Goal: Task Accomplishment & Management: Use online tool/utility

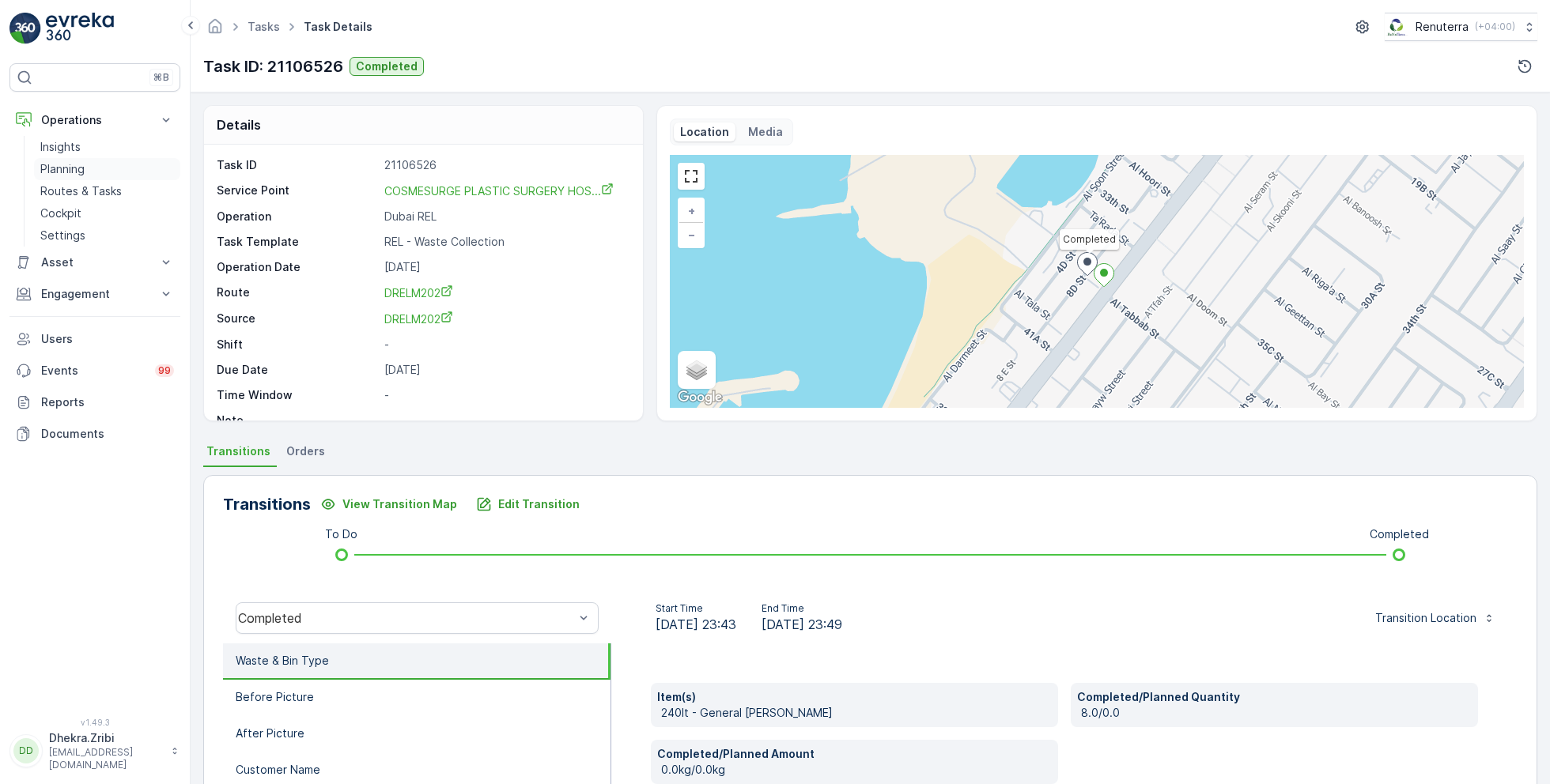
click at [67, 169] on p "Planning" at bounding box center [62, 169] width 45 height 16
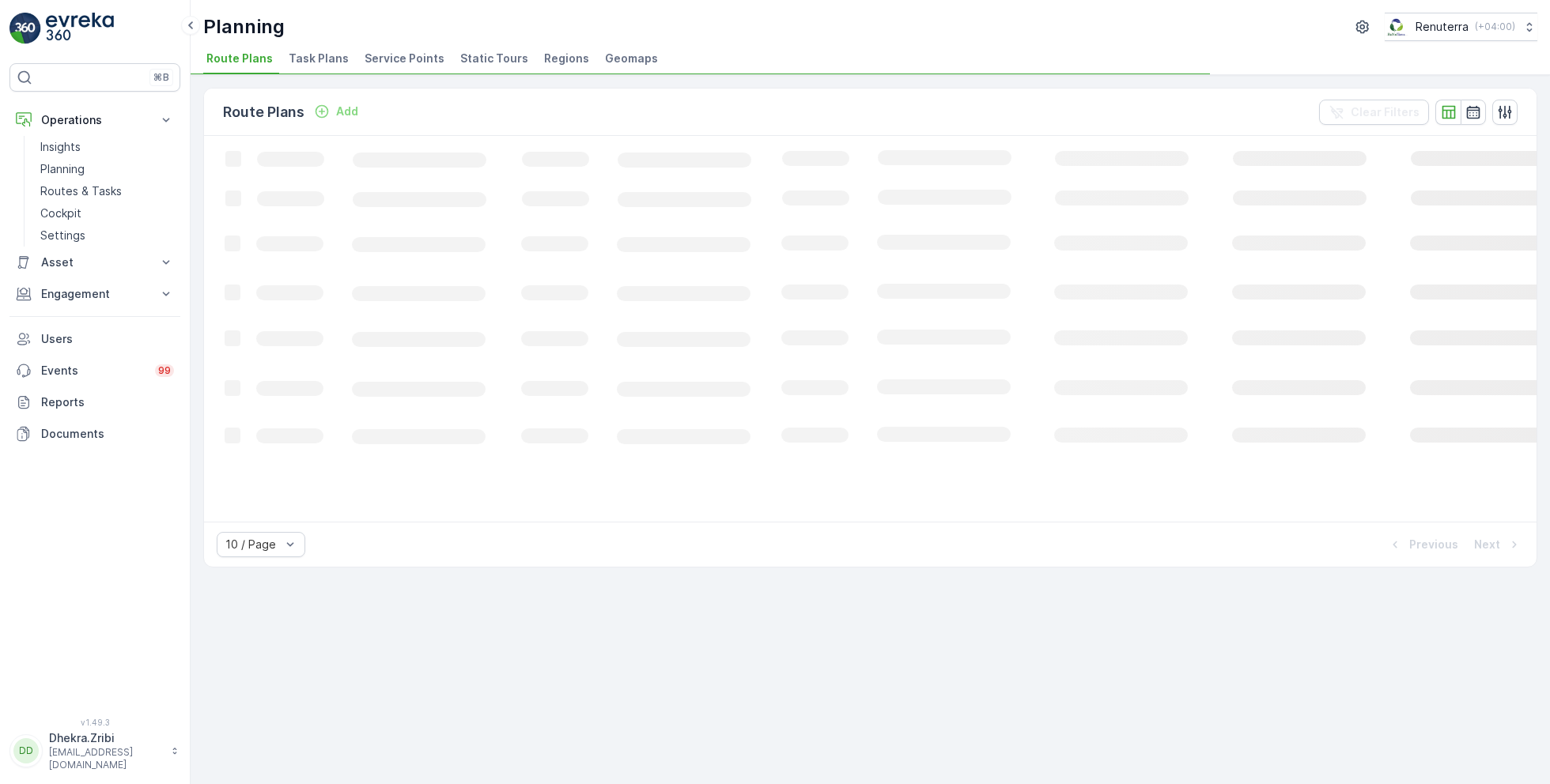
click at [391, 53] on span "Service Points" at bounding box center [405, 58] width 80 height 16
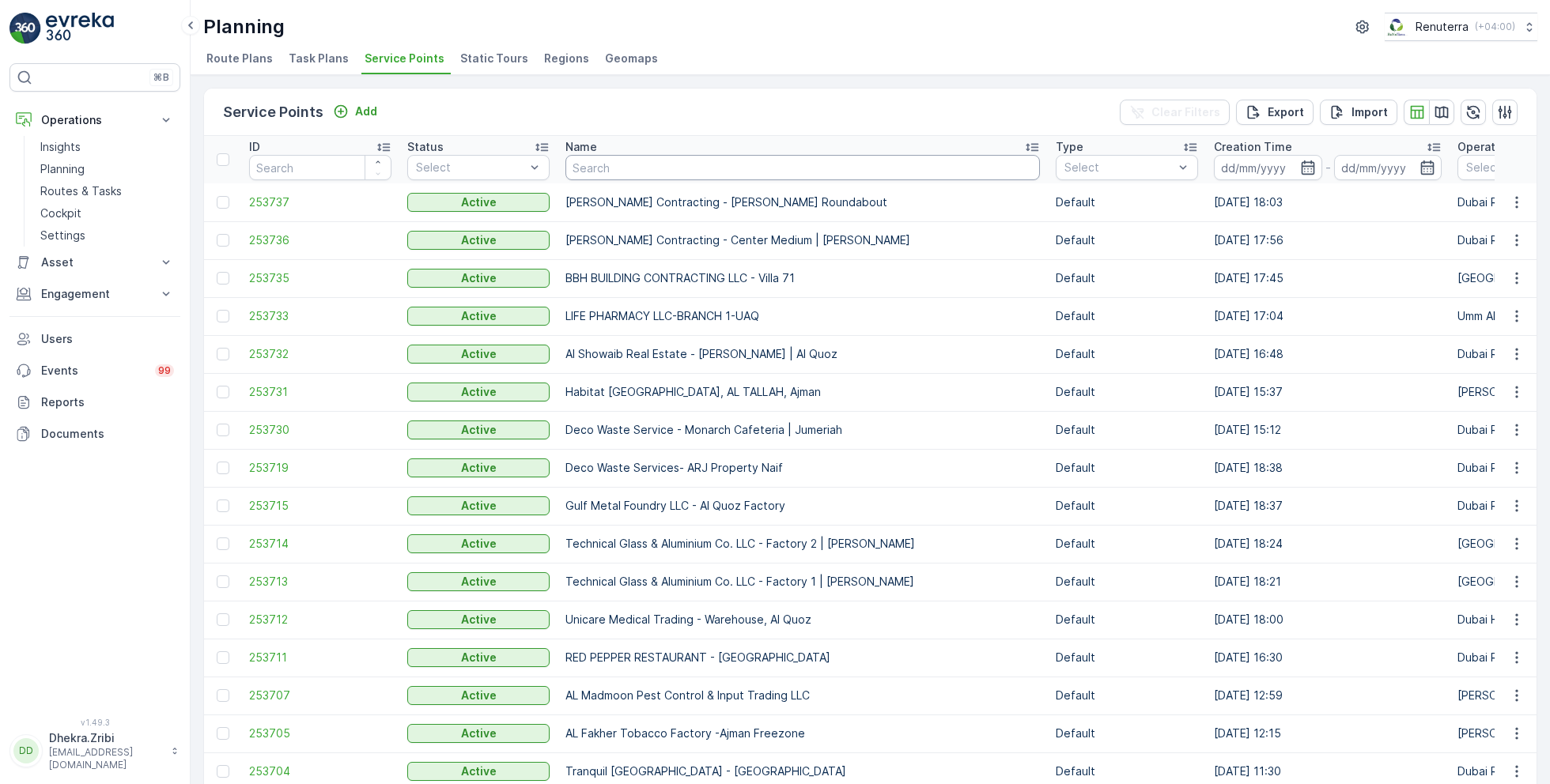
click at [632, 170] on input "text" at bounding box center [802, 168] width 474 height 26
type input "nabc"
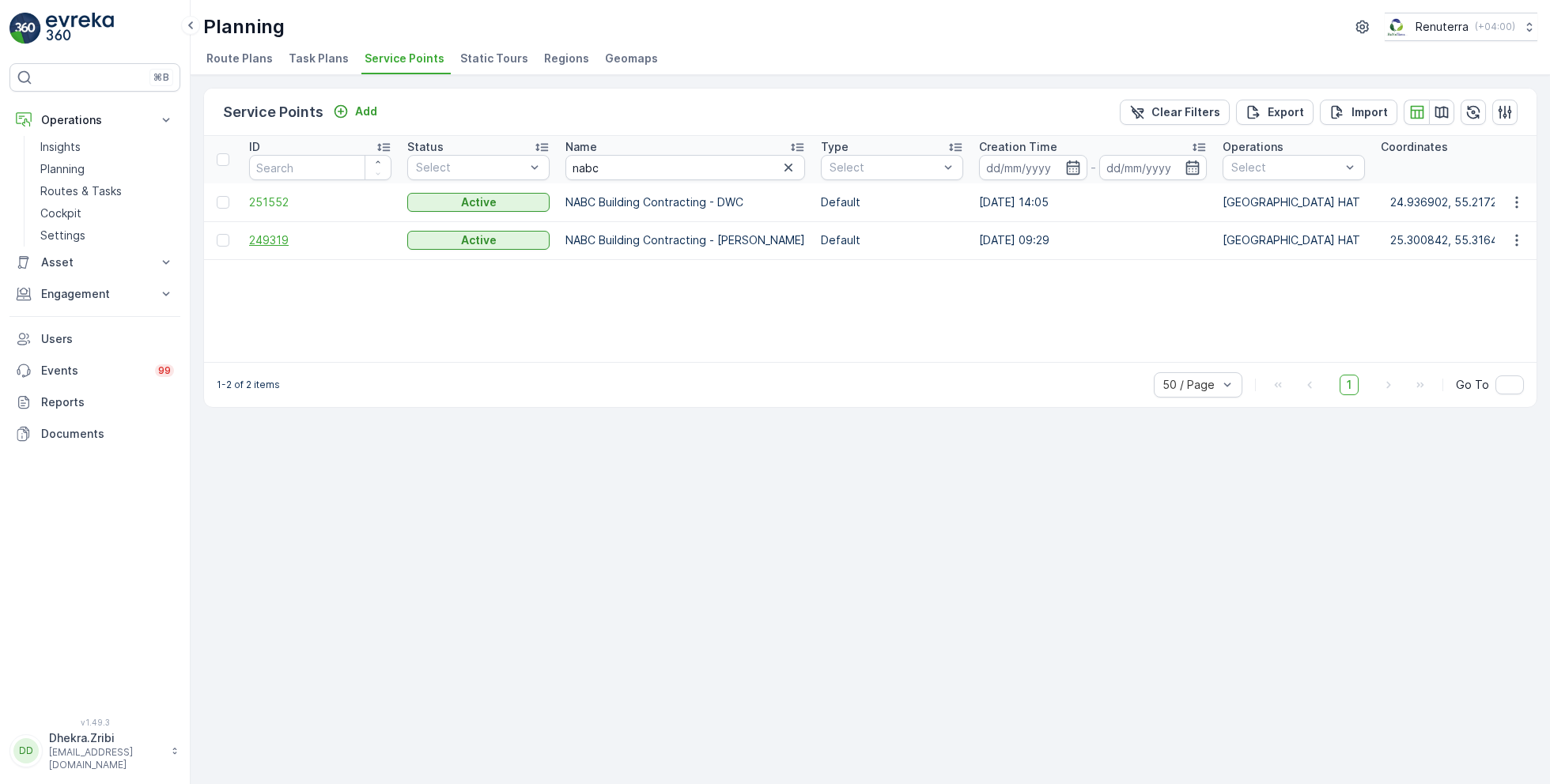
click at [281, 243] on span "249319" at bounding box center [319, 240] width 142 height 16
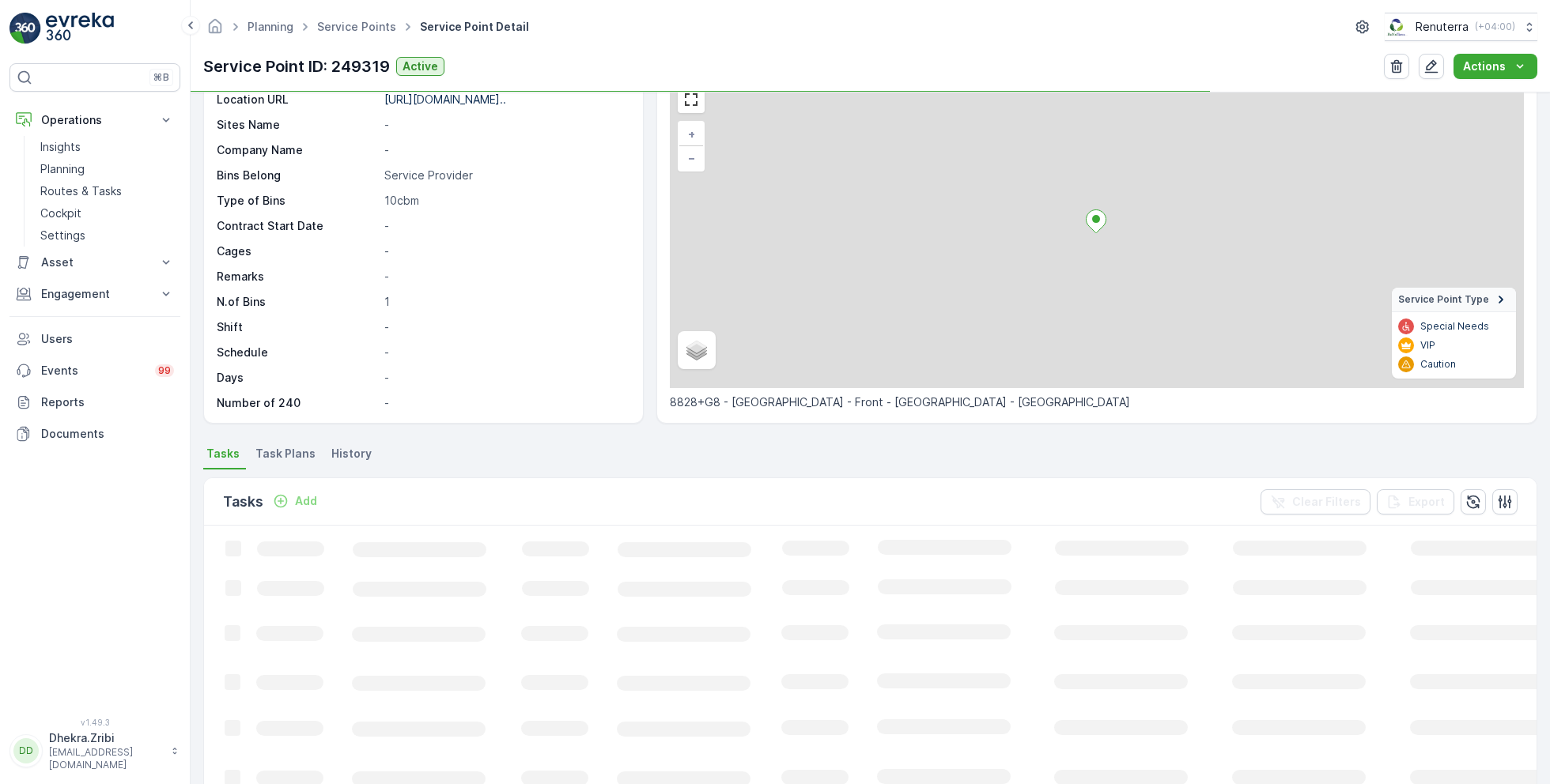
scroll to position [87, 0]
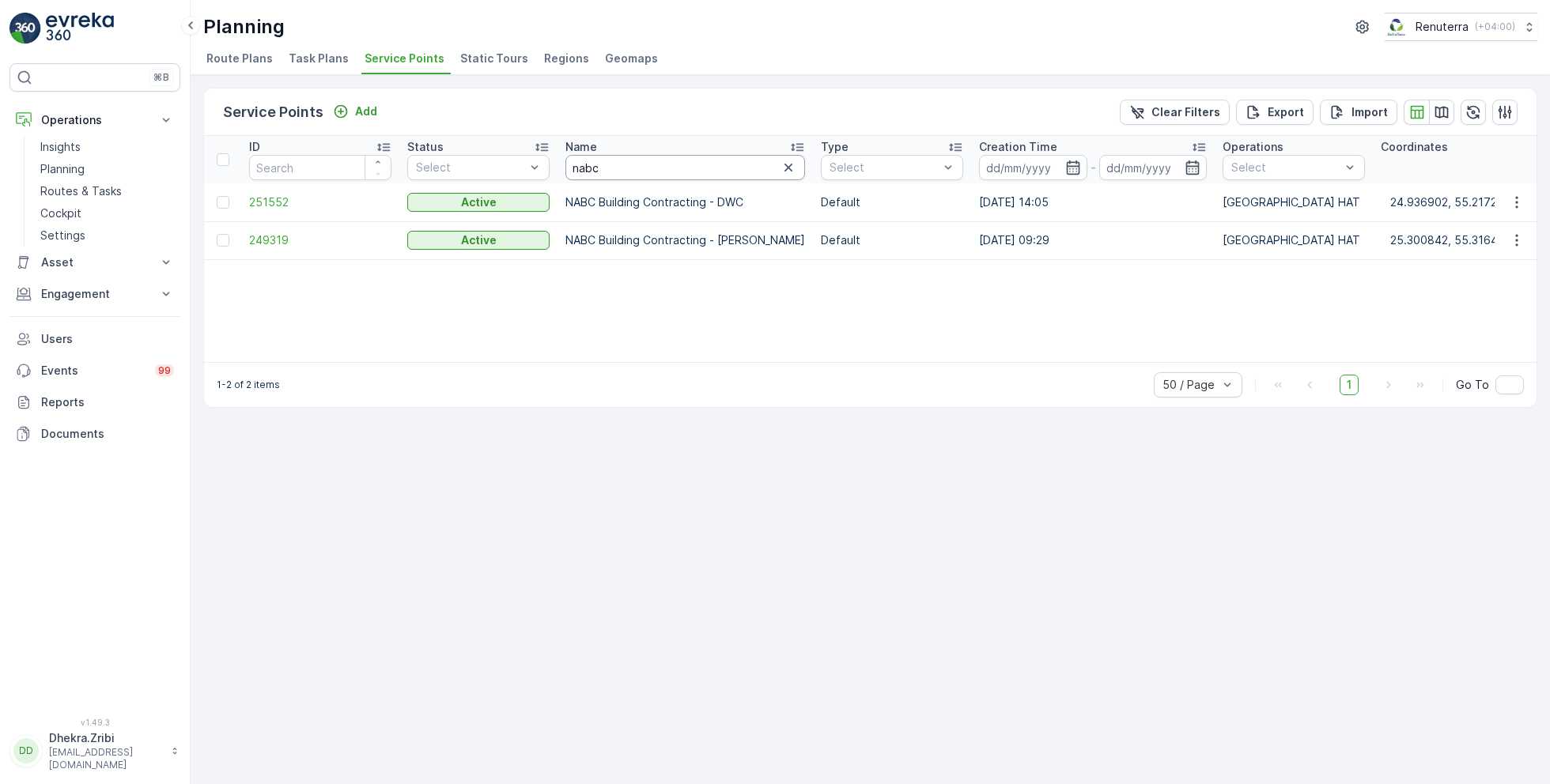
click at [614, 164] on input "nabc" at bounding box center [685, 168] width 240 height 26
type input "ktc"
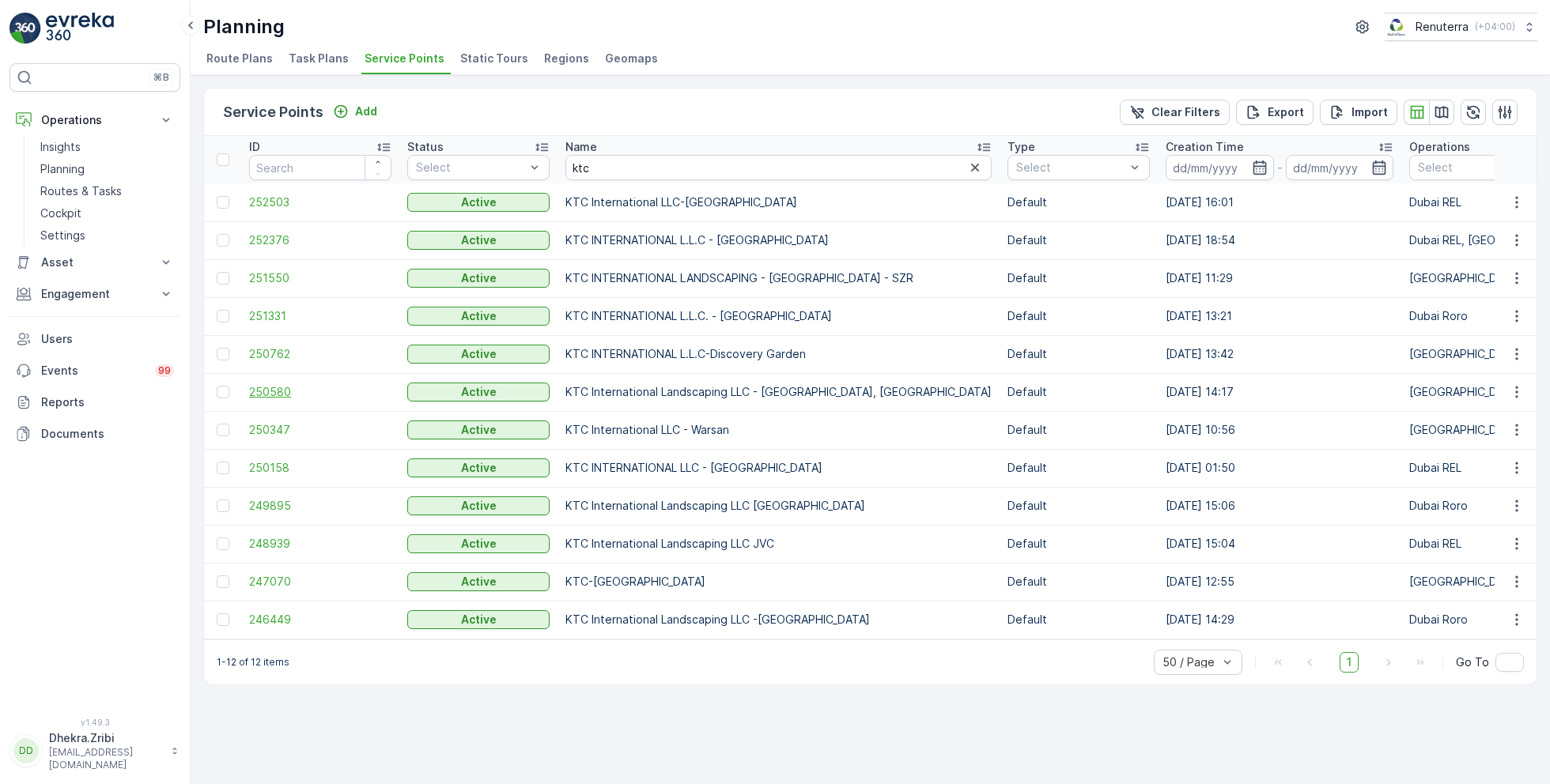
click at [264, 392] on span "250580" at bounding box center [319, 392] width 142 height 16
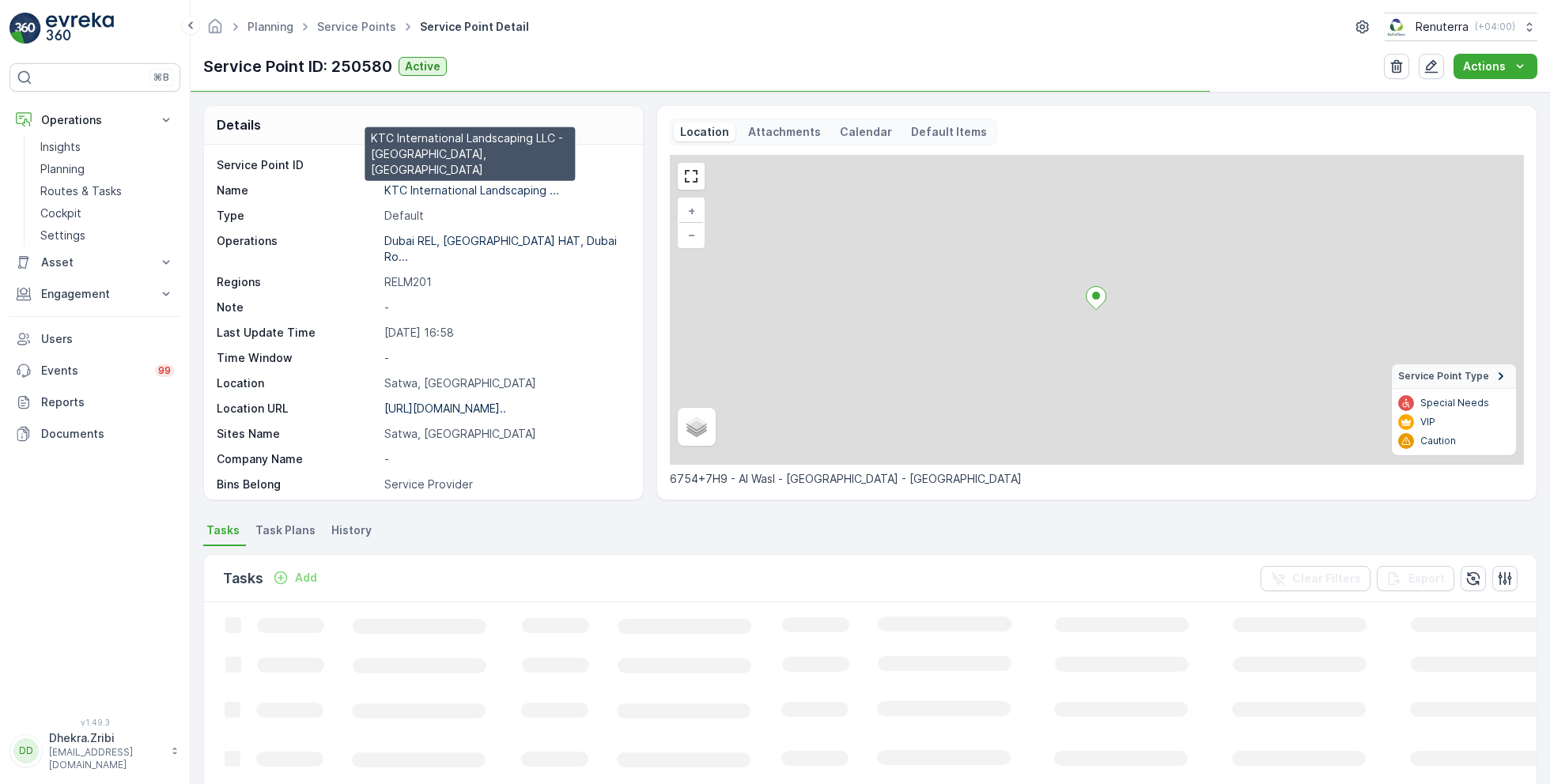
click at [431, 191] on p "KTC International Landscaping ..." at bounding box center [471, 190] width 175 height 14
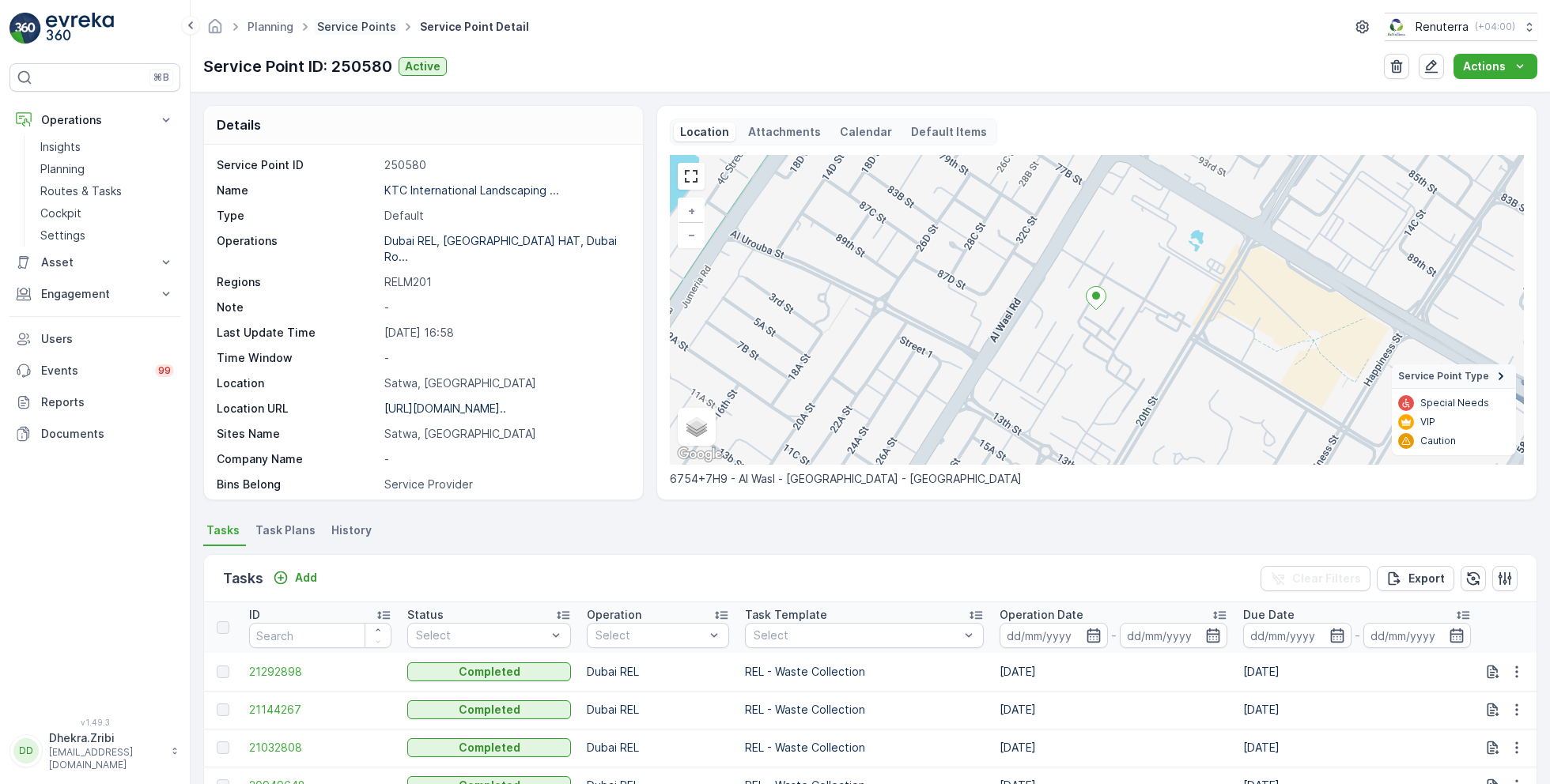
click at [343, 31] on link "Service Points" at bounding box center [357, 27] width 79 height 14
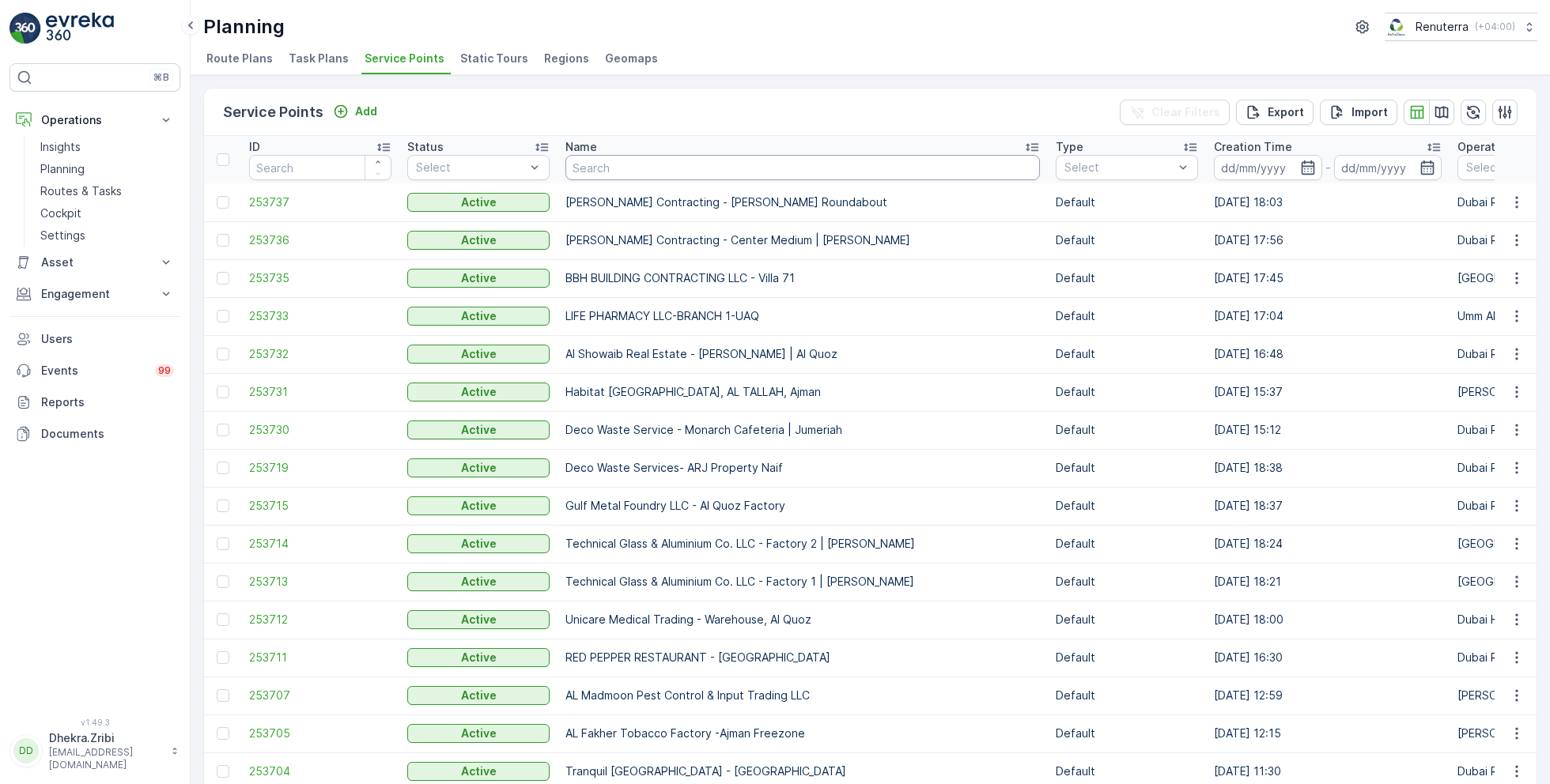
click at [614, 168] on input "text" at bounding box center [802, 168] width 474 height 26
type input "tarhe"
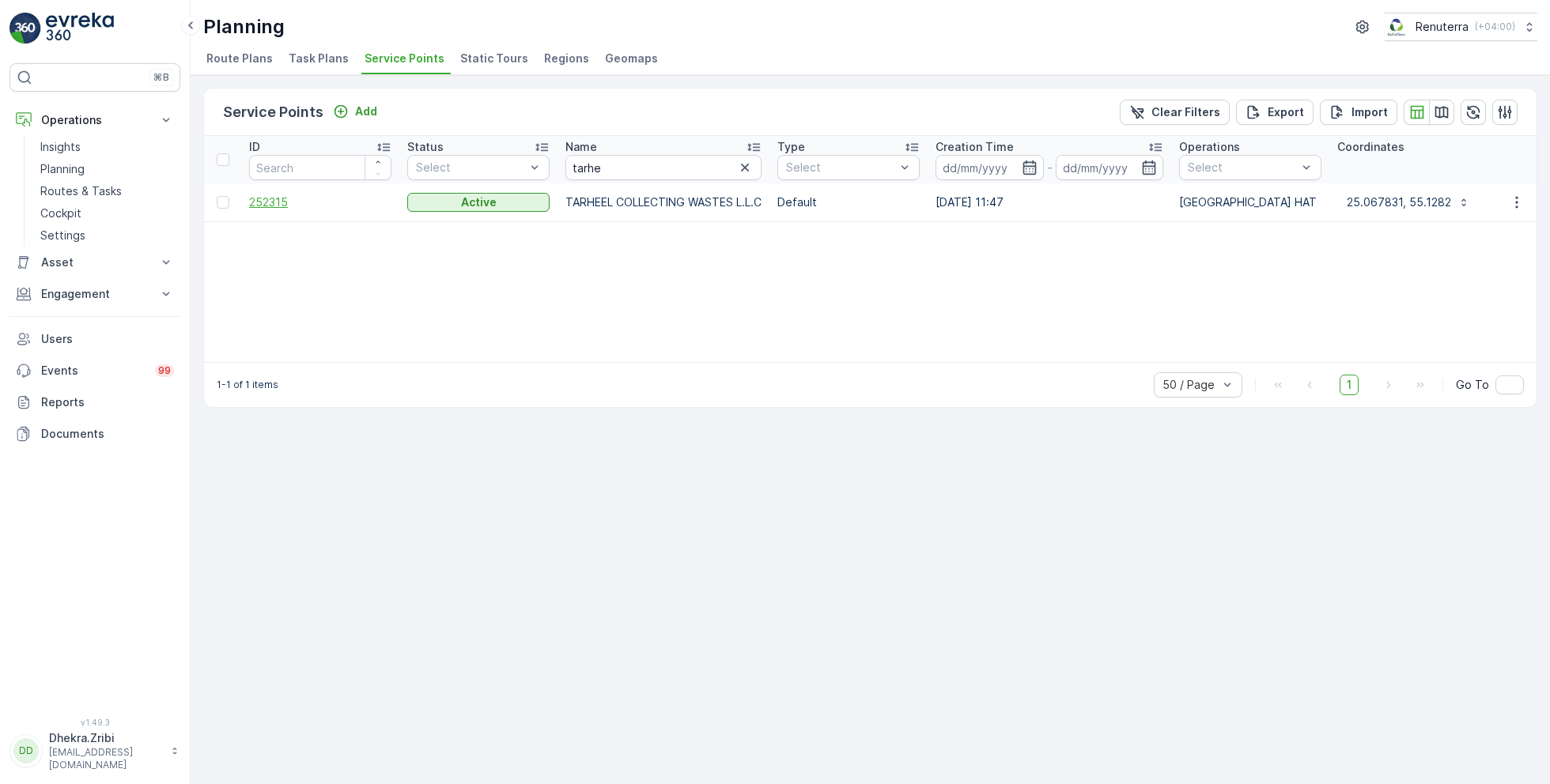
click at [265, 204] on span "252315" at bounding box center [319, 202] width 142 height 16
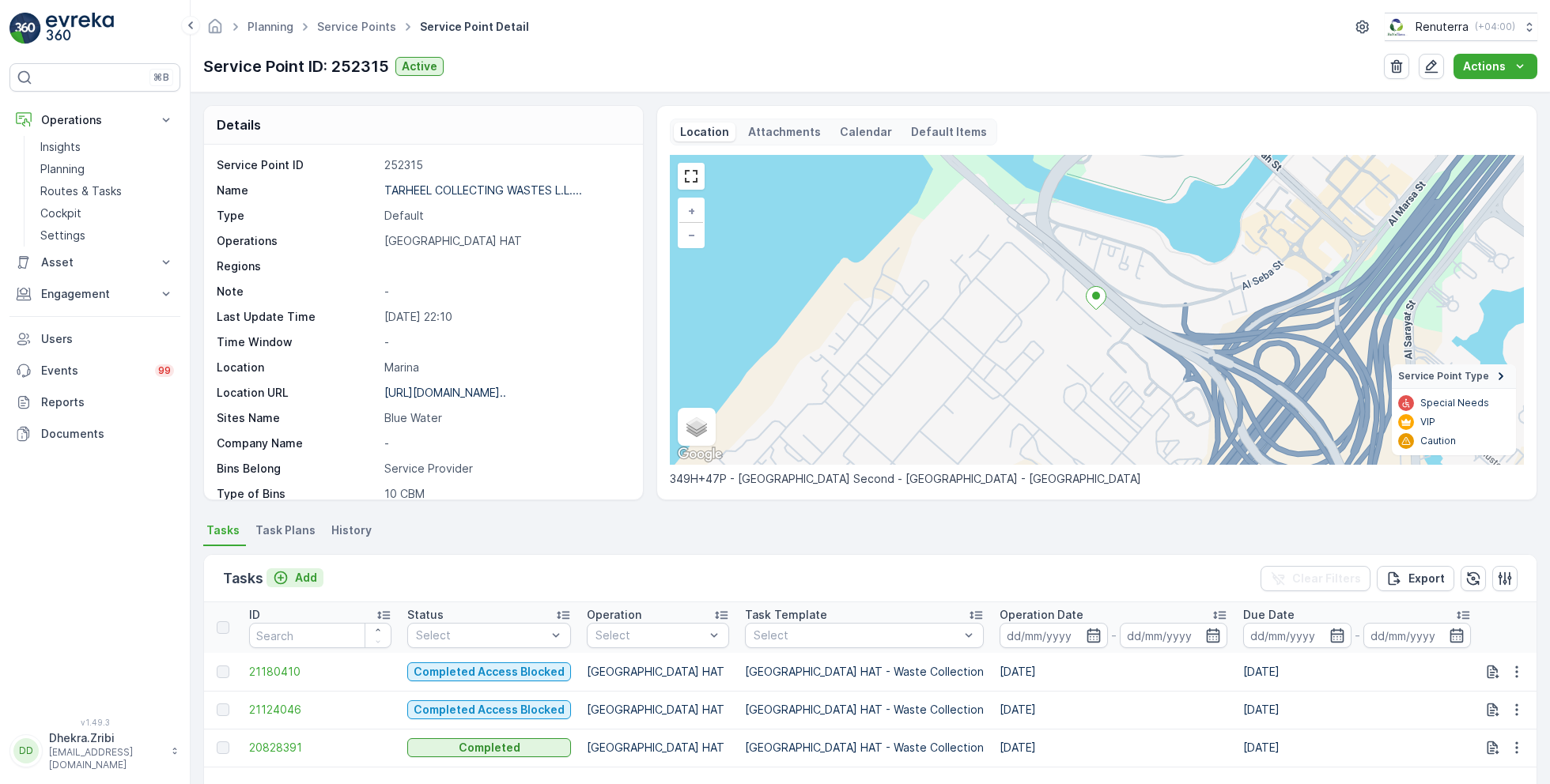
click at [315, 573] on p "Add" at bounding box center [305, 578] width 22 height 16
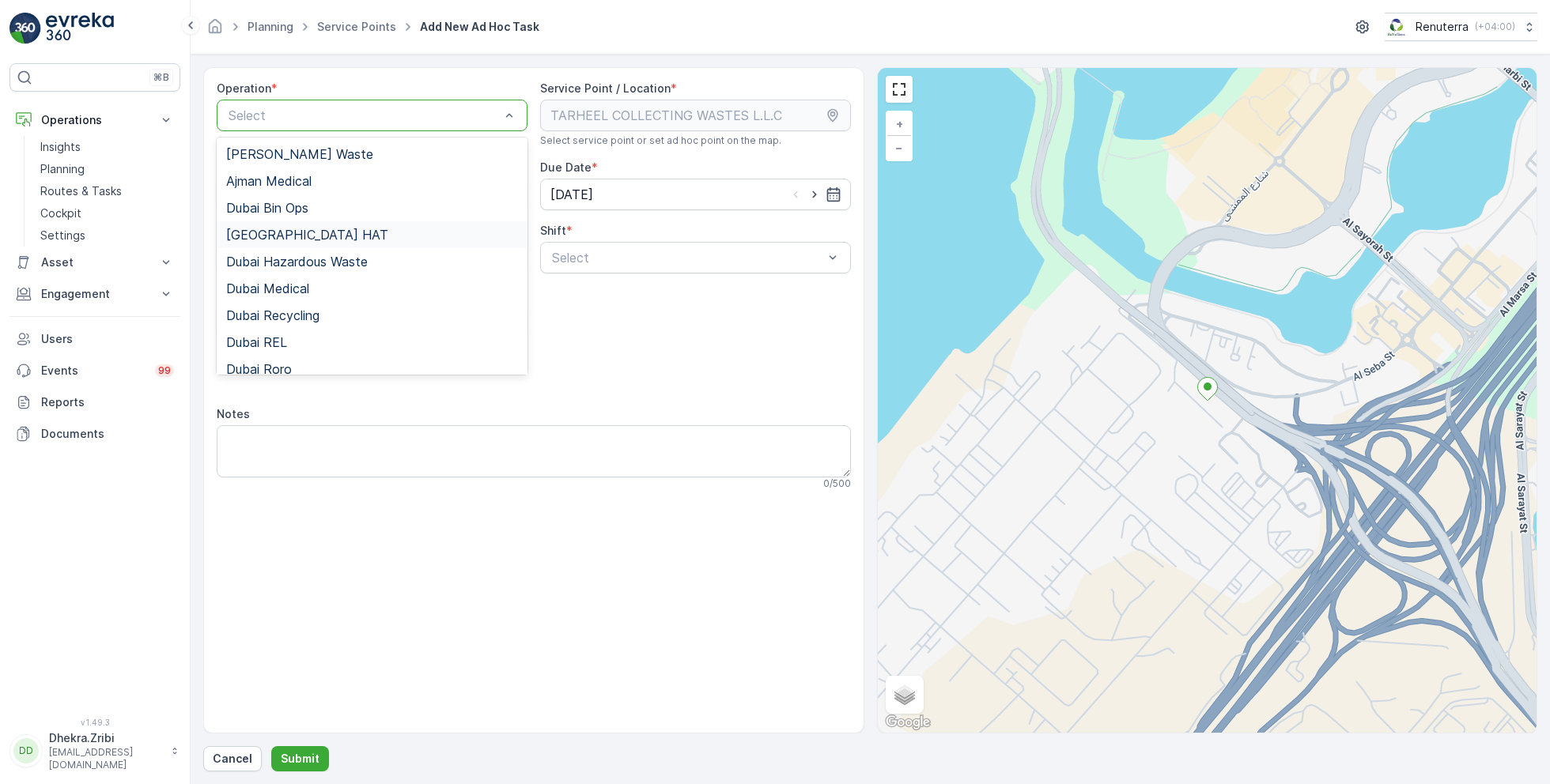
click at [294, 234] on div "[GEOGRAPHIC_DATA] HAT" at bounding box center [372, 235] width 292 height 14
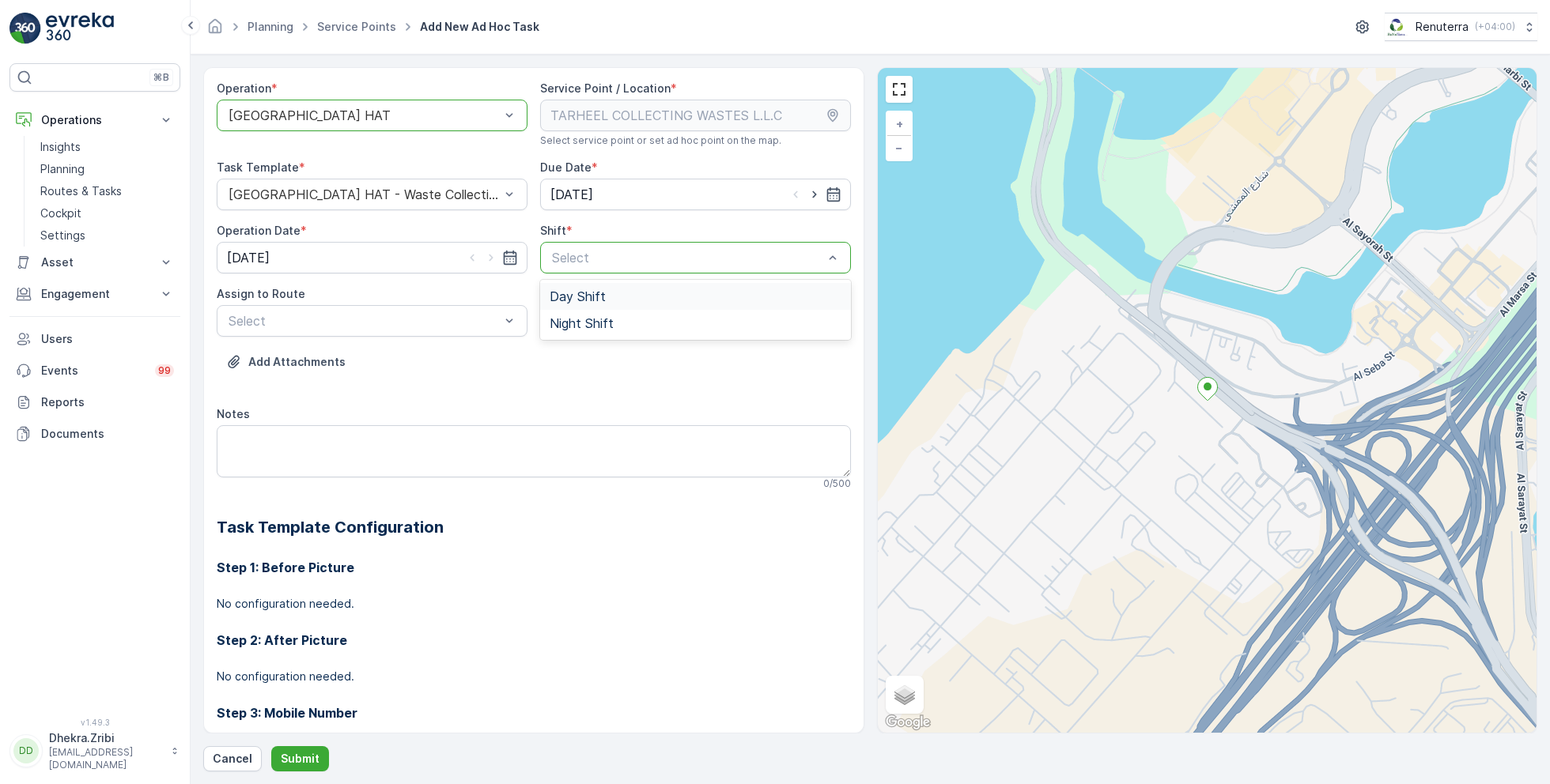
click at [568, 302] on span "Day Shift" at bounding box center [577, 296] width 57 height 14
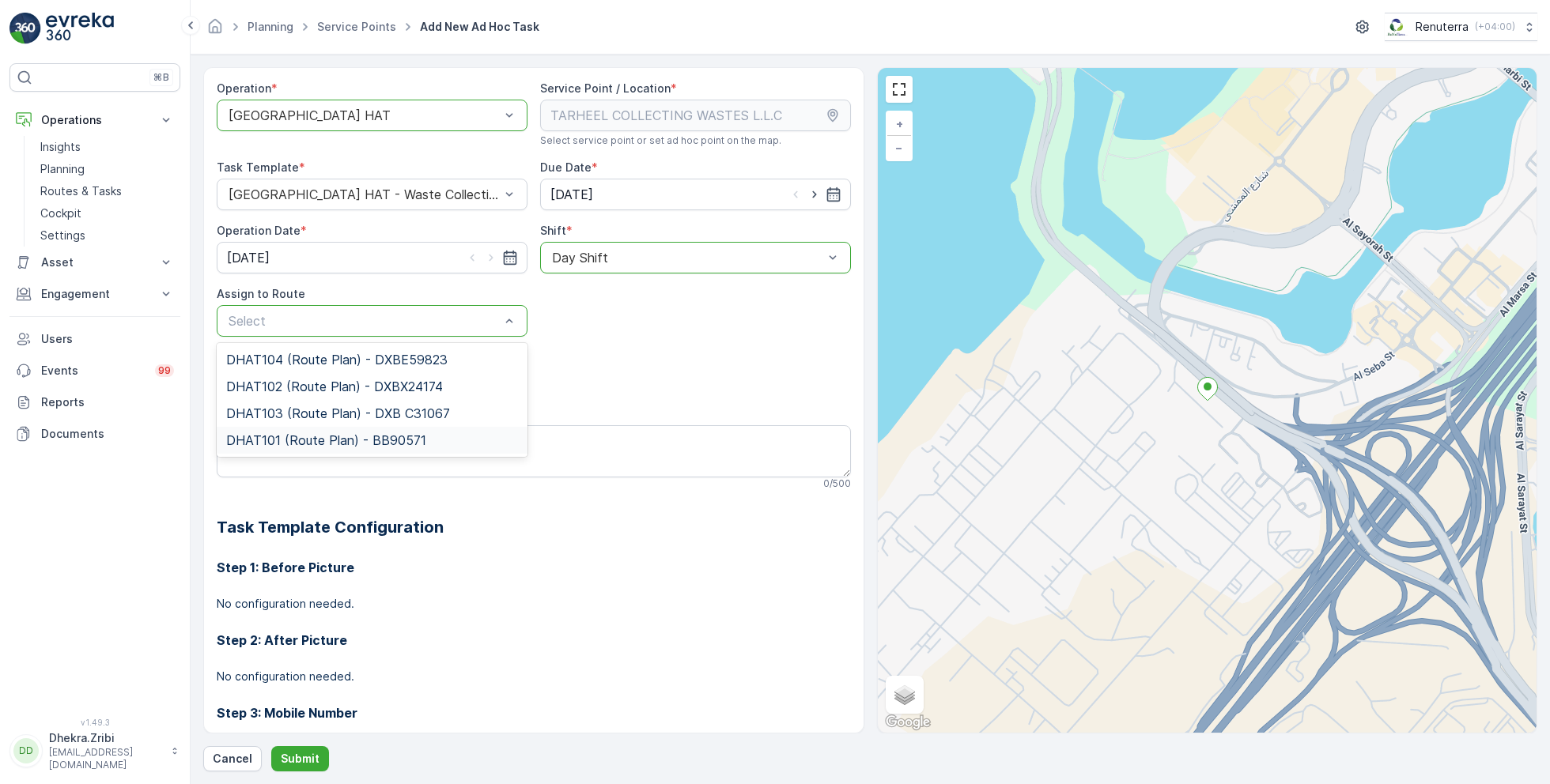
click at [323, 438] on span "DHAT101 (Route Plan) - BB90571" at bounding box center [326, 440] width 200 height 14
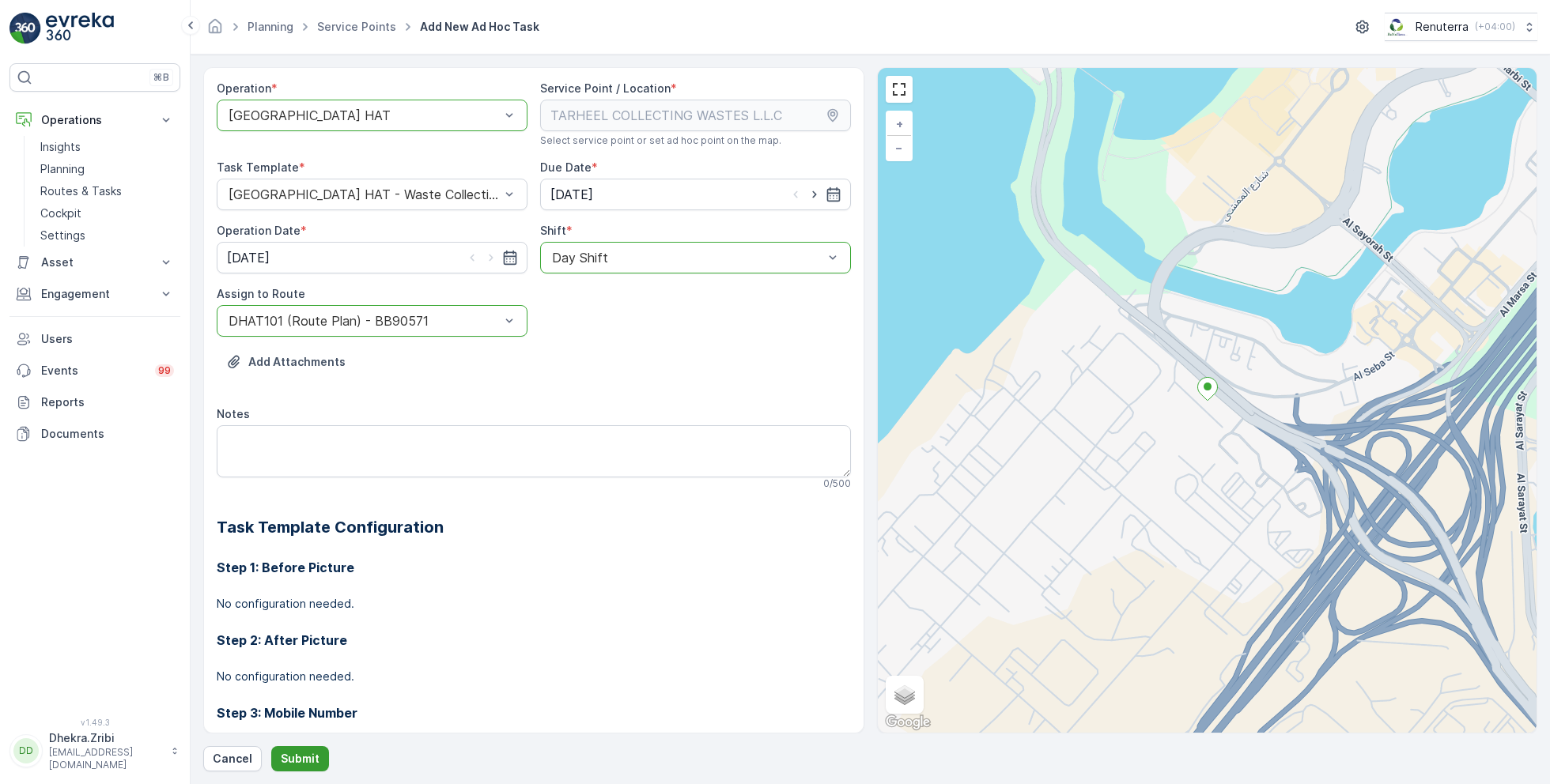
click at [306, 762] on p "Submit" at bounding box center [299, 758] width 39 height 16
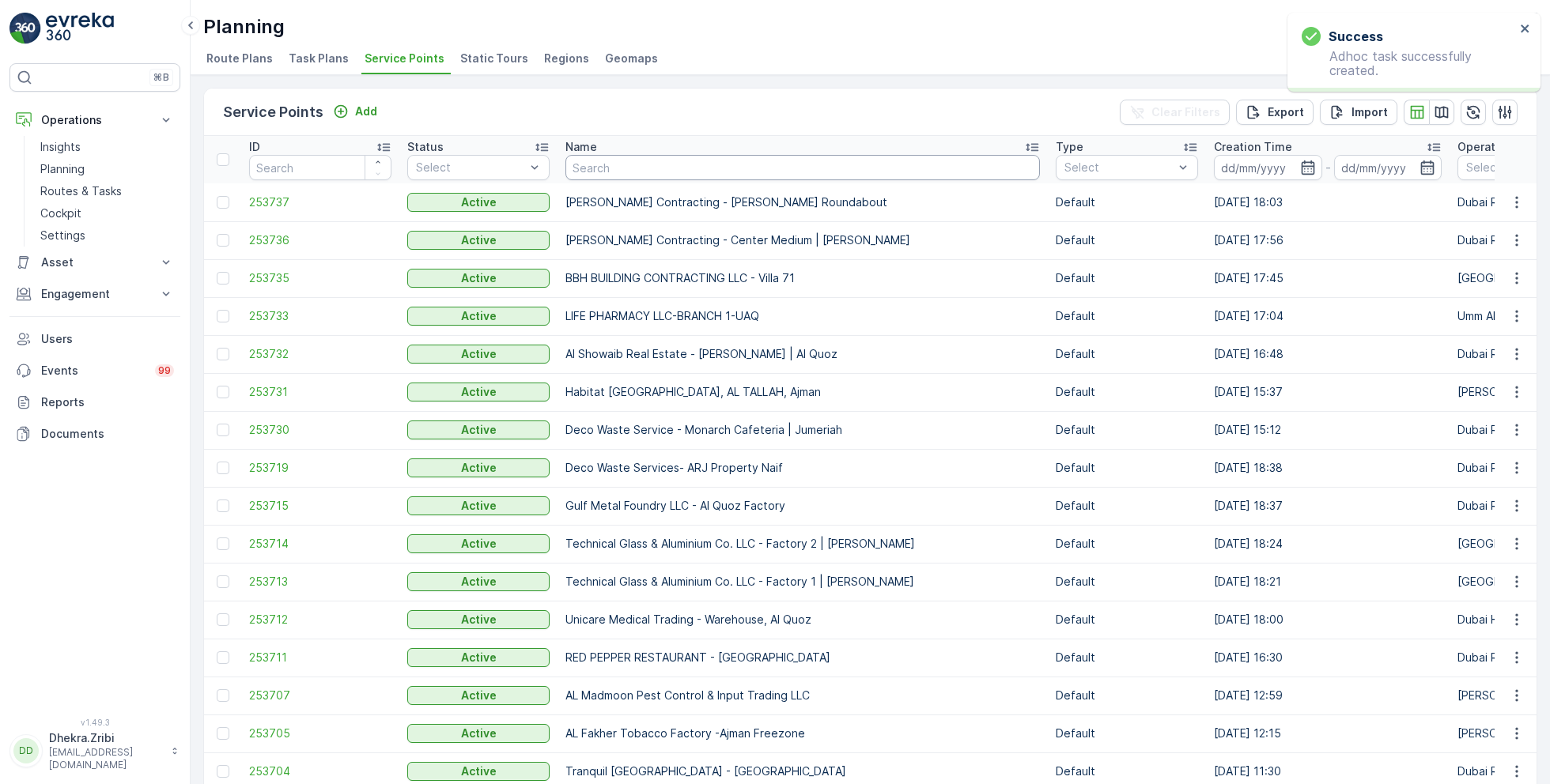
click at [655, 168] on input "text" at bounding box center [802, 168] width 474 height 26
paste input "SOBHA CONSTRUCTIONS LLC - RIVERSIDE CRESCENT Module 1 | Ras Al Khor"
type input "SOBHA CONSTRUCTIONS LLC - RIVERSIDE CRESCENT Module 1 | Ras Al Khor"
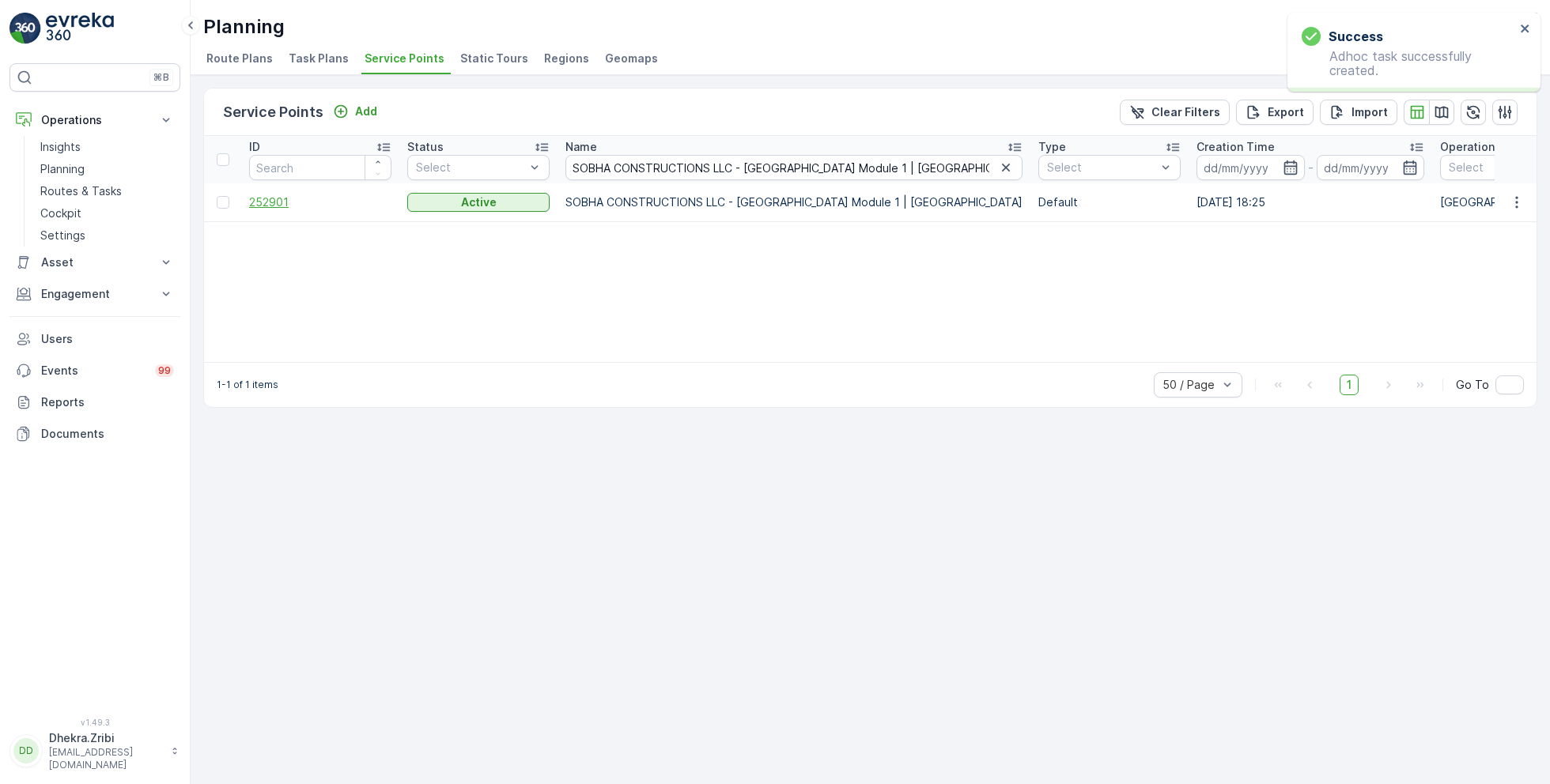
click at [287, 197] on span "252901" at bounding box center [319, 202] width 142 height 16
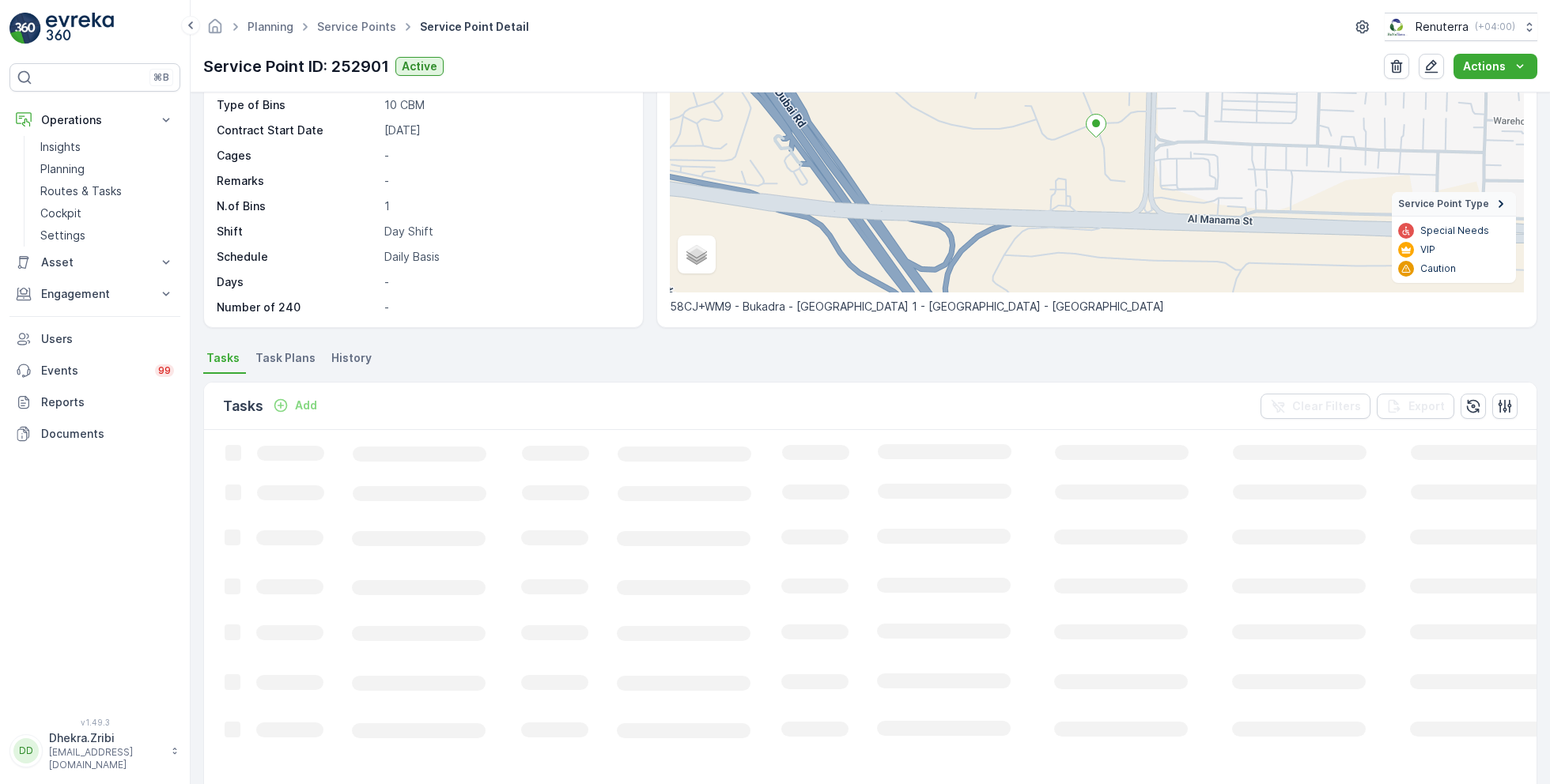
scroll to position [173, 0]
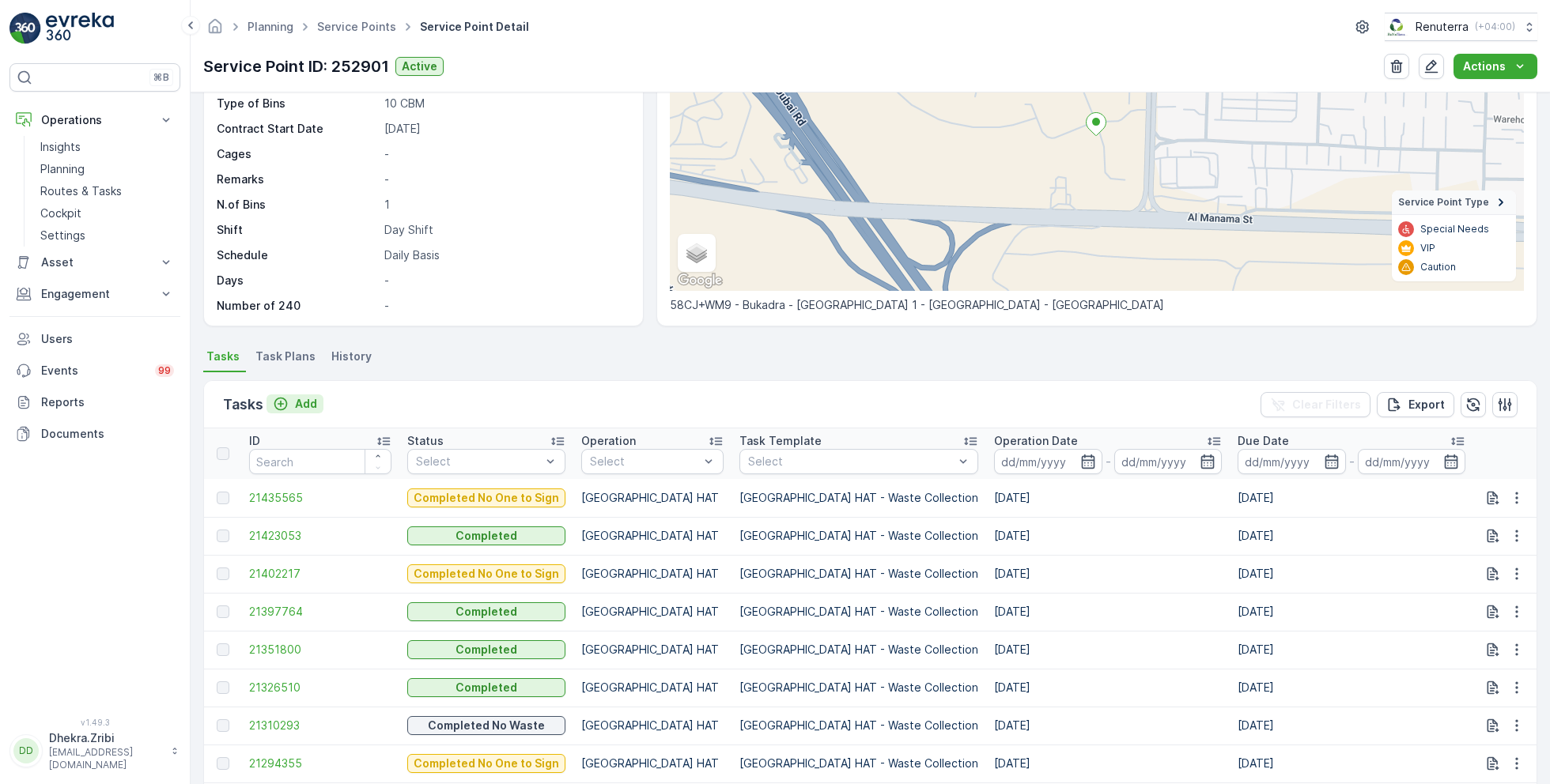
click at [298, 404] on p "Add" at bounding box center [305, 403] width 22 height 16
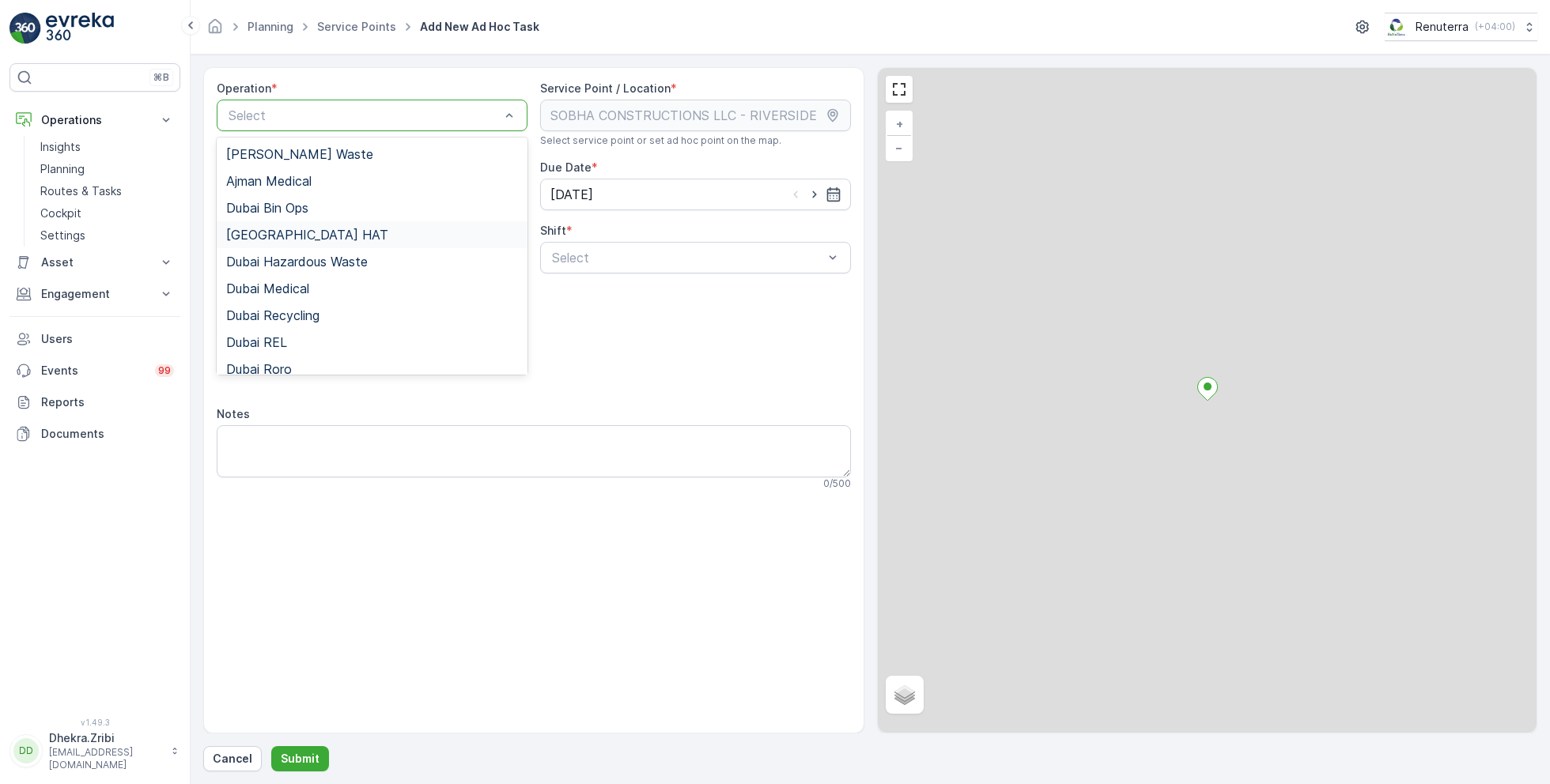
click at [302, 232] on div "Dubai HAT" at bounding box center [372, 235] width 292 height 14
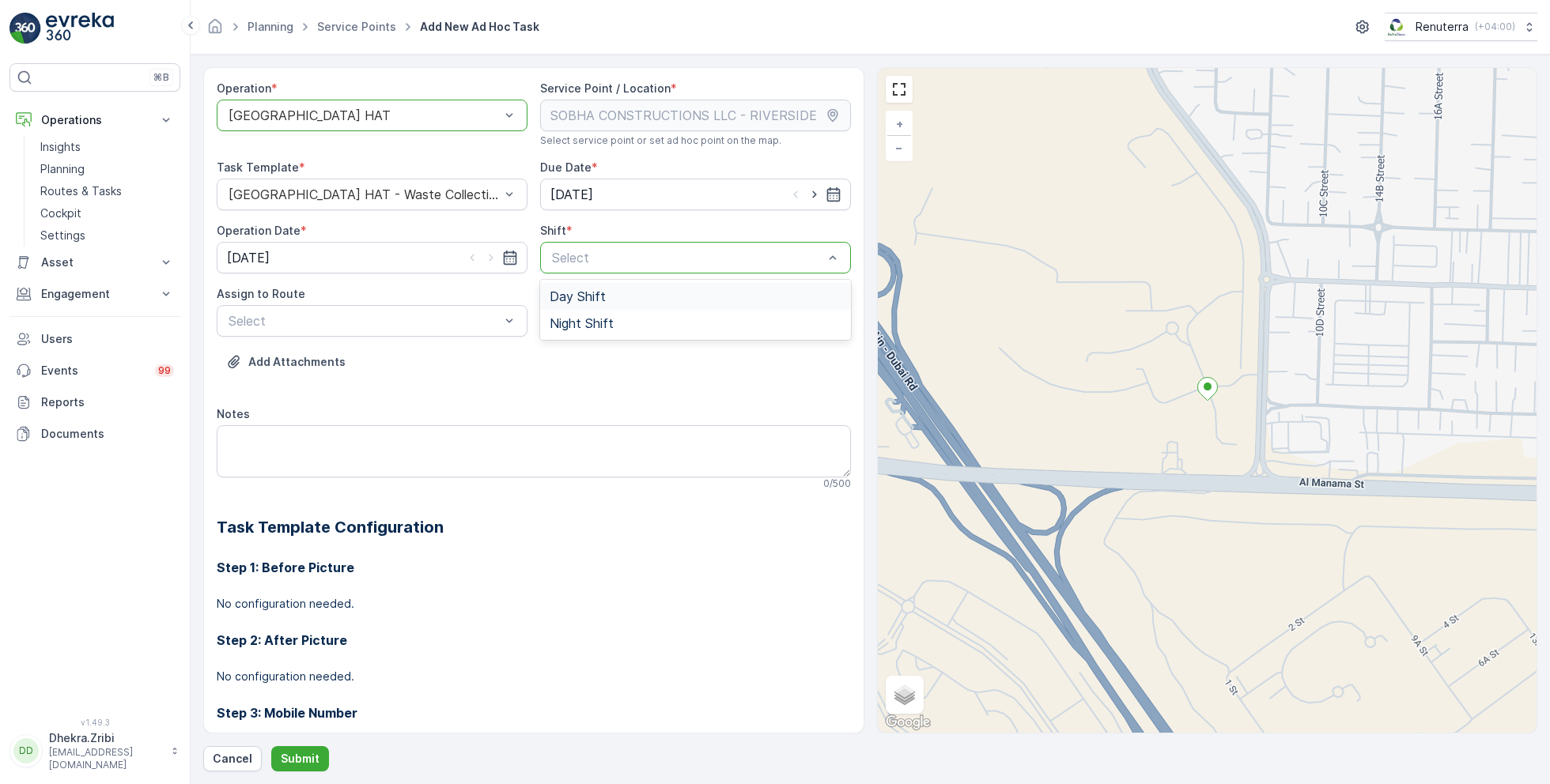
click at [575, 298] on span "Day Shift" at bounding box center [577, 296] width 57 height 14
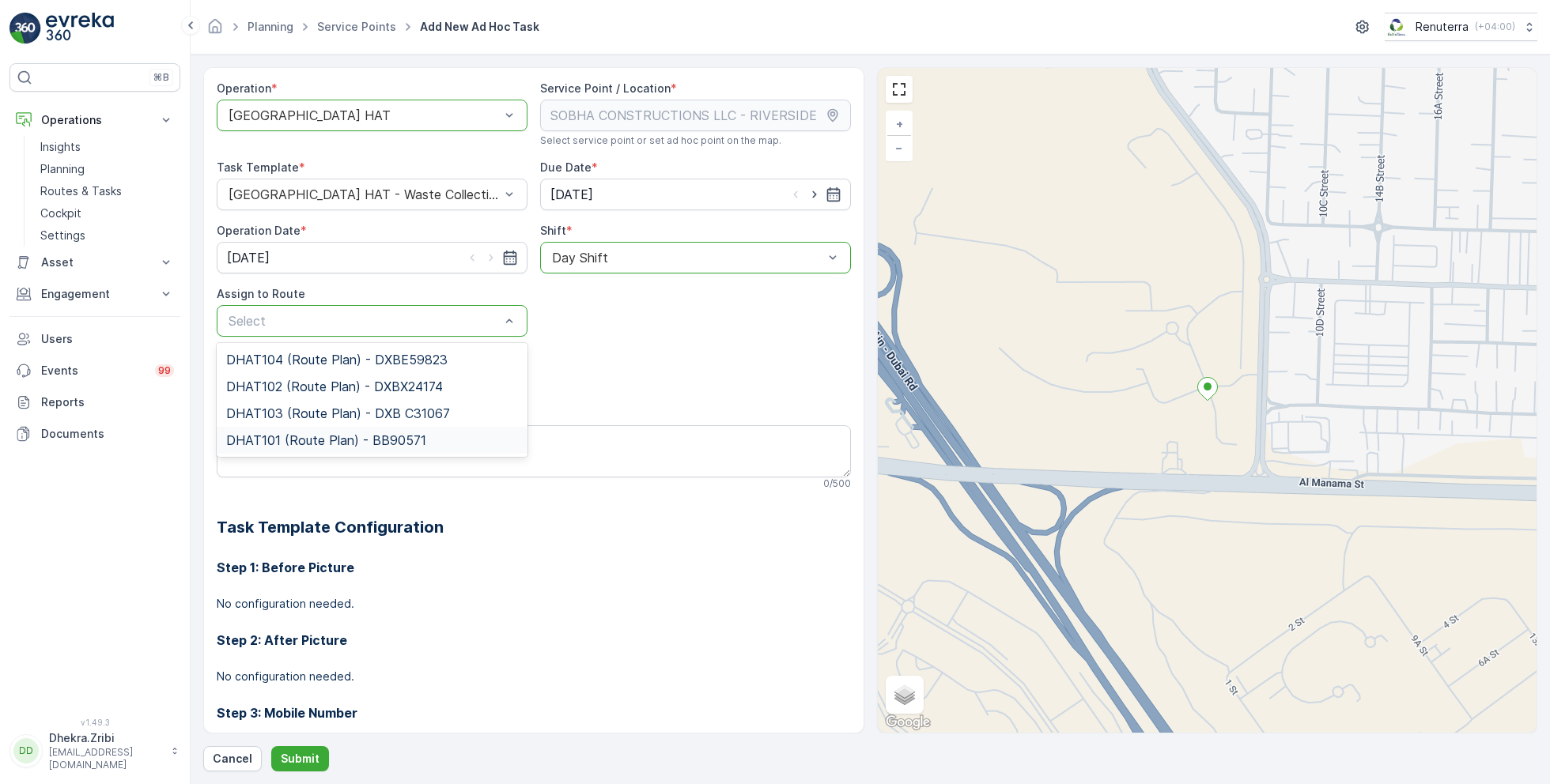
click at [336, 436] on span "DHAT101 (Route Plan) - BB90571" at bounding box center [326, 440] width 200 height 14
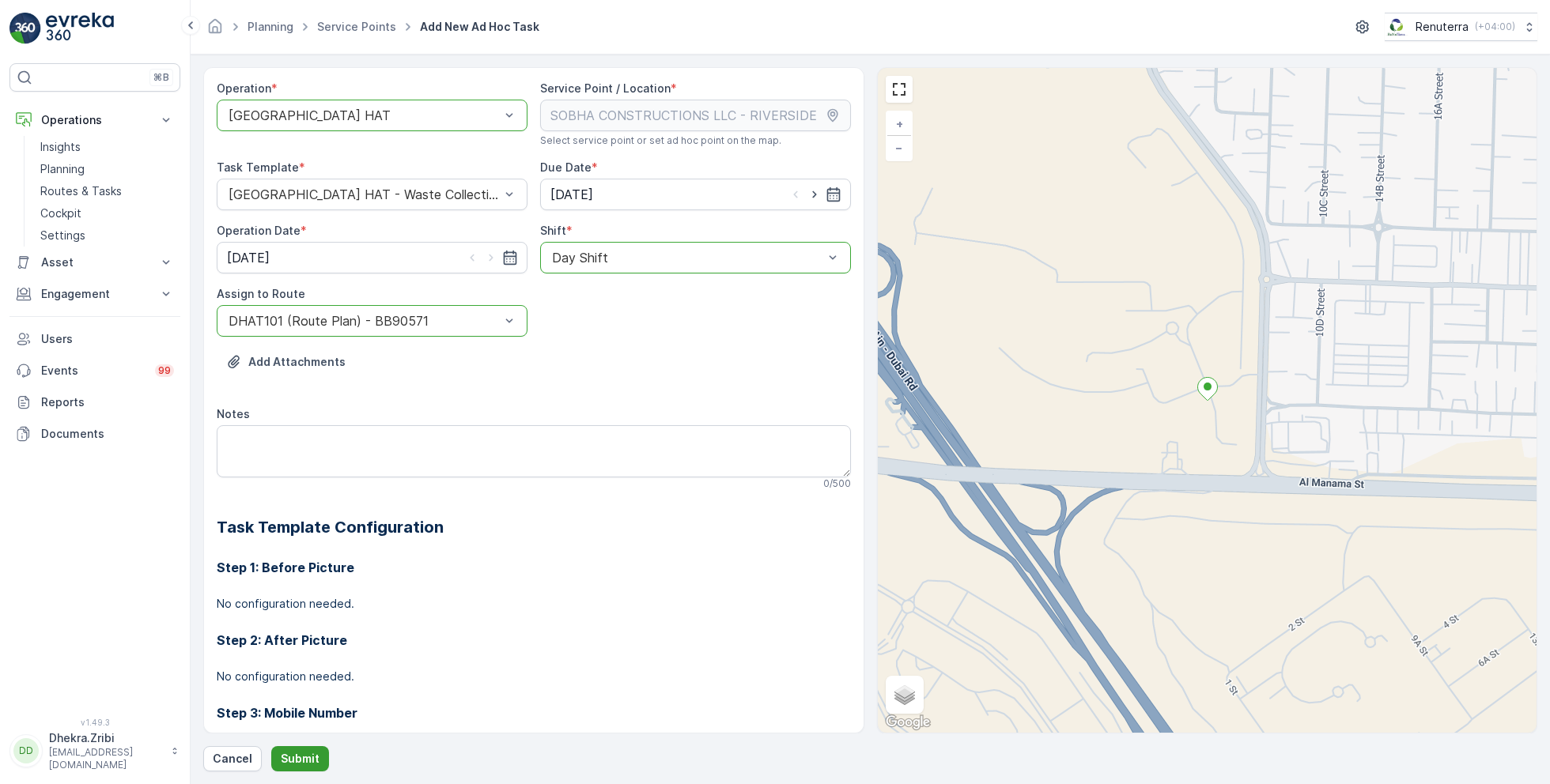
click at [303, 759] on p "Submit" at bounding box center [299, 758] width 39 height 16
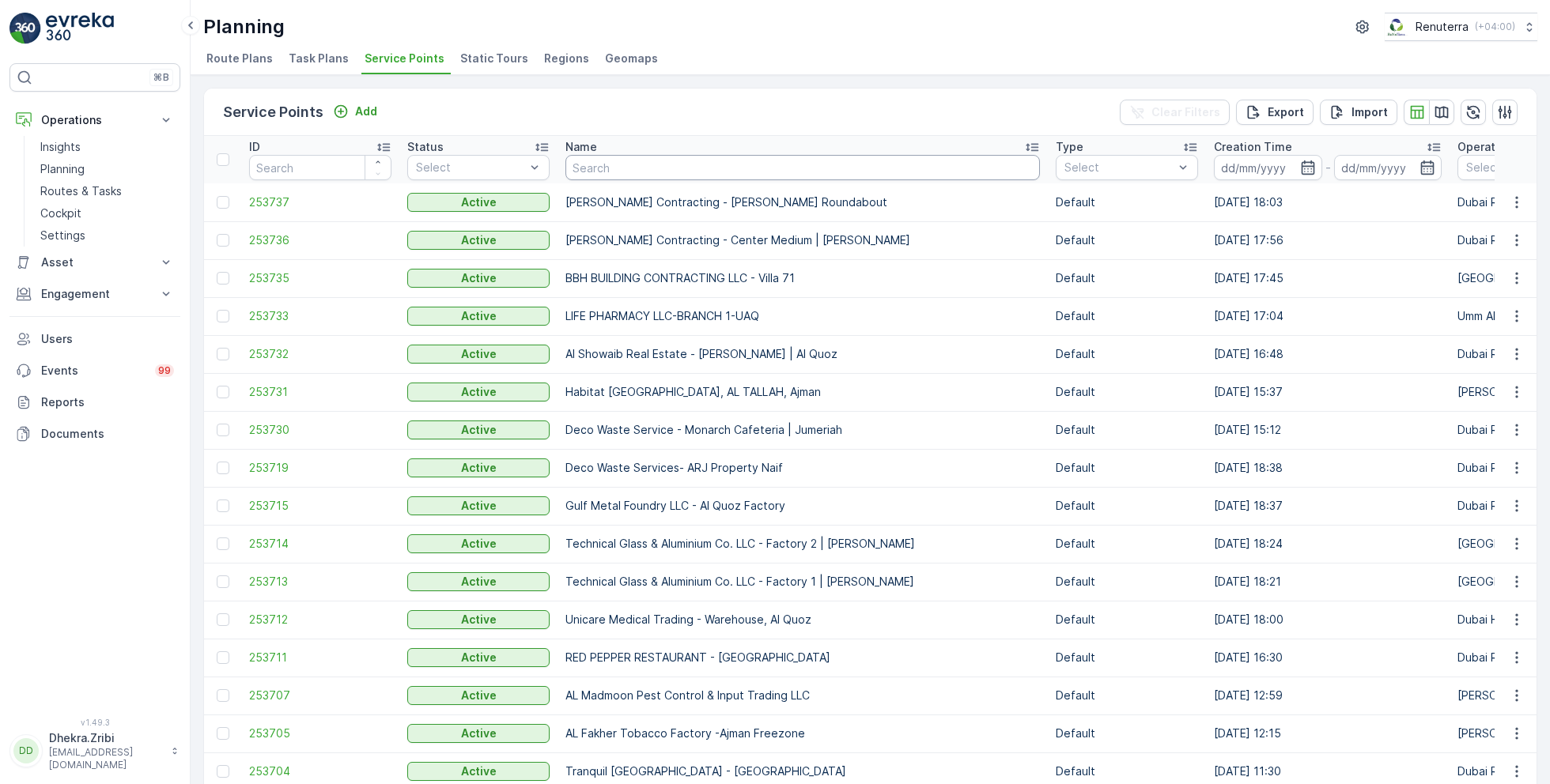
click at [620, 176] on input "text" at bounding box center [802, 168] width 474 height 26
paste input "Opal Landscaping L.L.C | Palm Jumeirah"
type input "Opal Landscaping L.L.C | Palm Jumeirah"
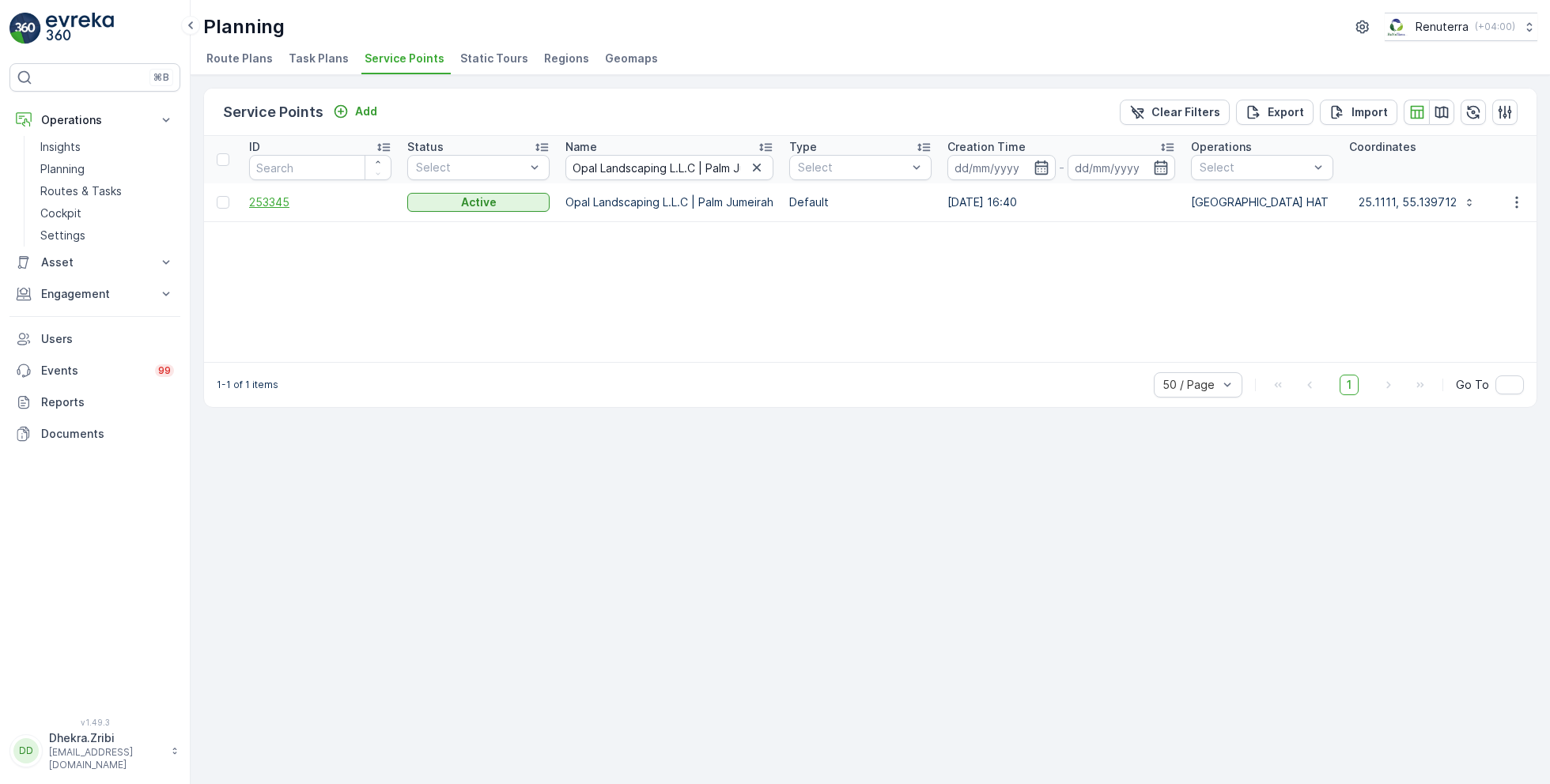
click at [268, 202] on span "253345" at bounding box center [319, 202] width 142 height 16
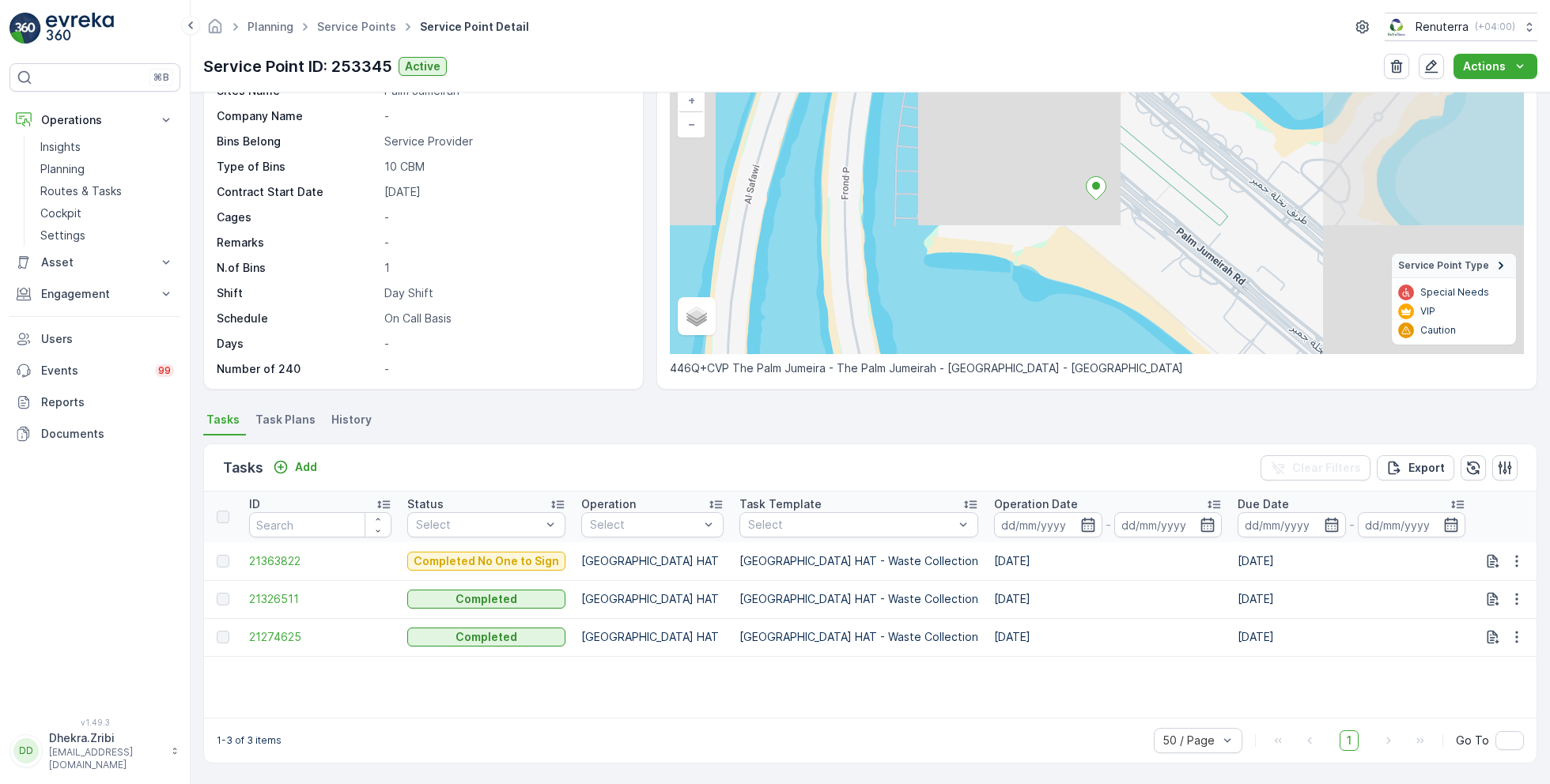
scroll to position [109, 0]
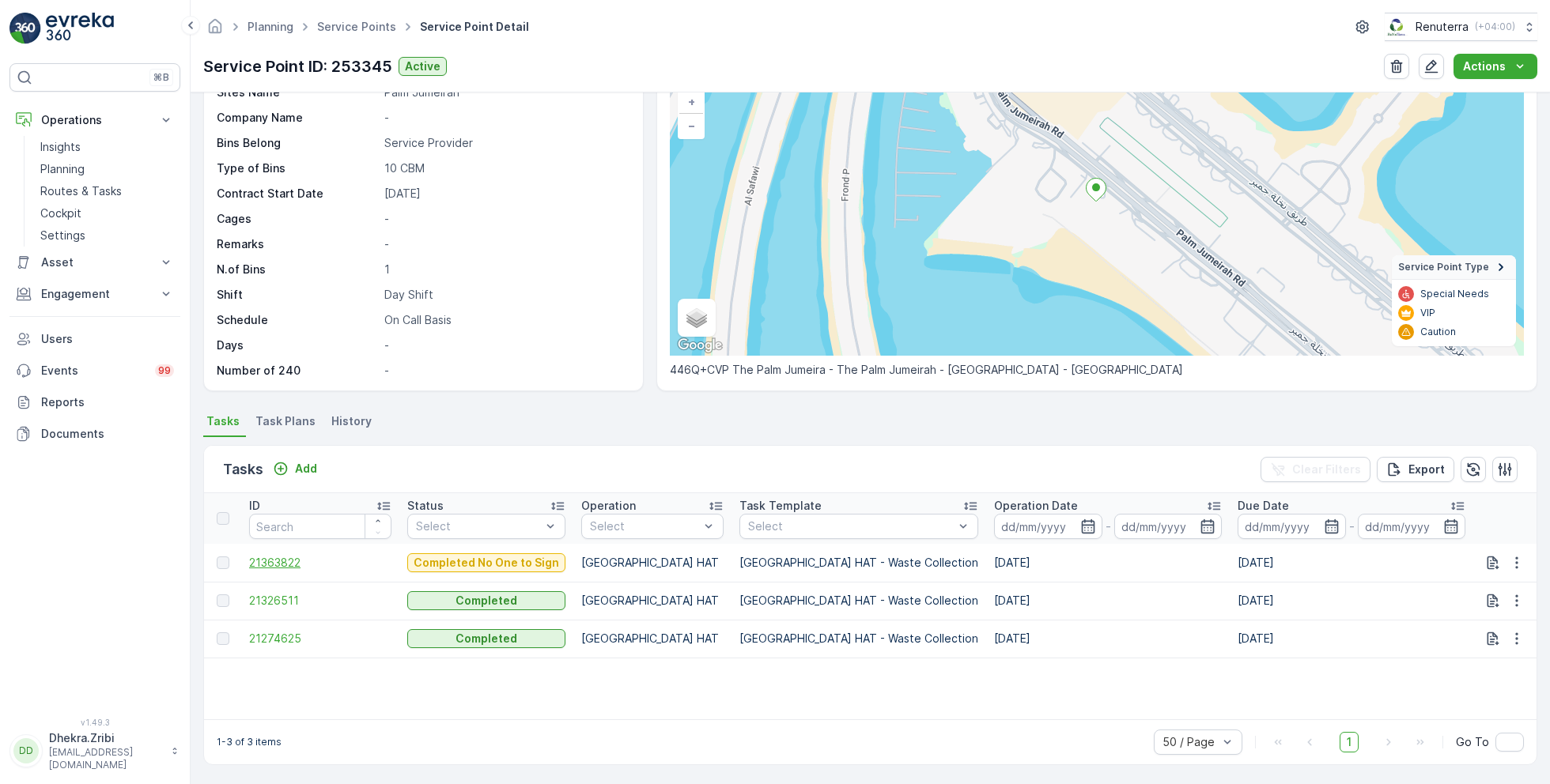
click at [276, 556] on span "21363822" at bounding box center [319, 563] width 142 height 16
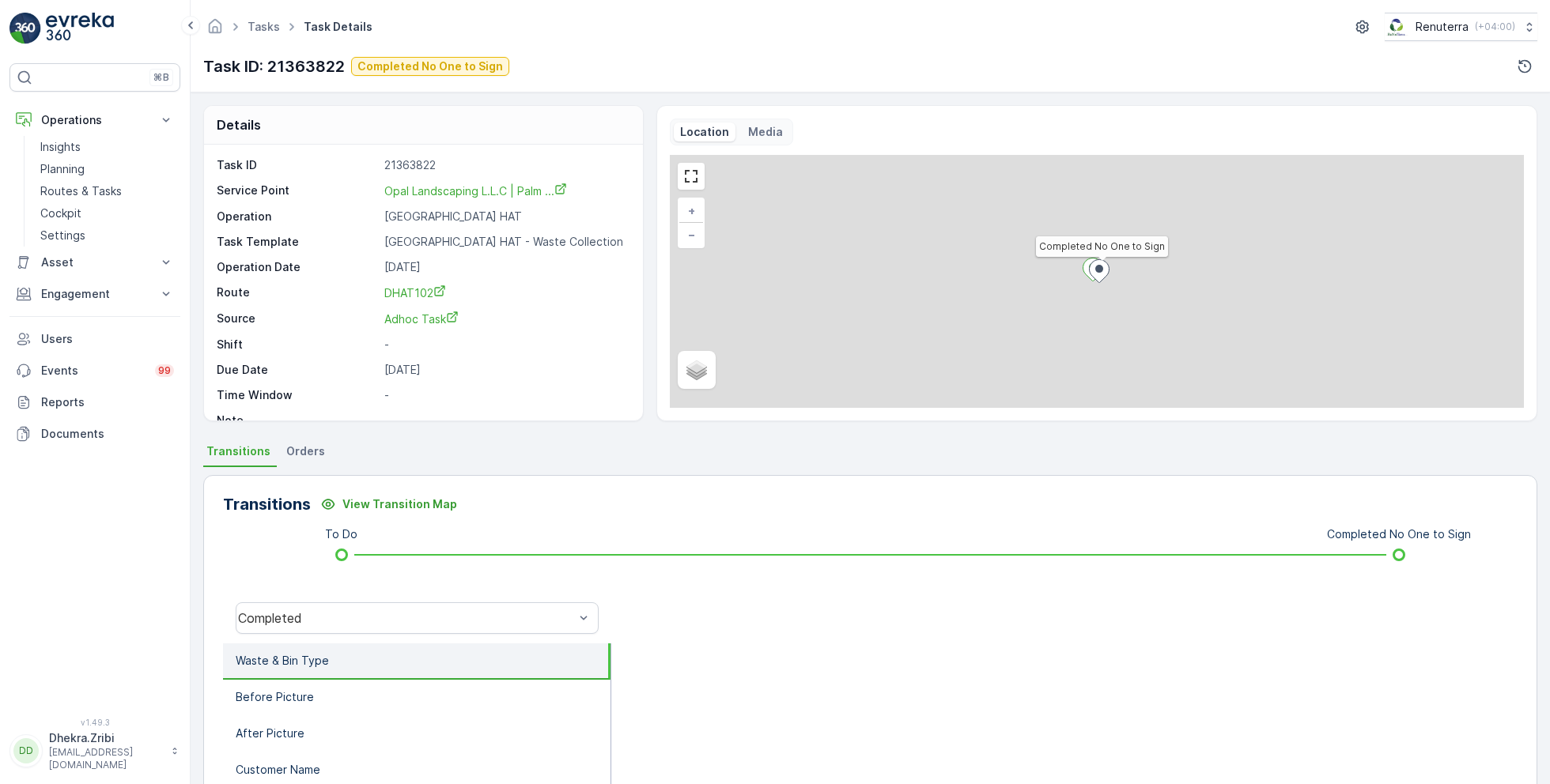
scroll to position [21, 0]
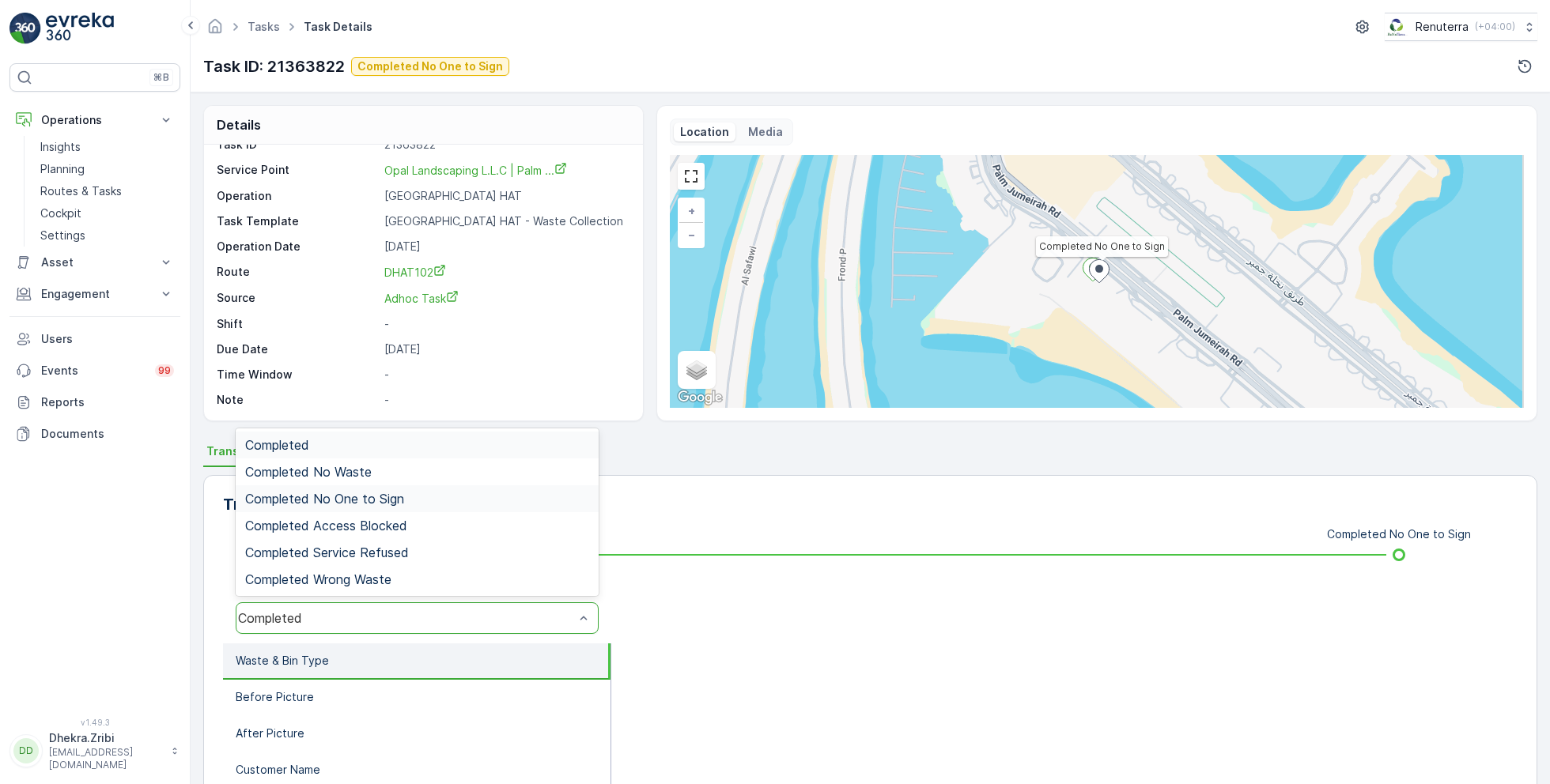
click at [361, 496] on span "Completed No One to Sign" at bounding box center [324, 499] width 159 height 14
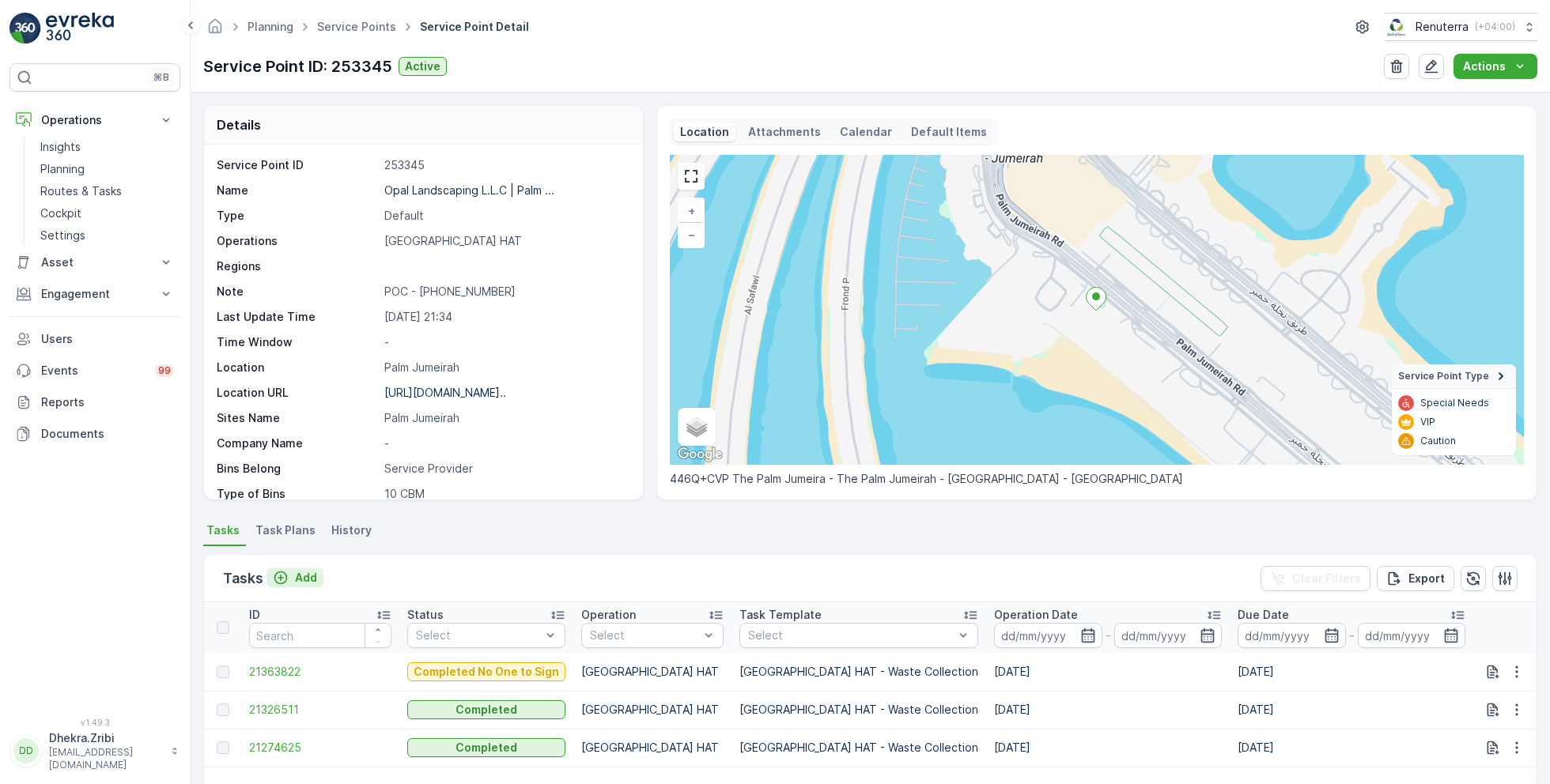
click at [308, 575] on p "Add" at bounding box center [305, 578] width 22 height 16
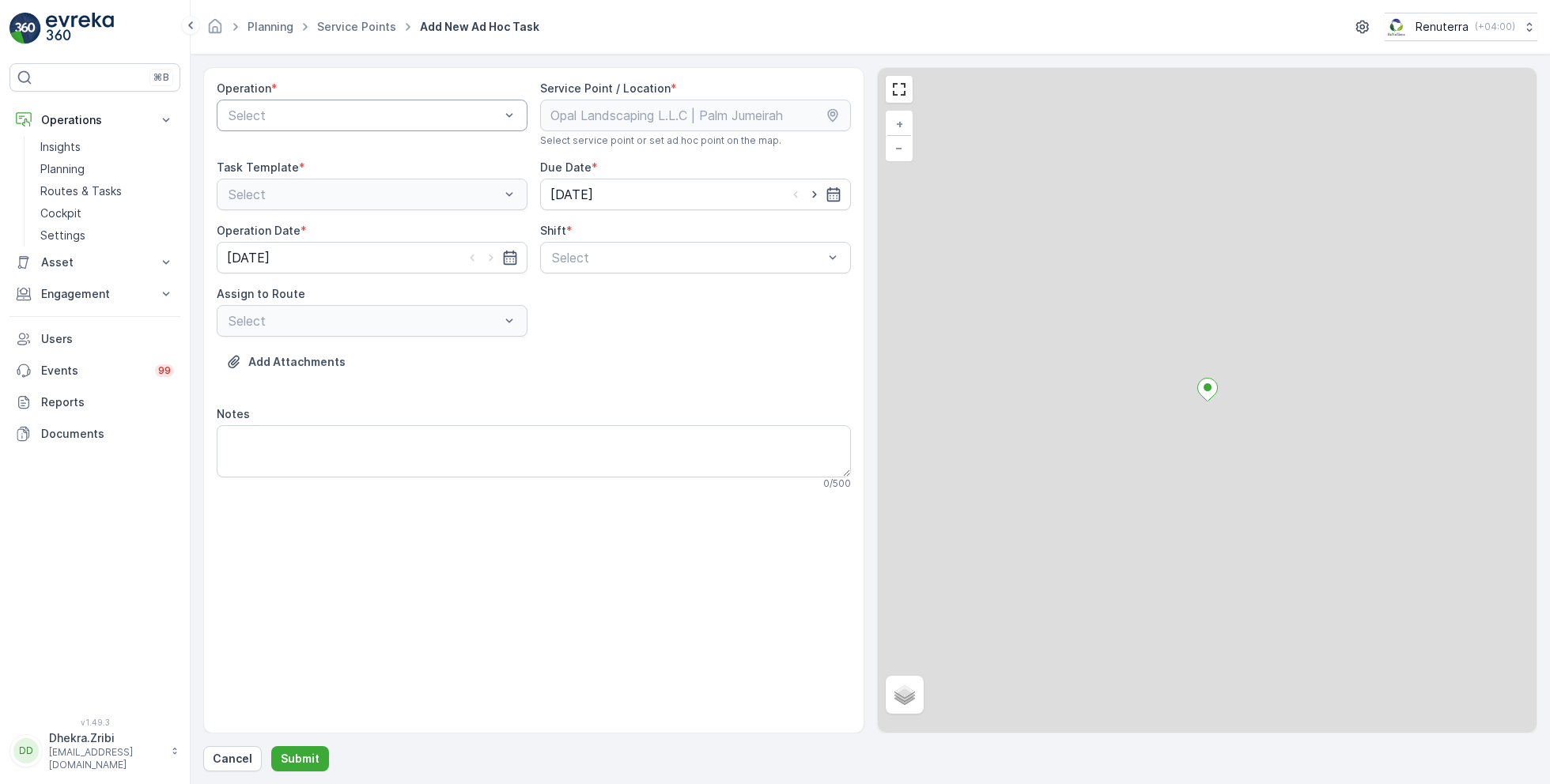
click at [333, 124] on div "Select" at bounding box center [371, 115] width 310 height 32
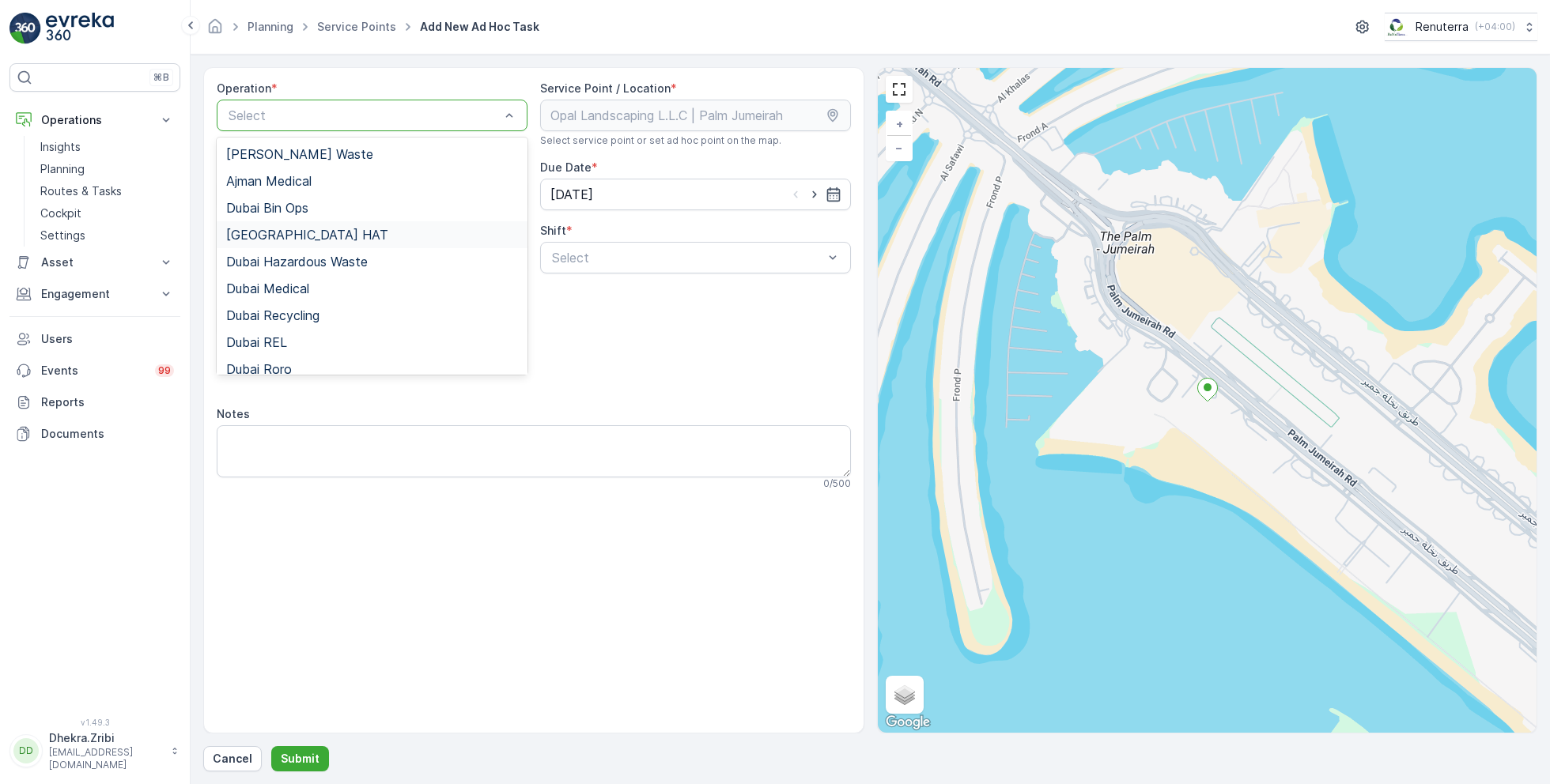
click at [287, 230] on span "Dubai HAT" at bounding box center [306, 235] width 162 height 14
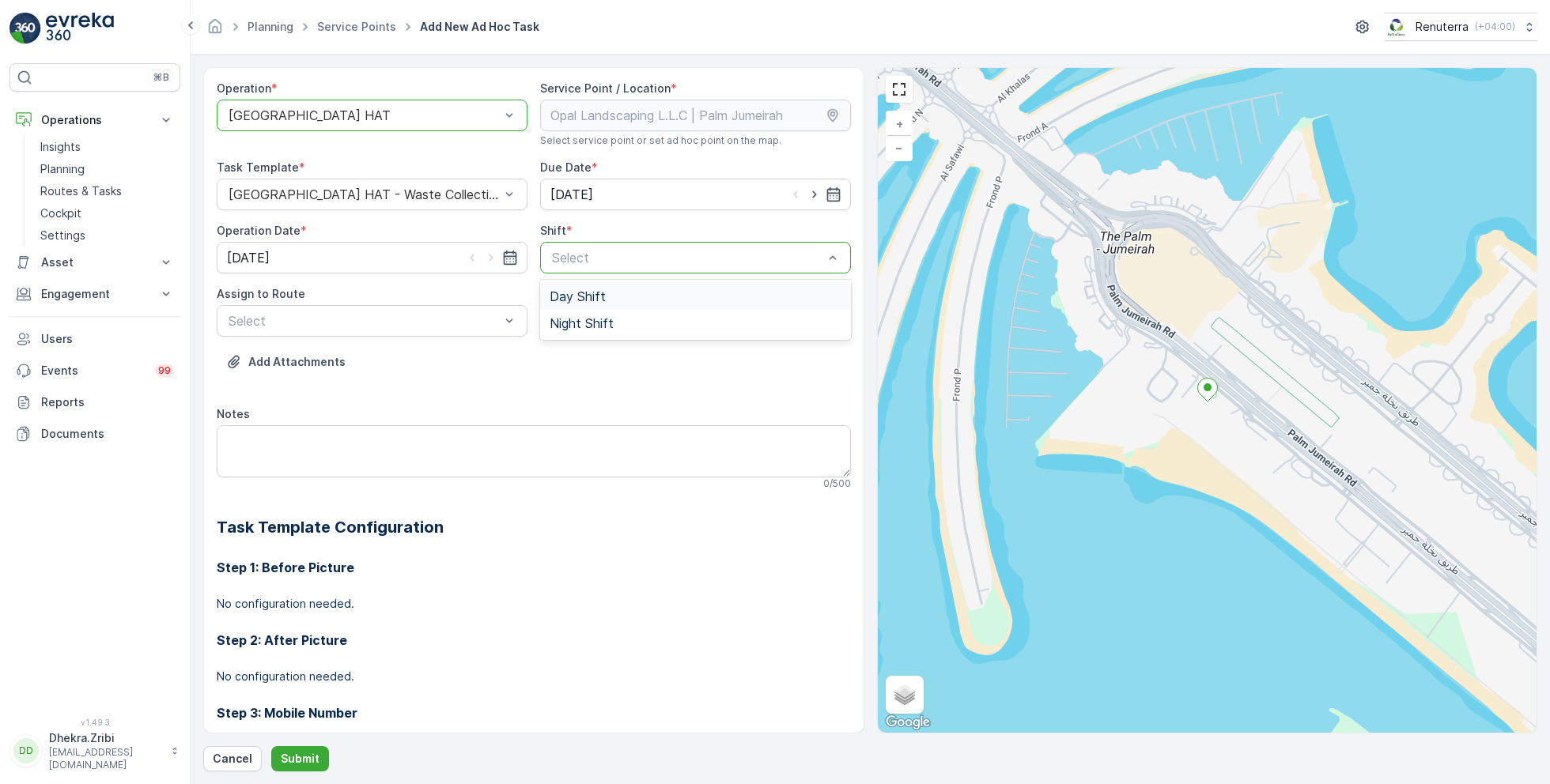
click at [580, 294] on span "Day Shift" at bounding box center [577, 296] width 57 height 14
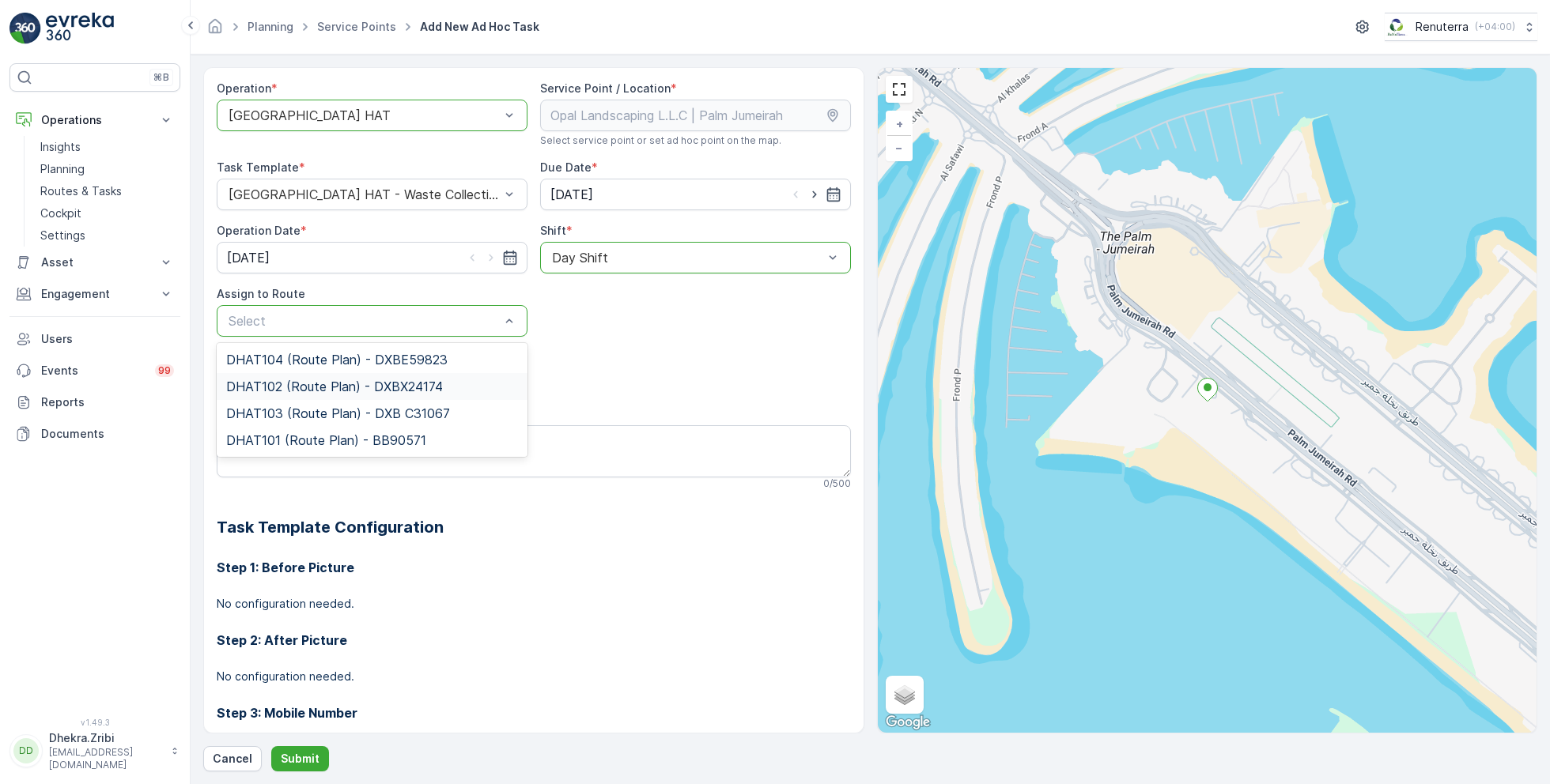
click at [316, 391] on span "DHAT102 (Route Plan) - DXBX24174" at bounding box center [334, 387] width 216 height 14
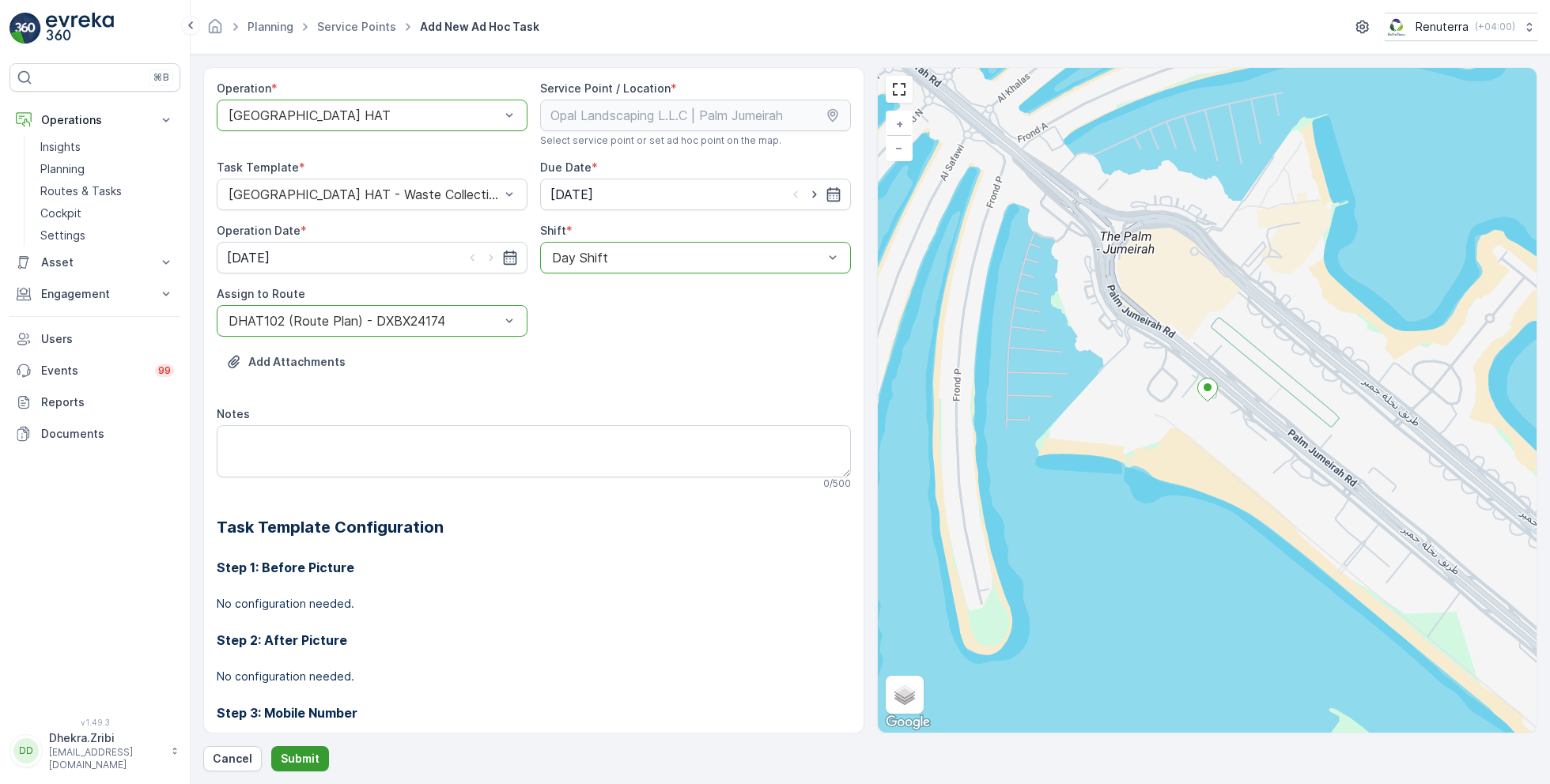
click at [301, 749] on button "Submit" at bounding box center [299, 759] width 58 height 26
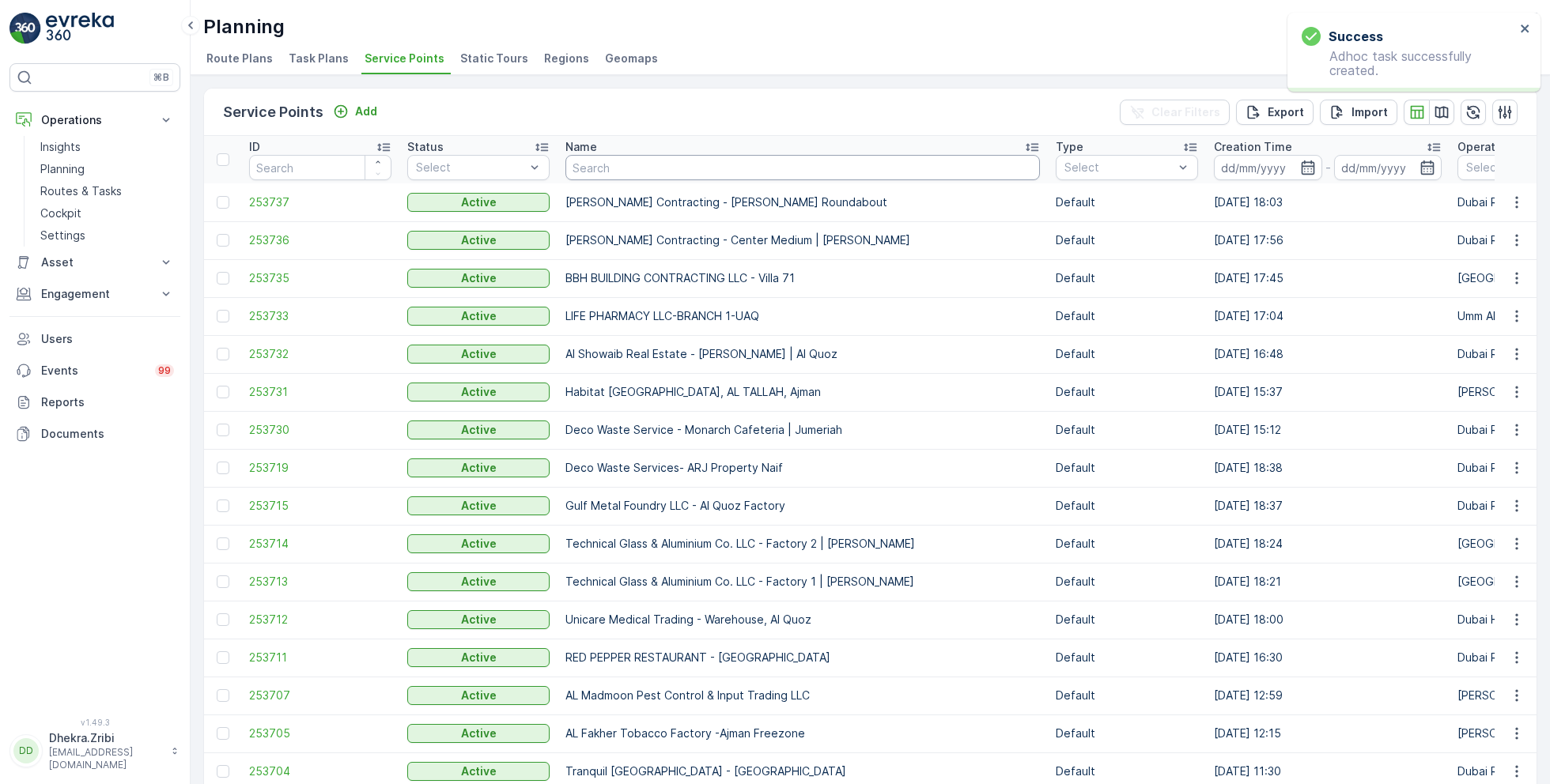
click at [625, 162] on input "text" at bounding box center [802, 168] width 474 height 26
paste input "Arifco Building Contracting - 115 Debris Lifting | Barari"
type input "Arifco Building Contracting - 115 Debris Lifting | Barari"
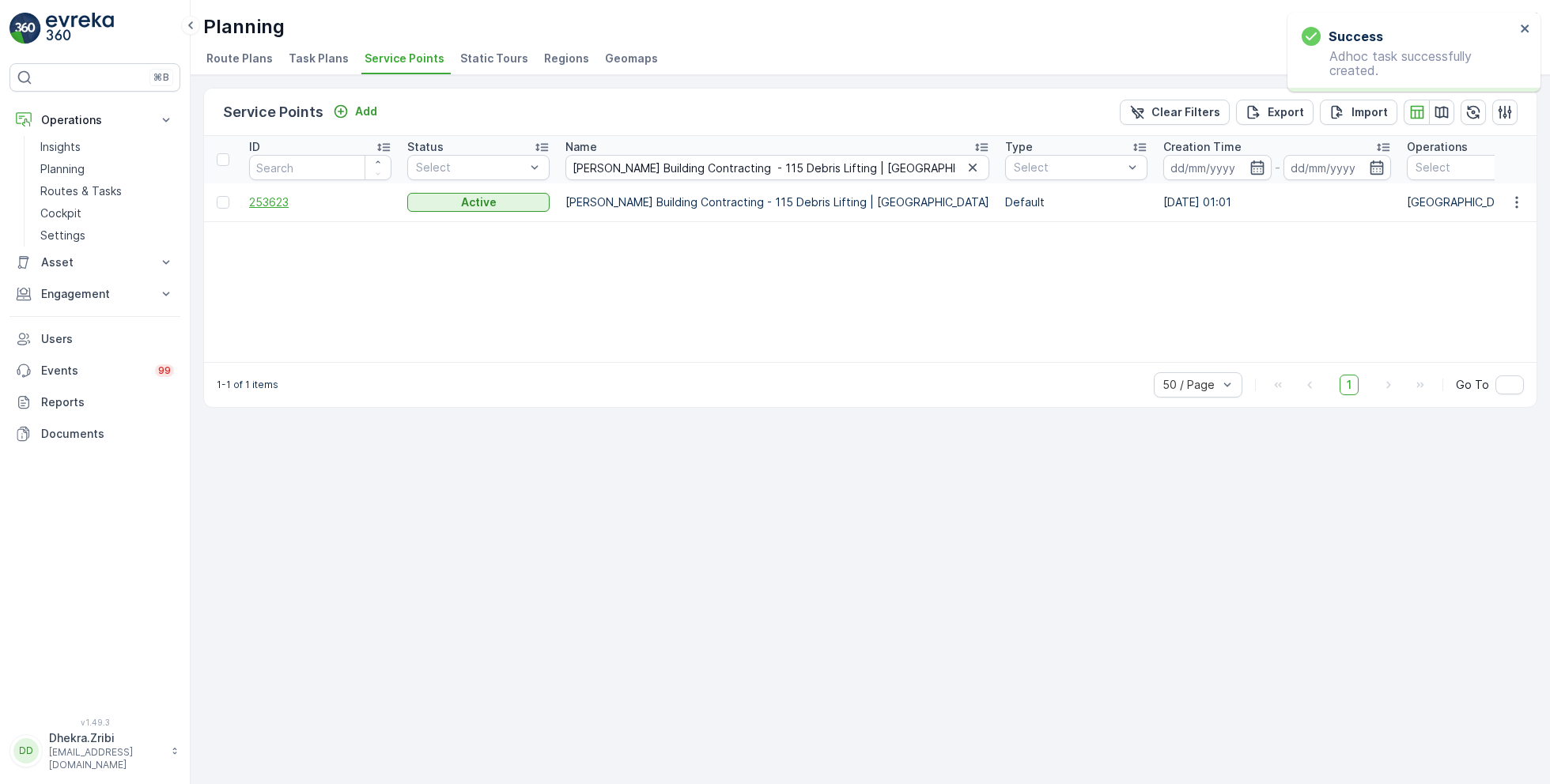
click at [283, 204] on span "253623" at bounding box center [319, 202] width 142 height 16
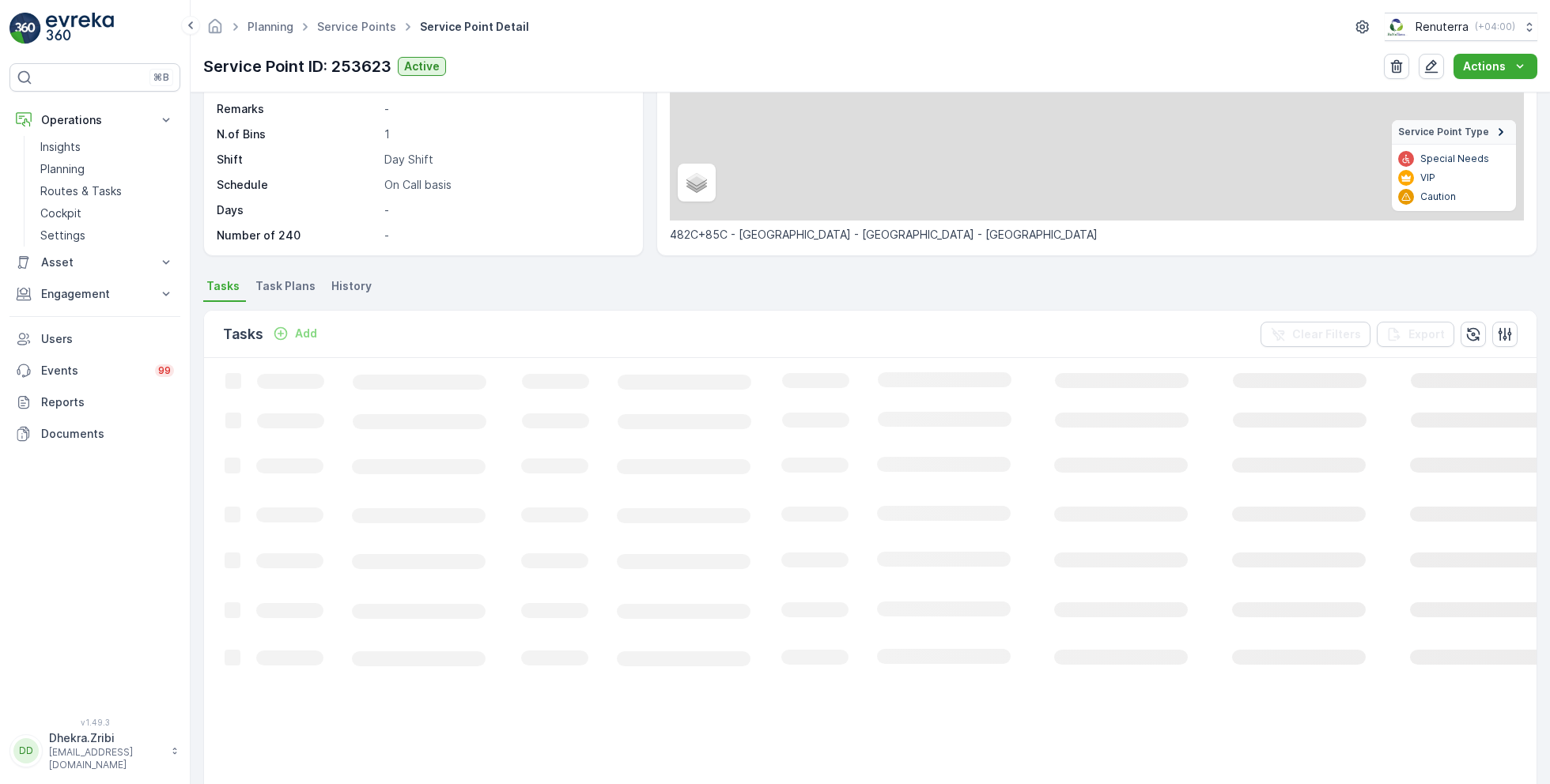
scroll to position [109, 0]
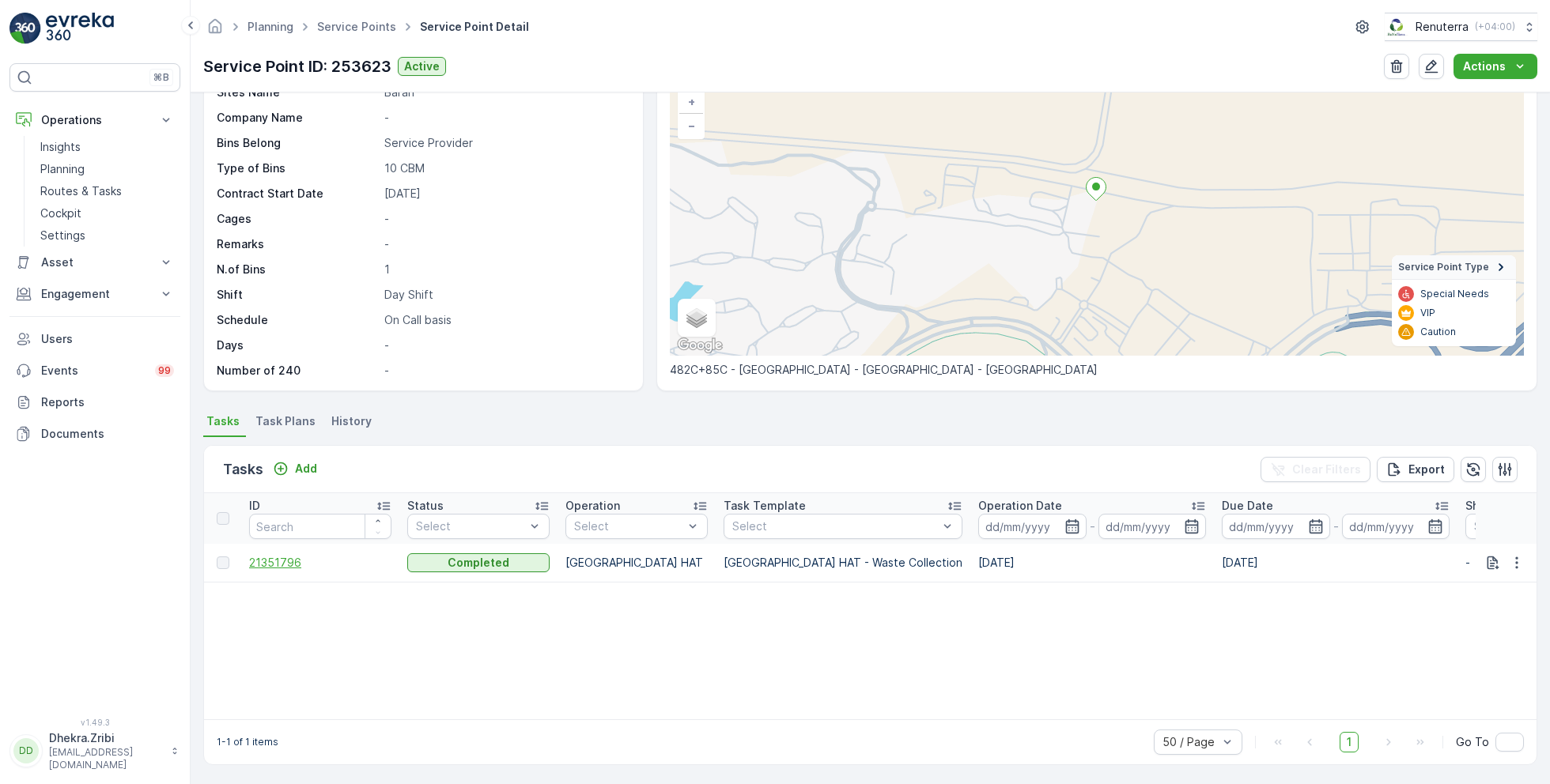
click at [282, 558] on span "21351796" at bounding box center [319, 563] width 142 height 16
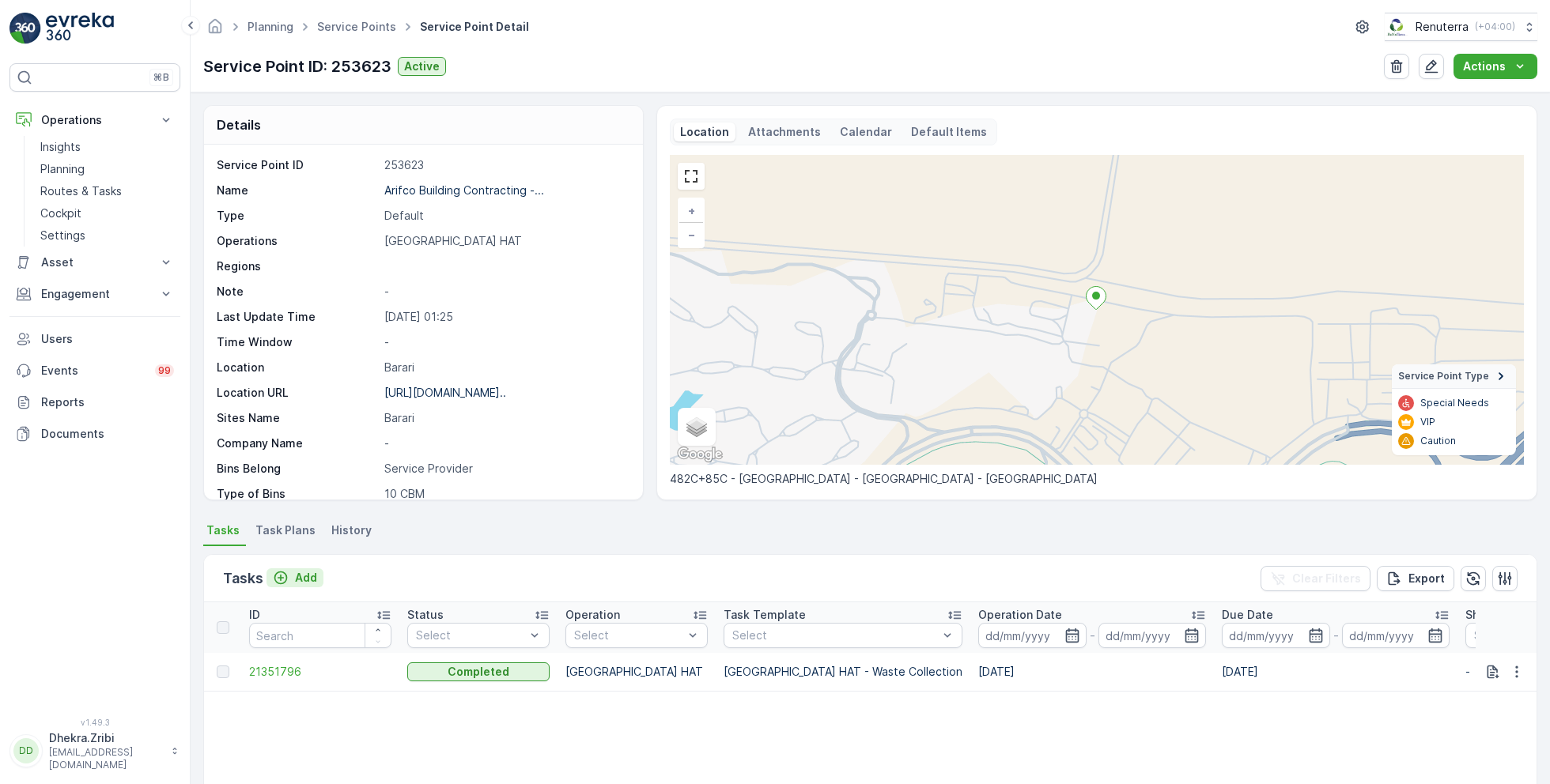
click at [303, 585] on button "Add" at bounding box center [295, 577] width 57 height 19
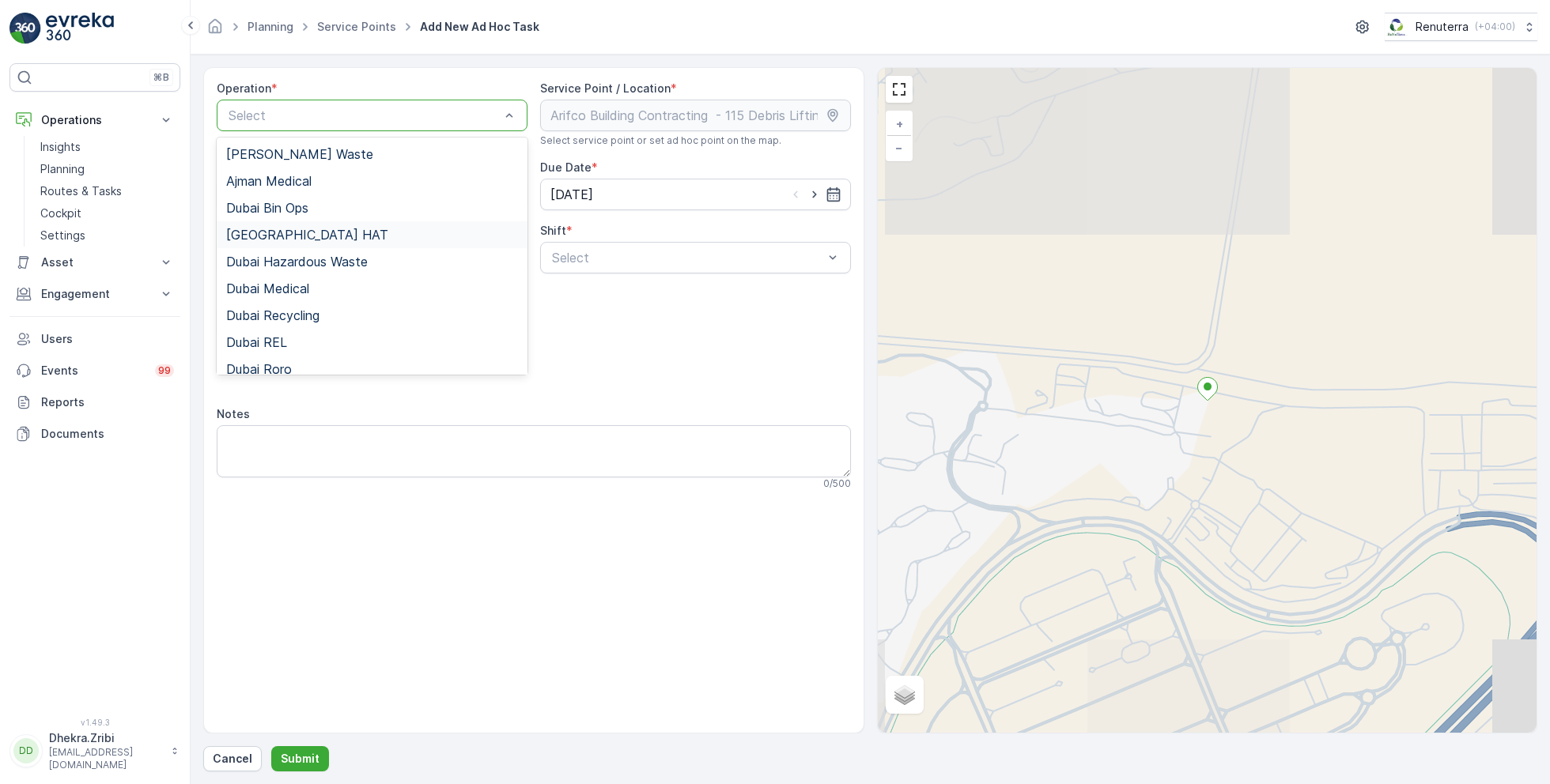
click at [292, 235] on div "Dubai HAT" at bounding box center [372, 235] width 292 height 14
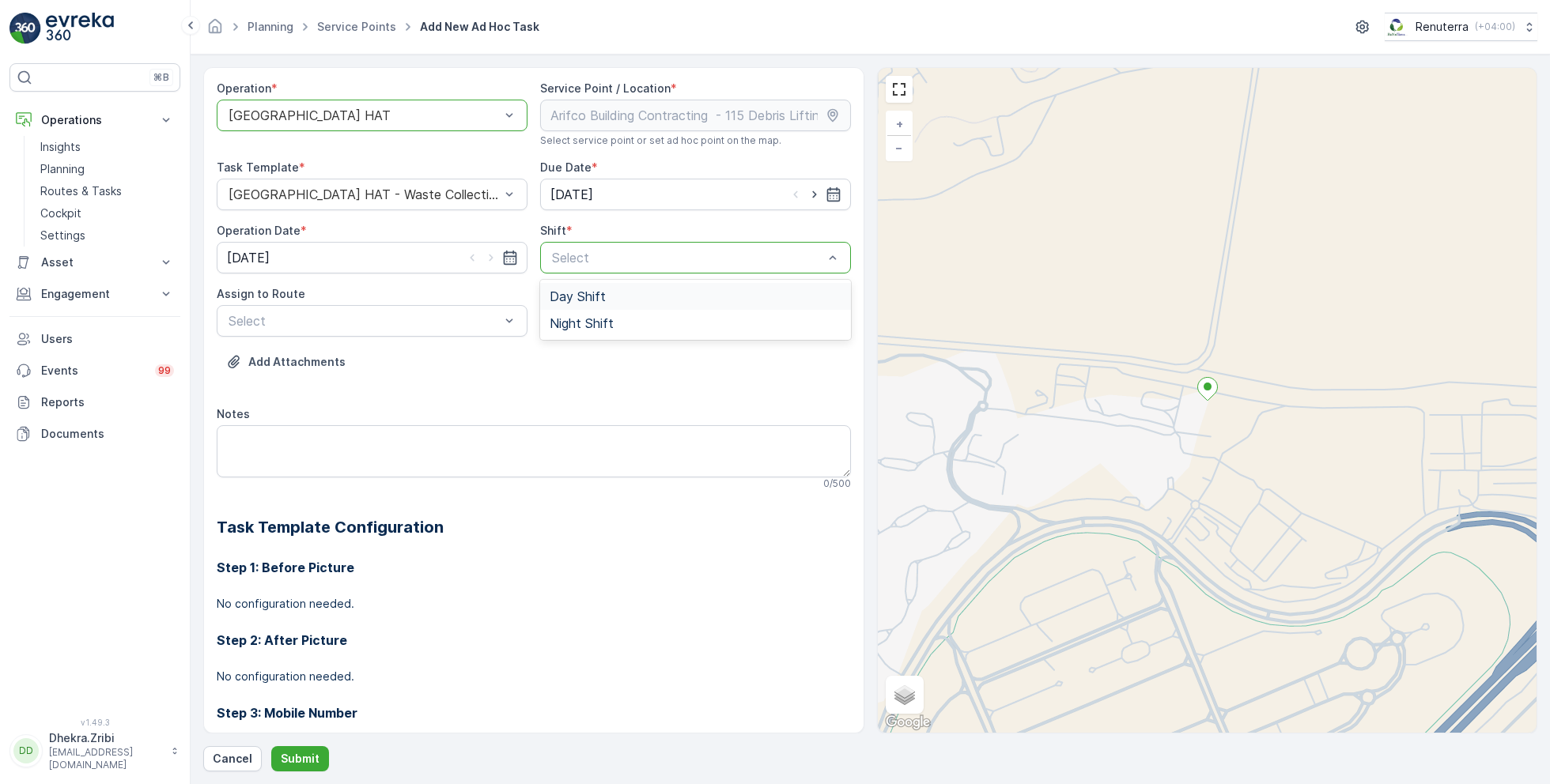
click at [585, 294] on span "Day Shift" at bounding box center [577, 296] width 57 height 14
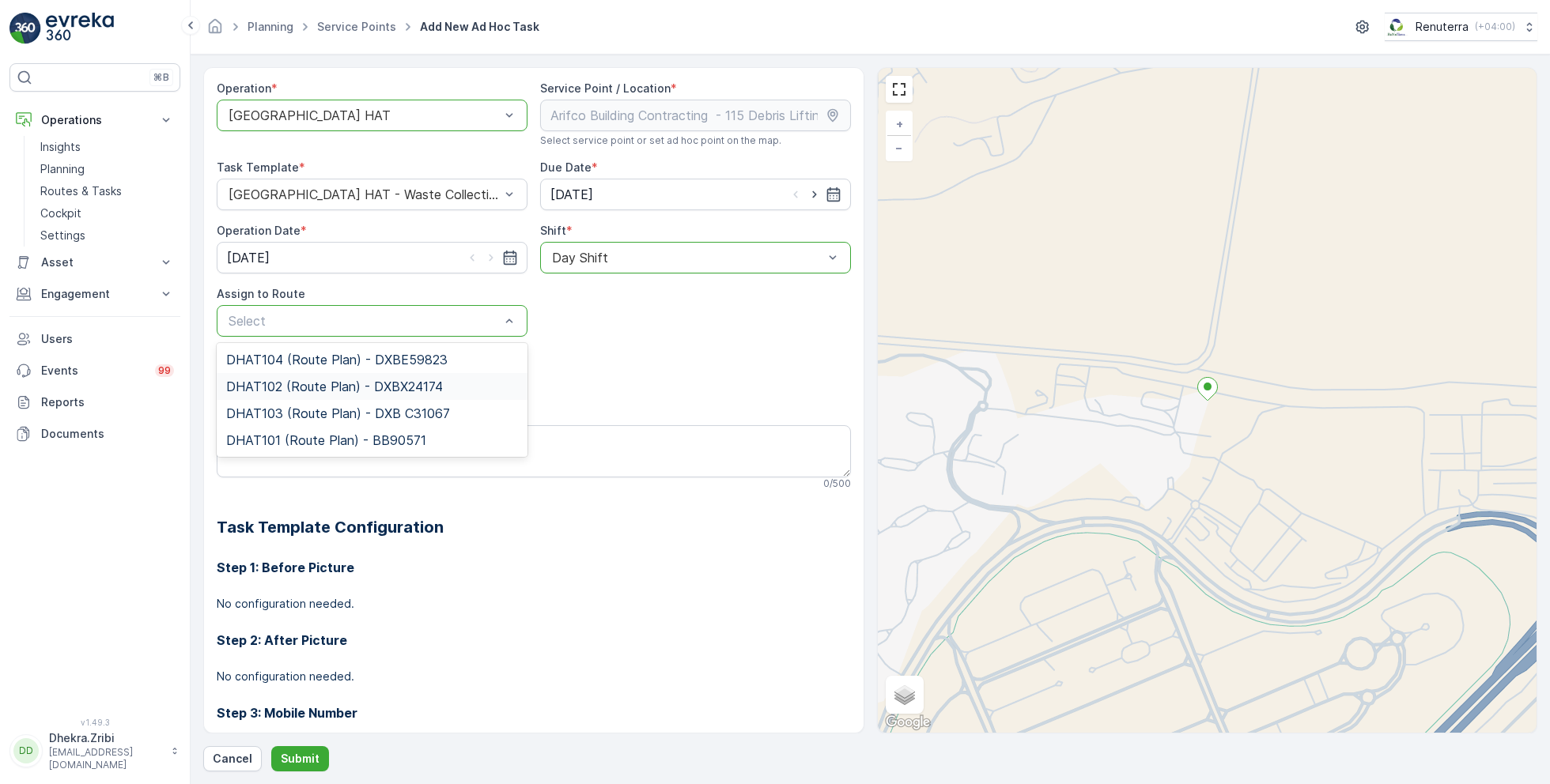
click at [311, 389] on span "DHAT102 (Route Plan) - DXBX24174" at bounding box center [334, 387] width 216 height 14
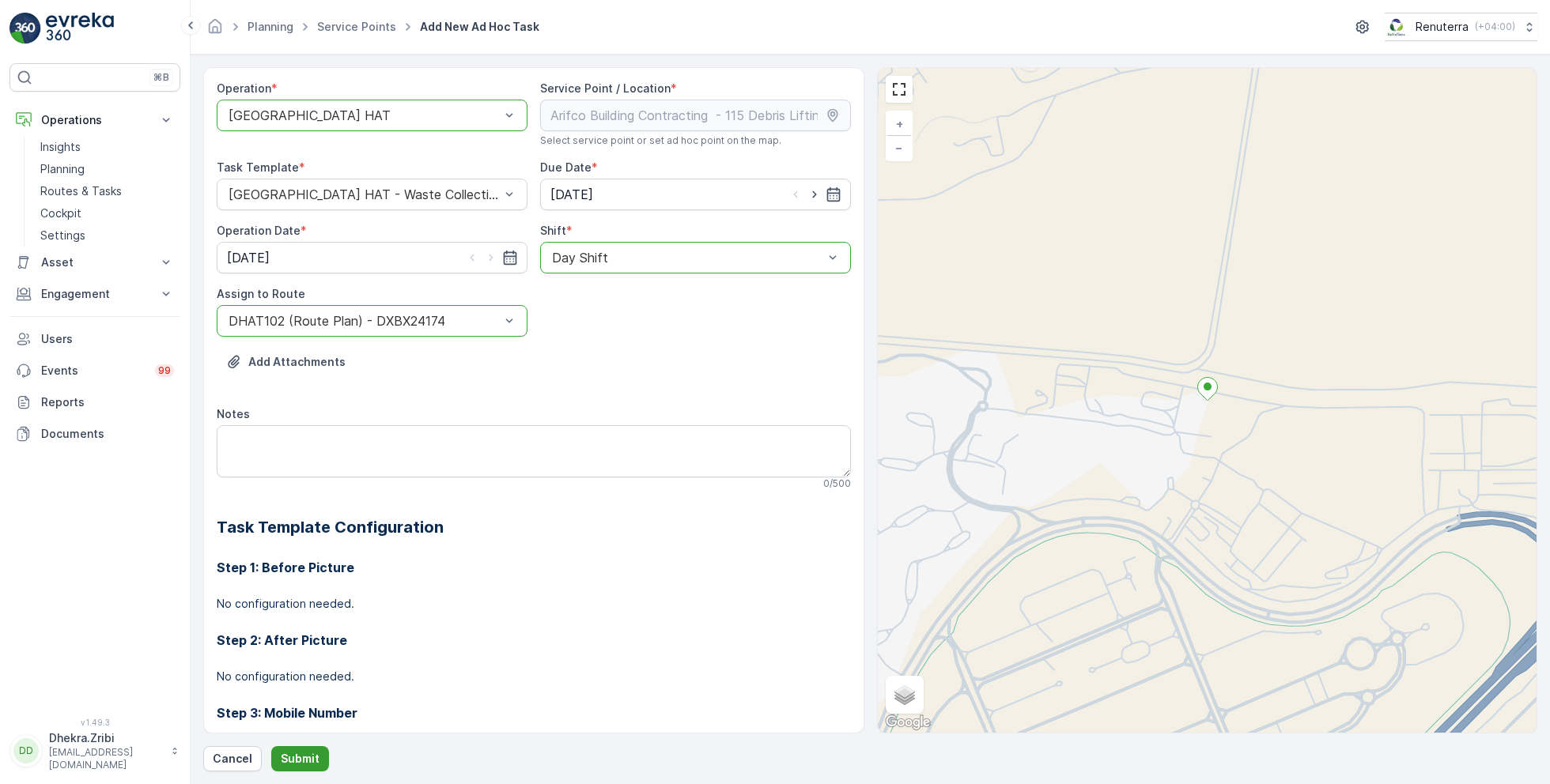
click at [302, 758] on p "Submit" at bounding box center [299, 758] width 39 height 16
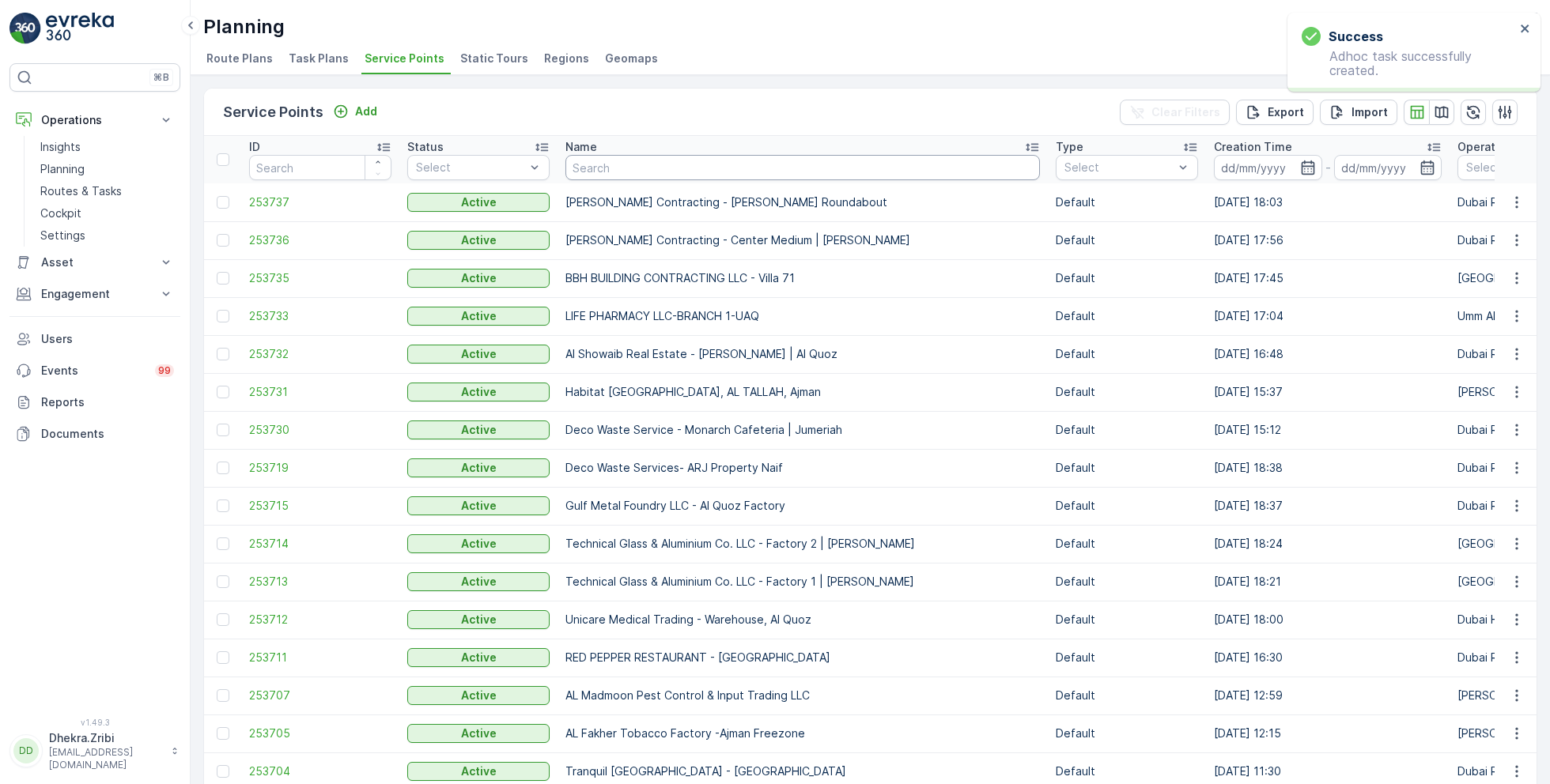
click at [610, 166] on input "text" at bounding box center [802, 168] width 474 height 26
paste input "Sasa Aleksic Dubai UAE"
type input "Sasa Aleksic Dubai UAE"
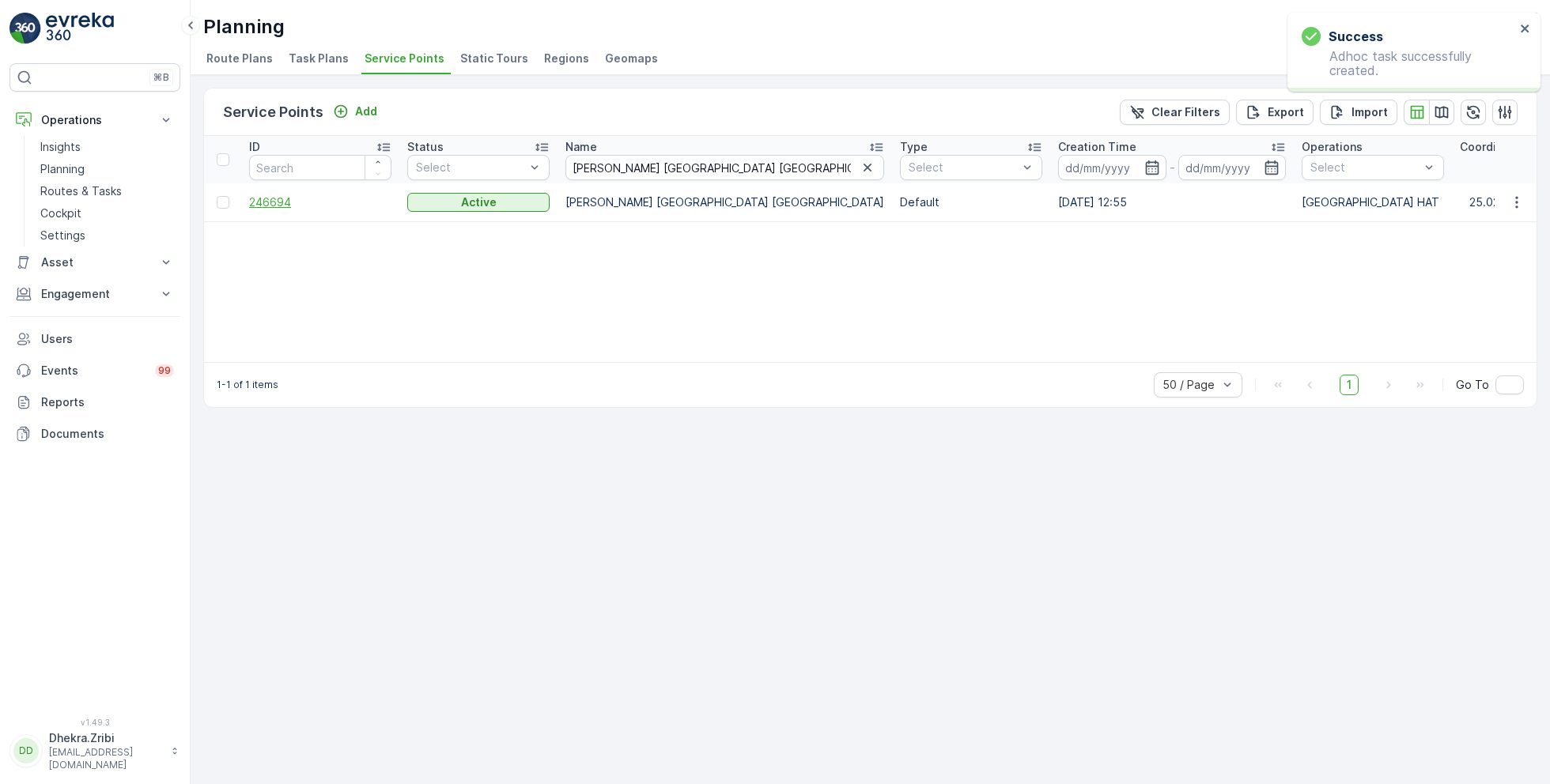
click at [267, 202] on span "246694" at bounding box center [319, 202] width 142 height 16
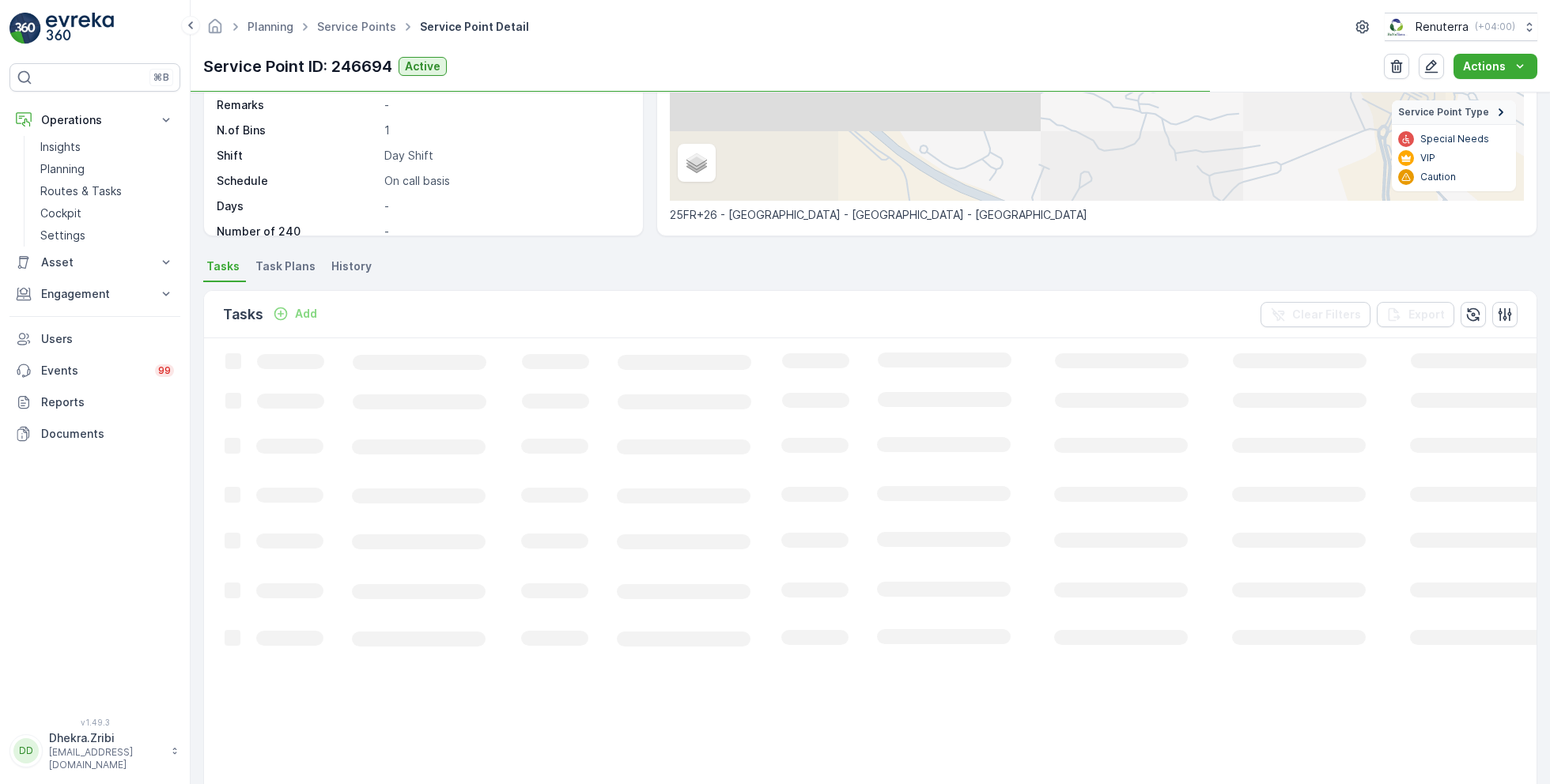
scroll to position [270, 0]
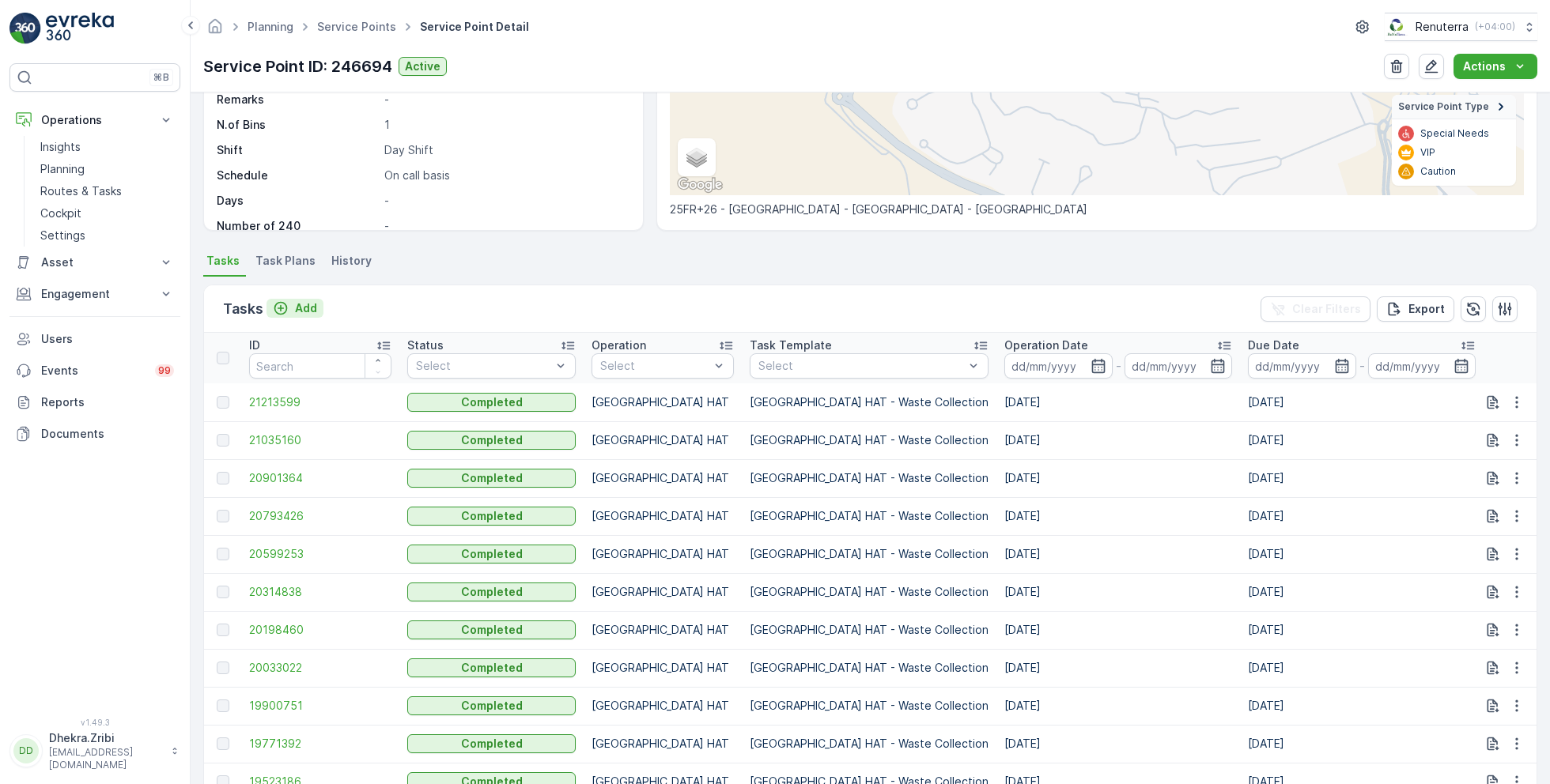
click at [298, 315] on button "Add" at bounding box center [295, 307] width 57 height 19
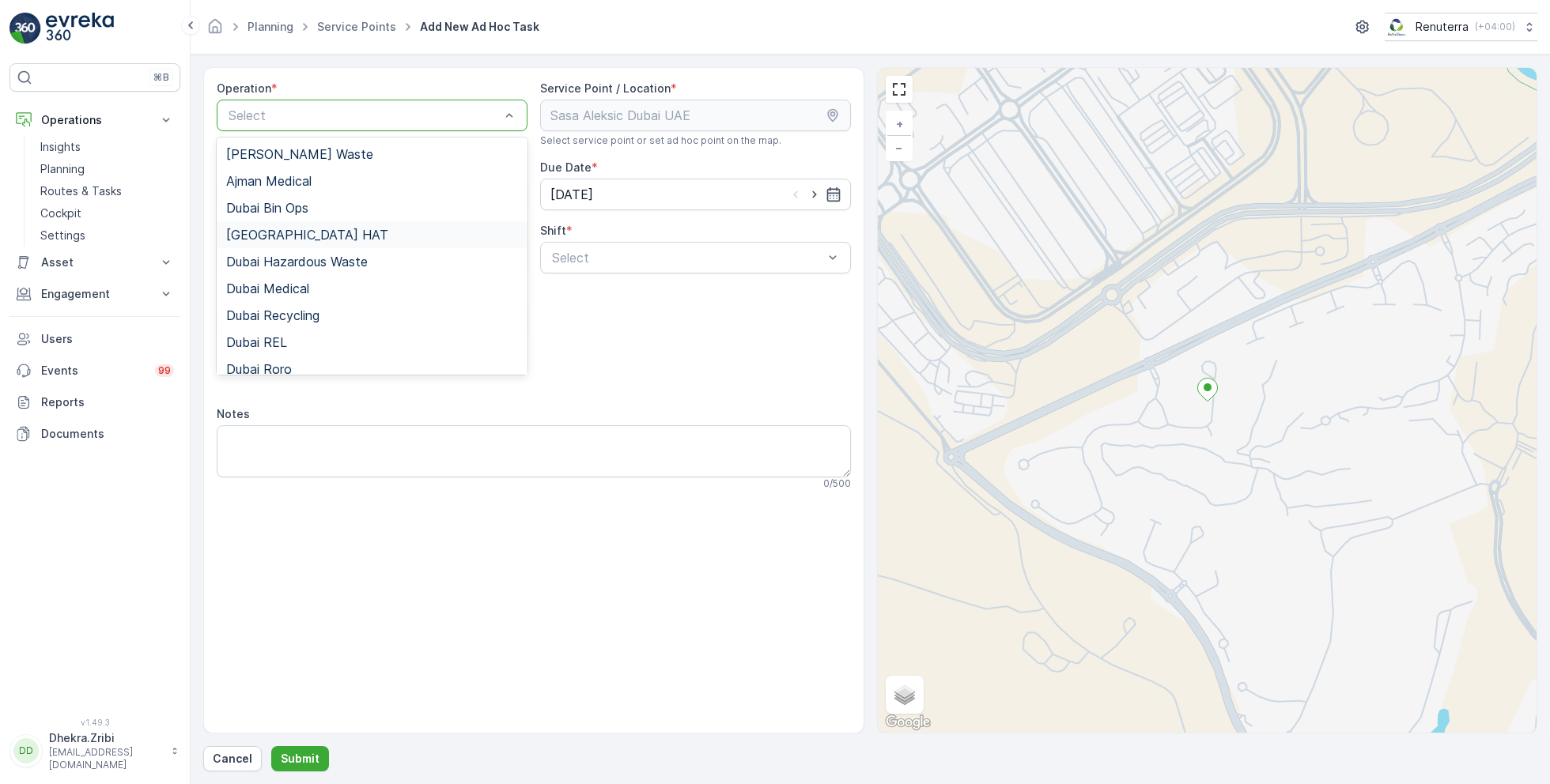
click at [290, 238] on div "Dubai HAT" at bounding box center [372, 235] width 292 height 14
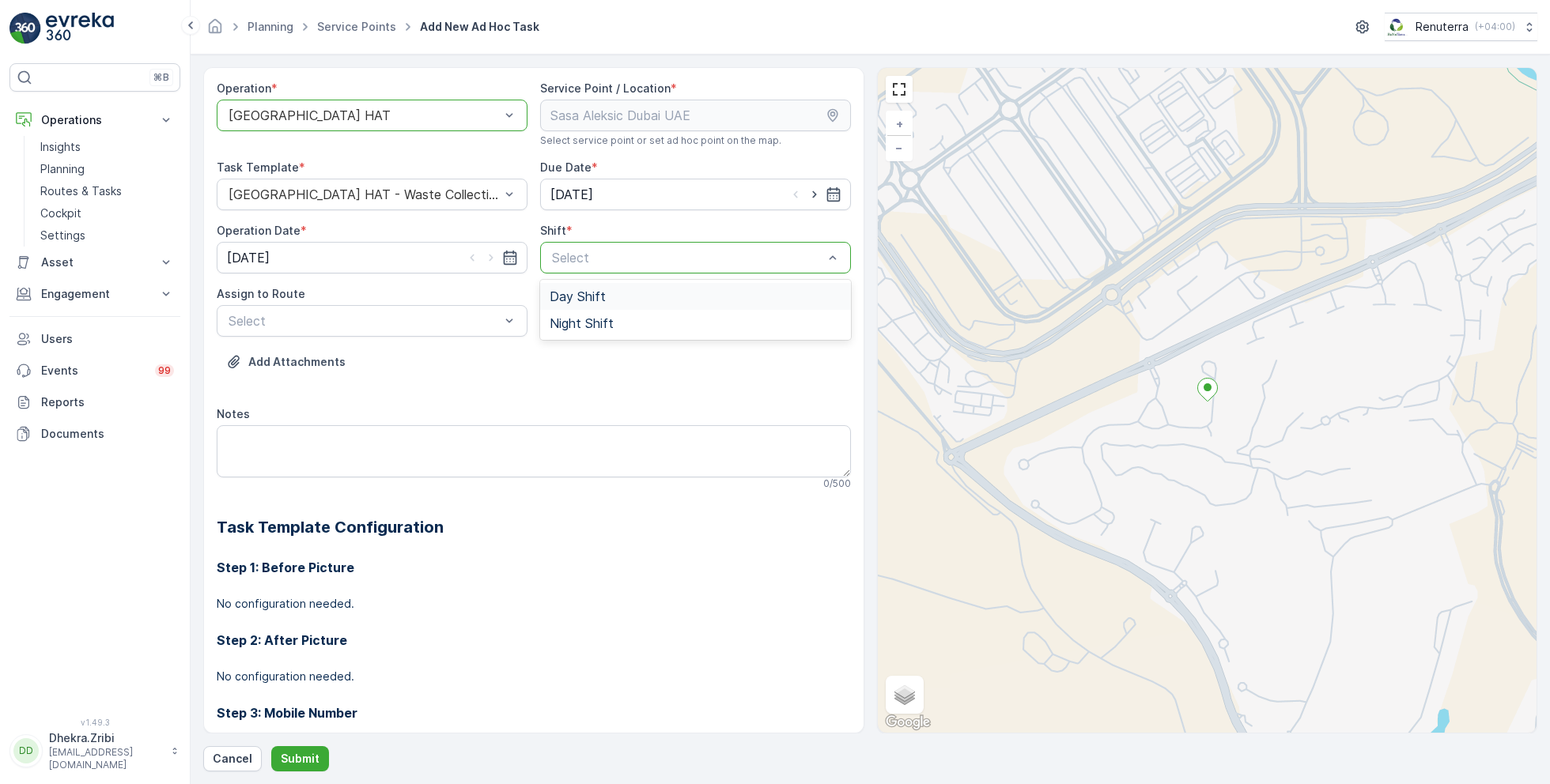
click at [605, 299] on div "Day Shift" at bounding box center [695, 296] width 292 height 14
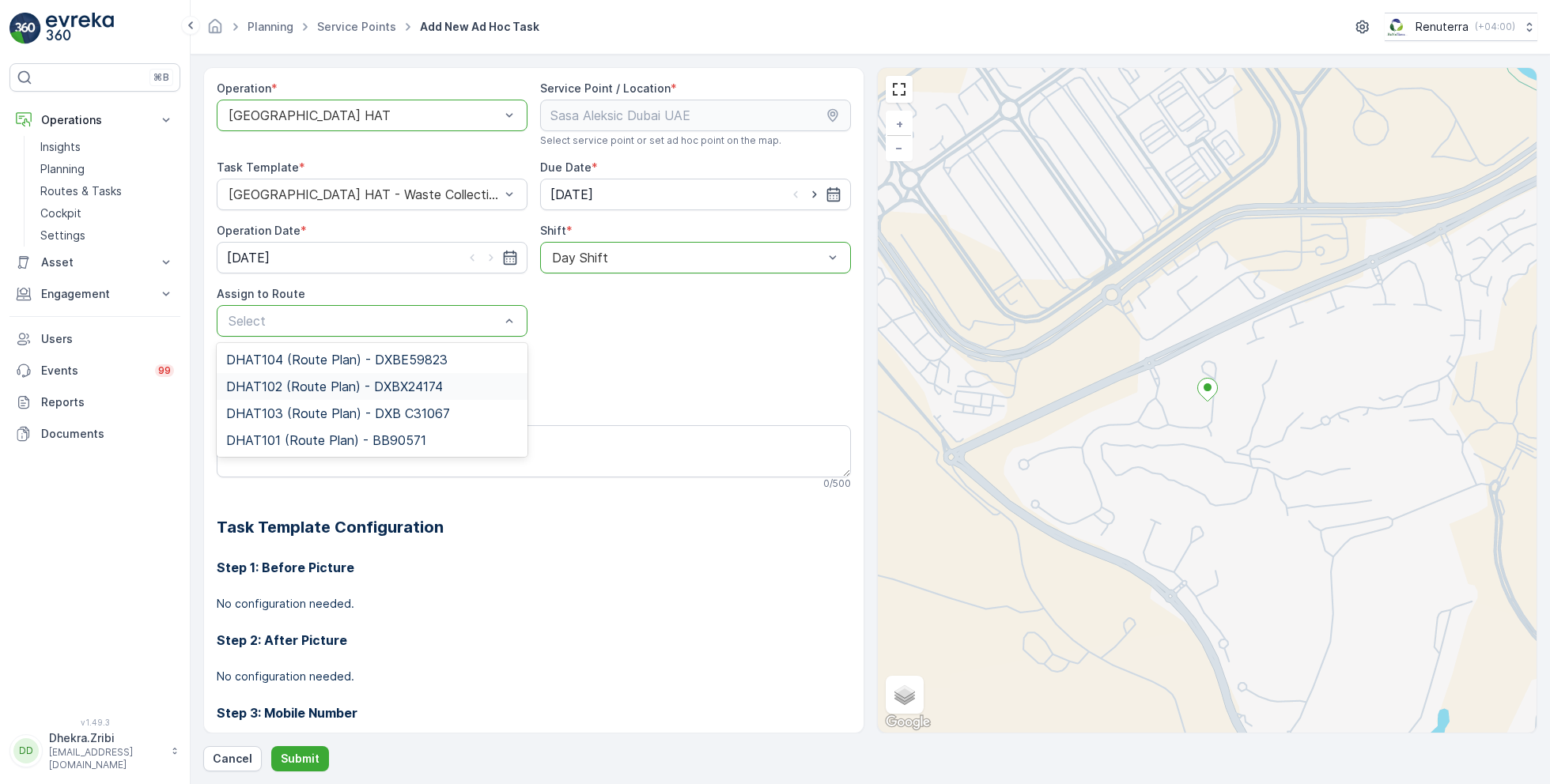
click at [347, 391] on span "DHAT102 (Route Plan) - DXBX24174" at bounding box center [334, 387] width 216 height 14
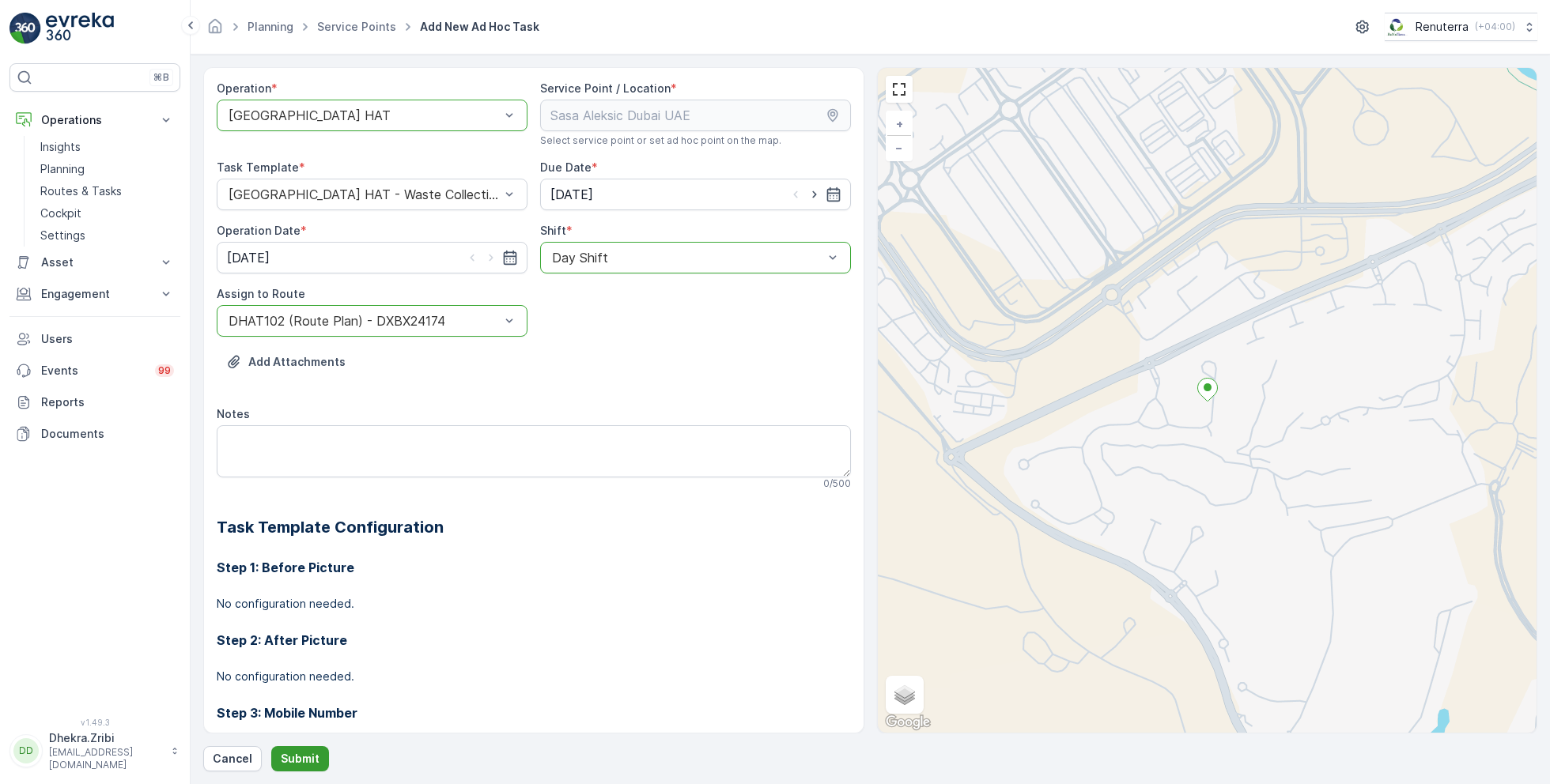
click at [306, 761] on p "Submit" at bounding box center [299, 758] width 39 height 16
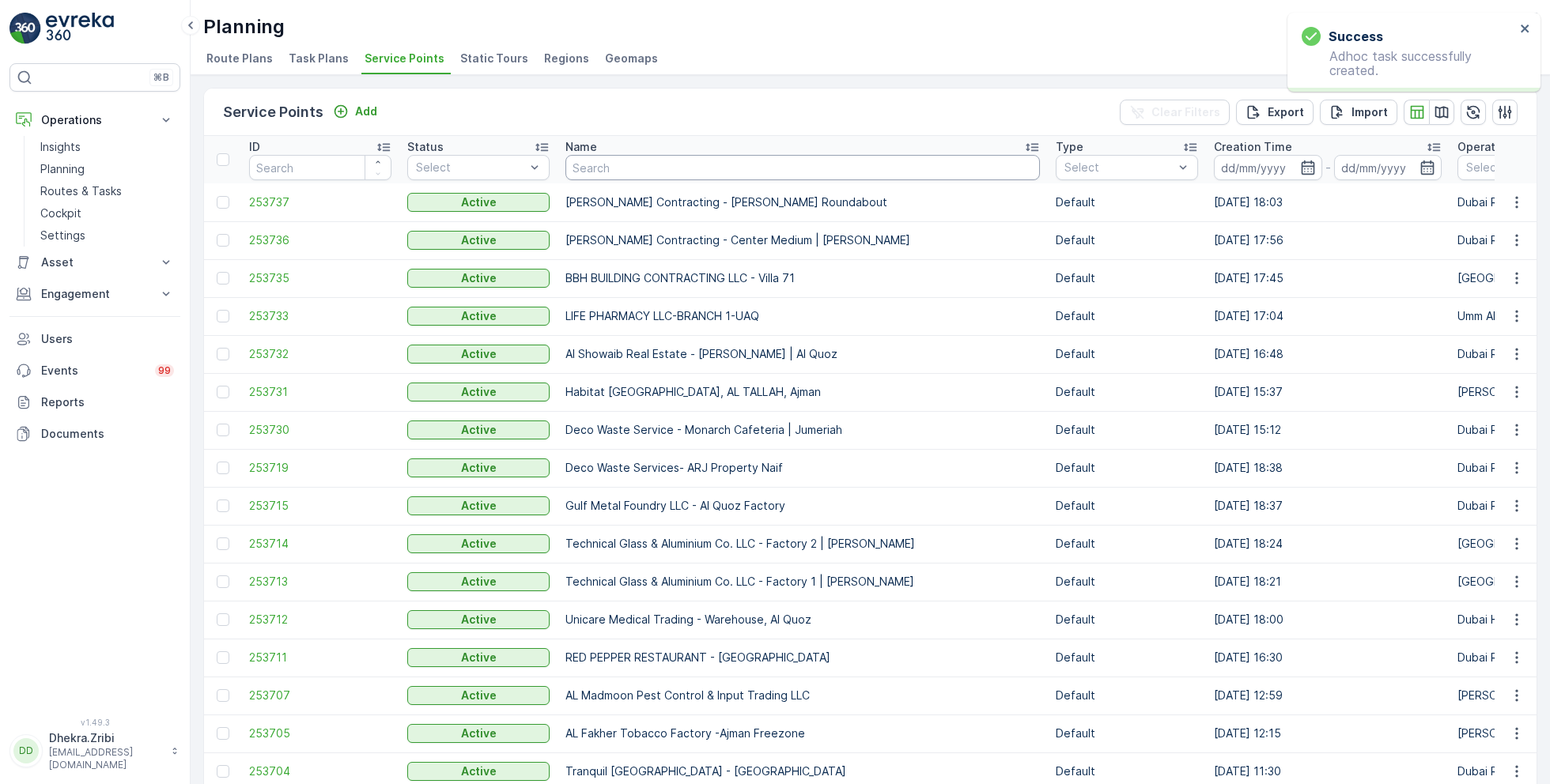
click at [618, 170] on input "text" at bounding box center [802, 168] width 474 height 26
type input "otto"
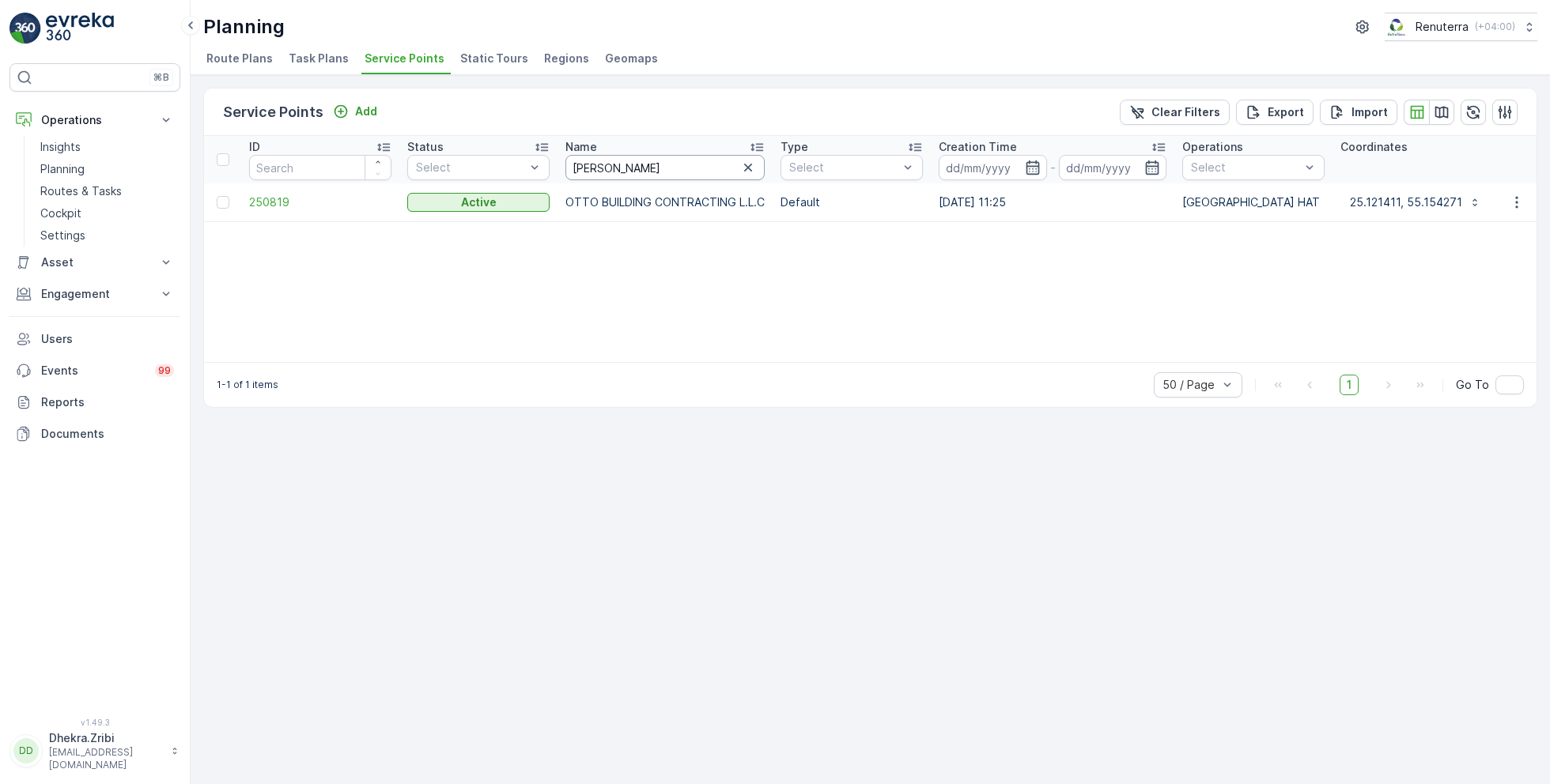
click at [621, 167] on input "otto" at bounding box center [664, 168] width 199 height 26
paste input "ARABIAN CONSTRUCTION COMPANY L.L.C. - OMNIYAT | Business Bay"
type input "ARABIAN CONSTRUCTION COMPANY L.L.C. - OMNIYAT | Business Bay"
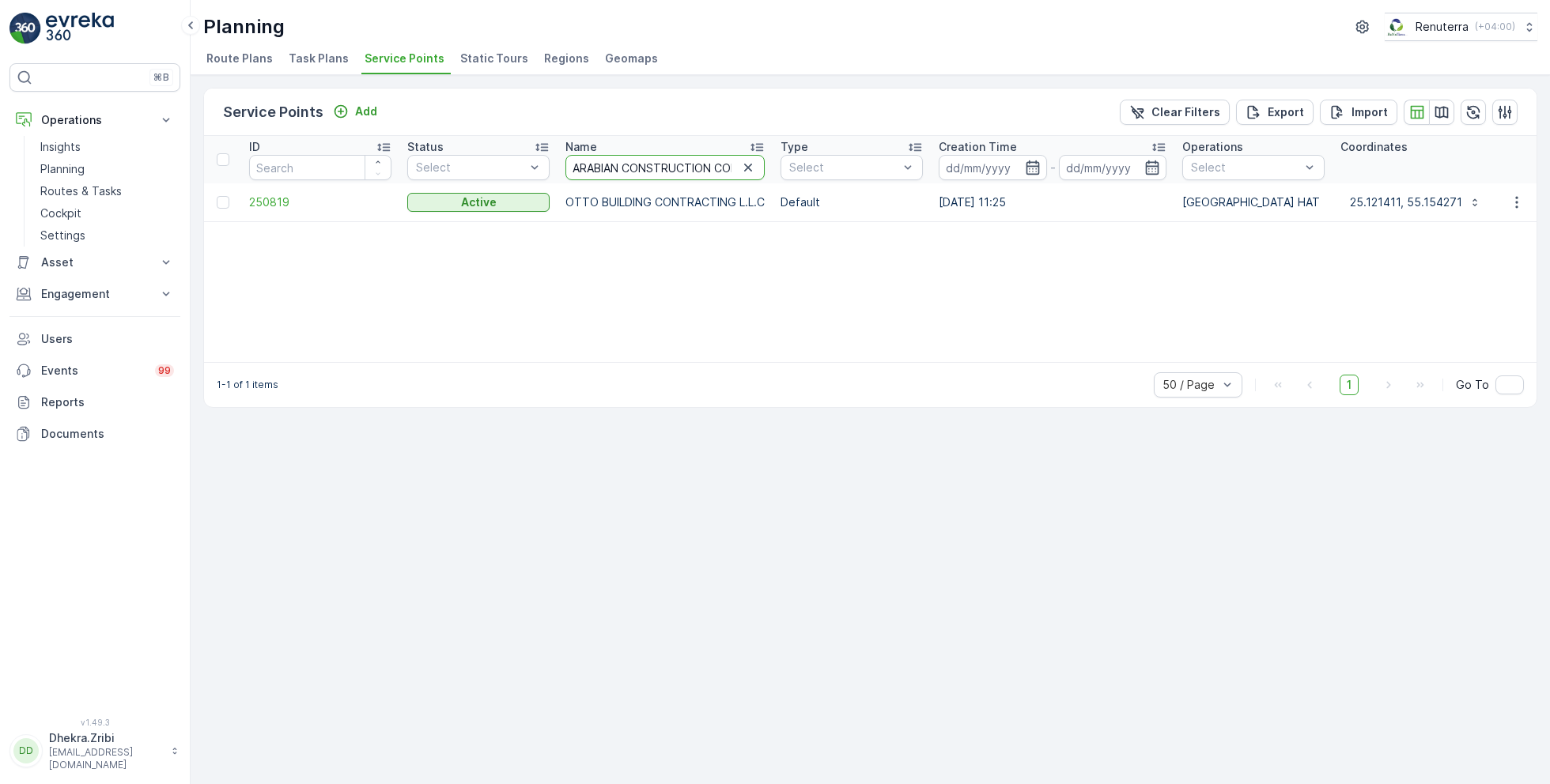
scroll to position [0, 212]
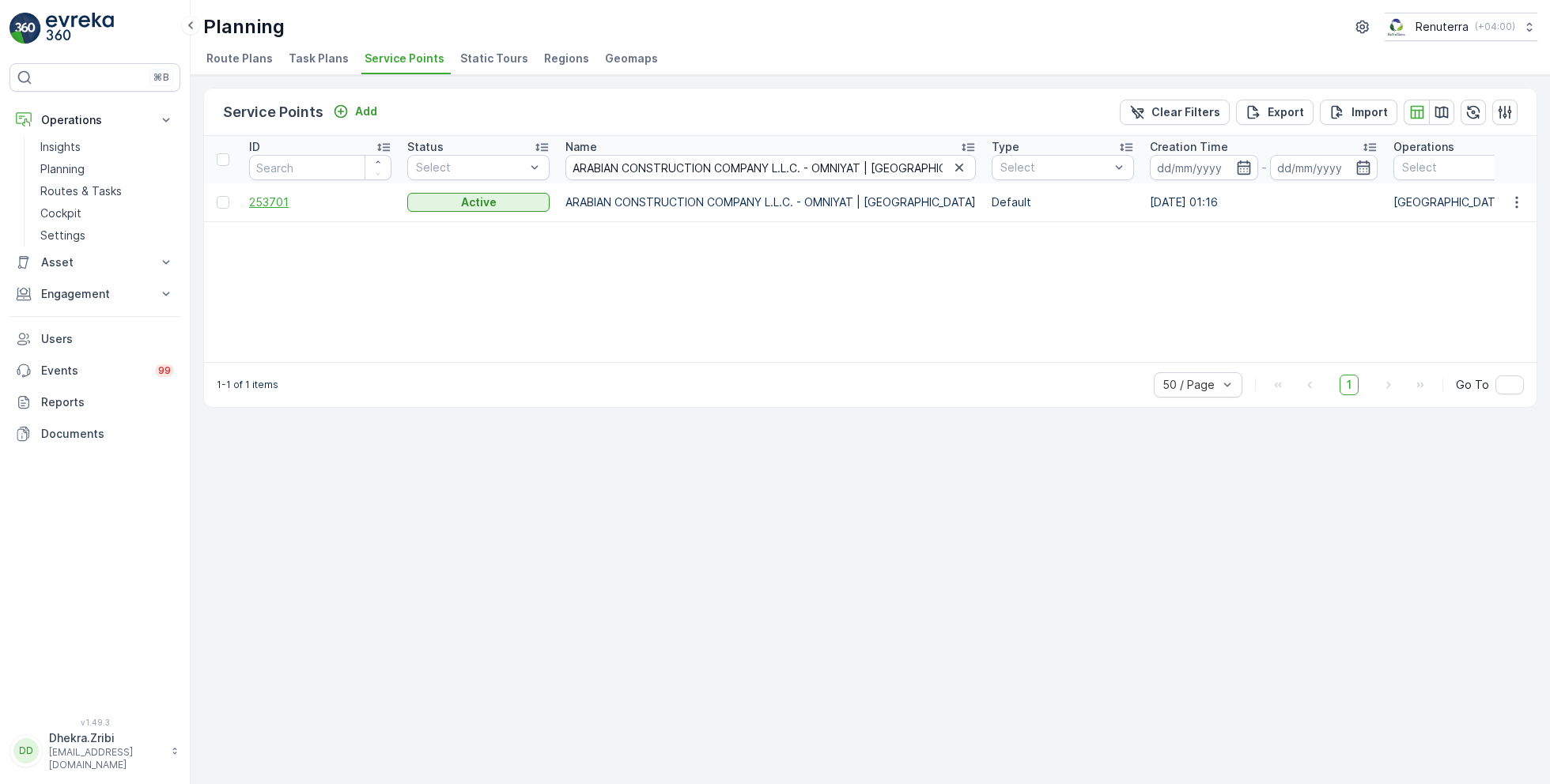
click at [283, 200] on span "253701" at bounding box center [319, 202] width 142 height 16
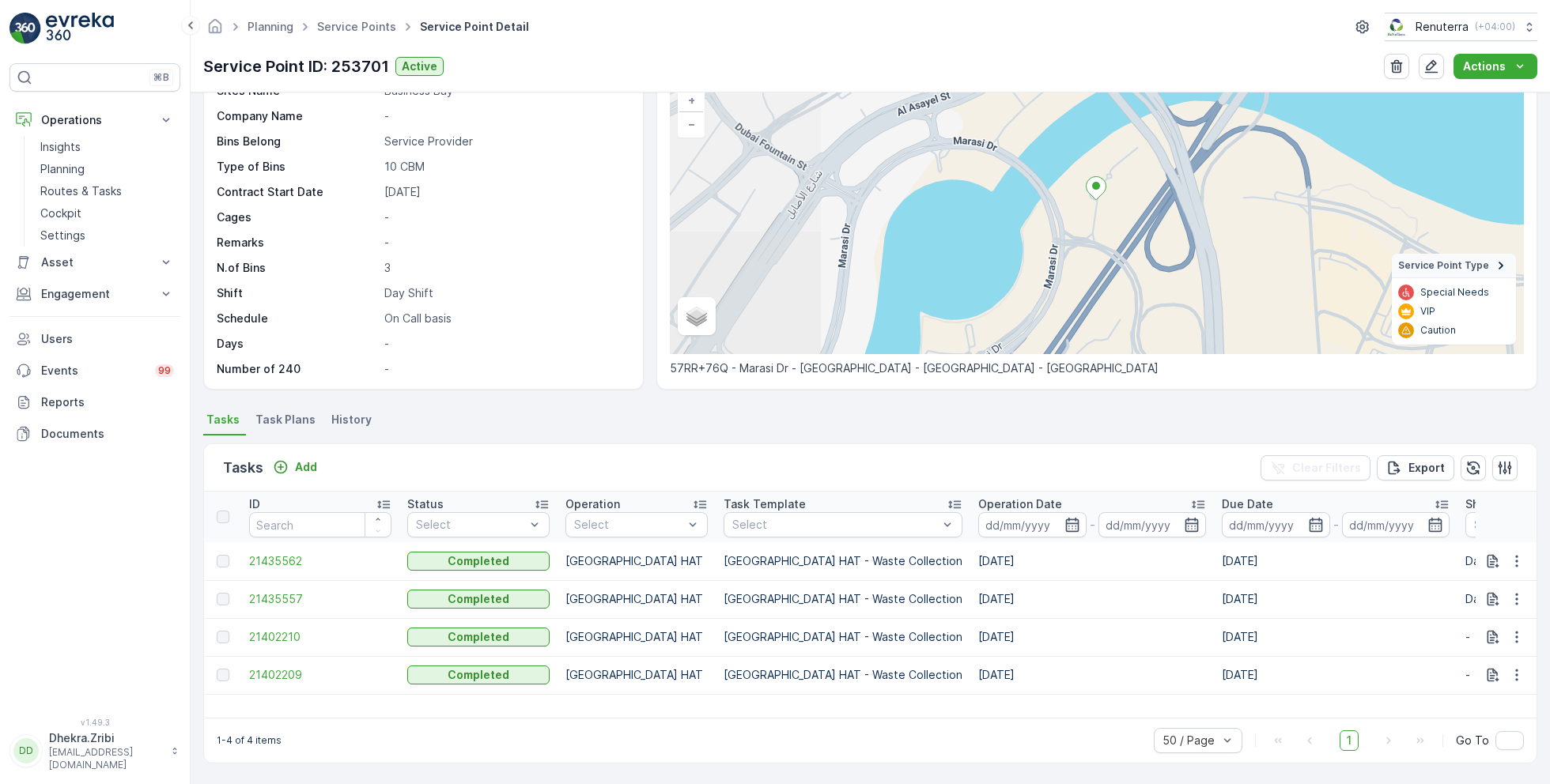
scroll to position [109, 0]
click at [306, 467] on p "Add" at bounding box center [305, 469] width 22 height 16
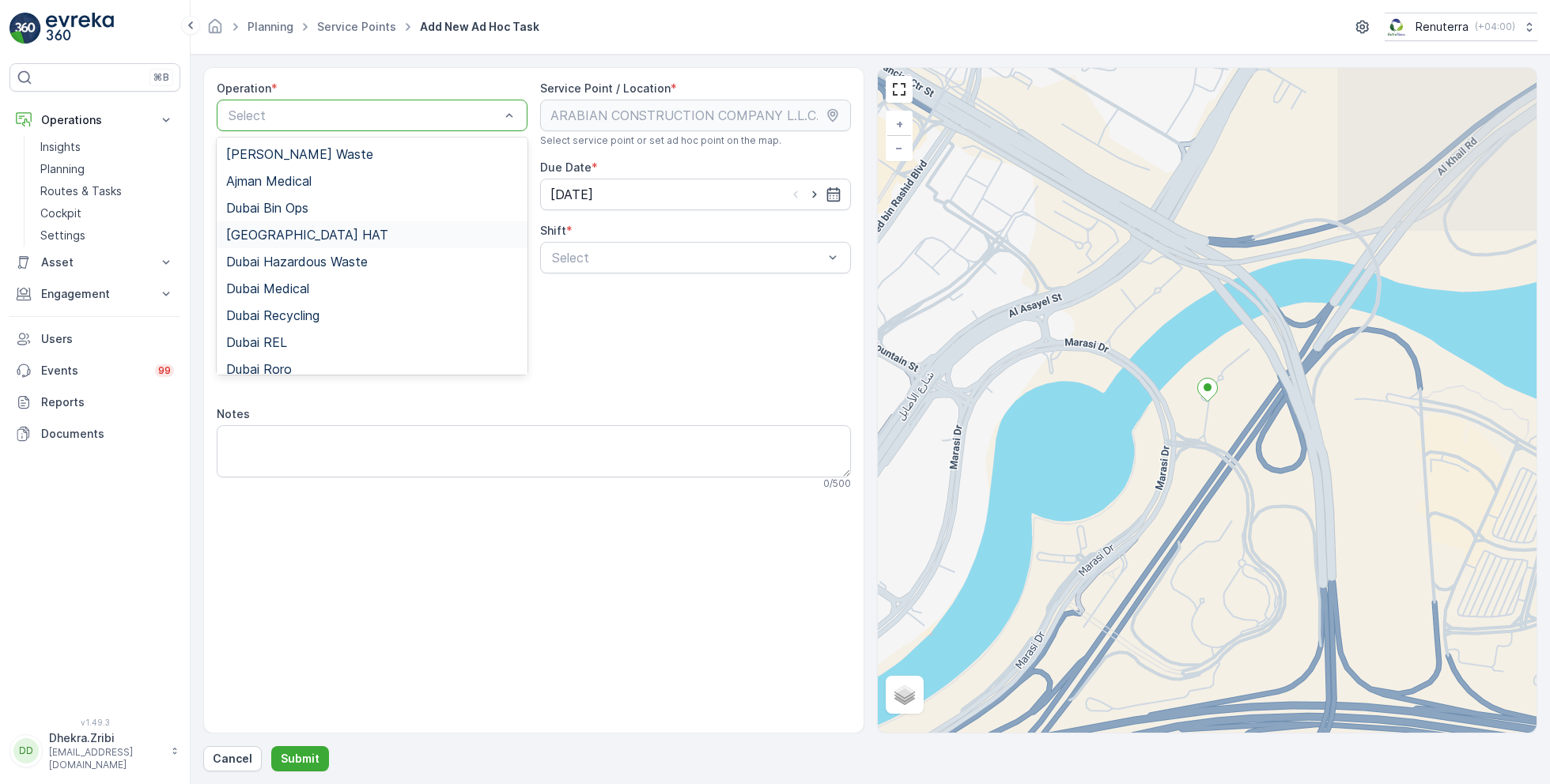
click at [302, 238] on div "Dubai HAT" at bounding box center [372, 235] width 292 height 14
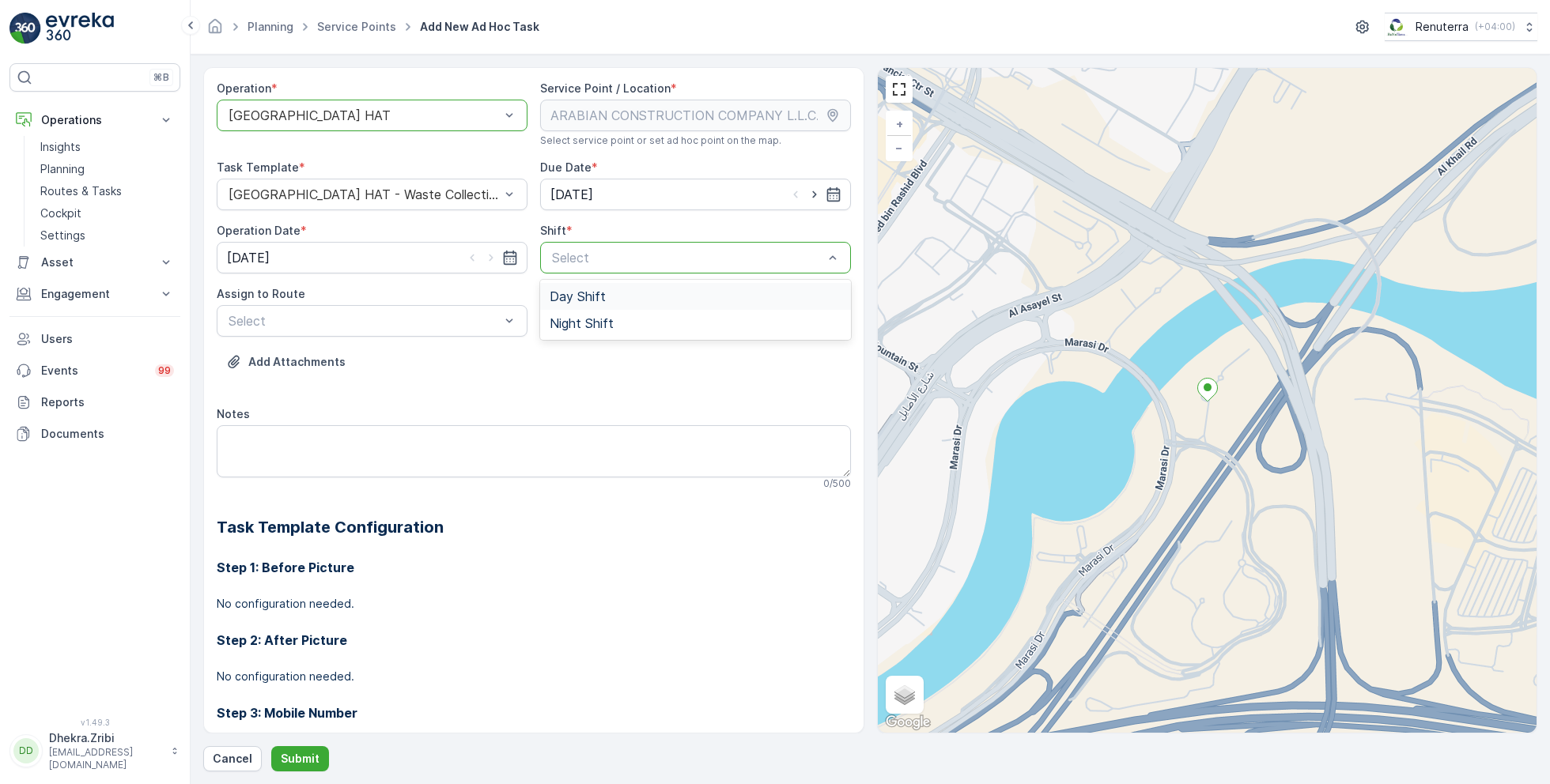
click at [589, 299] on span "Day Shift" at bounding box center [577, 296] width 57 height 14
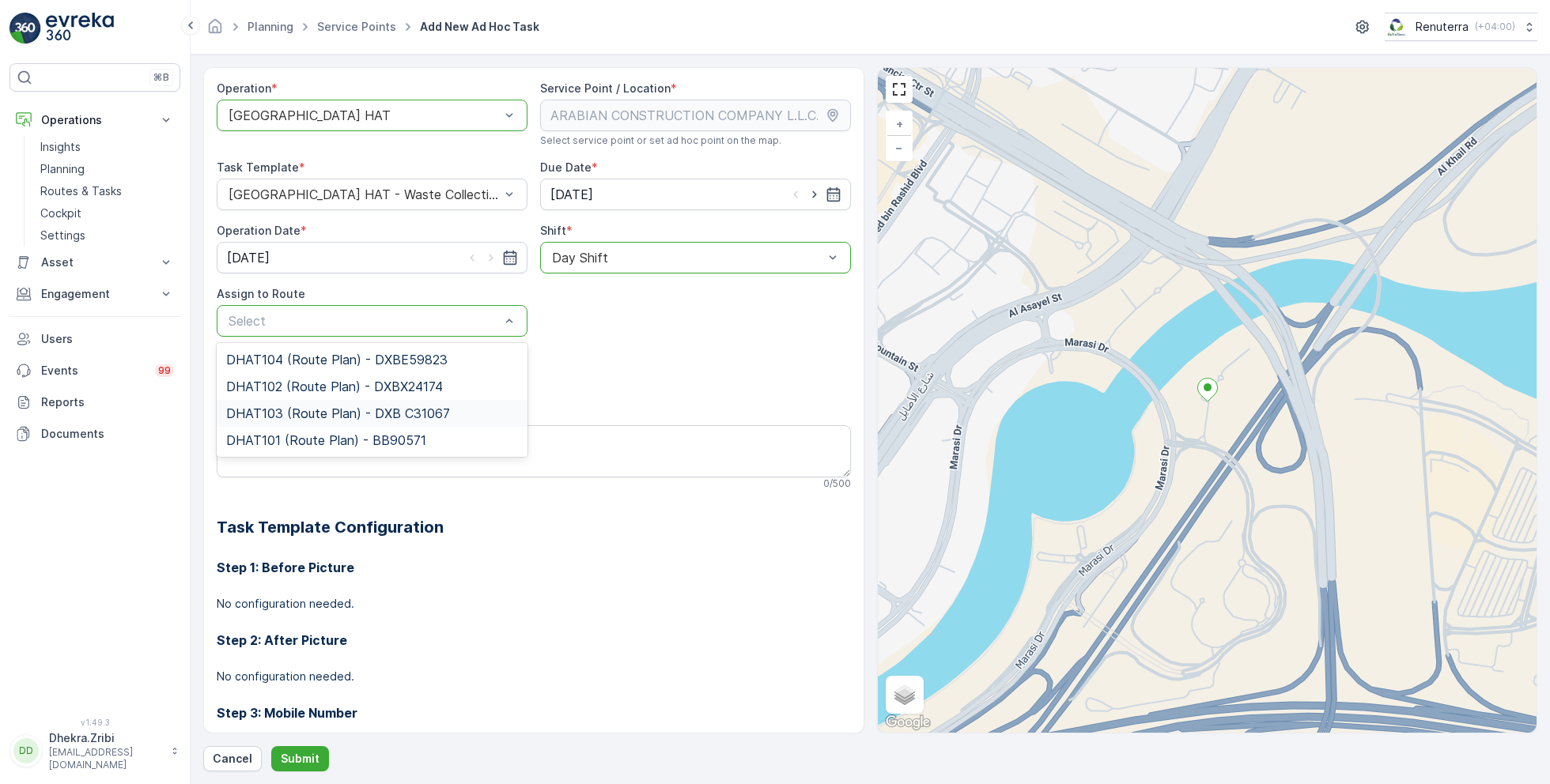
click at [316, 411] on span "DHAT103 (Route Plan) - DXB C31067" at bounding box center [338, 413] width 224 height 14
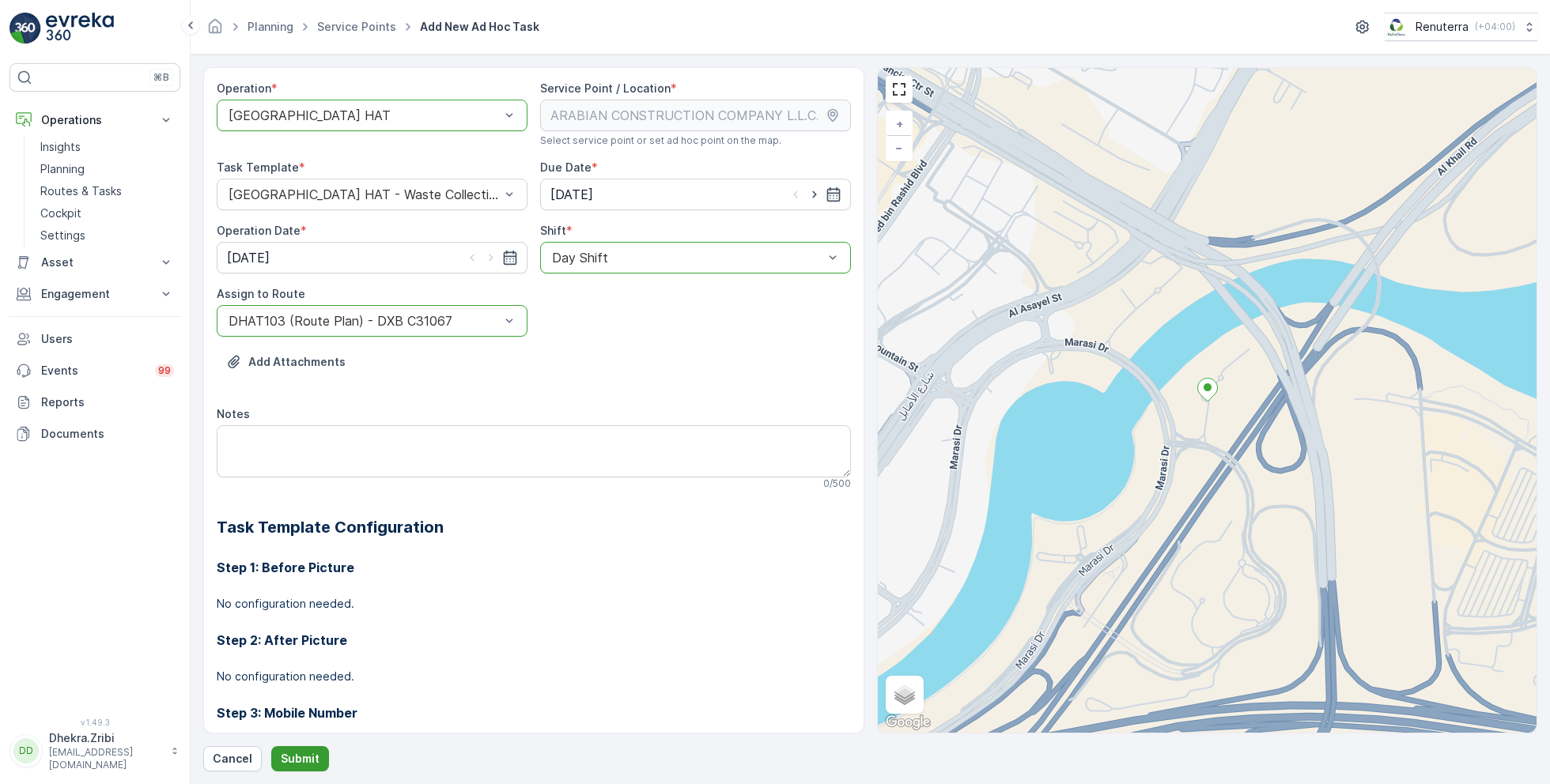
click at [293, 755] on p "Submit" at bounding box center [299, 758] width 39 height 16
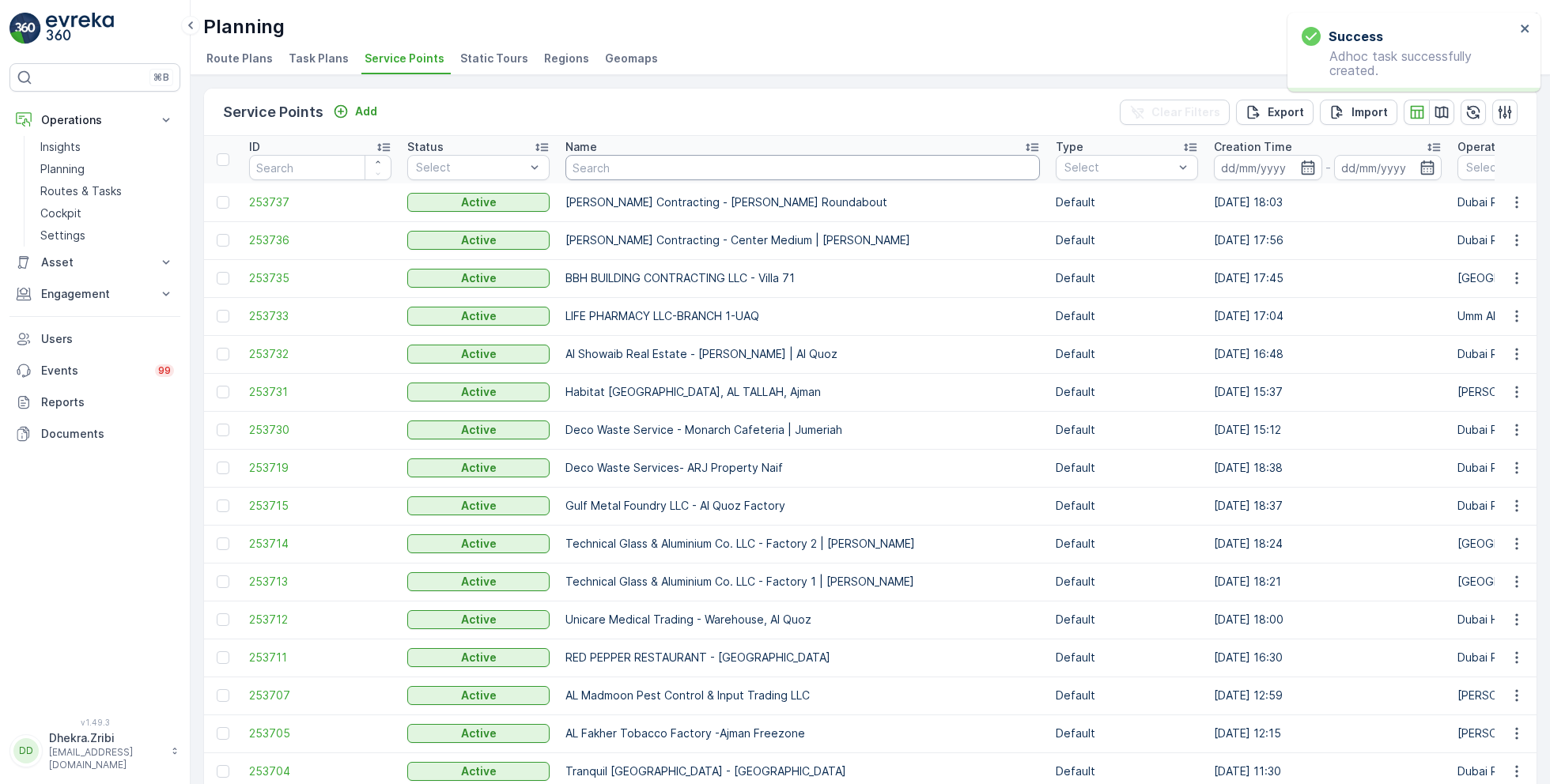
click at [649, 171] on input "text" at bounding box center [802, 168] width 474 height 26
paste input "ARABIAN CONSTRUCTION COMPANY L.L.C. - OMNIYAT | Business Bay"
type input "ARABIAN CONSTRUCTION COMPANY L.L.C. - OMNIYAT | Business Bay"
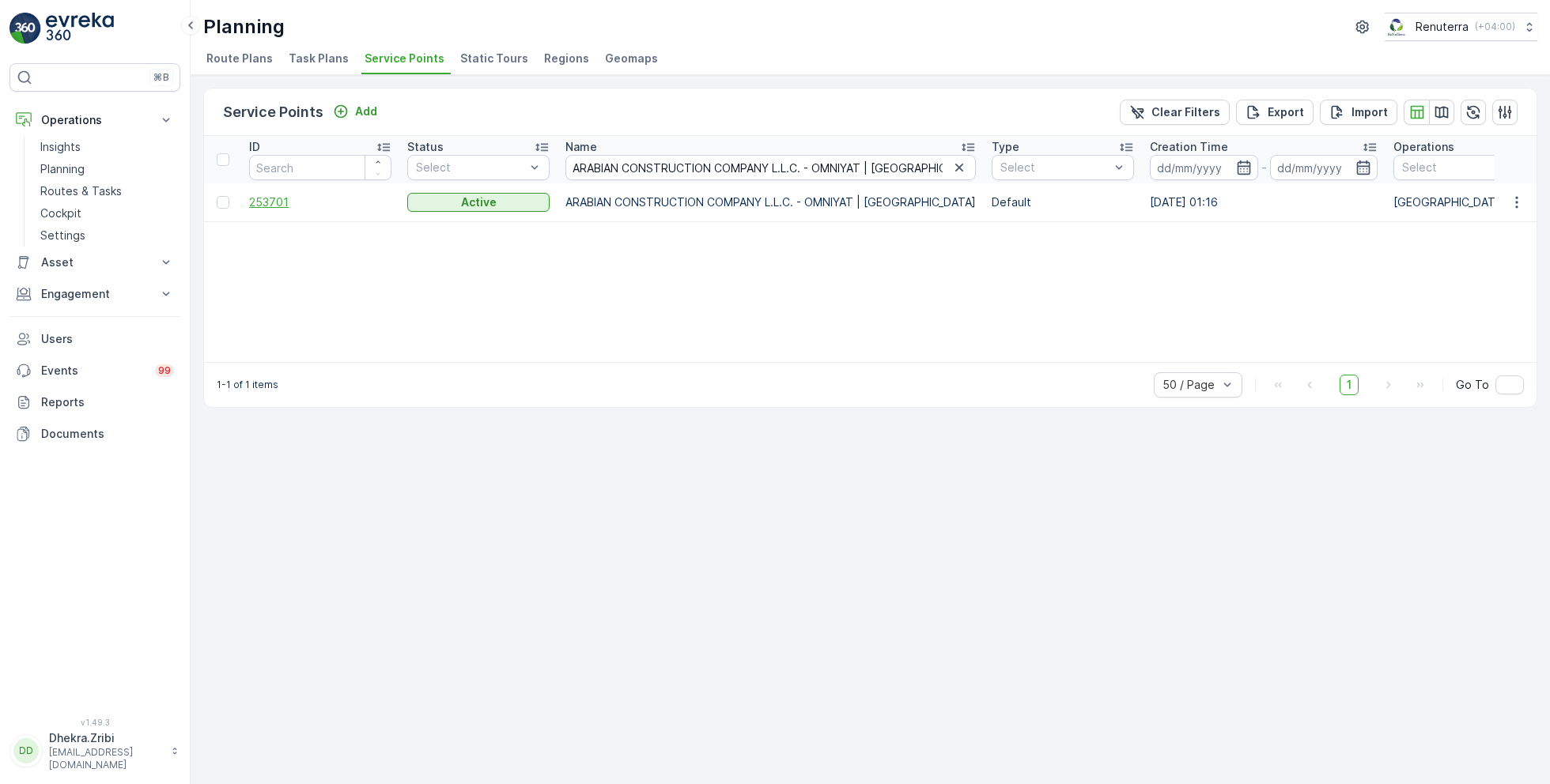
click at [285, 203] on span "253701" at bounding box center [319, 202] width 142 height 16
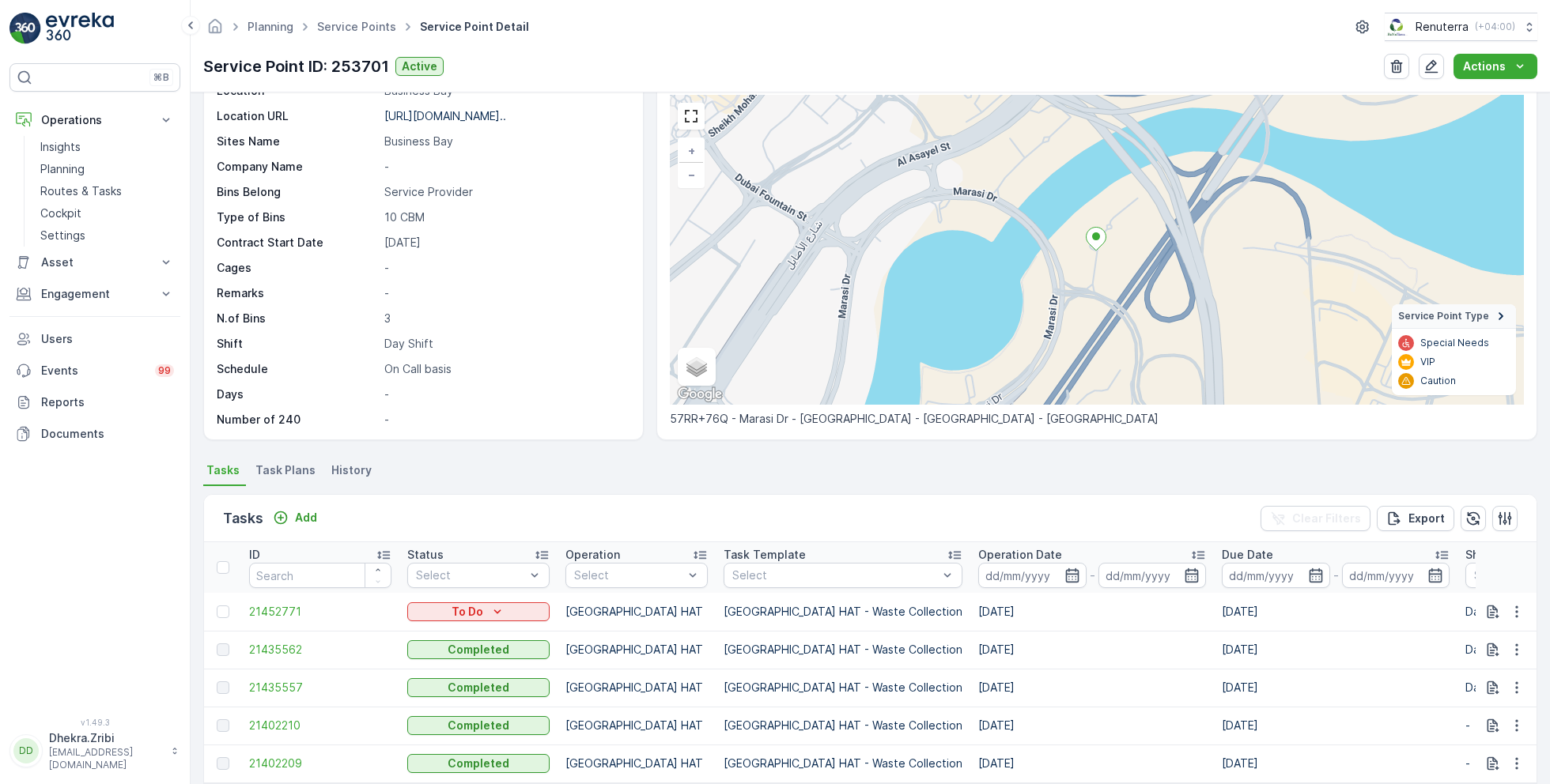
scroll to position [63, 0]
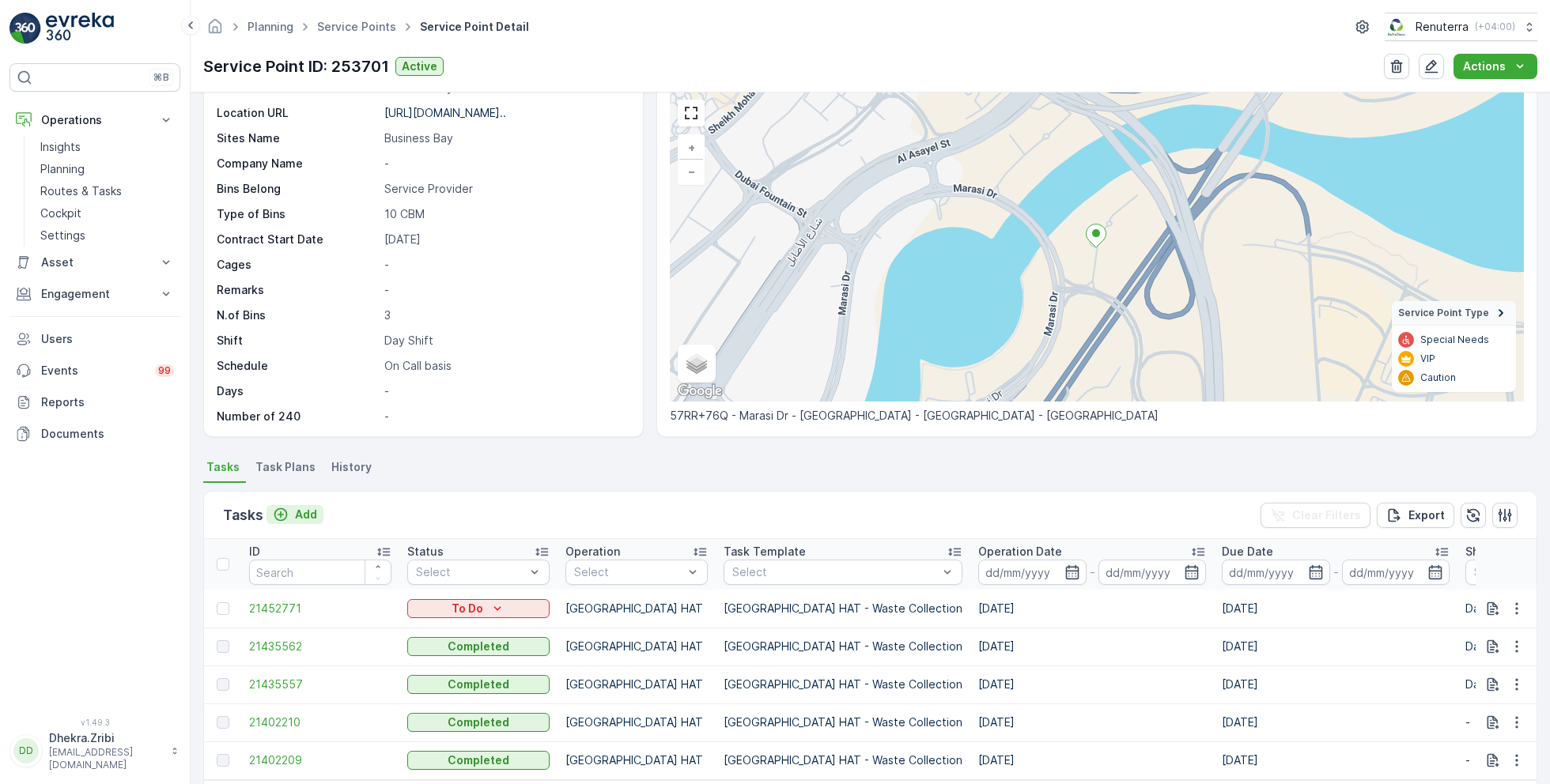
click at [308, 512] on p "Add" at bounding box center [305, 514] width 22 height 16
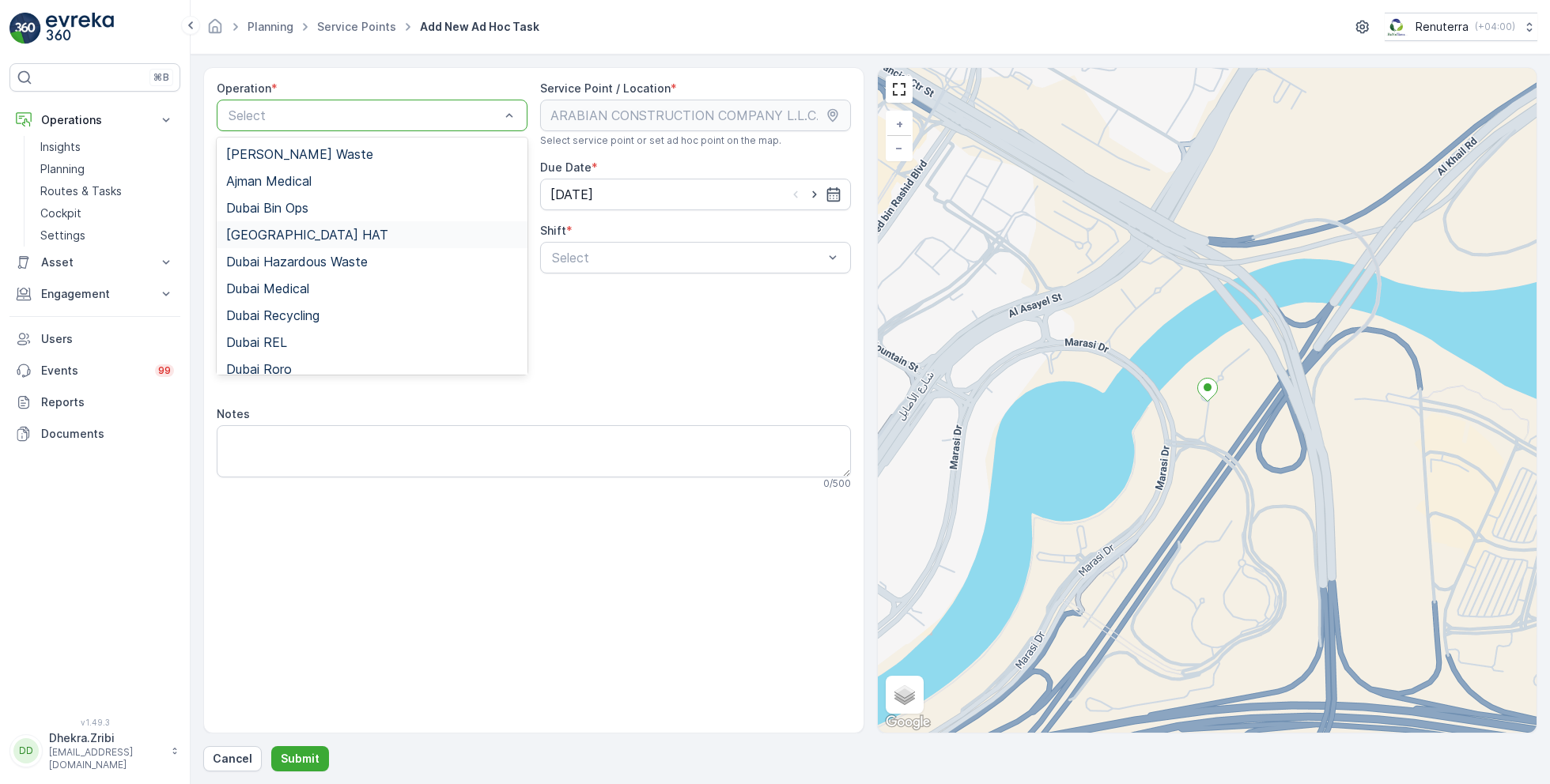
click at [292, 239] on div "Dubai HAT" at bounding box center [372, 235] width 292 height 14
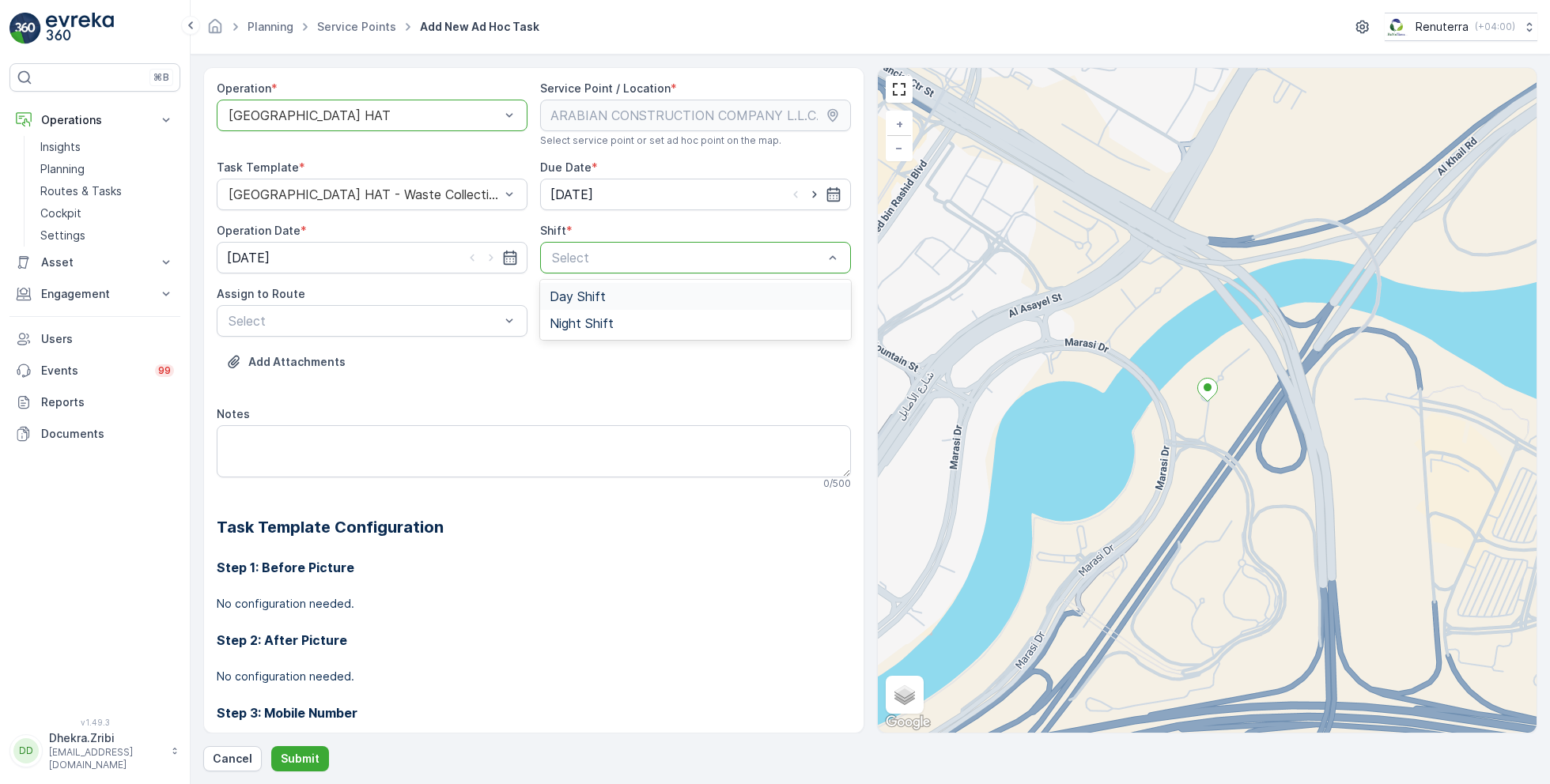
click at [588, 299] on span "Day Shift" at bounding box center [577, 296] width 57 height 14
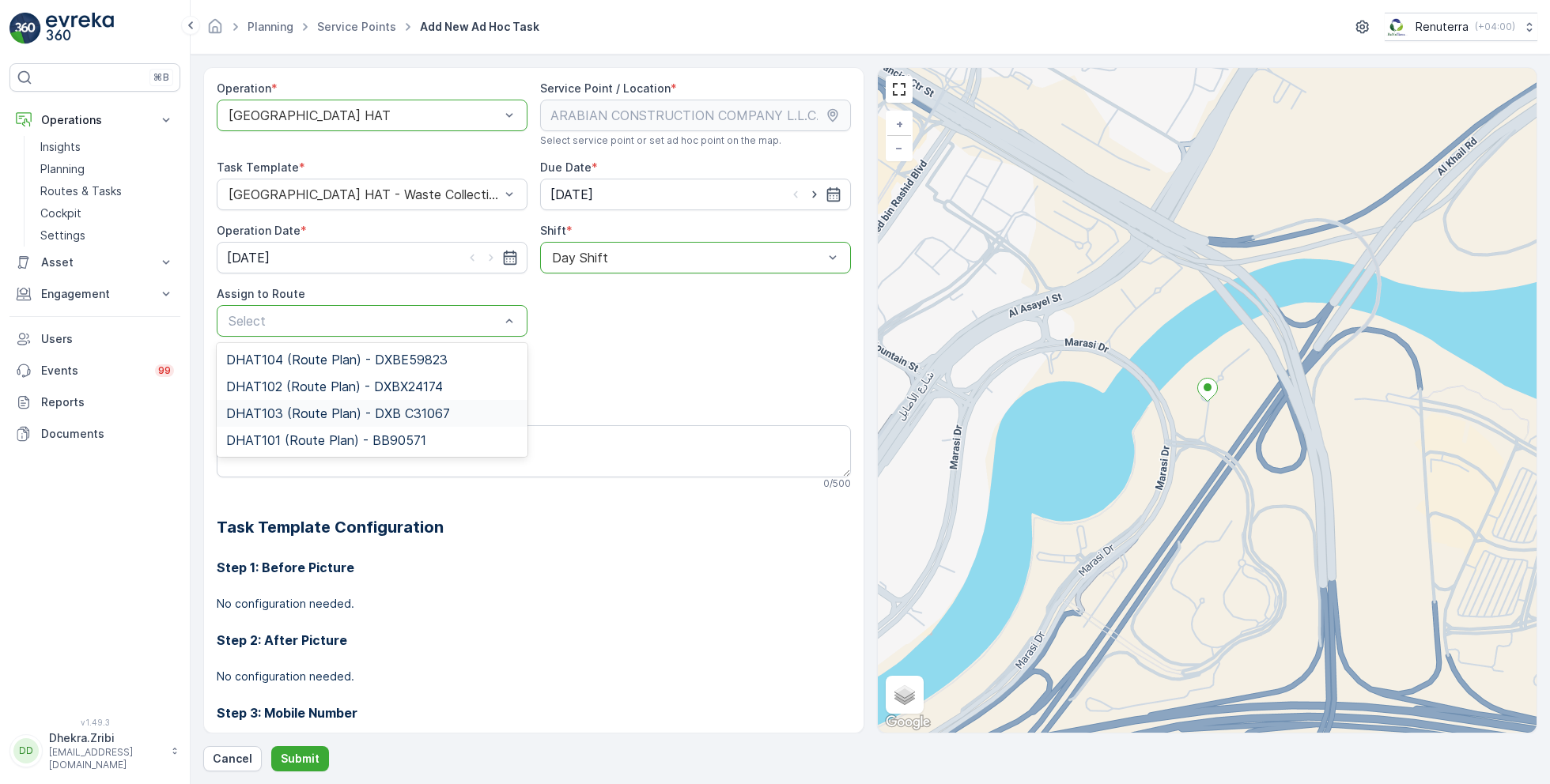
click at [314, 416] on span "DHAT103 (Route Plan) - DXB C31067" at bounding box center [338, 413] width 224 height 14
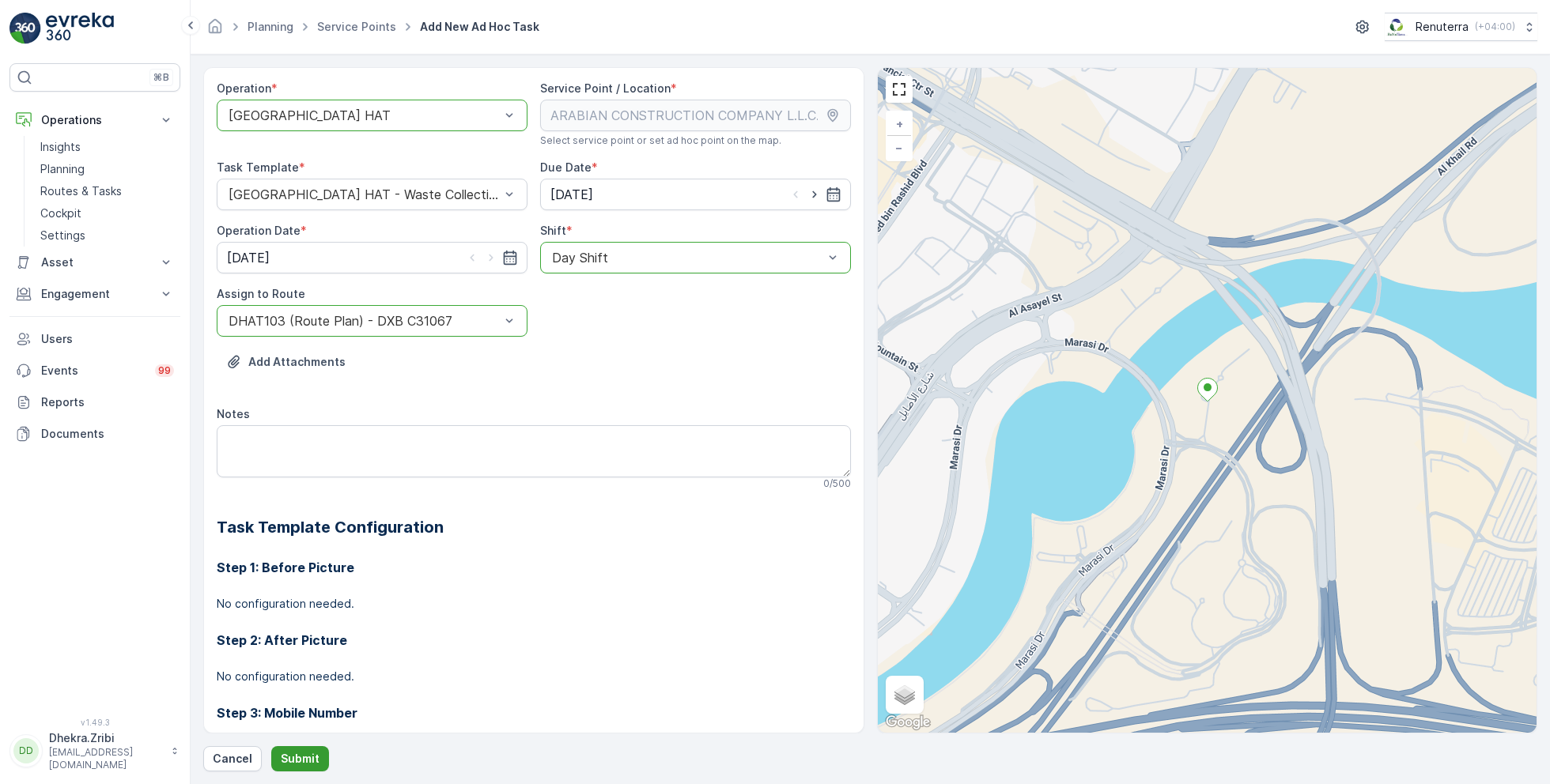
click at [296, 756] on p "Submit" at bounding box center [299, 758] width 39 height 16
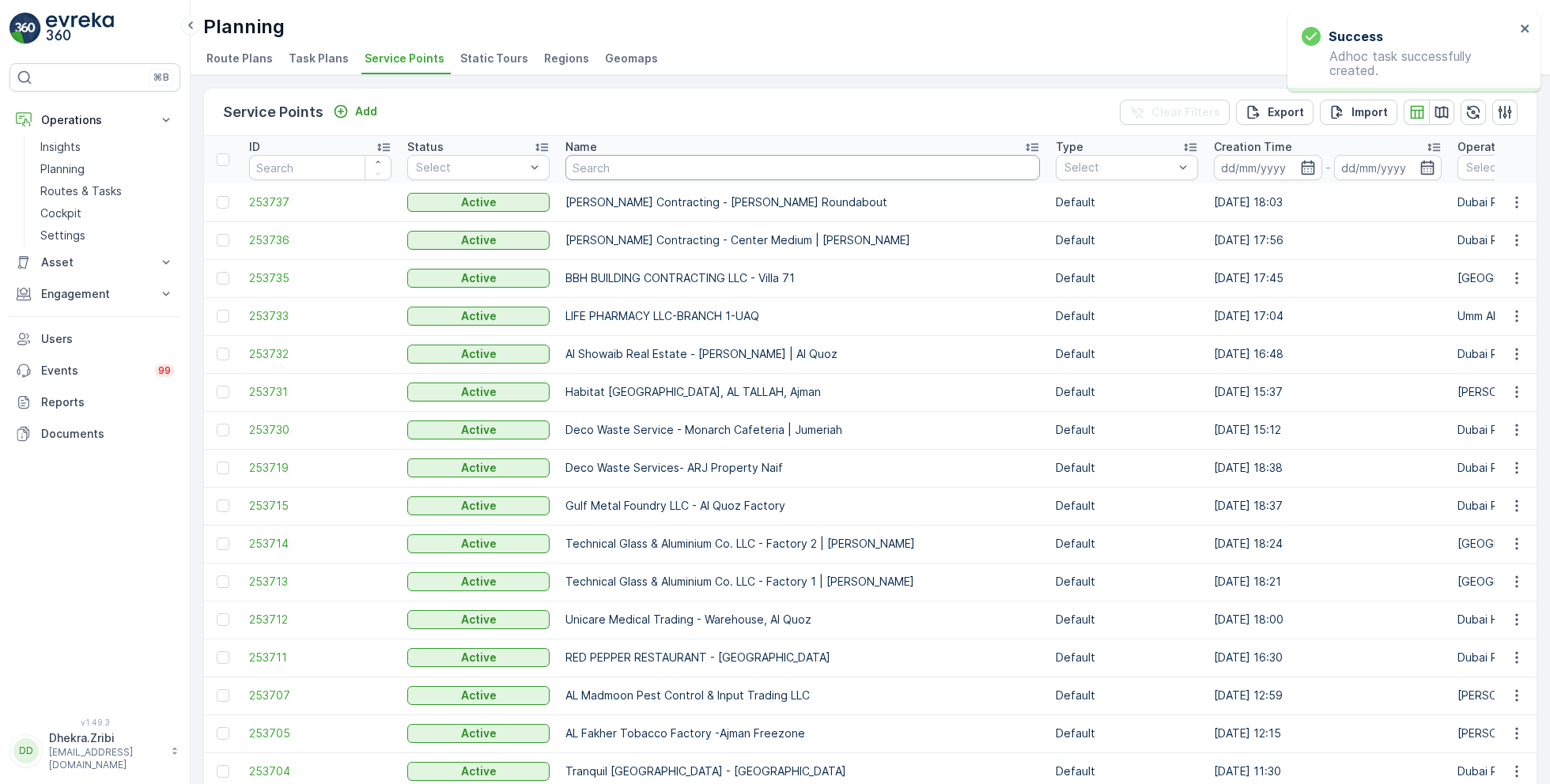
click at [701, 168] on input "text" at bounding box center [802, 168] width 474 height 26
paste input "BBH BUILDING CONTRACTING LLC - Villa 70 Sanctuary Falls | Jumeirah Golf Estates"
type input "BBH BUILDING CONTRACTING LLC - Villa 70 Sanctuary Falls | Jumeirah Golf Estates"
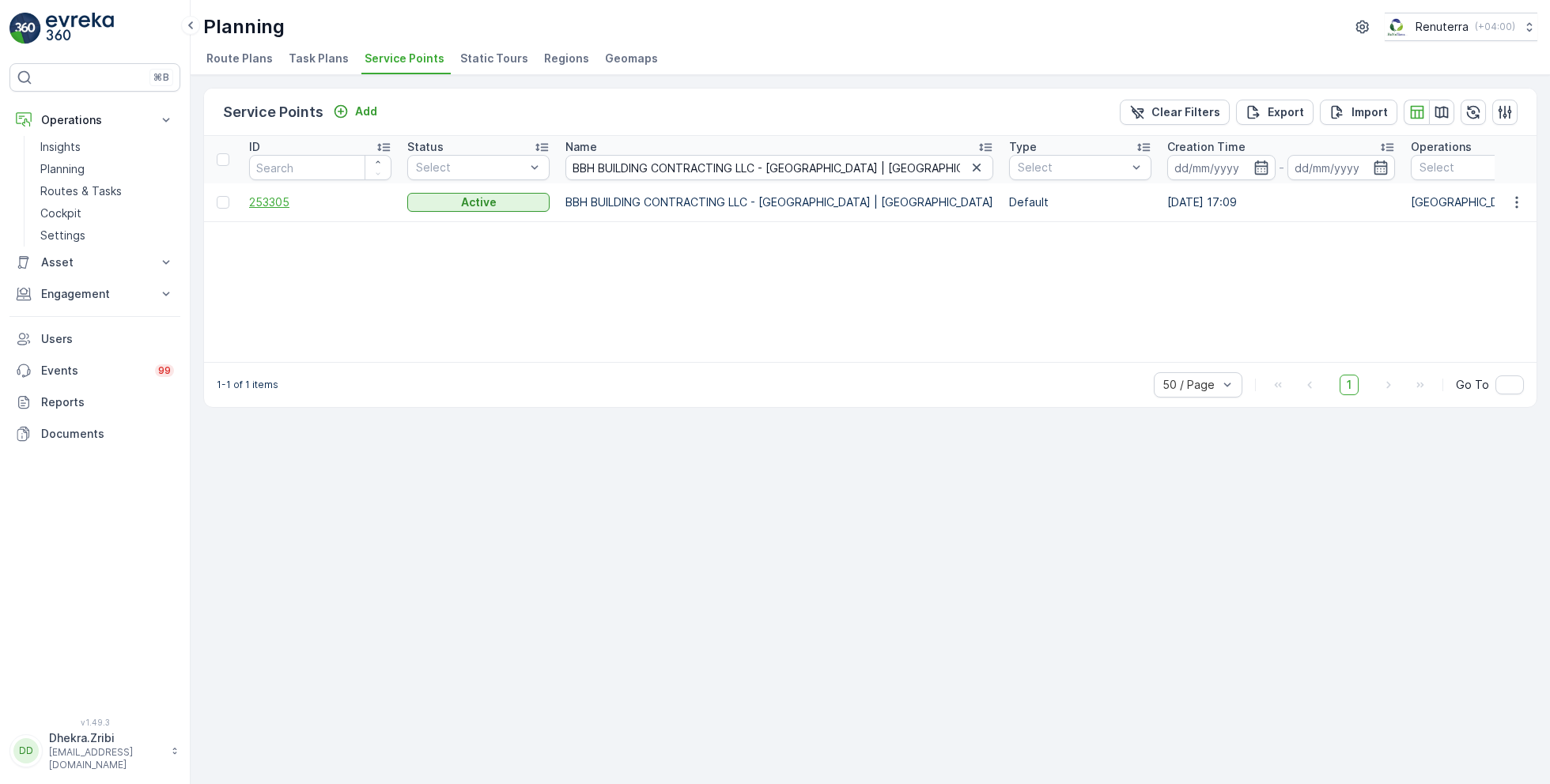
click at [279, 204] on span "253305" at bounding box center [319, 202] width 142 height 16
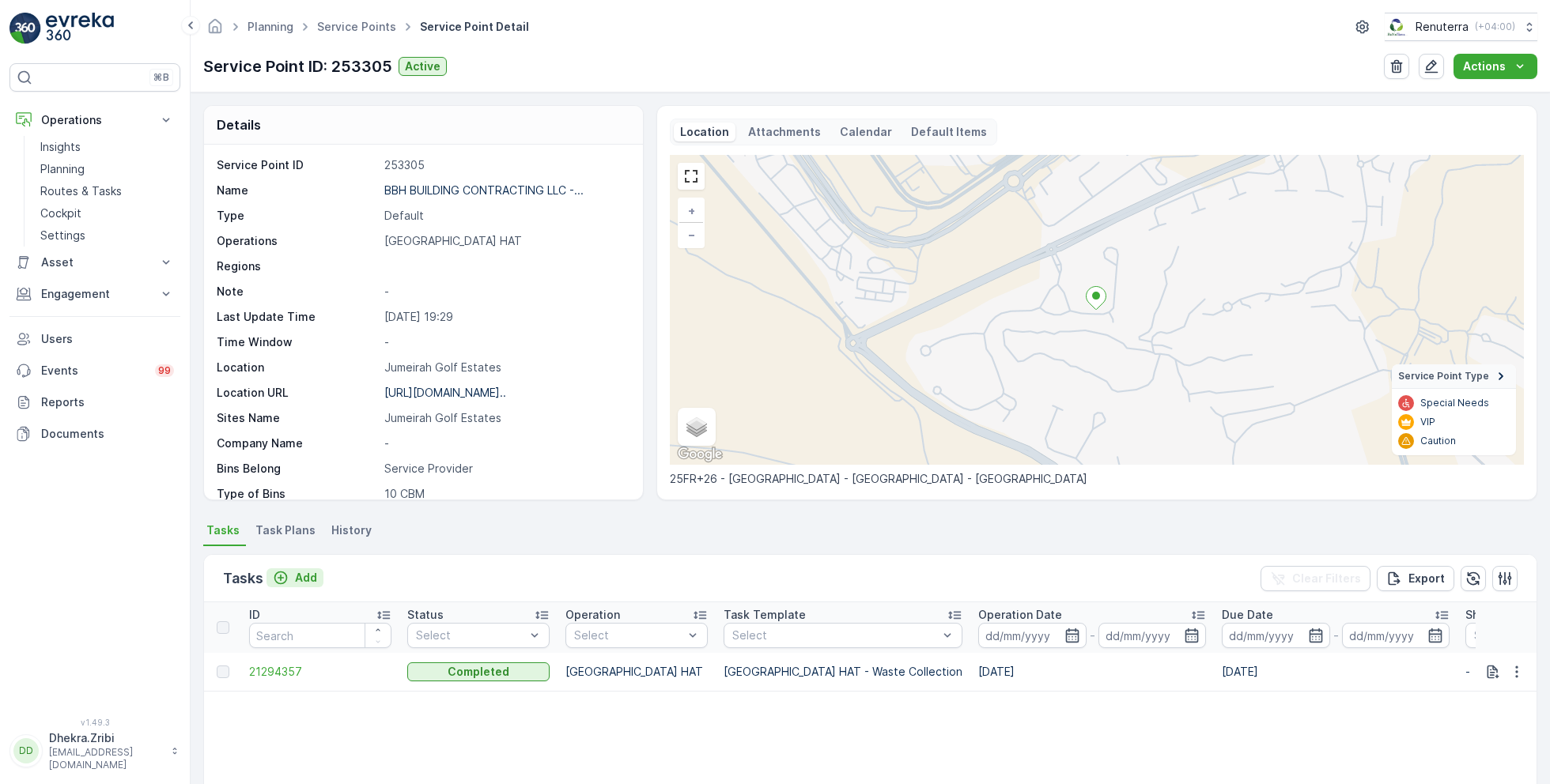
click at [302, 575] on p "Add" at bounding box center [305, 578] width 22 height 16
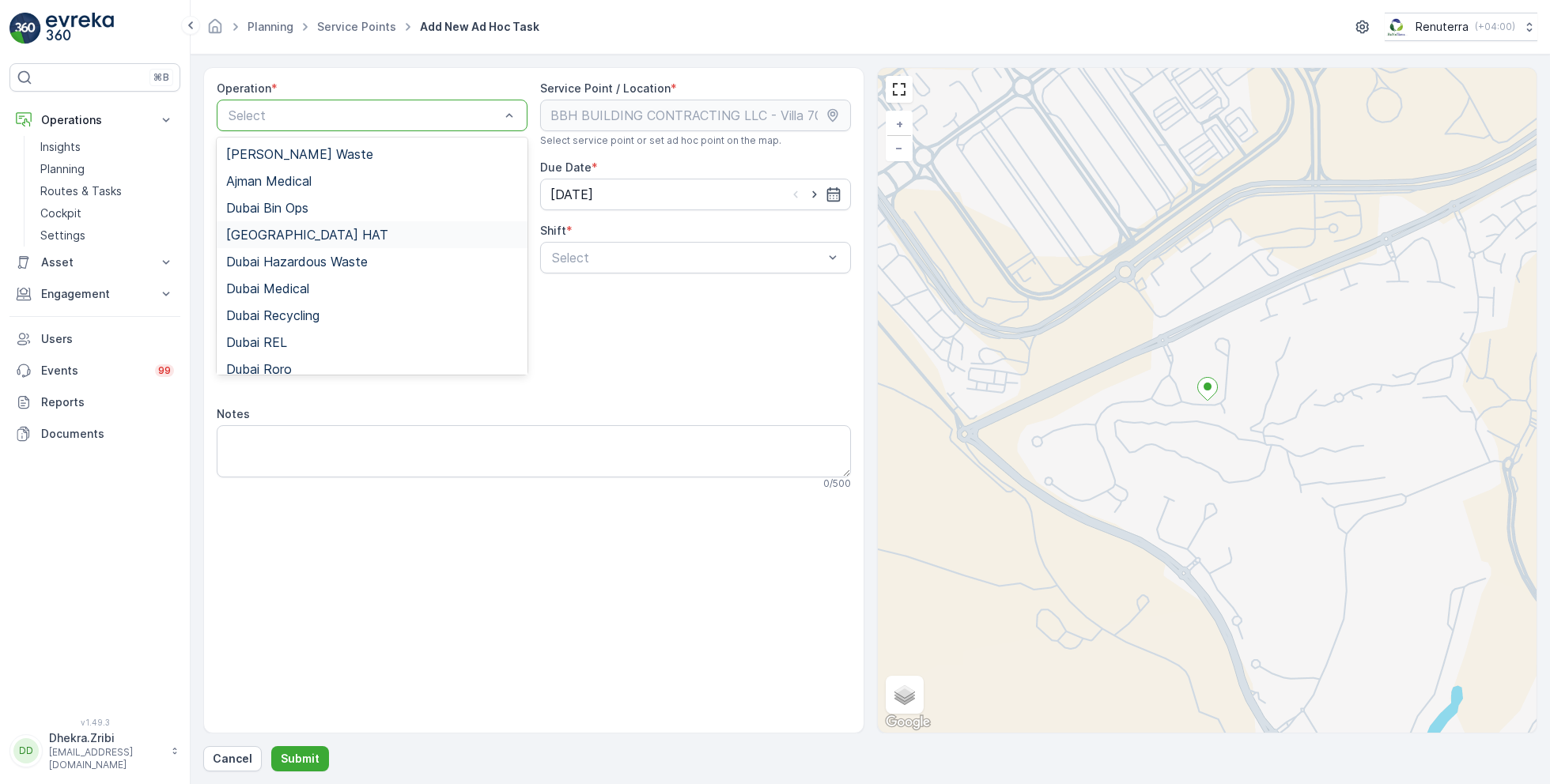
click at [289, 230] on span "Dubai HAT" at bounding box center [306, 235] width 162 height 14
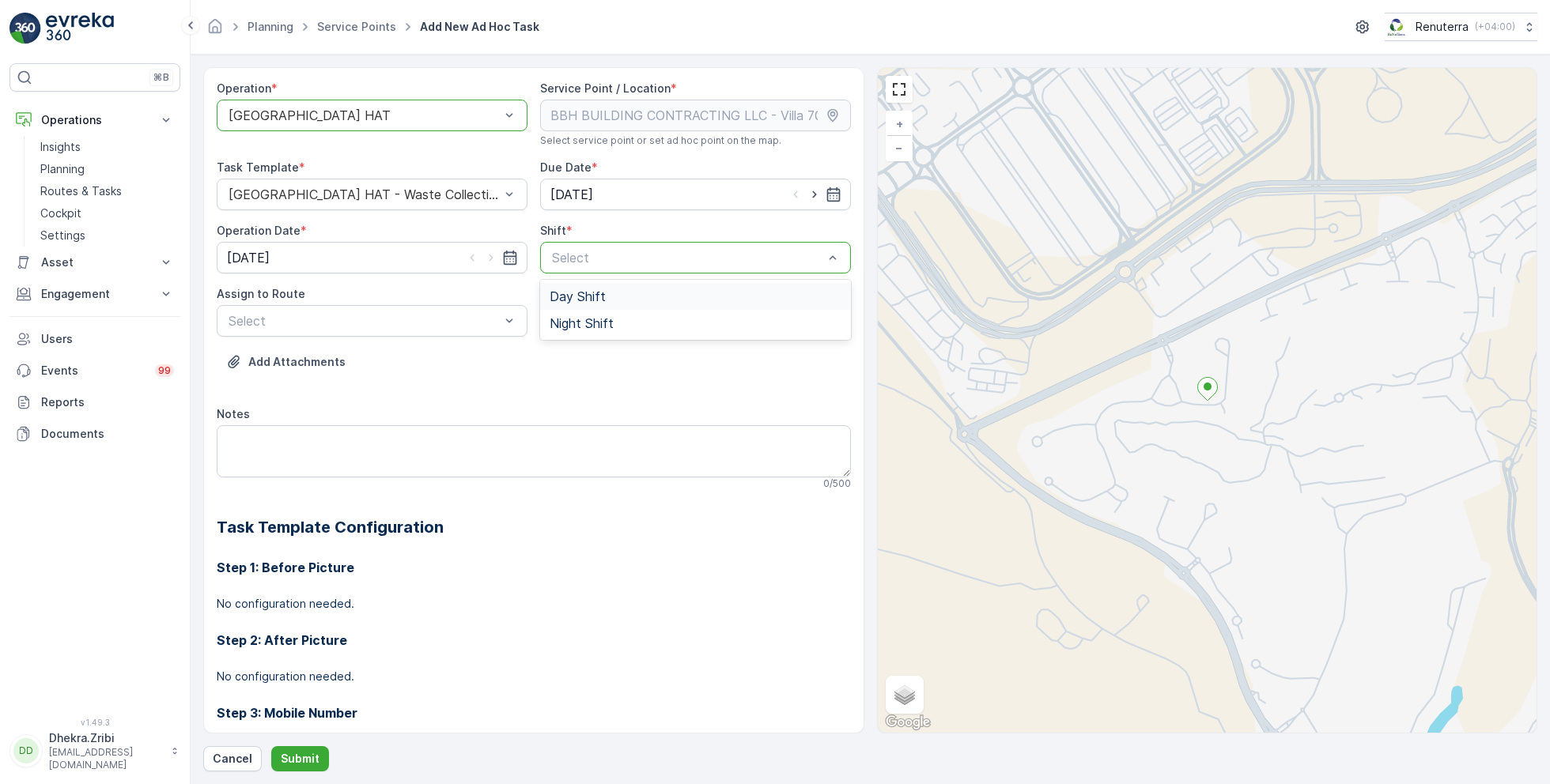
click at [587, 296] on span "Day Shift" at bounding box center [577, 296] width 57 height 14
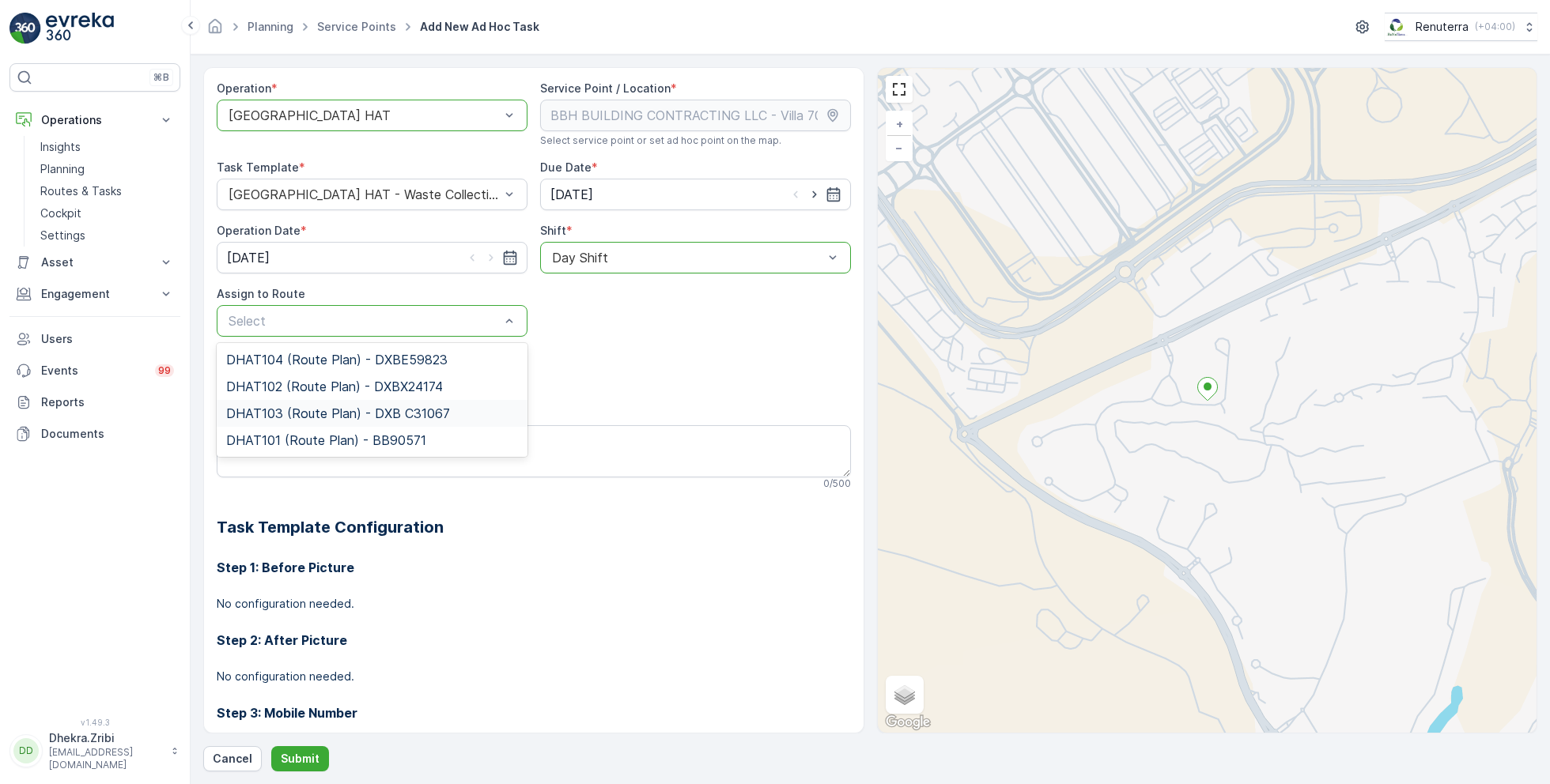
click at [342, 408] on span "DHAT103 (Route Plan) - DXB C31067" at bounding box center [338, 413] width 224 height 14
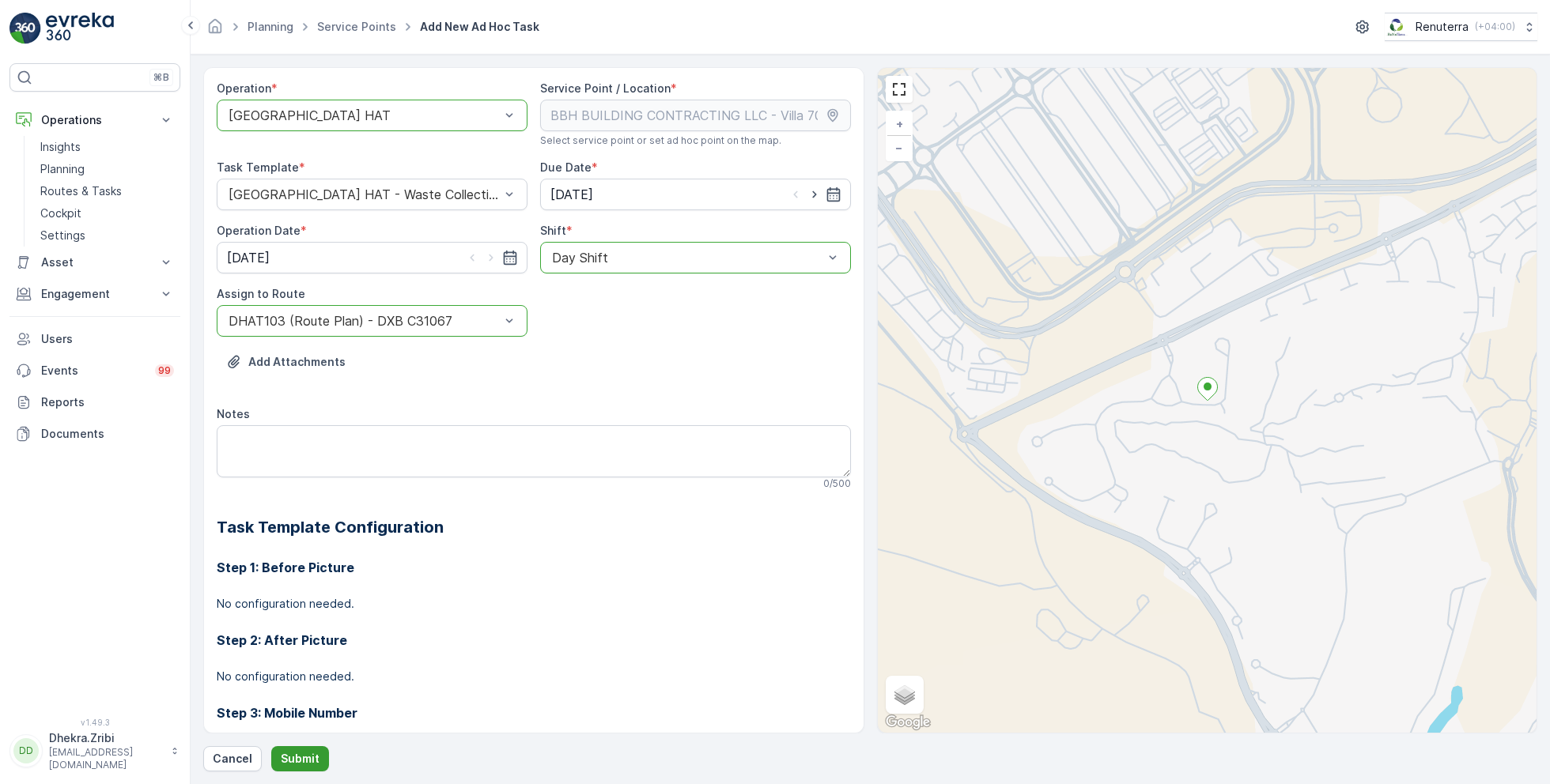
click at [299, 752] on p "Submit" at bounding box center [299, 758] width 39 height 16
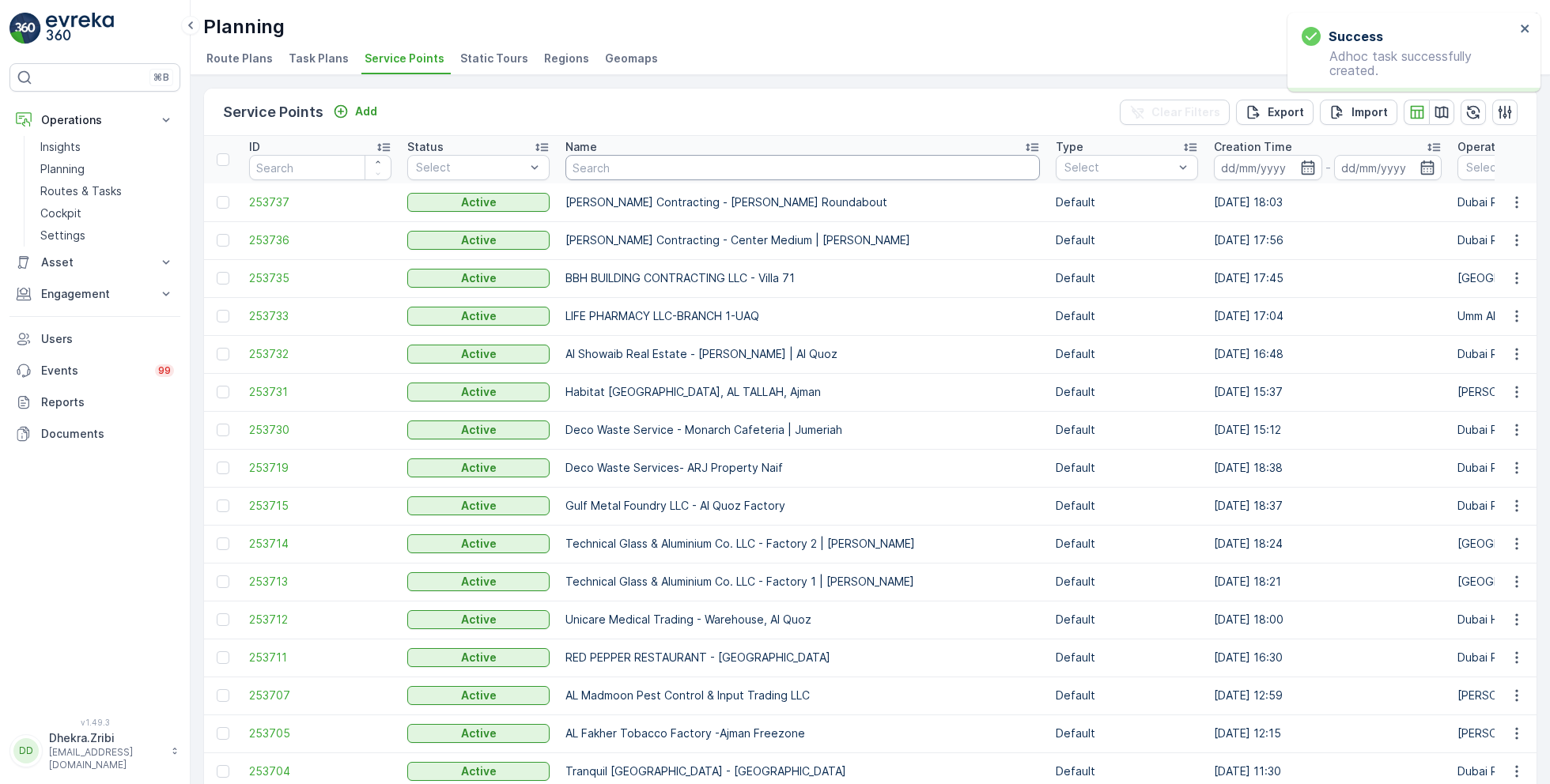
click at [616, 171] on input "text" at bounding box center [802, 168] width 474 height 26
type input "bbh"
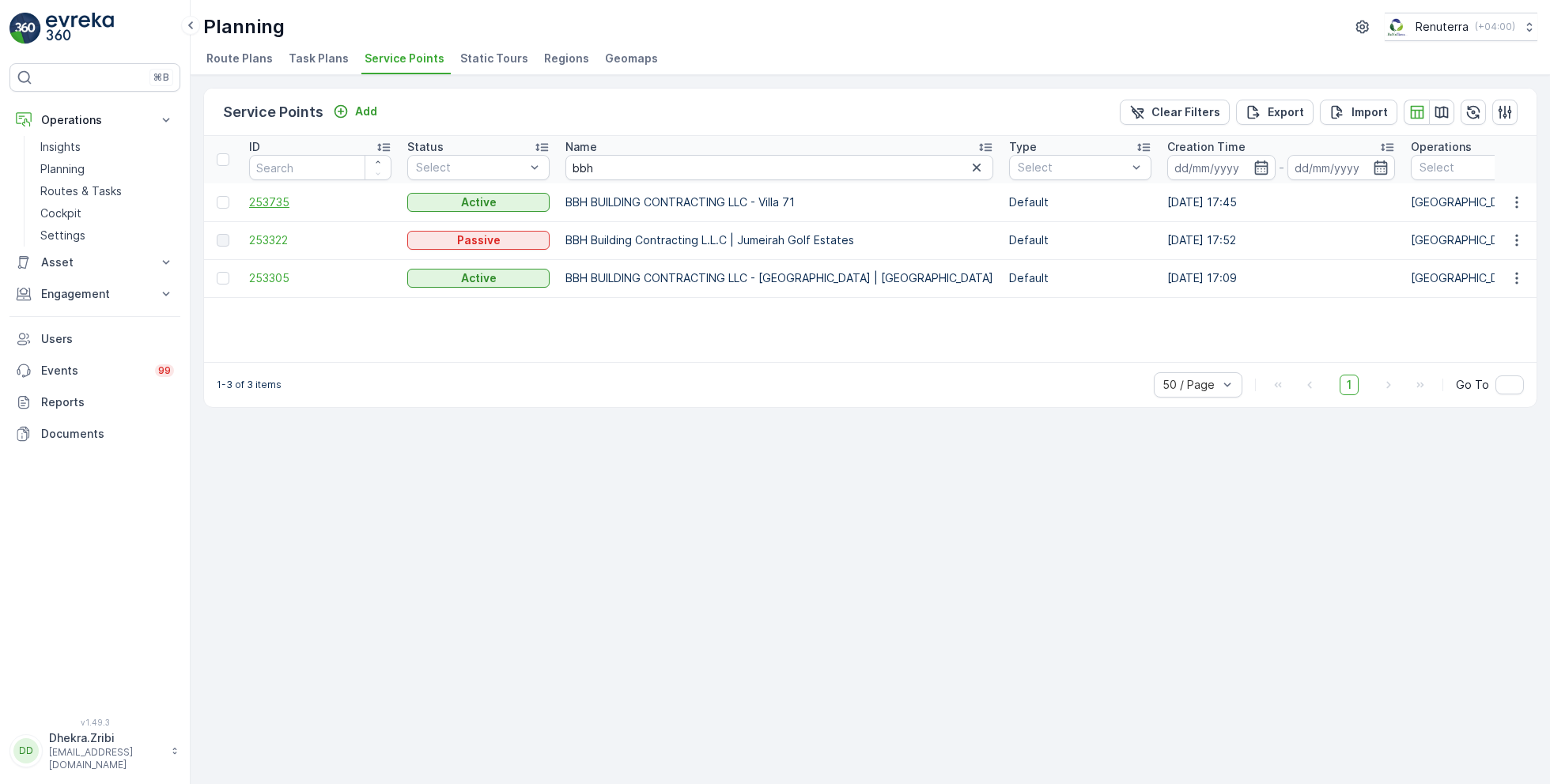
click at [274, 198] on span "253735" at bounding box center [319, 202] width 142 height 16
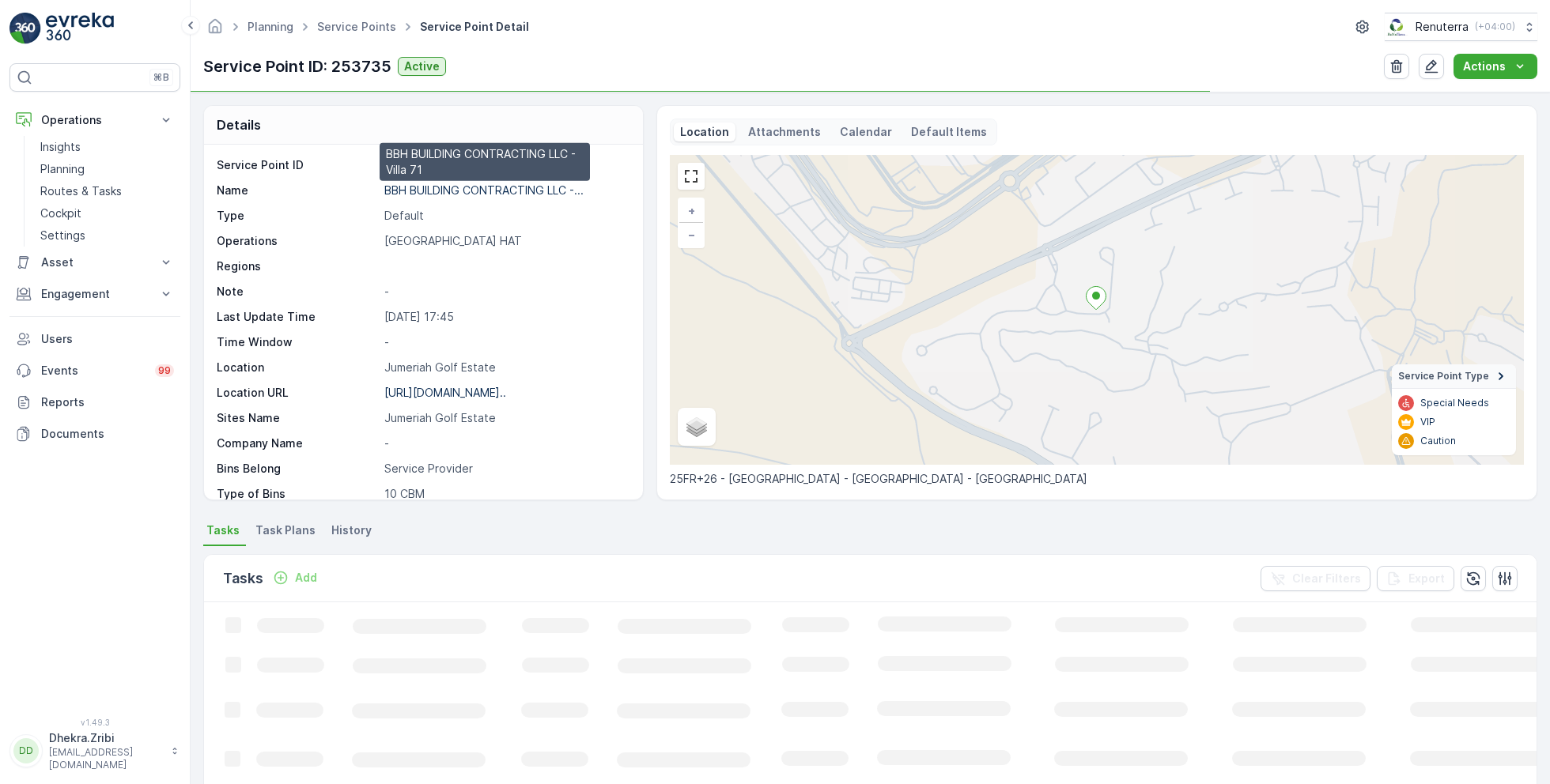
click at [422, 185] on p "BBH BUILDING CONTRACTING LLC -..." at bounding box center [483, 190] width 199 height 14
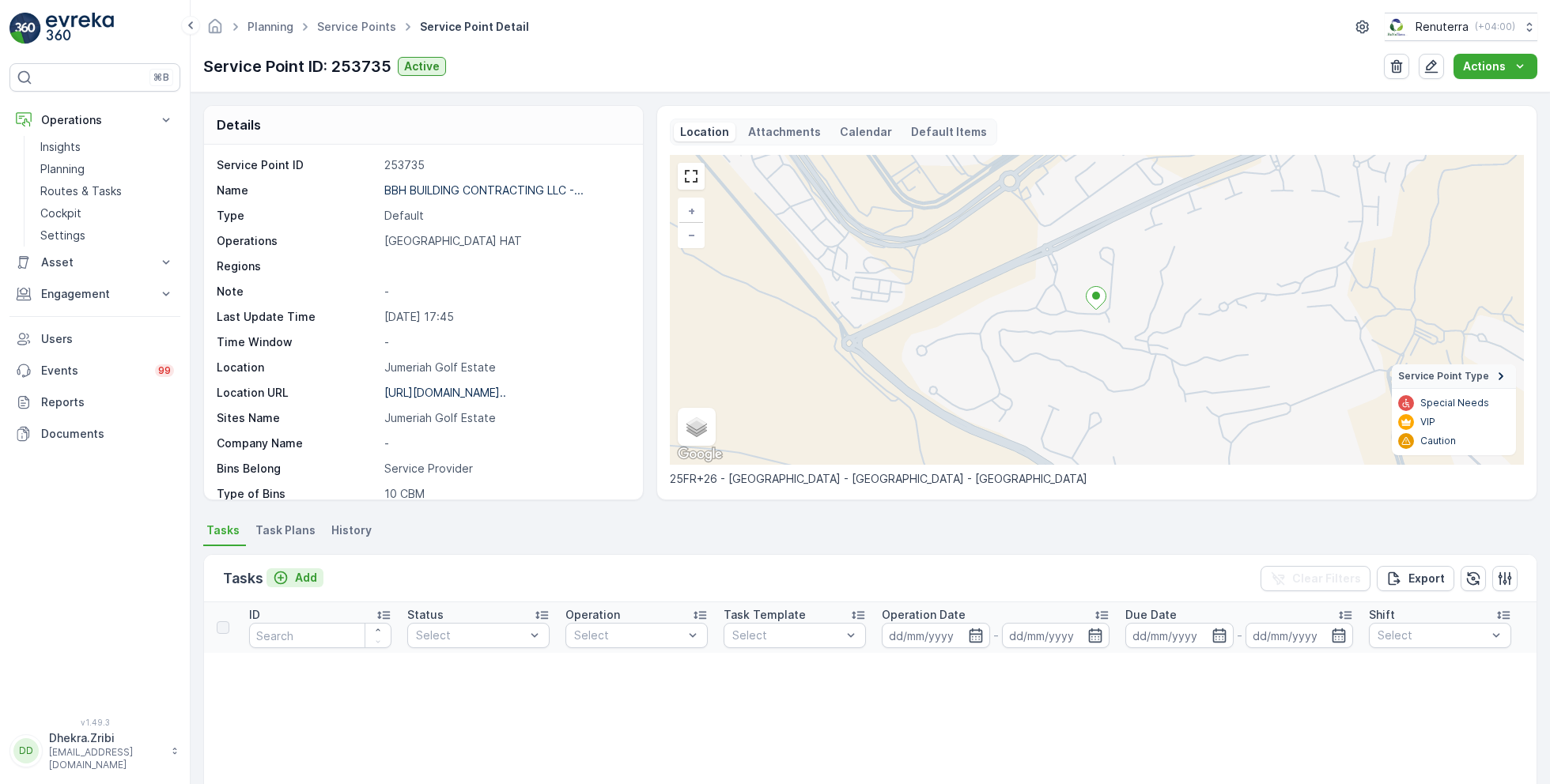
click at [307, 576] on p "Add" at bounding box center [305, 578] width 22 height 16
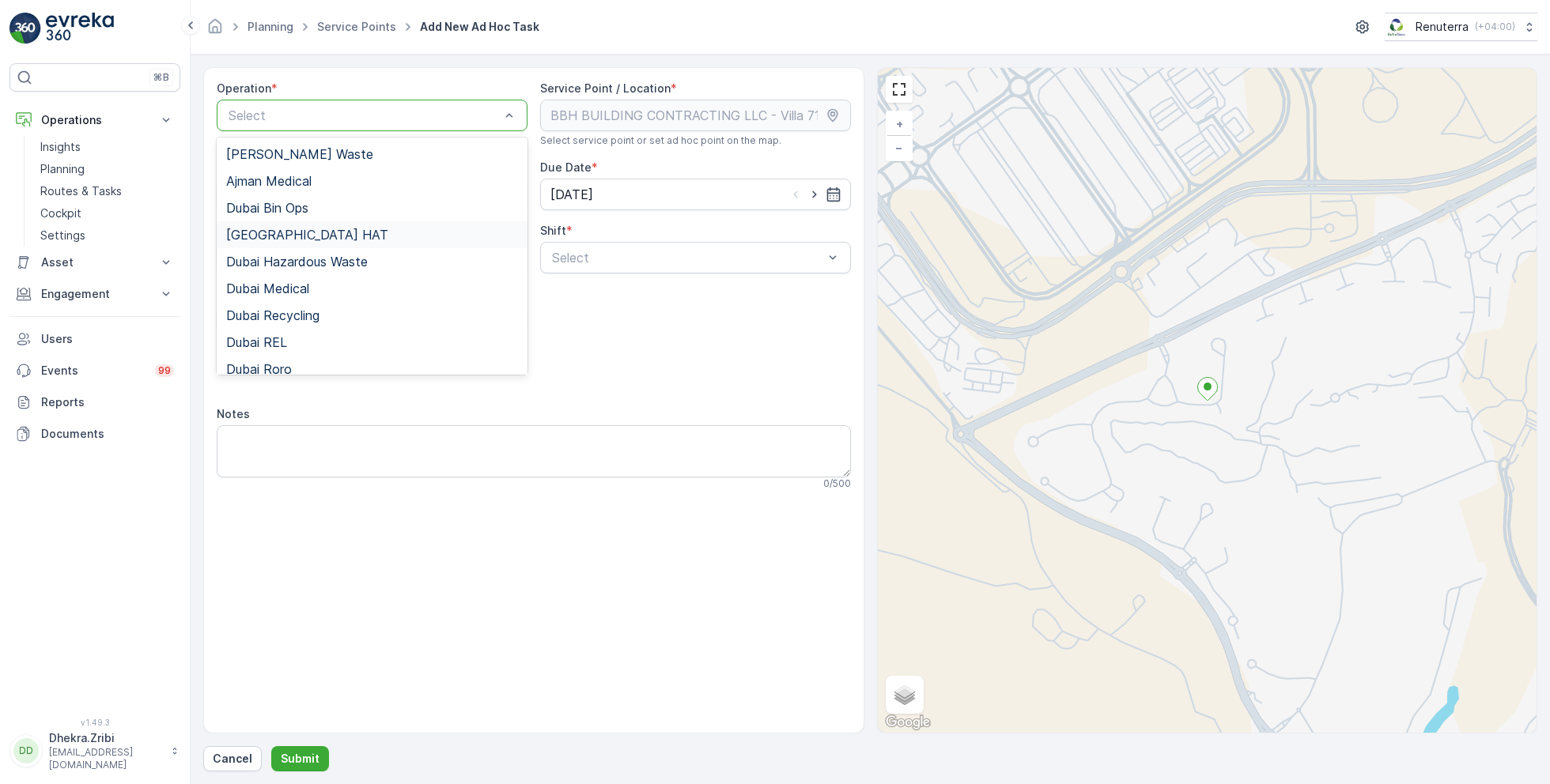
click at [283, 232] on span "Dubai HAT" at bounding box center [306, 235] width 162 height 14
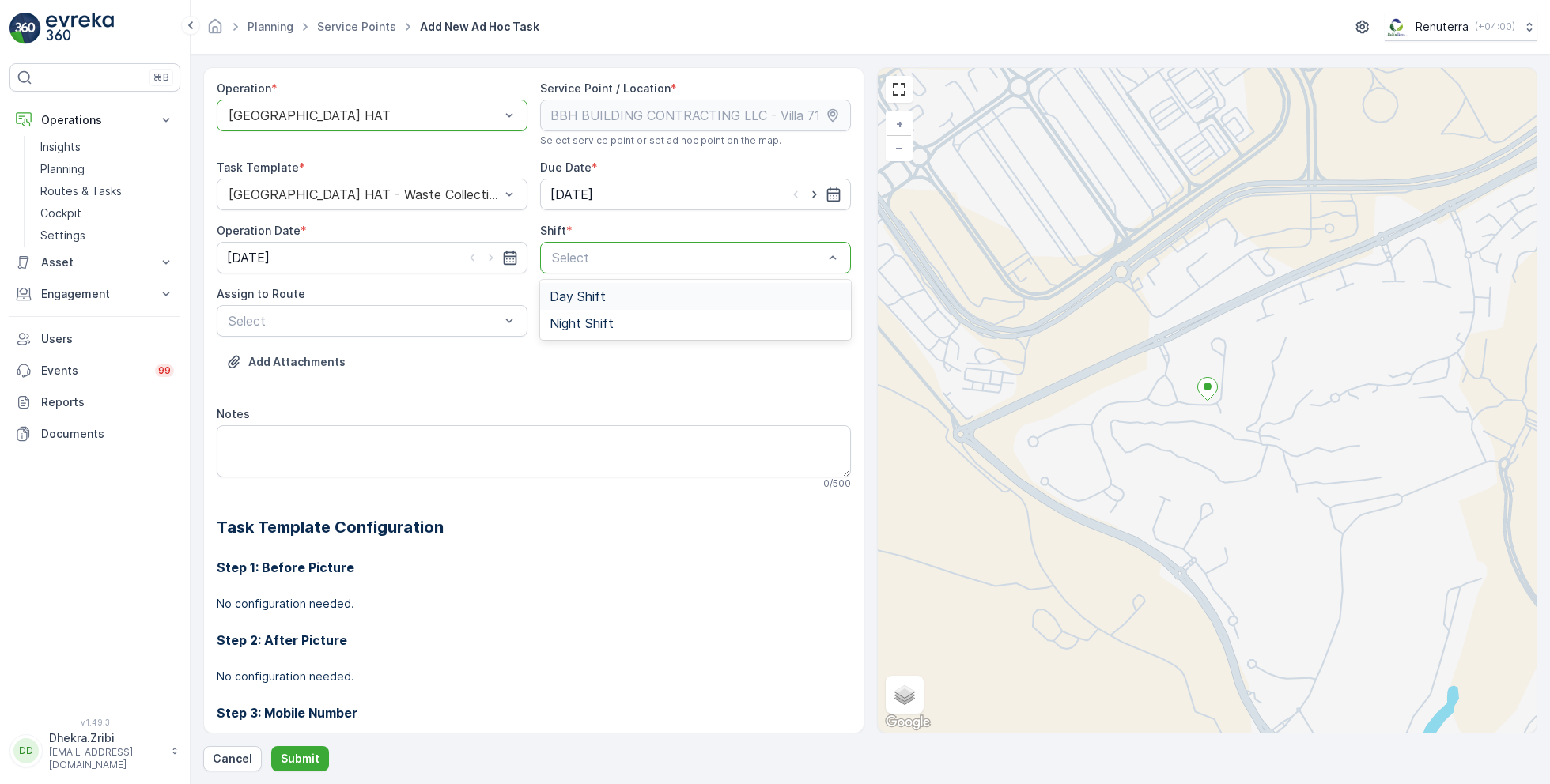
click at [567, 298] on span "Day Shift" at bounding box center [577, 296] width 57 height 14
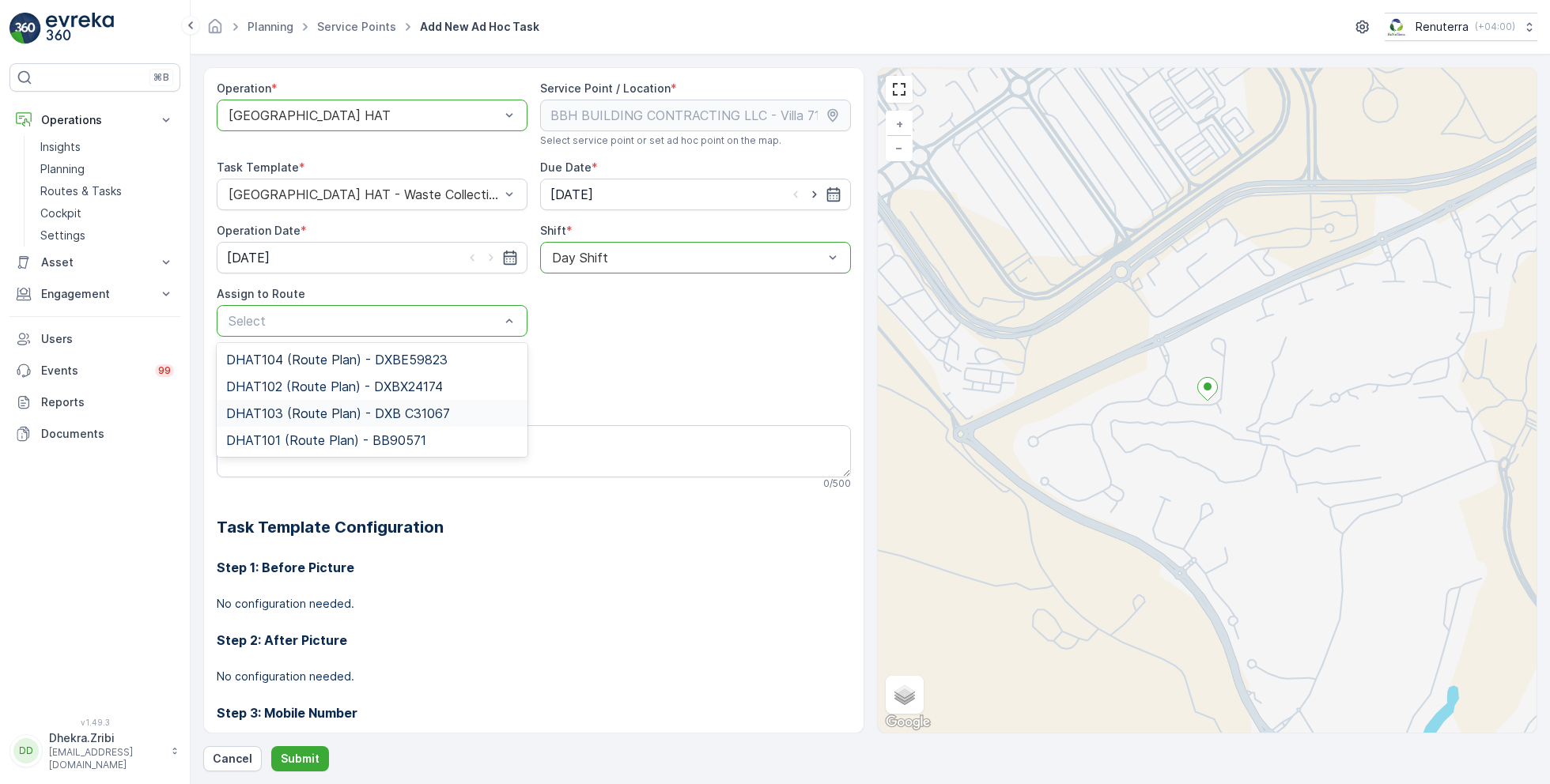
click at [299, 407] on span "DHAT103 (Route Plan) - DXB C31067" at bounding box center [338, 413] width 224 height 14
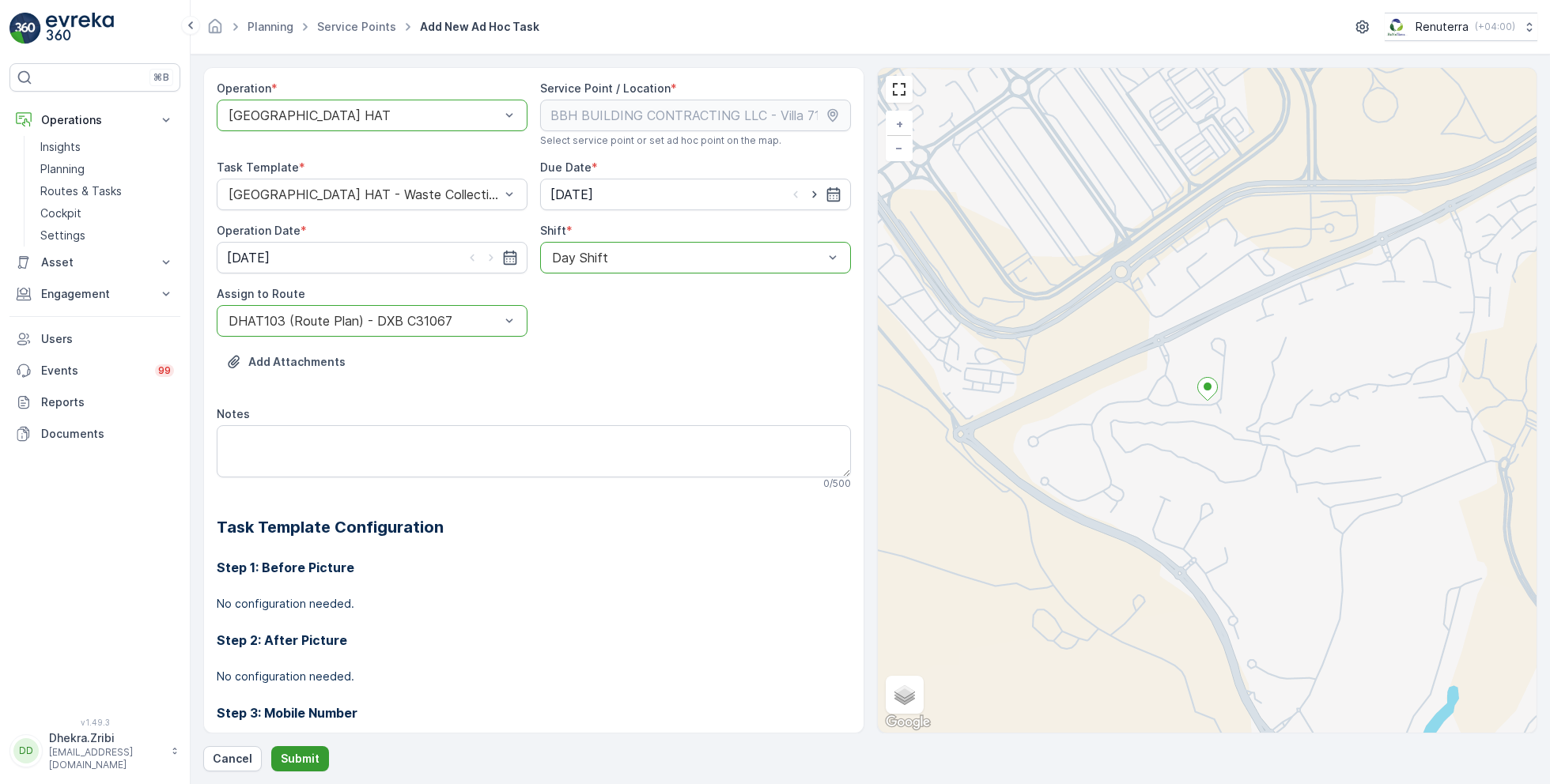
click at [296, 752] on p "Submit" at bounding box center [299, 758] width 39 height 16
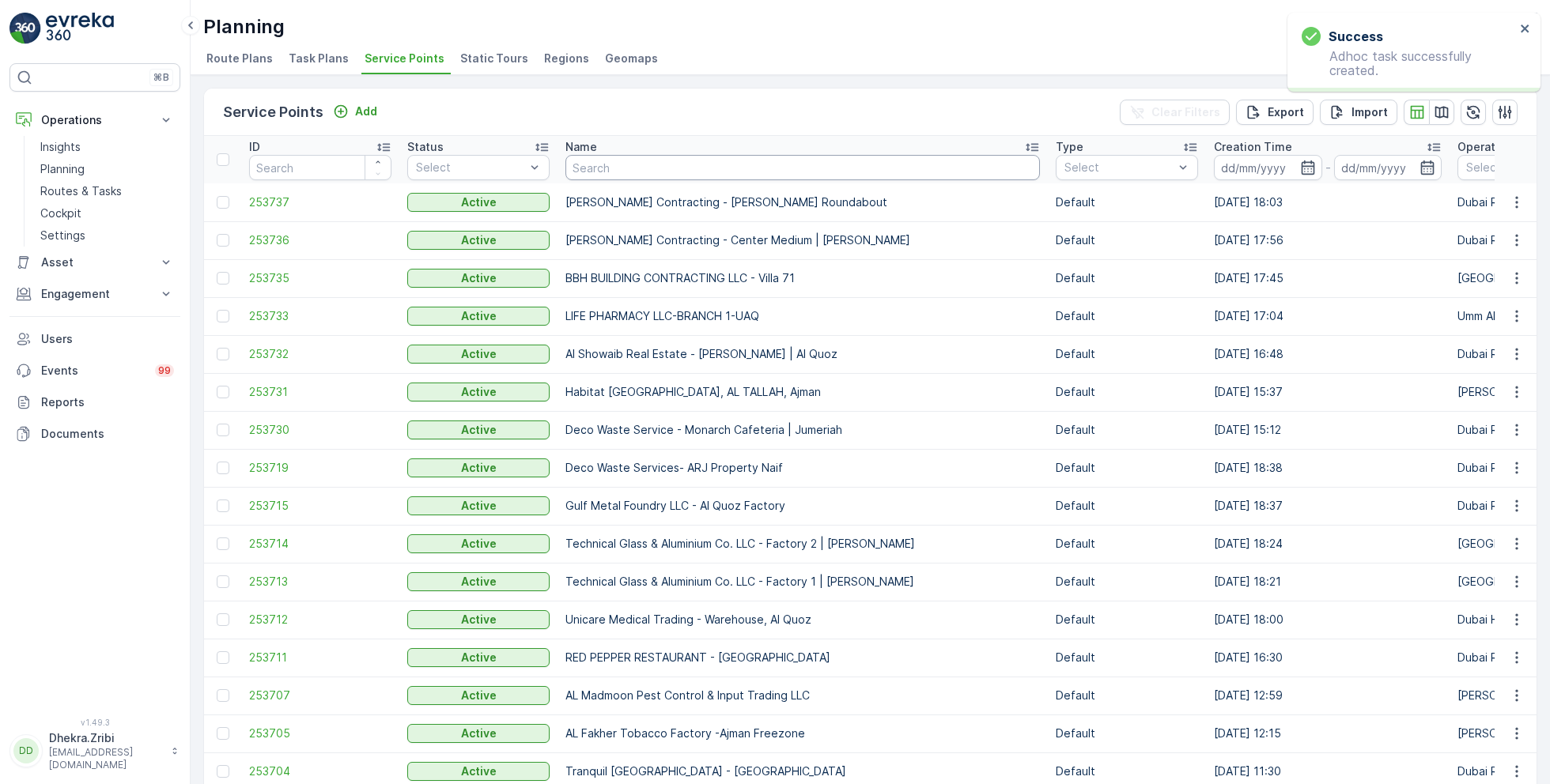
click at [593, 164] on input "text" at bounding box center [802, 168] width 474 height 26
paste input "Al Serh Al Kabeer Construction LLC - Silicon Oasis"
type input "Al Serh Al Kabeer Construction LLC - Silicon Oasis"
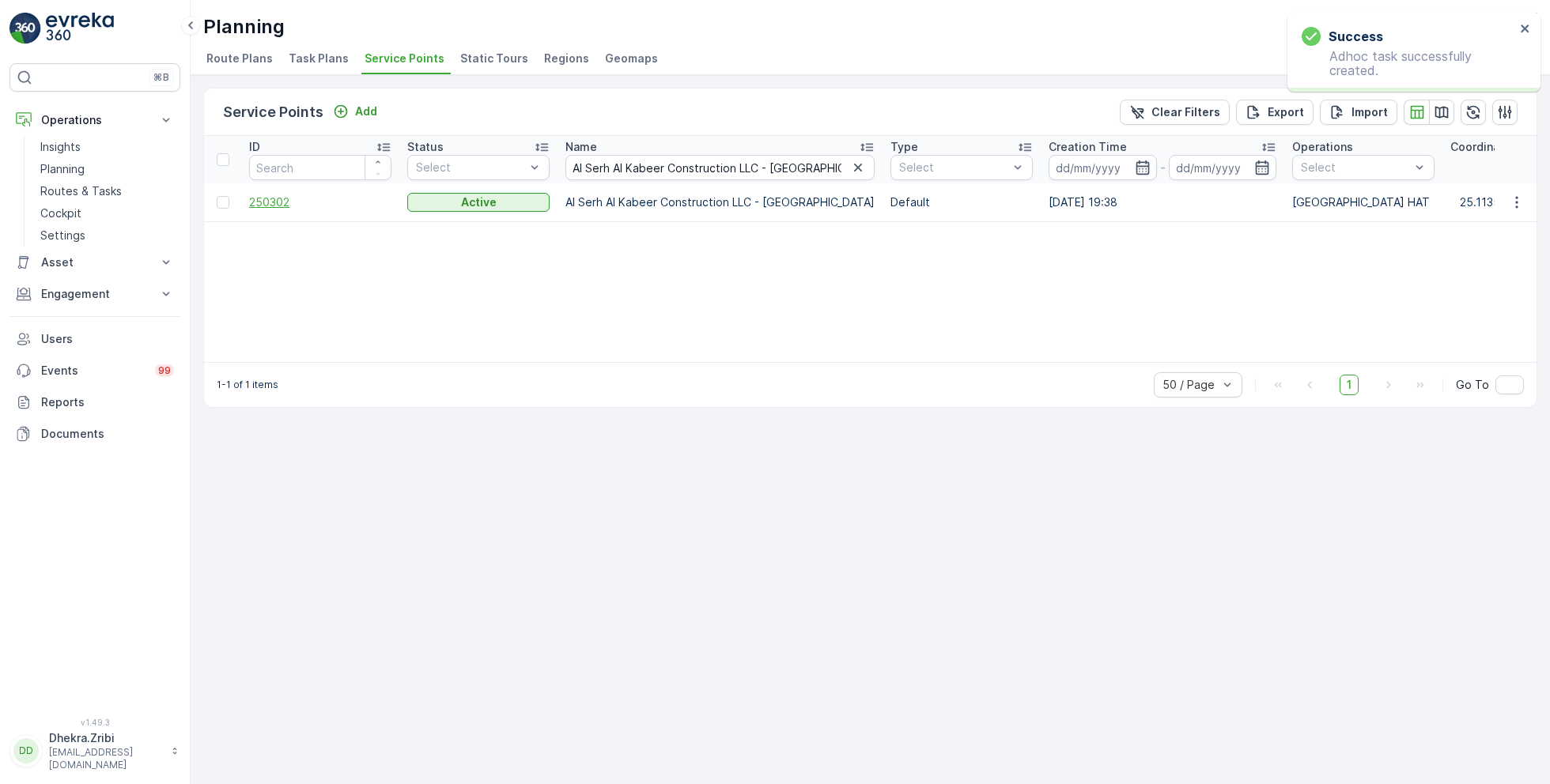
click at [276, 201] on span "250302" at bounding box center [319, 202] width 142 height 16
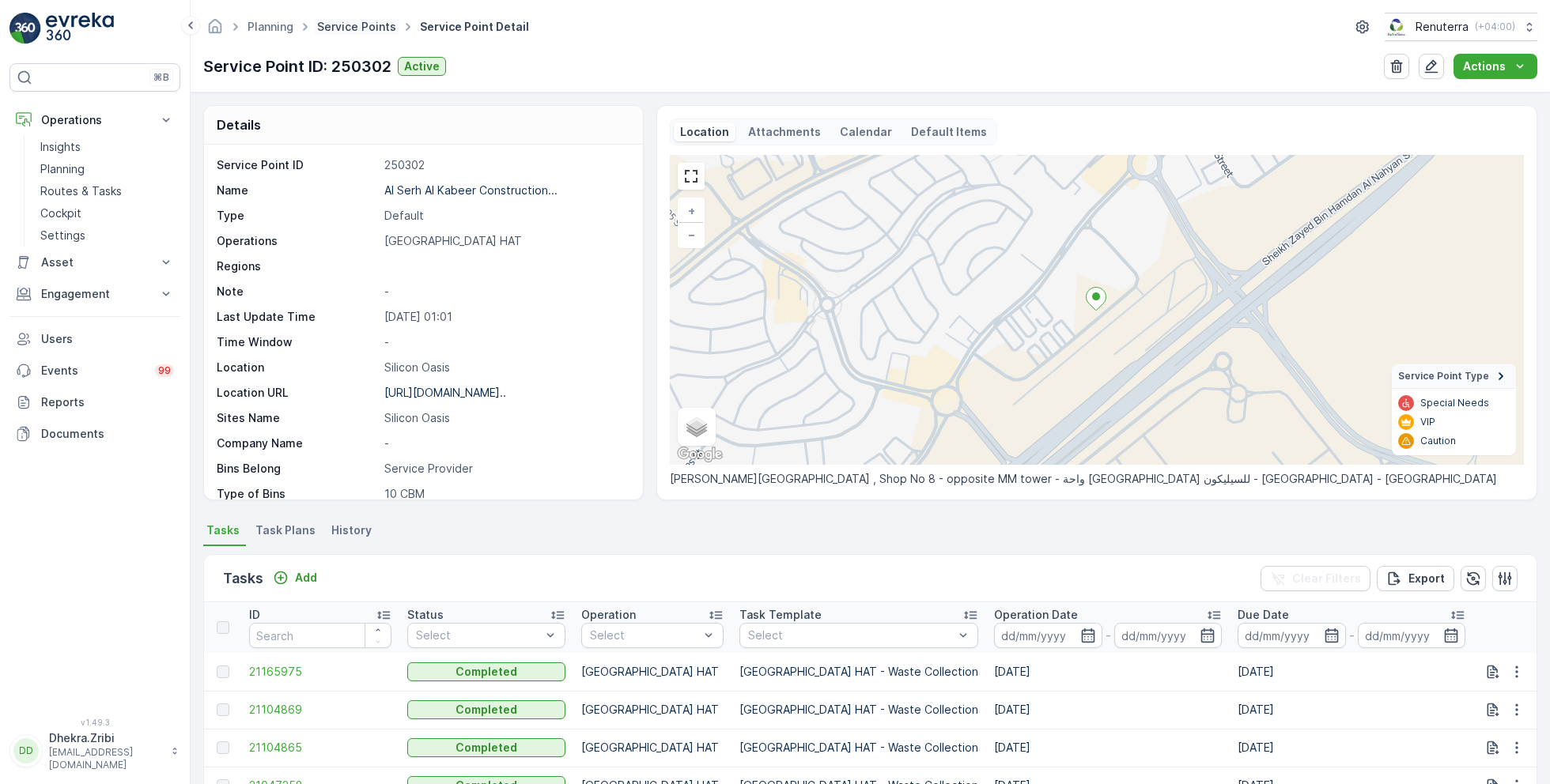
click at [343, 20] on link "Service Points" at bounding box center [357, 27] width 79 height 14
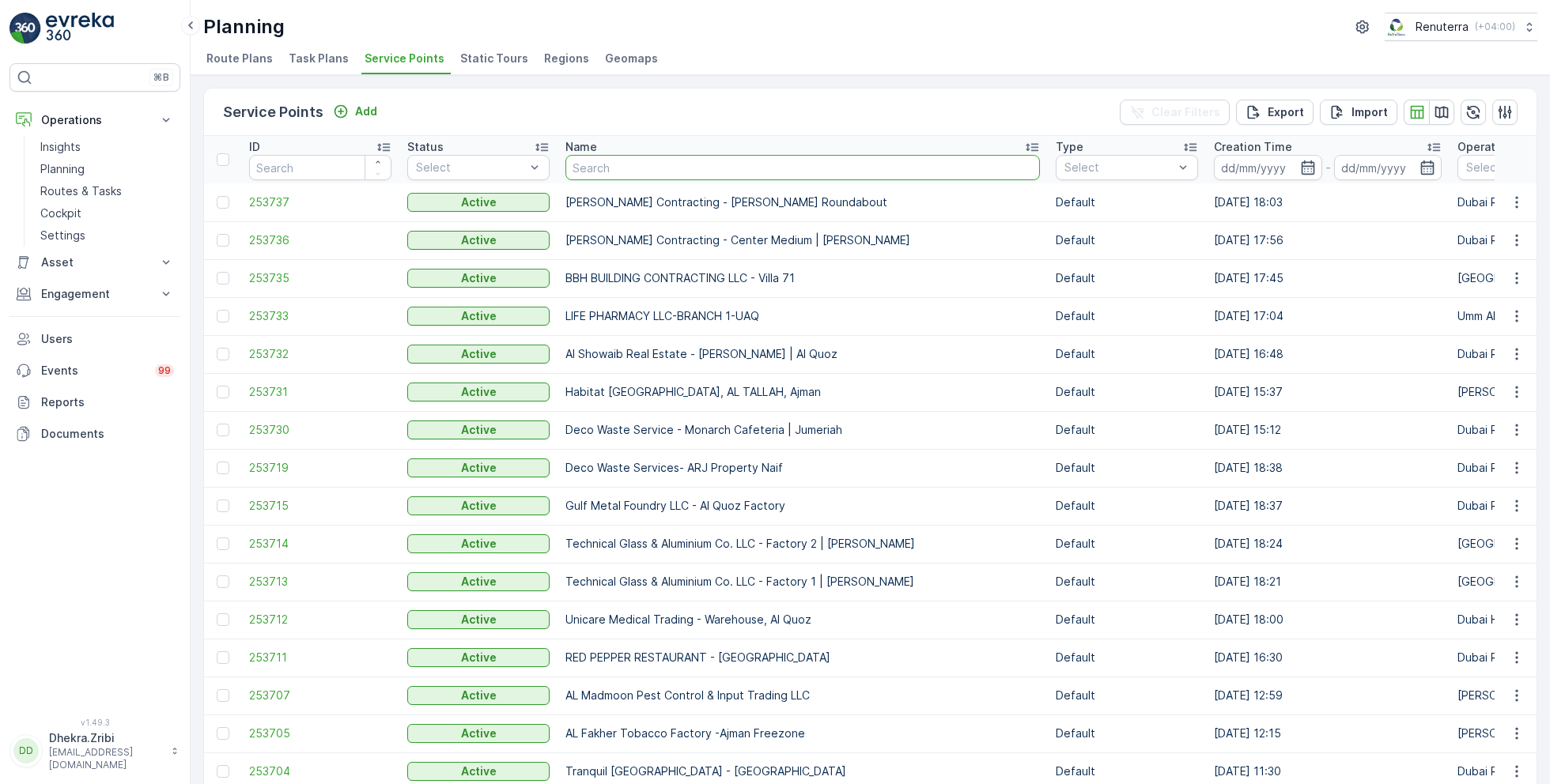
click at [635, 172] on input "text" at bounding box center [802, 168] width 474 height 26
paste input "Al Serh Al Kabeer Construction LLC - Silicon Oasis"
type input "Al Serh Al Kabeer Construction LLC - Silicon Oasis"
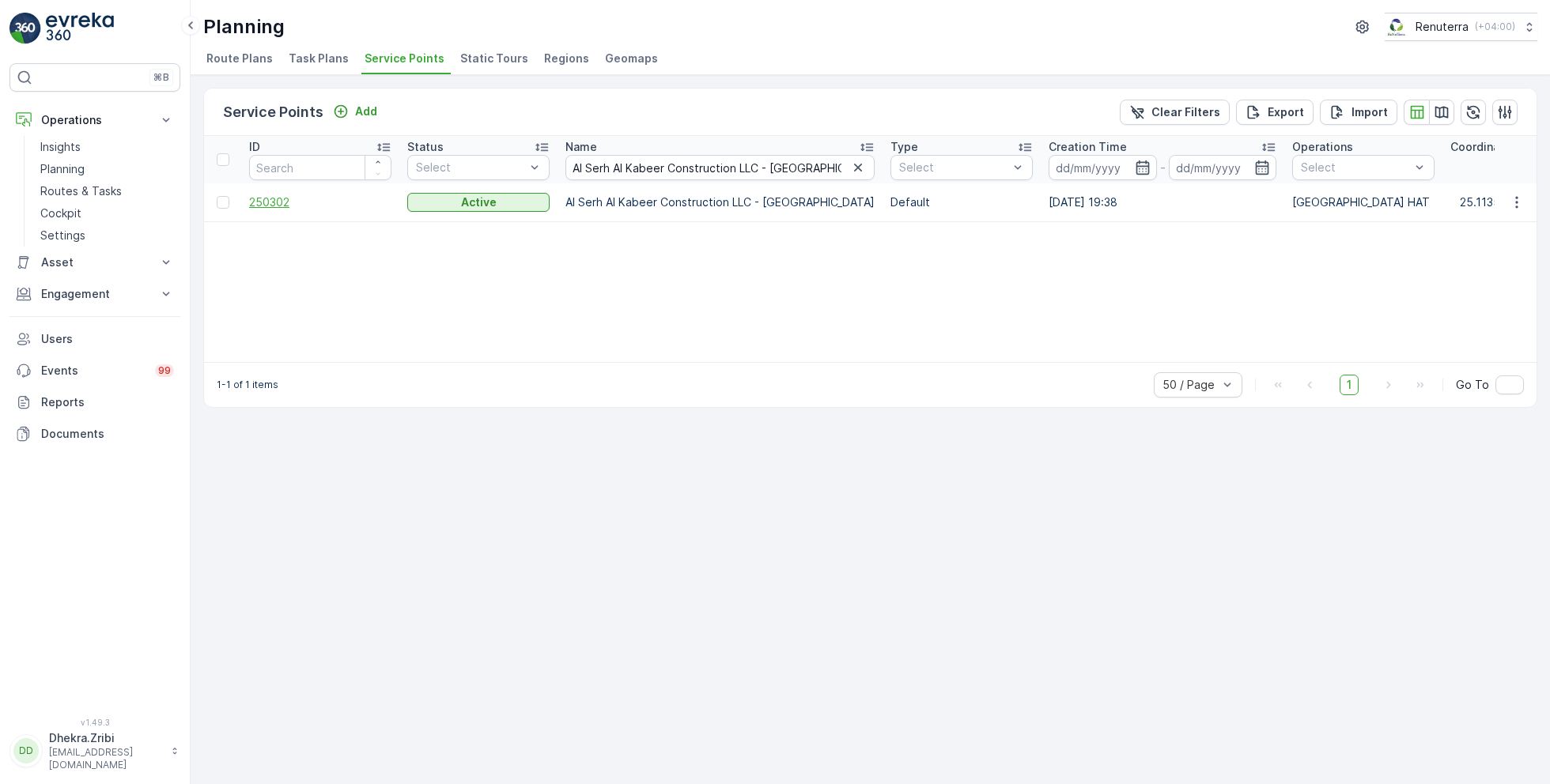
click at [271, 200] on span "250302" at bounding box center [319, 202] width 142 height 16
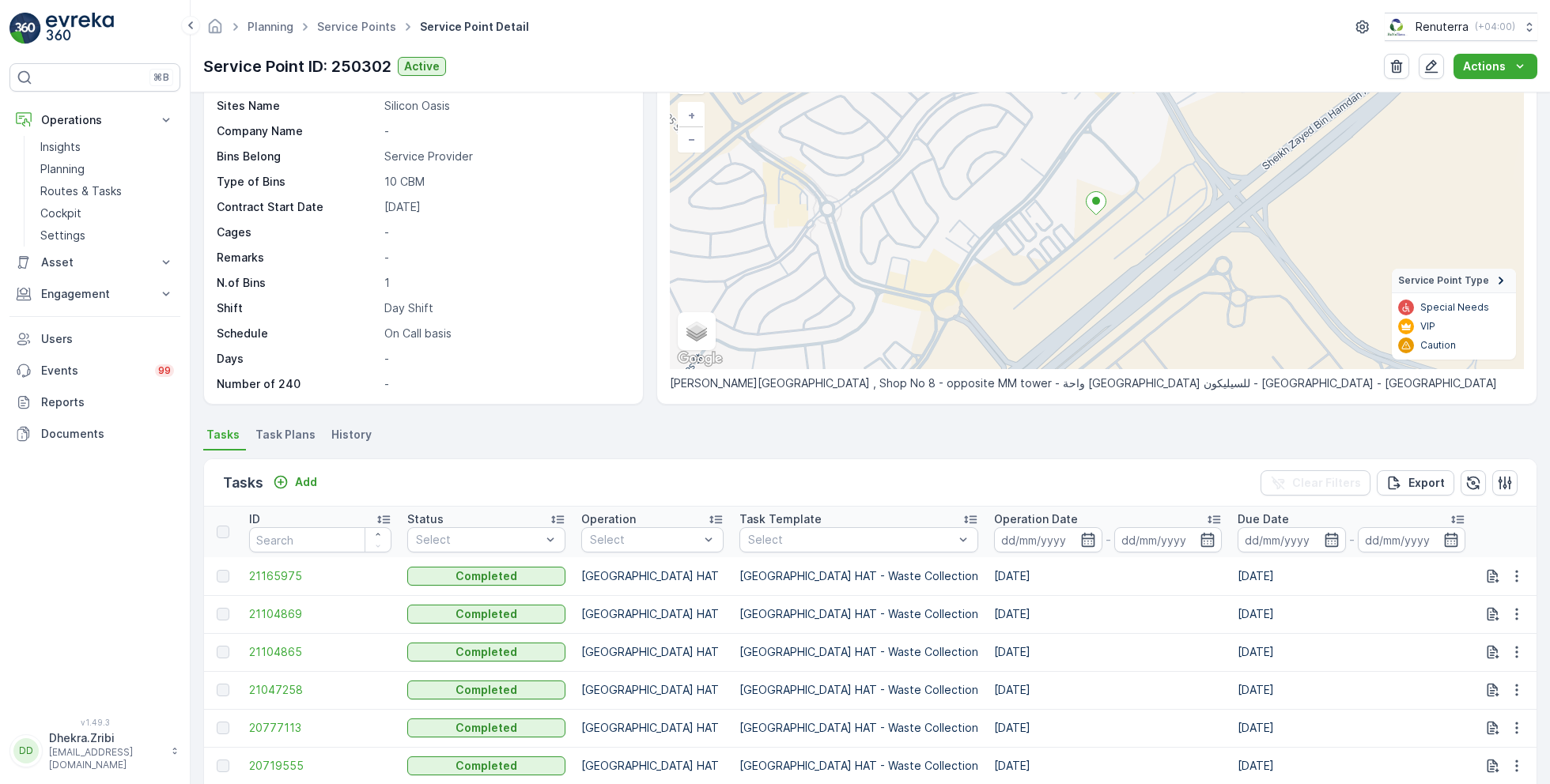
scroll to position [99, 0]
click at [295, 474] on p "Add" at bounding box center [305, 479] width 22 height 16
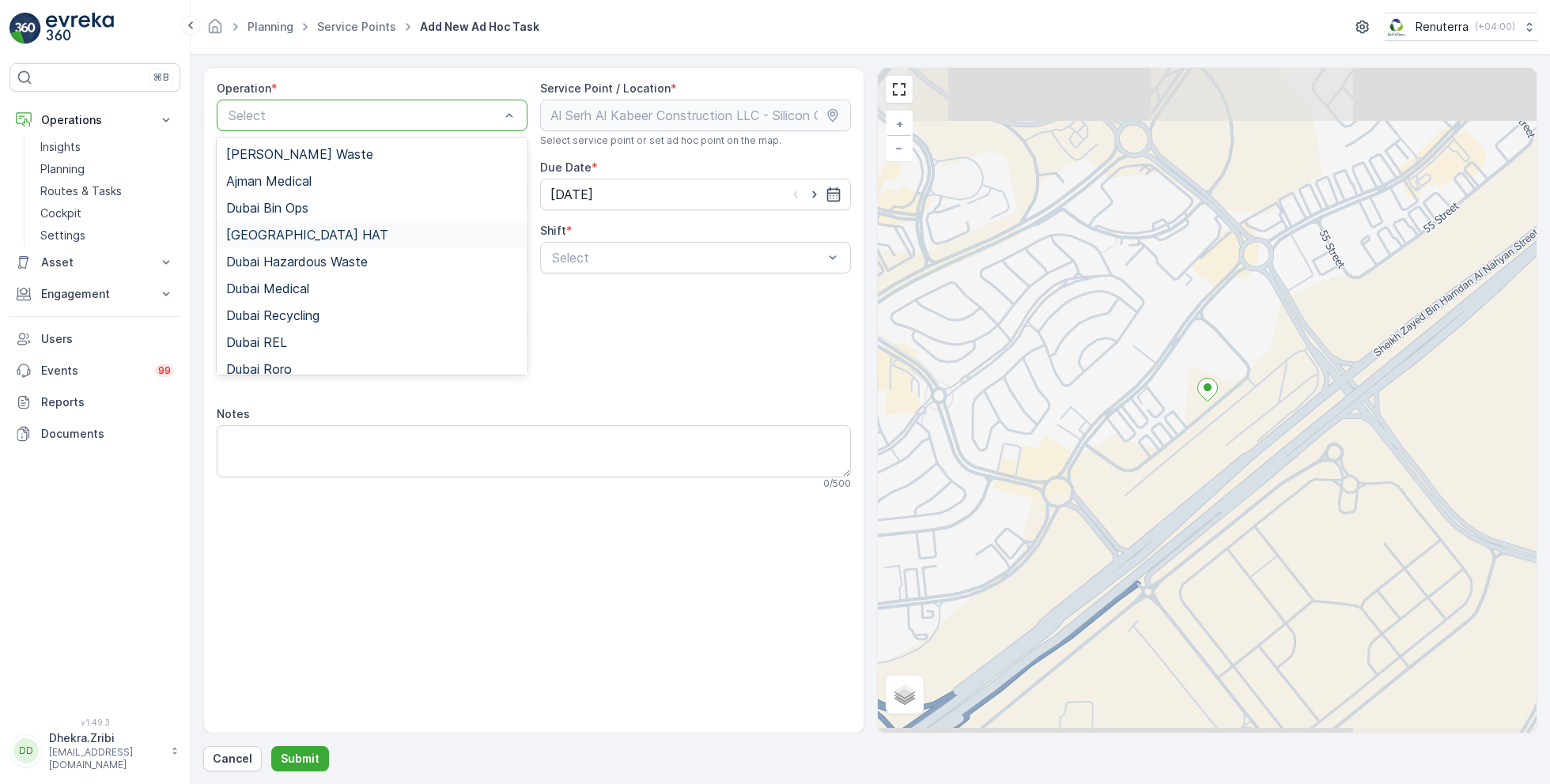
click at [279, 240] on span "Dubai HAT" at bounding box center [306, 235] width 162 height 14
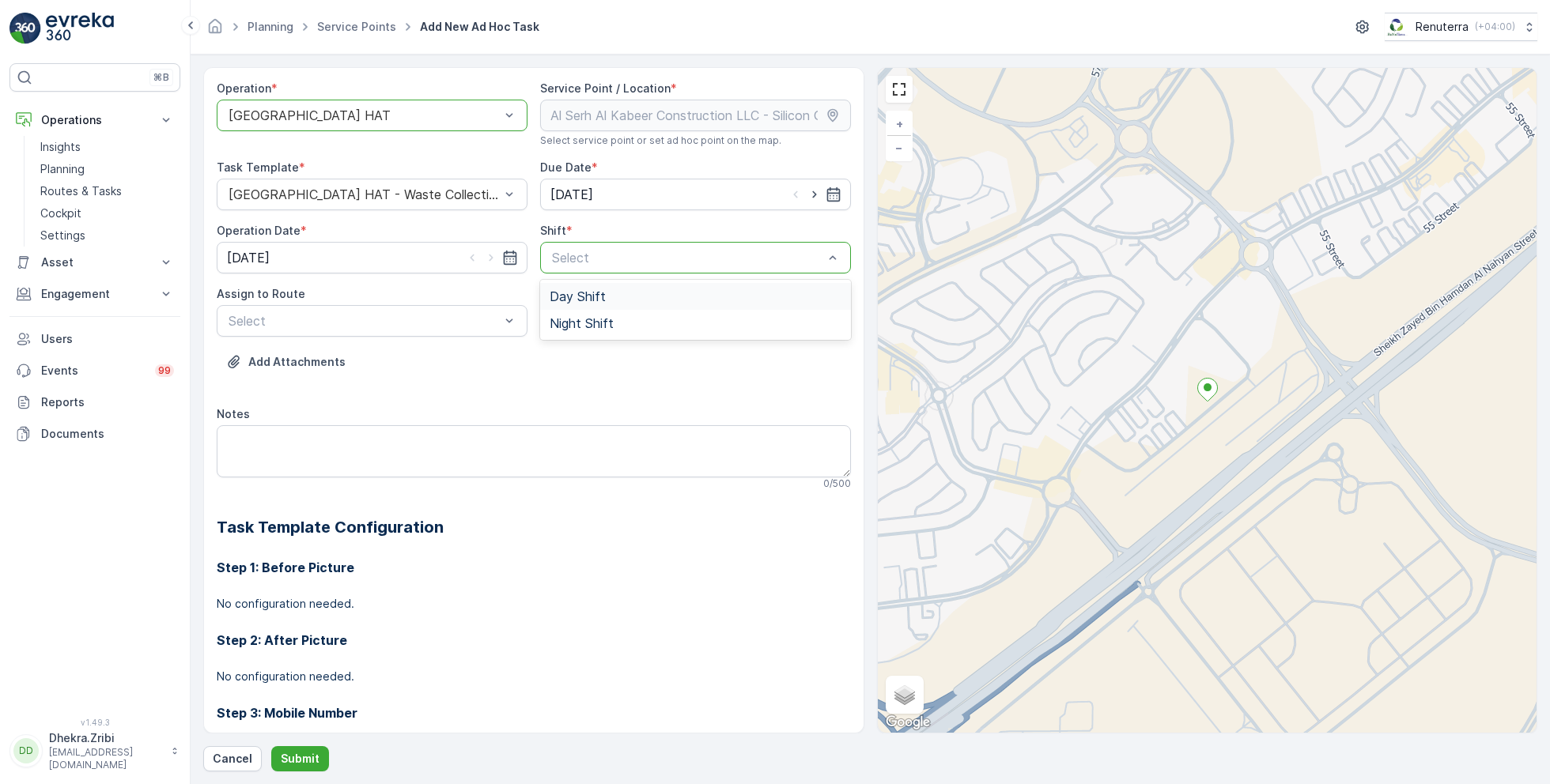
click at [574, 303] on div "Day Shift" at bounding box center [694, 295] width 310 height 27
click at [429, 307] on div "Select" at bounding box center [371, 321] width 310 height 32
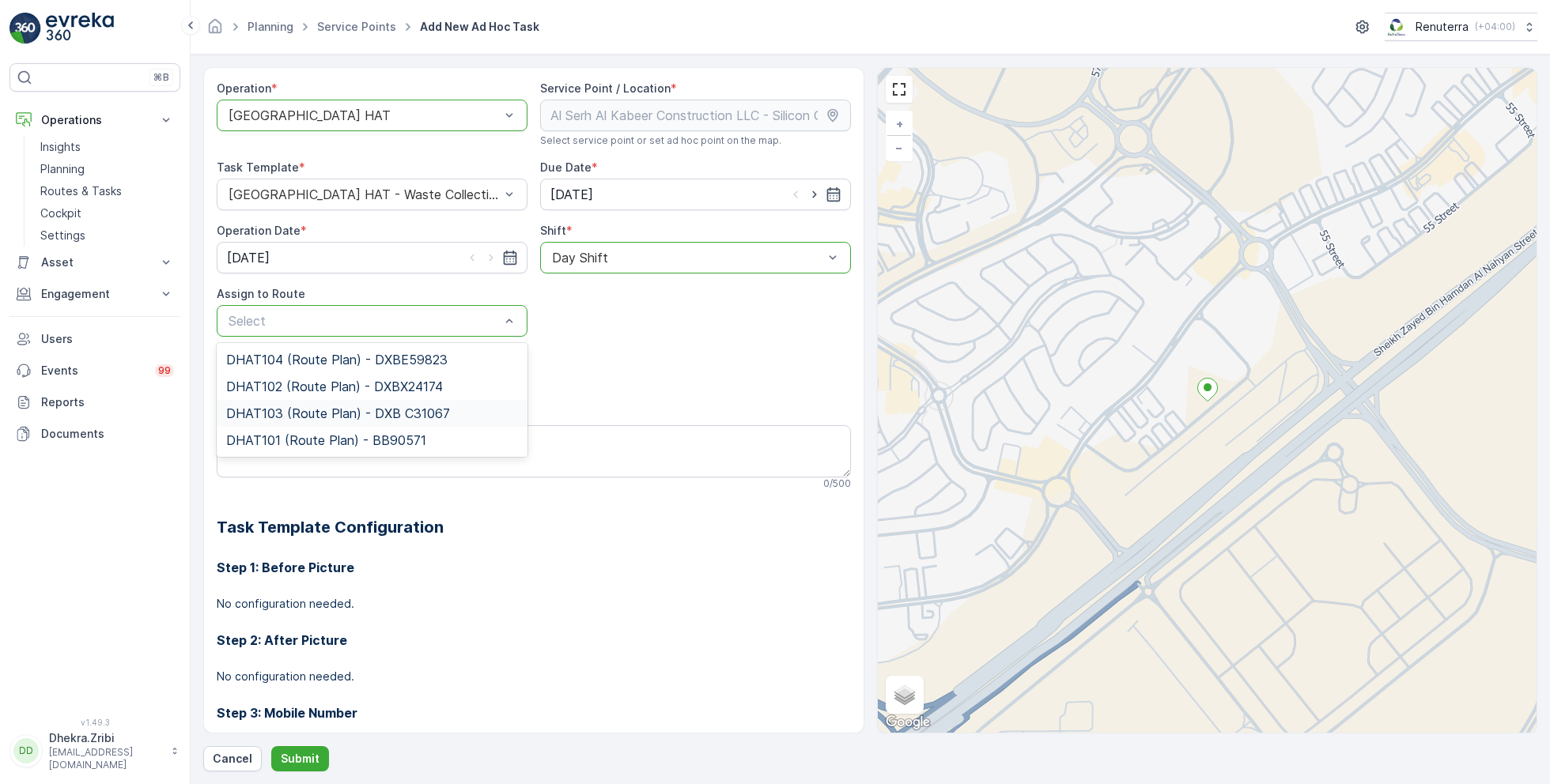
click at [295, 415] on span "DHAT103 (Route Plan) - DXB C31067" at bounding box center [338, 413] width 224 height 14
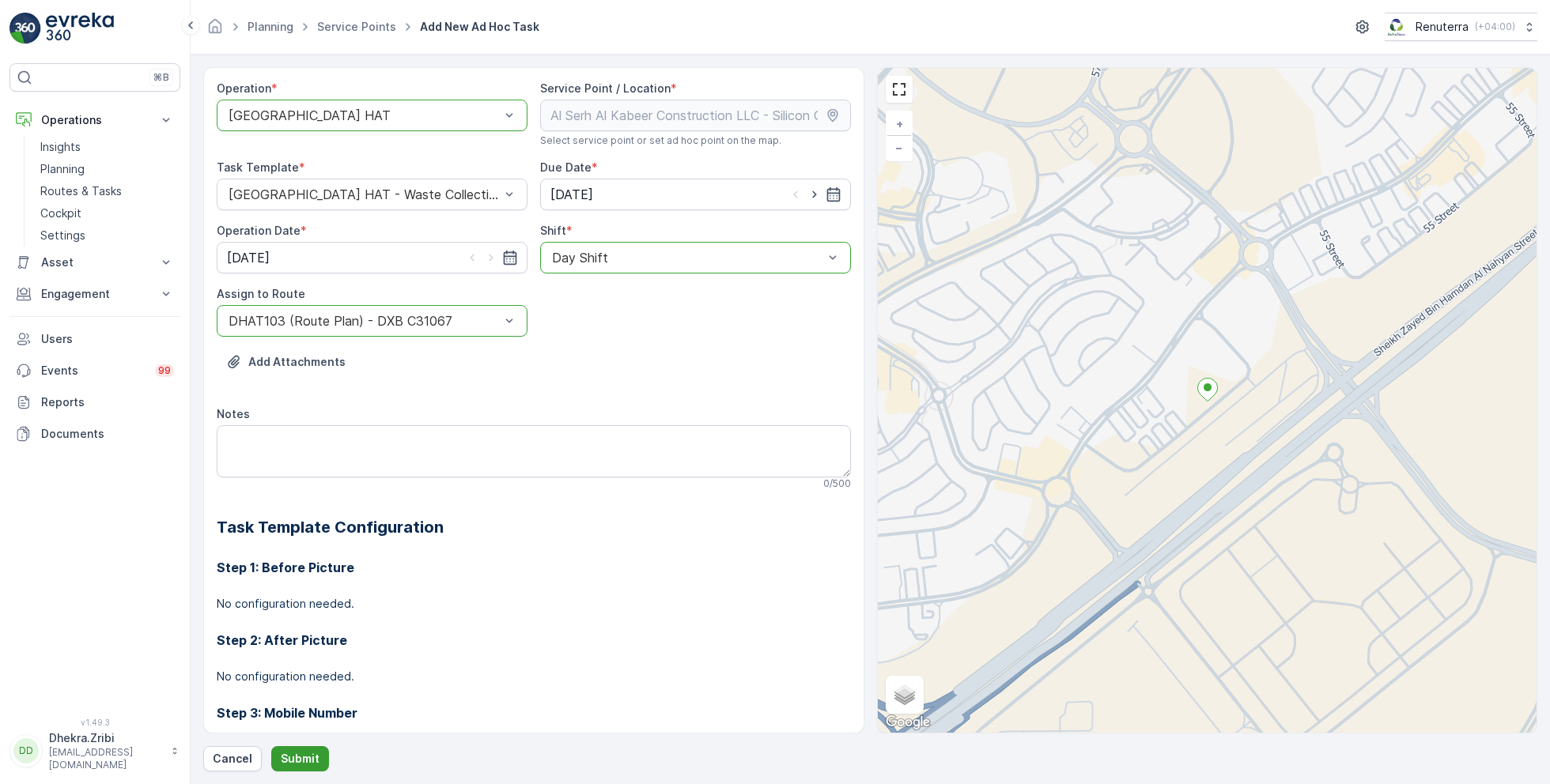
click at [295, 758] on p "Submit" at bounding box center [299, 758] width 39 height 16
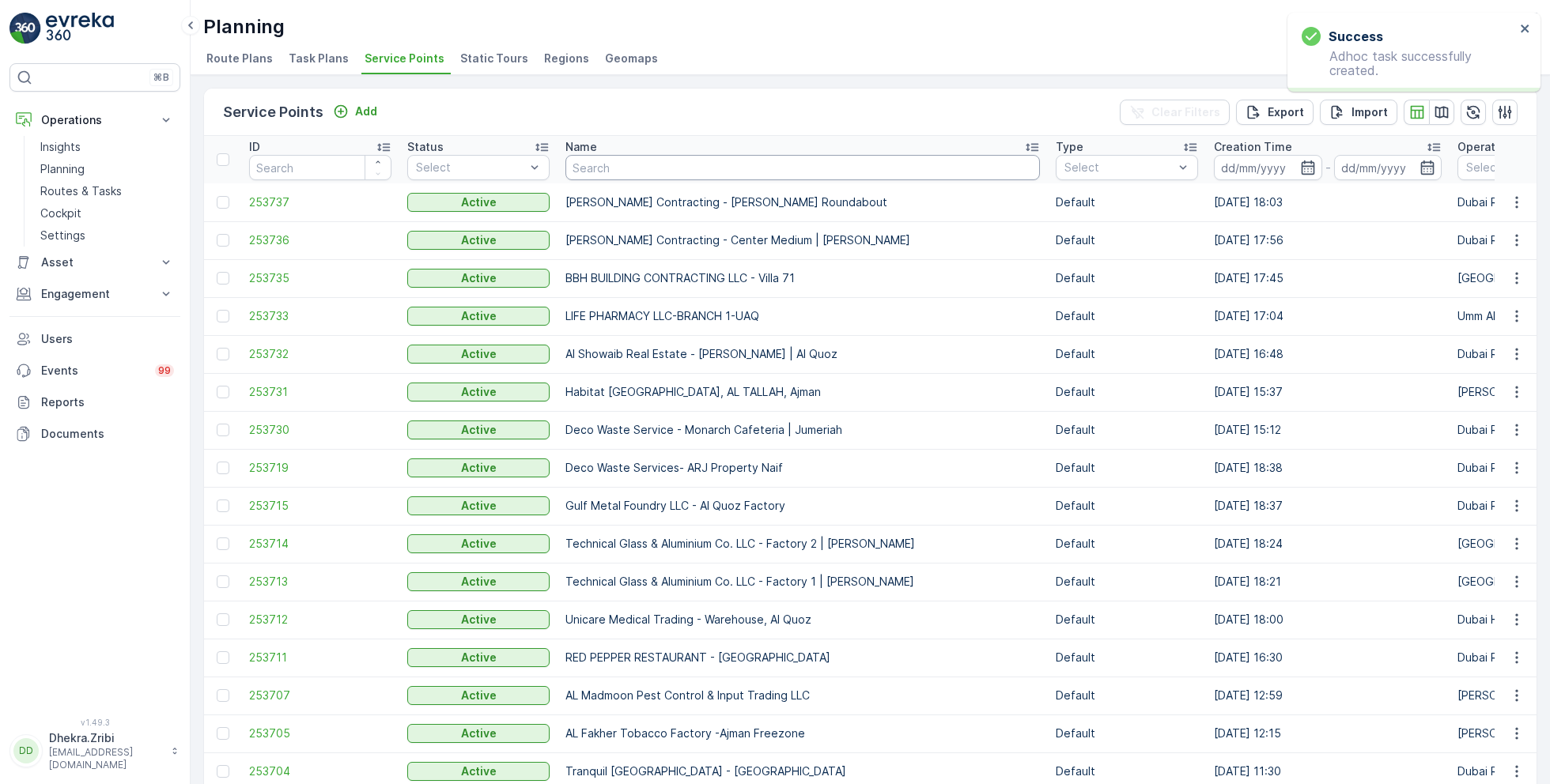
click at [610, 168] on input "text" at bounding box center [802, 168] width 474 height 26
paste input "KTC International Landscaping LLC - Satwa, City Walk"
type input "KTC International Landscaping LLC - Satwa, City Walk"
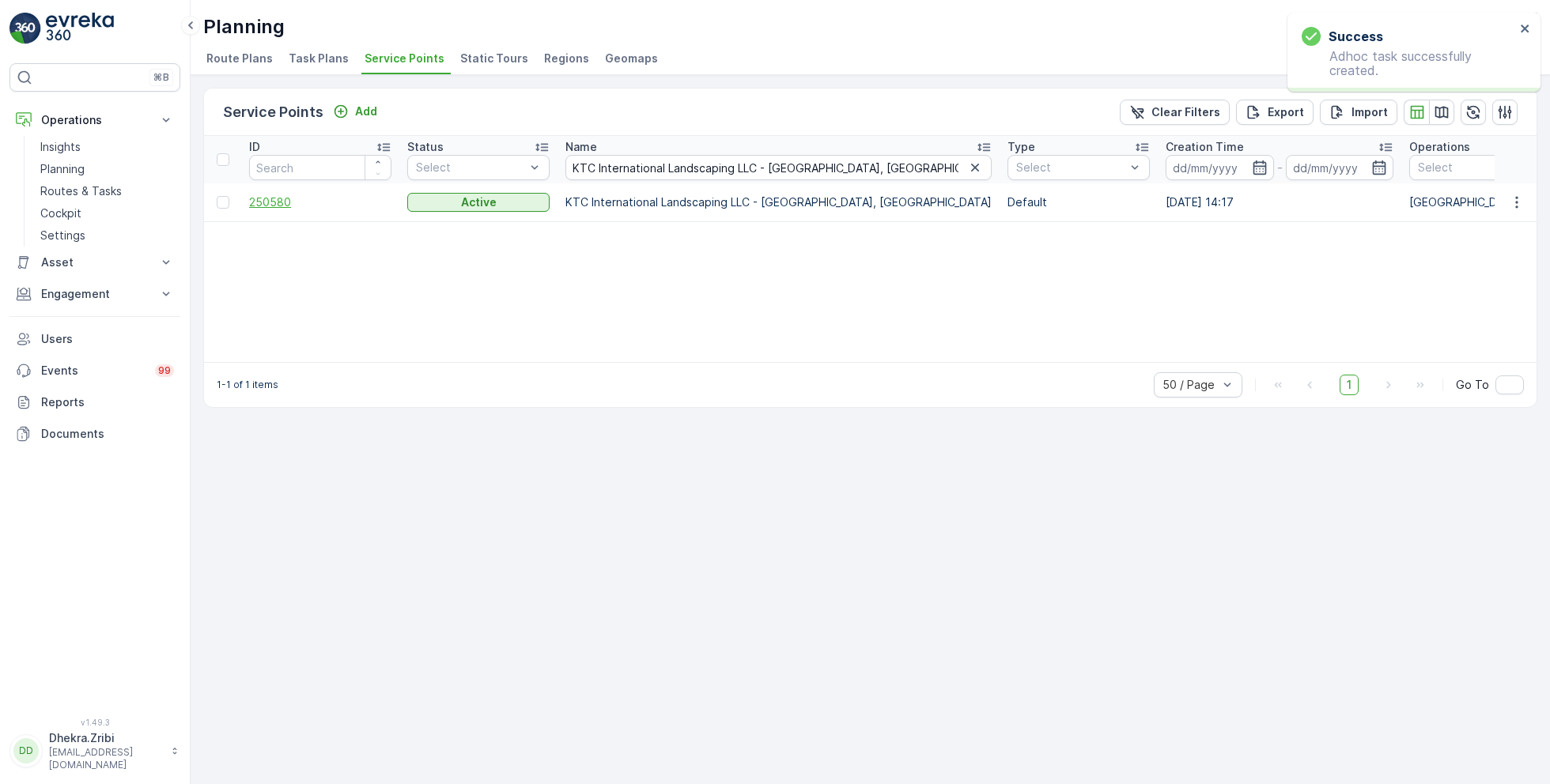
click at [271, 203] on span "250580" at bounding box center [319, 202] width 142 height 16
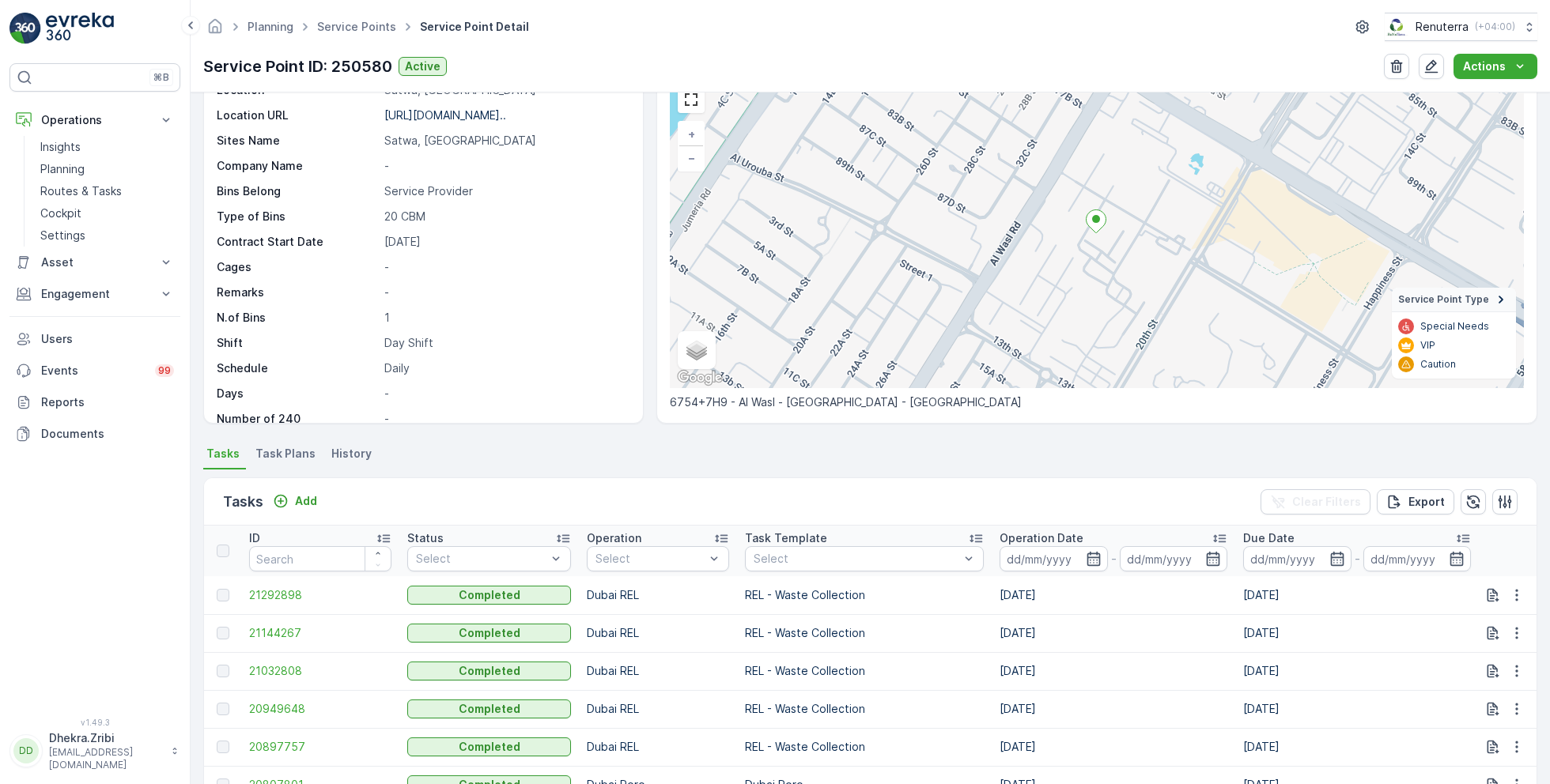
scroll to position [168, 0]
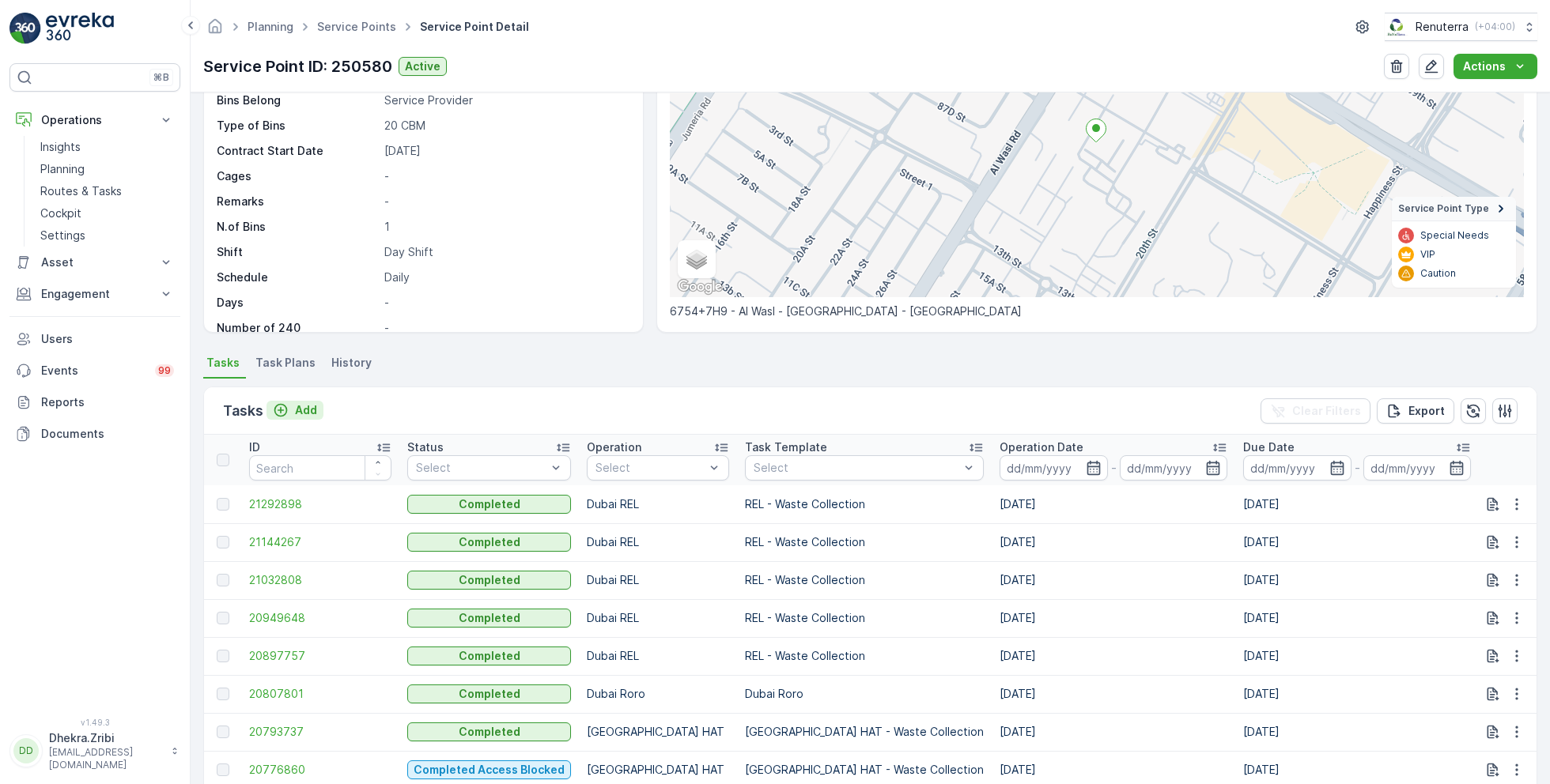
click at [293, 404] on div "Add" at bounding box center [295, 410] width 45 height 16
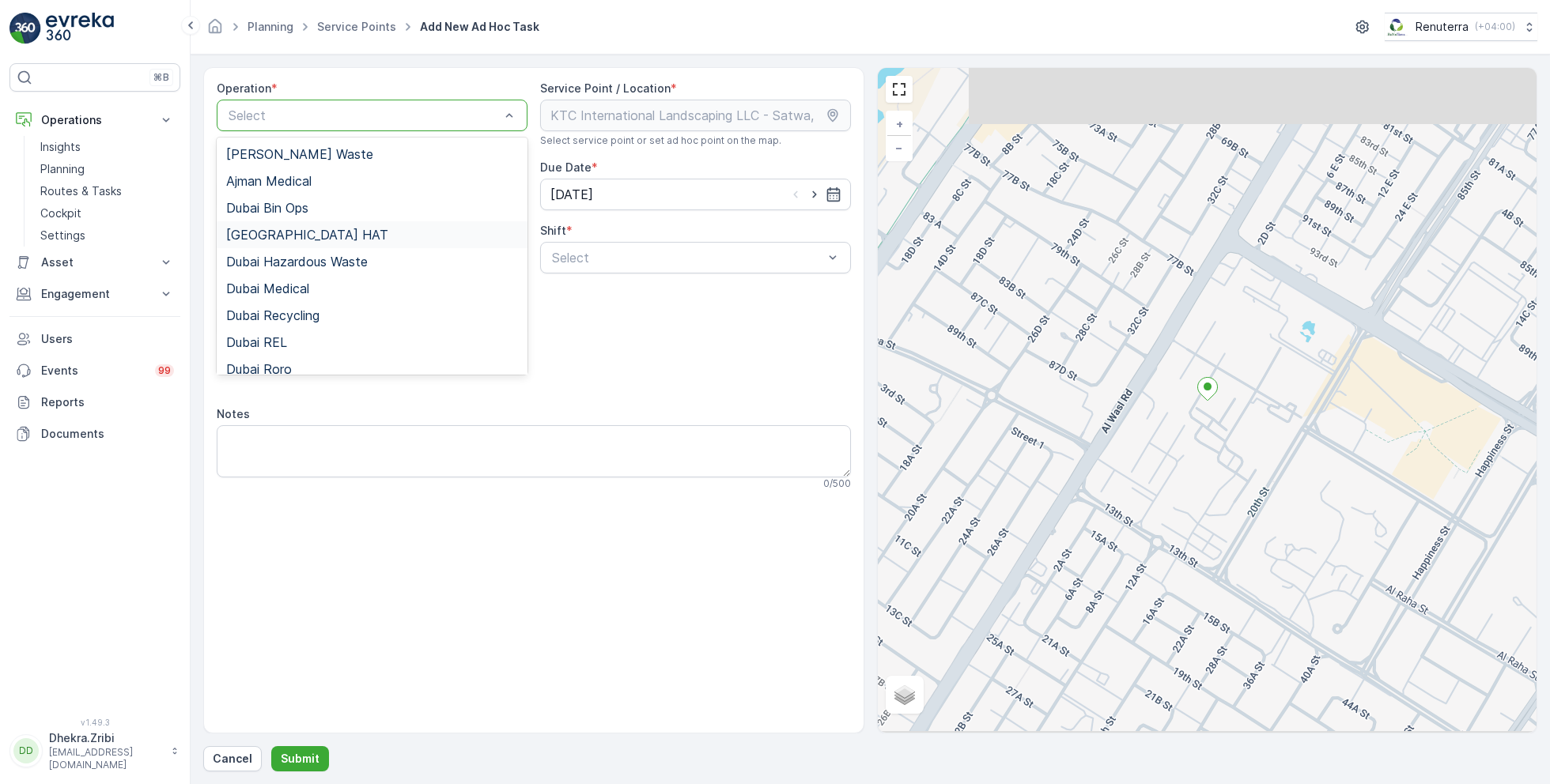
click at [288, 232] on span "Dubai HAT" at bounding box center [306, 235] width 162 height 14
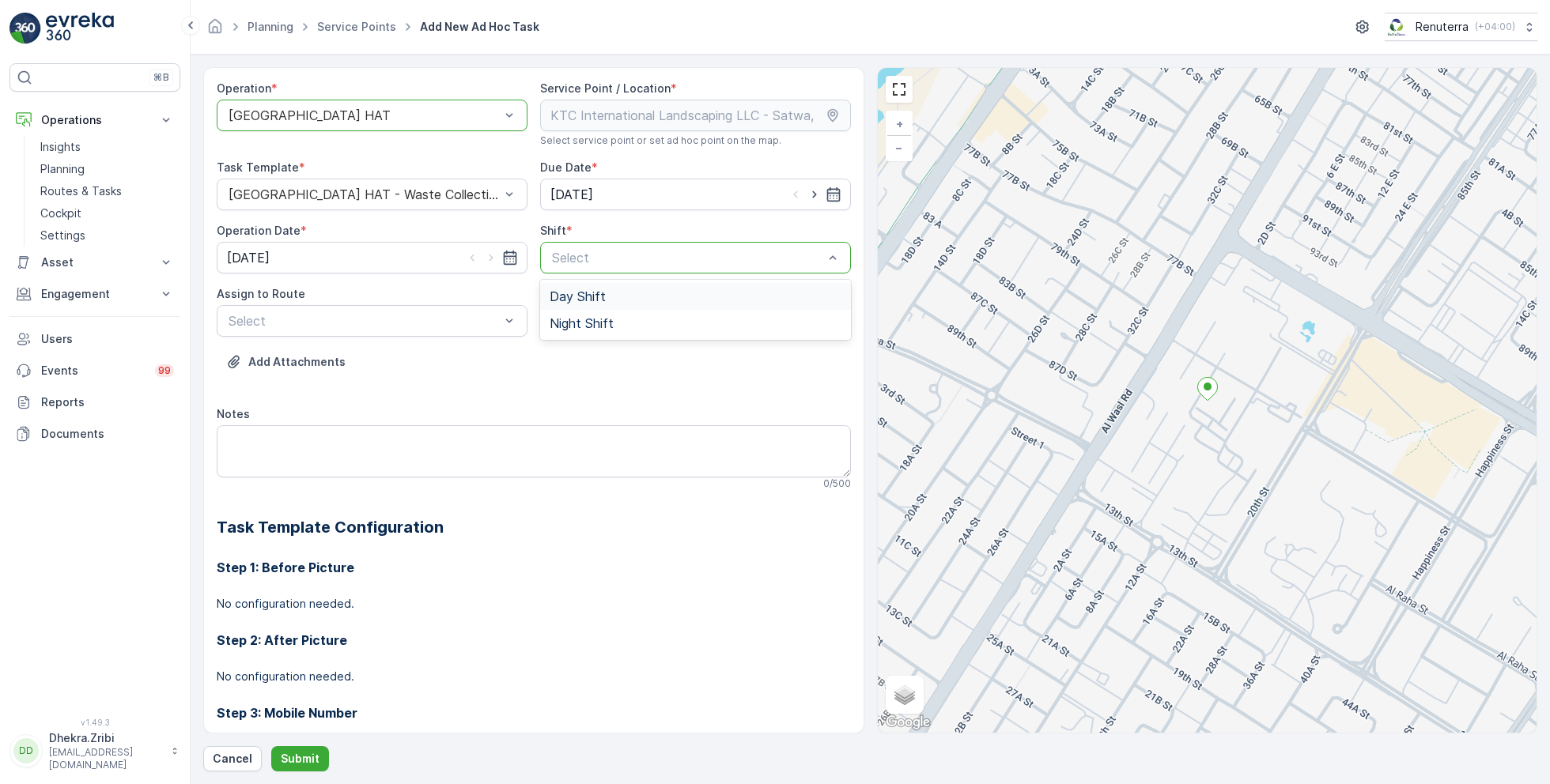
click at [603, 290] on div "Day Shift" at bounding box center [695, 296] width 292 height 14
click at [452, 302] on div "Assign to Route Select" at bounding box center [371, 311] width 310 height 51
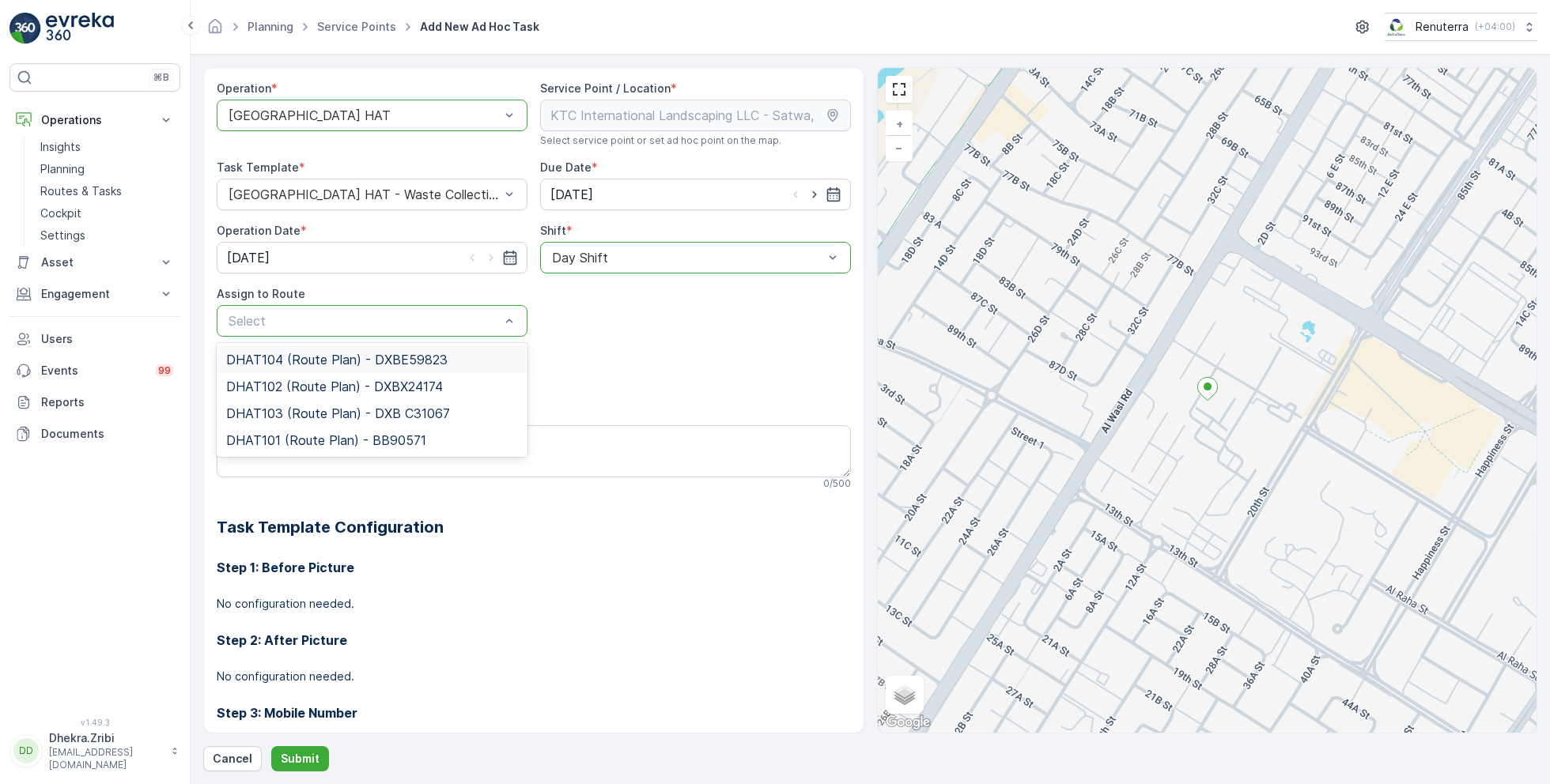
click at [372, 115] on div at bounding box center [364, 115] width 275 height 14
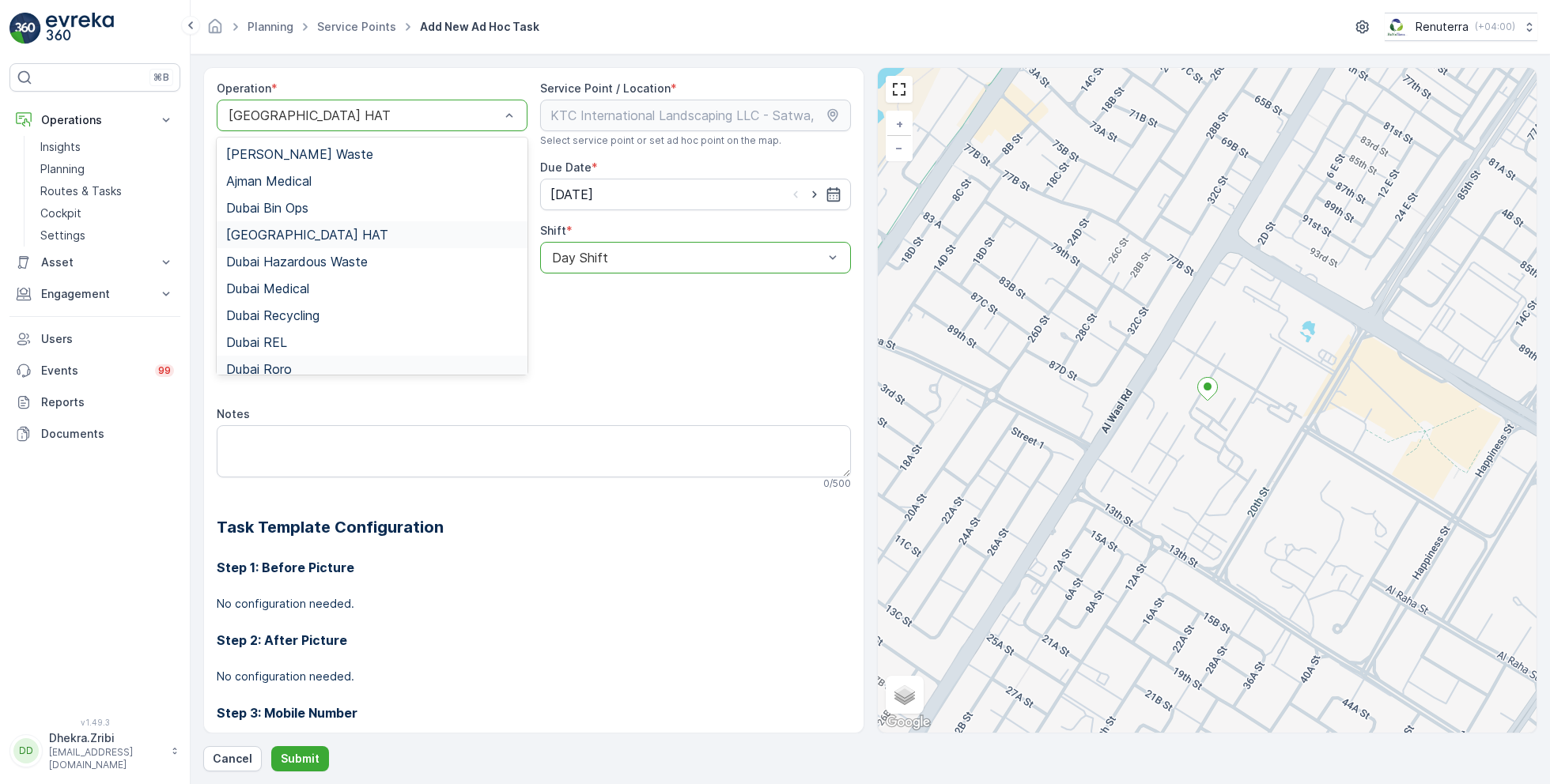
click at [298, 364] on div "Dubai Roro" at bounding box center [372, 369] width 292 height 14
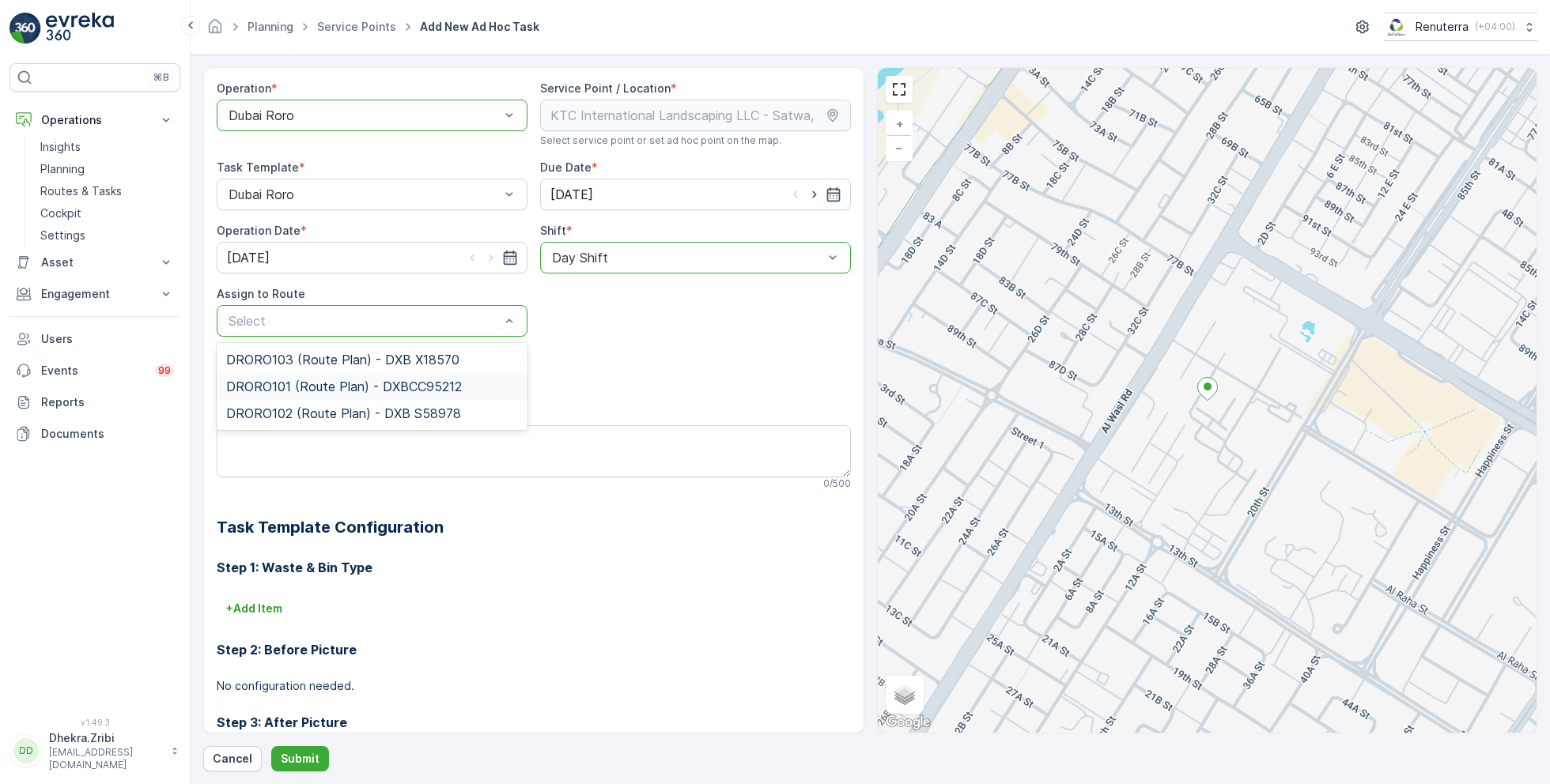
click at [304, 387] on span "DRORO101 (Route Plan) - DXBCC95212" at bounding box center [344, 387] width 236 height 14
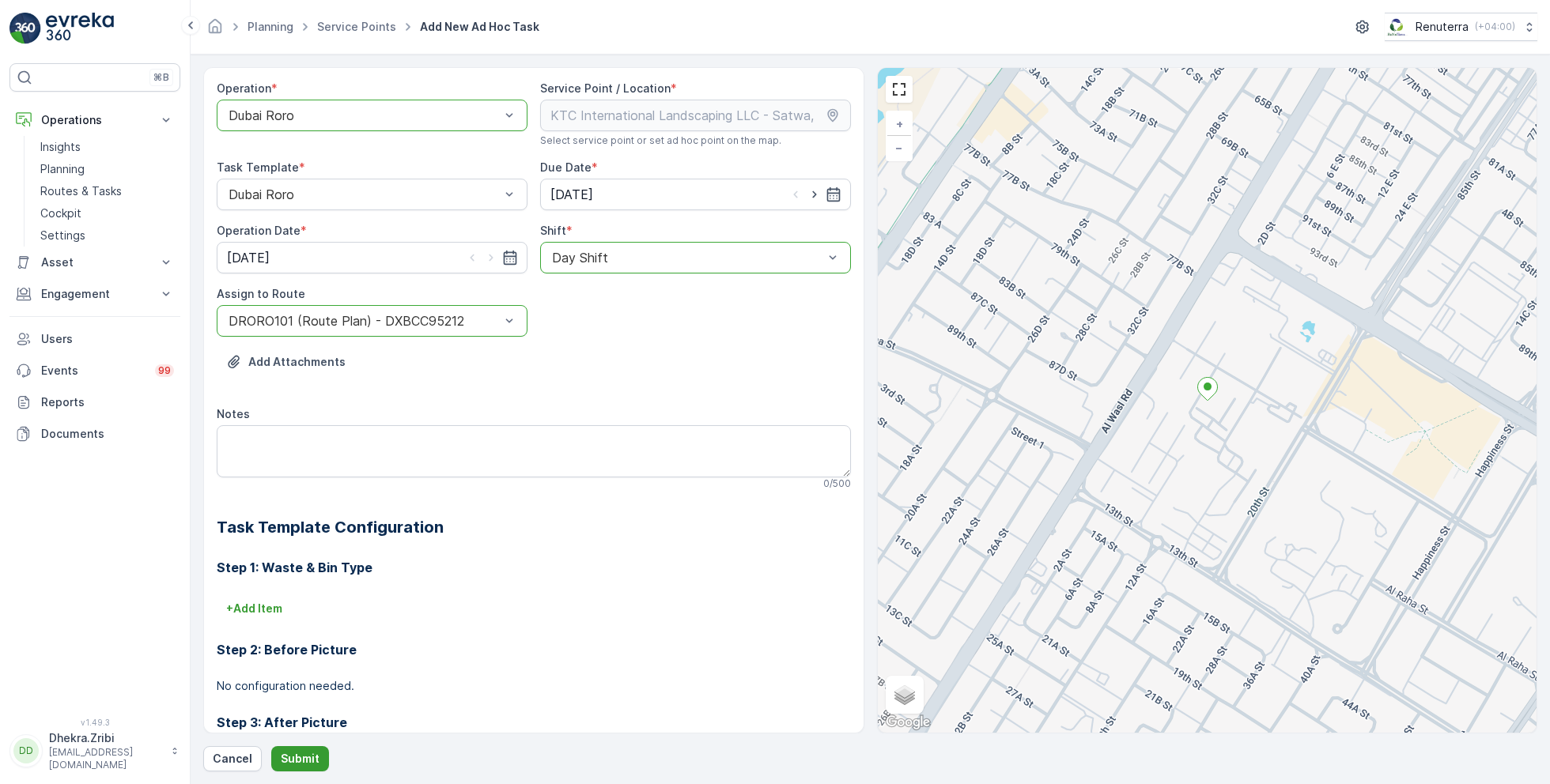
click at [302, 756] on p "Submit" at bounding box center [299, 758] width 39 height 16
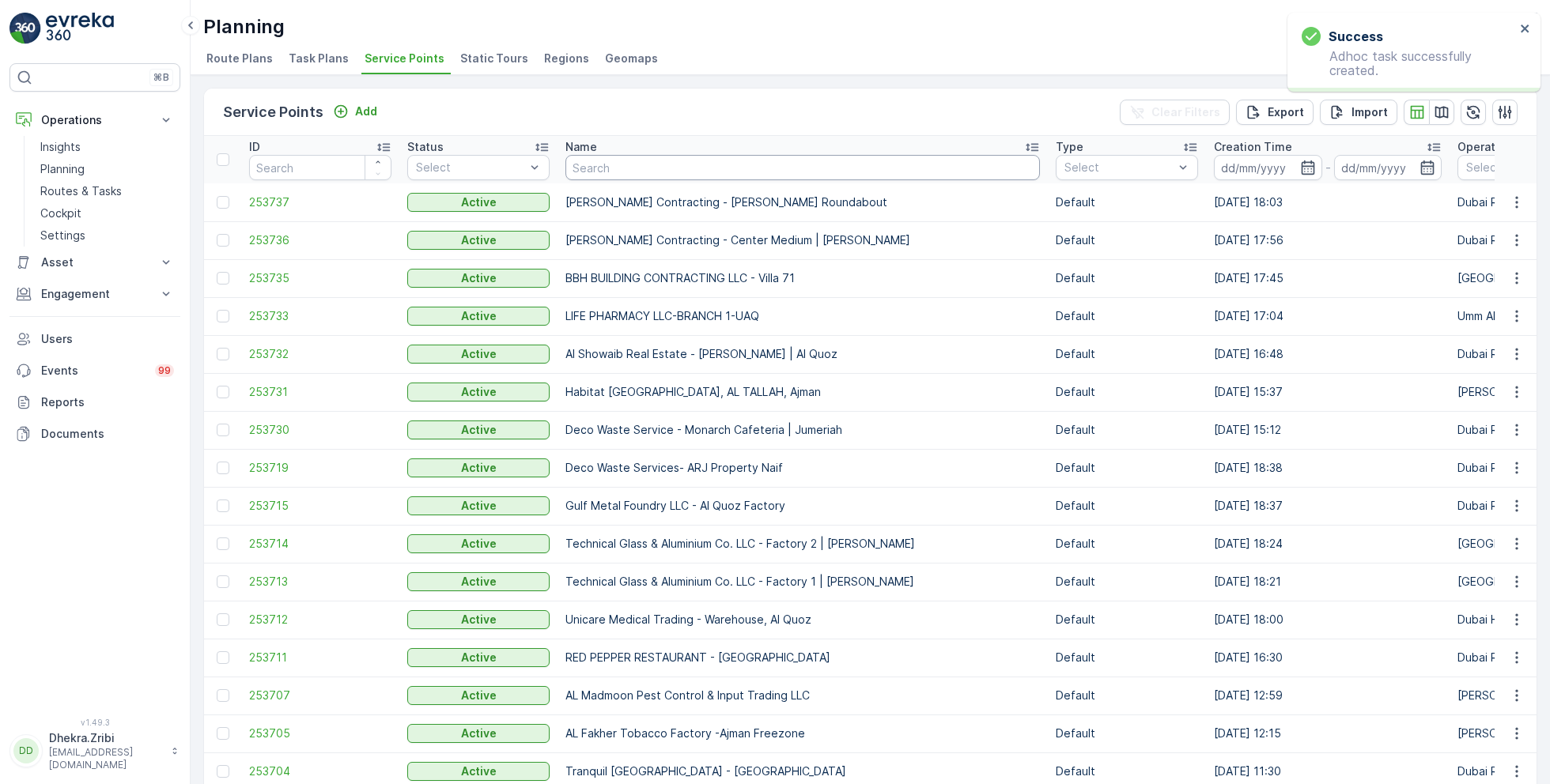
click at [636, 169] on input "text" at bounding box center [802, 168] width 474 height 26
paste input "KTC International Landscaping LLC - Satwa, City Walk"
type input "KTC International Landscaping LLC - Satwa, City Walk"
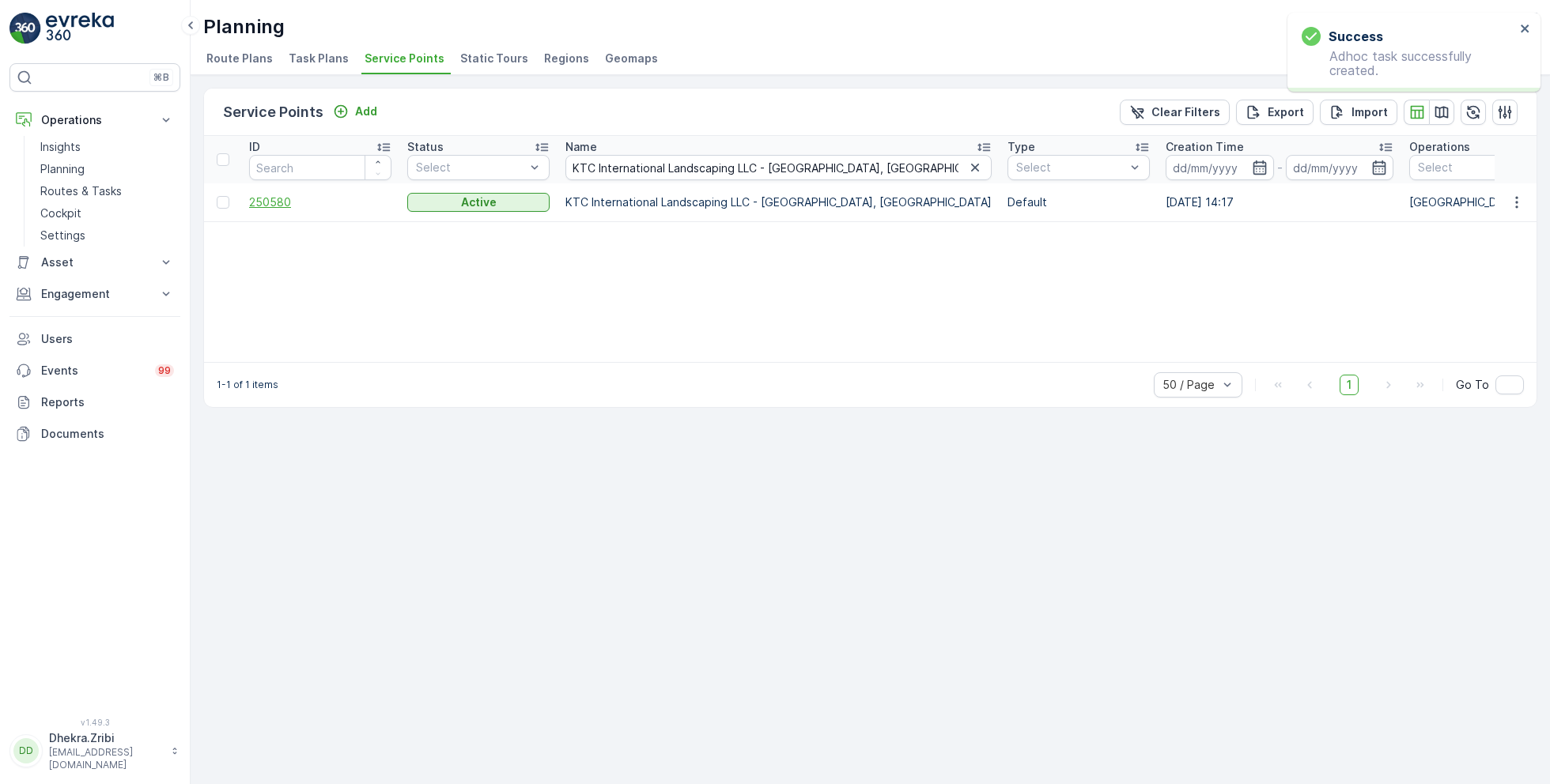
click at [271, 201] on span "250580" at bounding box center [319, 202] width 142 height 16
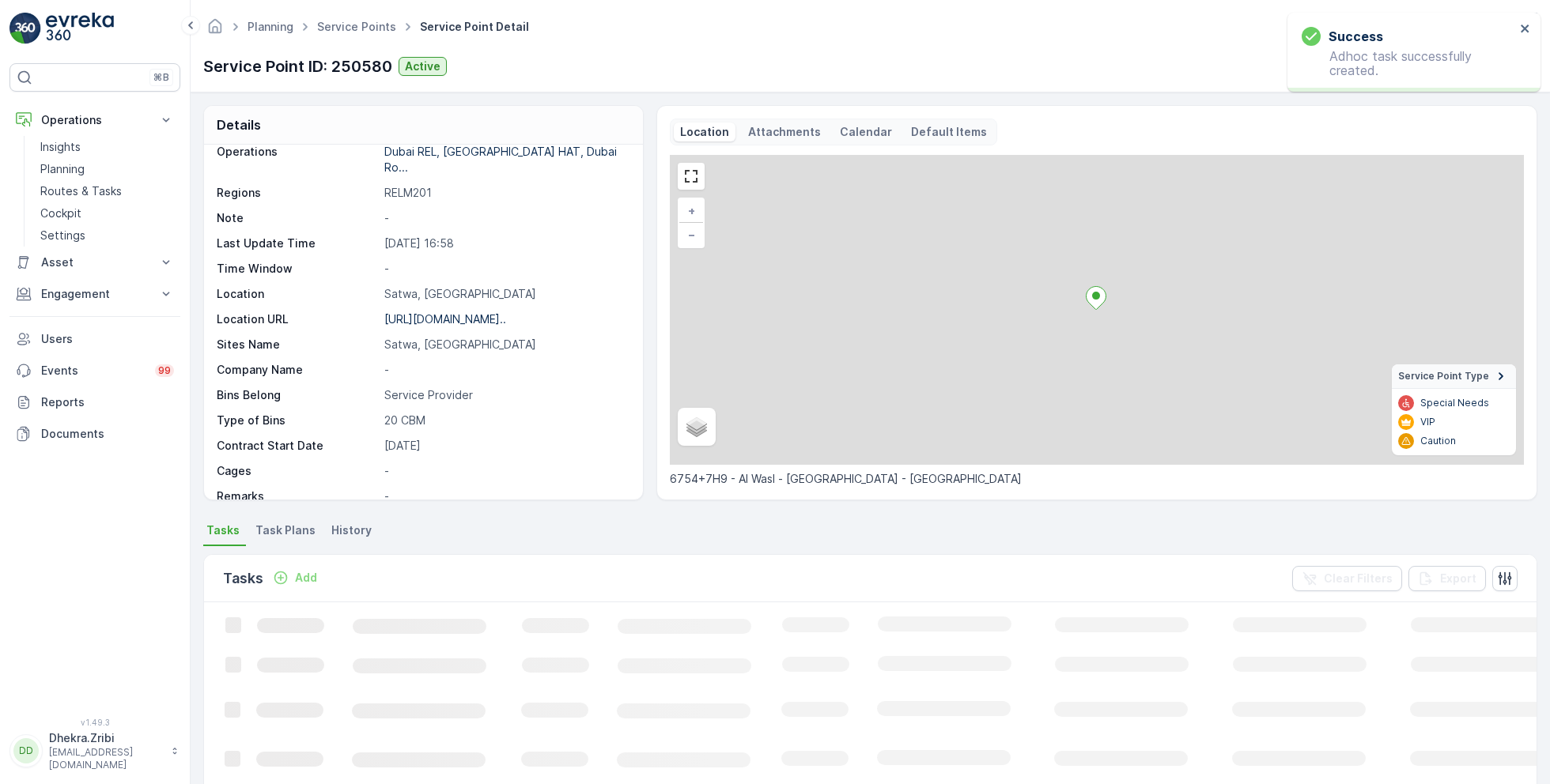
scroll to position [216, 0]
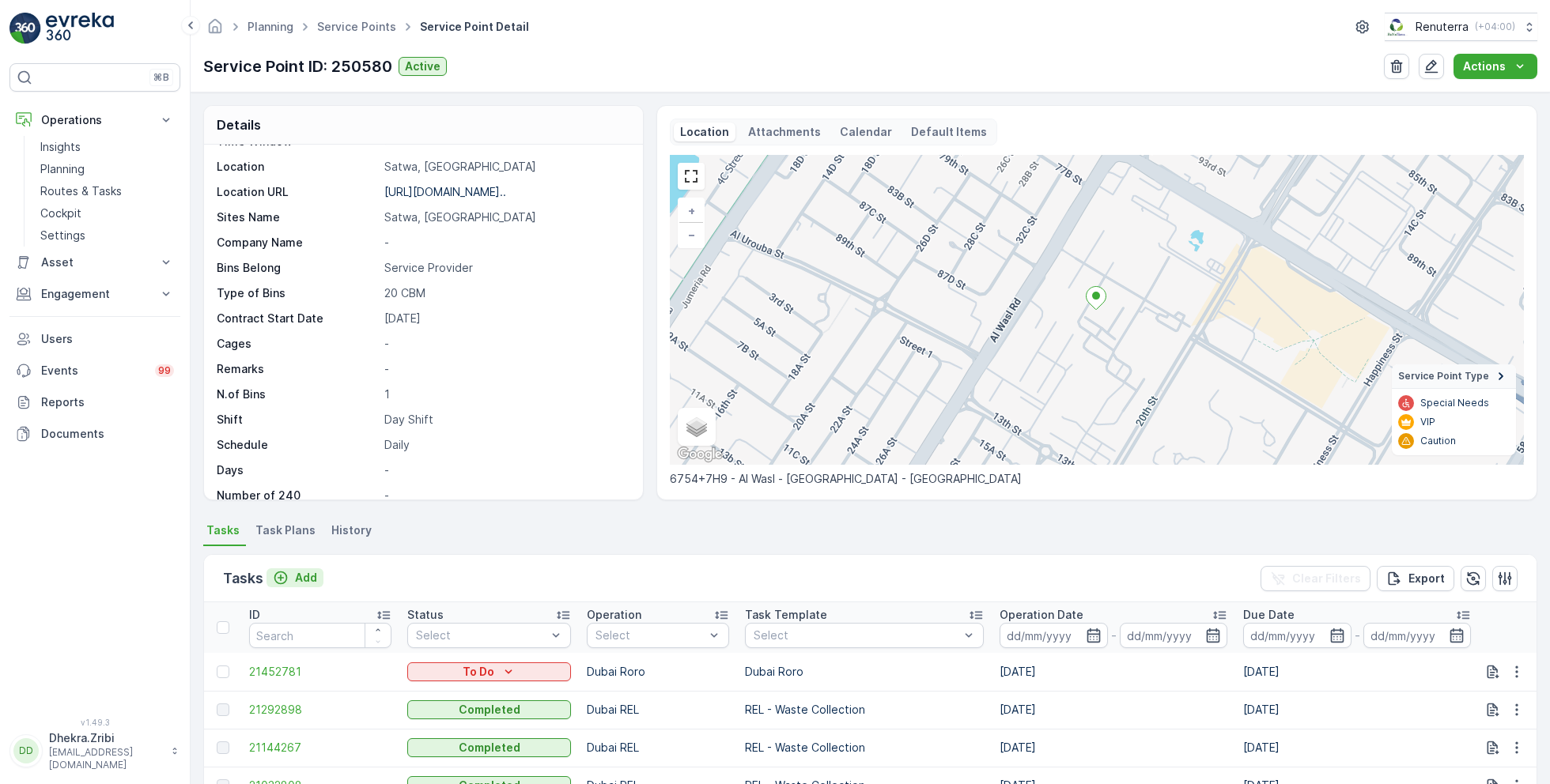
click at [298, 575] on p "Add" at bounding box center [305, 578] width 22 height 16
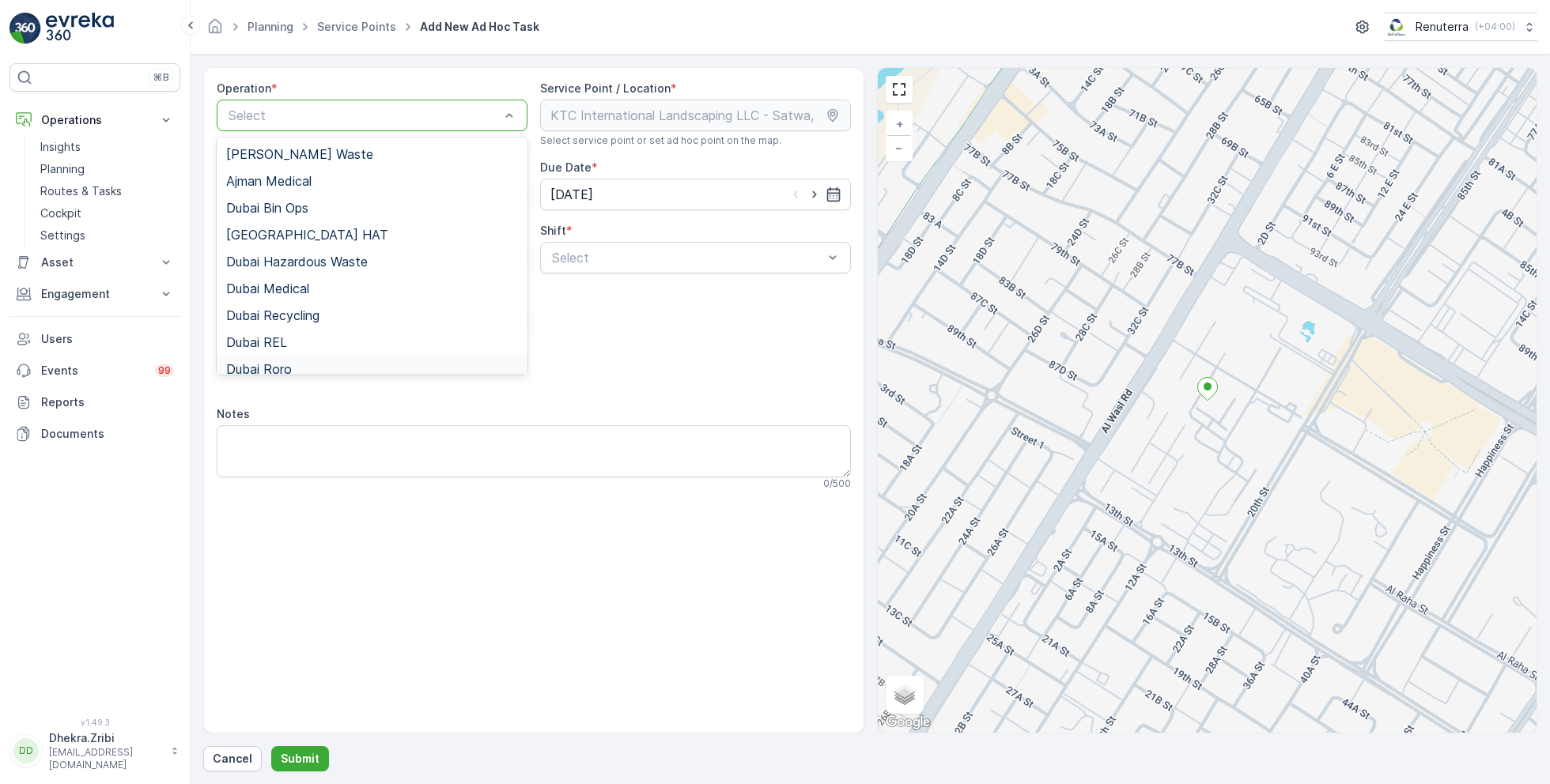
click at [309, 367] on div "Dubai Roro" at bounding box center [372, 369] width 292 height 14
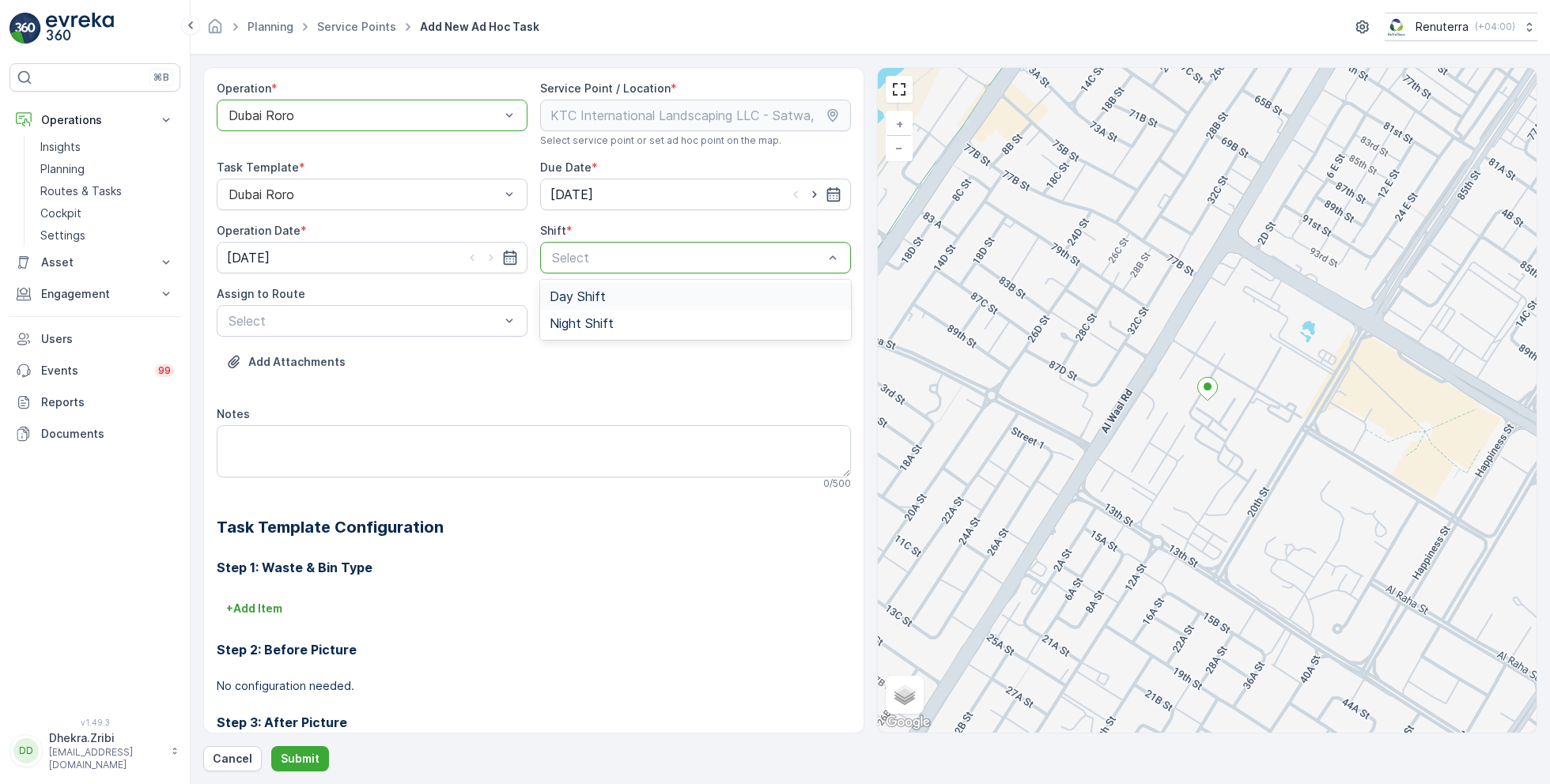
click at [583, 296] on span "Day Shift" at bounding box center [577, 296] width 57 height 14
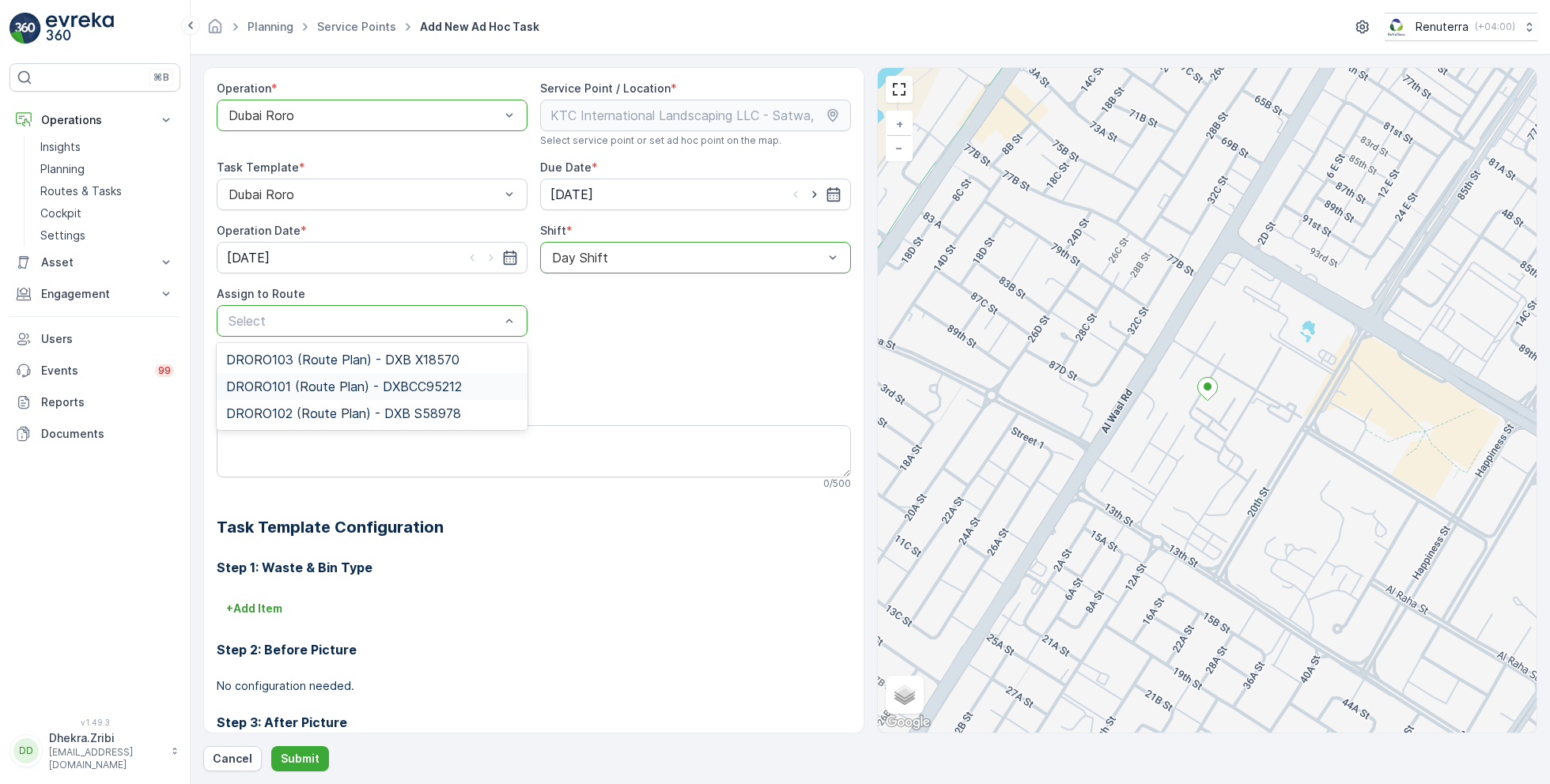
click at [325, 388] on span "DRORO101 (Route Plan) - DXBCC95212" at bounding box center [344, 387] width 236 height 14
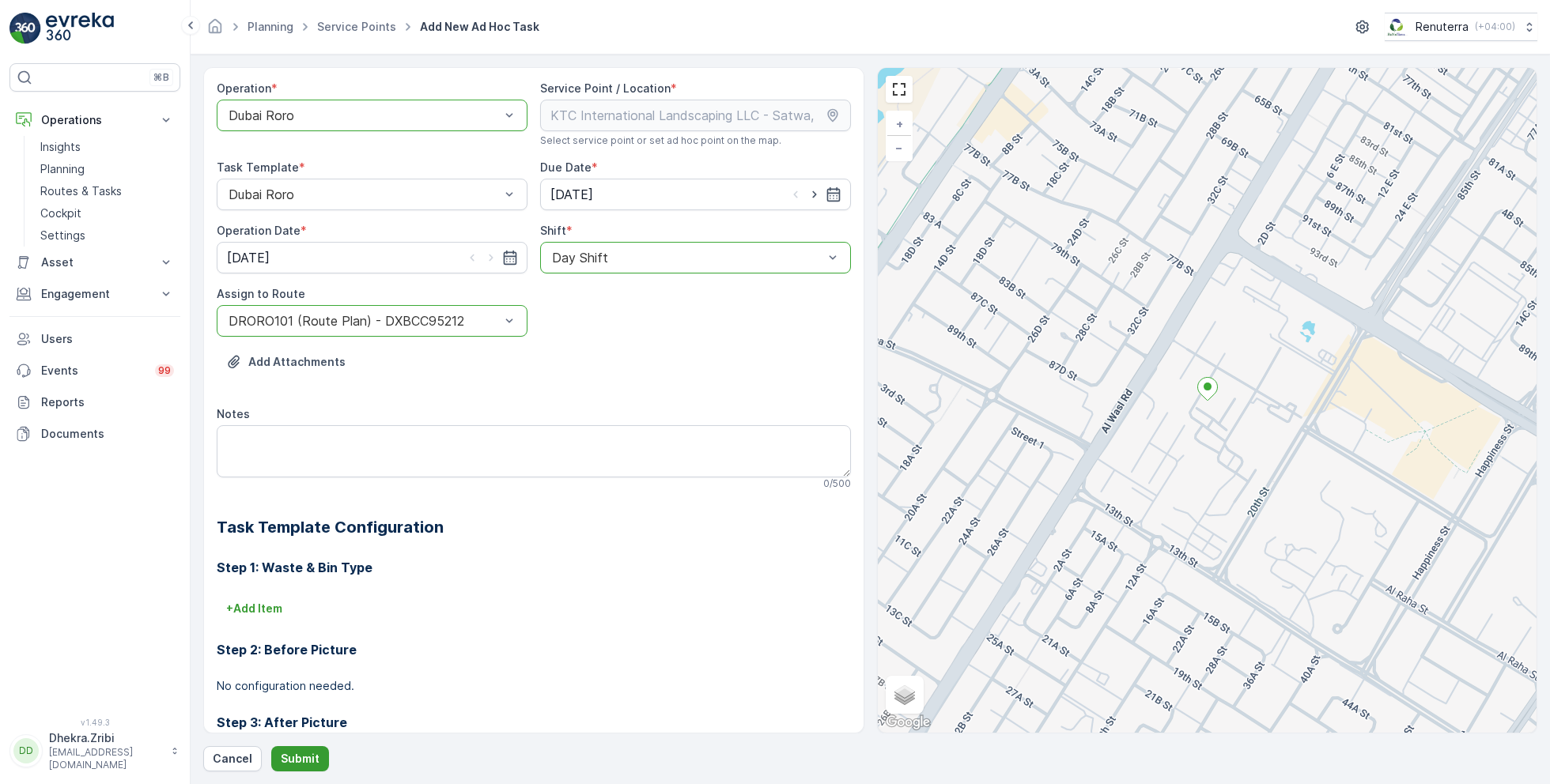
click at [305, 769] on button "Submit" at bounding box center [299, 759] width 58 height 26
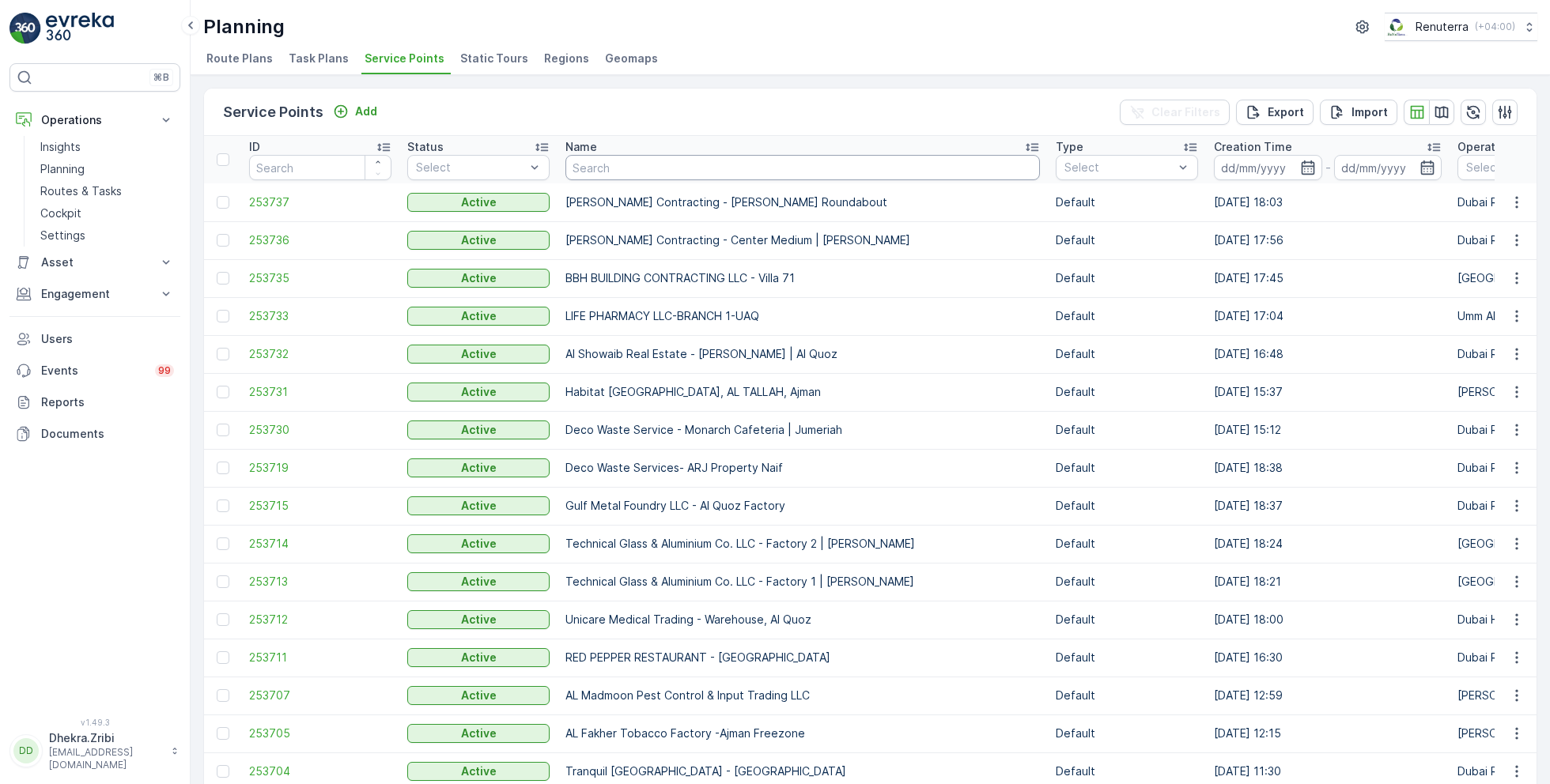
click at [643, 166] on input "text" at bounding box center [802, 168] width 474 height 26
paste input "Wade Adams Project (EM836) - Nad Al Sheba"
type input "Wade Adams Project (EM836) - Nad Al Sheba"
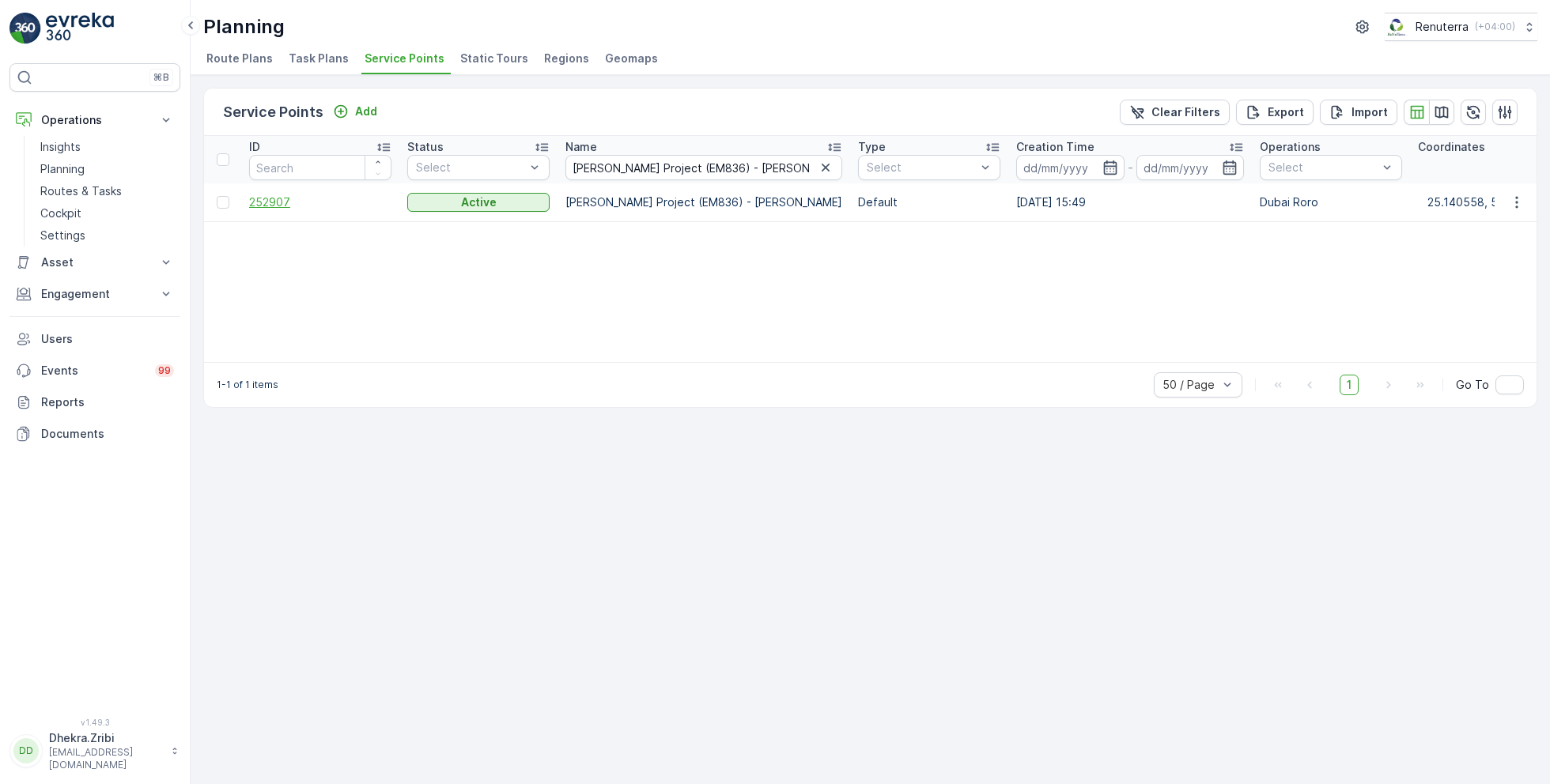
click at [281, 201] on span "252907" at bounding box center [319, 202] width 142 height 16
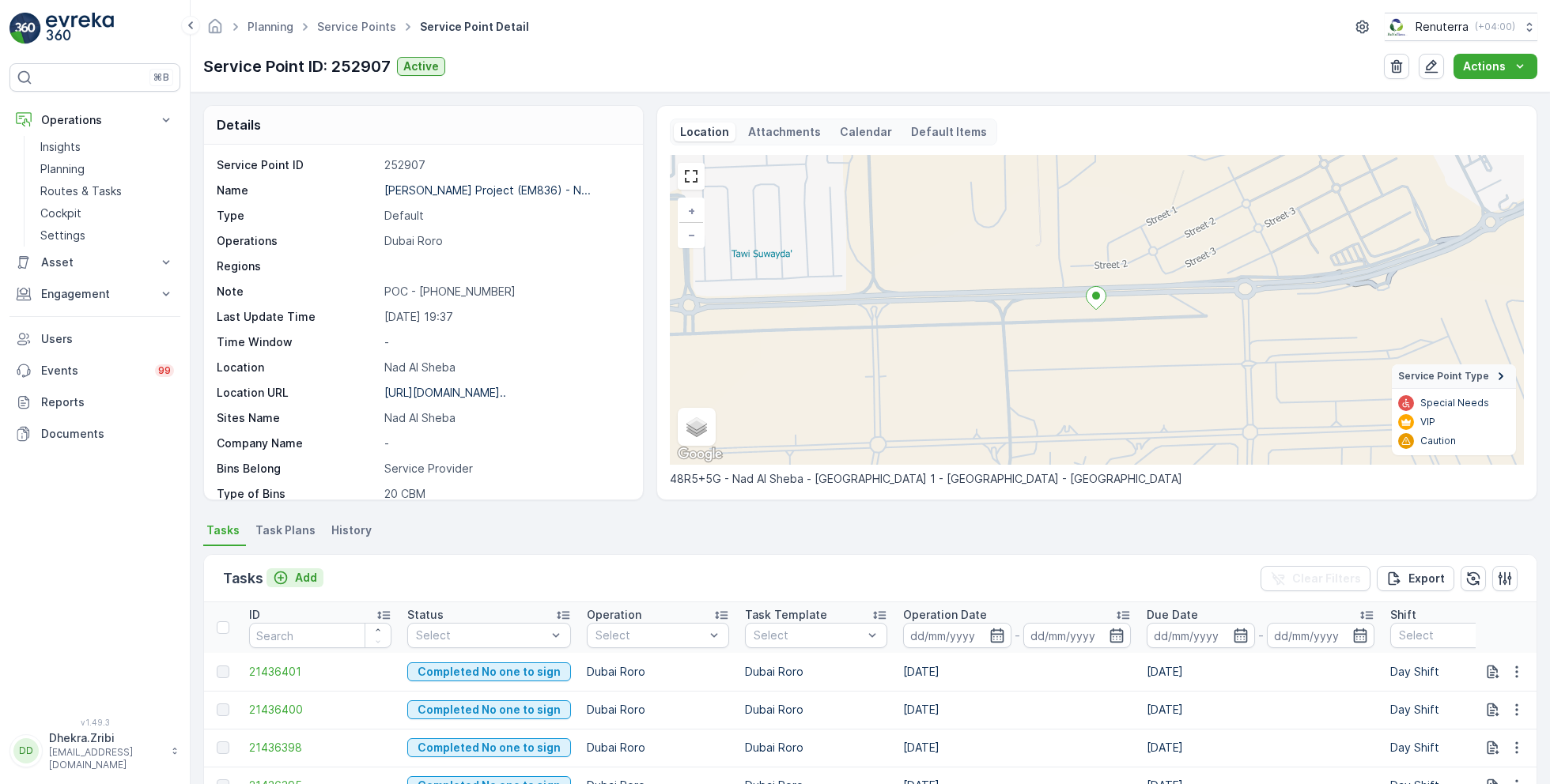
click at [288, 572] on icon "Add" at bounding box center [281, 578] width 16 height 16
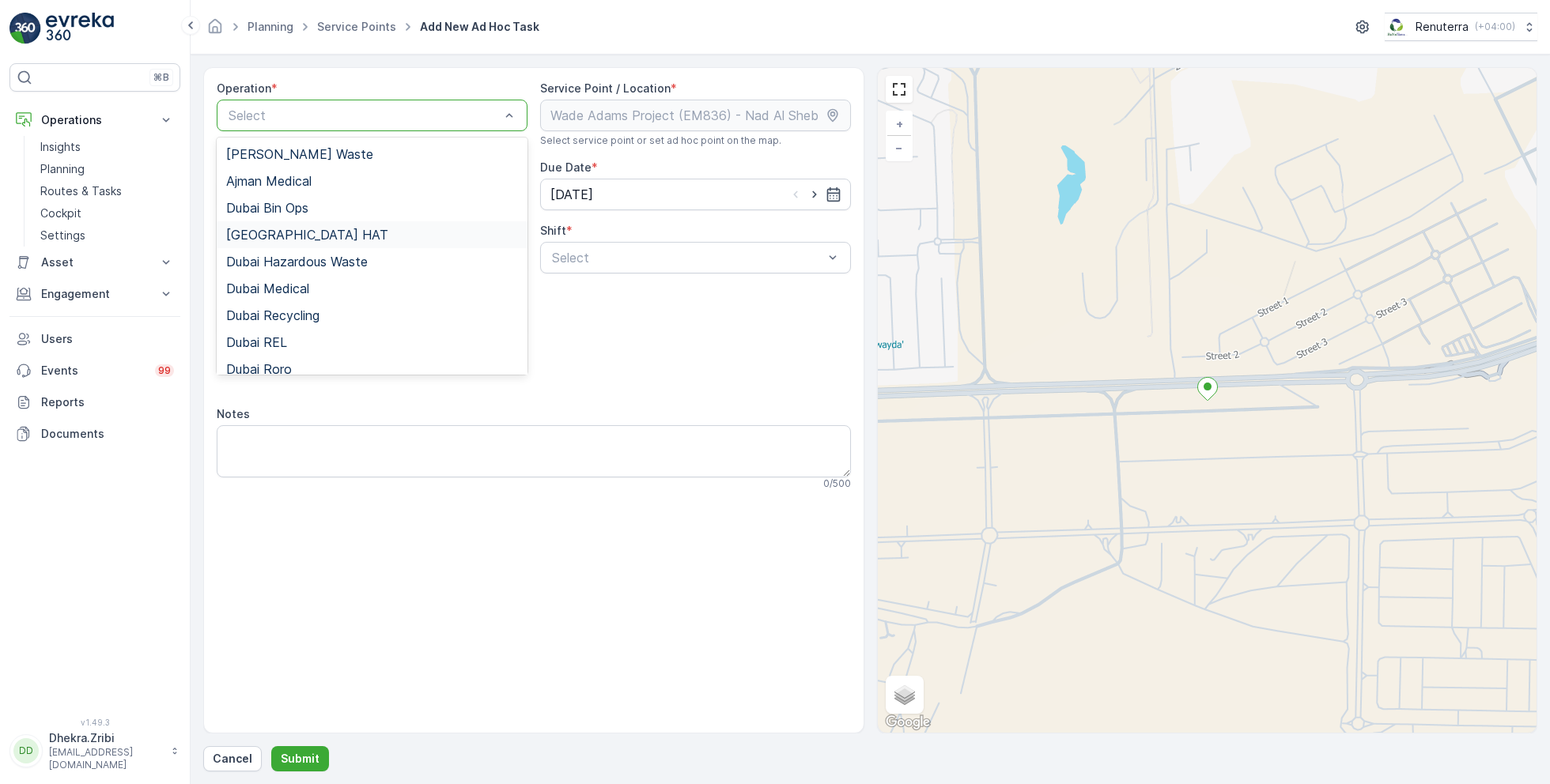
click at [275, 236] on span "Dubai HAT" at bounding box center [306, 235] width 162 height 14
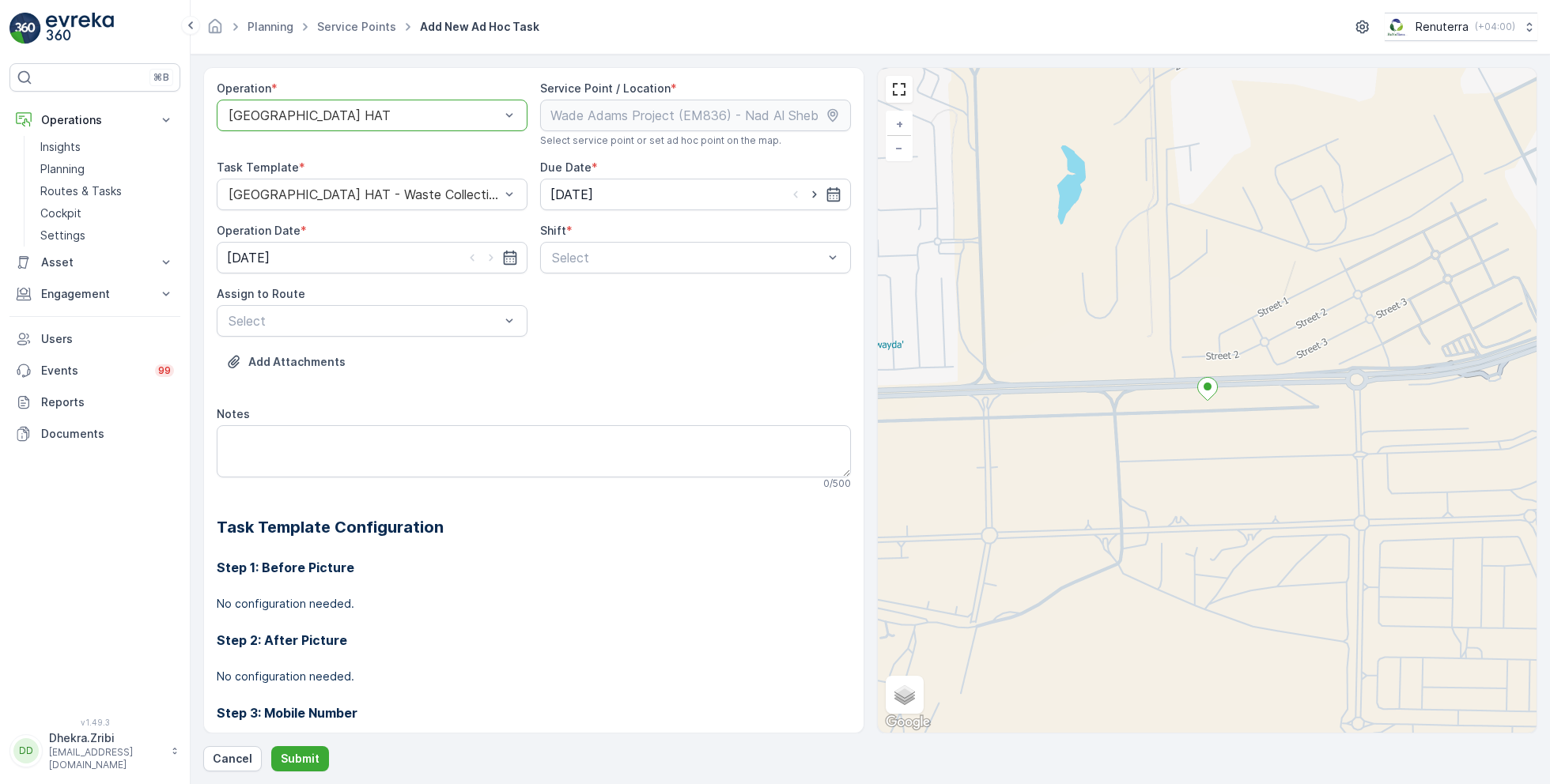
click at [325, 103] on div "Dubai HAT" at bounding box center [371, 115] width 310 height 32
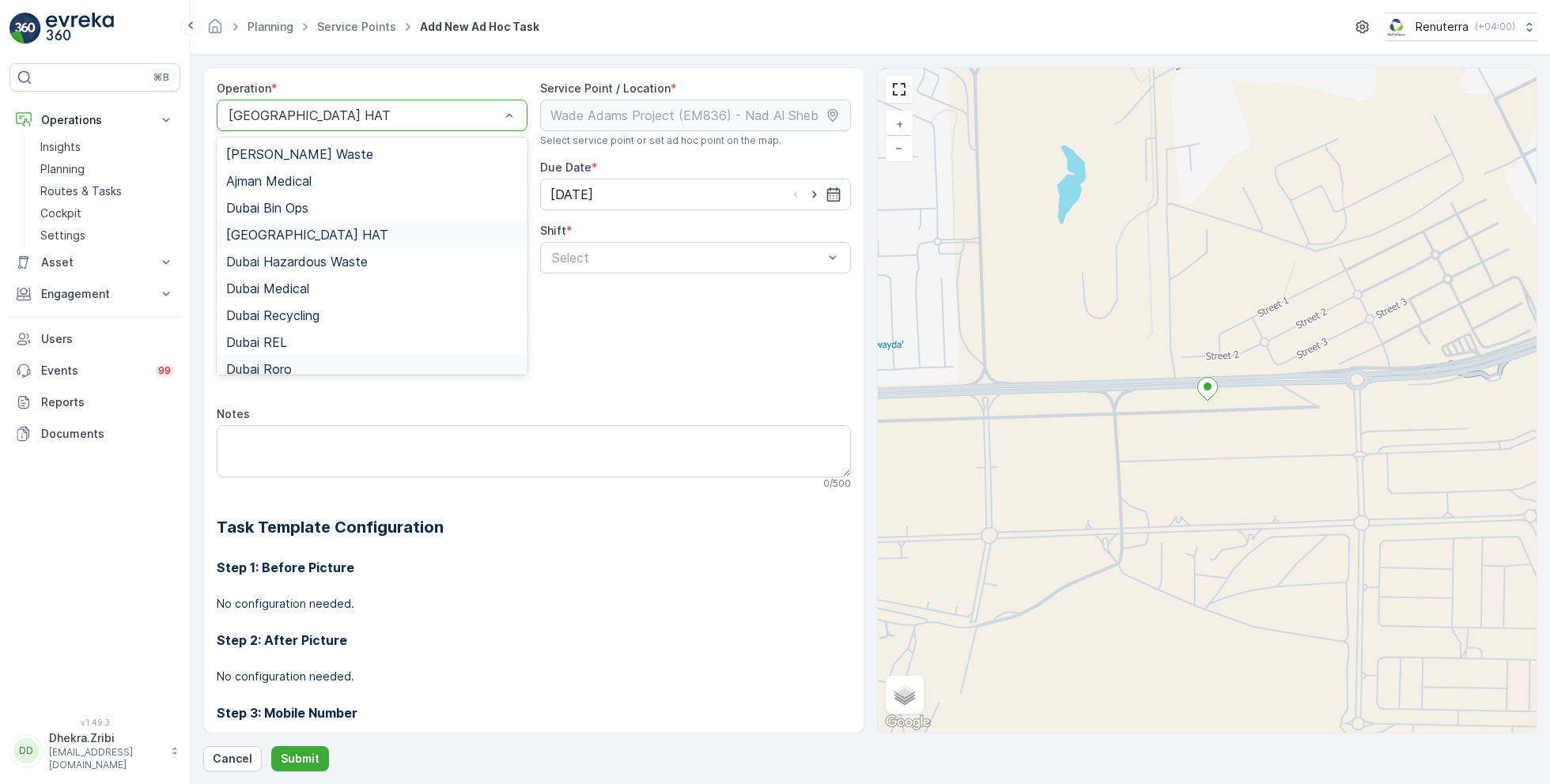
click at [296, 364] on div "Dubai Roro" at bounding box center [372, 369] width 292 height 14
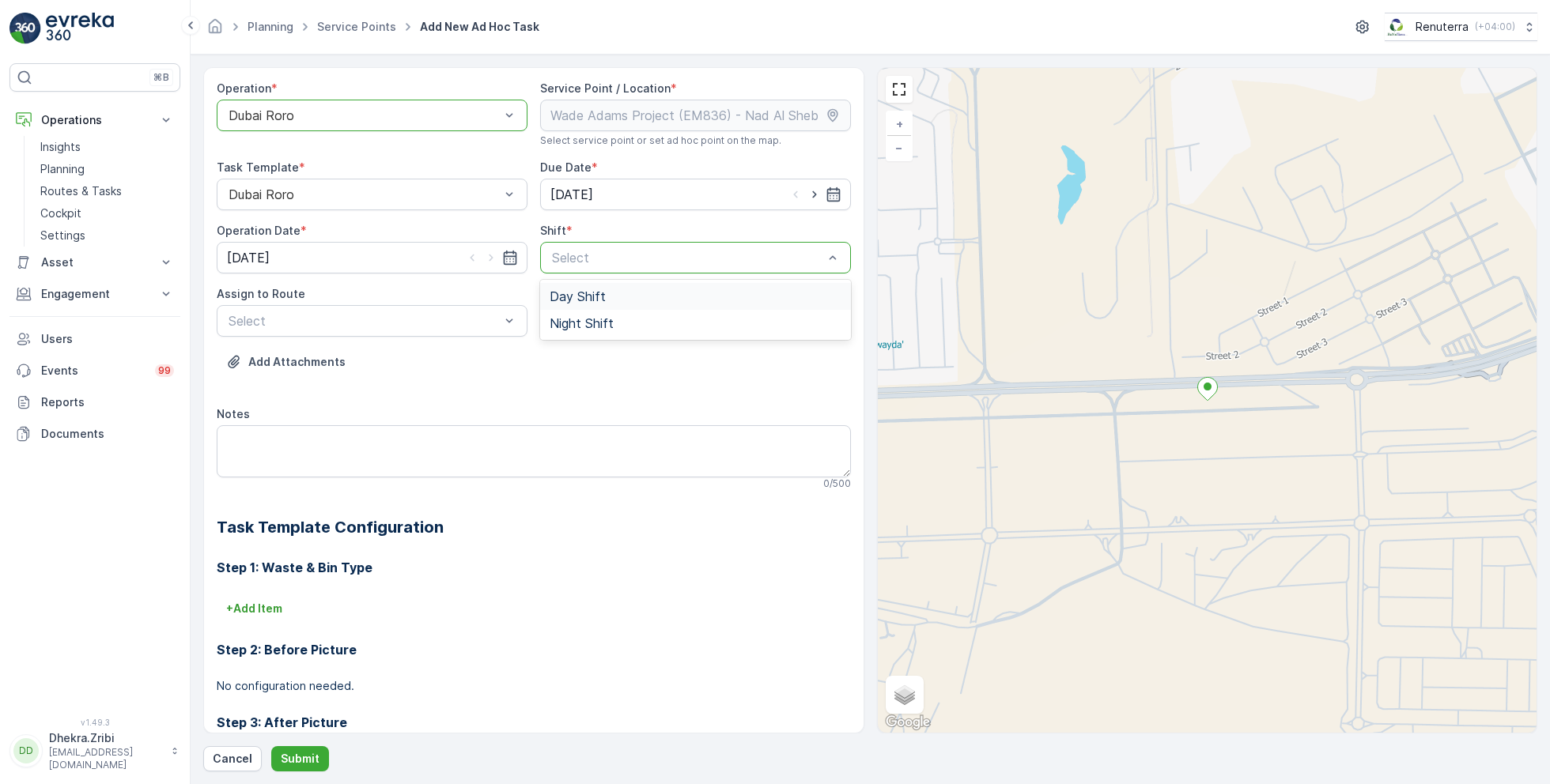
click at [598, 293] on span "Day Shift" at bounding box center [577, 296] width 57 height 14
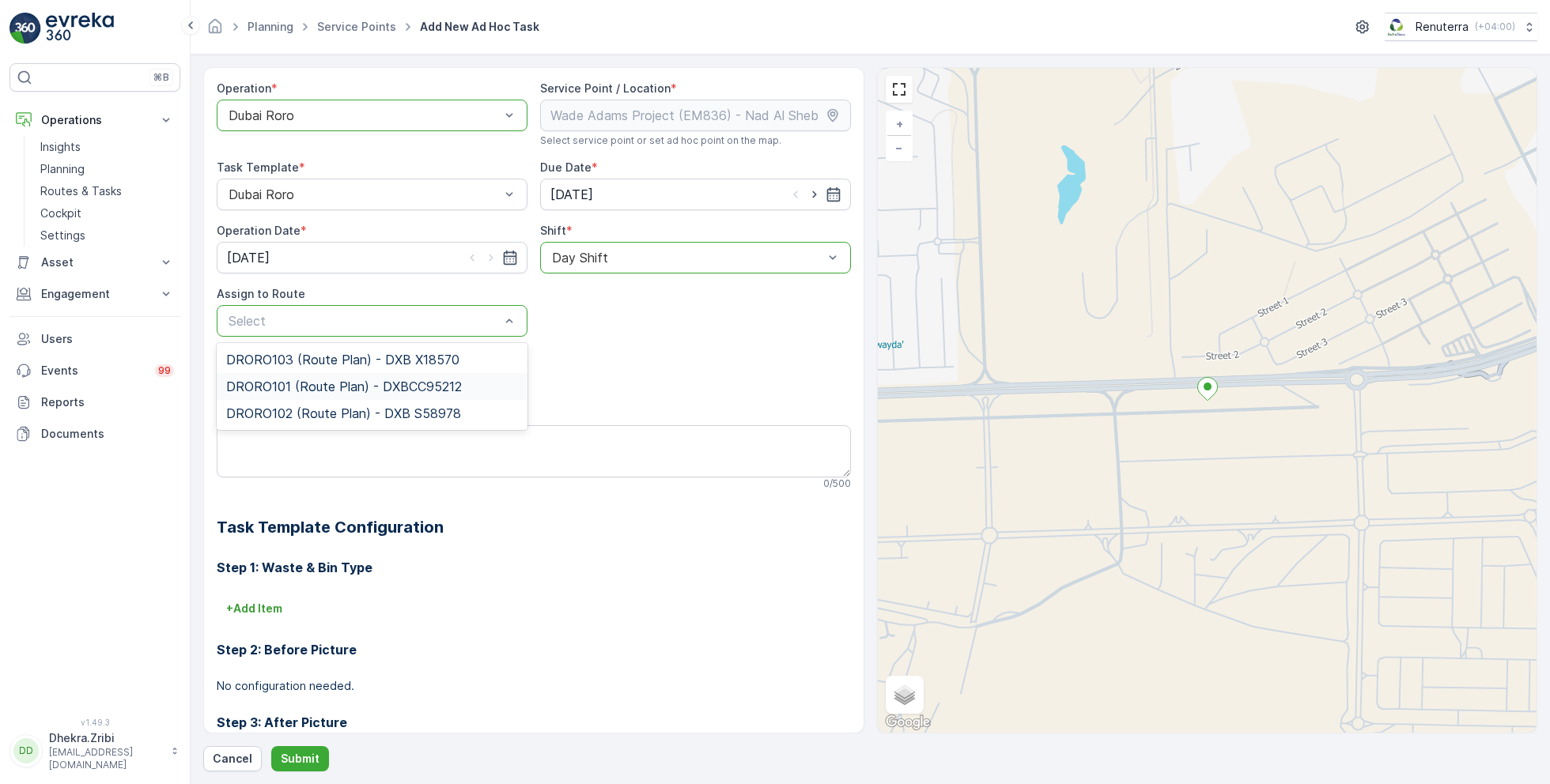
click at [331, 384] on span "DRORO101 (Route Plan) - DXBCC95212" at bounding box center [344, 387] width 236 height 14
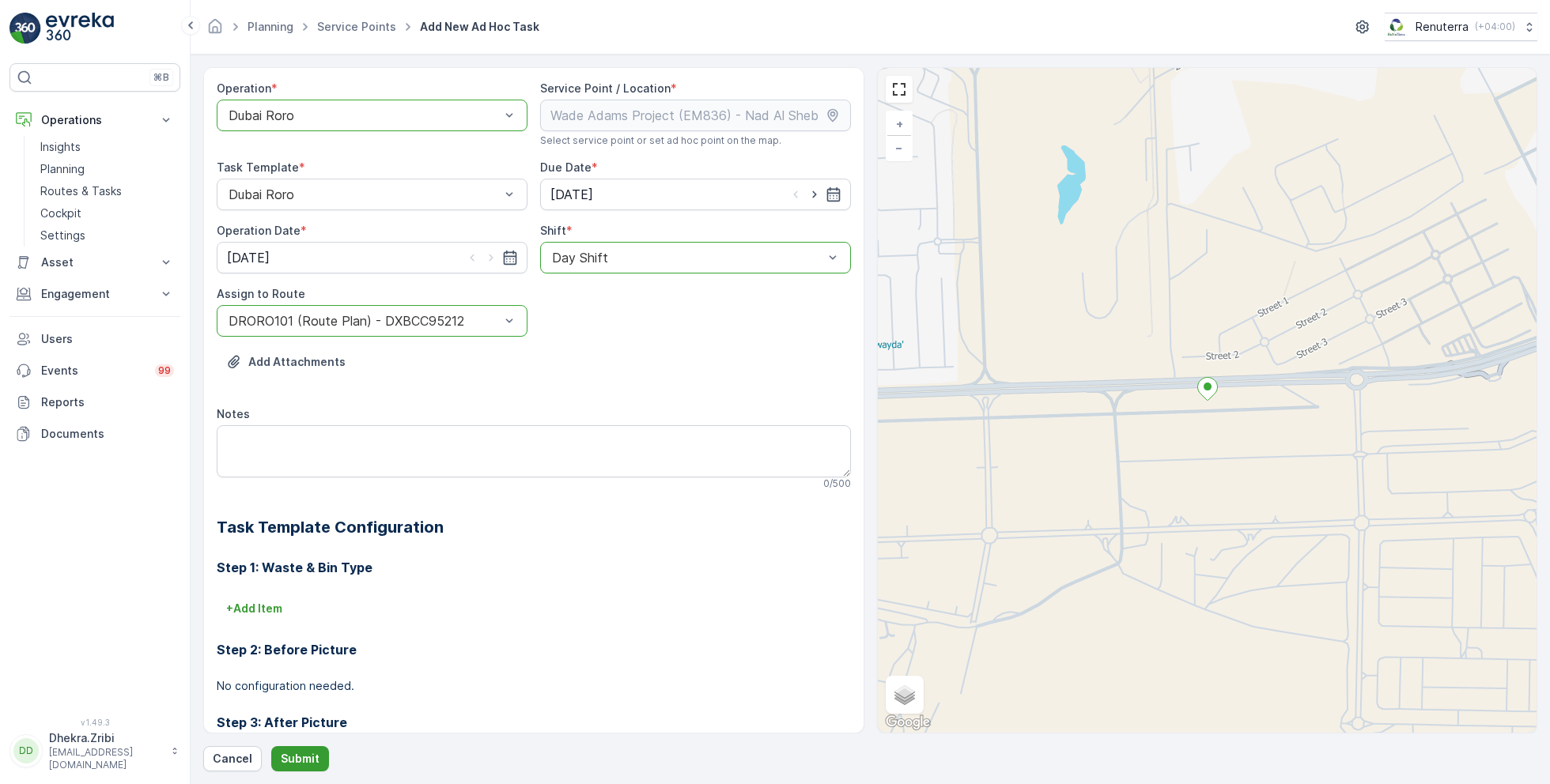
click at [301, 749] on button "Submit" at bounding box center [299, 759] width 58 height 26
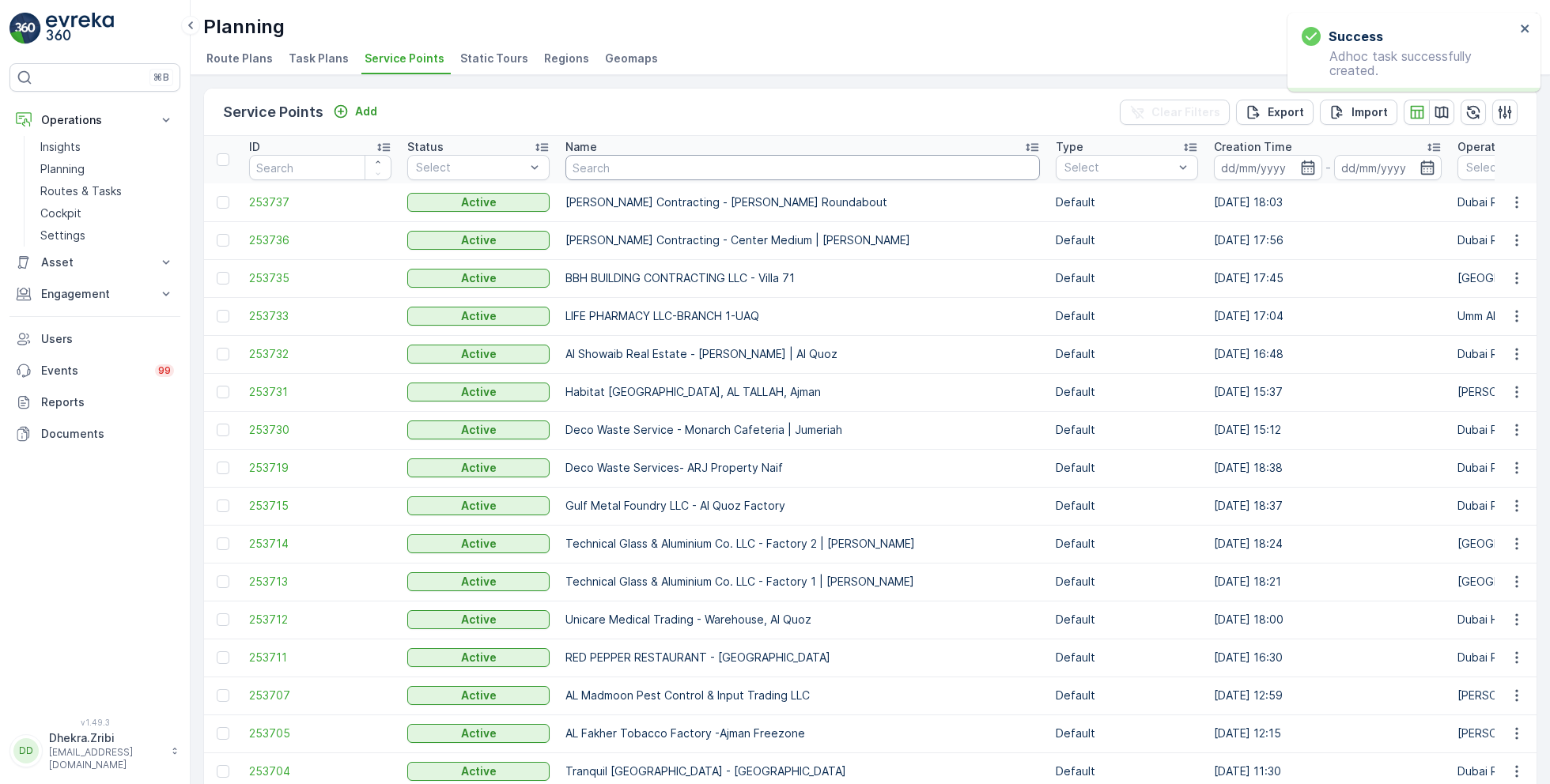
click at [626, 169] on input "text" at bounding box center [802, 168] width 474 height 26
paste input "Wade Adams Project (EM836) - Nad Al Sheba"
type input "Wade Adams Project (EM836) - Nad Al Sheba"
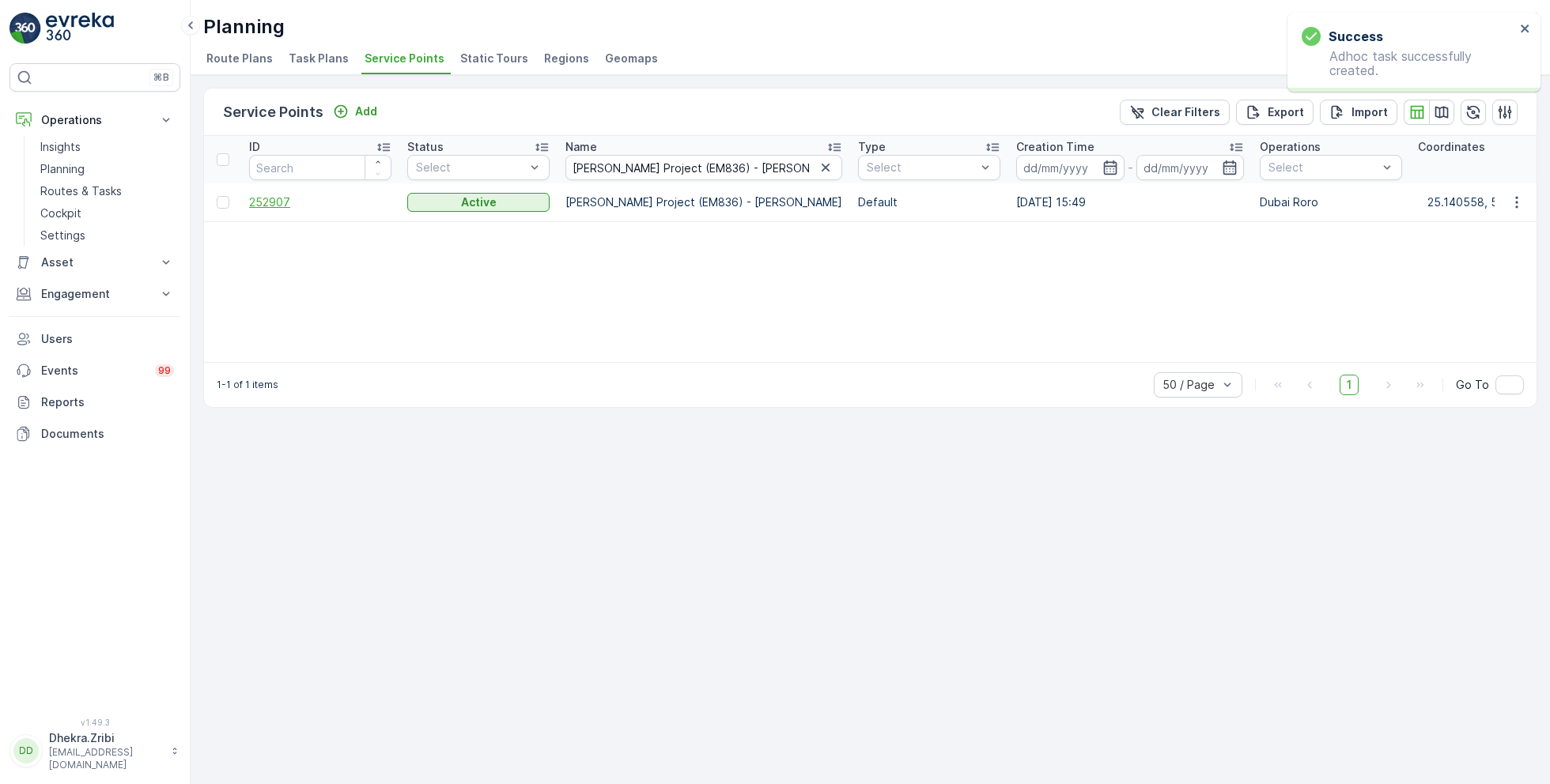
click at [287, 200] on span "252907" at bounding box center [319, 202] width 142 height 16
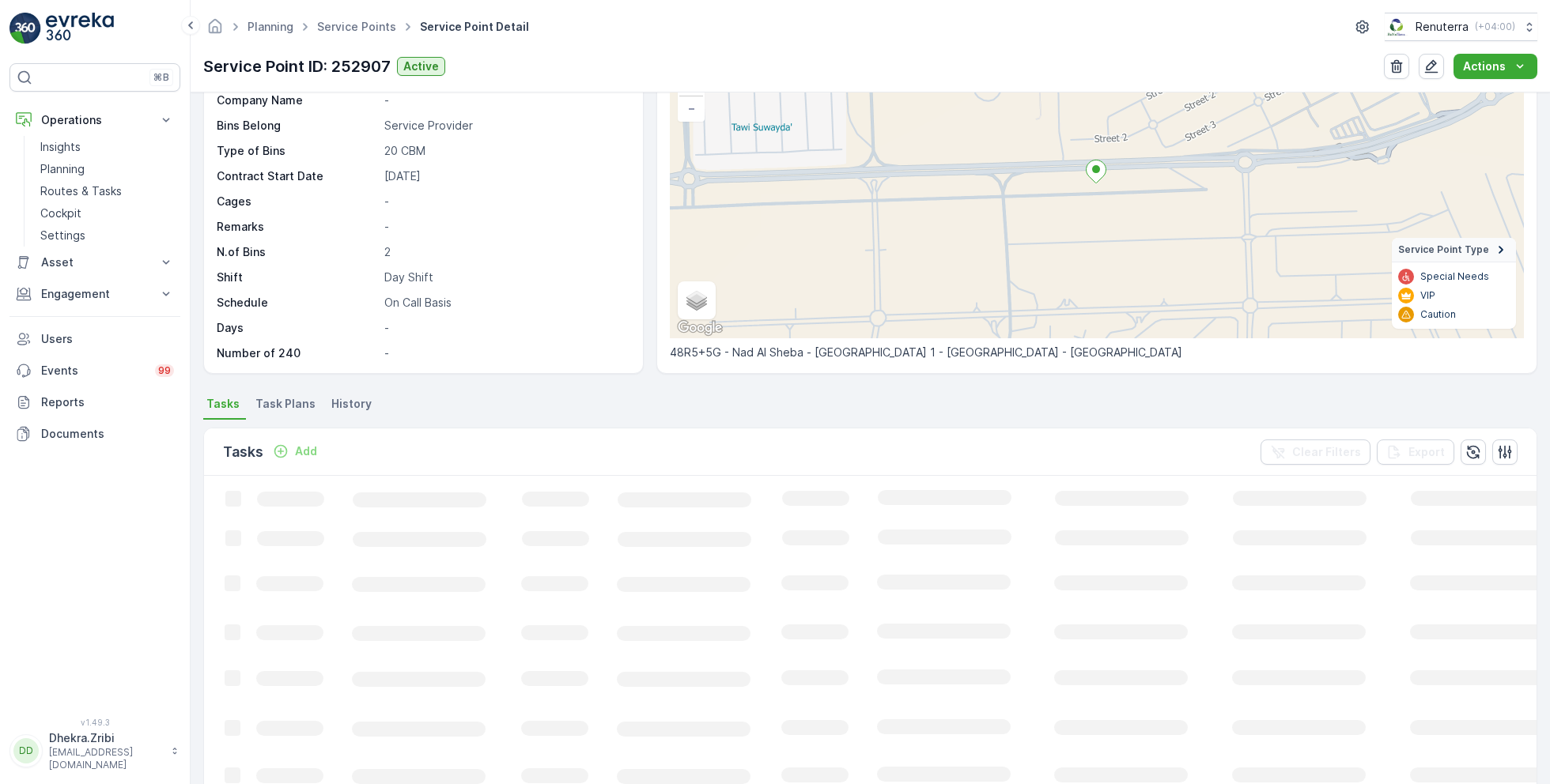
scroll to position [147, 0]
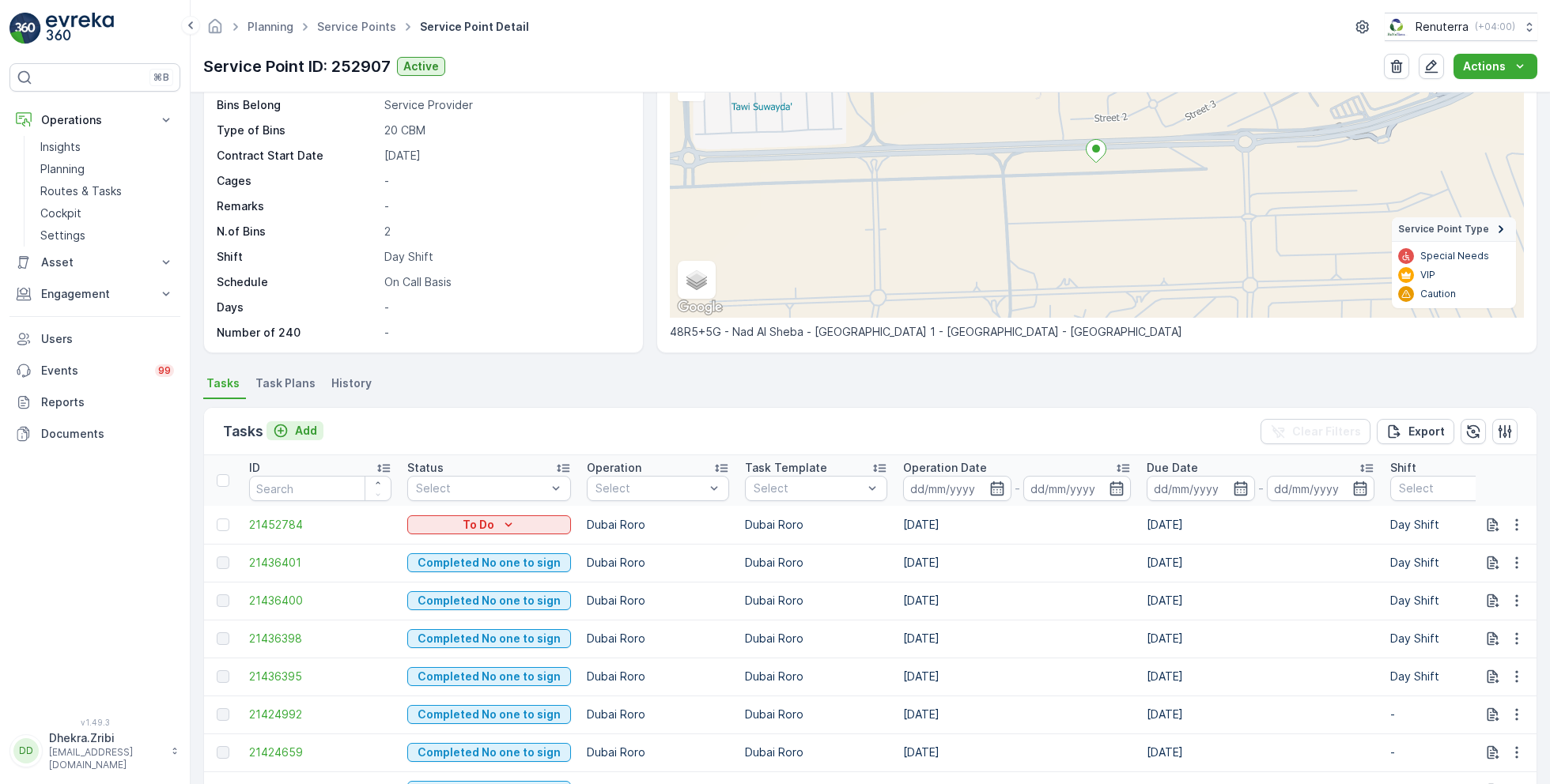
click at [306, 426] on p "Add" at bounding box center [305, 431] width 22 height 16
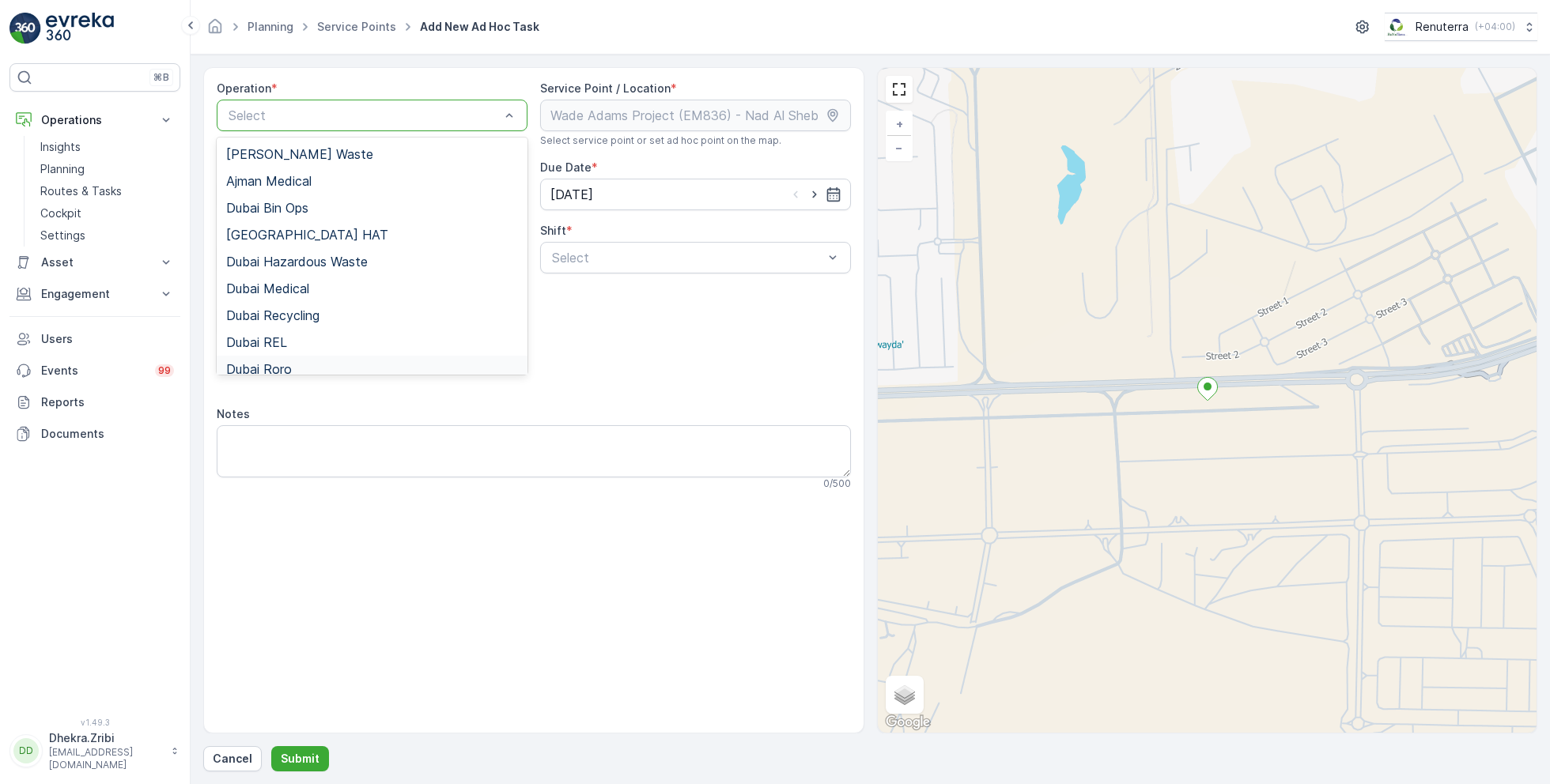
click at [295, 366] on div "Dubai Roro" at bounding box center [372, 369] width 292 height 14
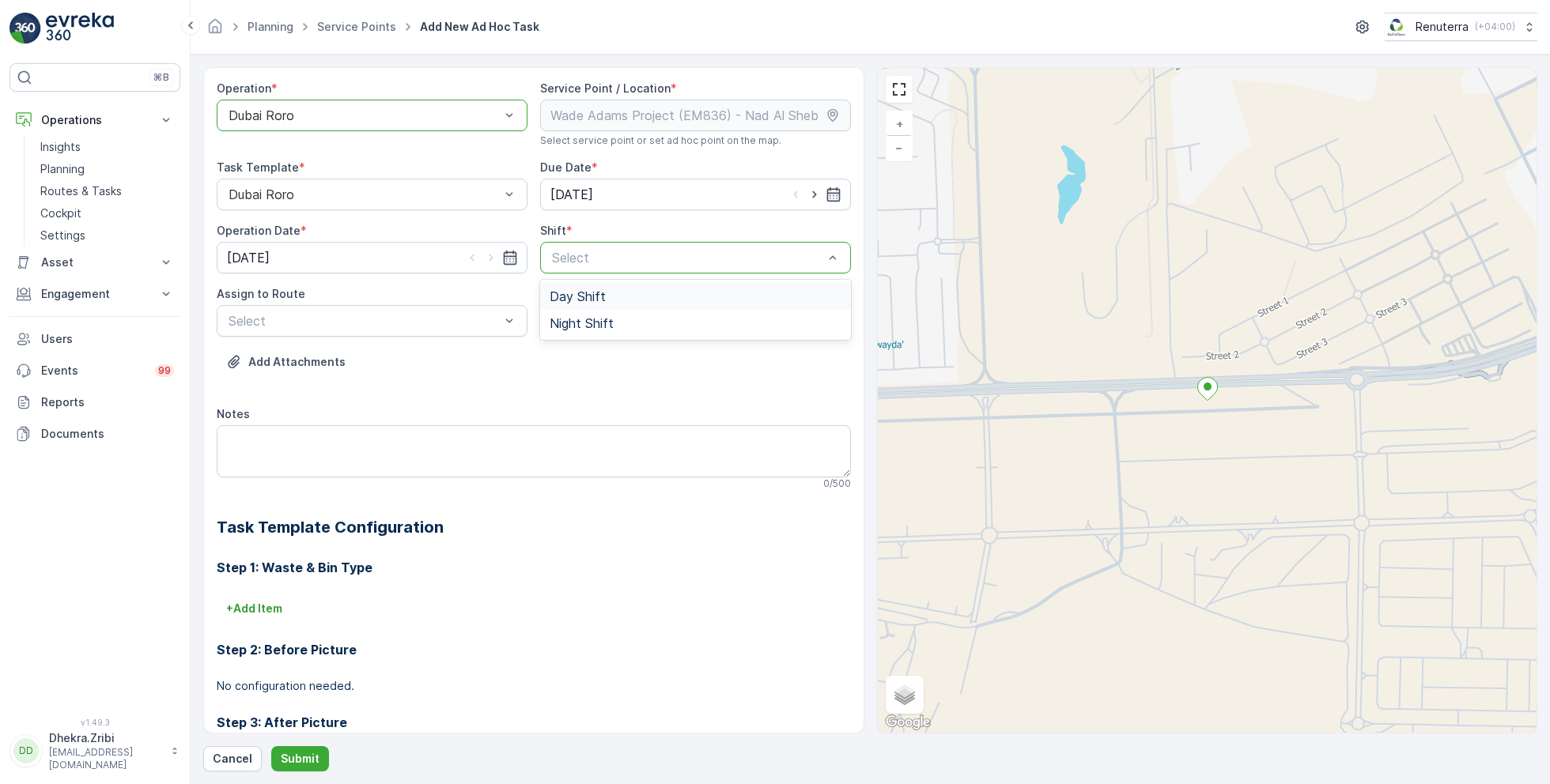
click at [583, 294] on span "Day Shift" at bounding box center [577, 296] width 57 height 14
click at [464, 307] on div "Select" at bounding box center [371, 321] width 310 height 32
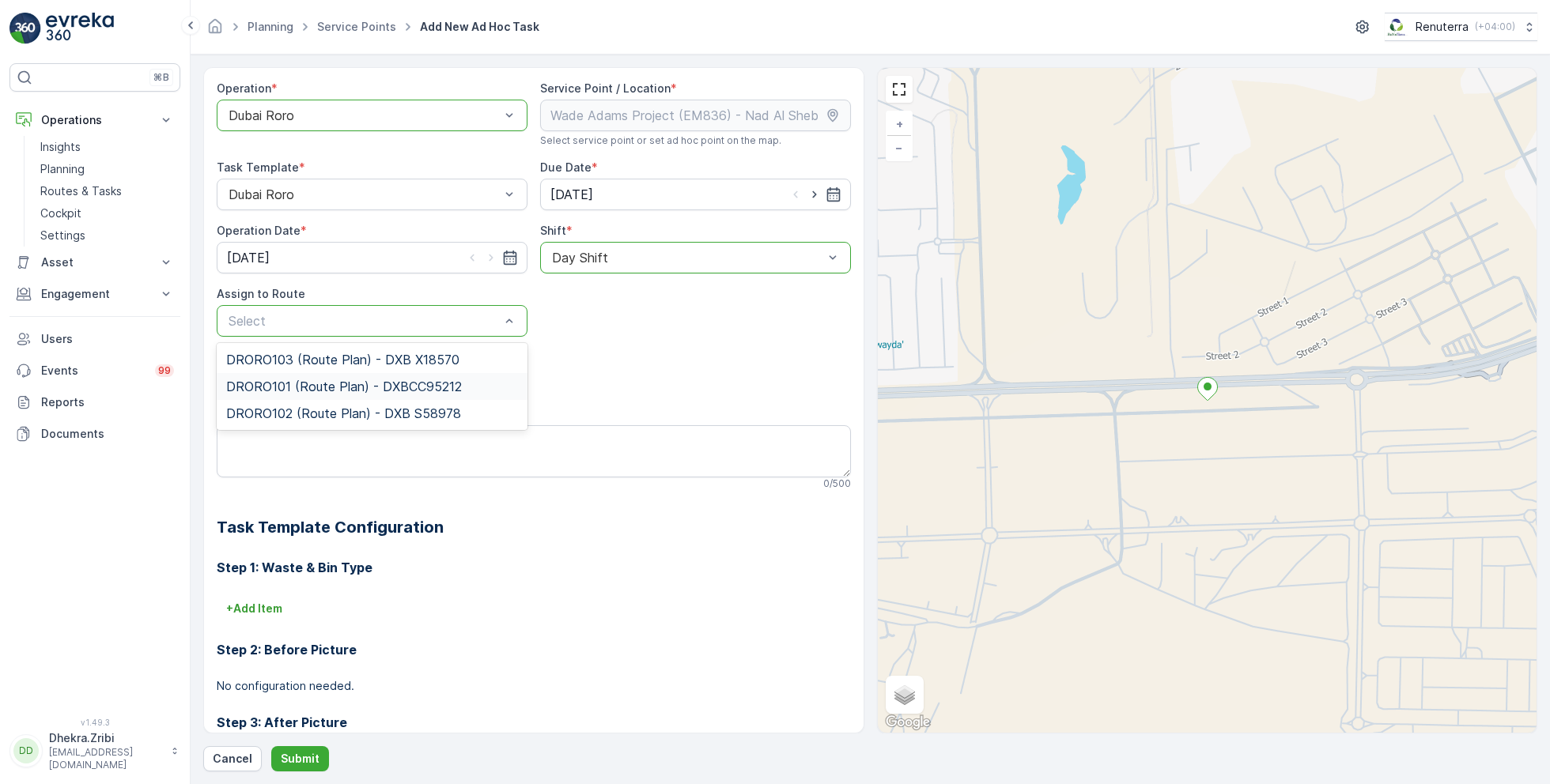
click at [317, 388] on span "DRORO101 (Route Plan) - DXBCC95212" at bounding box center [344, 387] width 236 height 14
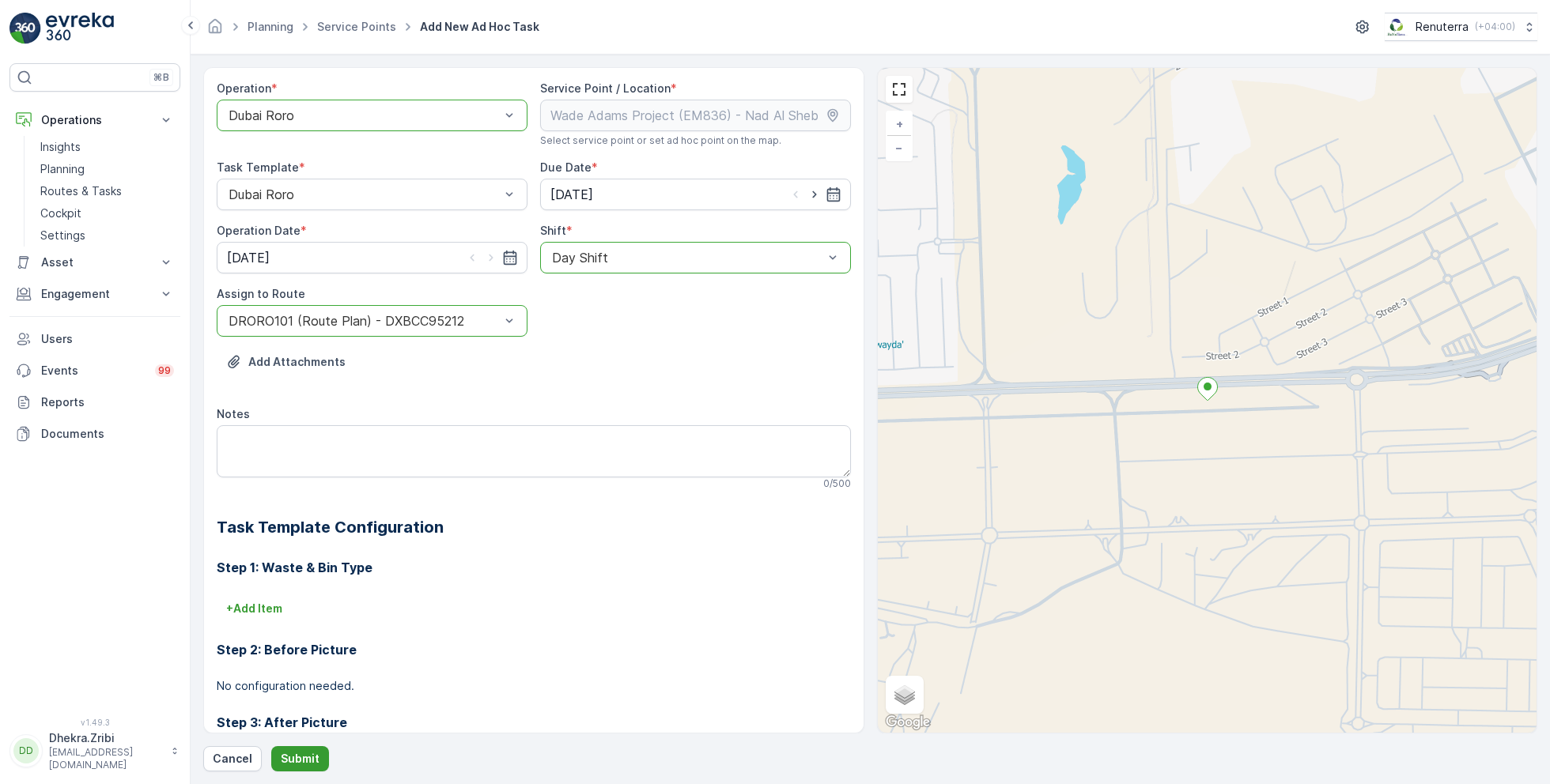
click at [297, 758] on p "Submit" at bounding box center [299, 758] width 39 height 16
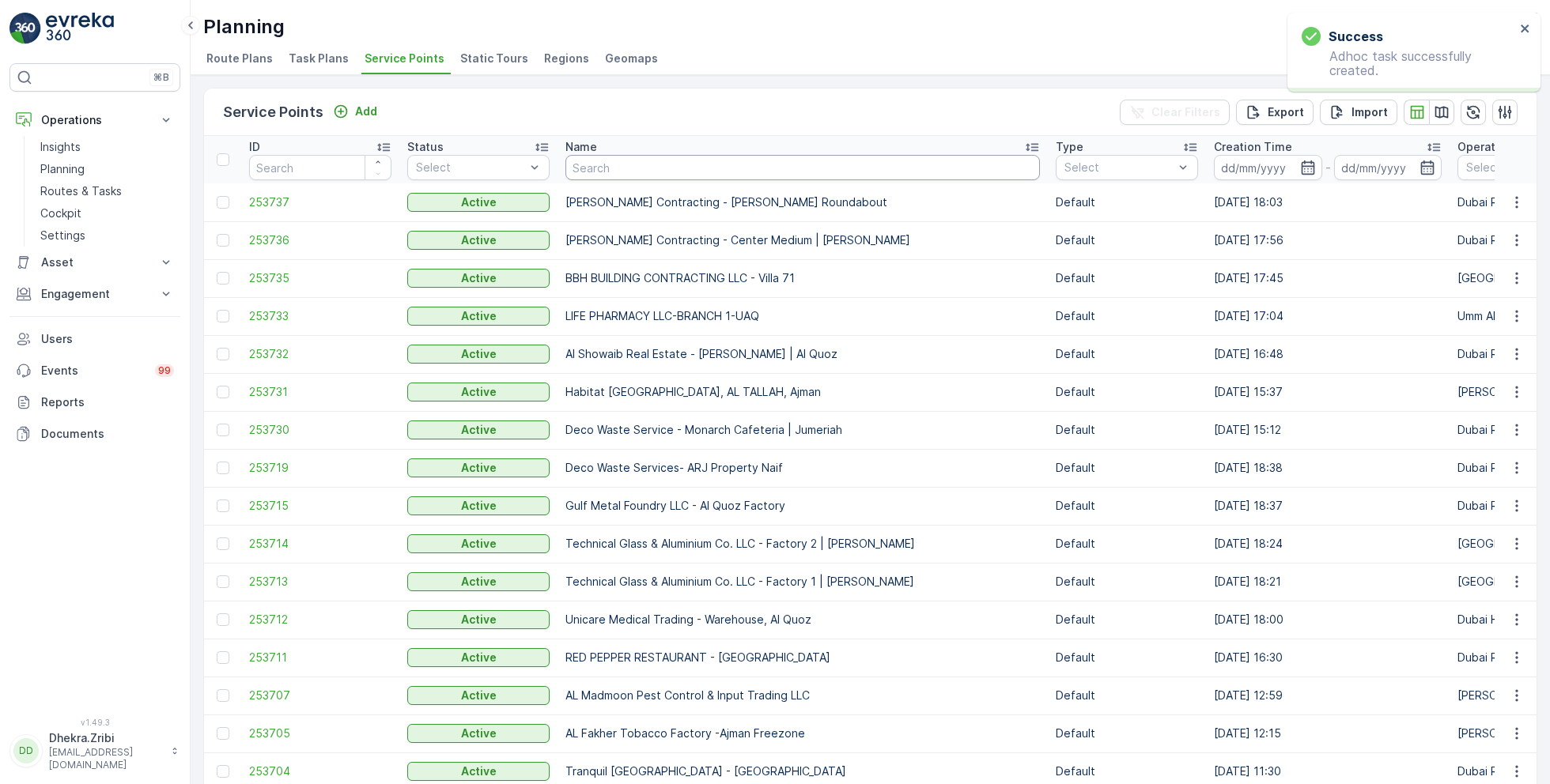
click at [706, 173] on input "text" at bounding box center [802, 168] width 474 height 26
paste input "KTC International Landscaping LLC - Satwa, City Walk"
type input "KTC International Landscaping LLC - Satwa, City Walk"
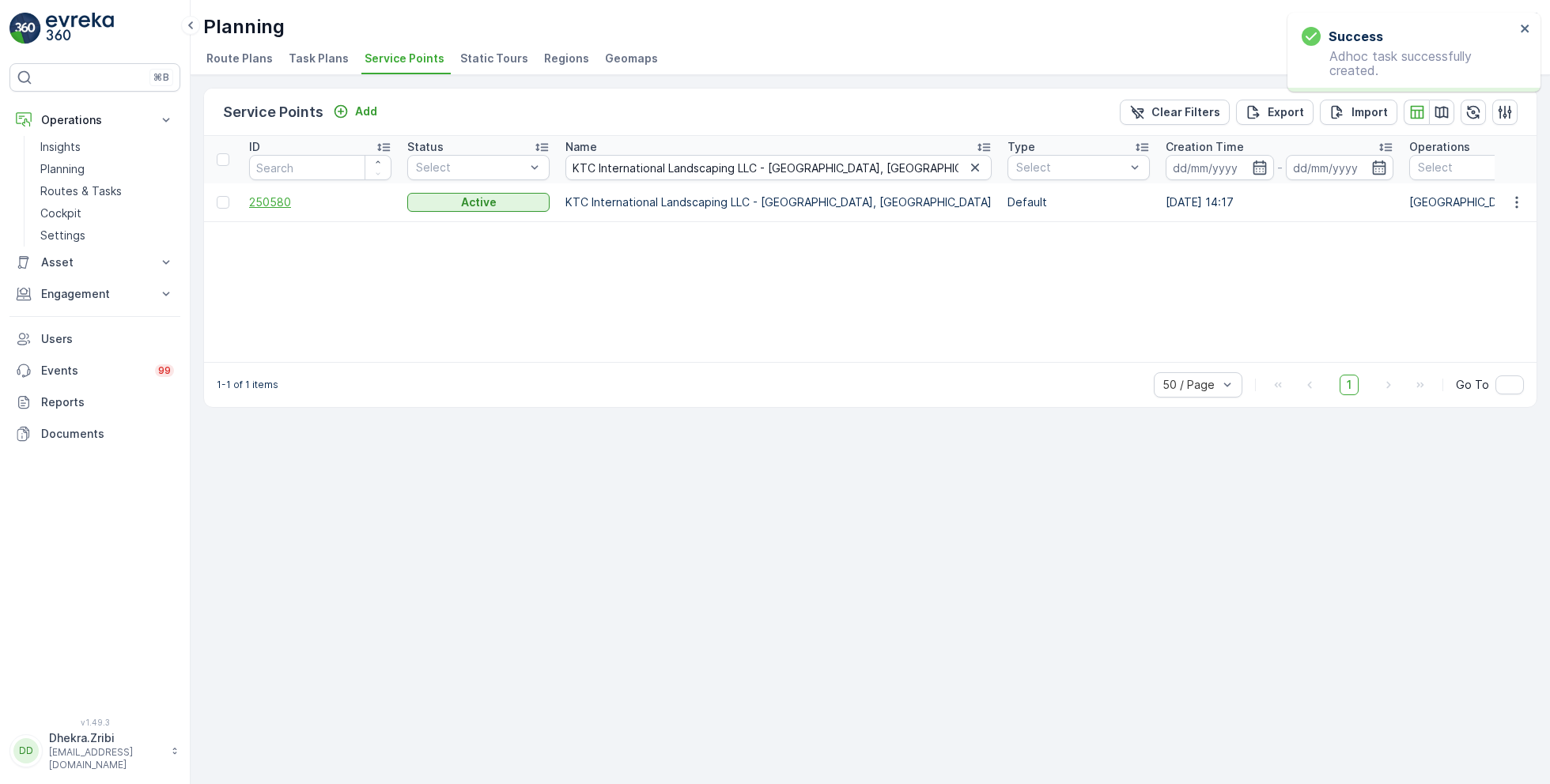
click at [292, 198] on span "250580" at bounding box center [319, 202] width 142 height 16
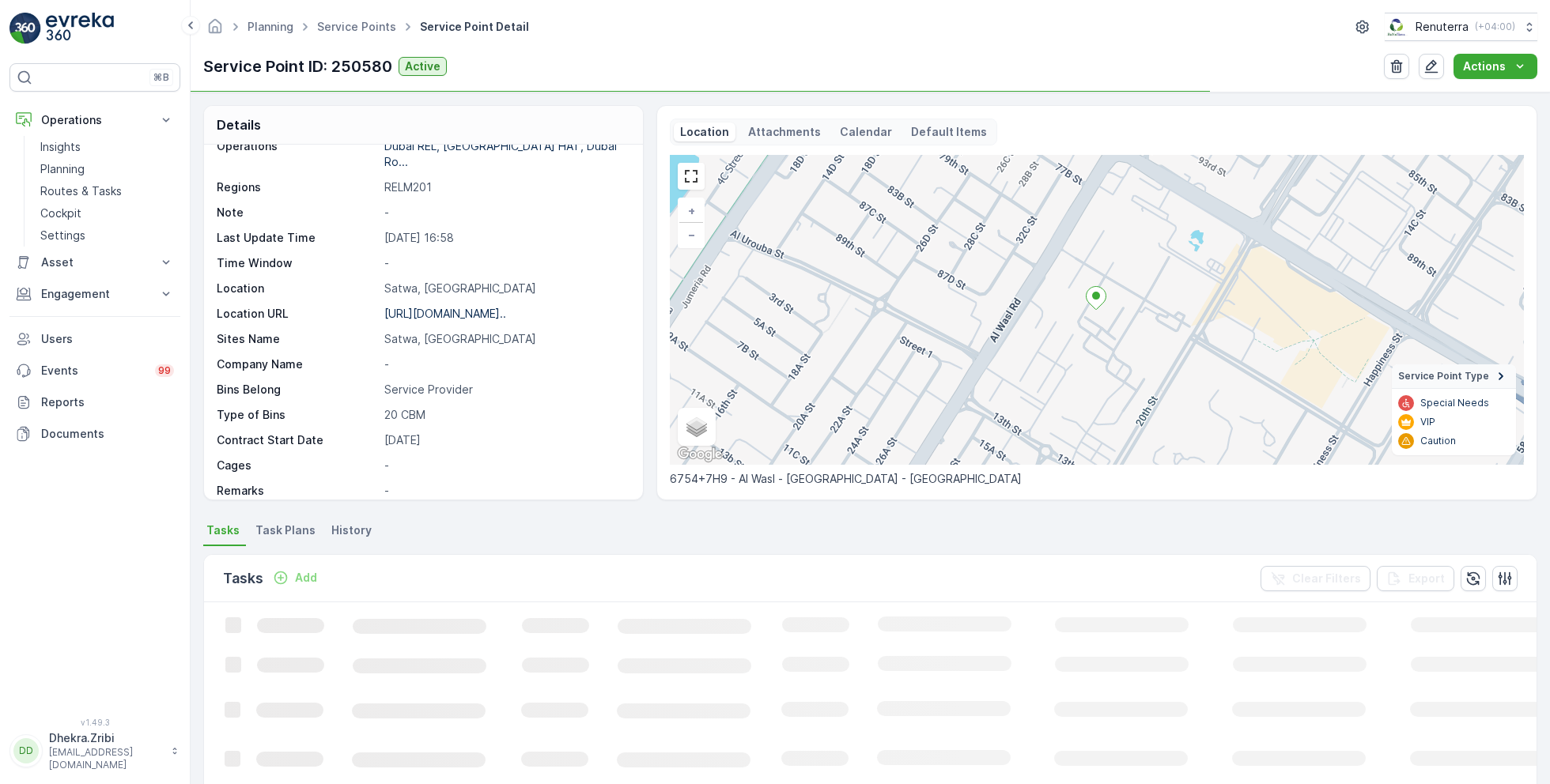
scroll to position [216, 0]
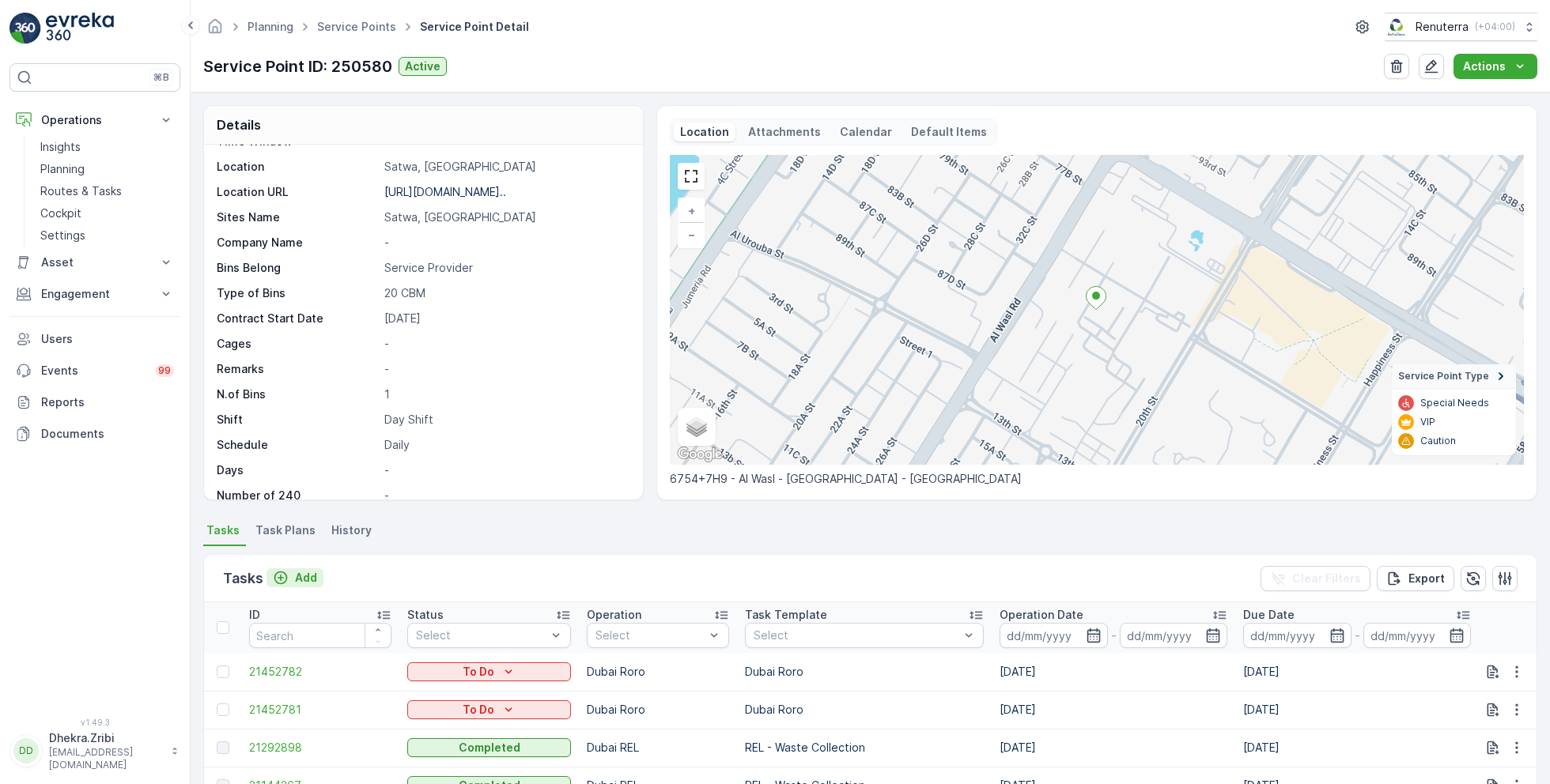
click at [306, 575] on p "Add" at bounding box center [305, 578] width 22 height 16
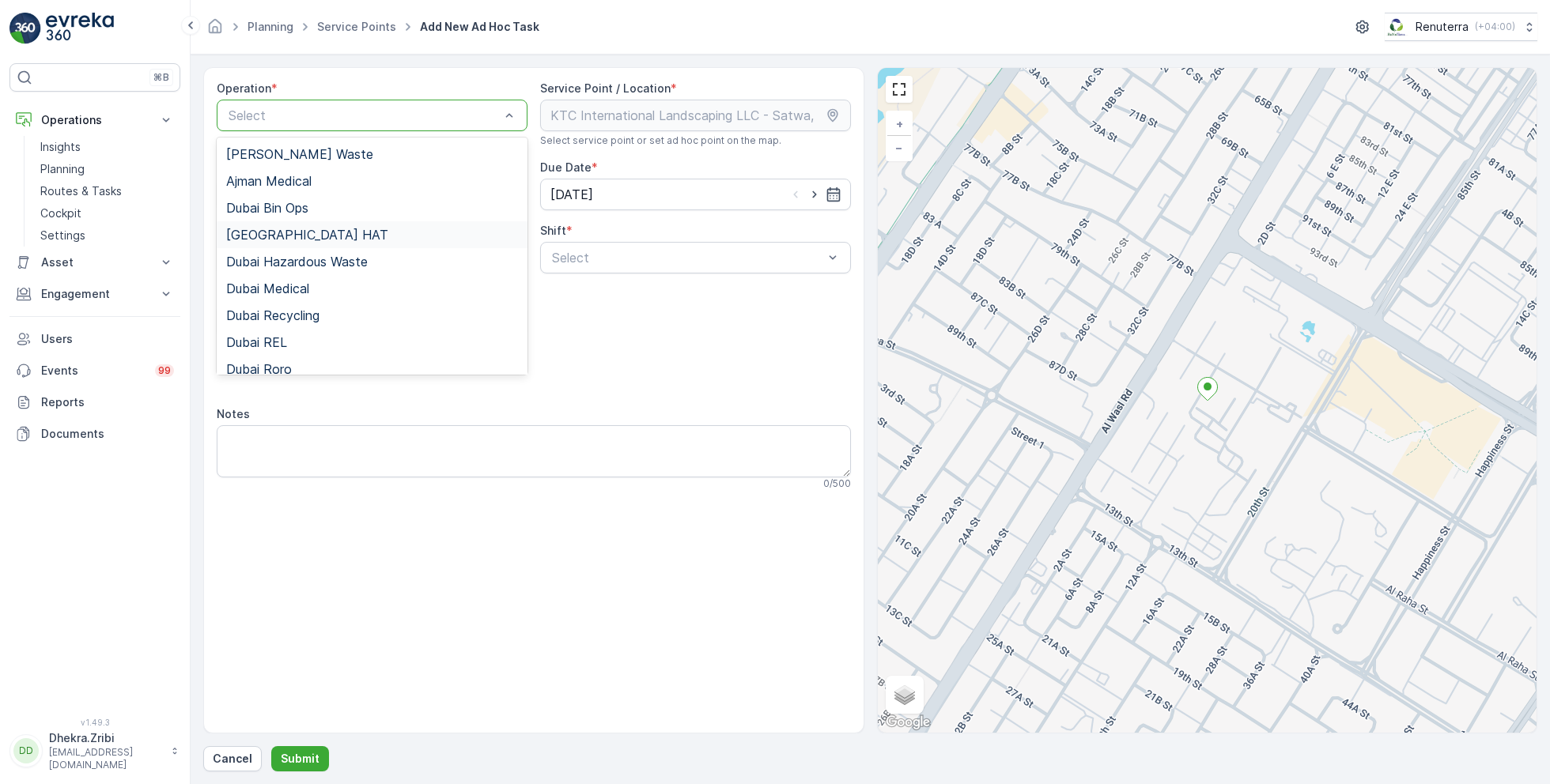
click at [302, 239] on div "Dubai HAT" at bounding box center [372, 235] width 292 height 14
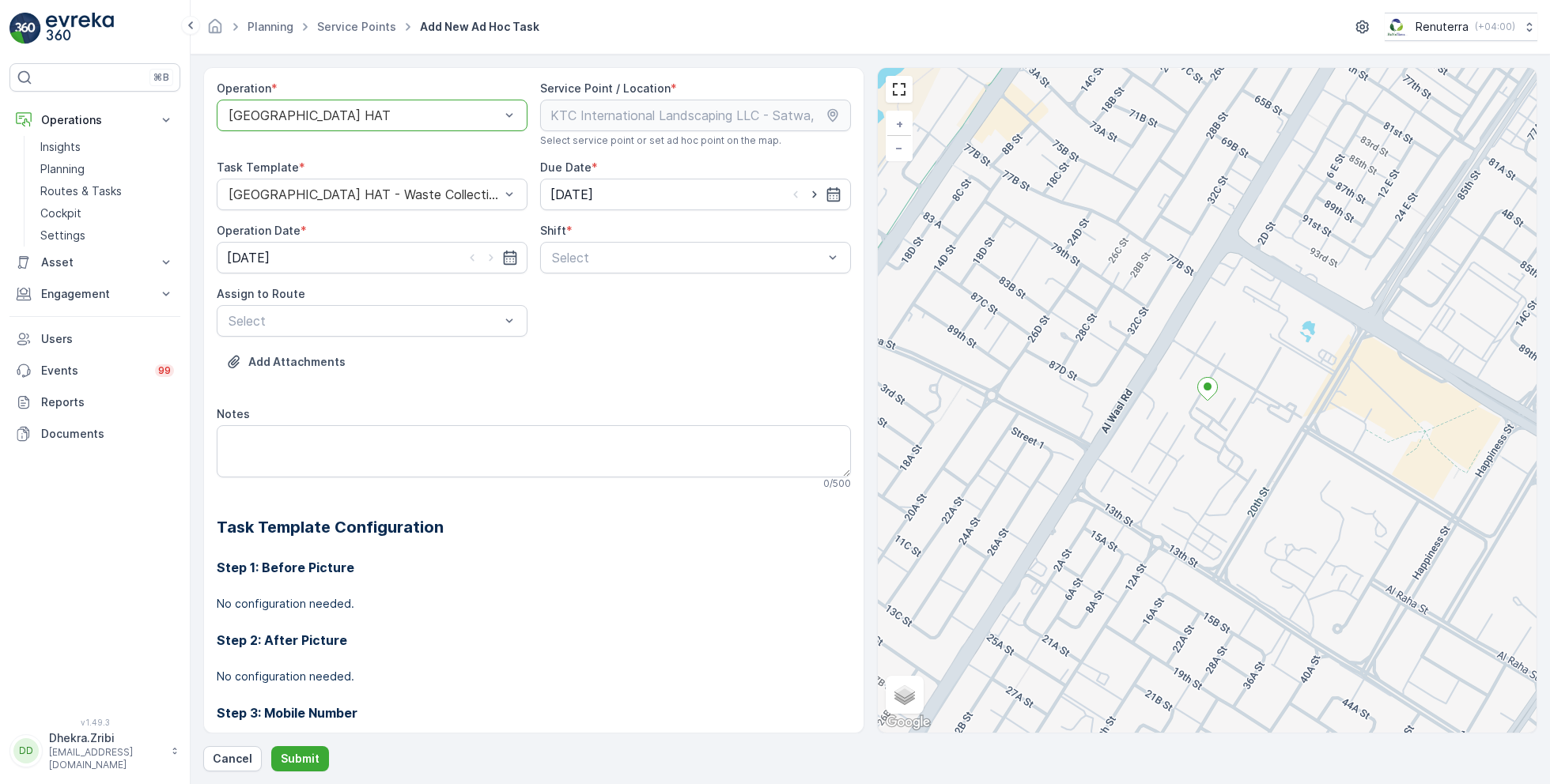
click at [589, 291] on span "Day Shift" at bounding box center [577, 296] width 57 height 14
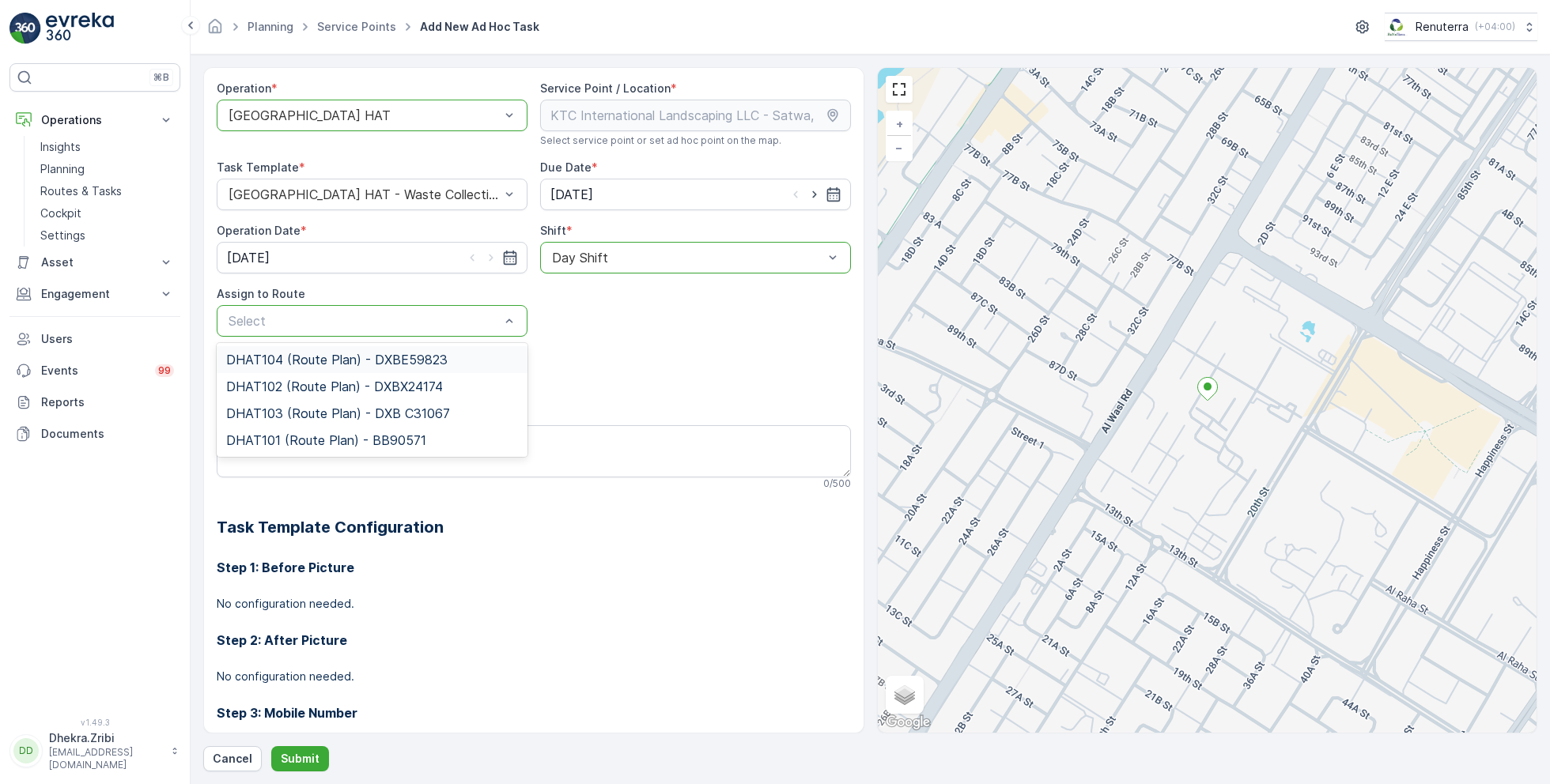
click at [388, 115] on div at bounding box center [364, 115] width 275 height 14
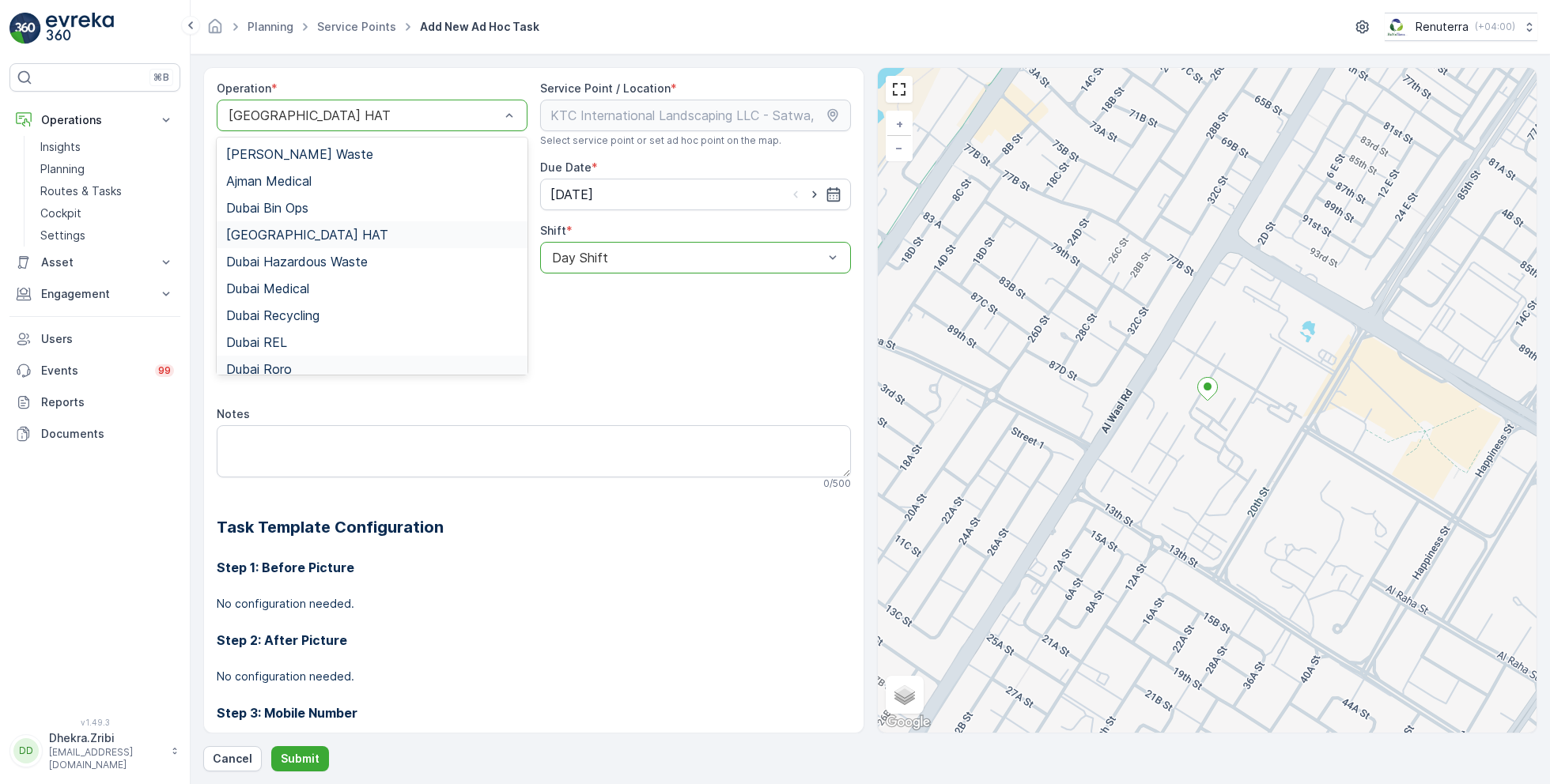
click at [303, 365] on div "Dubai Roro" at bounding box center [372, 369] width 292 height 14
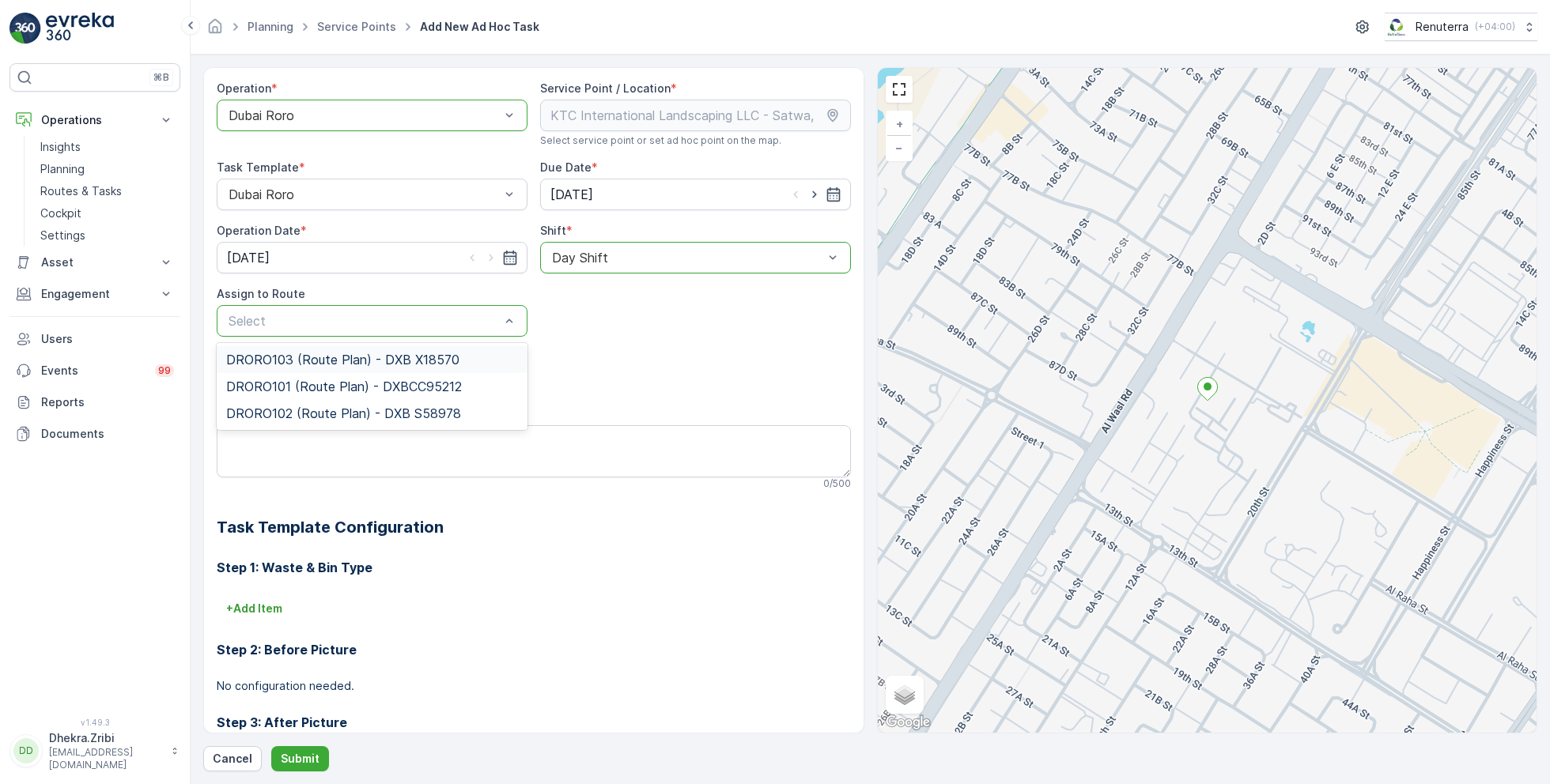
click at [308, 353] on span "DRORO103 (Route Plan) - DXB X18570" at bounding box center [342, 360] width 233 height 14
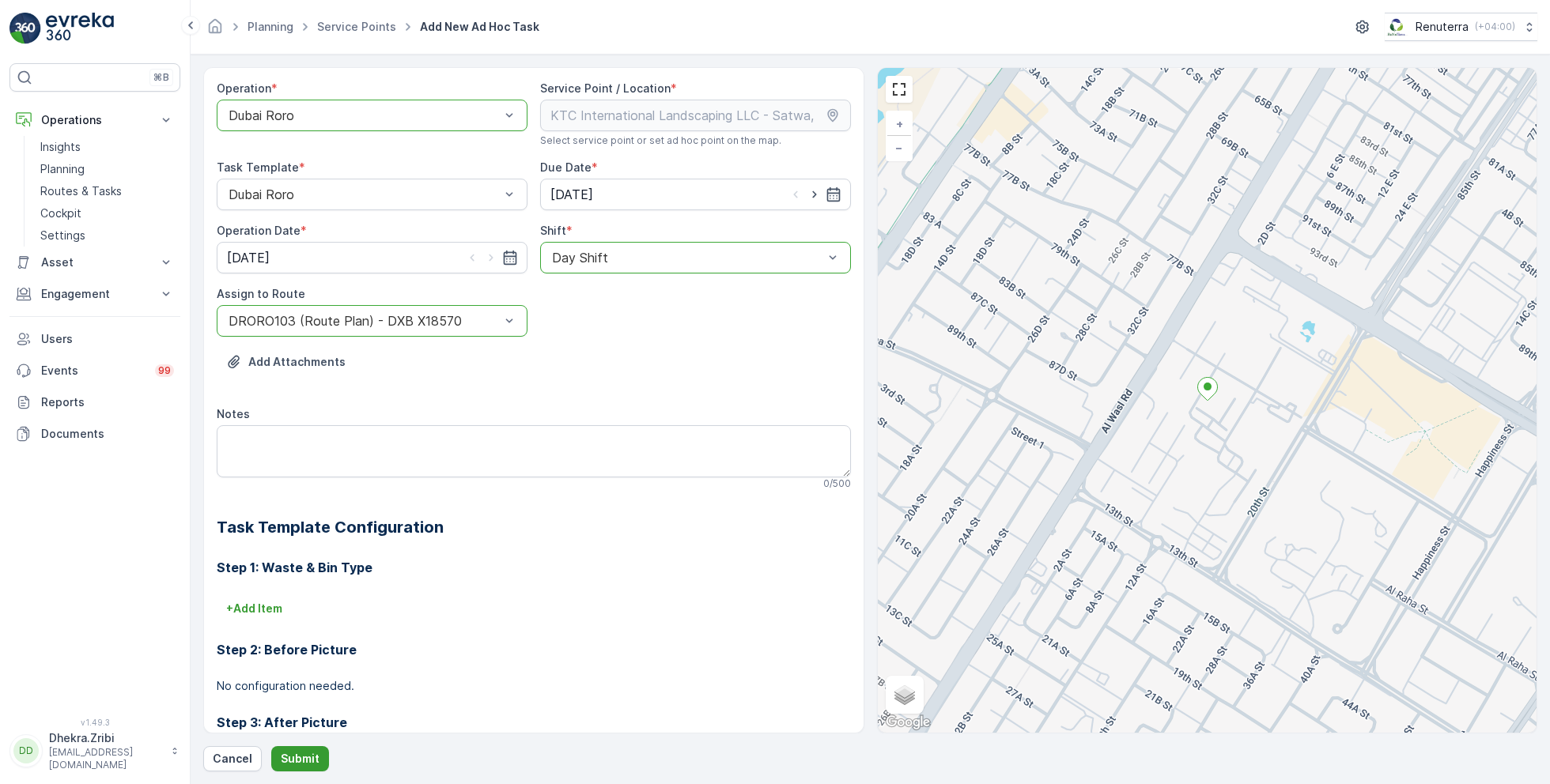
click at [298, 754] on p "Submit" at bounding box center [299, 758] width 39 height 16
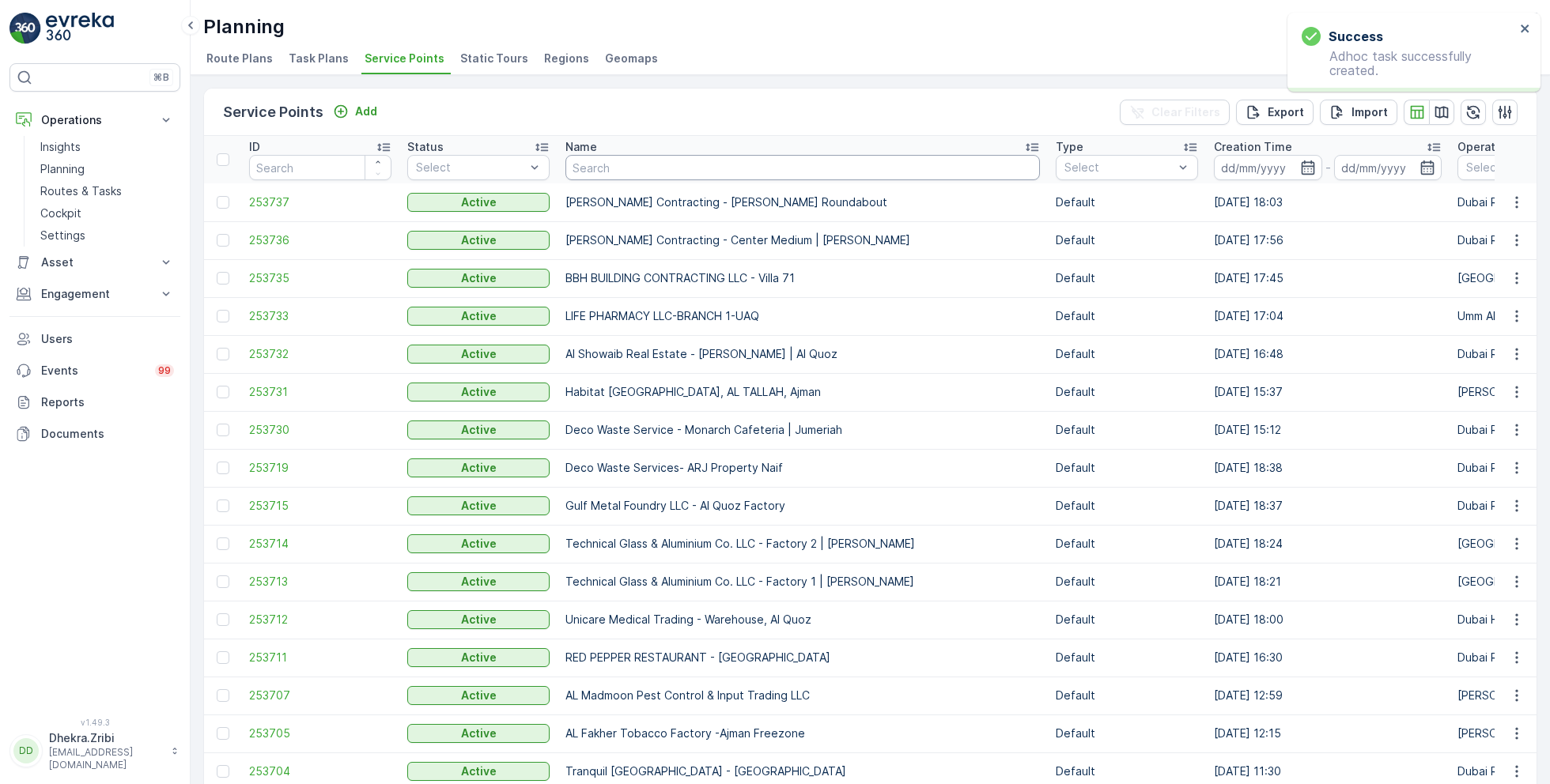
click at [658, 175] on input "text" at bounding box center [802, 168] width 474 height 26
paste input "KTC International Landscaping LLC - Satwa, City Walk"
type input "KTC International Landscaping LLC - Satwa, City Walk"
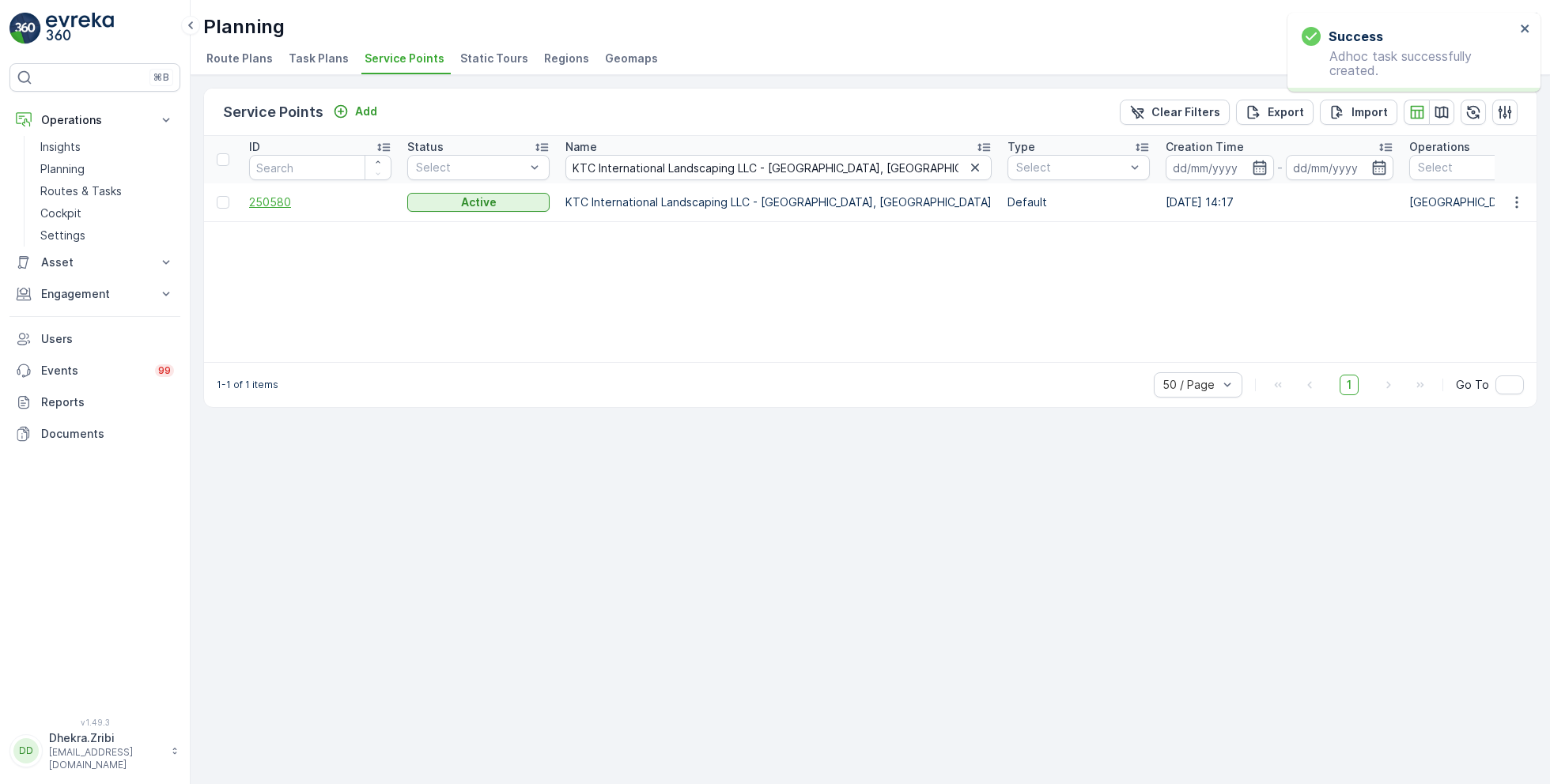
click at [281, 199] on span "250580" at bounding box center [319, 202] width 142 height 16
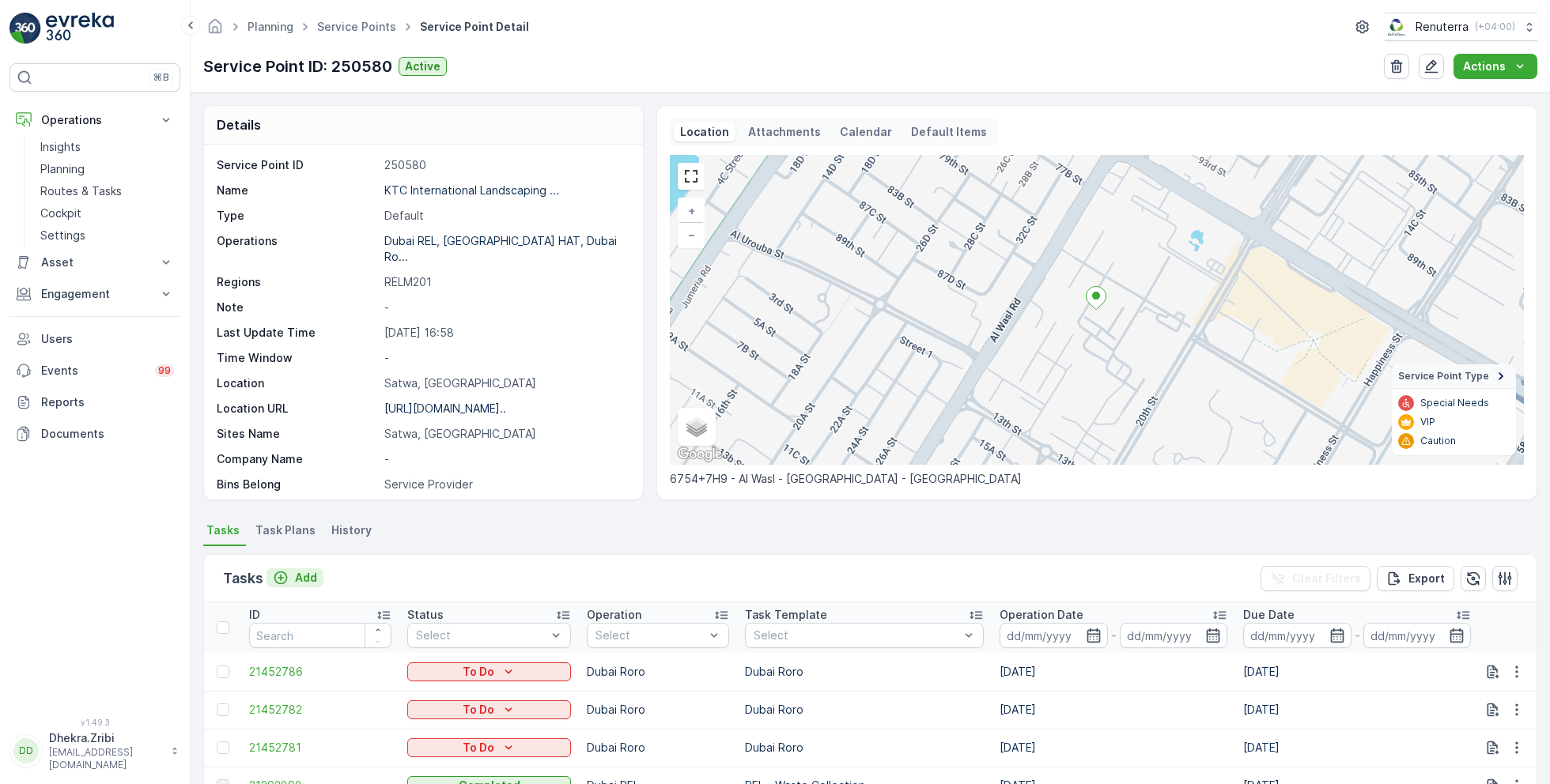
click at [299, 577] on p "Add" at bounding box center [305, 578] width 22 height 16
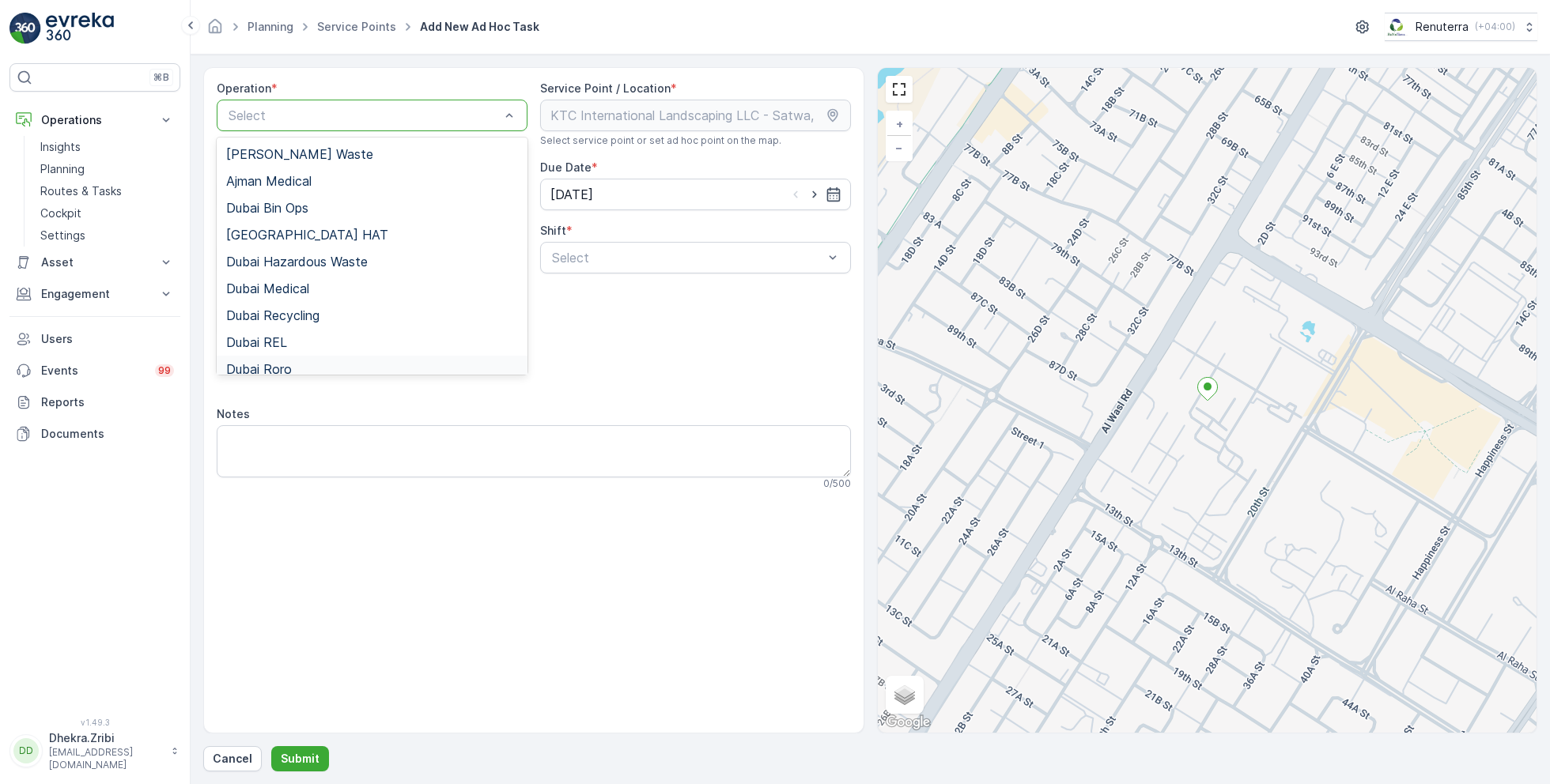
click at [282, 362] on span "Dubai Roro" at bounding box center [259, 369] width 65 height 14
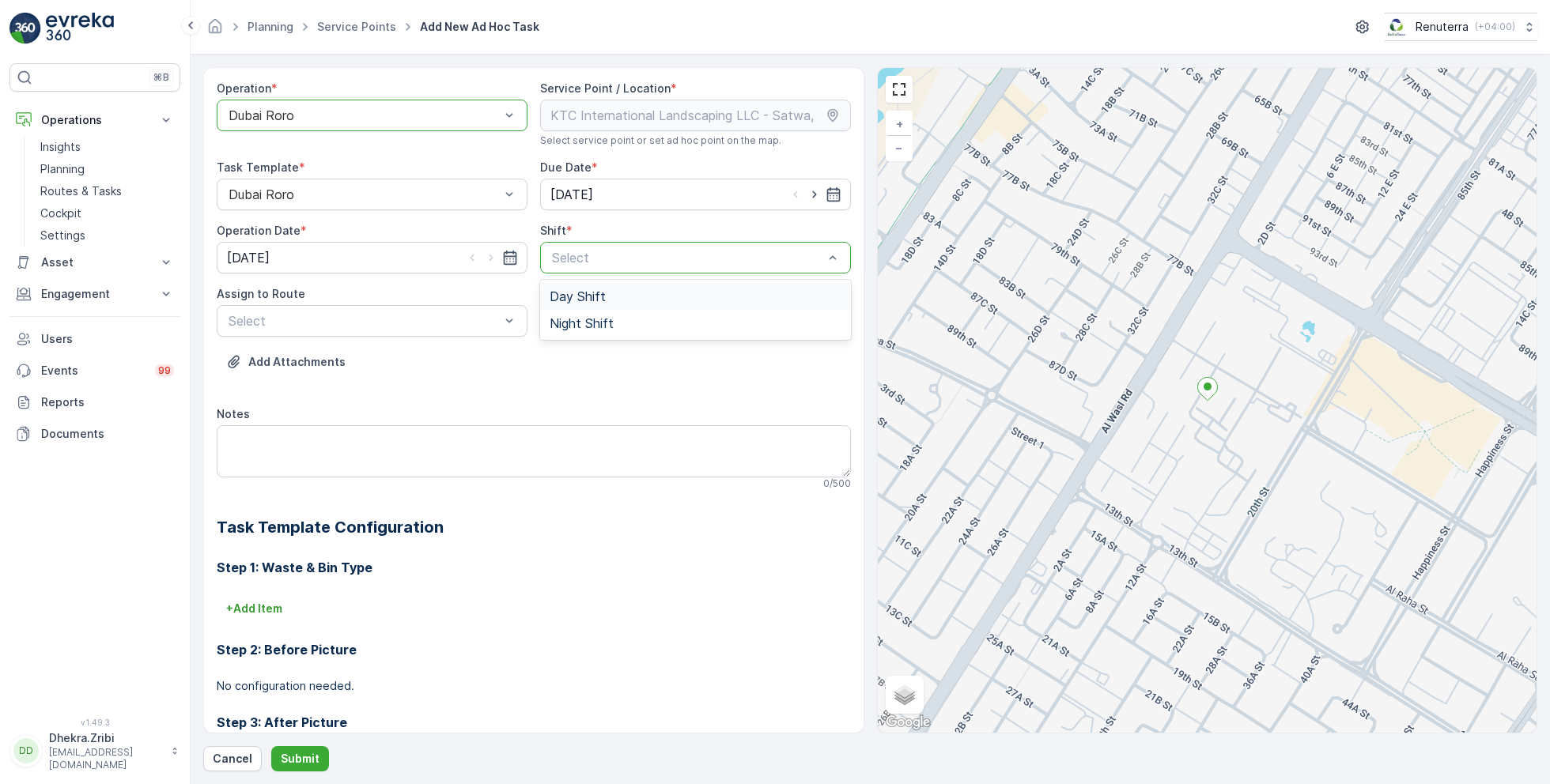
click at [570, 295] on span "Day Shift" at bounding box center [577, 296] width 57 height 14
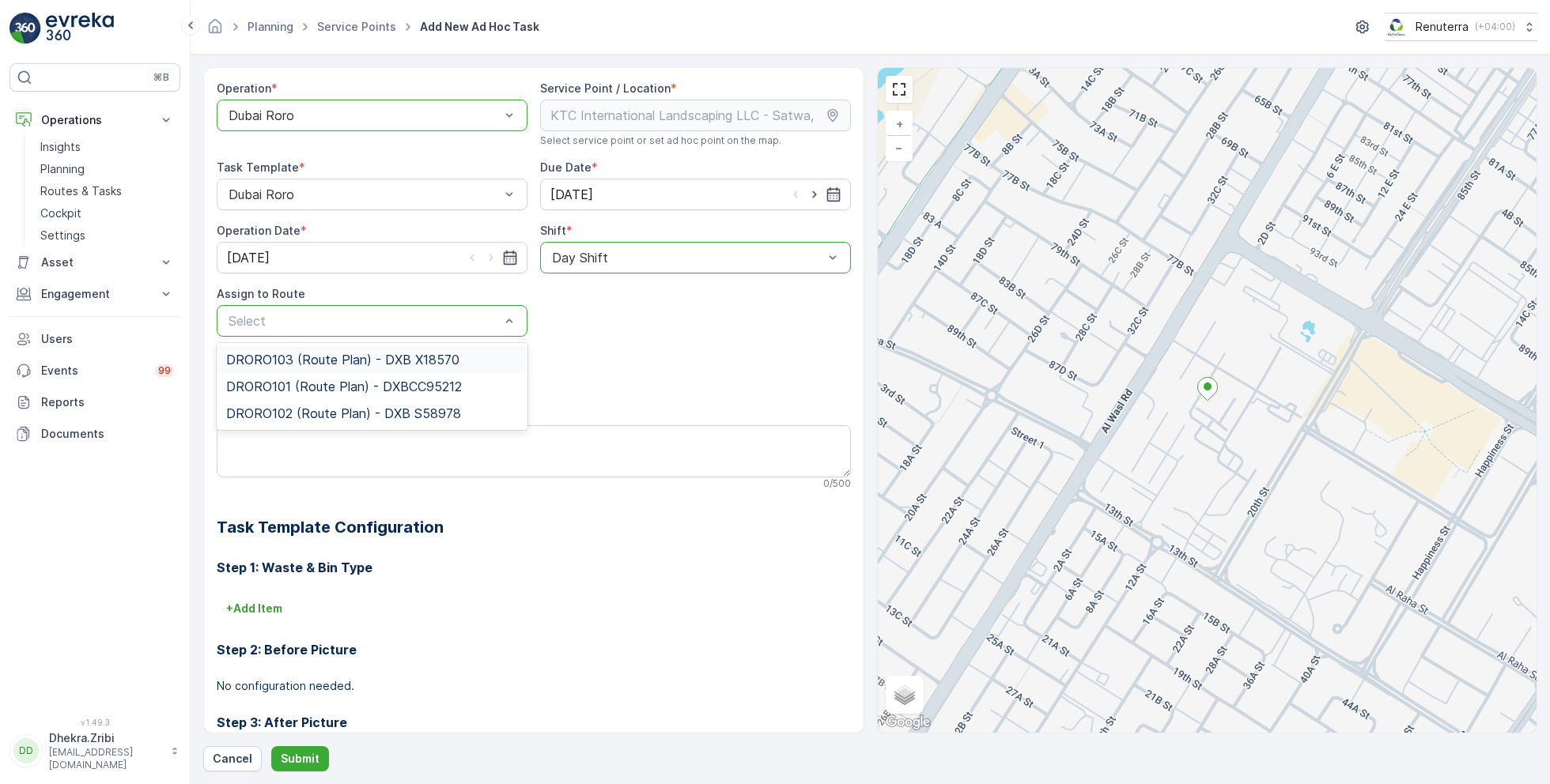
click at [308, 356] on span "DRORO103 (Route Plan) - DXB X18570" at bounding box center [342, 360] width 233 height 14
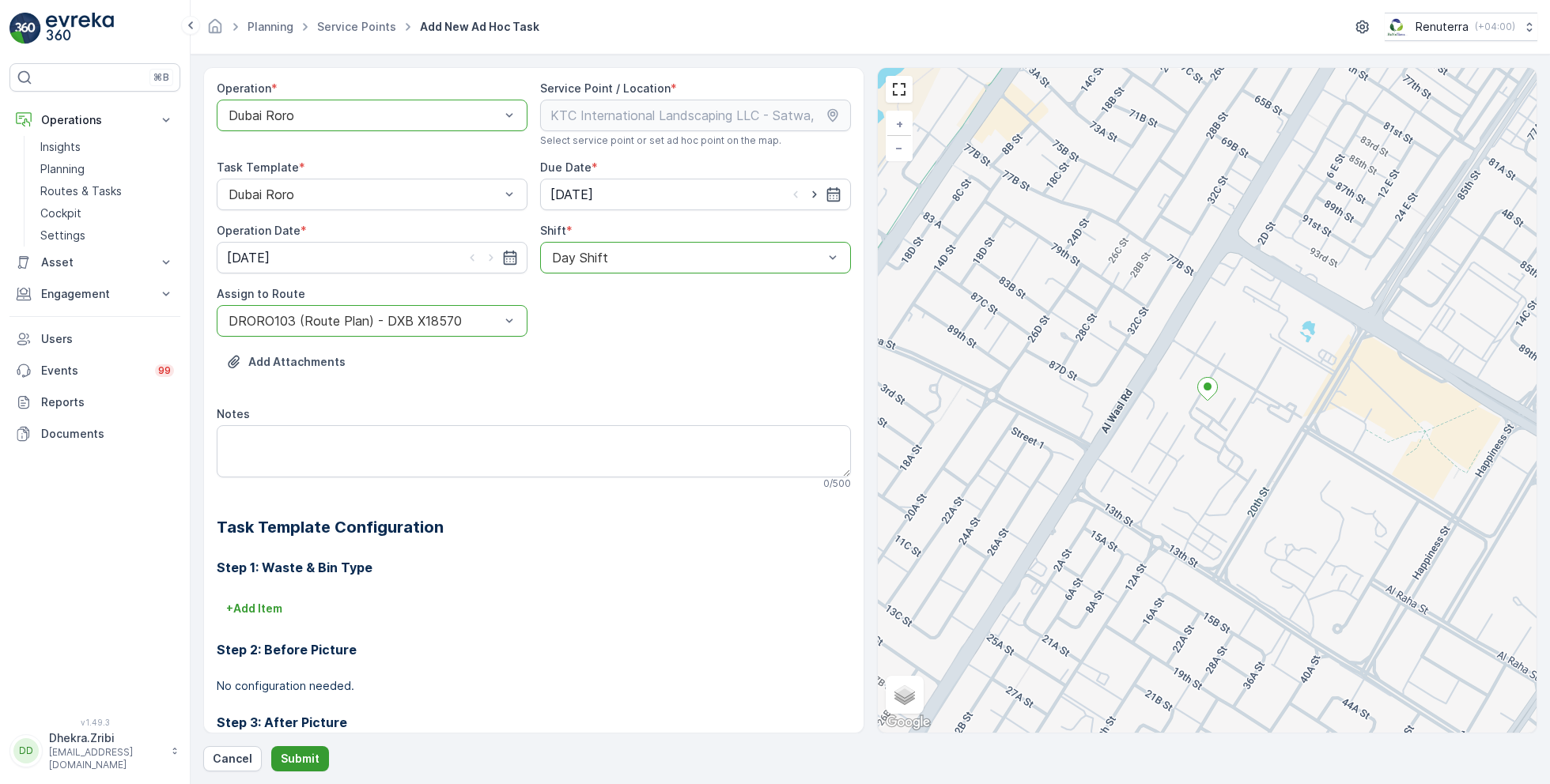
click at [304, 754] on p "Submit" at bounding box center [299, 758] width 39 height 16
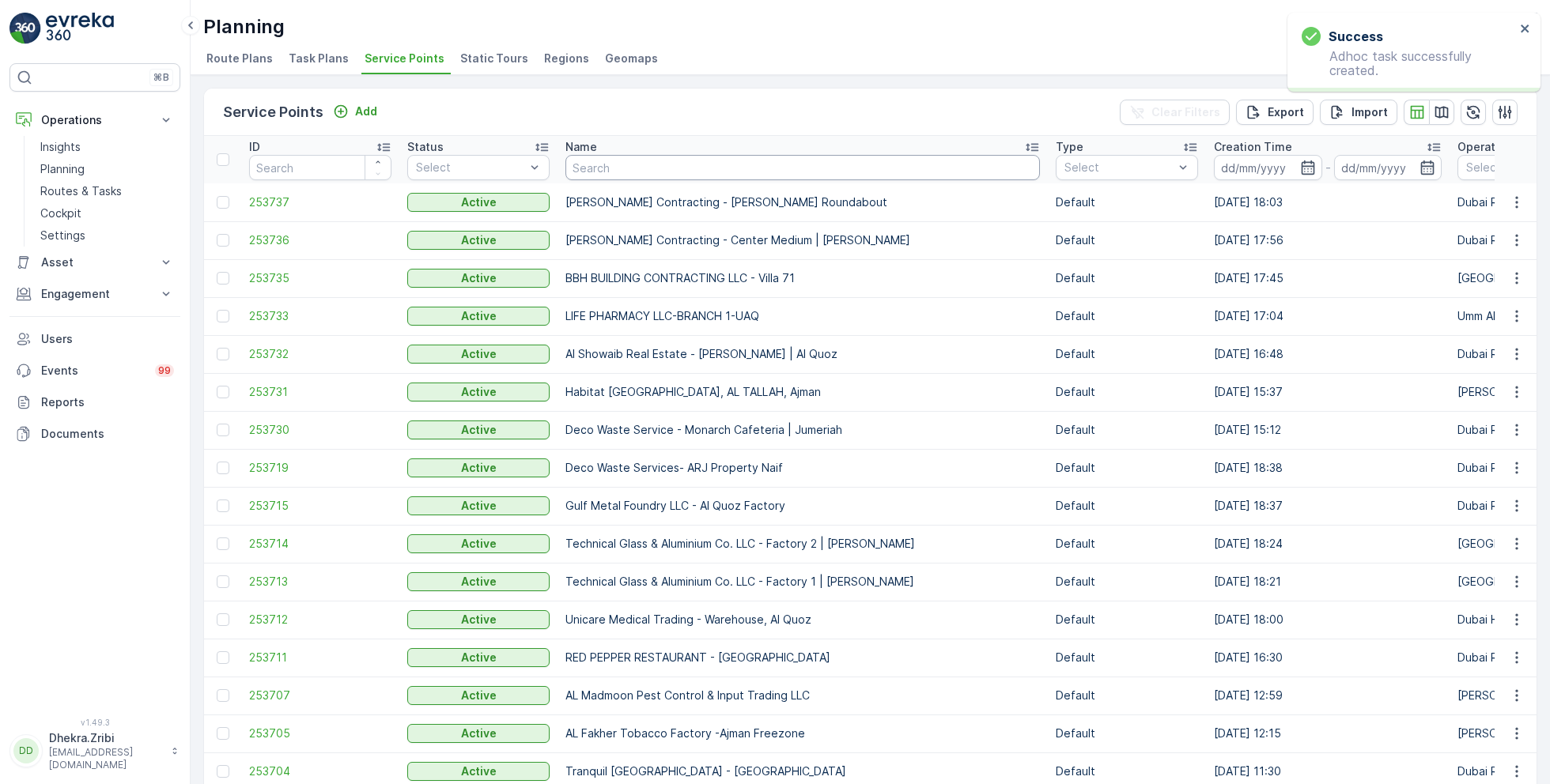
click at [638, 176] on input "text" at bounding box center [802, 168] width 474 height 26
paste input "Wade Adams Project (EM836) - Nad Al Sheba"
type input "Wade Adams Project (EM836) - Nad Al Sheba"
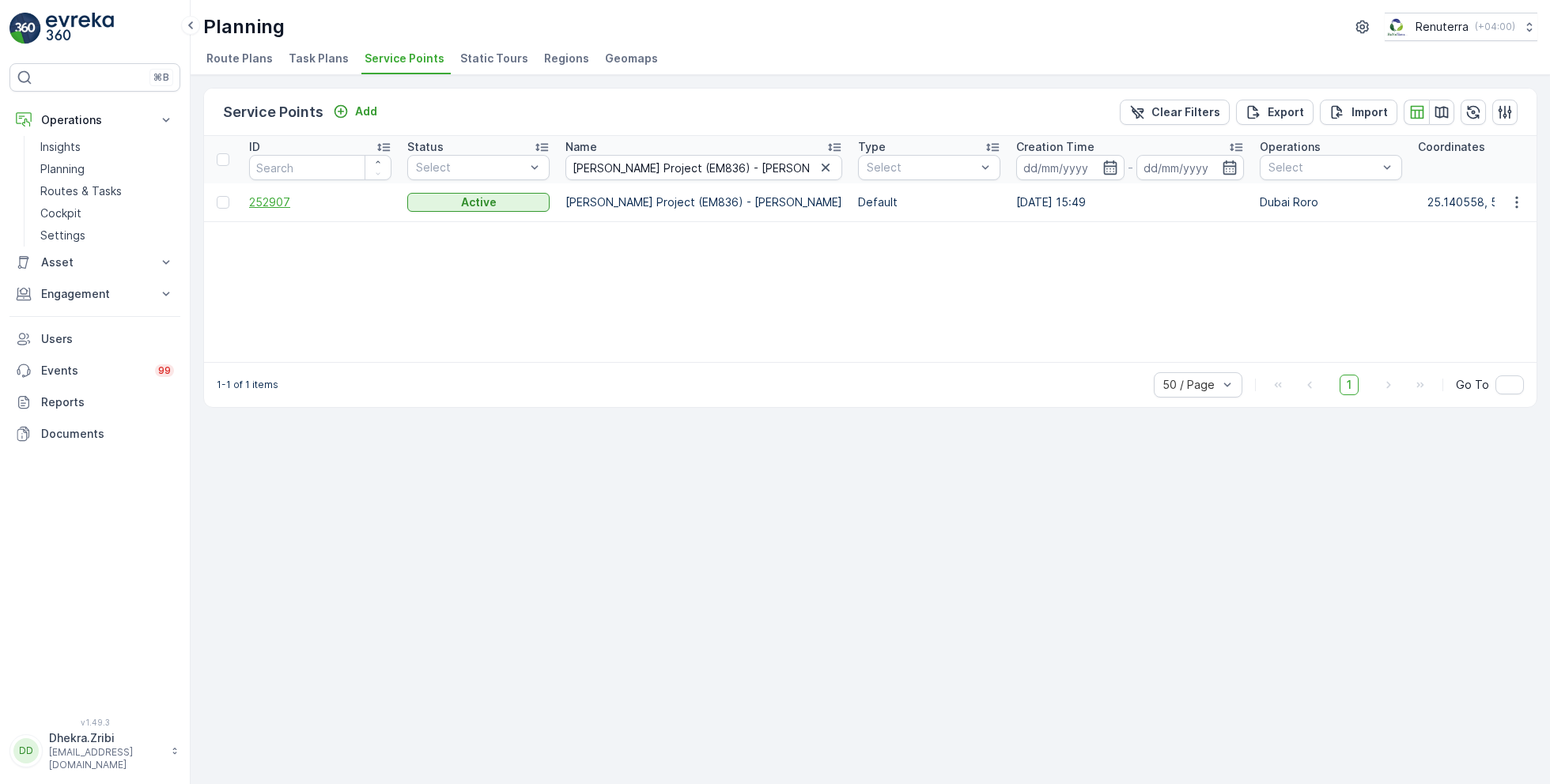
click at [274, 200] on span "252907" at bounding box center [319, 202] width 142 height 16
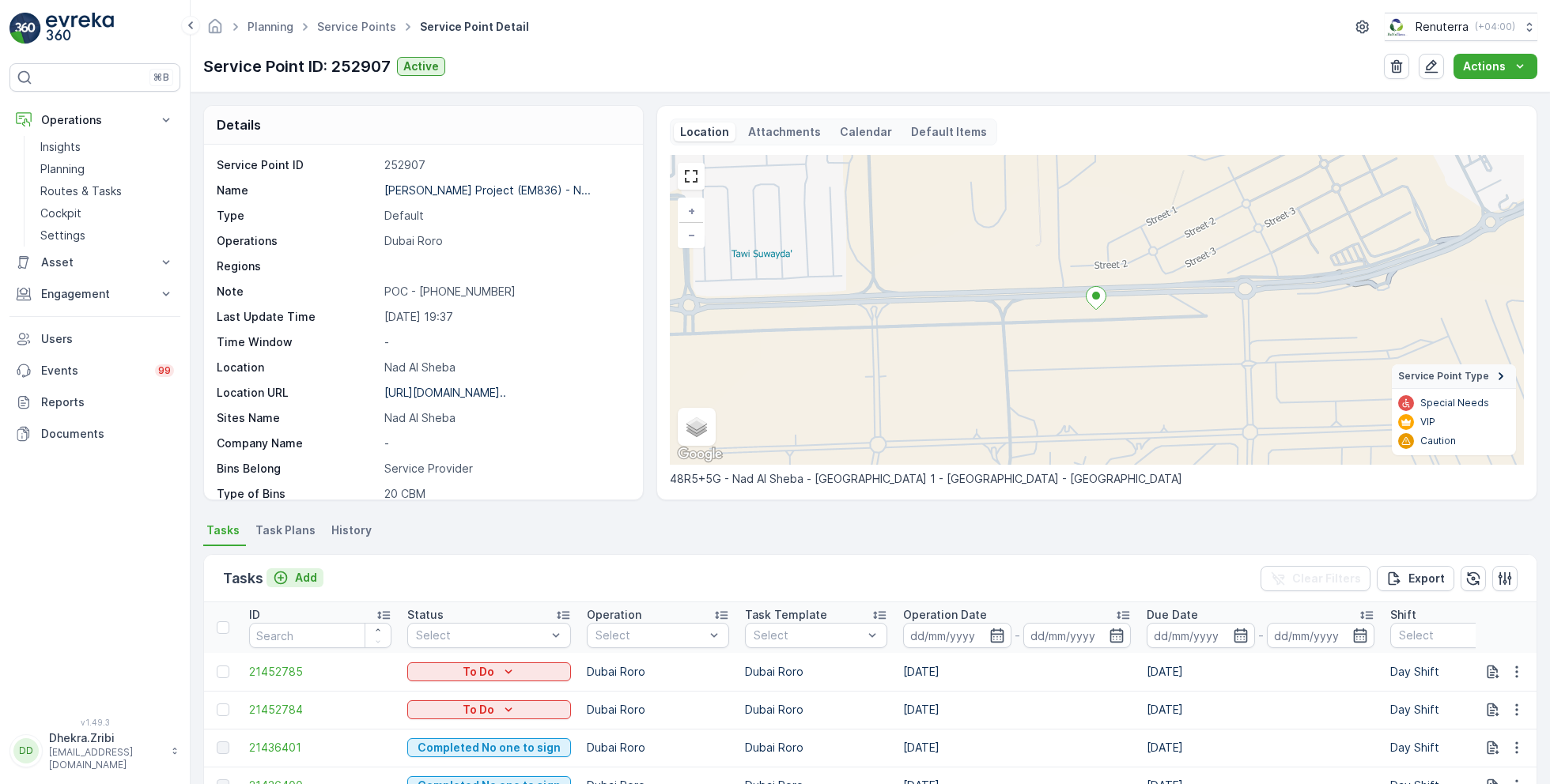
click at [305, 573] on p "Add" at bounding box center [305, 578] width 22 height 16
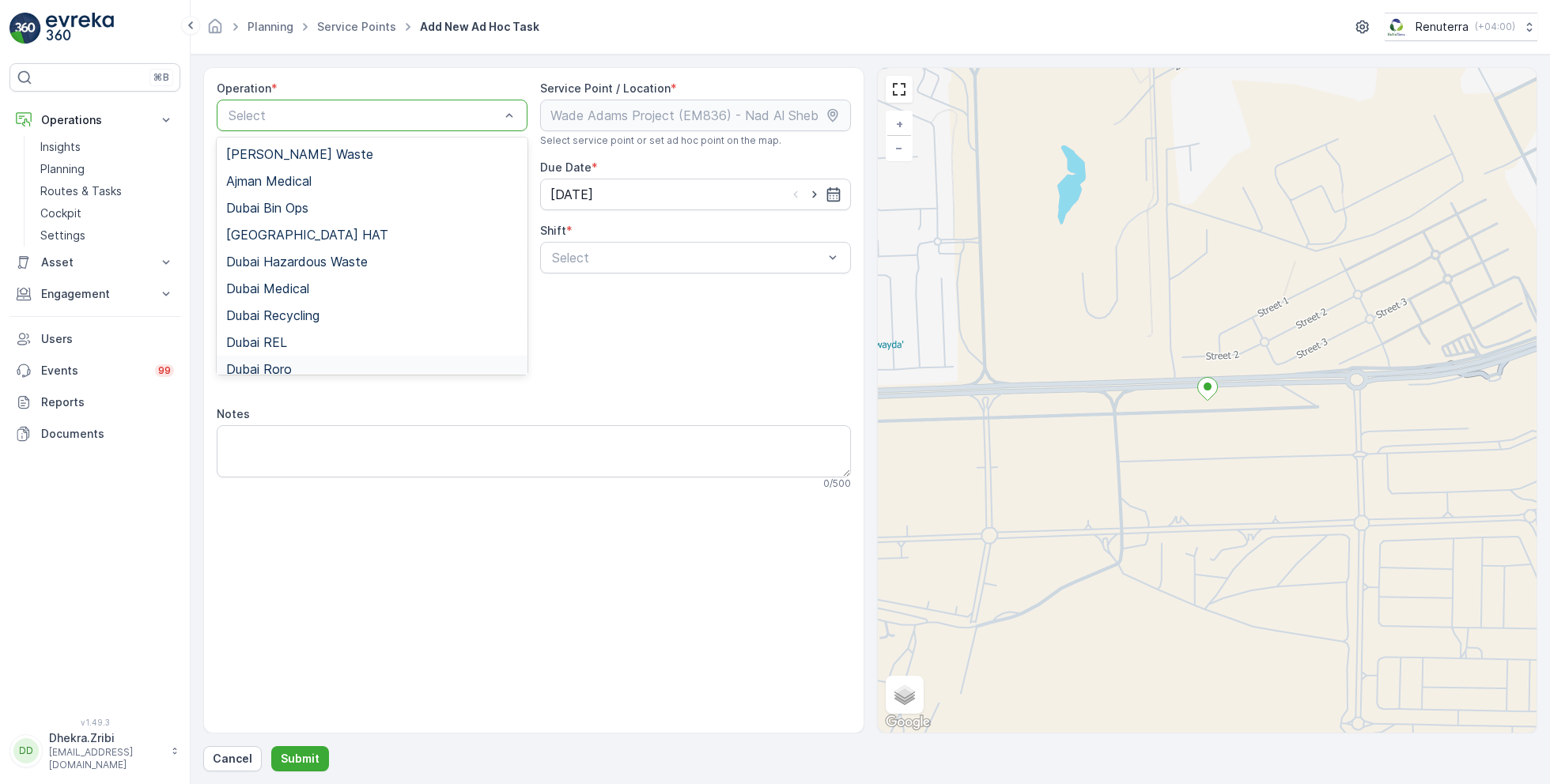
click at [305, 364] on div "Dubai Roro" at bounding box center [372, 369] width 292 height 14
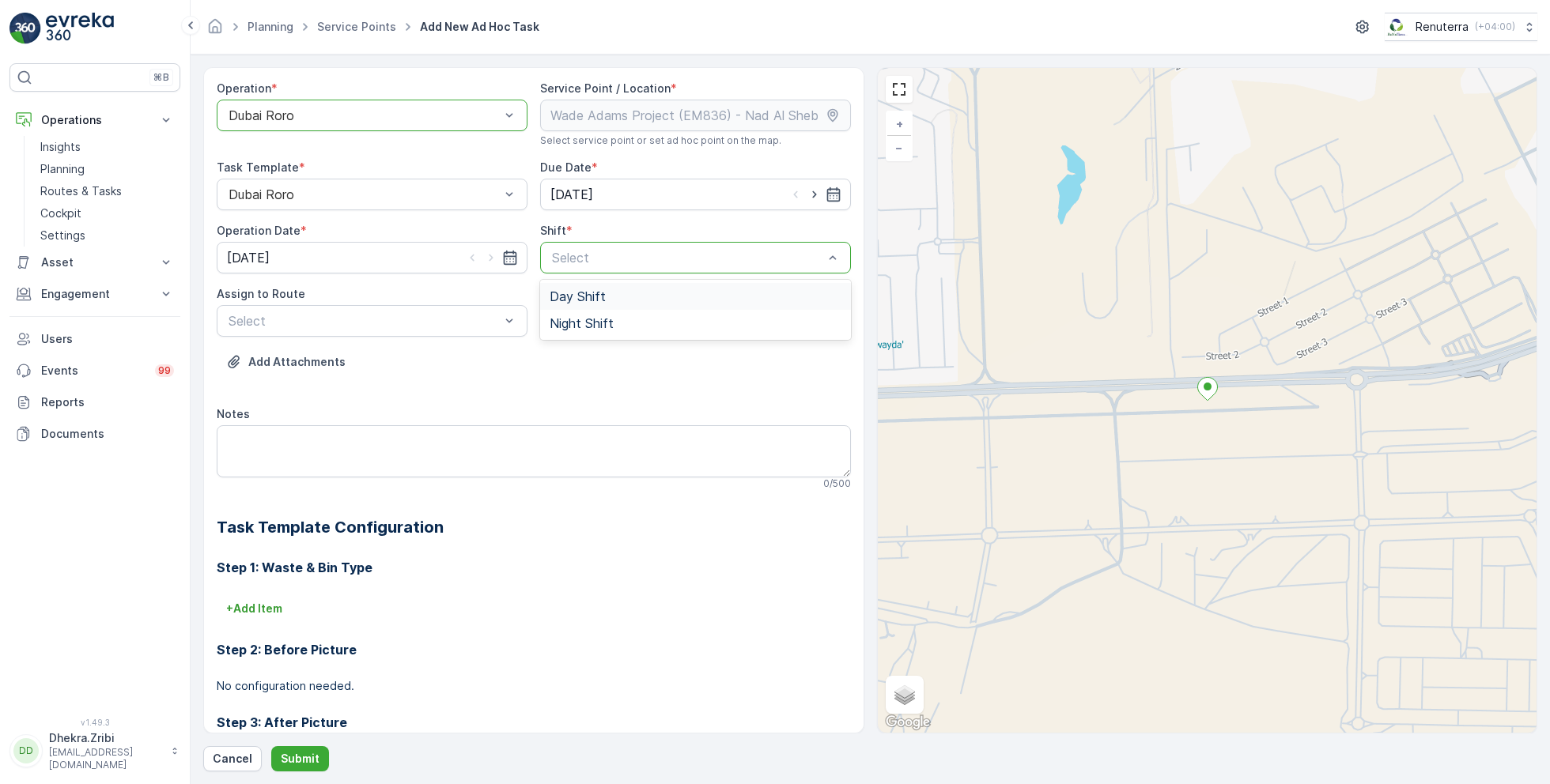
click at [571, 294] on span "Day Shift" at bounding box center [577, 296] width 57 height 14
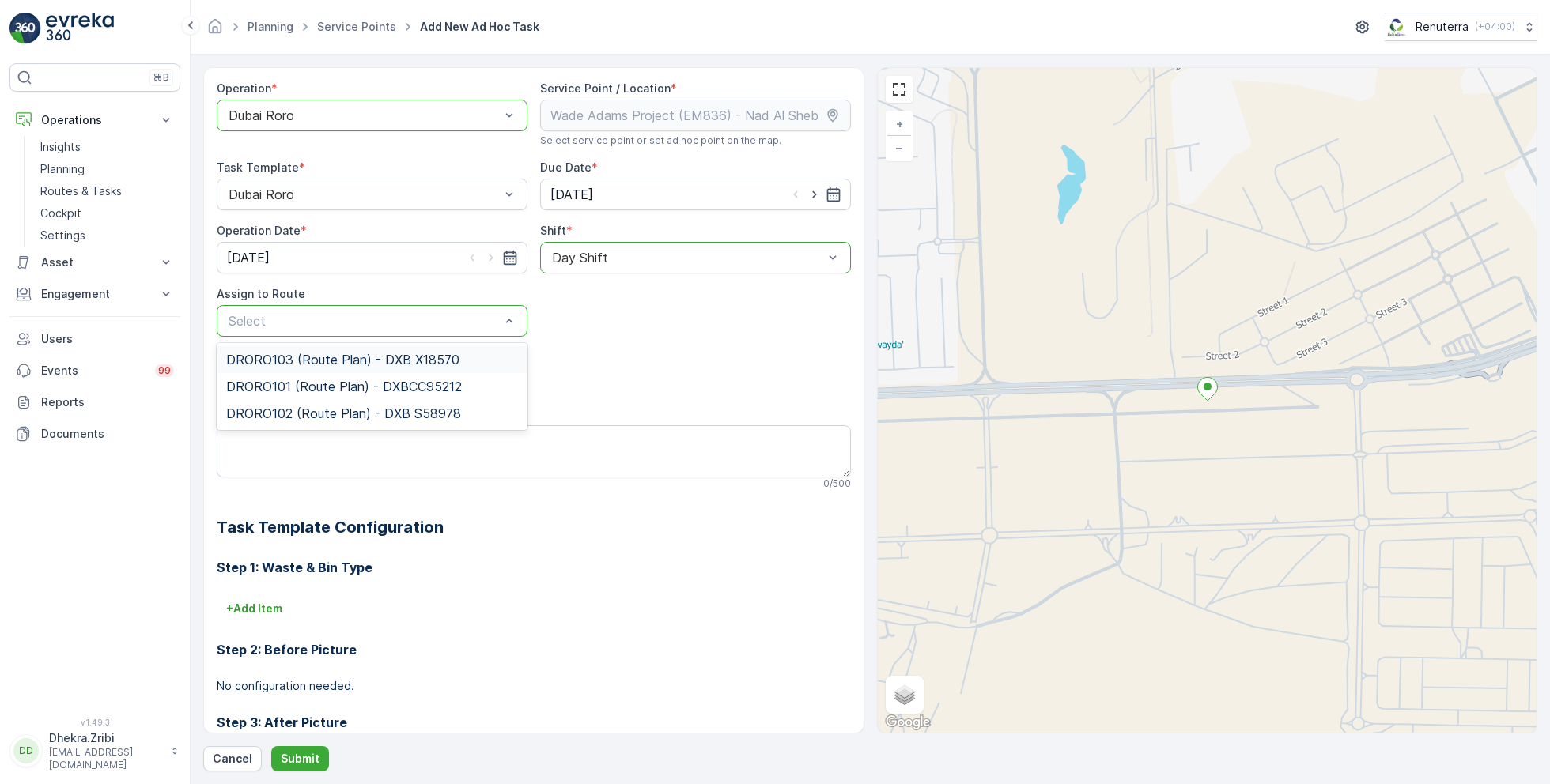
click at [291, 363] on span "DRORO103 (Route Plan) - DXB X18570" at bounding box center [342, 360] width 233 height 14
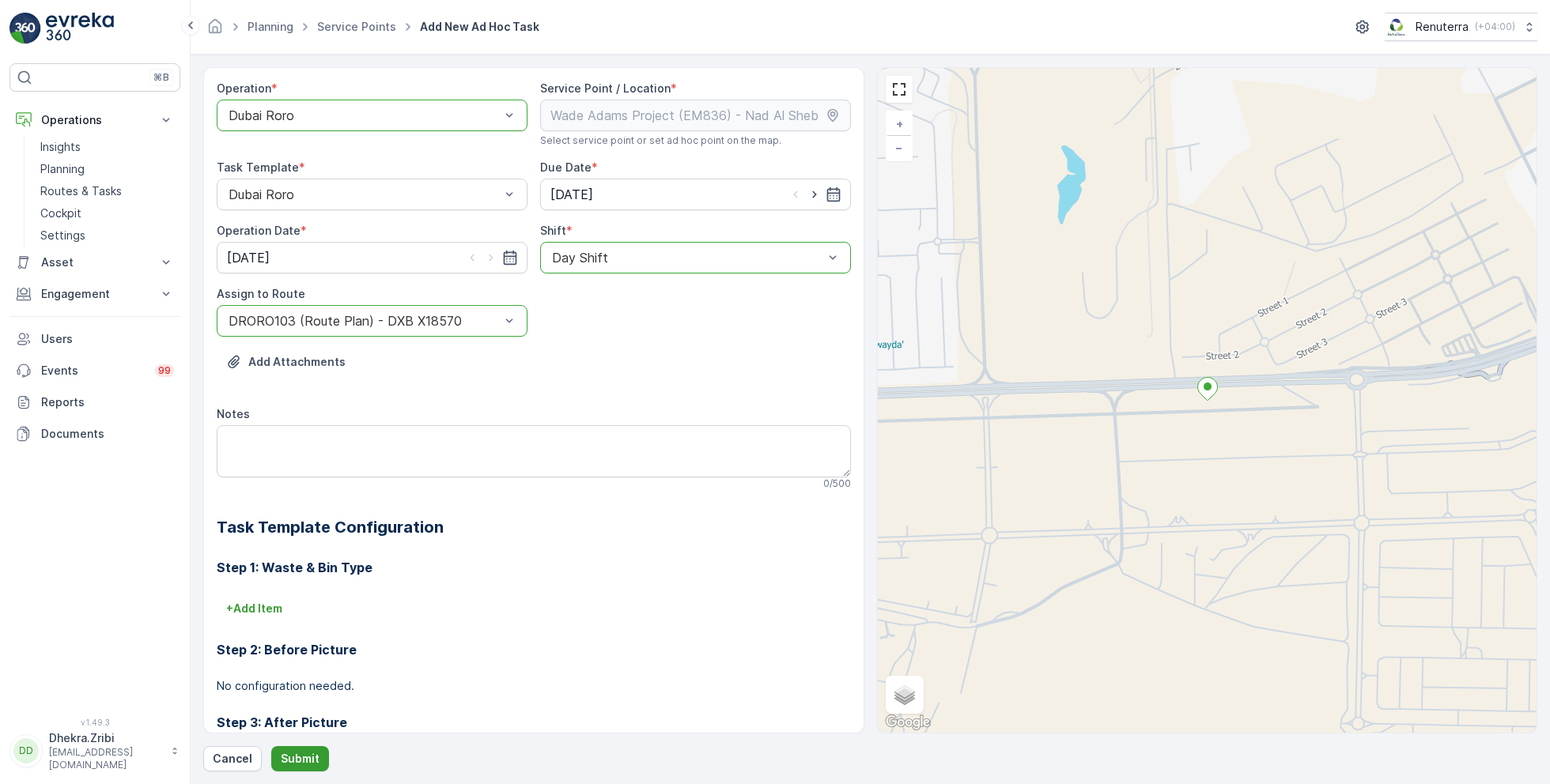
click at [307, 746] on button "Submit" at bounding box center [299, 759] width 58 height 26
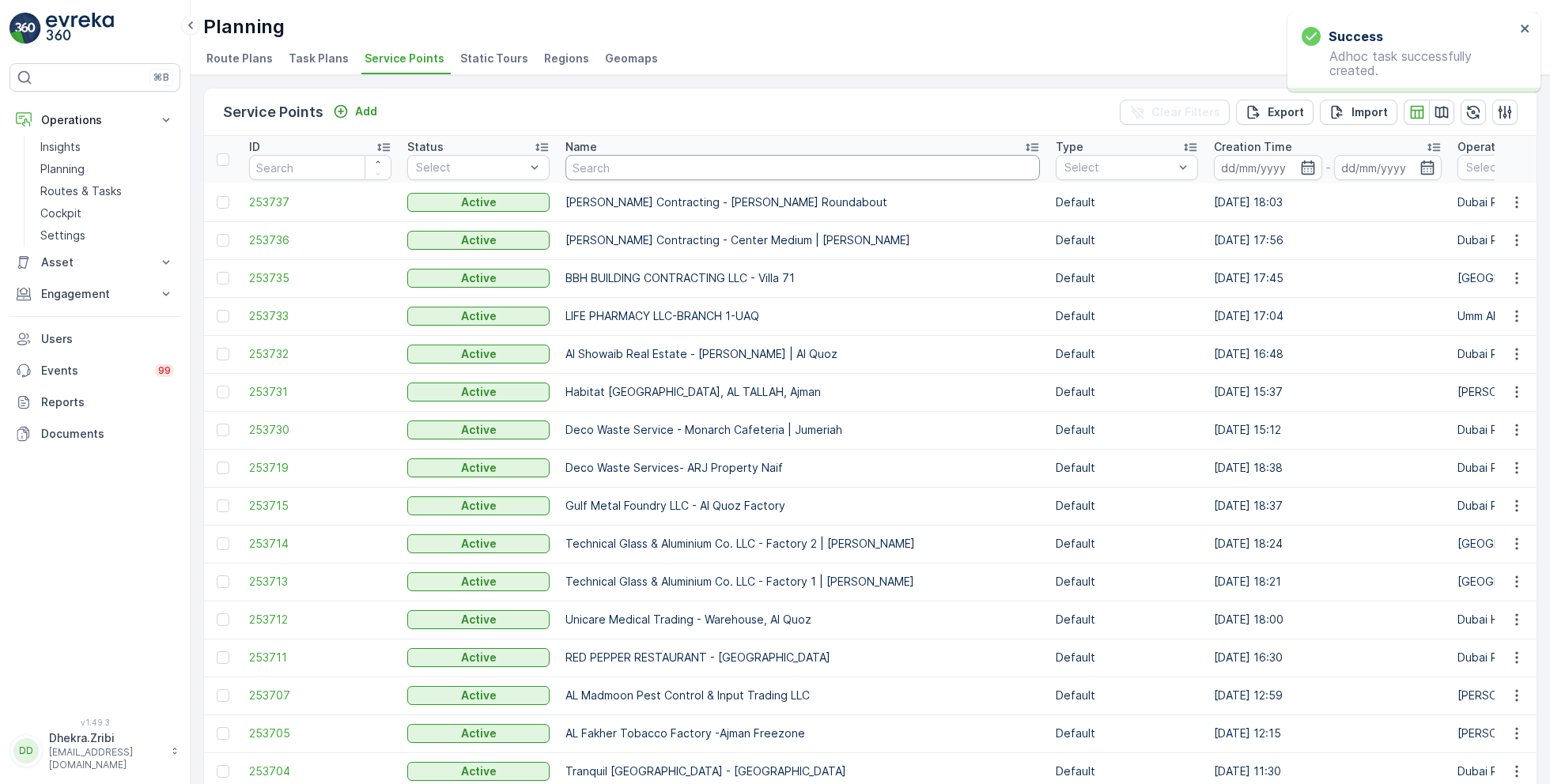
click at [641, 172] on input "text" at bounding box center [802, 168] width 474 height 26
paste input "Wade Adams Project (EM836) - Nad Al Sheba"
type input "Wade Adams Project (EM836) - Nad Al Sheba"
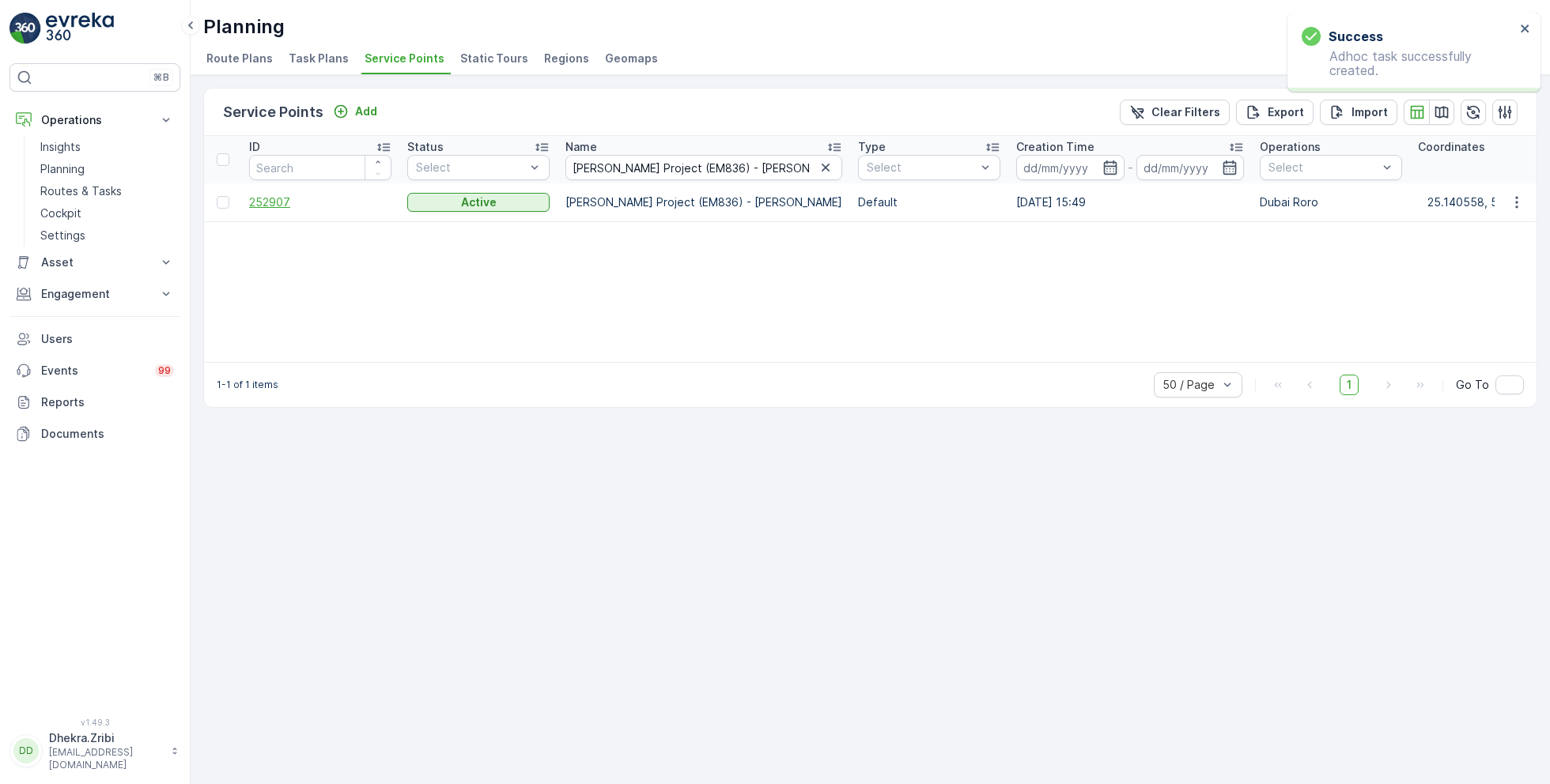
click at [273, 201] on span "252907" at bounding box center [319, 202] width 142 height 16
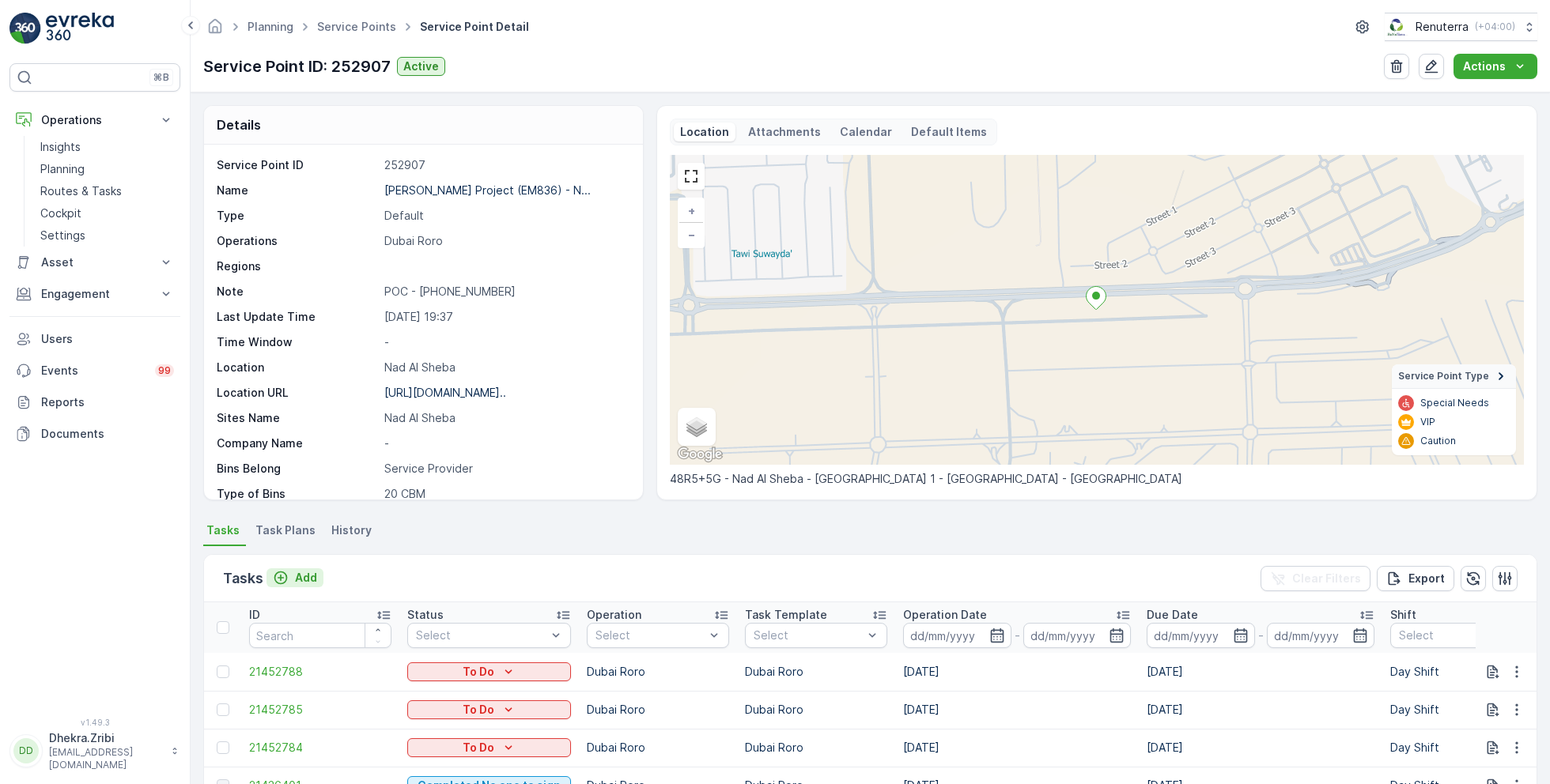
click at [302, 577] on p "Add" at bounding box center [305, 578] width 22 height 16
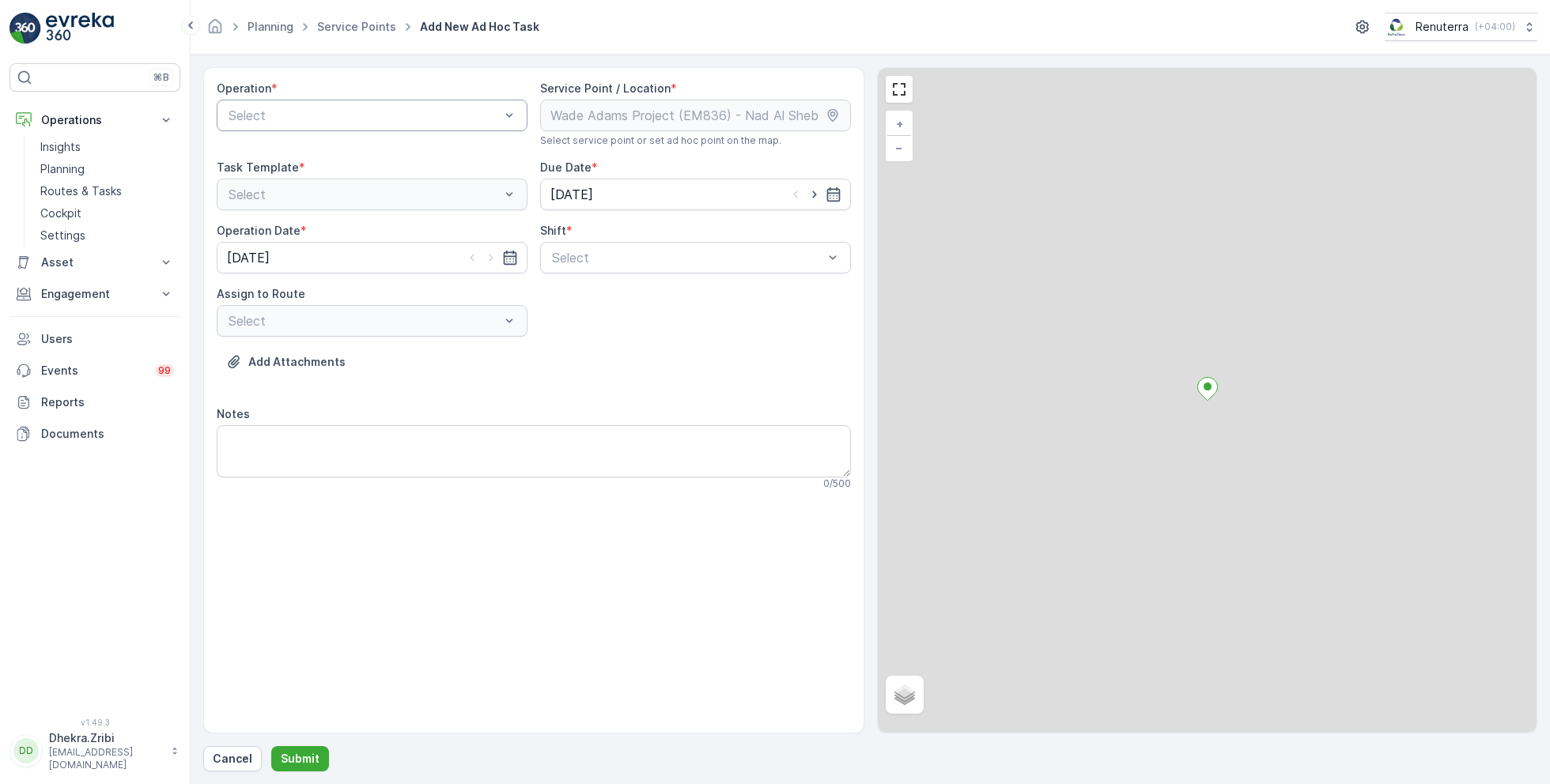
click at [292, 99] on div "Select" at bounding box center [371, 115] width 310 height 32
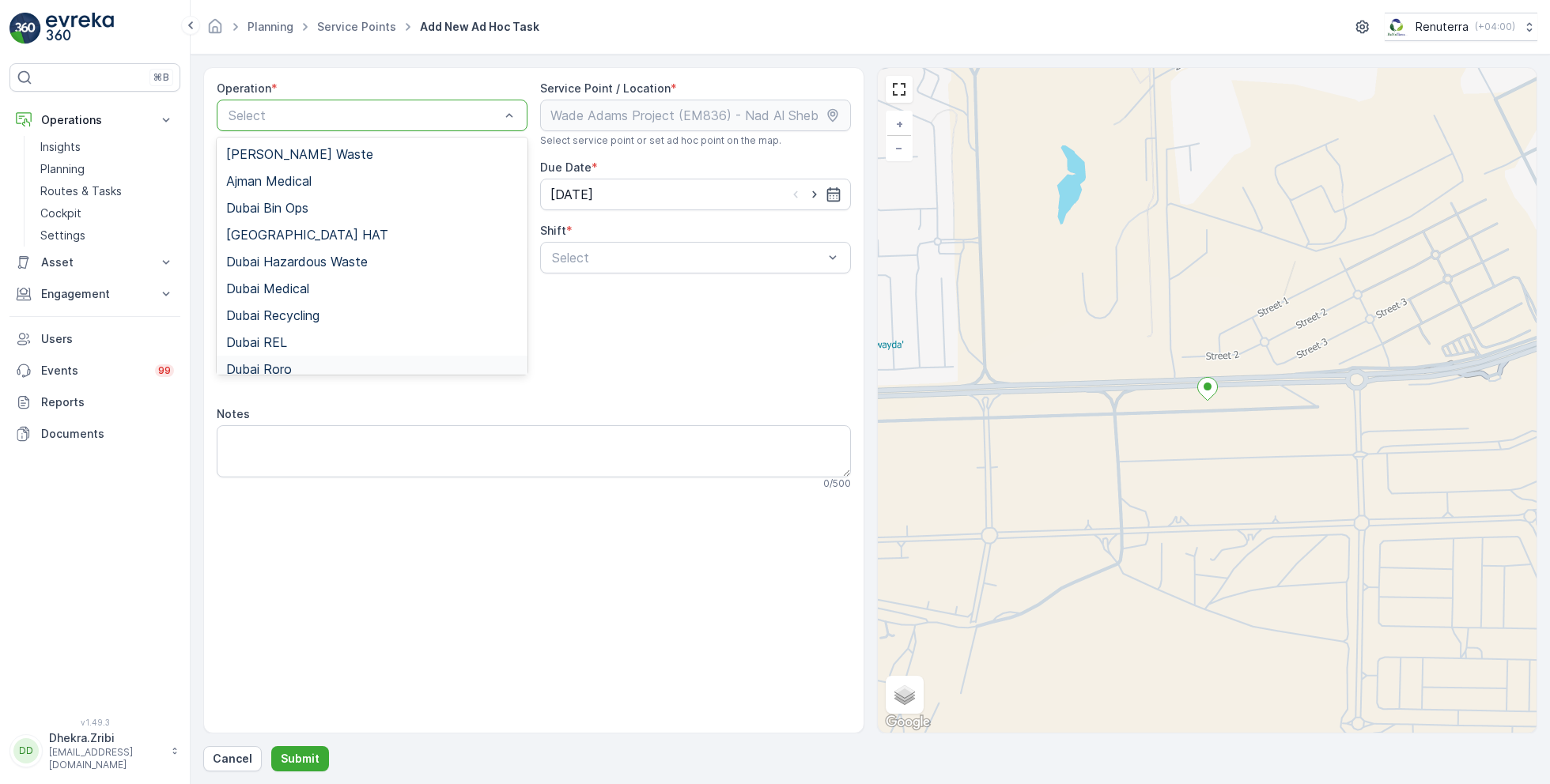
click at [309, 360] on div "Dubai Roro" at bounding box center [371, 369] width 310 height 27
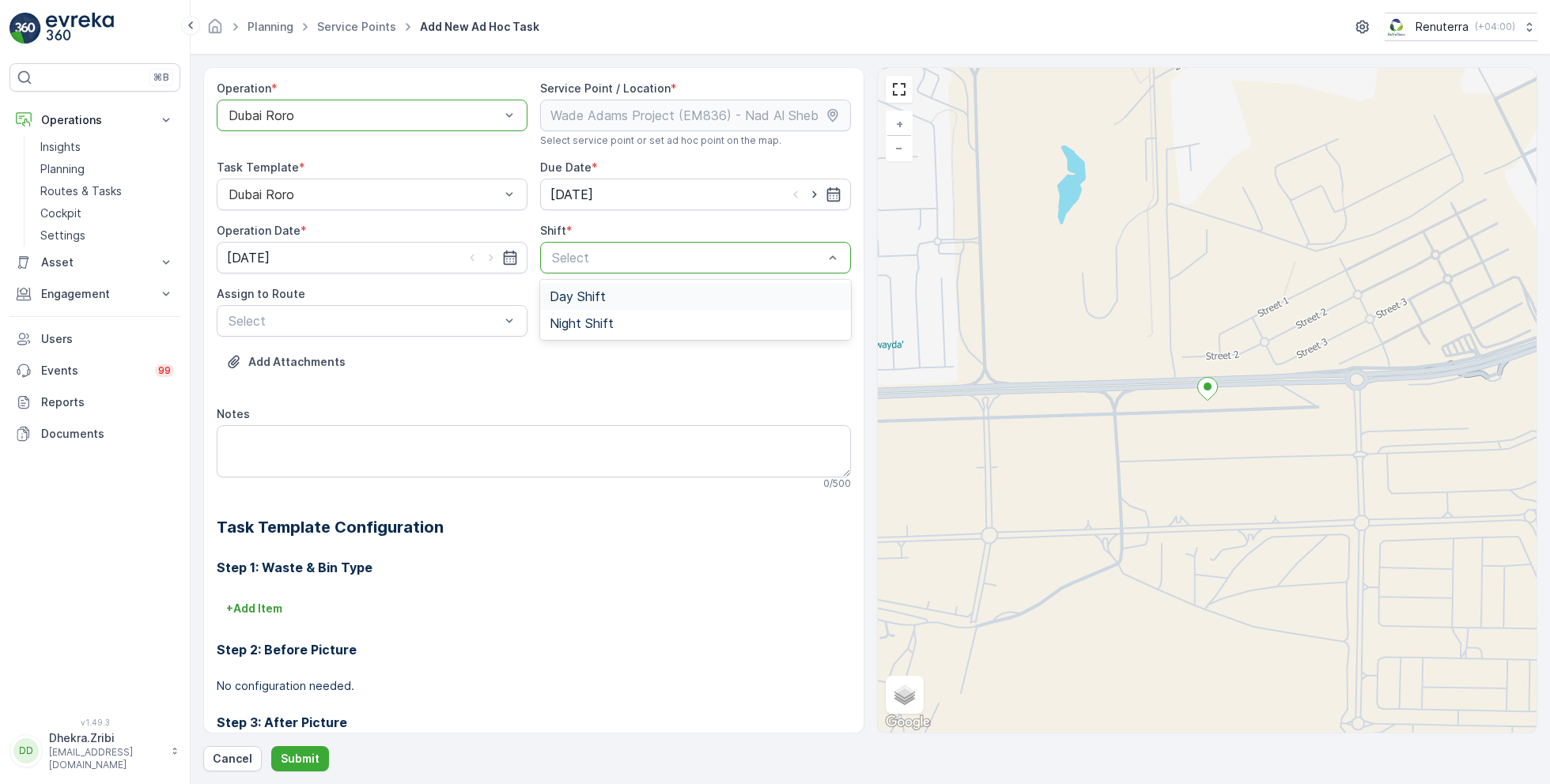
click at [576, 293] on span "Day Shift" at bounding box center [577, 296] width 57 height 14
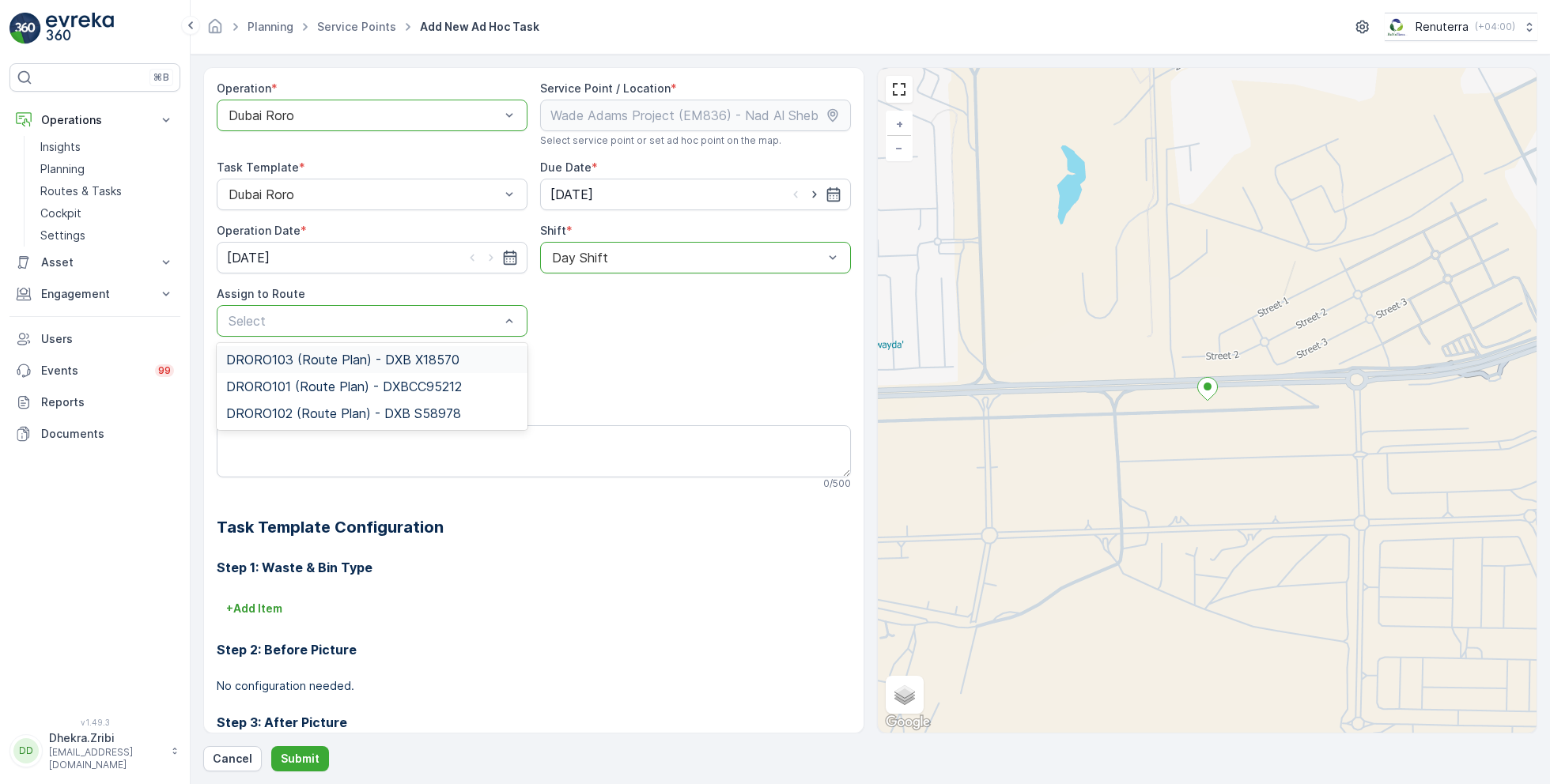
click at [271, 349] on div "DRORO103 (Route Plan) - DXB X18570" at bounding box center [371, 359] width 310 height 27
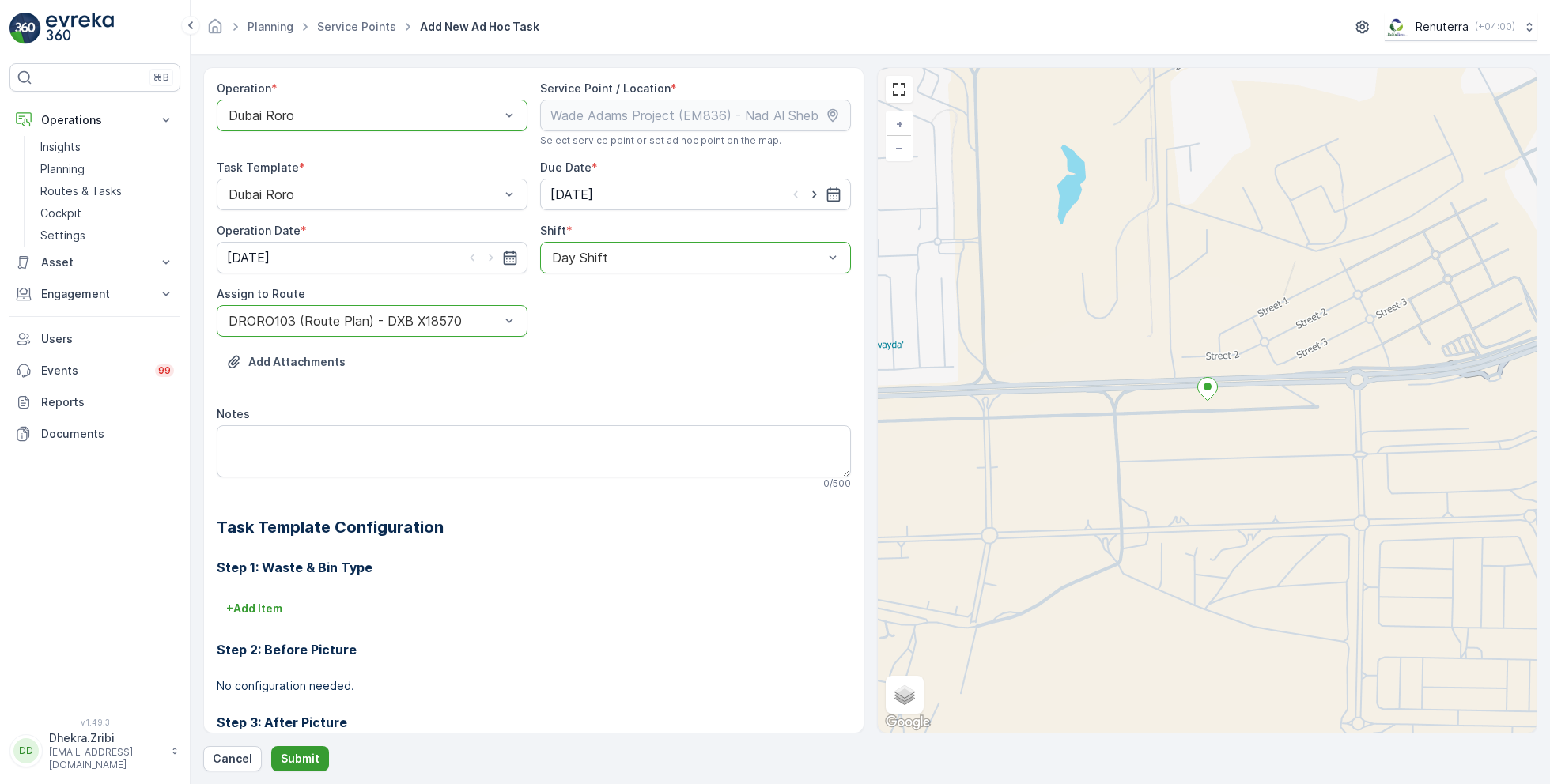
click at [298, 755] on p "Submit" at bounding box center [299, 758] width 39 height 16
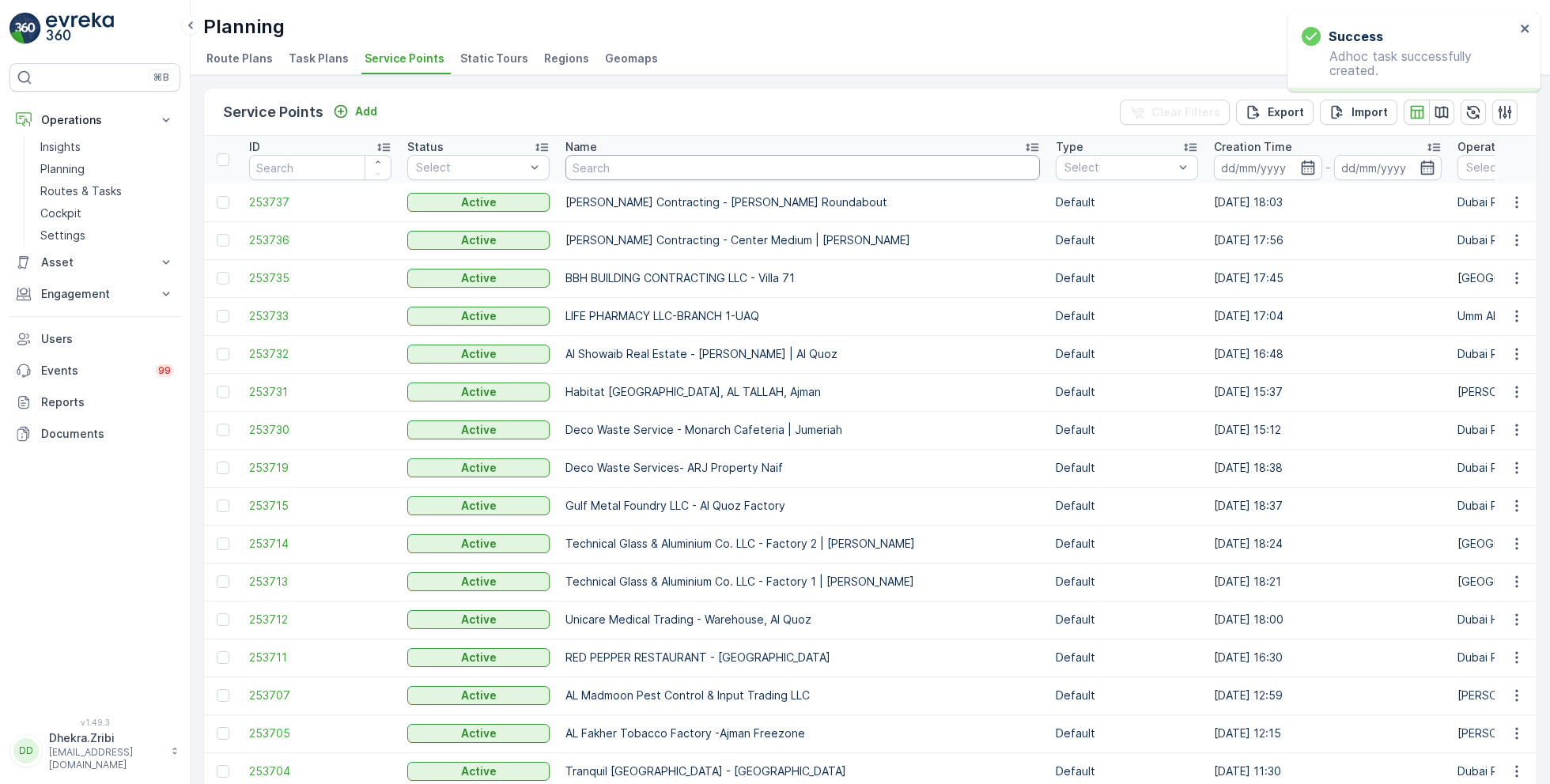
click at [648, 164] on input "text" at bounding box center [802, 168] width 474 height 26
type input "cos"
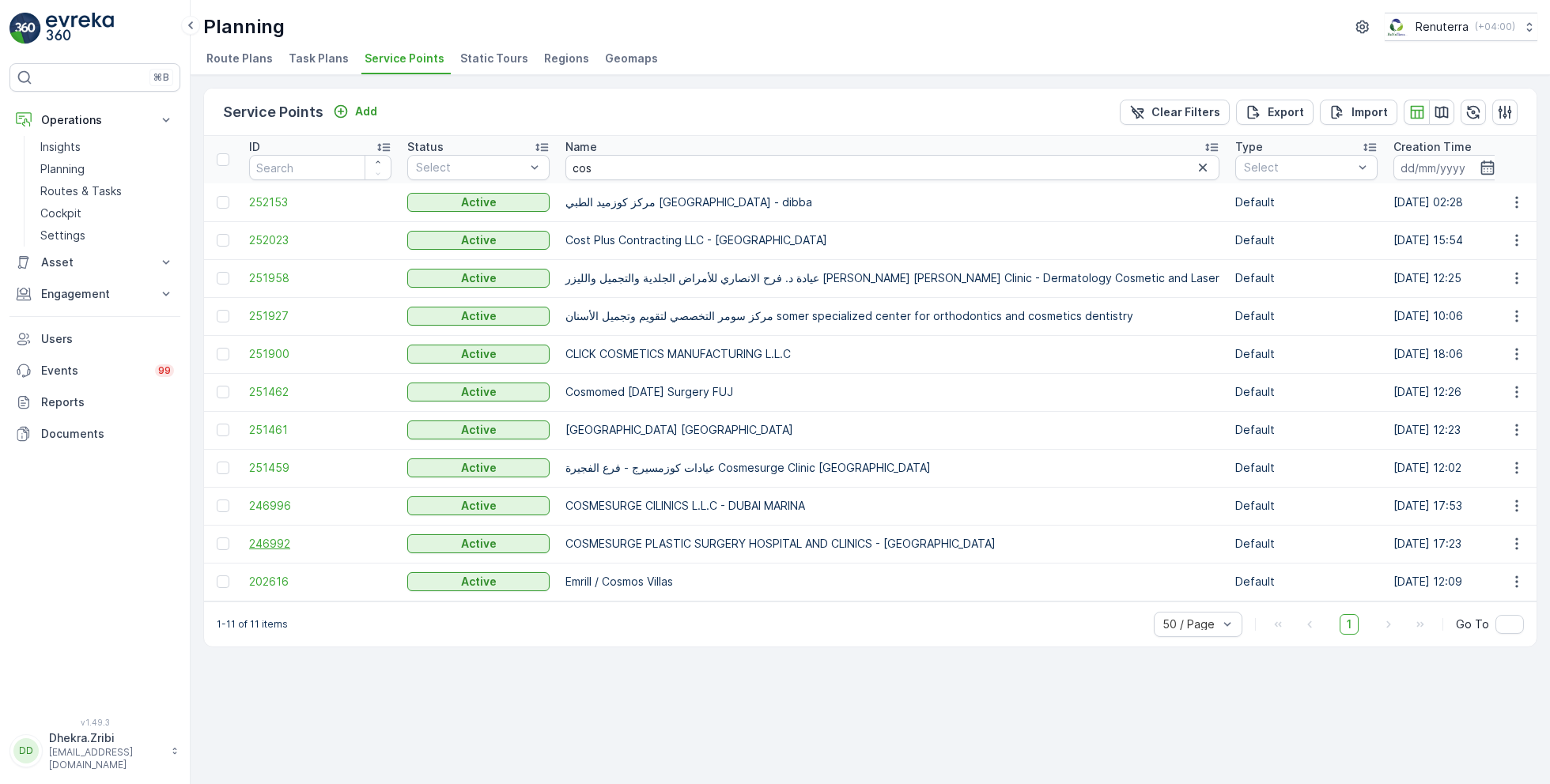
click at [296, 545] on span "246992" at bounding box center [319, 544] width 142 height 16
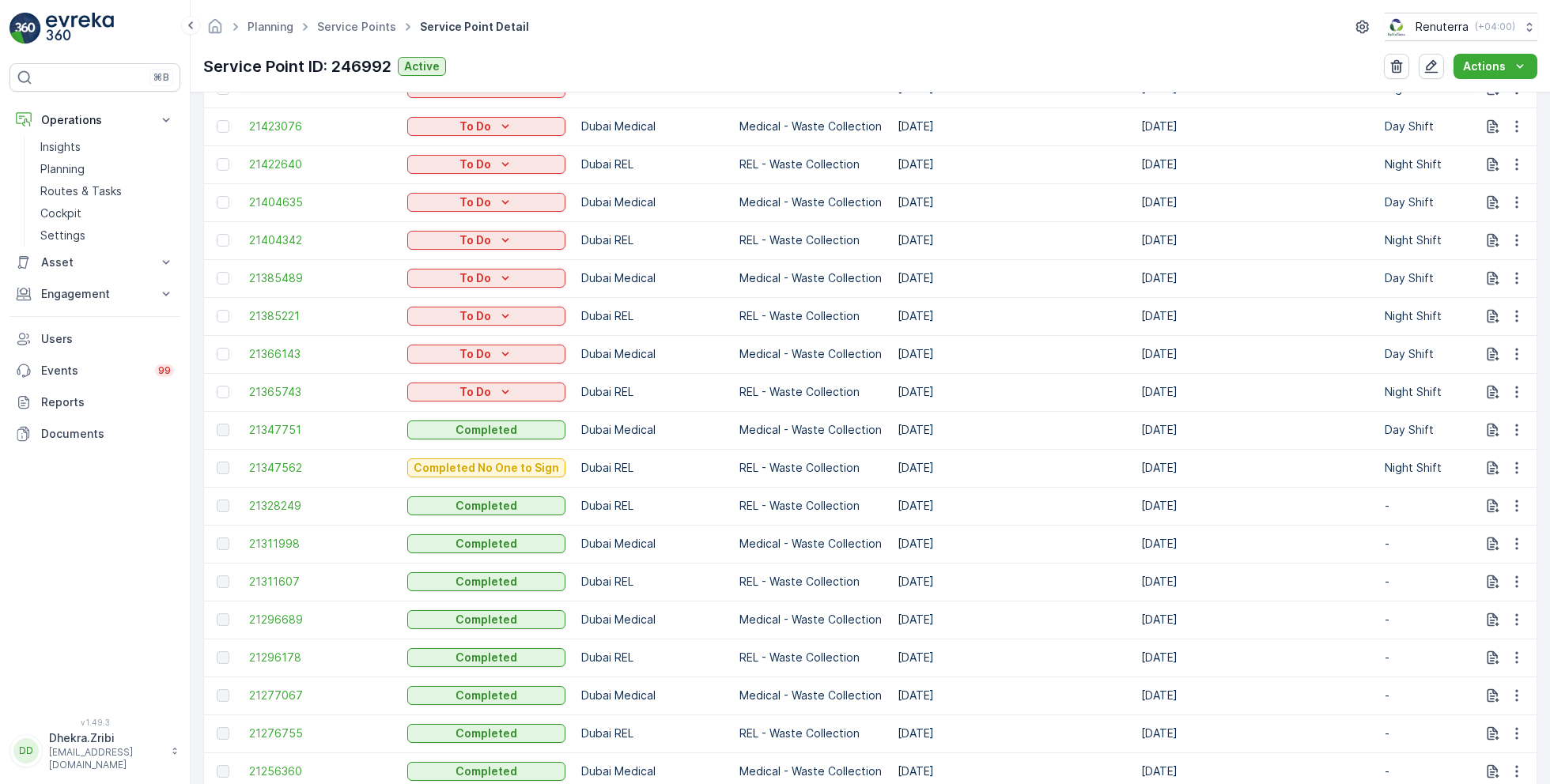
scroll to position [677, 0]
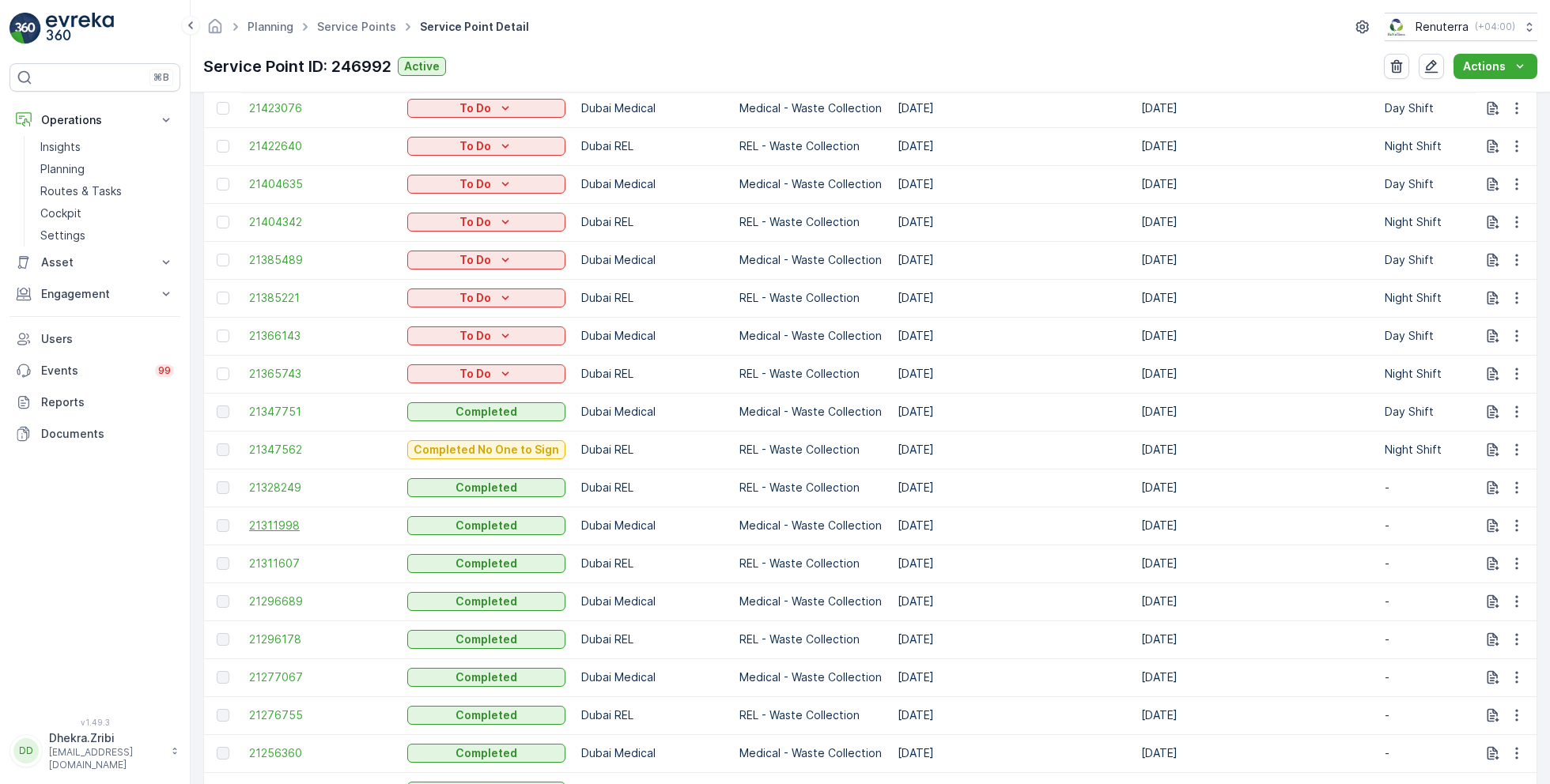
click at [270, 517] on span "21311998" at bounding box center [319, 525] width 142 height 16
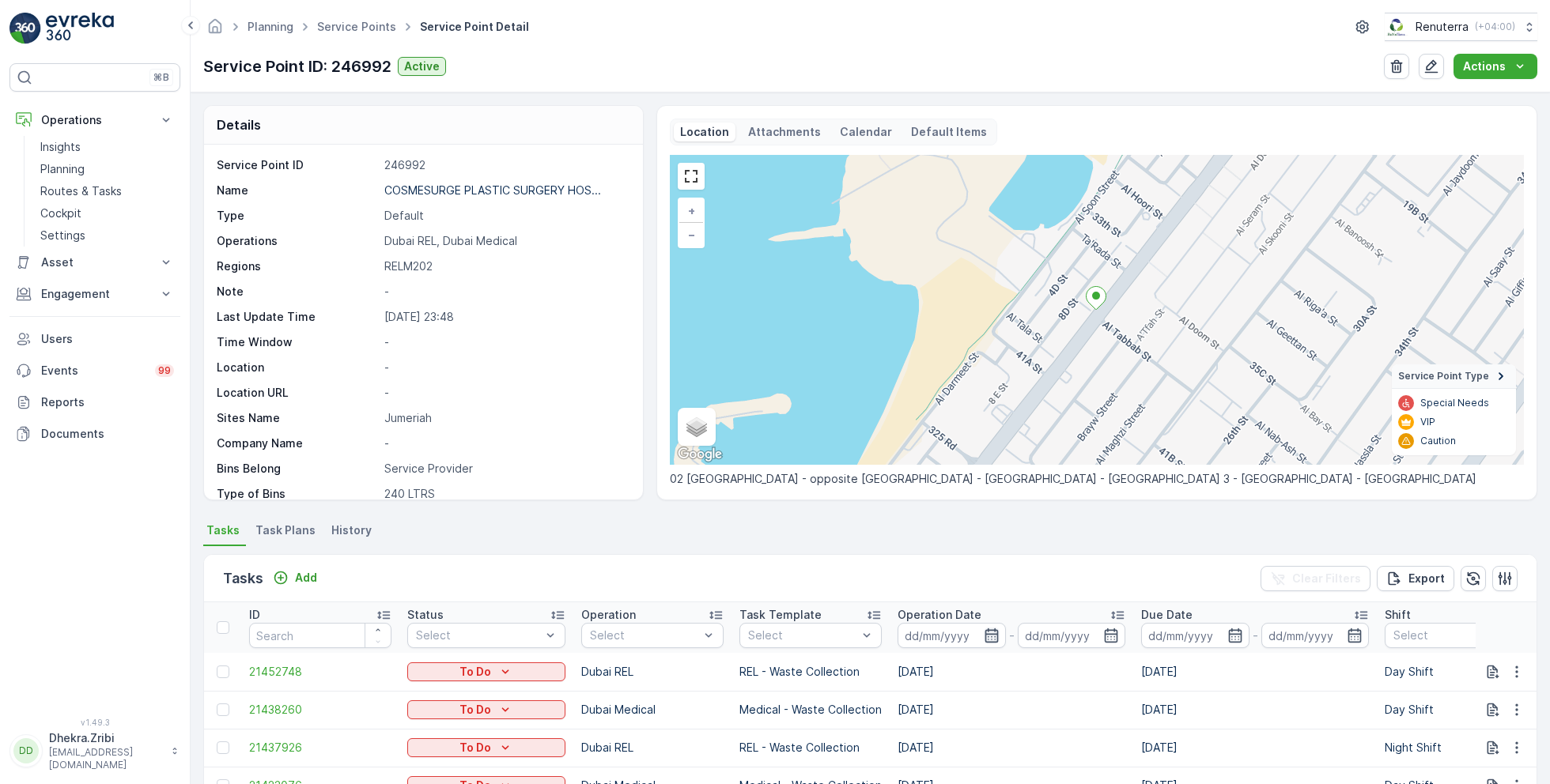
click at [985, 632] on icon "button" at bounding box center [992, 635] width 14 height 14
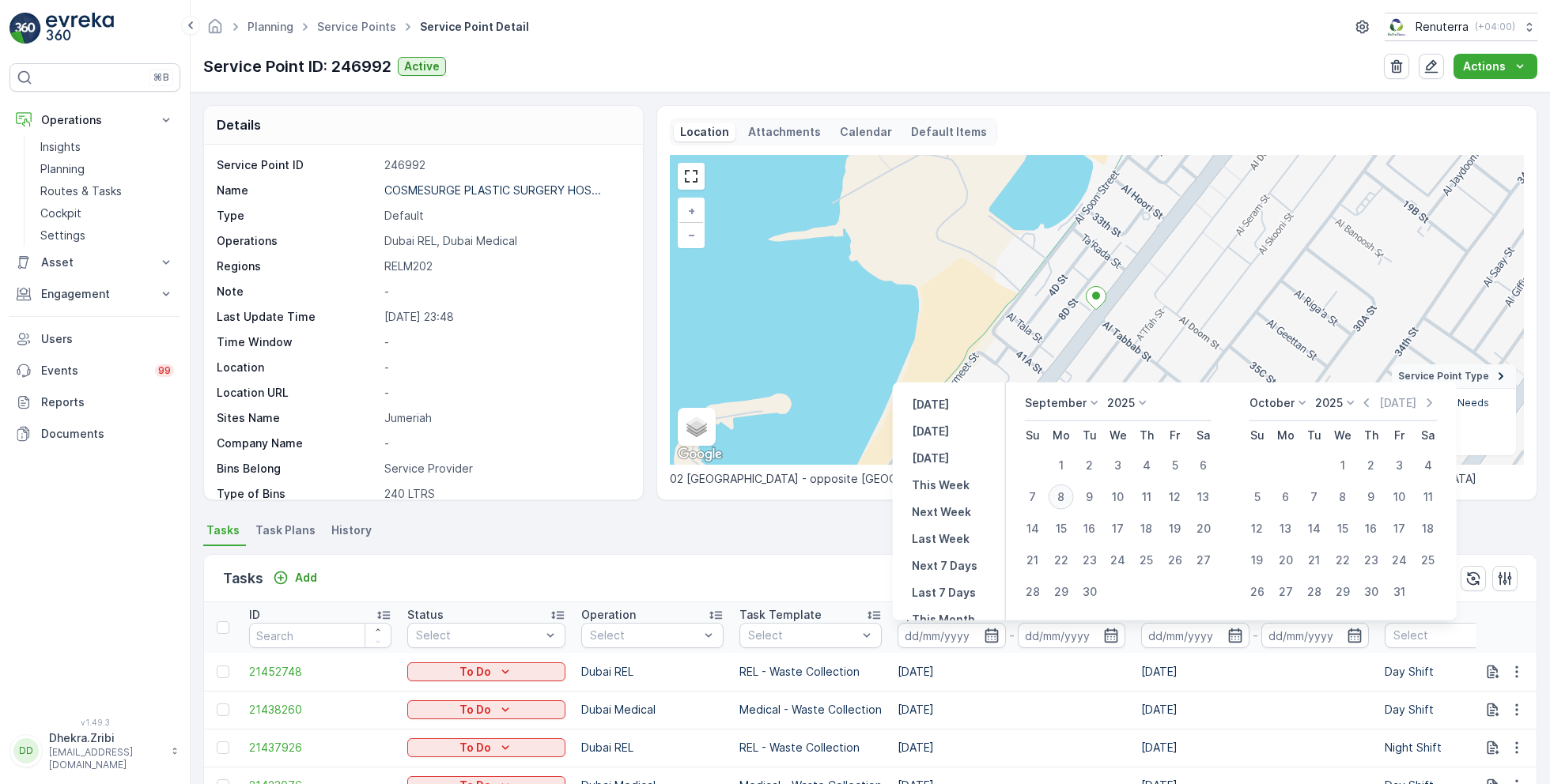
click at [1059, 495] on div "8" at bounding box center [1061, 498] width 26 height 26
type input "08.09.2025"
click at [1059, 495] on div "8" at bounding box center [1061, 498] width 26 height 26
type input "08.09.2025"
click at [832, 561] on div "Tasks Add Clear Filters Export" at bounding box center [870, 579] width 1332 height 48
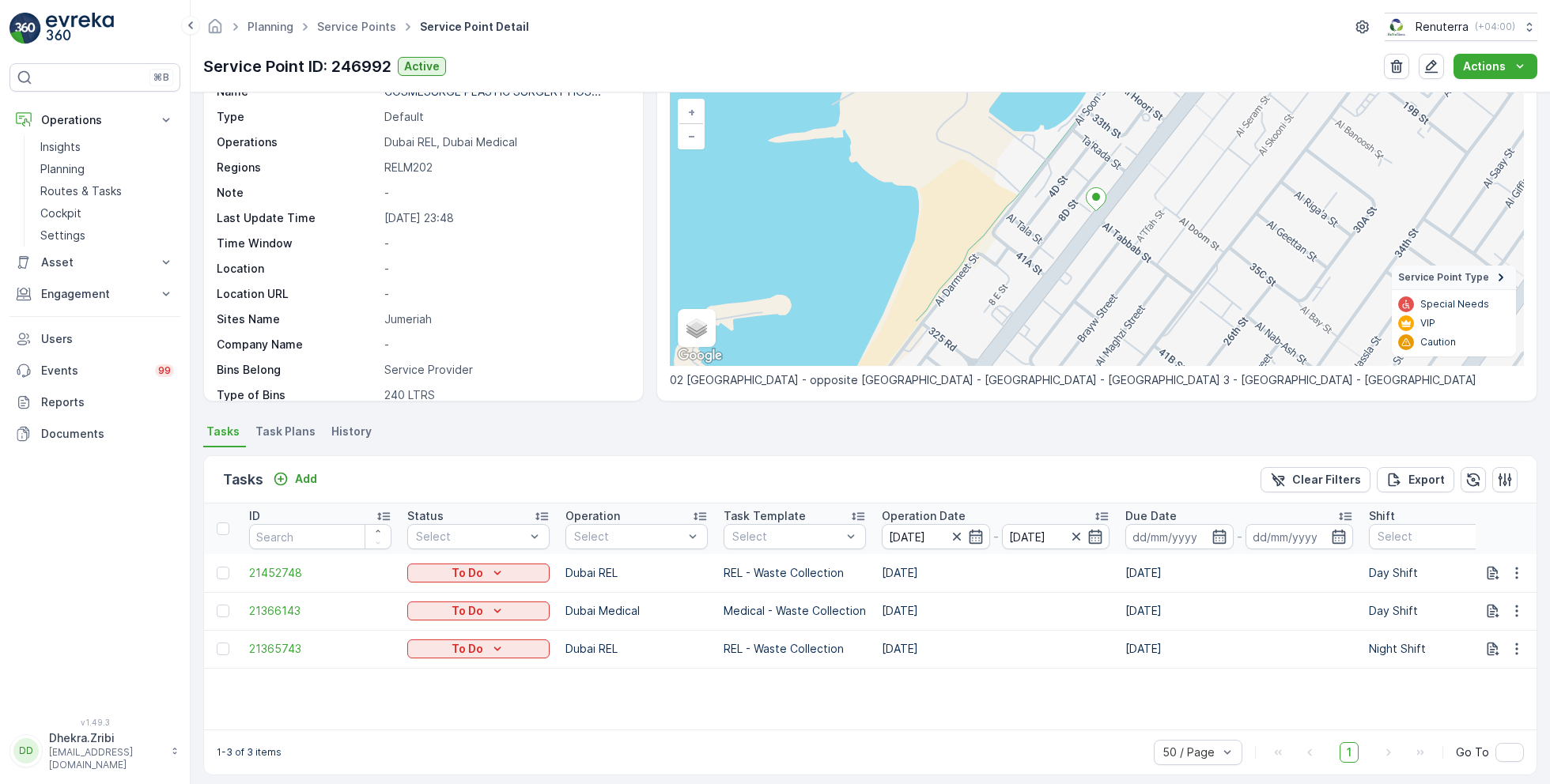
scroll to position [101, 0]
click at [276, 571] on span "21452748" at bounding box center [319, 571] width 142 height 16
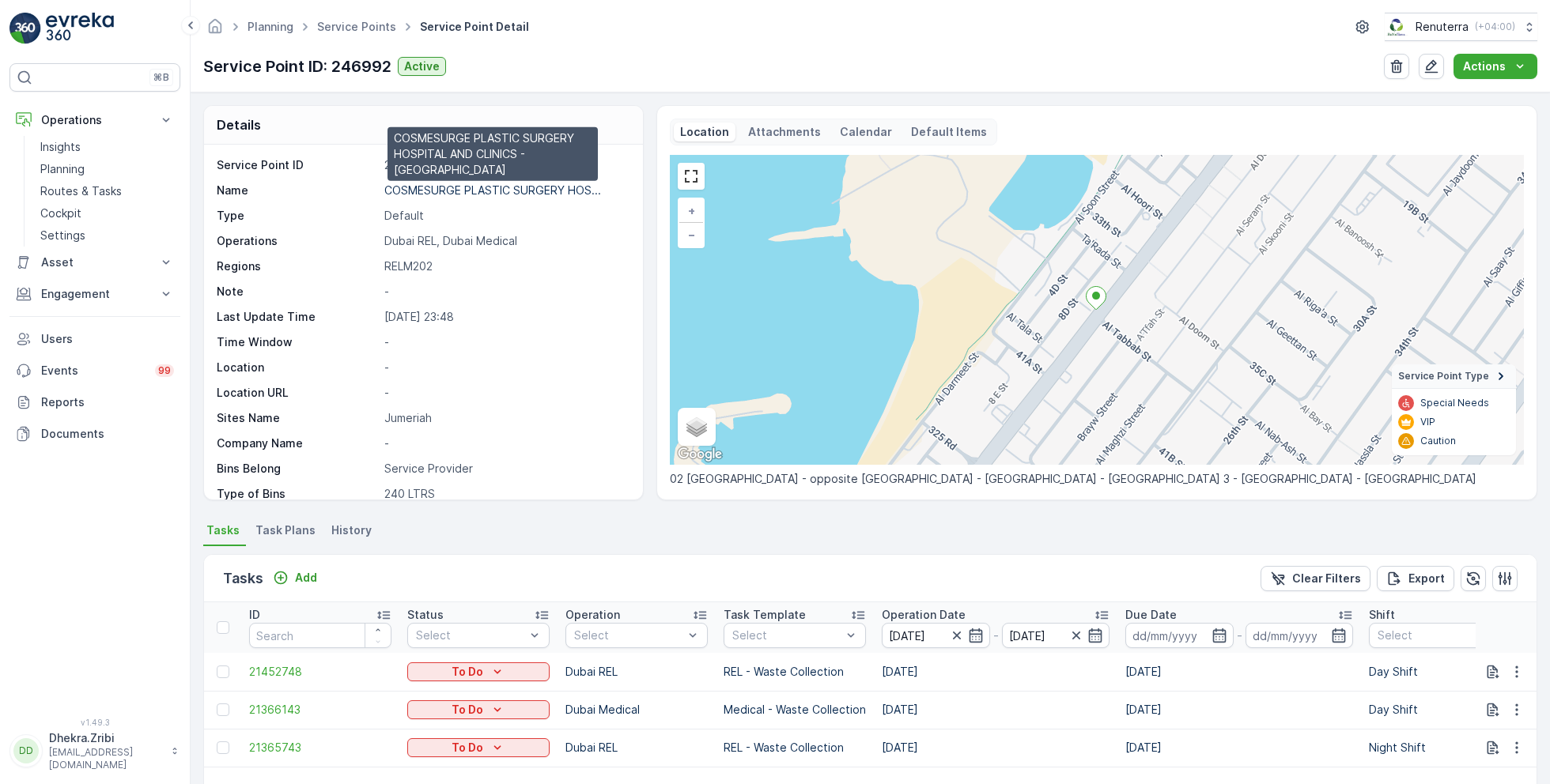
click at [488, 189] on p "COSMESURGE PLASTIC SURGERY HOS..." at bounding box center [492, 190] width 216 height 14
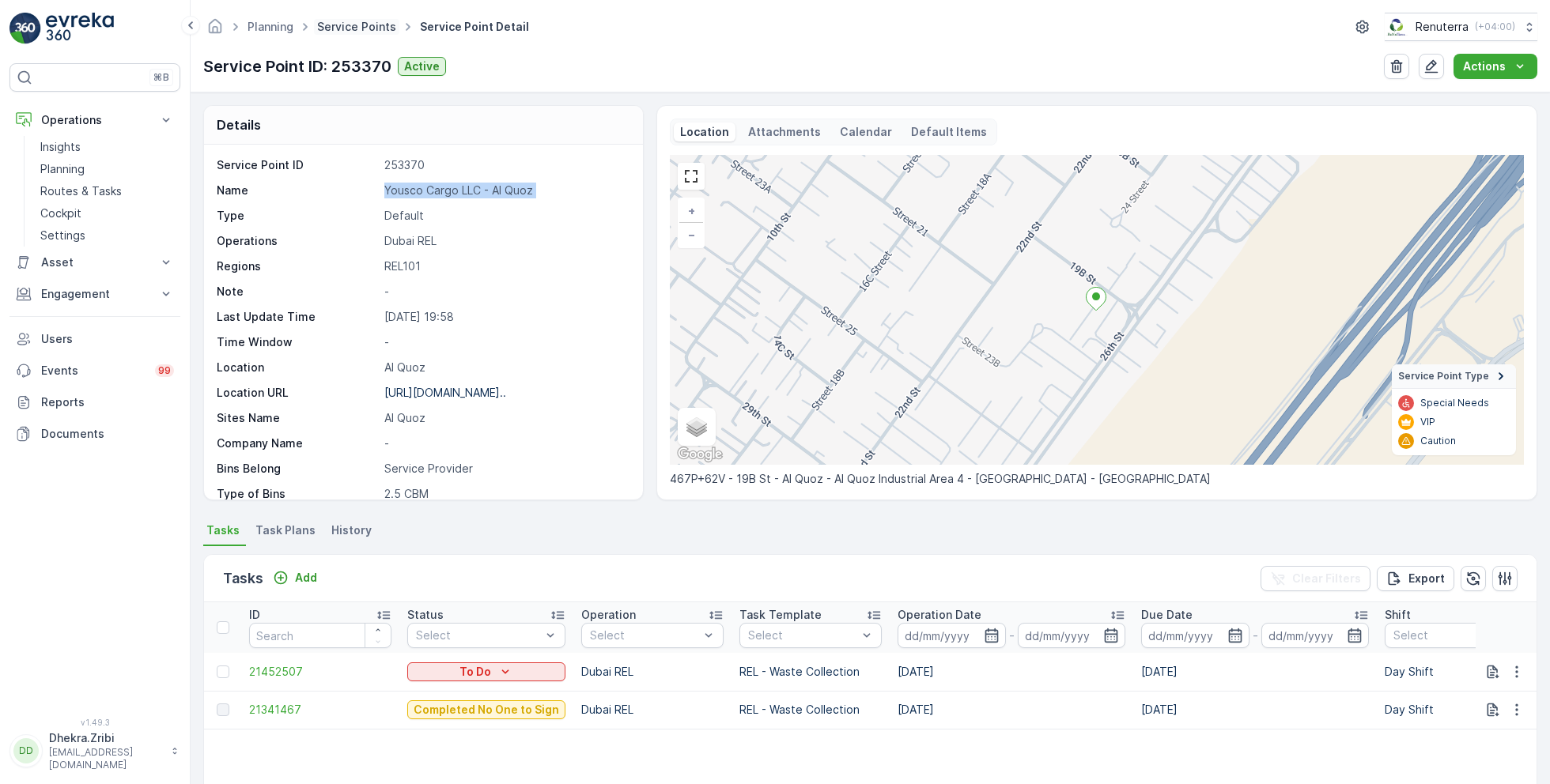
click at [354, 23] on link "Service Points" at bounding box center [357, 27] width 79 height 14
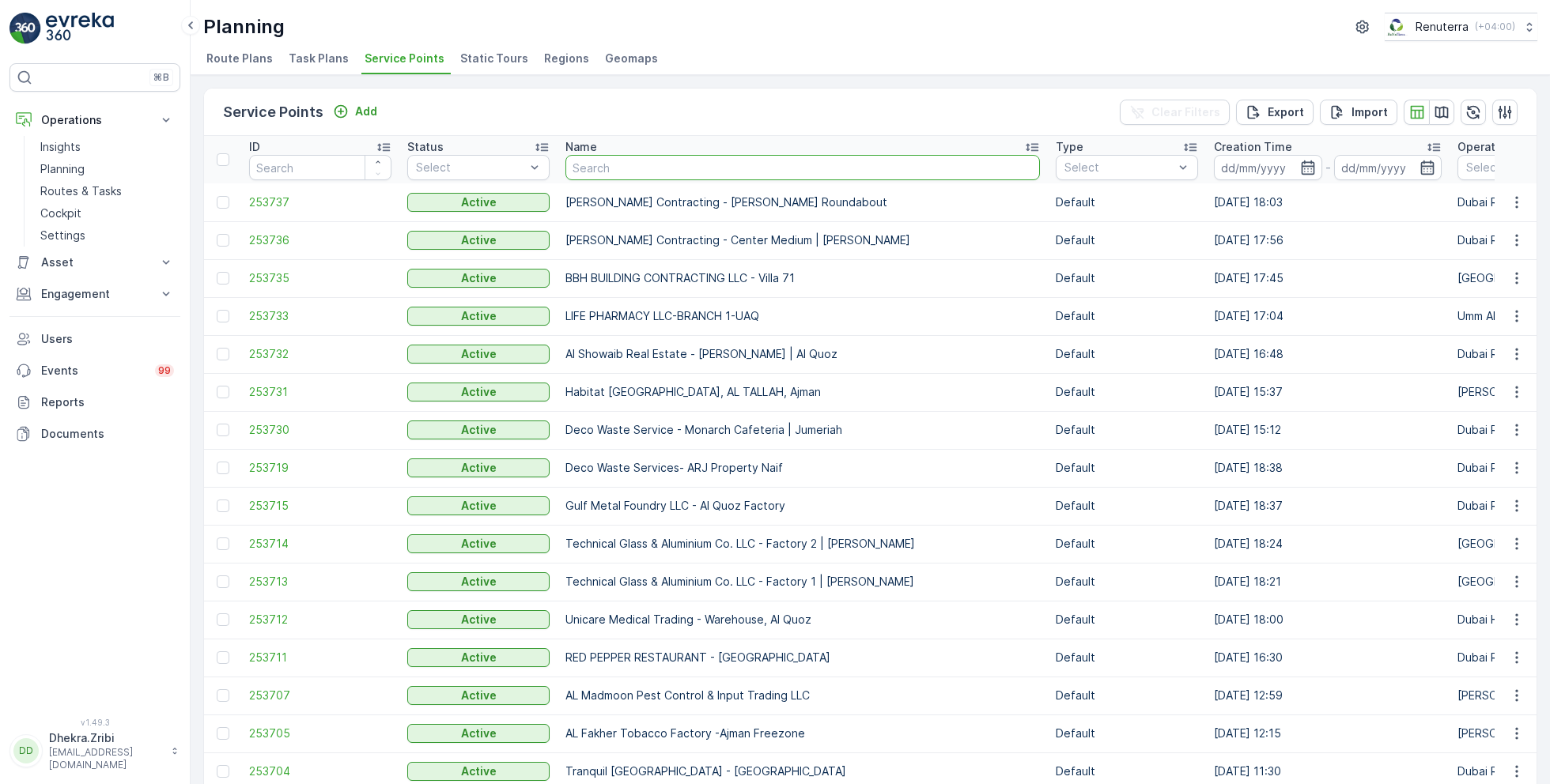
click at [660, 178] on input "text" at bounding box center [802, 168] width 474 height 26
type input "Coms"
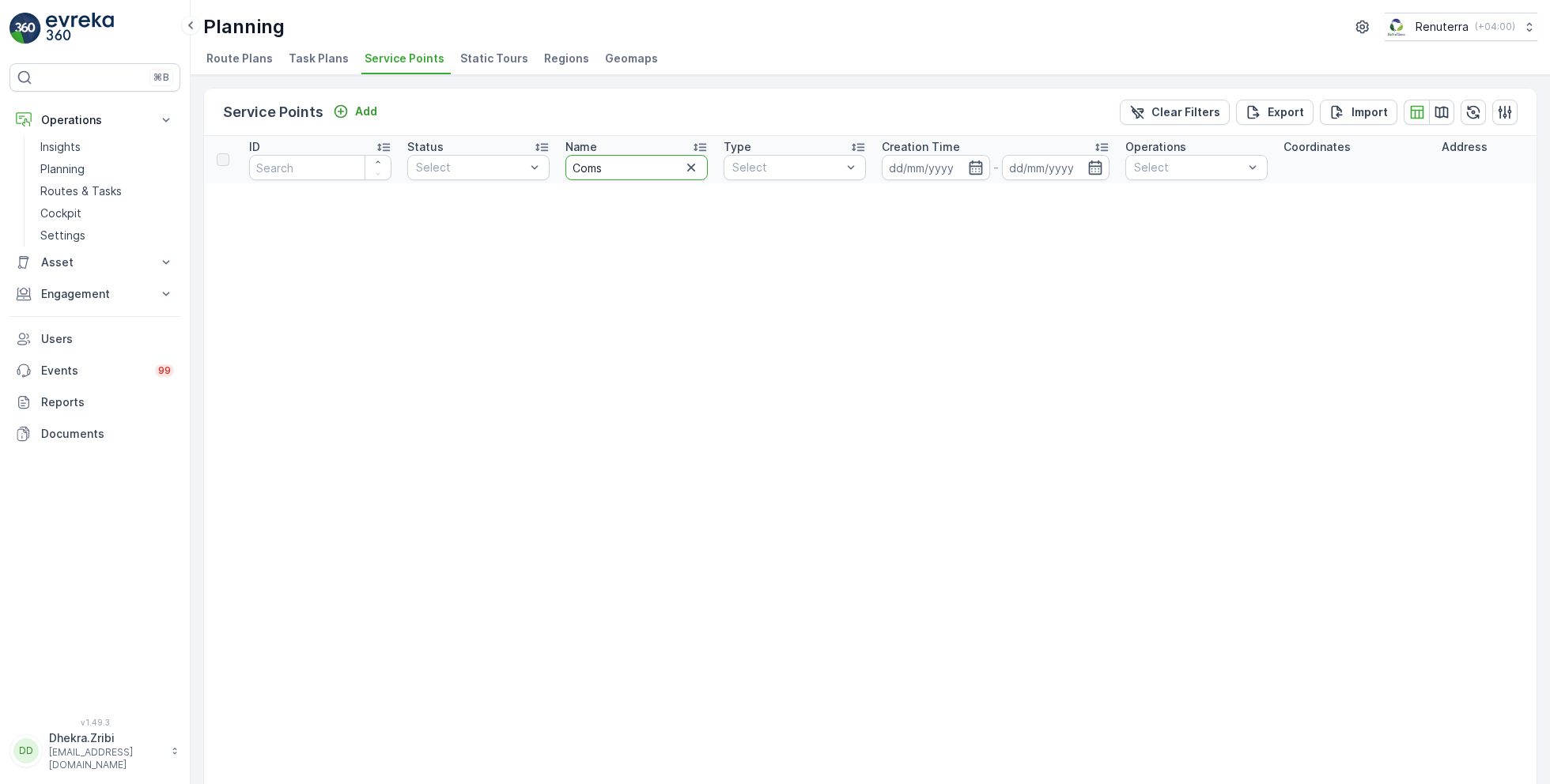
click at [624, 177] on input "Coms" at bounding box center [636, 168] width 142 height 26
type input "Cosmo"
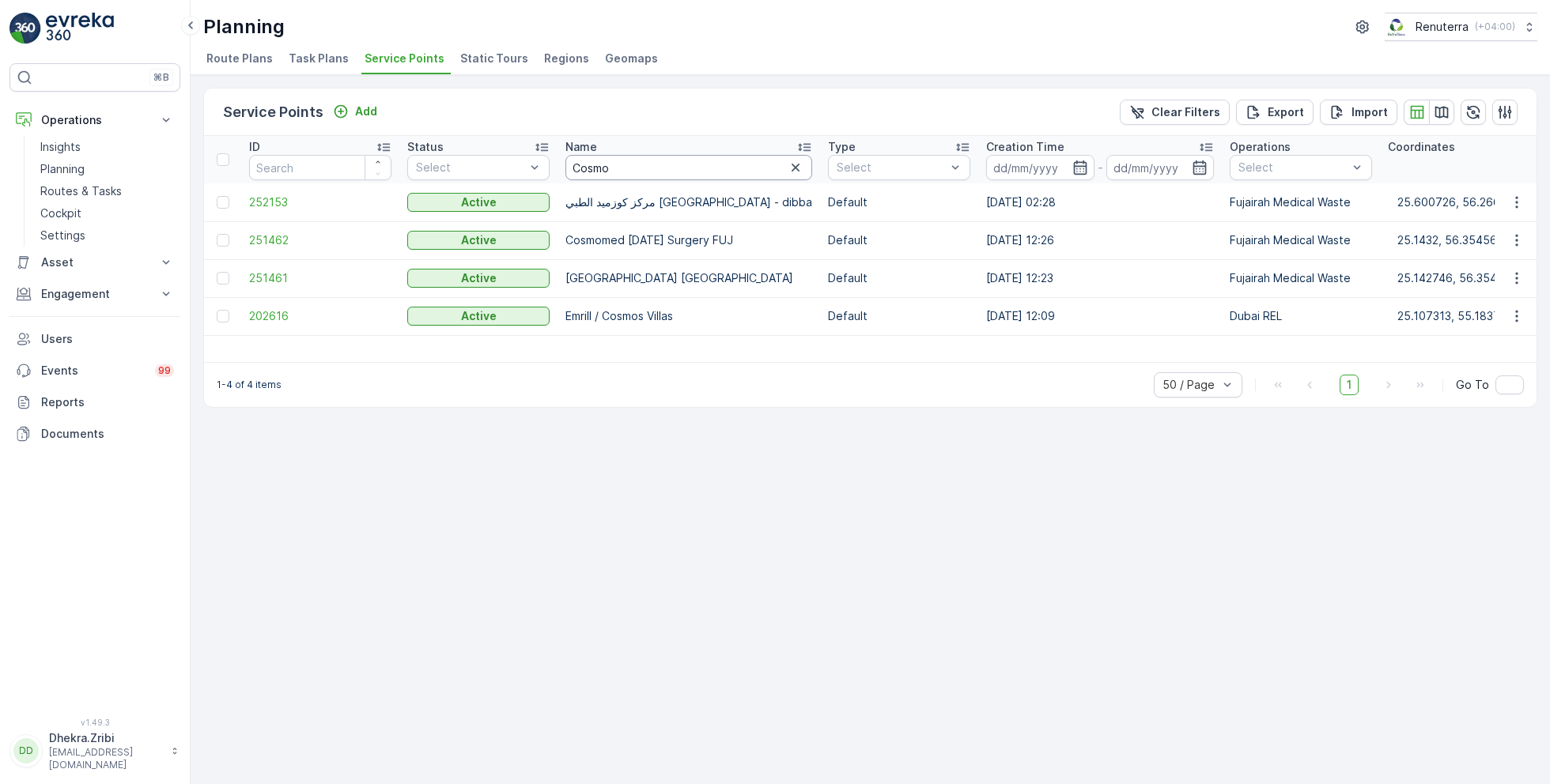
click at [623, 169] on input "Cosmo" at bounding box center [688, 168] width 247 height 26
type input "Cosm"
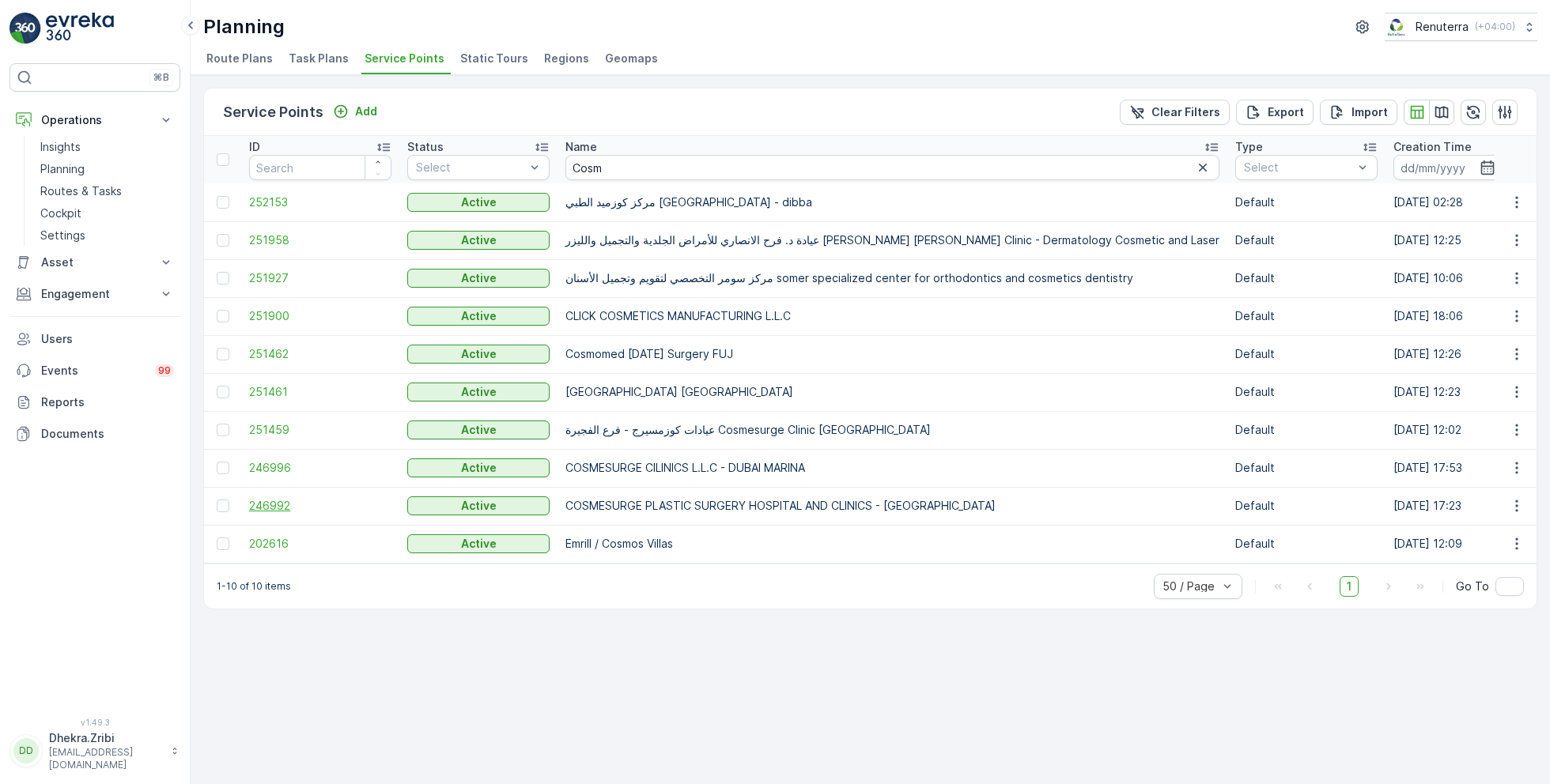
click at [260, 508] on span "246992" at bounding box center [319, 505] width 142 height 16
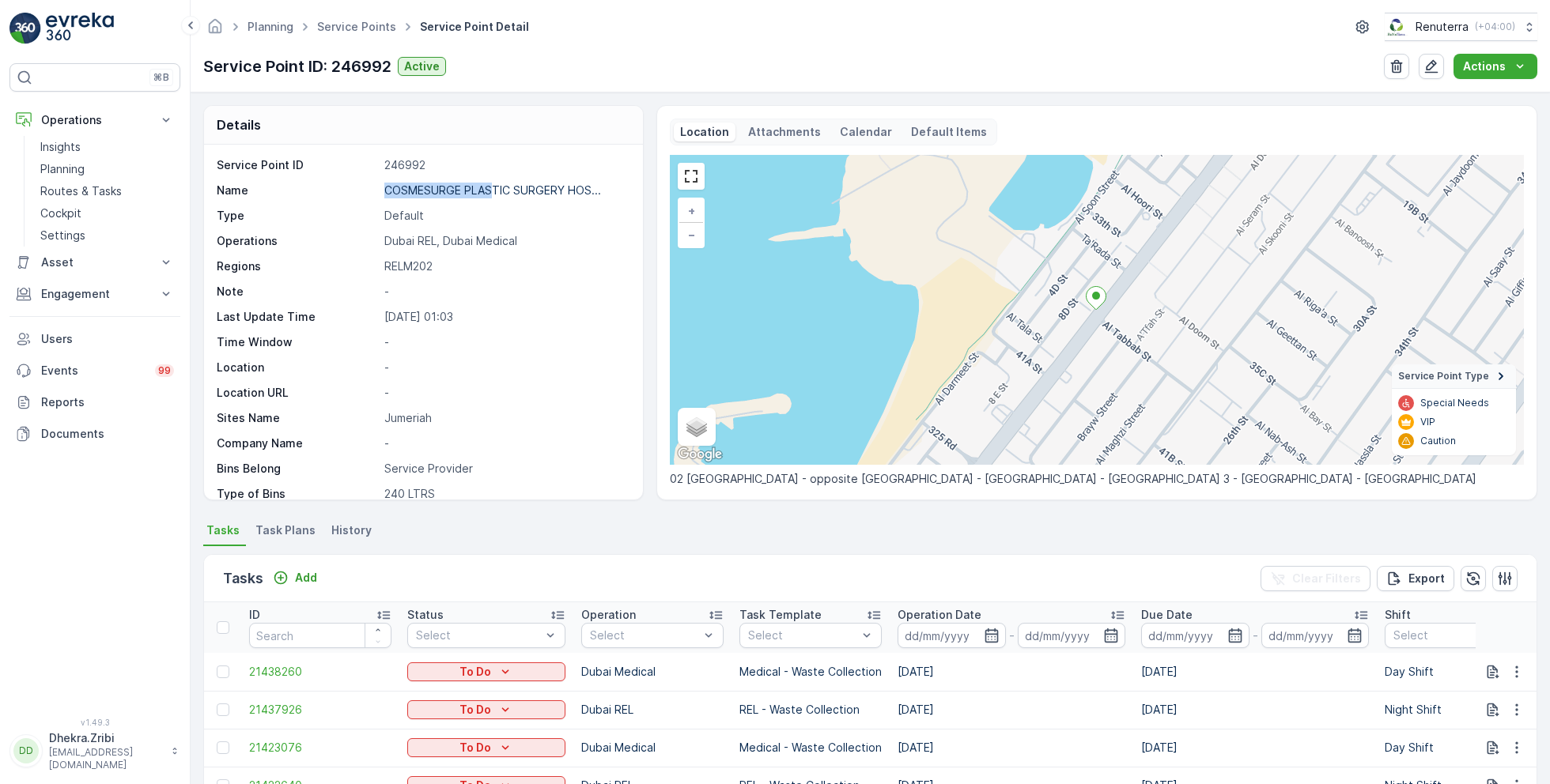
drag, startPoint x: 383, startPoint y: 185, endPoint x: 497, endPoint y: 184, distance: 114.0
click at [497, 184] on div "Name COSMESURGE PLASTIC SURGERY HOS..." at bounding box center [420, 190] width 410 height 16
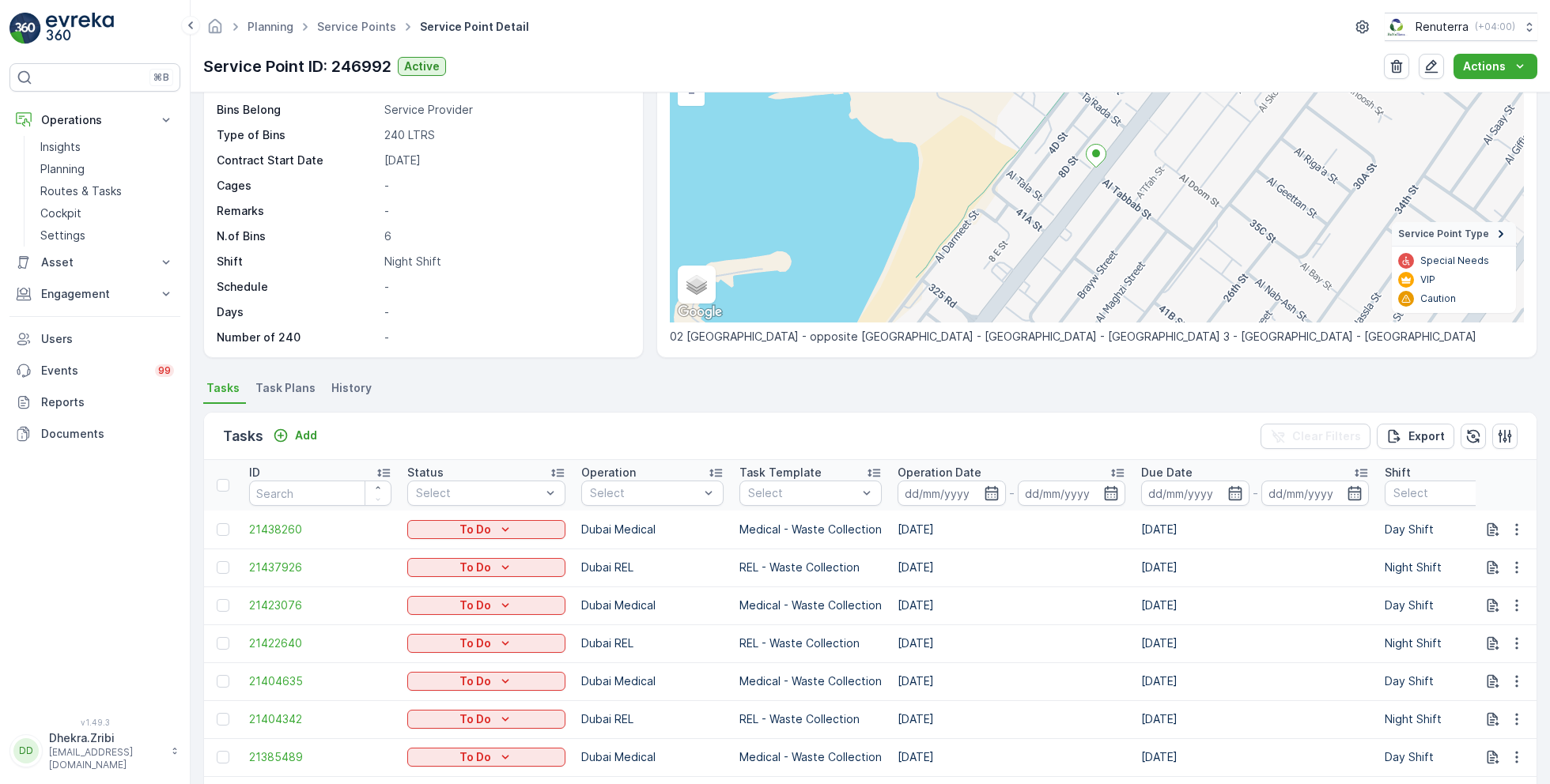
scroll to position [168, 0]
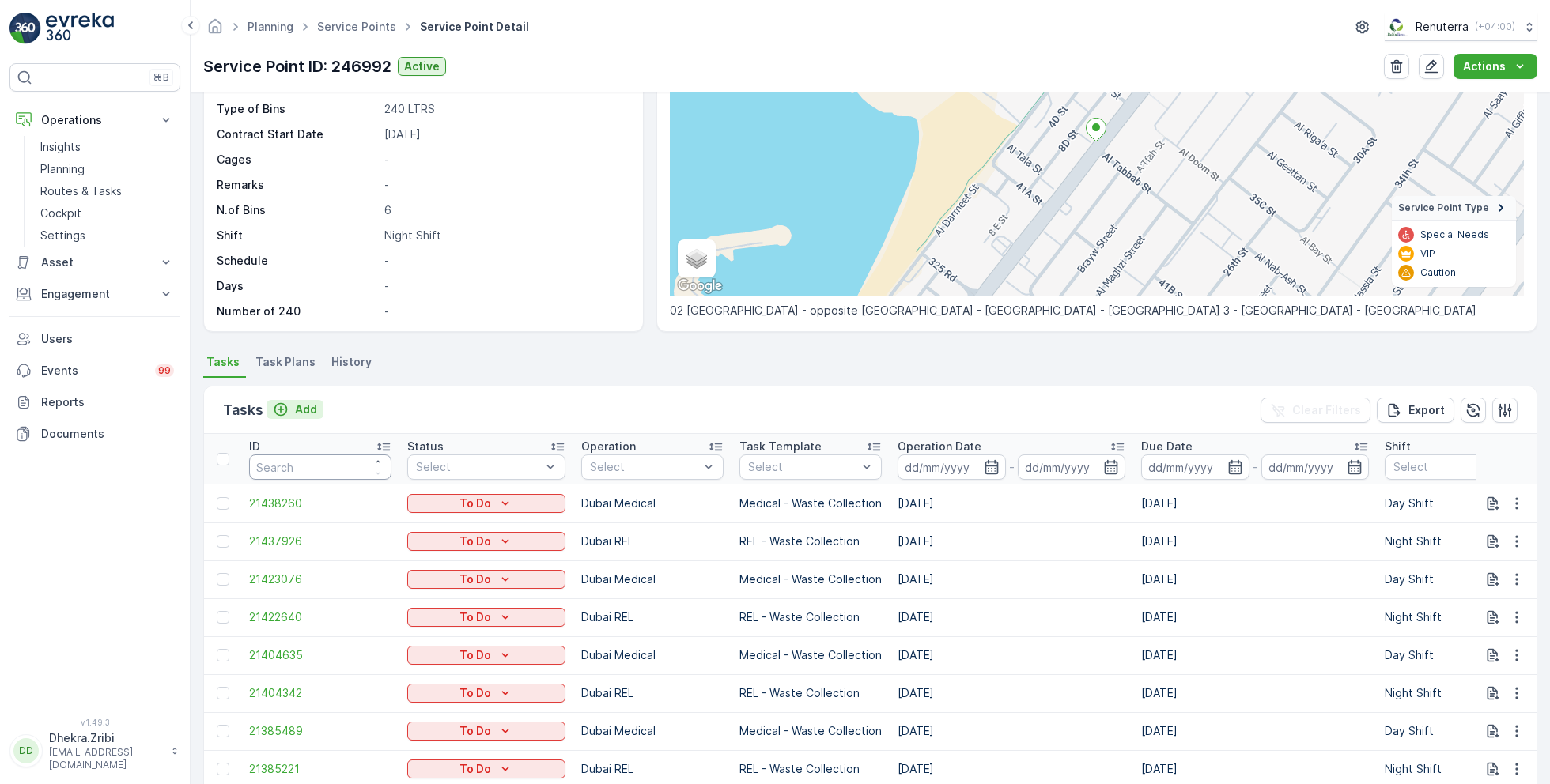
click at [305, 410] on p "Add" at bounding box center [305, 409] width 22 height 16
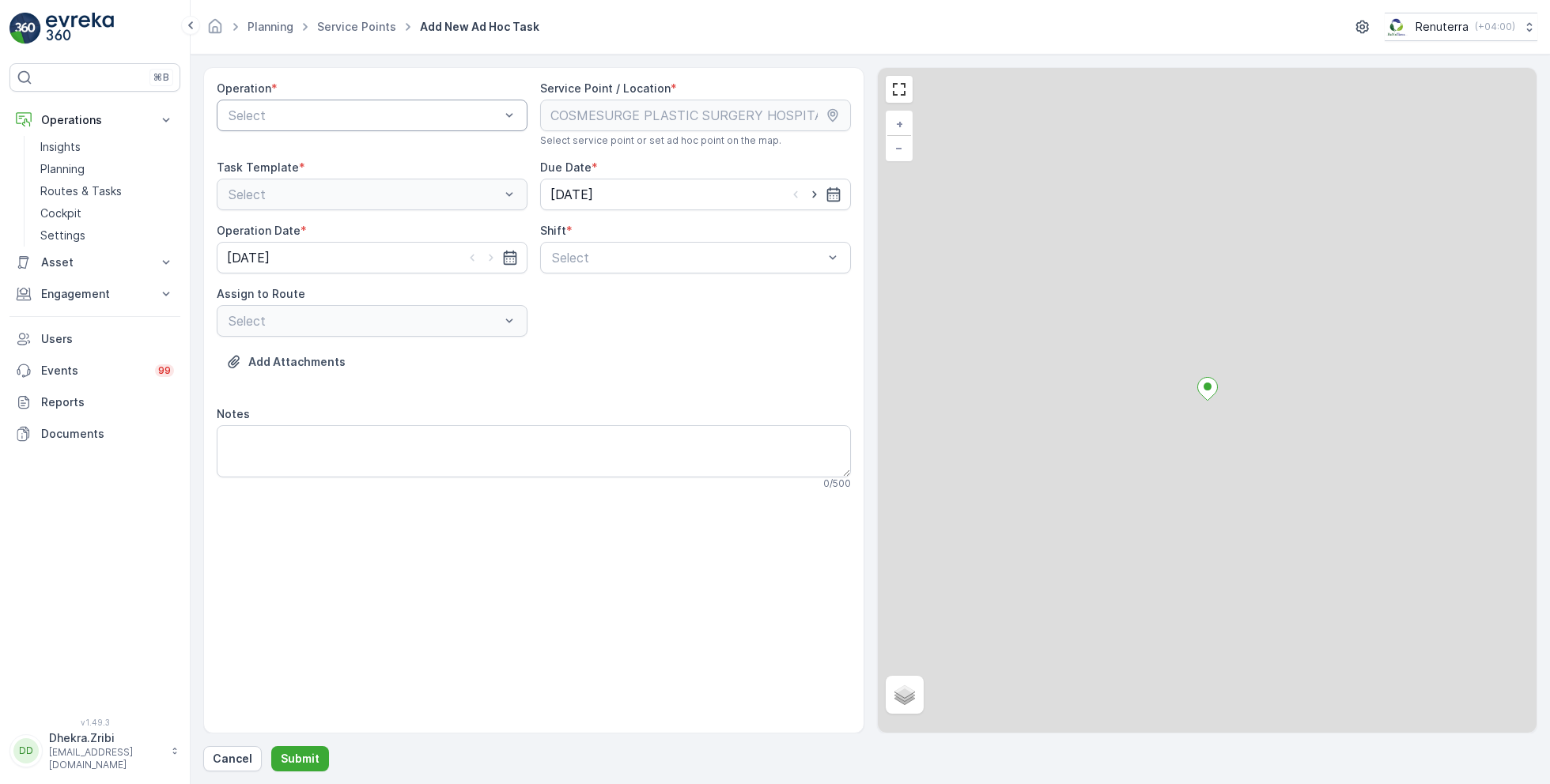
click at [279, 127] on div "Select" at bounding box center [371, 115] width 310 height 32
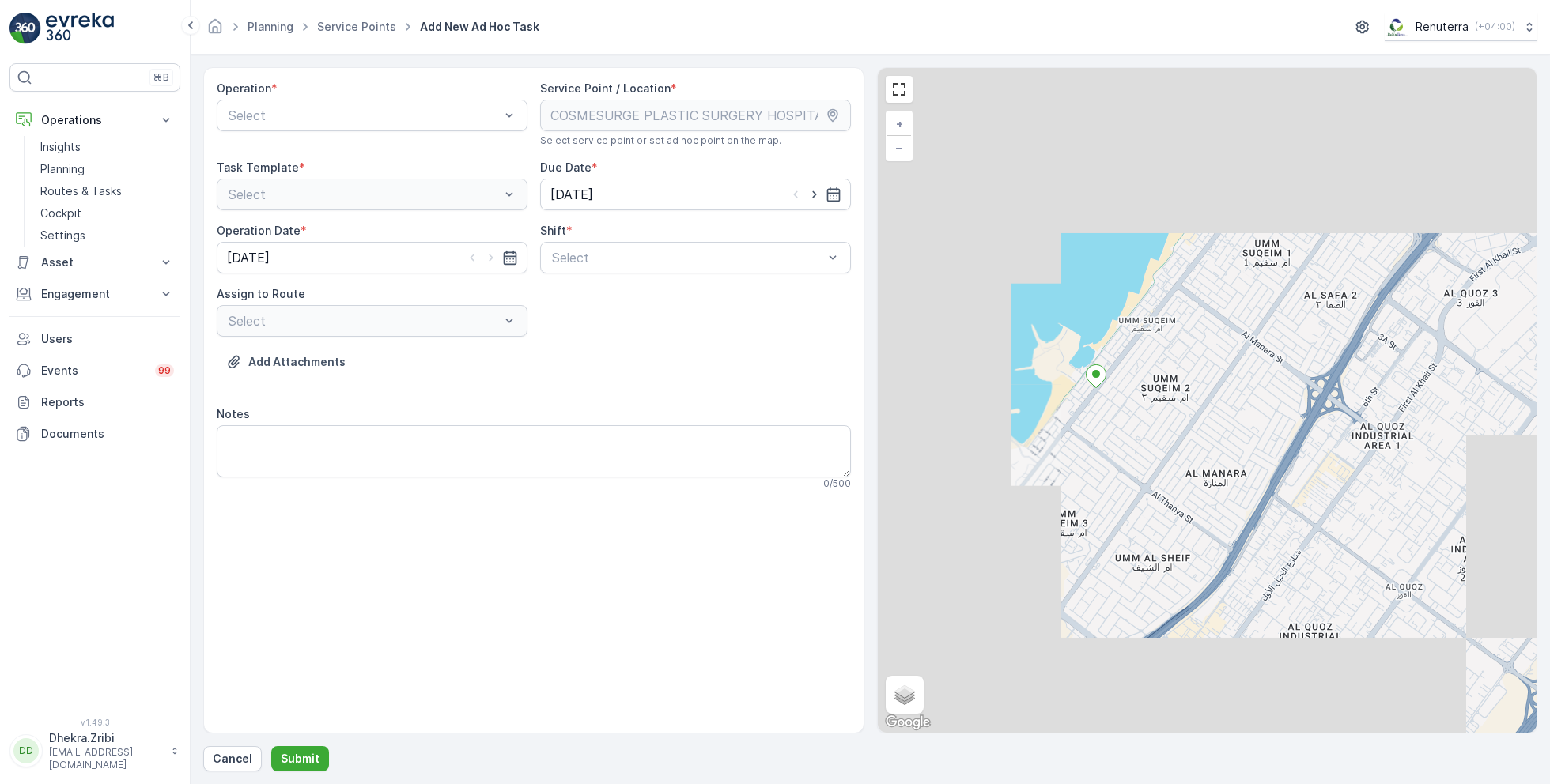
drag, startPoint x: 1138, startPoint y: 502, endPoint x: 1138, endPoint y: 471, distance: 31.0
click at [1138, 471] on div "+ − Satellite Roadmap Terrain Hybrid Leaflet Keyboard shortcuts Map Data Map da…" at bounding box center [1207, 400] width 659 height 664
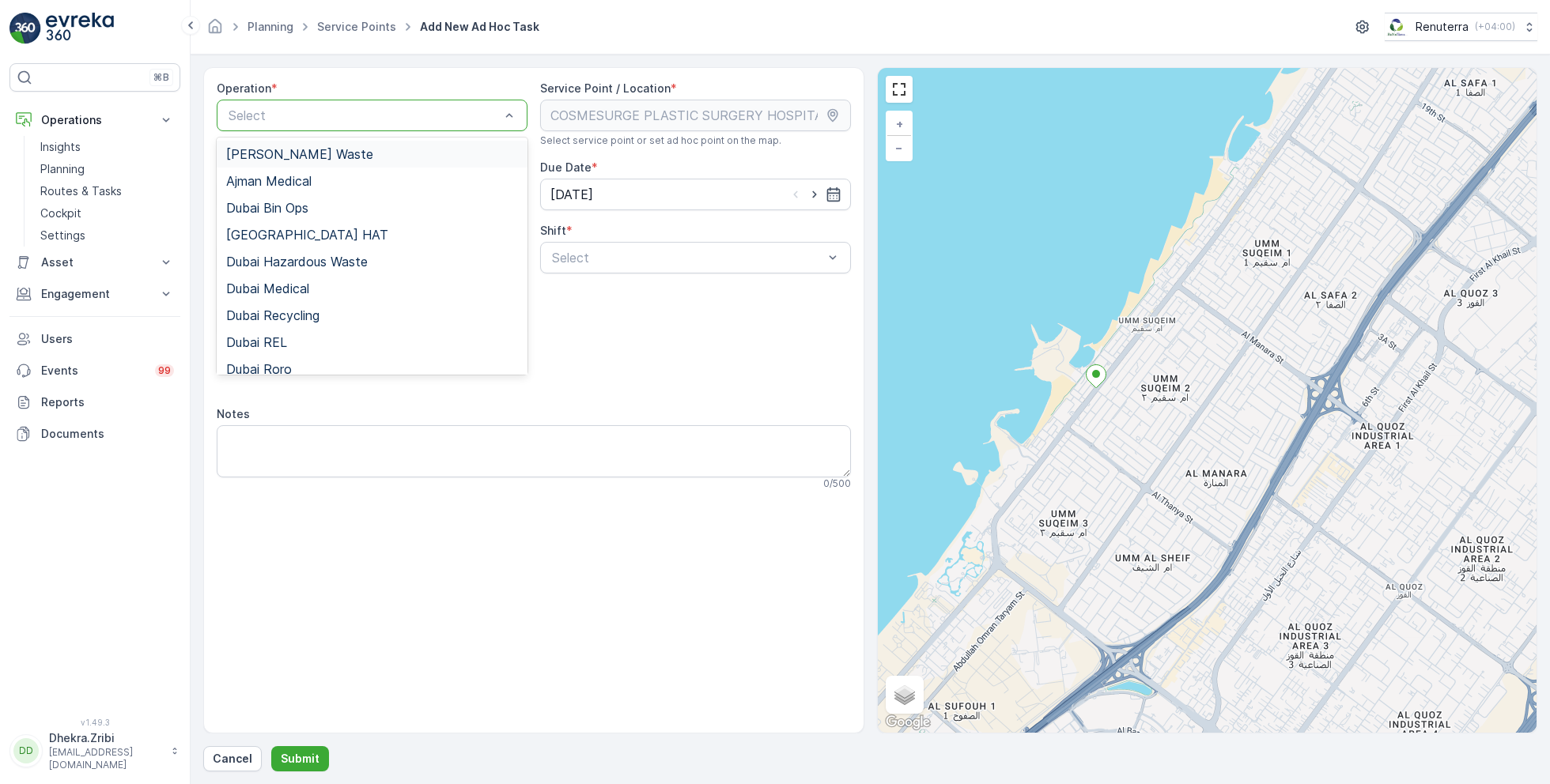
click at [333, 128] on div "Select" at bounding box center [371, 115] width 310 height 32
click at [329, 347] on div "Dubai REL" at bounding box center [372, 342] width 292 height 14
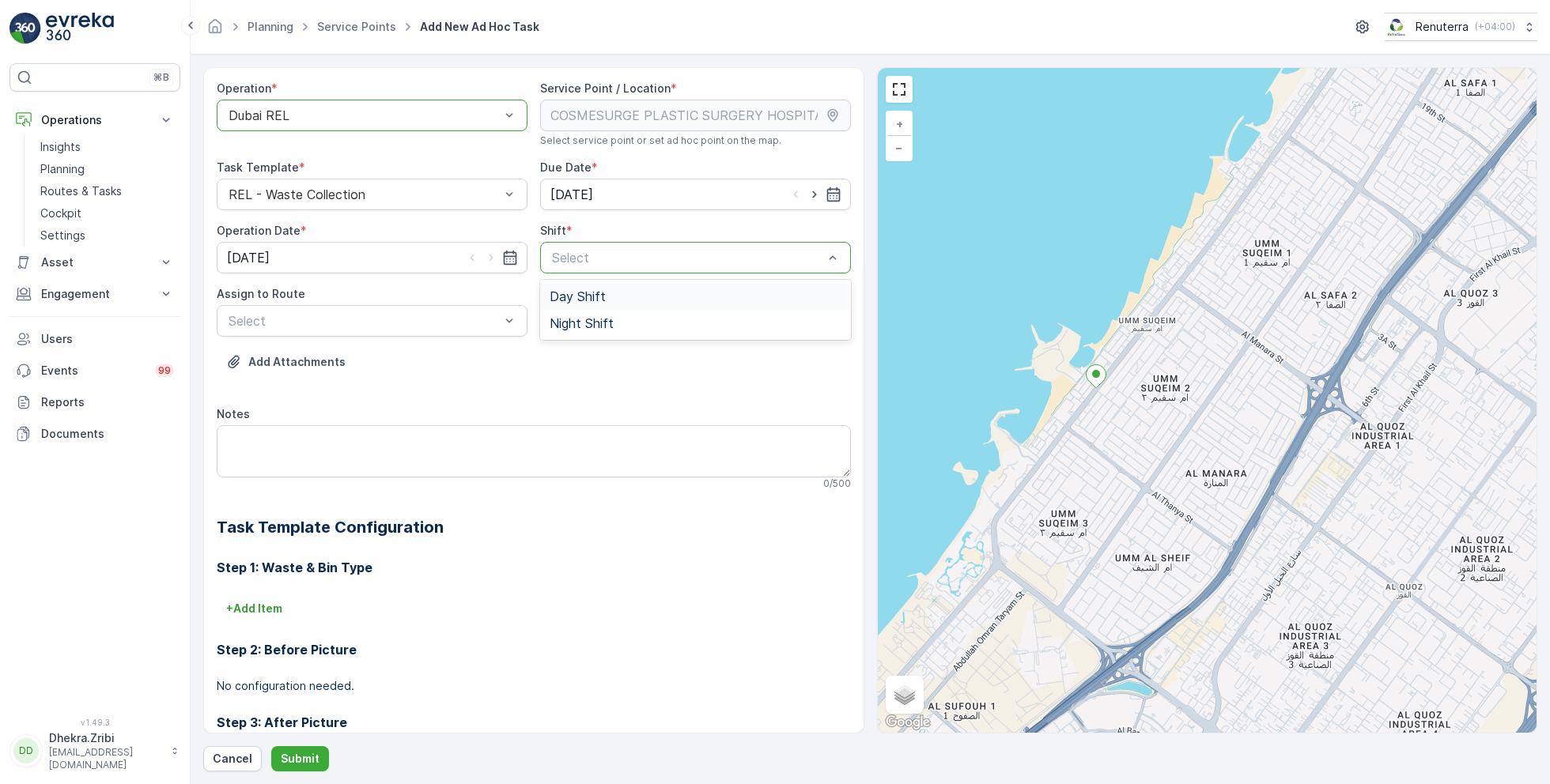
click at [613, 289] on div "Day Shift" at bounding box center [695, 296] width 292 height 14
click at [812, 189] on icon "button" at bounding box center [814, 194] width 16 height 16
type input "[DATE]"
click at [492, 252] on icon "button" at bounding box center [491, 258] width 16 height 16
type input "[DATE]"
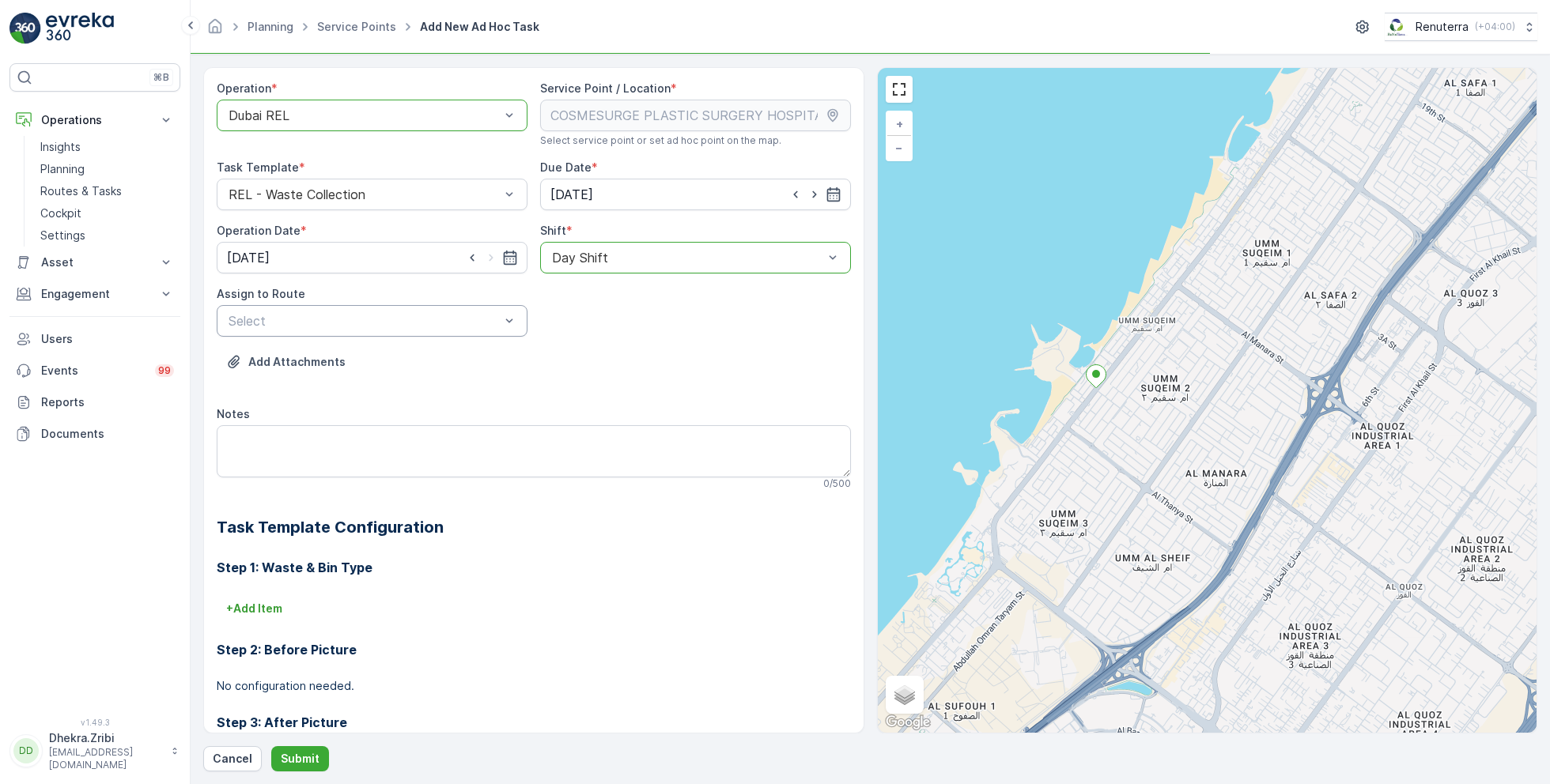
click at [430, 309] on div "Select" at bounding box center [371, 321] width 310 height 32
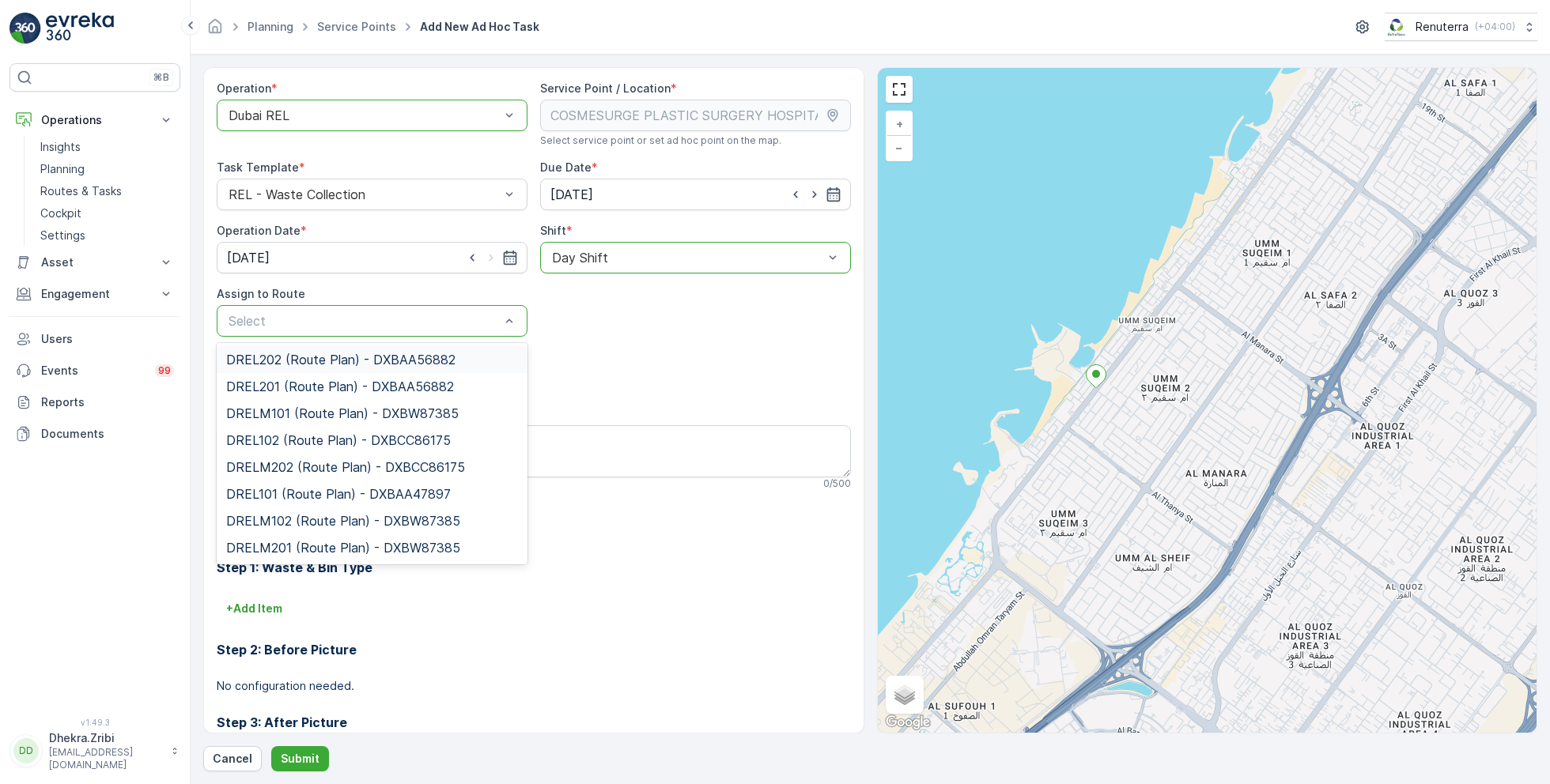
click at [314, 313] on div at bounding box center [364, 320] width 275 height 14
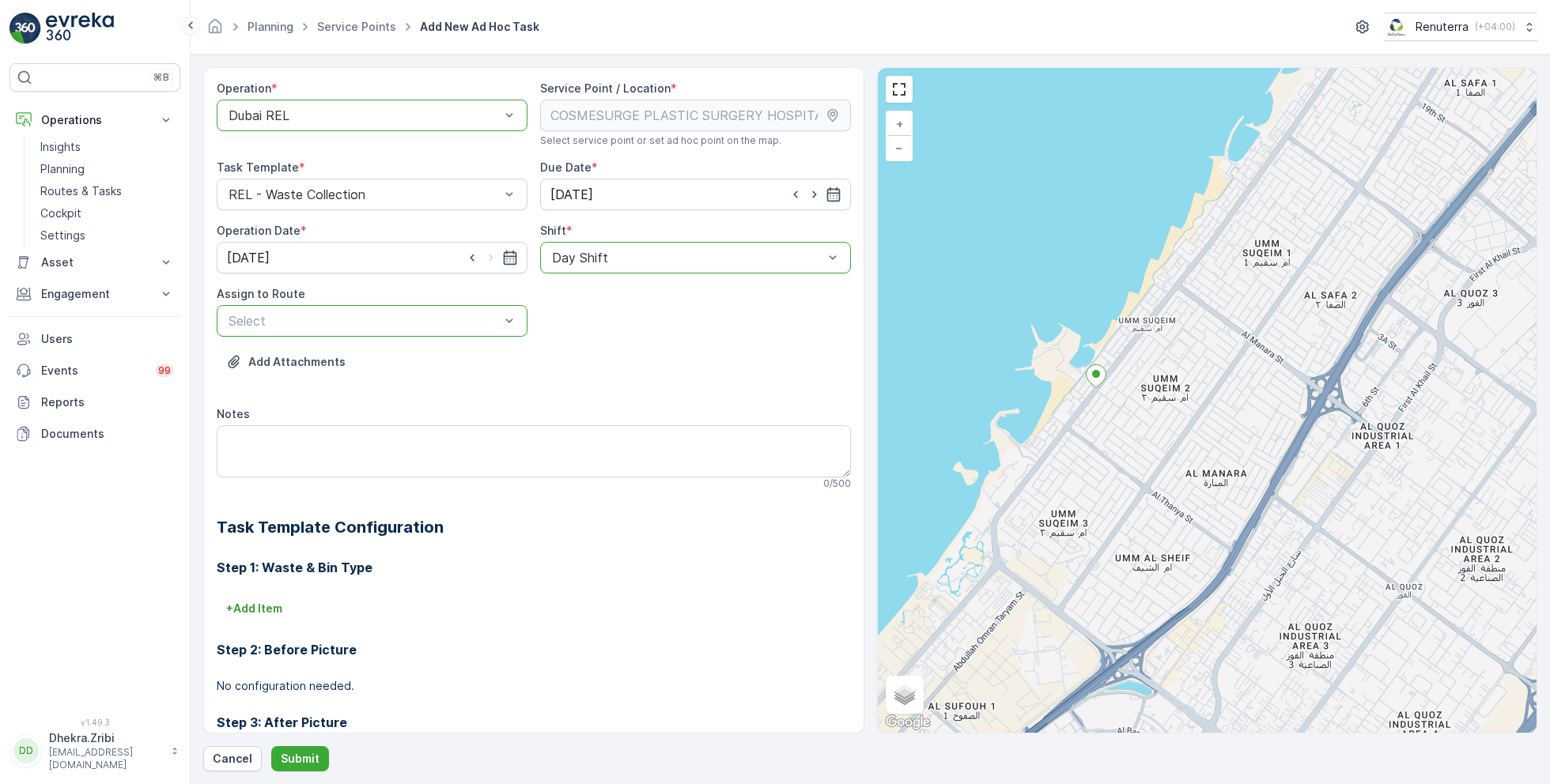
click at [314, 313] on div at bounding box center [364, 320] width 275 height 14
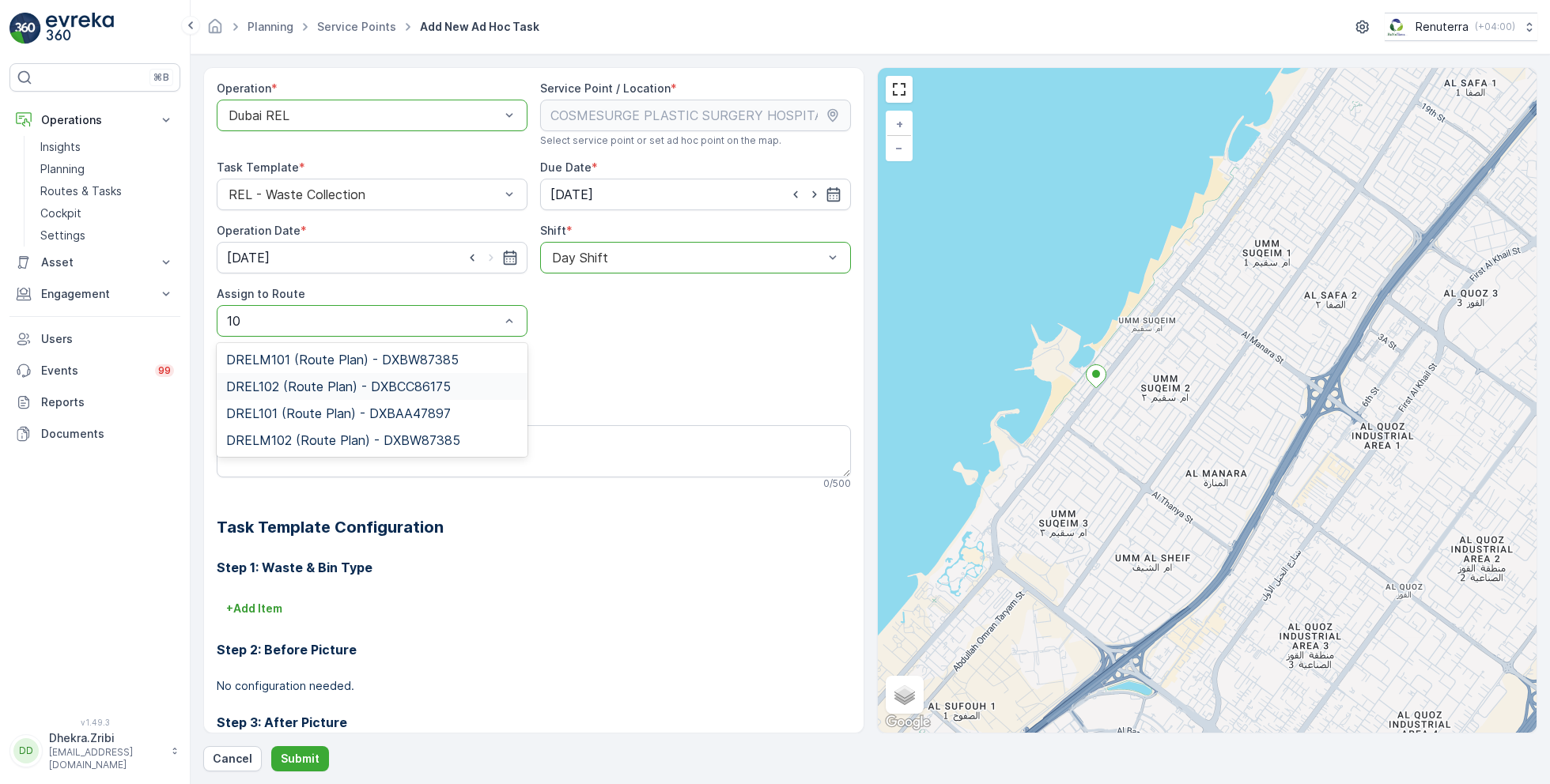
type input "101"
click at [298, 359] on span "DRELM101 (Route Plan) - DXBW87385" at bounding box center [342, 360] width 232 height 14
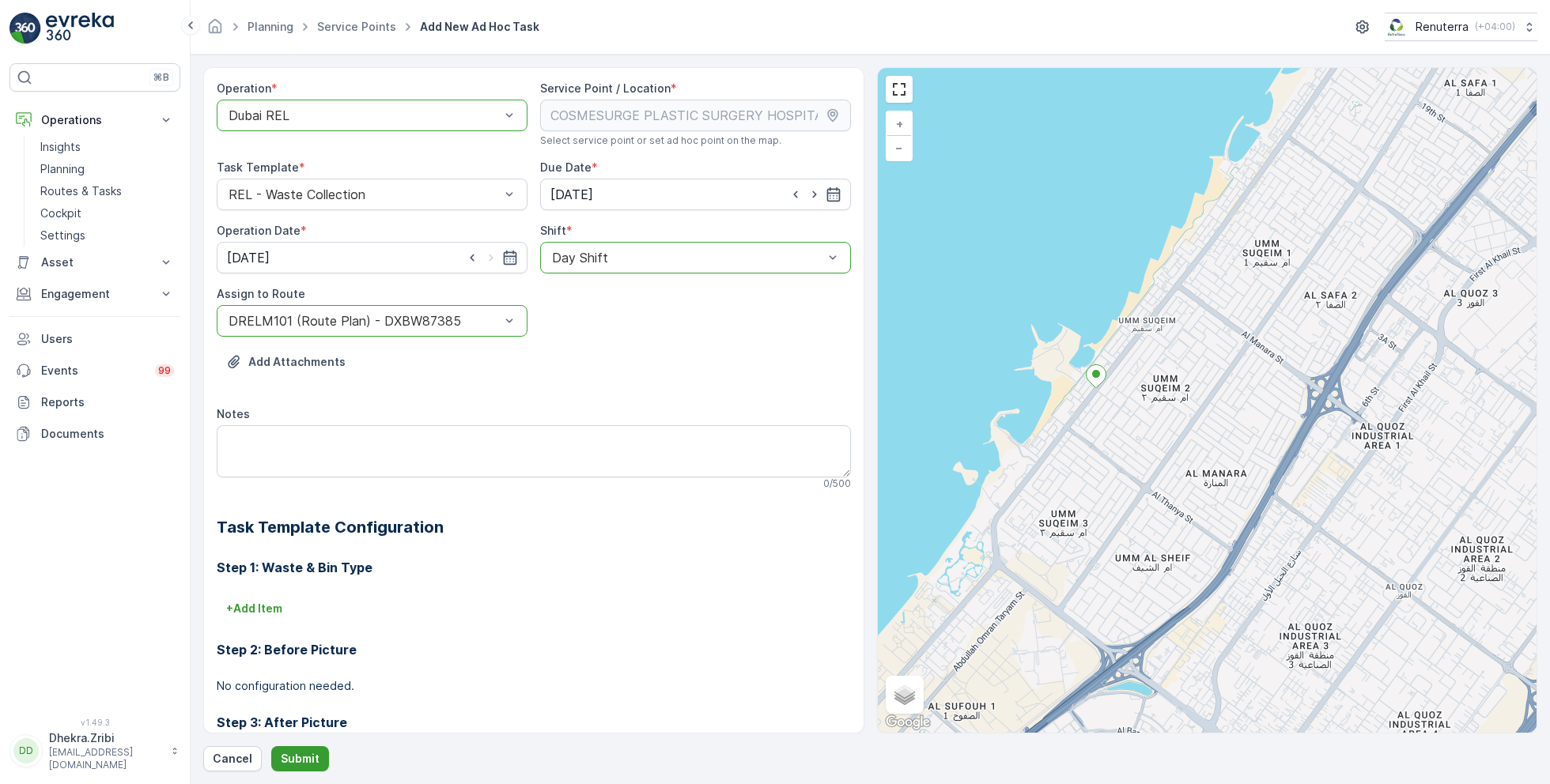
click at [297, 764] on p "Submit" at bounding box center [299, 758] width 39 height 16
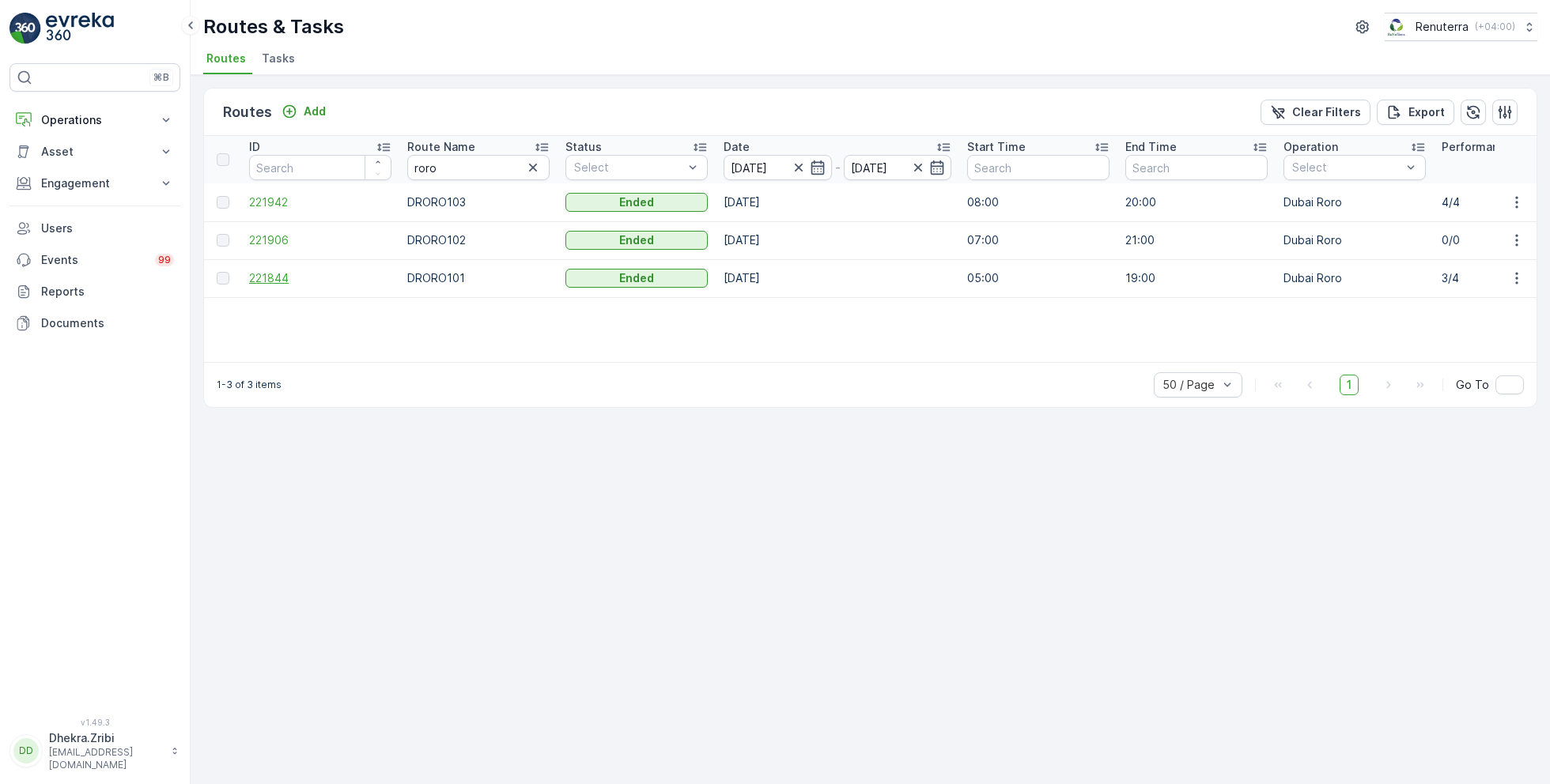
click at [290, 271] on span "221844" at bounding box center [319, 279] width 142 height 16
drag, startPoint x: 454, startPoint y: 173, endPoint x: 345, endPoint y: 159, distance: 109.9
type input "hat"
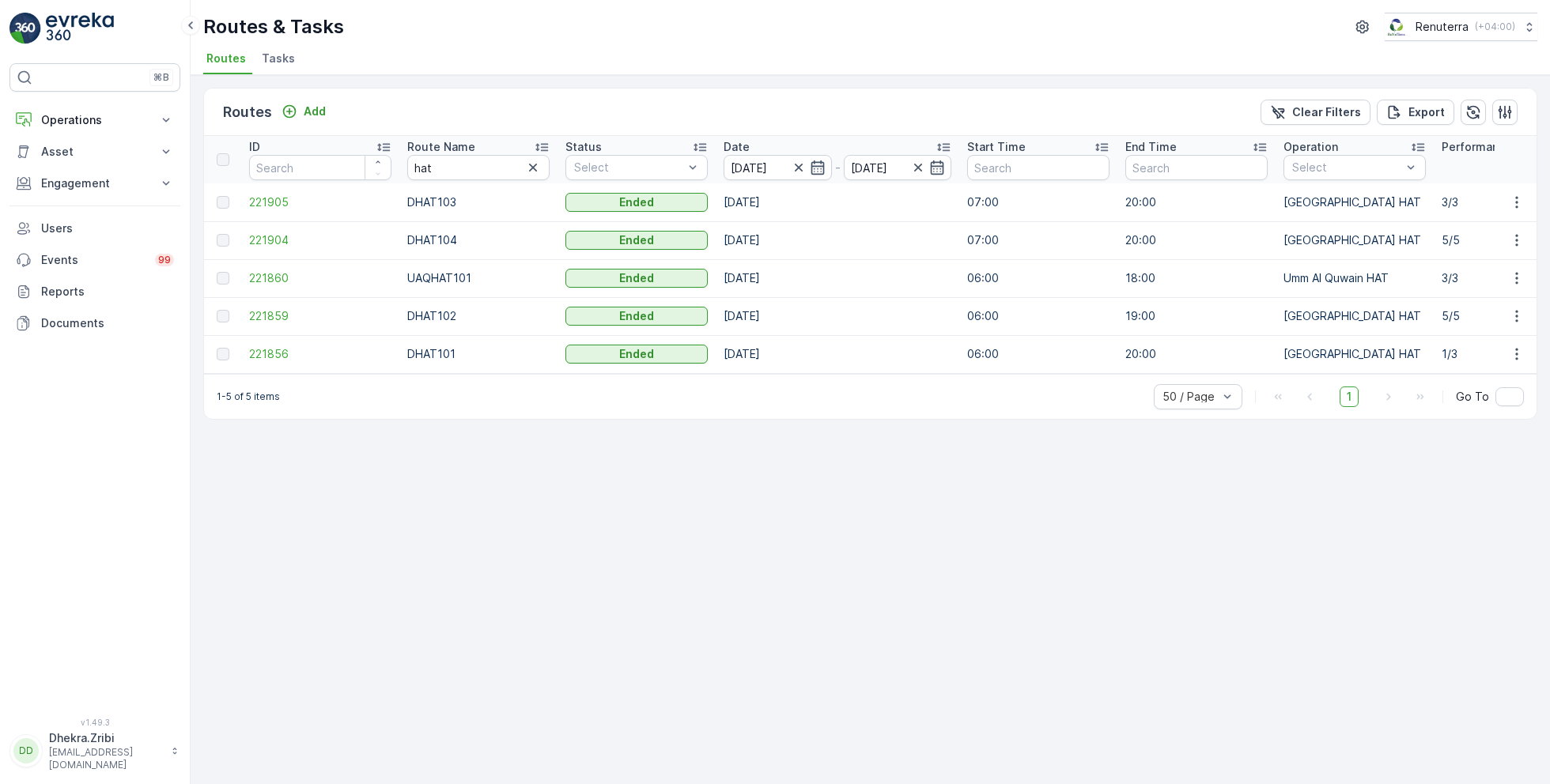
click at [537, 144] on icon at bounding box center [541, 148] width 13 height 8
click at [262, 198] on span "221856" at bounding box center [319, 202] width 142 height 16
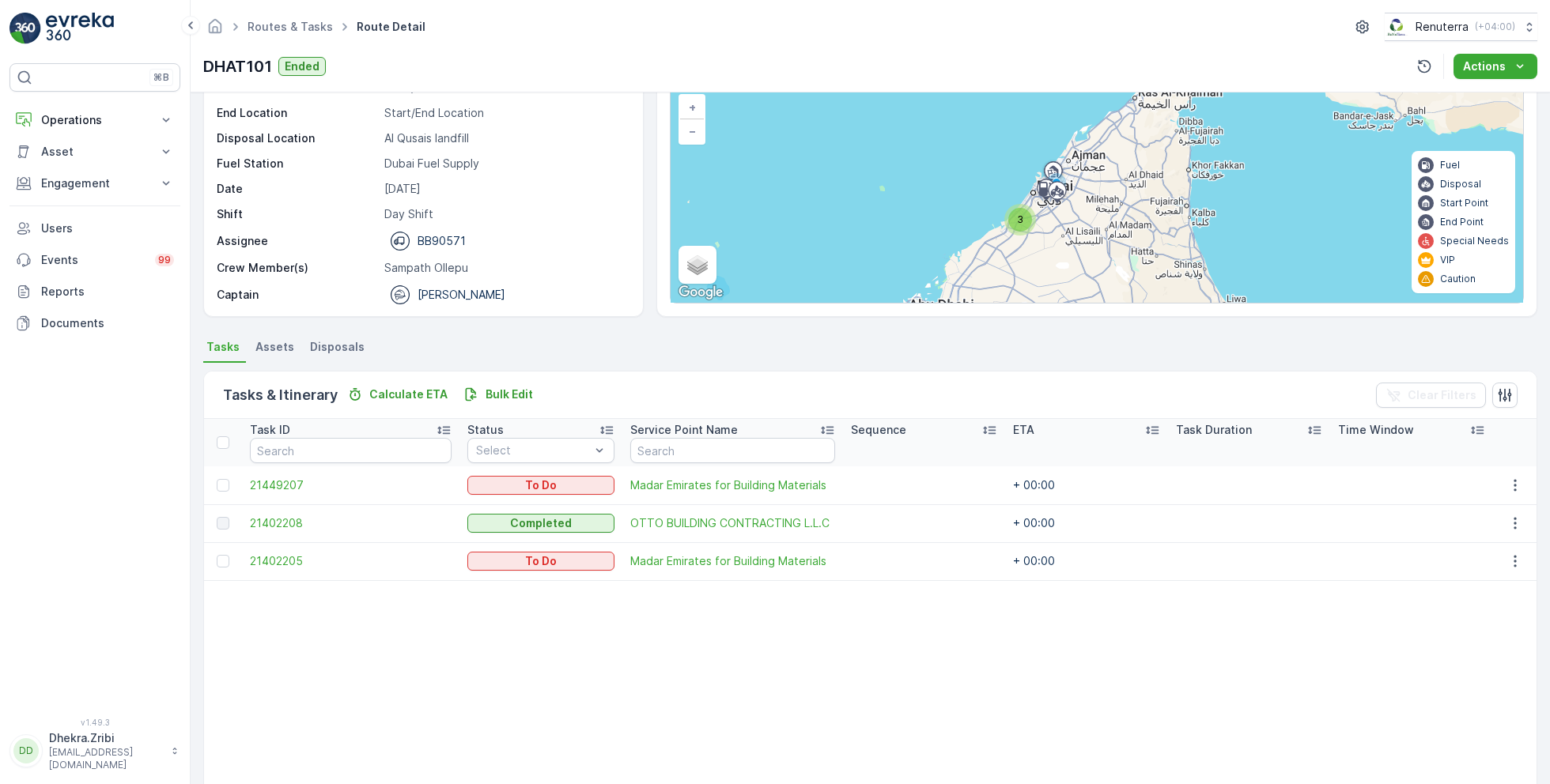
scroll to position [127, 0]
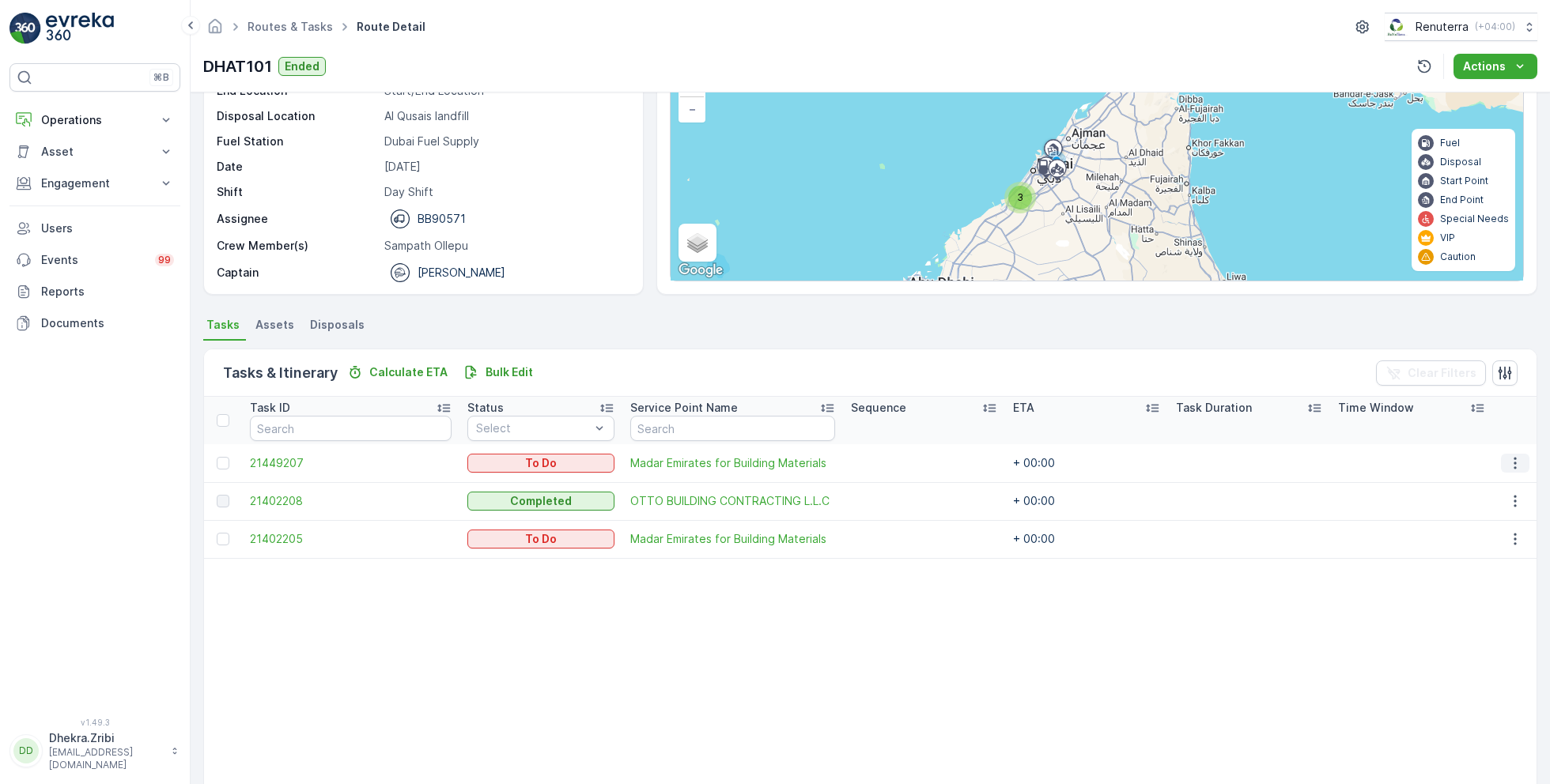
click at [1507, 468] on icon "button" at bounding box center [1515, 463] width 16 height 16
click at [222, 418] on div at bounding box center [222, 420] width 13 height 13
click at [225, 414] on input "checkbox" at bounding box center [225, 414] width 0 height 0
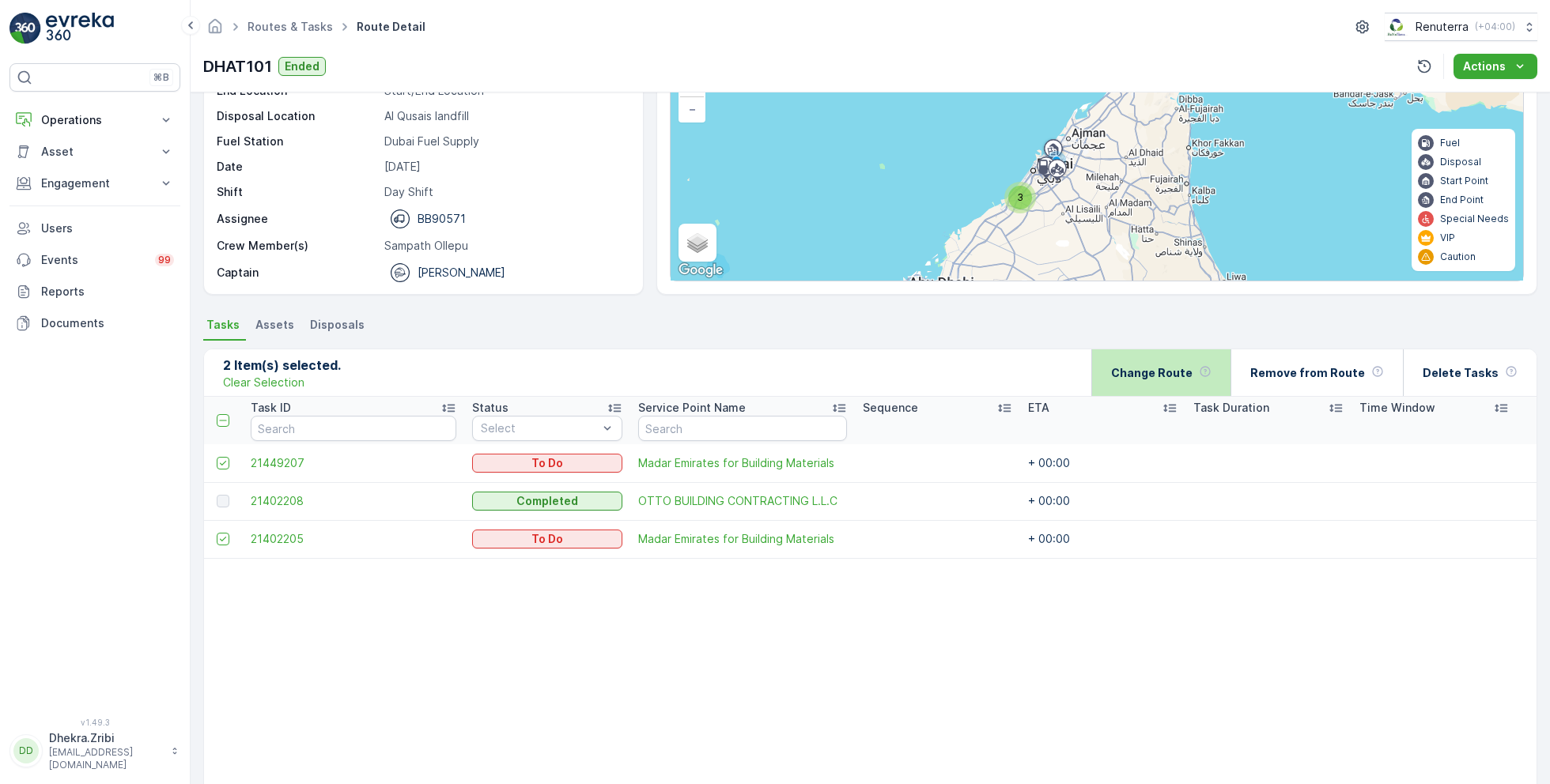
click at [1174, 366] on p "Change Route" at bounding box center [1151, 373] width 81 height 16
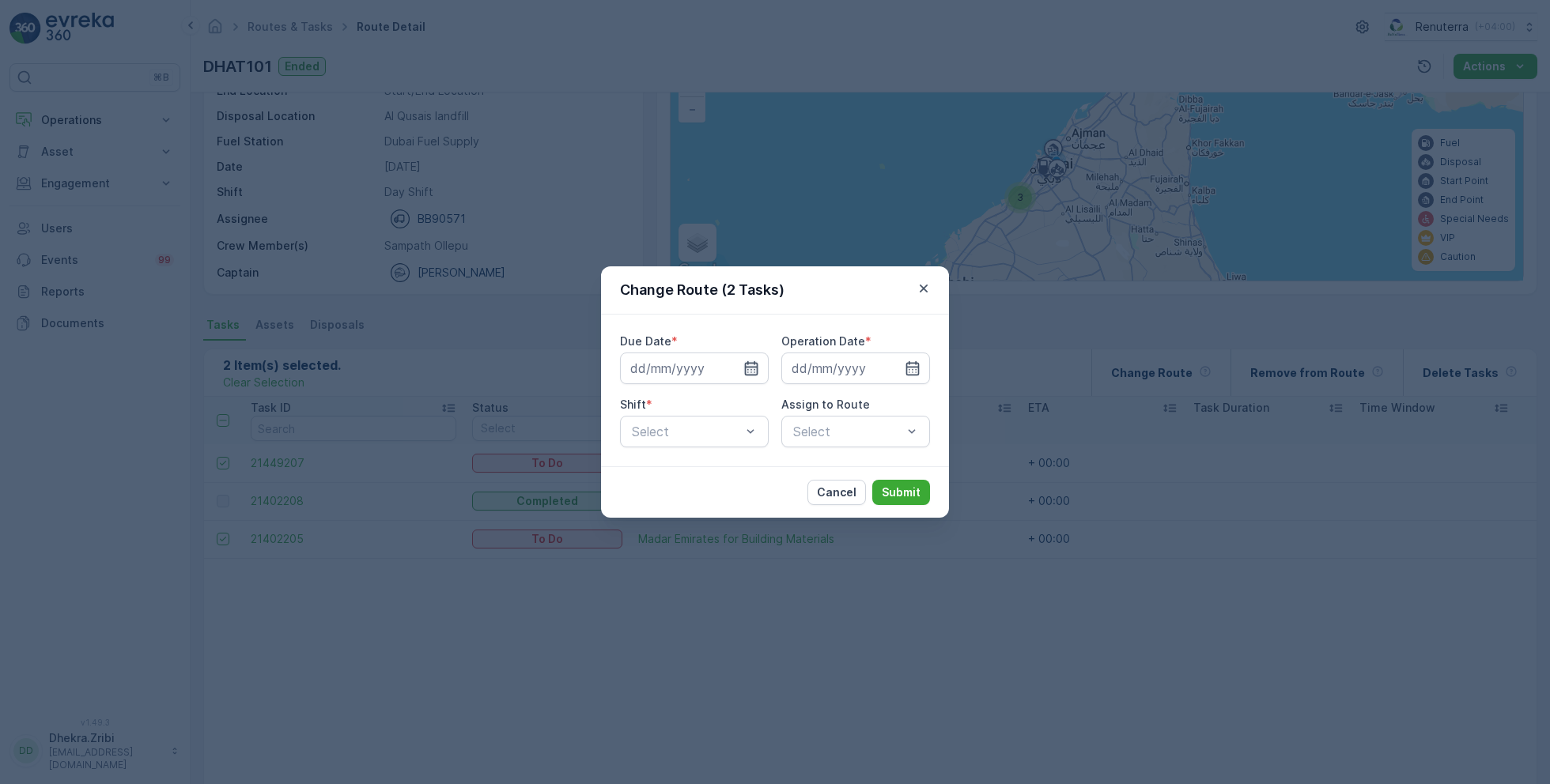
click at [749, 365] on icon "button" at bounding box center [751, 369] width 16 height 16
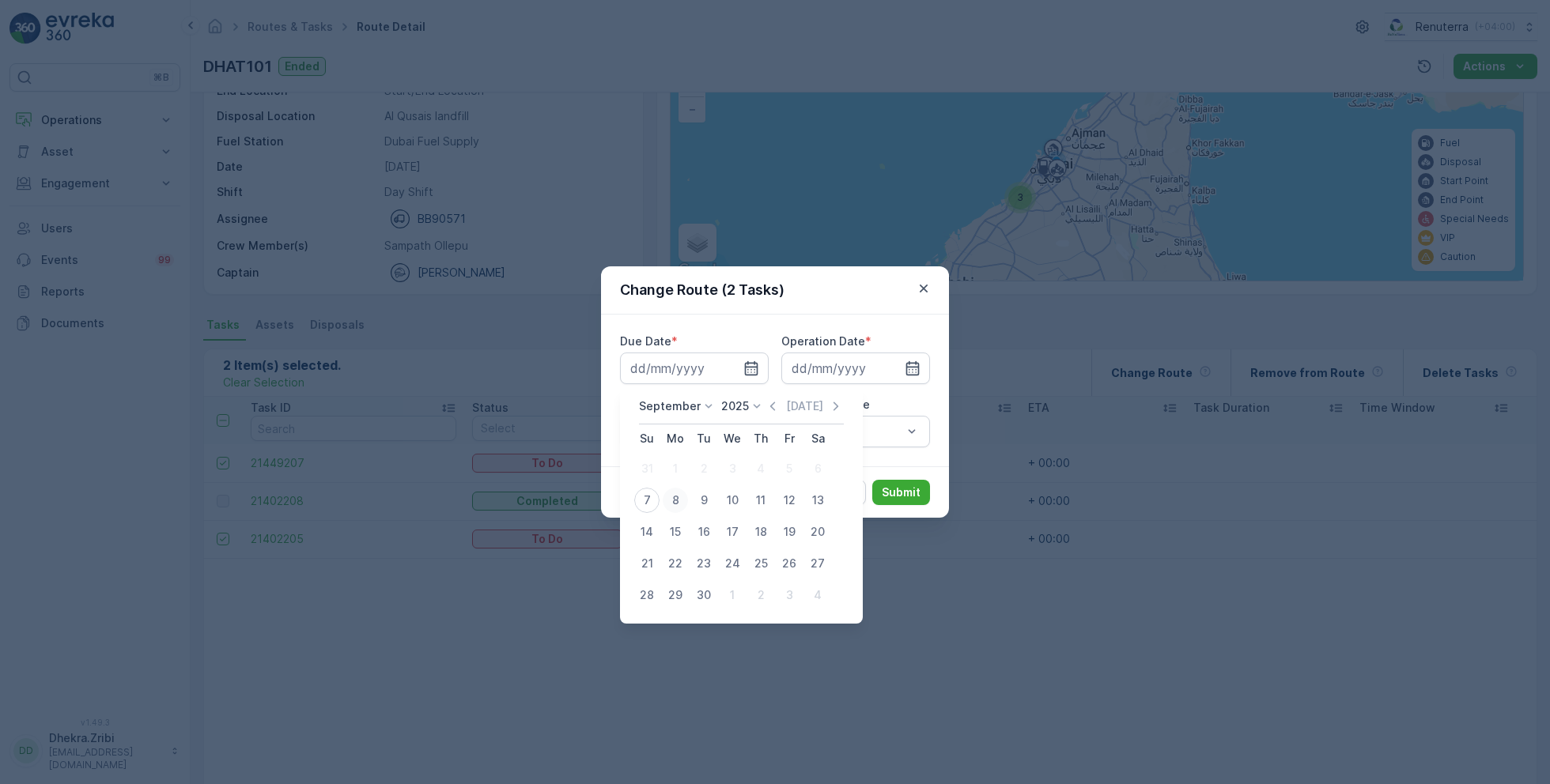
click at [676, 498] on div "8" at bounding box center [675, 501] width 26 height 26
type input "[DATE]"
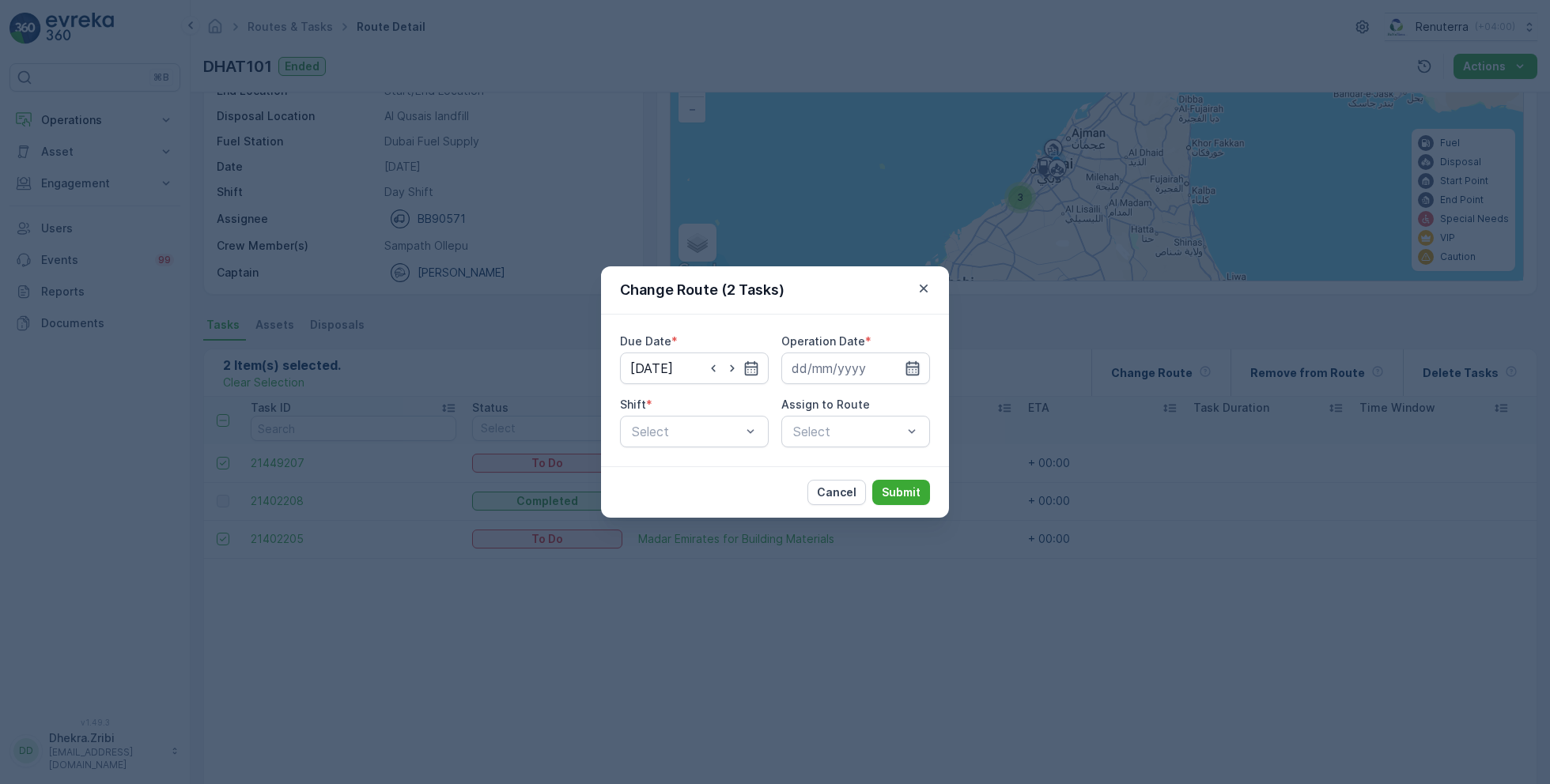
click at [904, 372] on icon "button" at bounding box center [912, 369] width 16 height 16
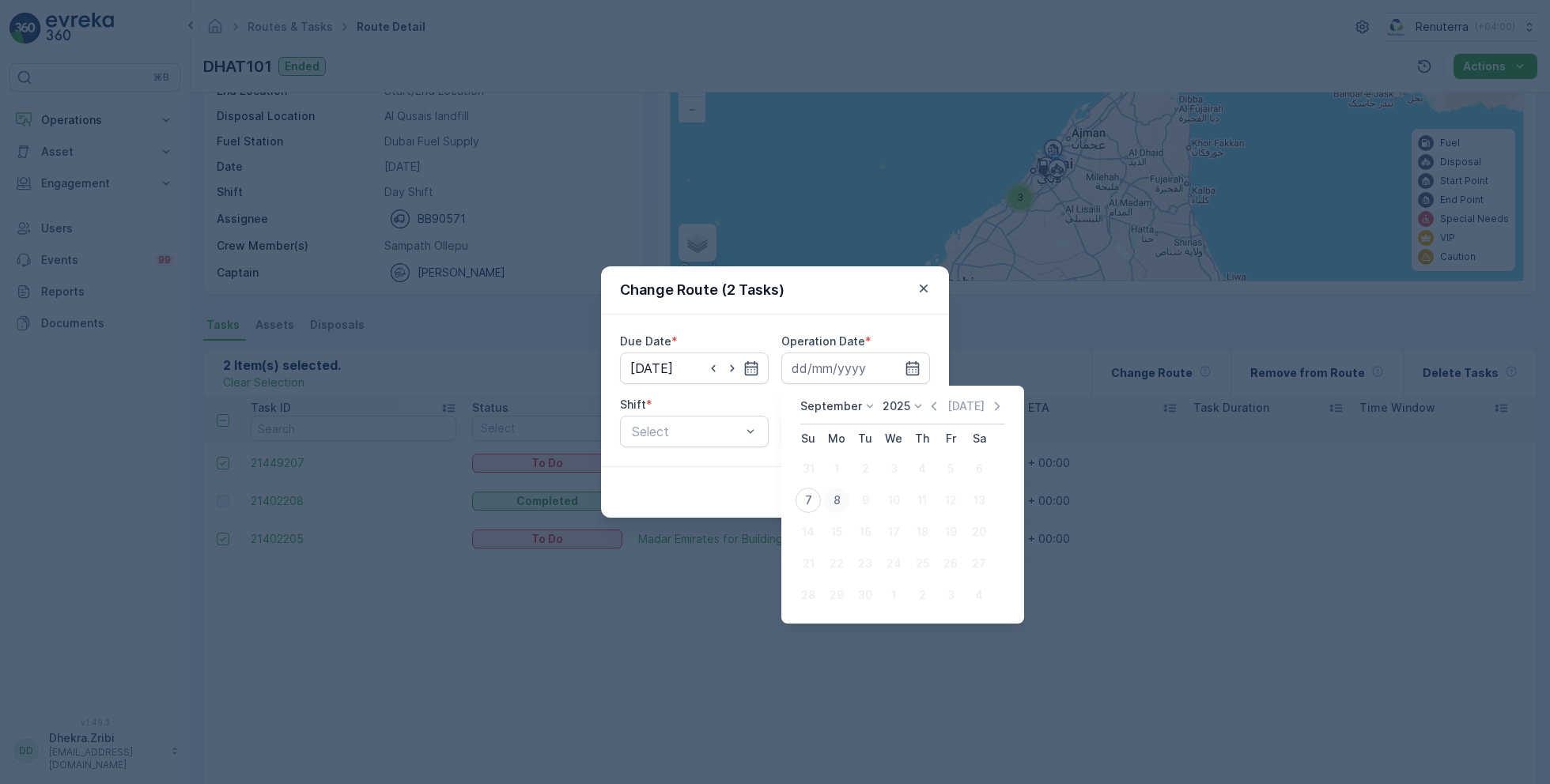
click at [836, 500] on div "8" at bounding box center [837, 501] width 26 height 26
type input "[DATE]"
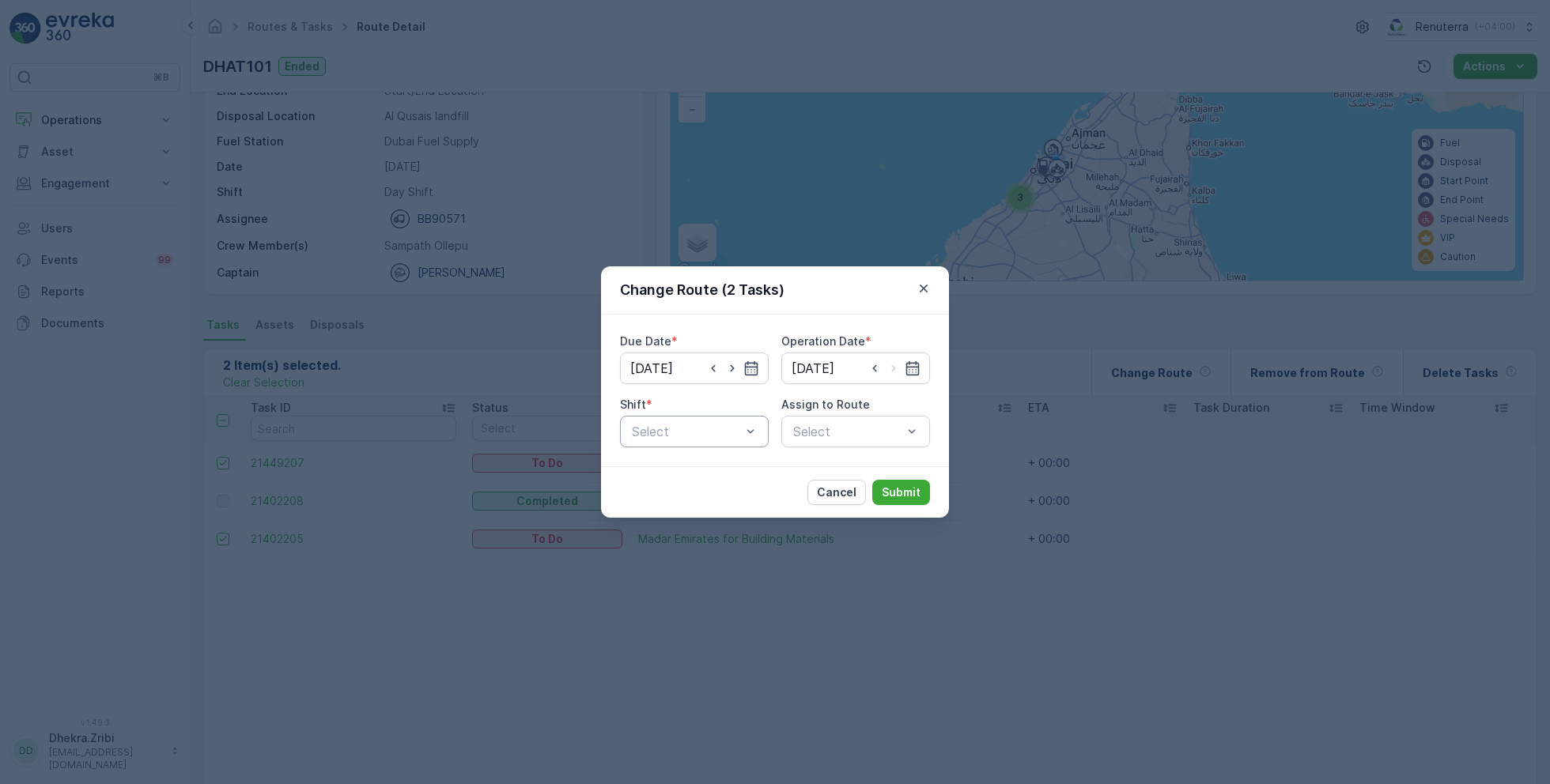
click at [698, 417] on div "Select" at bounding box center [694, 431] width 149 height 32
click at [655, 473] on span "Day Shift" at bounding box center [657, 470] width 57 height 14
click at [881, 415] on div "Select" at bounding box center [856, 431] width 149 height 32
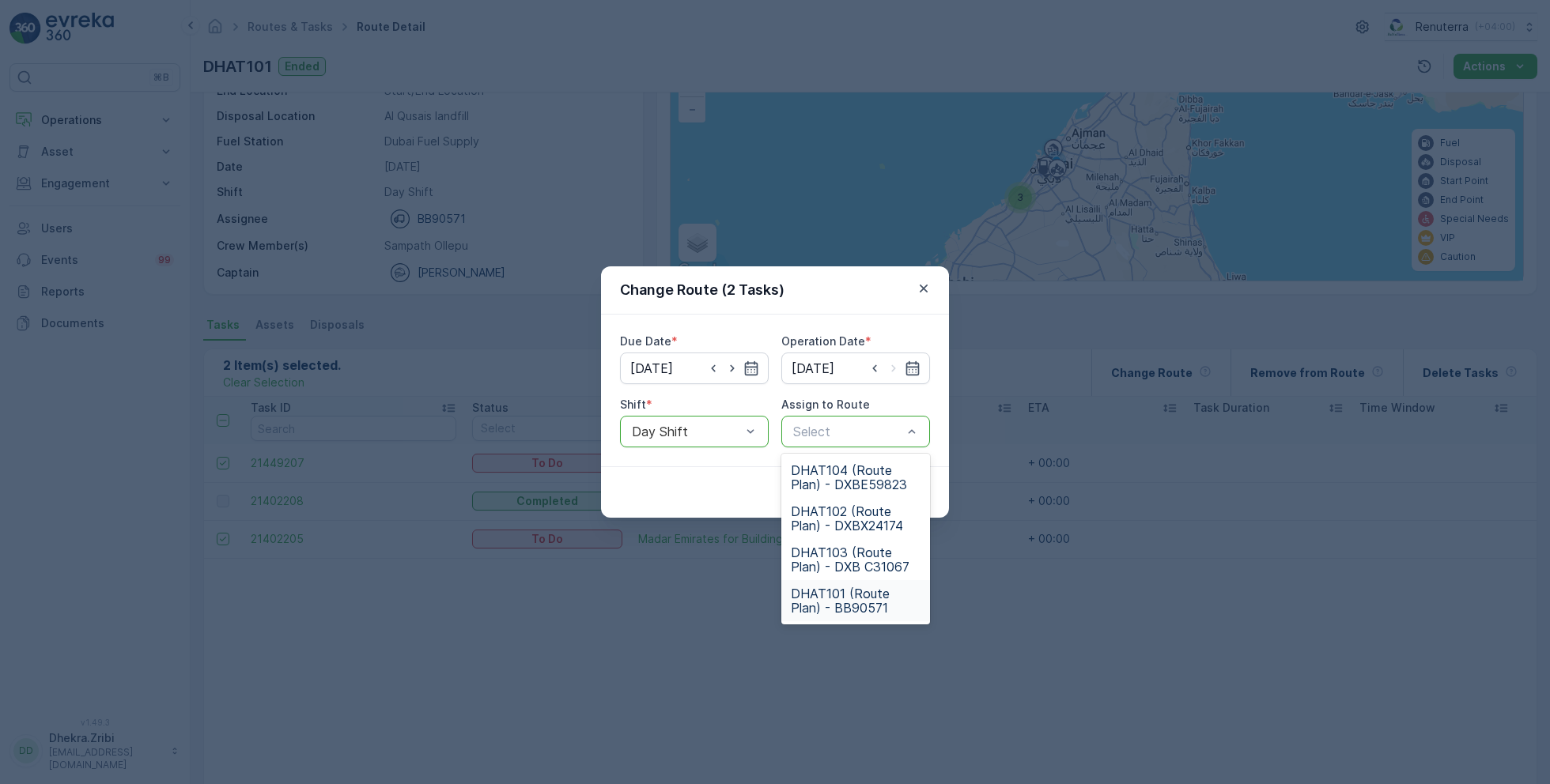
click at [823, 583] on div "DHAT101 (Route Plan) - BB90571" at bounding box center [856, 600] width 149 height 41
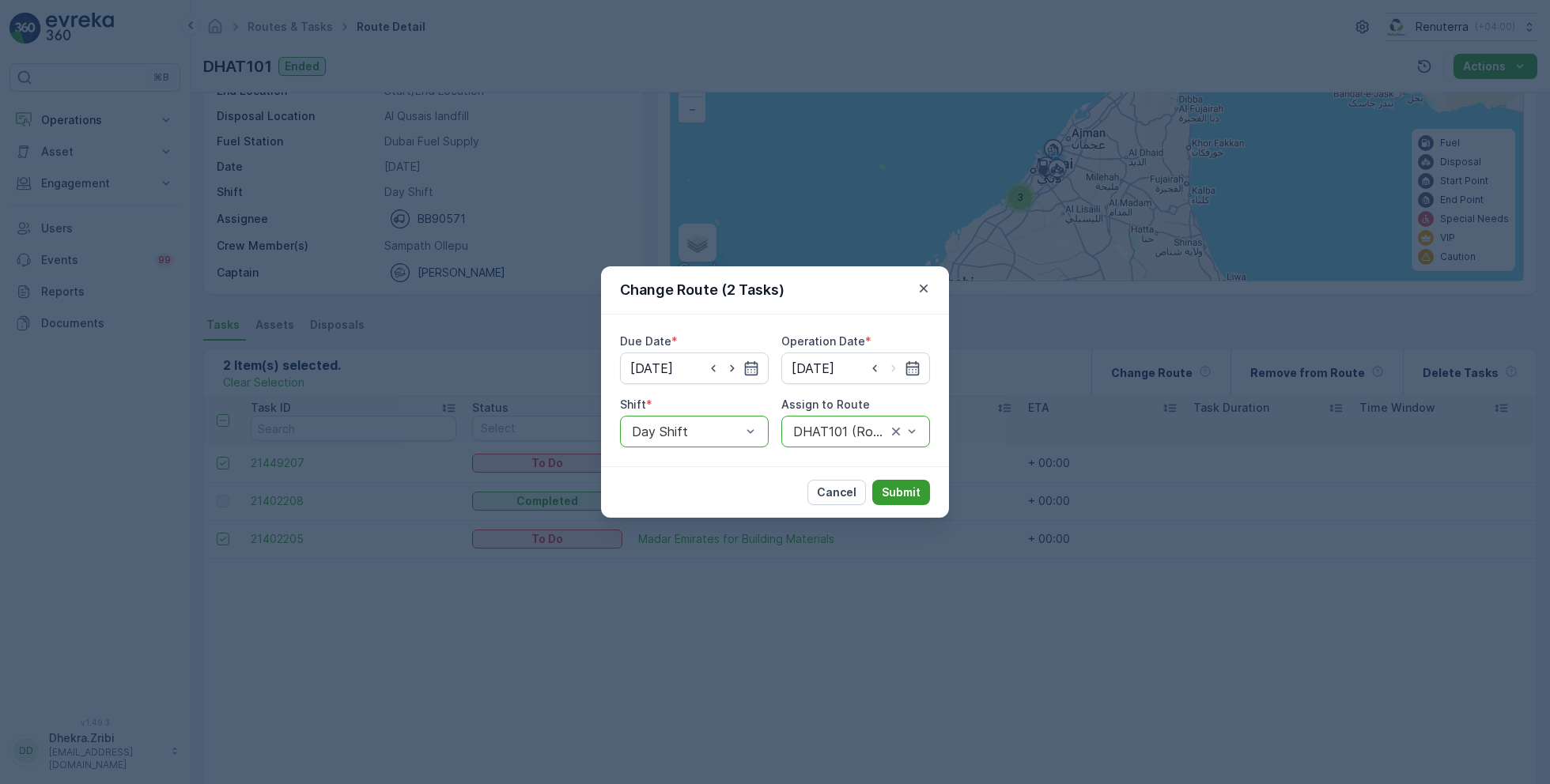
click at [915, 493] on p "Submit" at bounding box center [900, 493] width 39 height 16
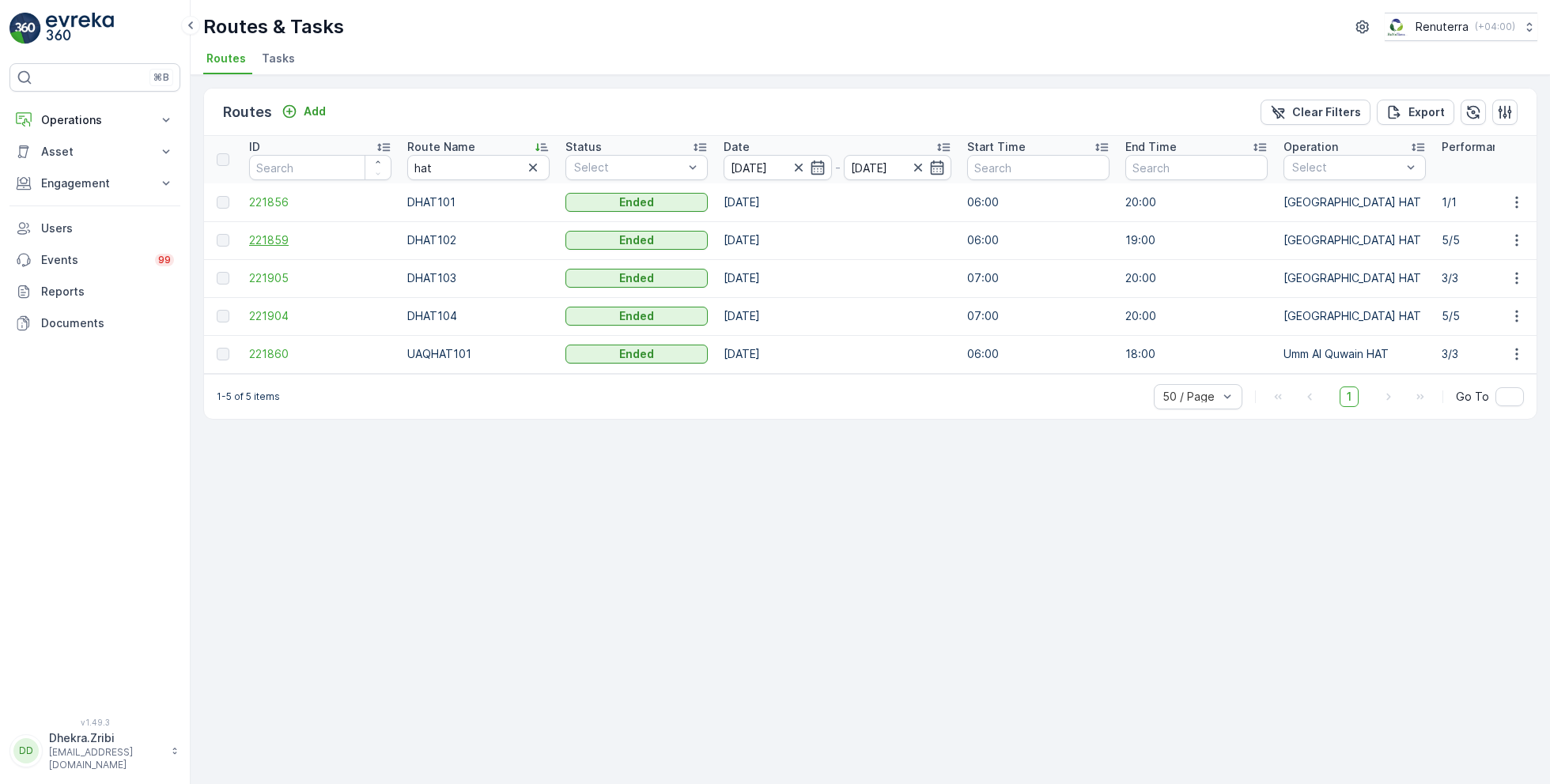
click at [271, 239] on span "221859" at bounding box center [319, 240] width 142 height 16
click at [271, 275] on span "221905" at bounding box center [319, 279] width 142 height 16
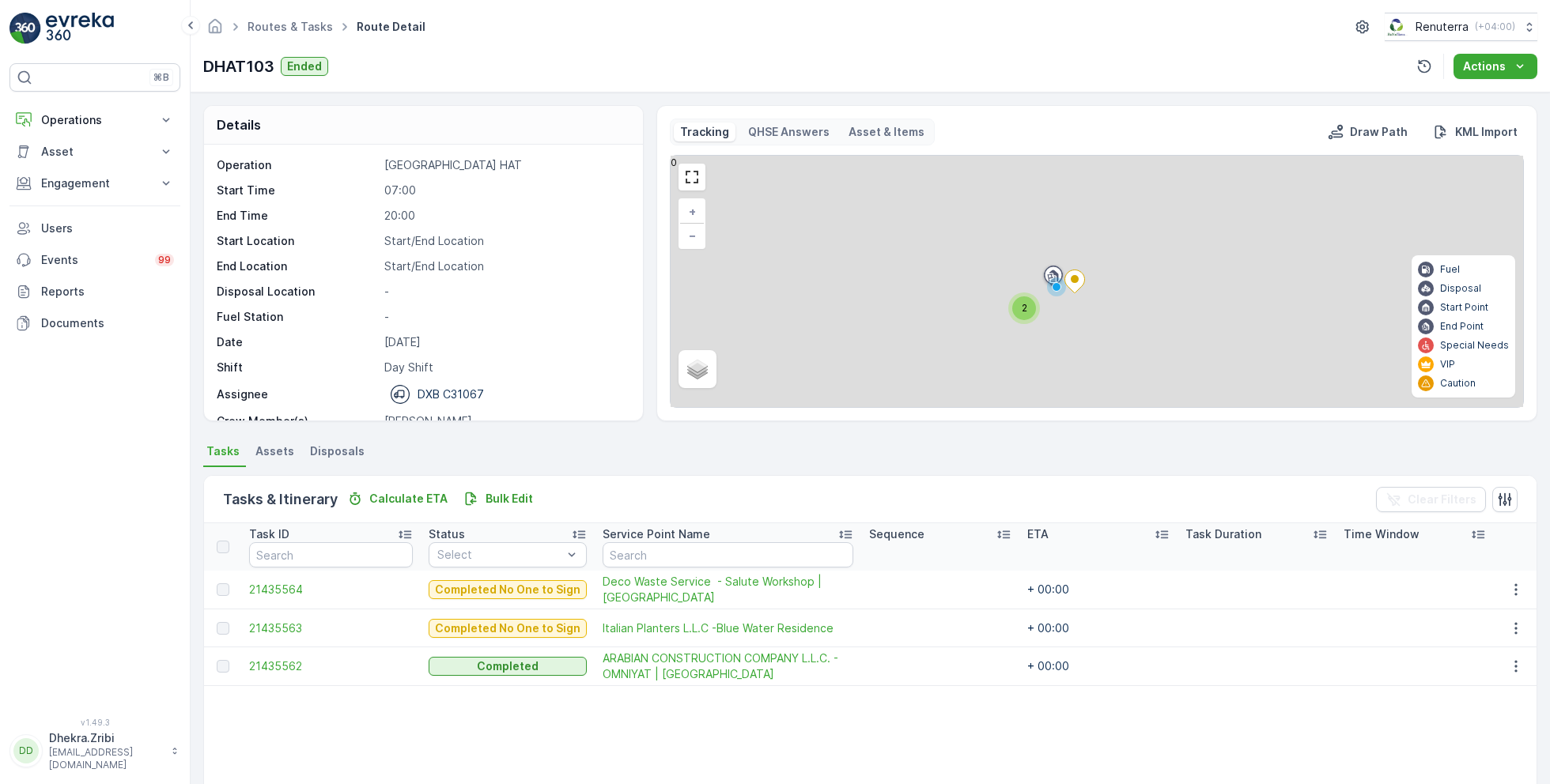
scroll to position [49, 0]
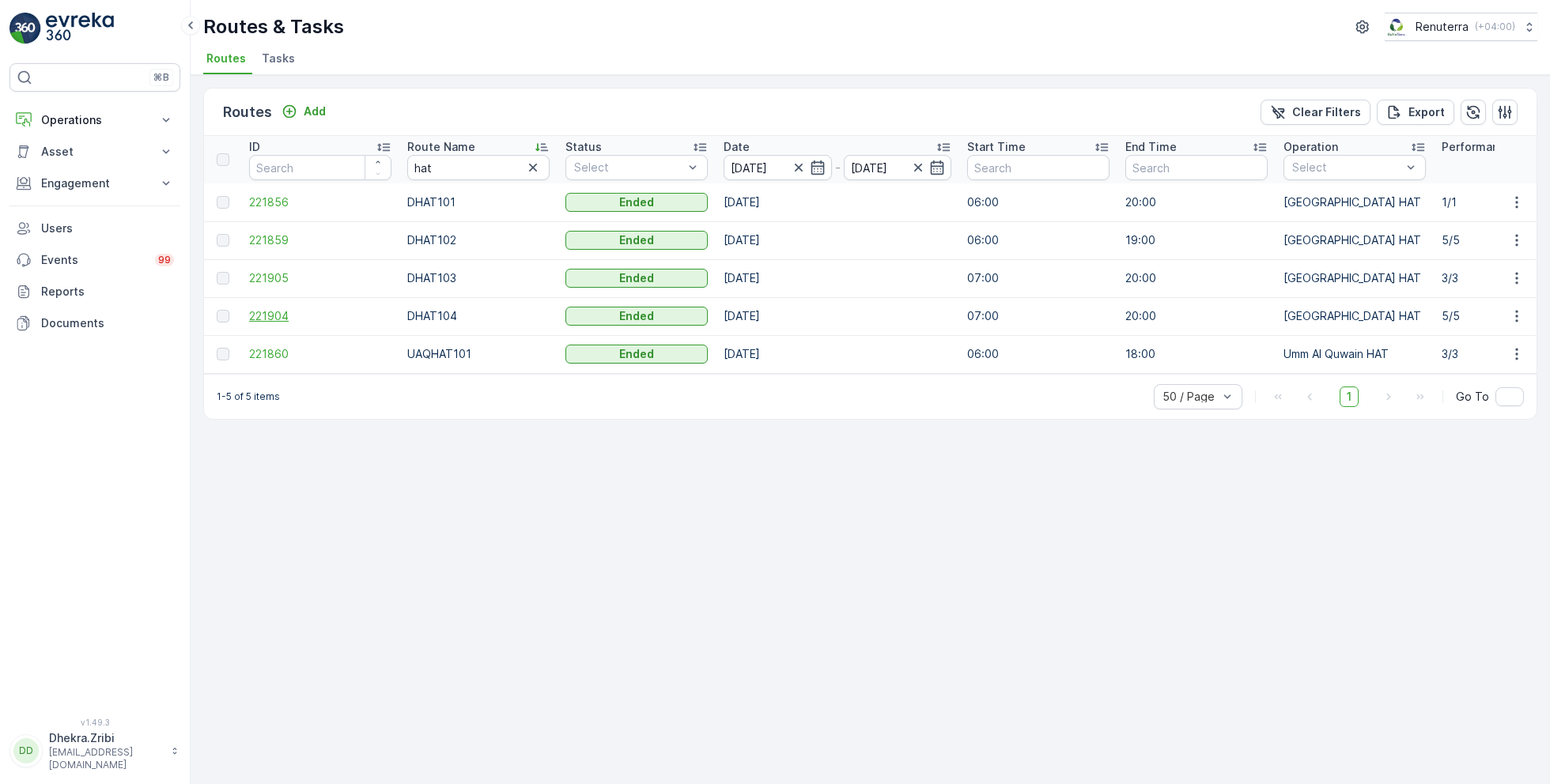
click at [254, 317] on span "221904" at bounding box center [319, 316] width 142 height 16
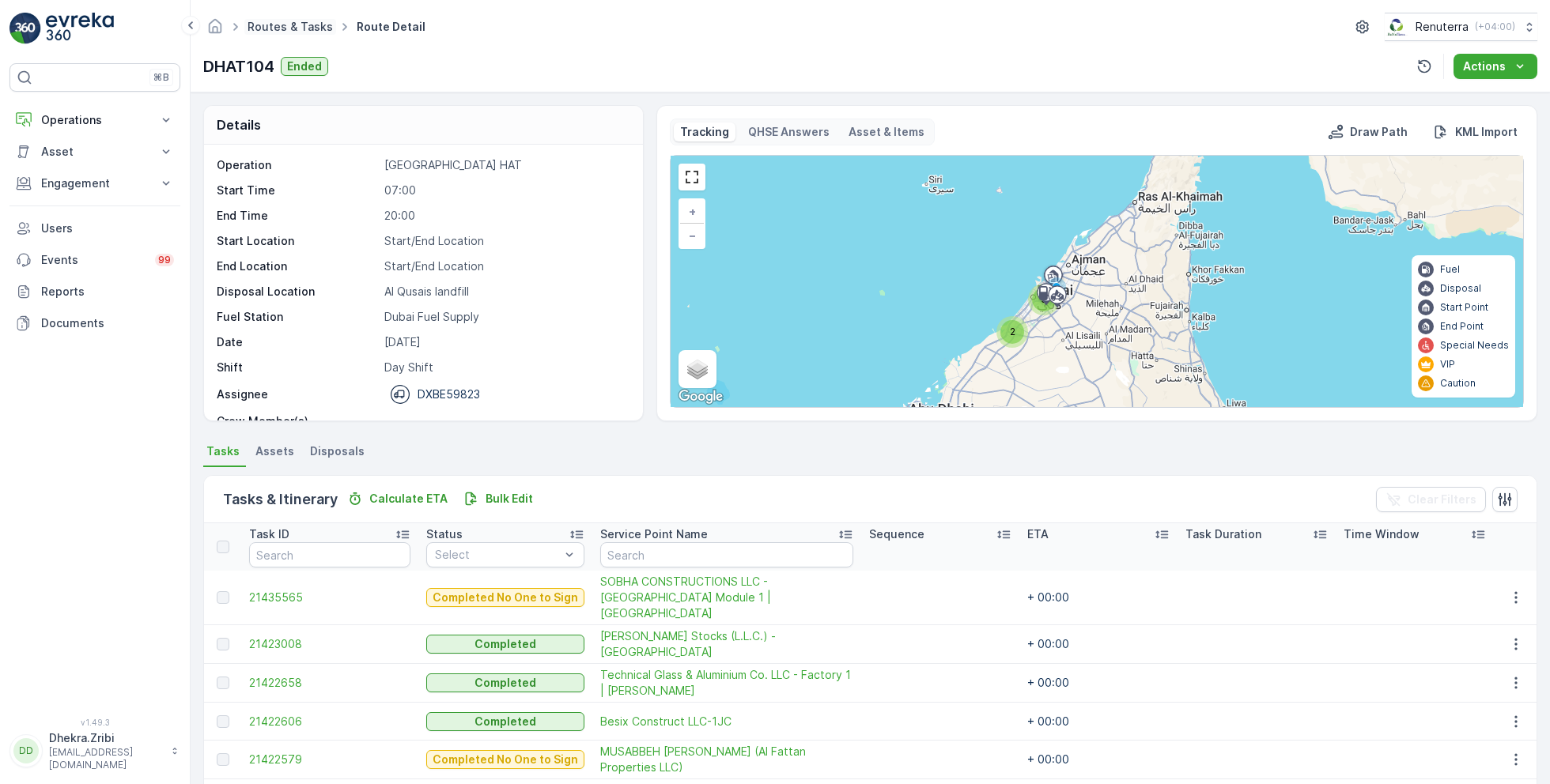
click at [275, 27] on link "Routes & Tasks" at bounding box center [291, 27] width 85 height 14
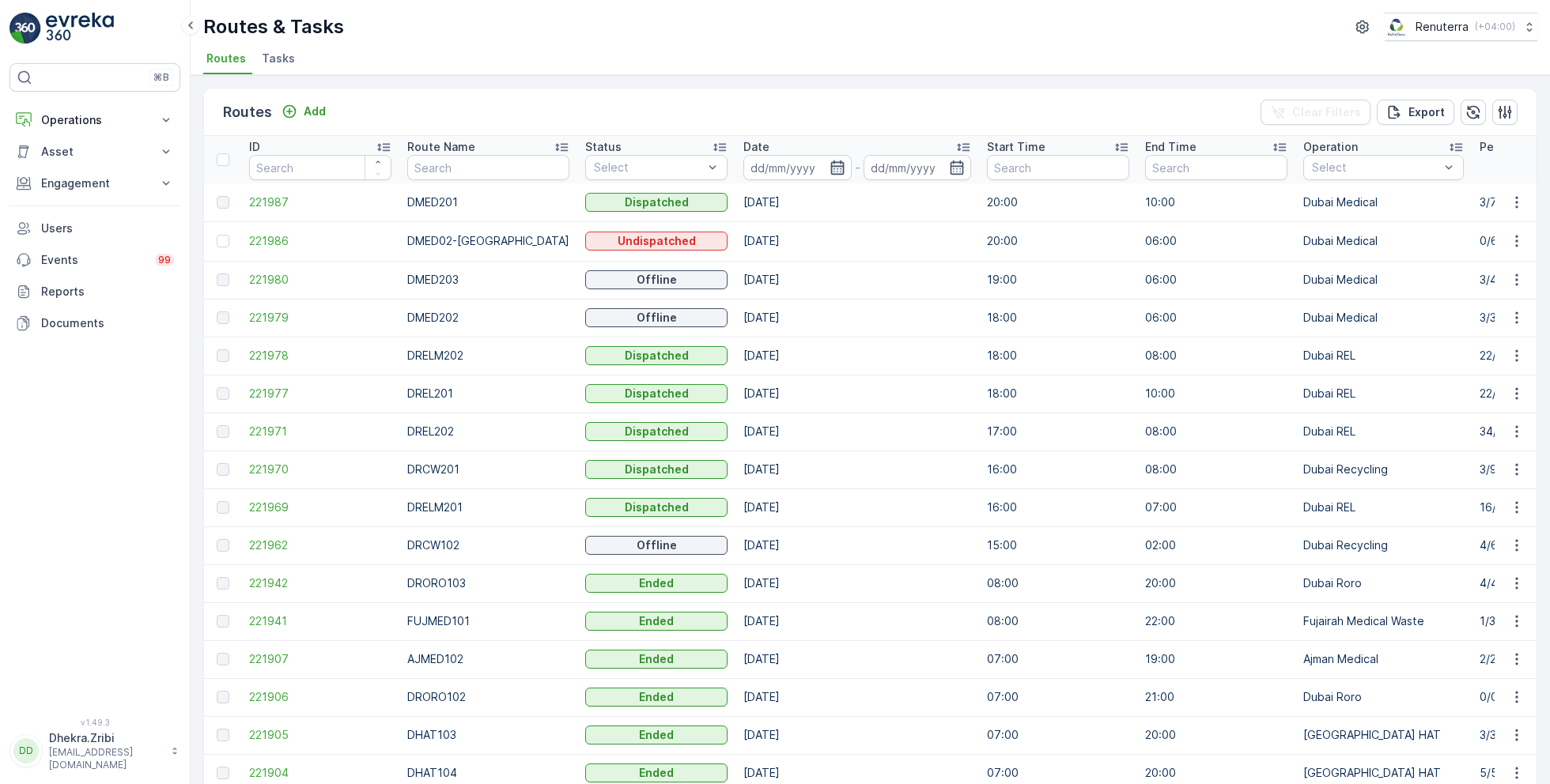
click at [829, 169] on icon "button" at bounding box center [837, 168] width 16 height 16
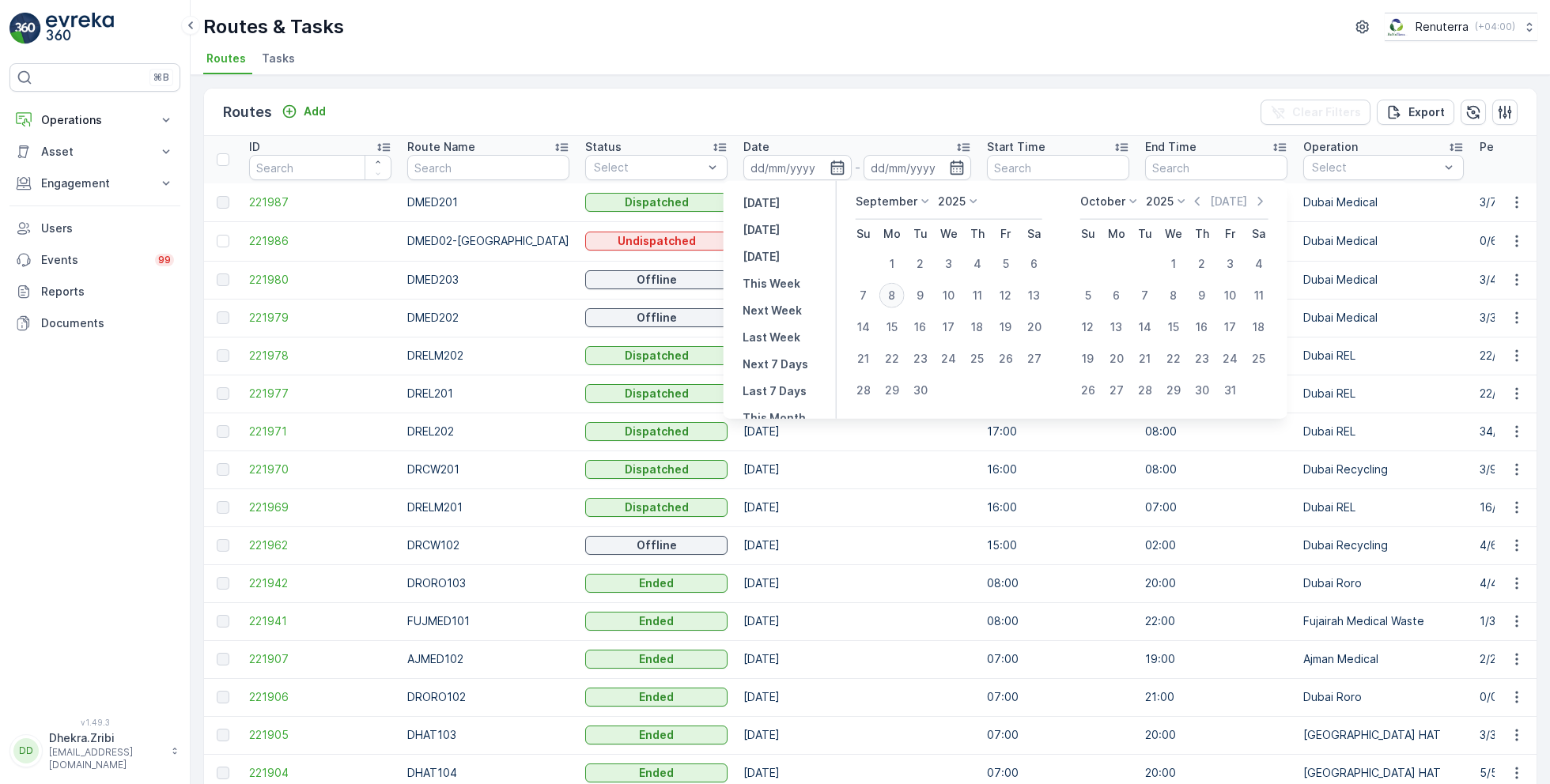
click at [894, 294] on div "8" at bounding box center [892, 295] width 26 height 26
type input "[DATE]"
click at [894, 294] on div "8" at bounding box center [892, 295] width 26 height 26
type input "[DATE]"
click at [863, 70] on ul "Routes Tasks" at bounding box center [864, 60] width 1321 height 27
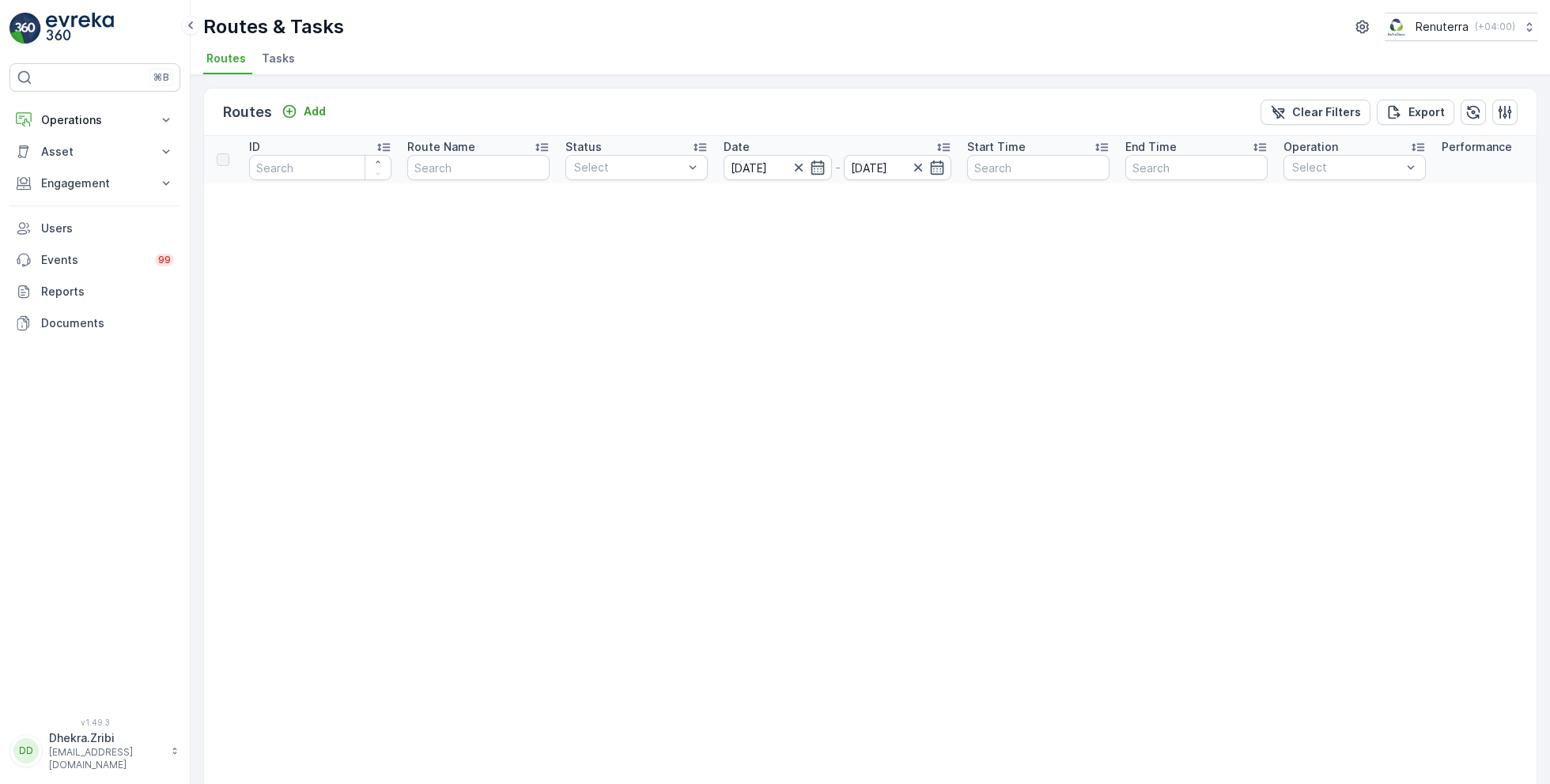
click at [282, 59] on span "Tasks" at bounding box center [278, 58] width 33 height 16
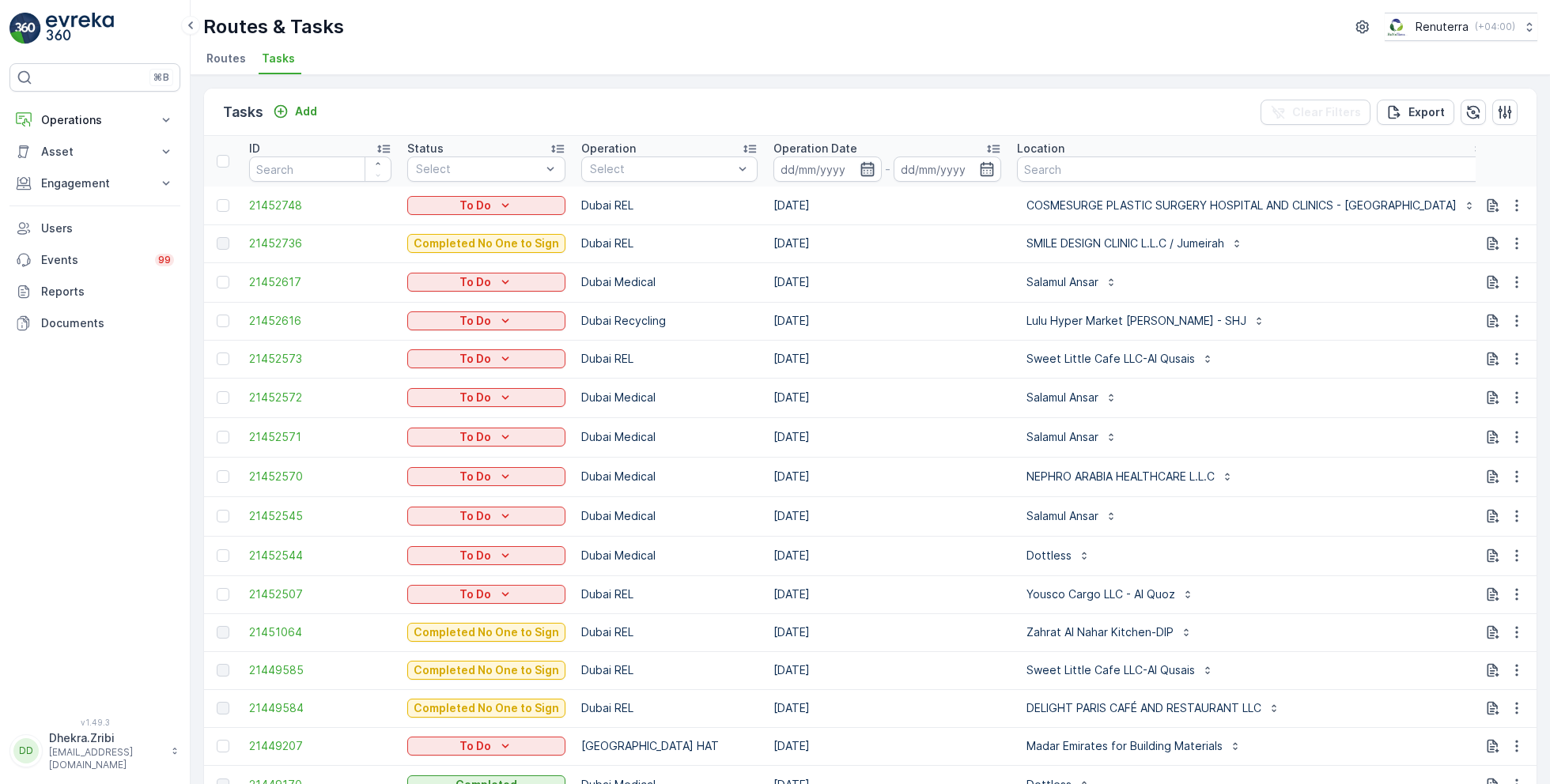
click at [864, 169] on icon "button" at bounding box center [868, 169] width 16 height 16
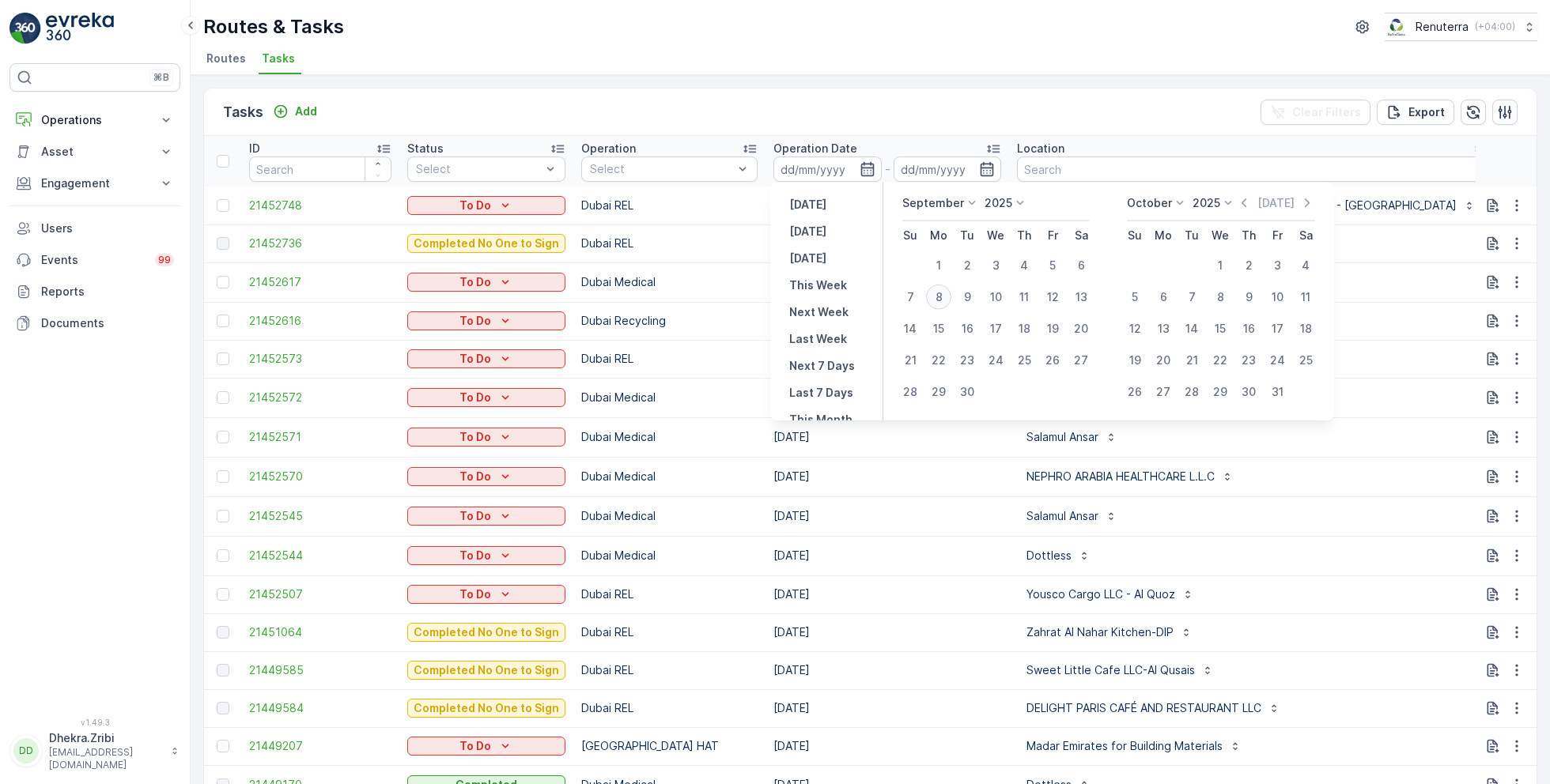
click at [943, 294] on div "8" at bounding box center [939, 297] width 26 height 26
type input "[DATE]"
click at [943, 294] on div "8" at bounding box center [939, 297] width 26 height 26
type input "[DATE]"
click at [801, 56] on ul "Routes Tasks" at bounding box center [864, 60] width 1321 height 27
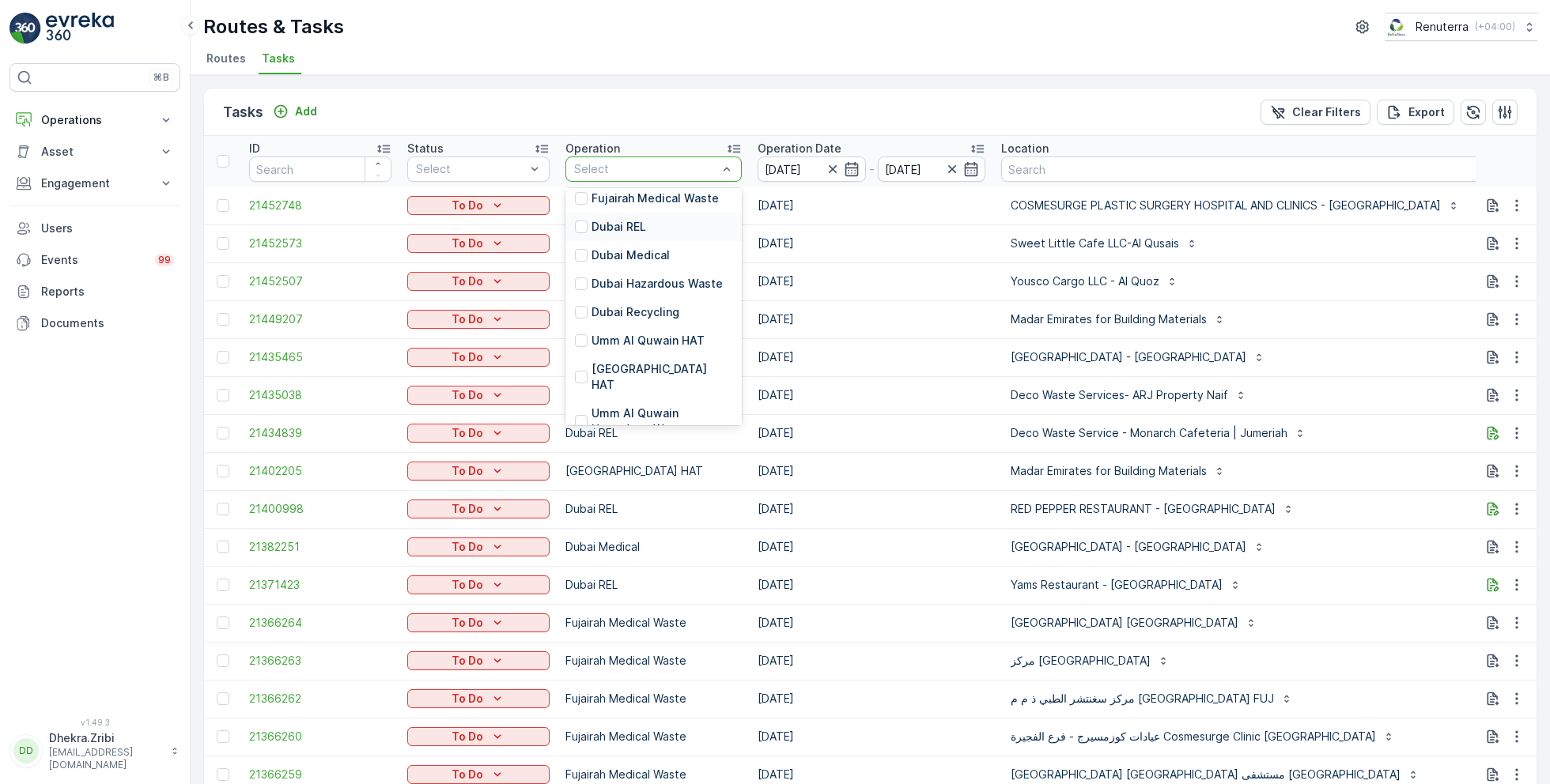
scroll to position [114, 0]
click at [633, 363] on p "[GEOGRAPHIC_DATA] HAT" at bounding box center [661, 372] width 141 height 32
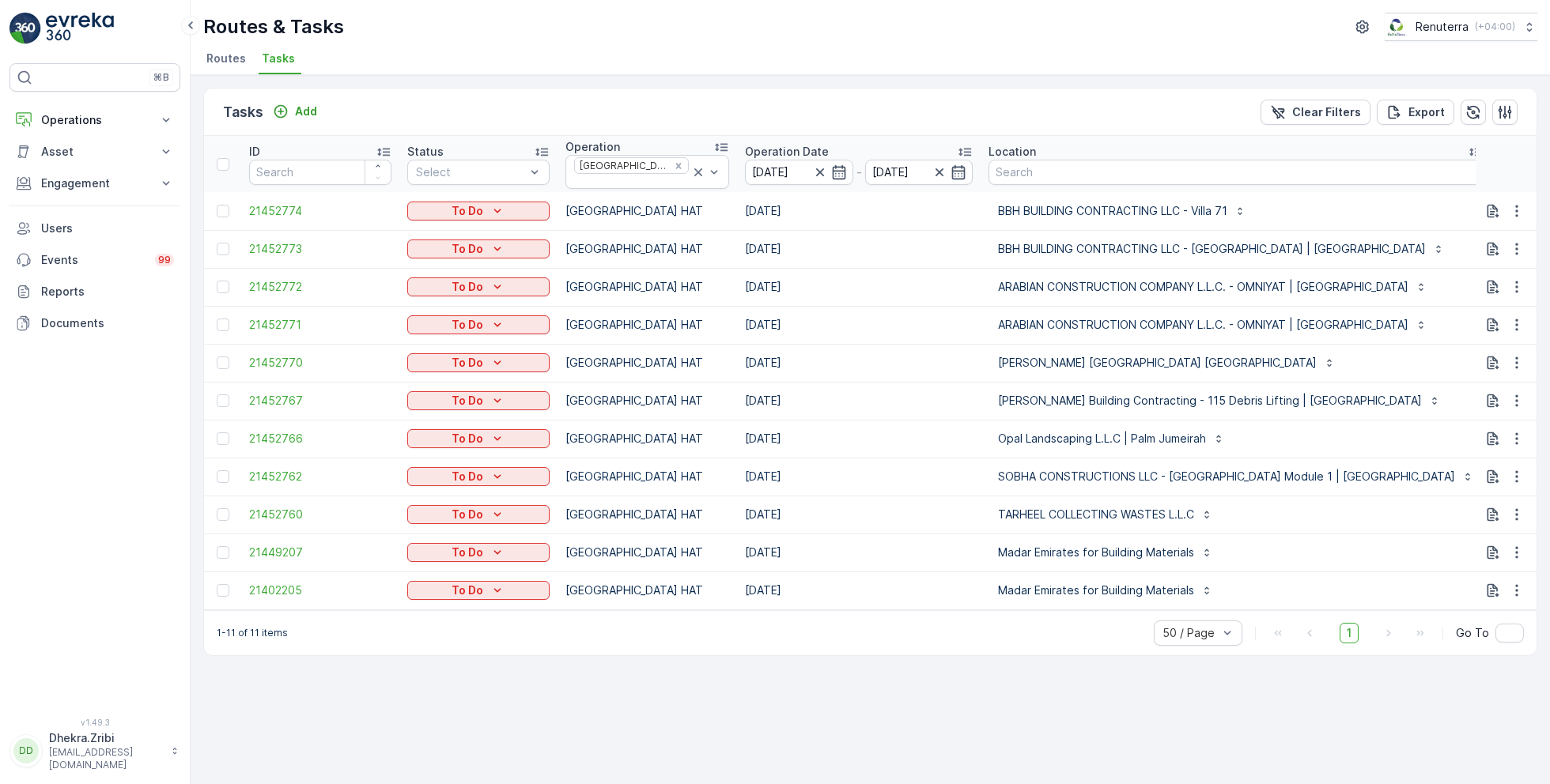
click at [1499, 169] on input "text" at bounding box center [1570, 174] width 142 height 26
type input "101"
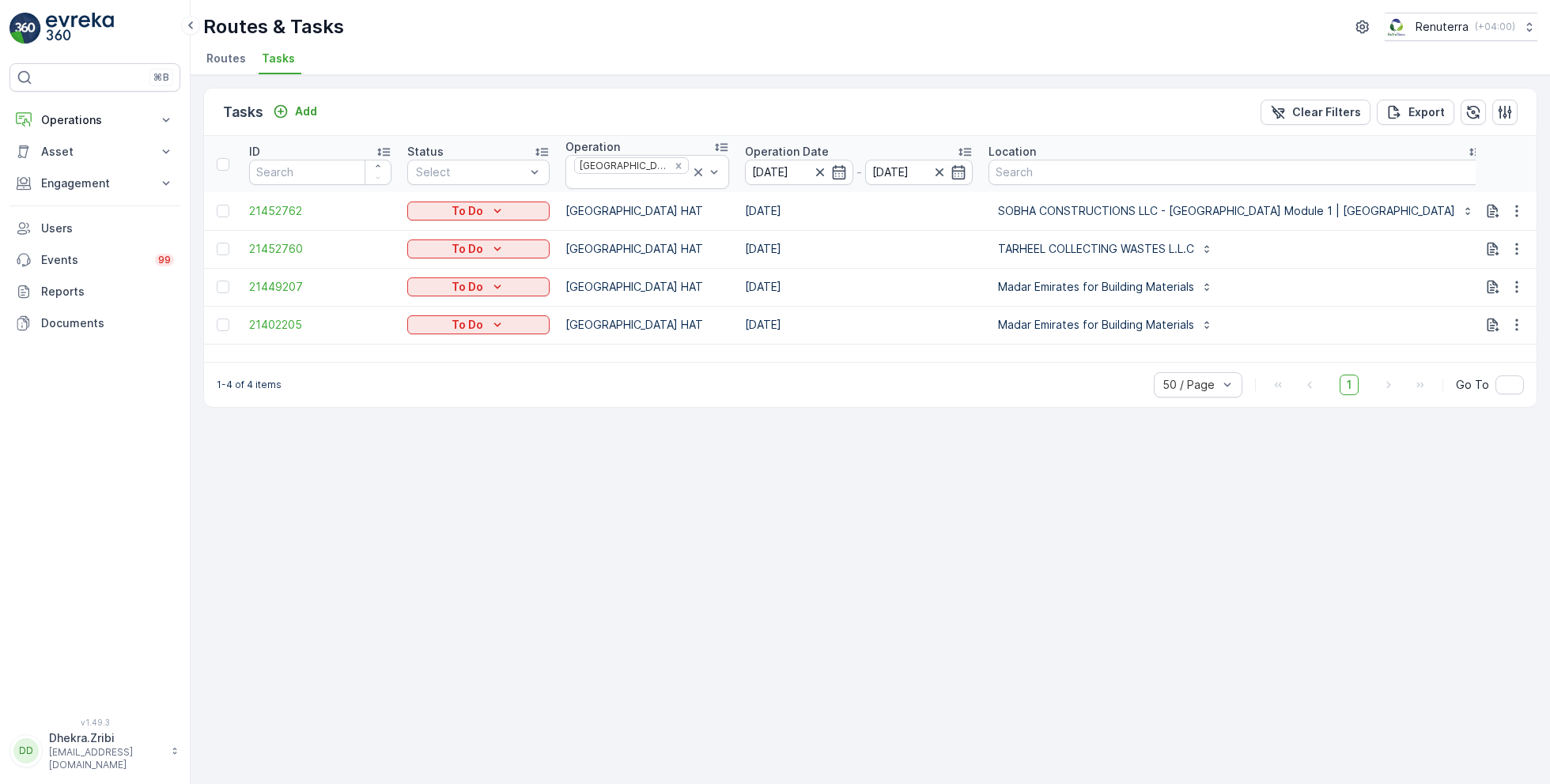
click at [1499, 164] on input "101" at bounding box center [1570, 174] width 142 height 26
type input "102"
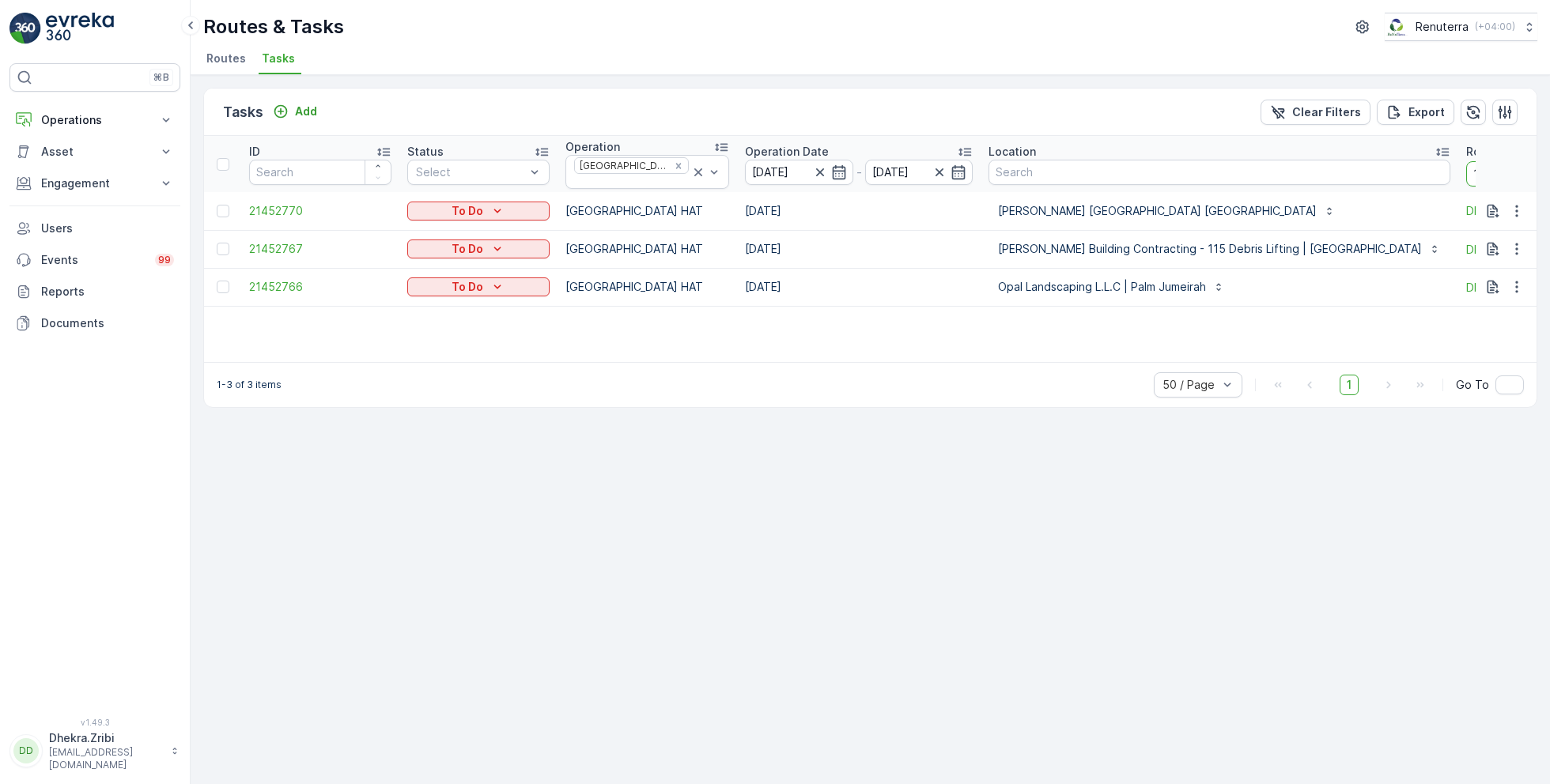
click at [1466, 173] on input "102" at bounding box center [1536, 174] width 142 height 26
type input "103"
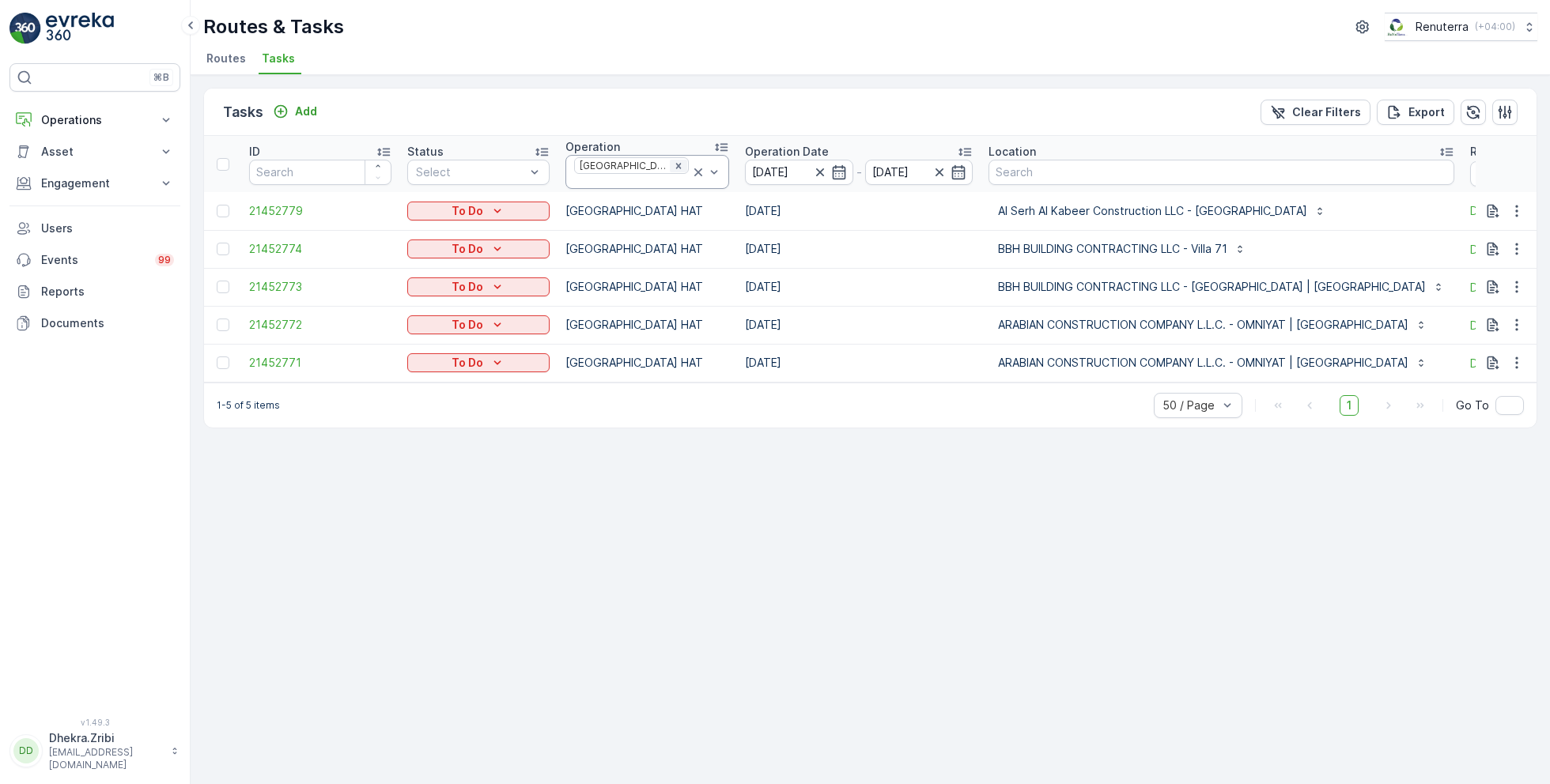
click at [675, 168] on icon "Remove Dubai HAT" at bounding box center [678, 166] width 6 height 6
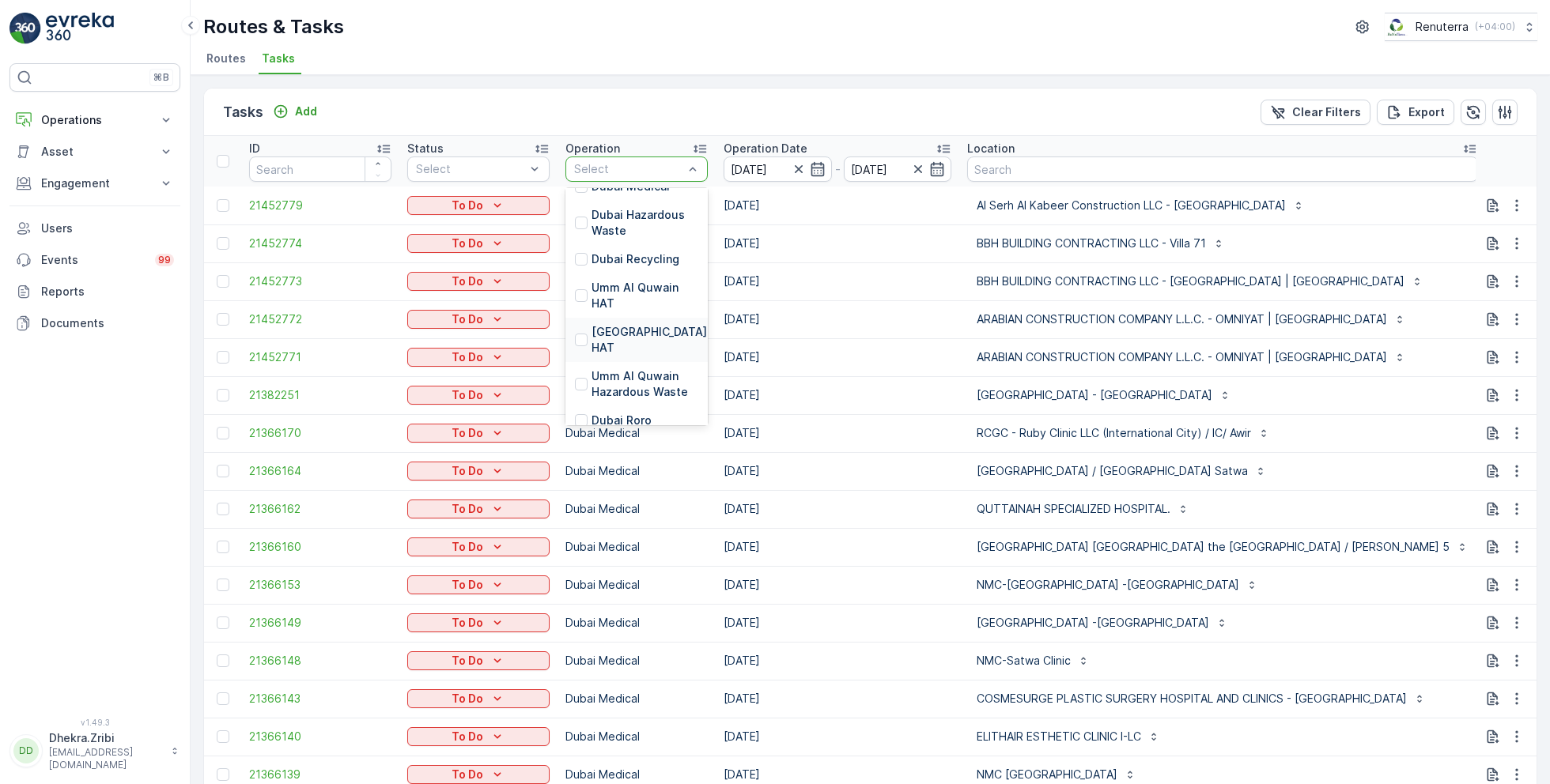
scroll to position [271, 0]
click at [633, 351] on p "Dubai Roro" at bounding box center [621, 359] width 60 height 16
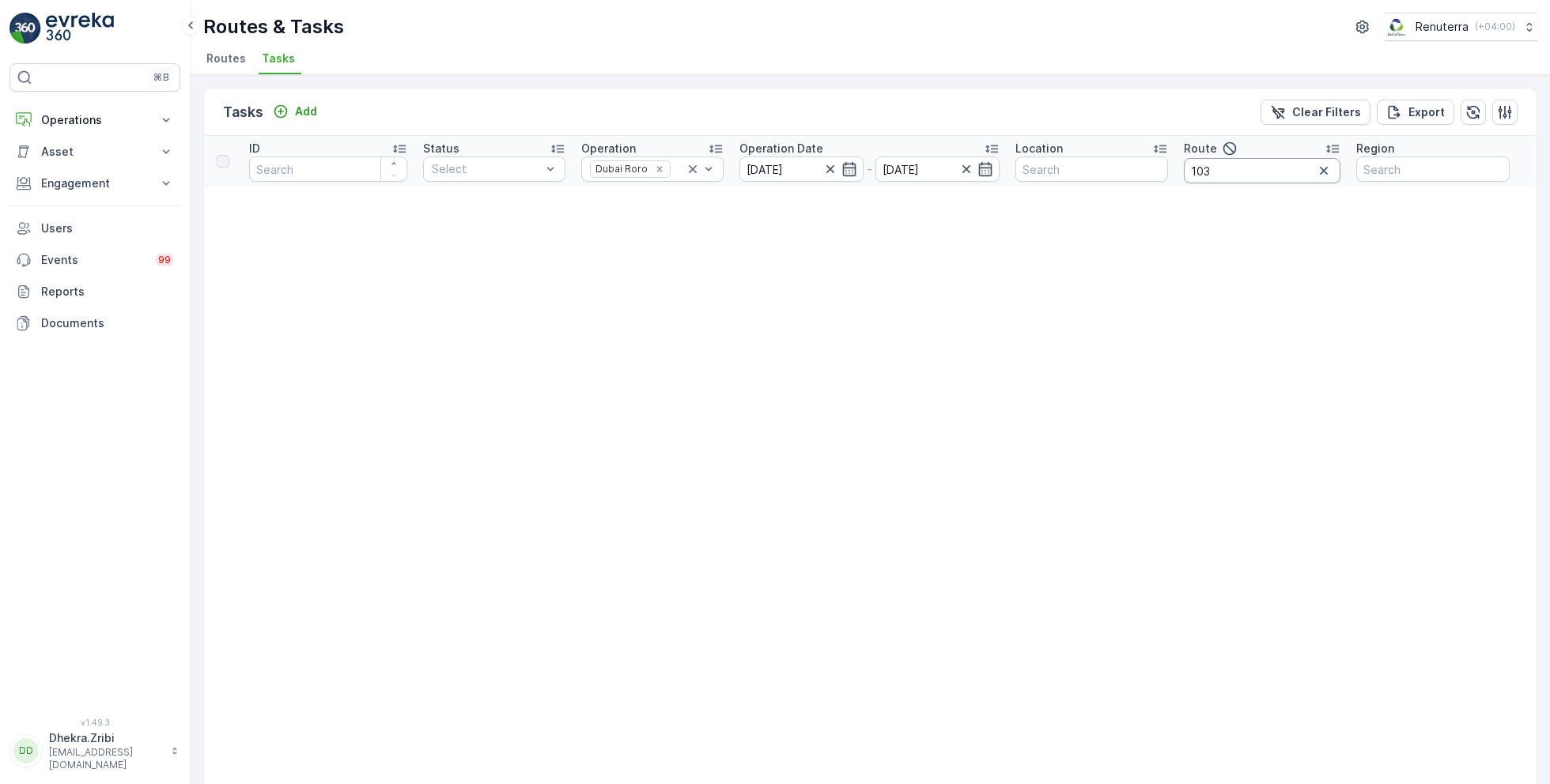
click at [1246, 173] on input "103" at bounding box center [1261, 170] width 157 height 26
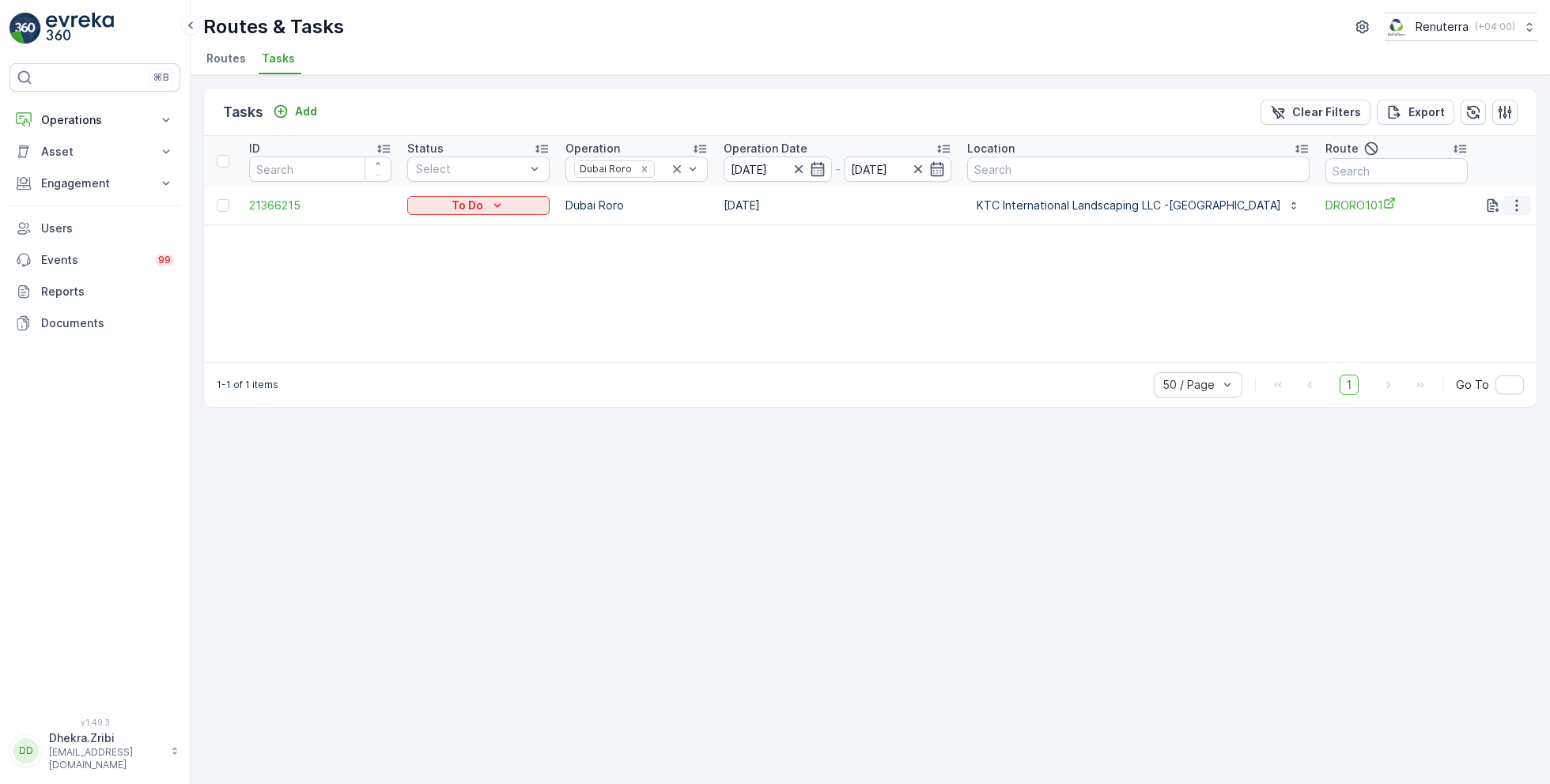
click at [1520, 199] on icon "button" at bounding box center [1516, 205] width 16 height 16
click at [1462, 294] on span "Remove from Route" at bounding box center [1490, 294] width 107 height 16
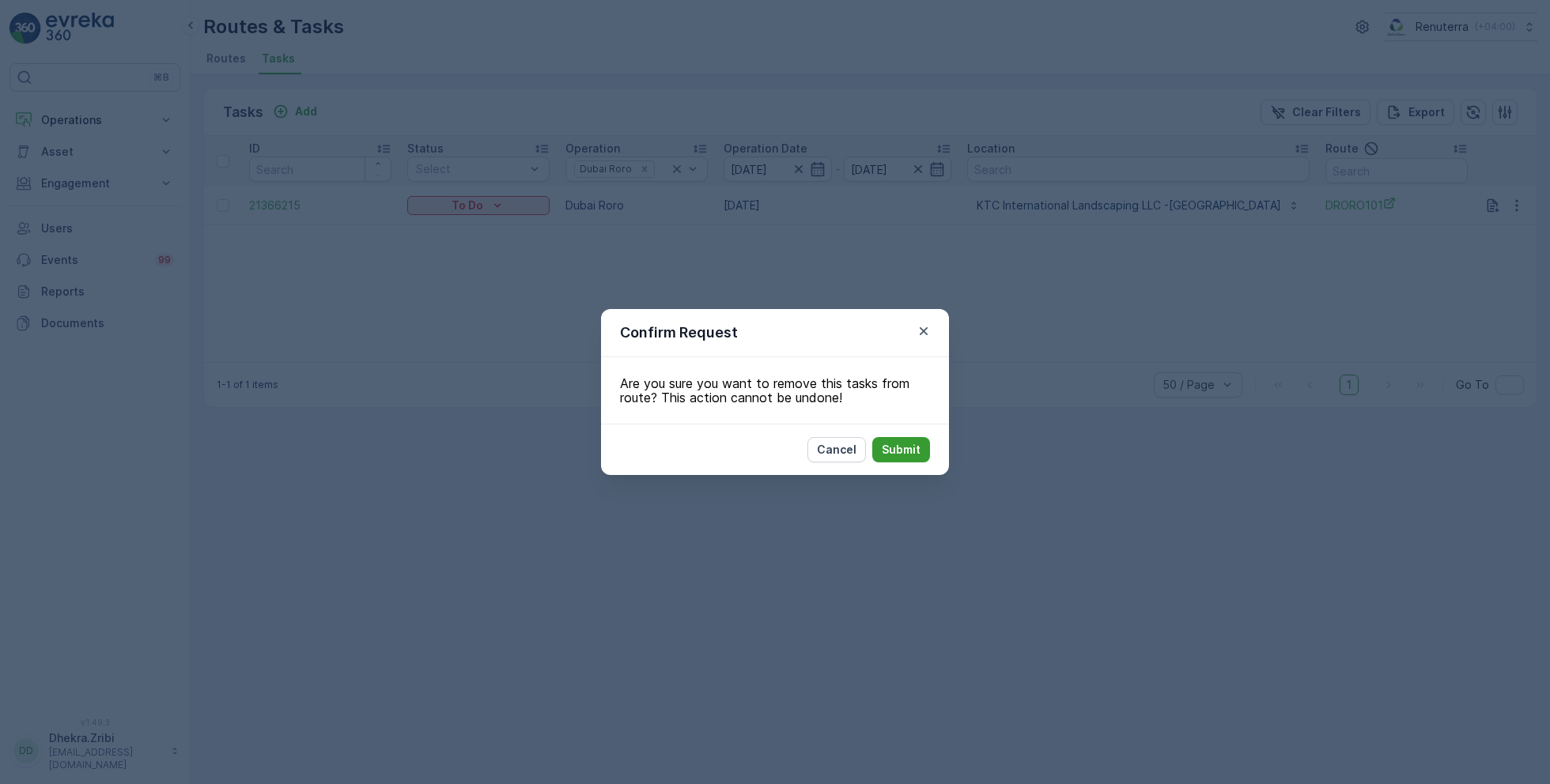
click at [896, 449] on p "Submit" at bounding box center [900, 450] width 39 height 16
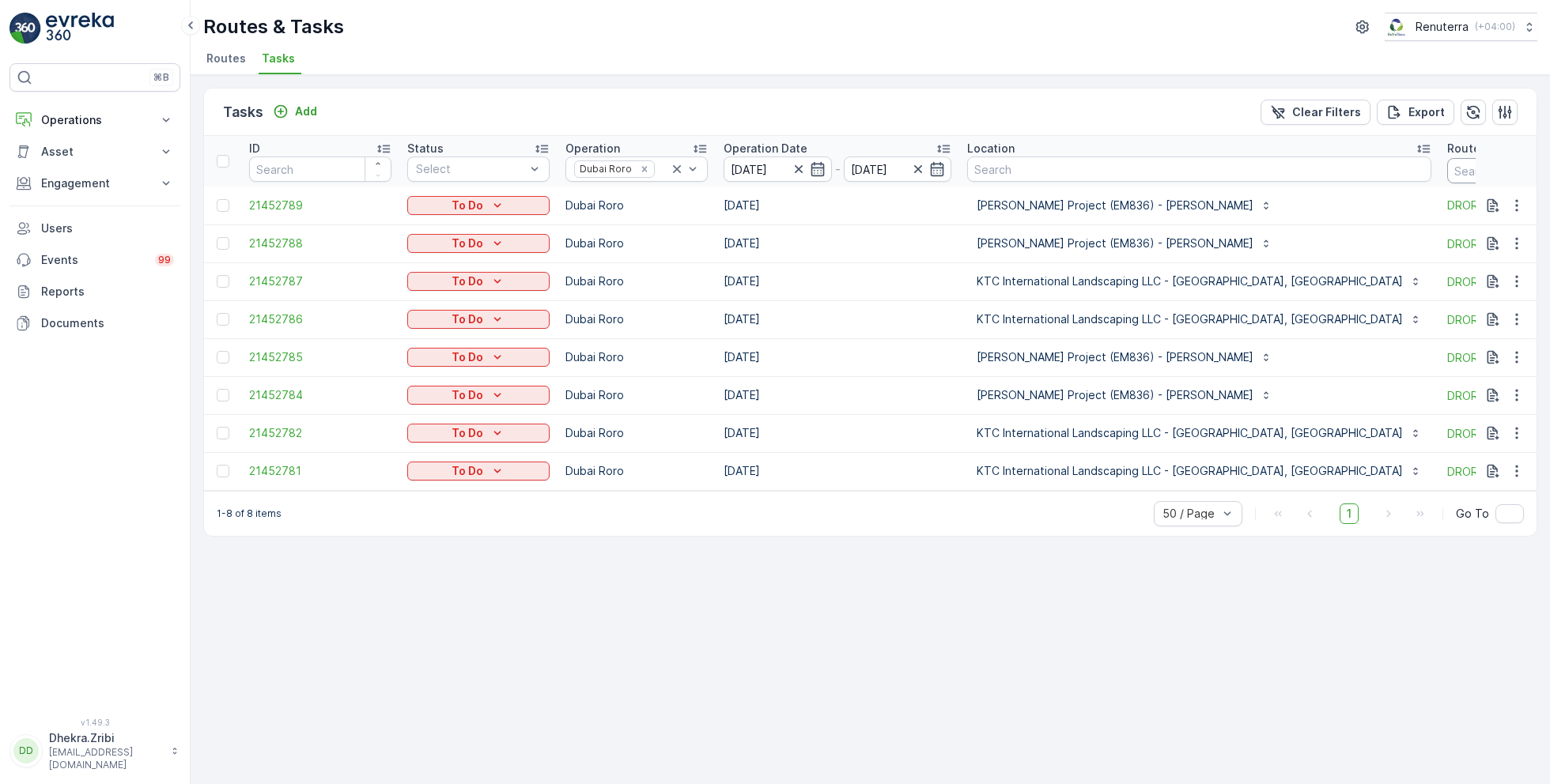
click at [1447, 176] on input "text" at bounding box center [1517, 170] width 142 height 26
type input "101"
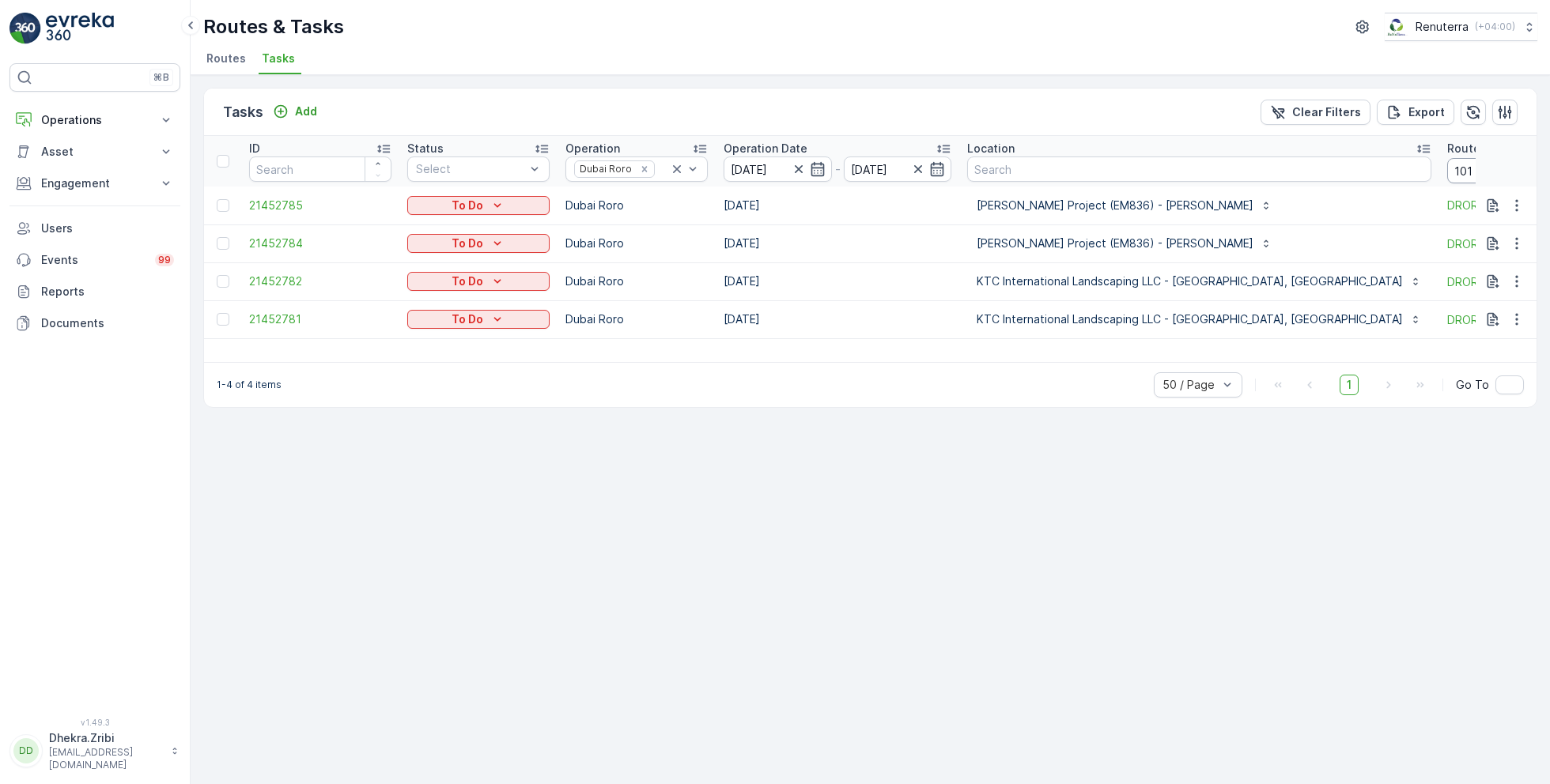
click at [1447, 172] on input "101" at bounding box center [1517, 170] width 142 height 26
type input "102"
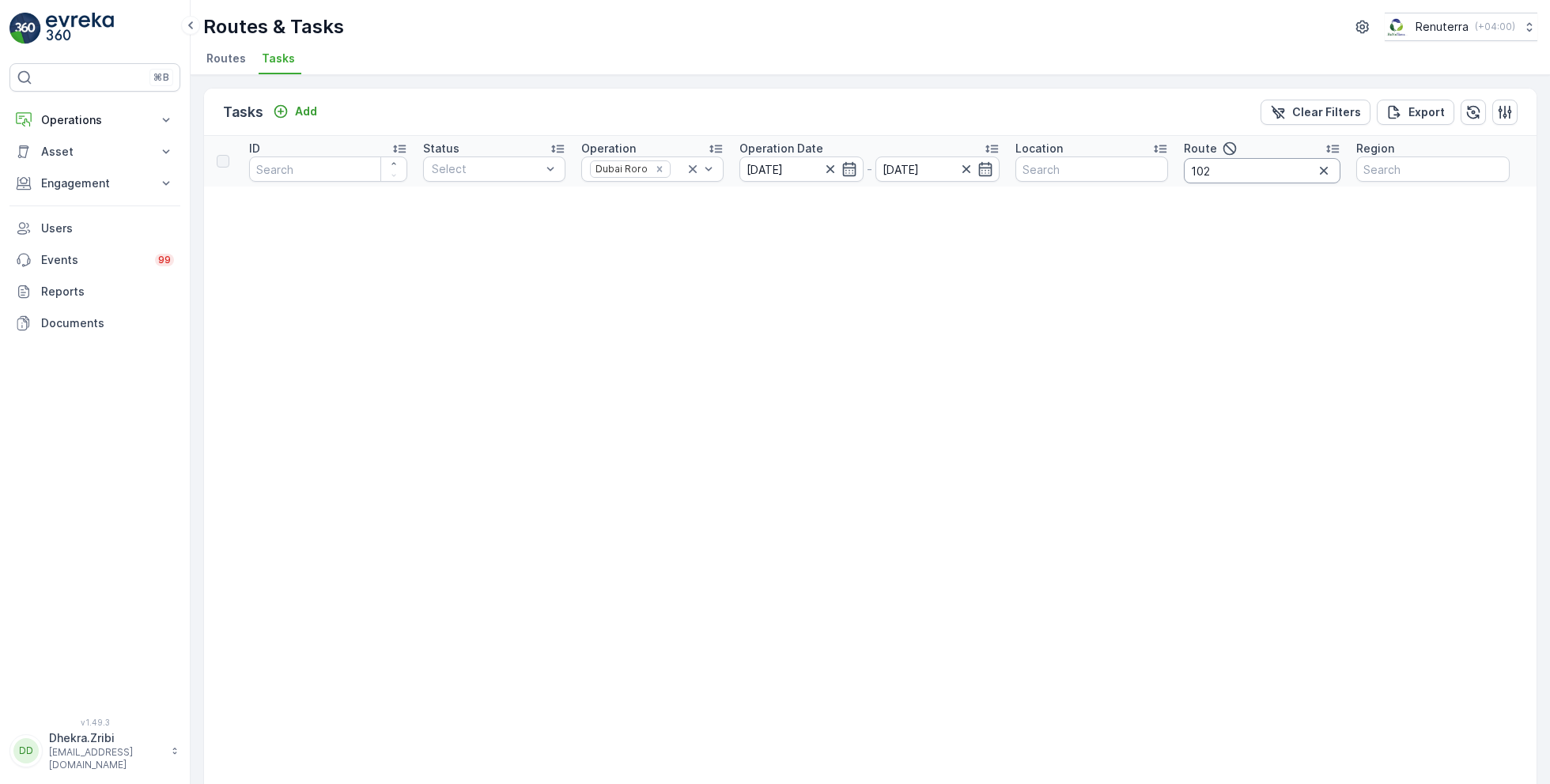
click at [1231, 168] on input "102" at bounding box center [1261, 170] width 157 height 26
type input "103"
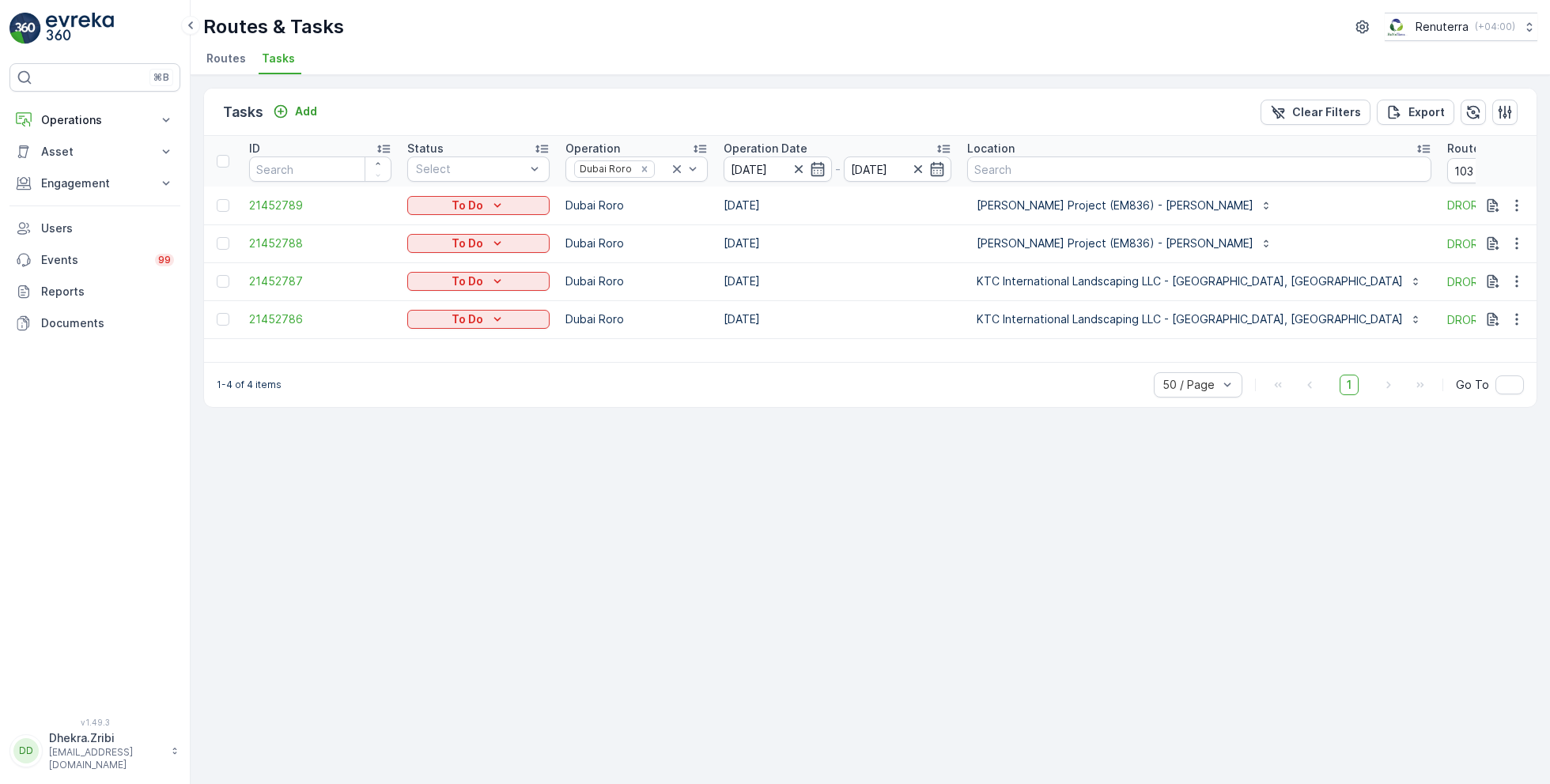
click at [225, 56] on span "Routes" at bounding box center [226, 58] width 40 height 16
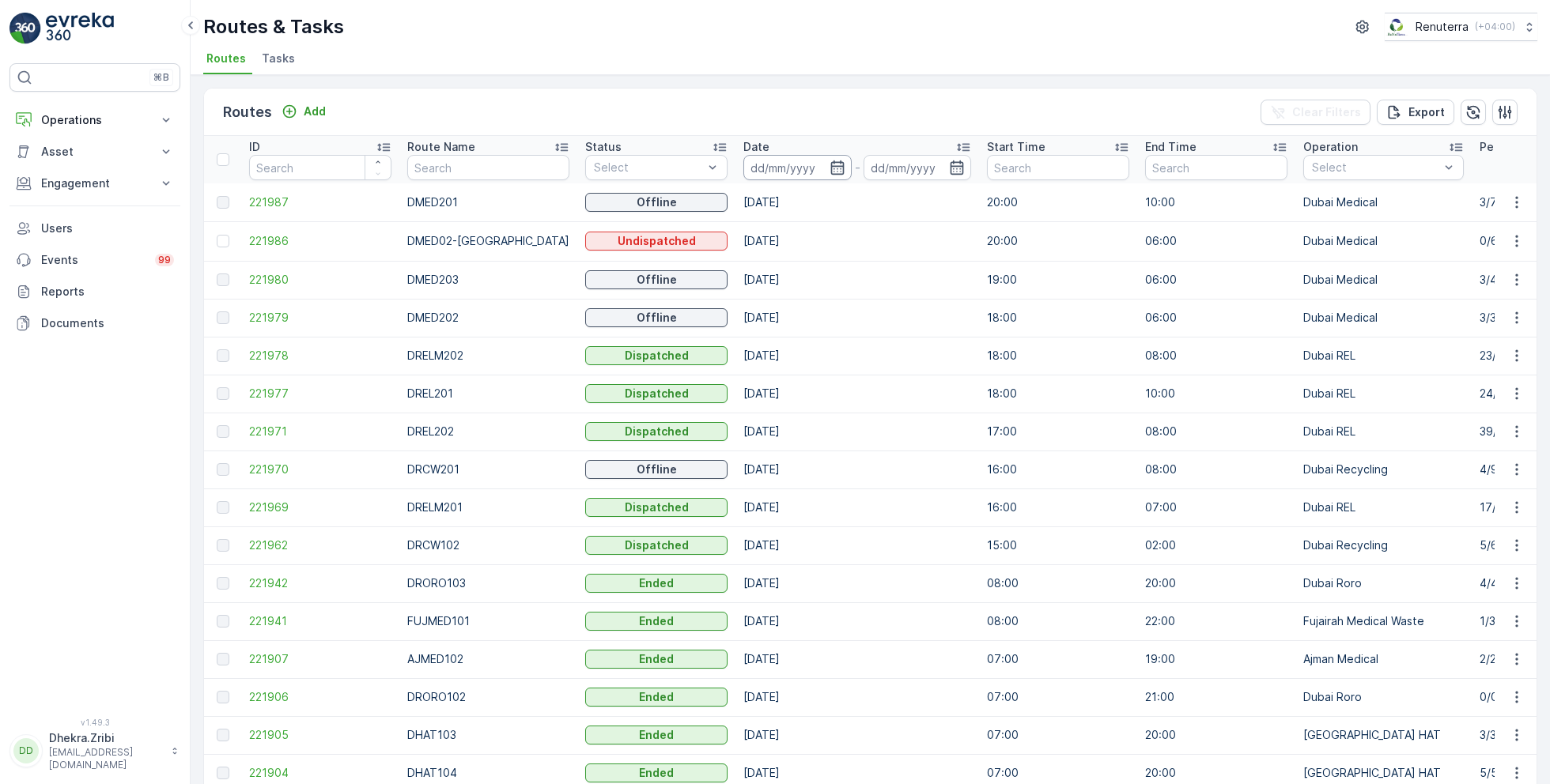
click at [801, 162] on input at bounding box center [796, 168] width 108 height 26
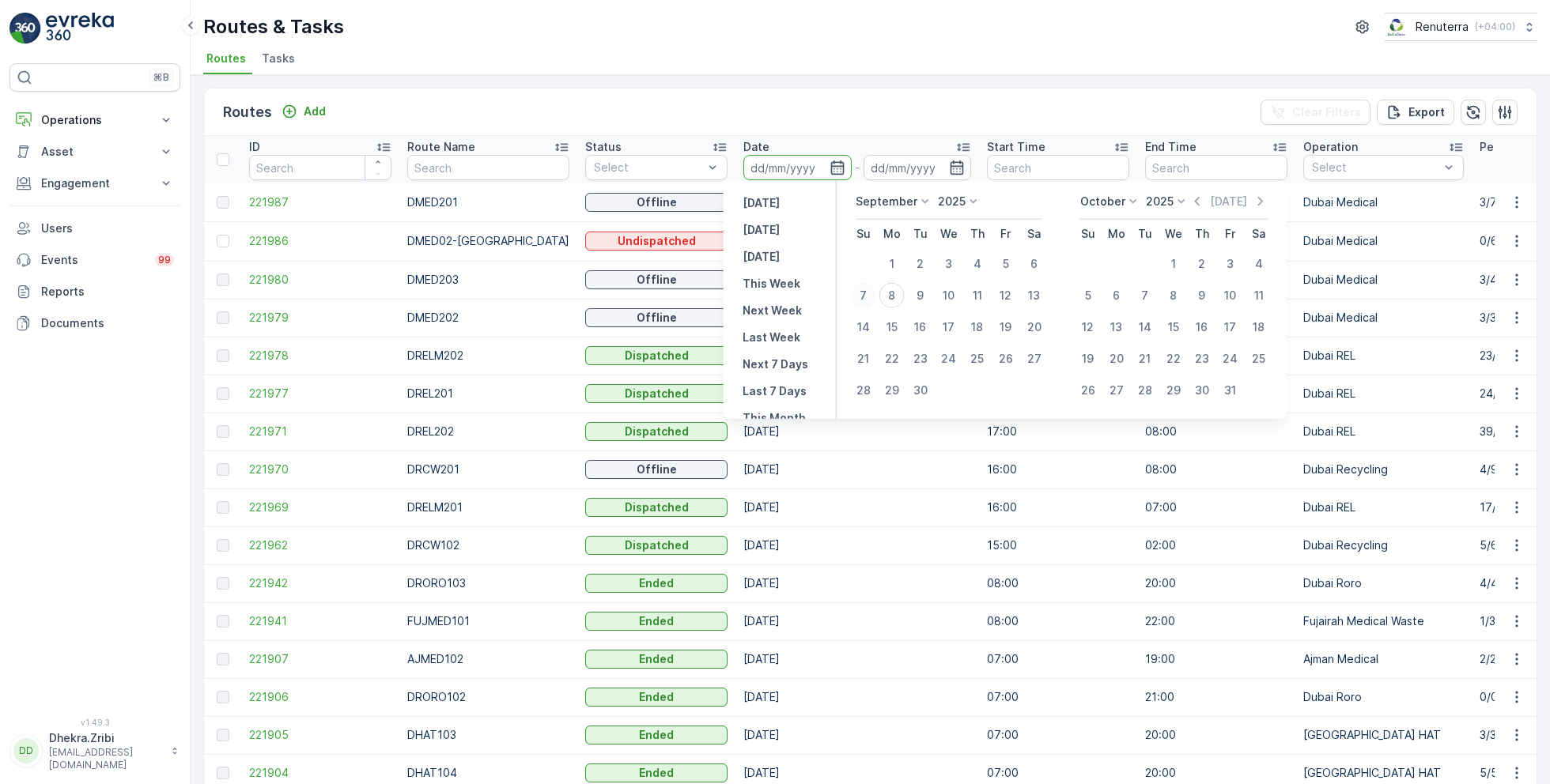
click at [865, 293] on div "7" at bounding box center [864, 295] width 26 height 26
type input "[DATE]"
click at [865, 293] on div "7" at bounding box center [864, 295] width 26 height 26
type input "[DATE]"
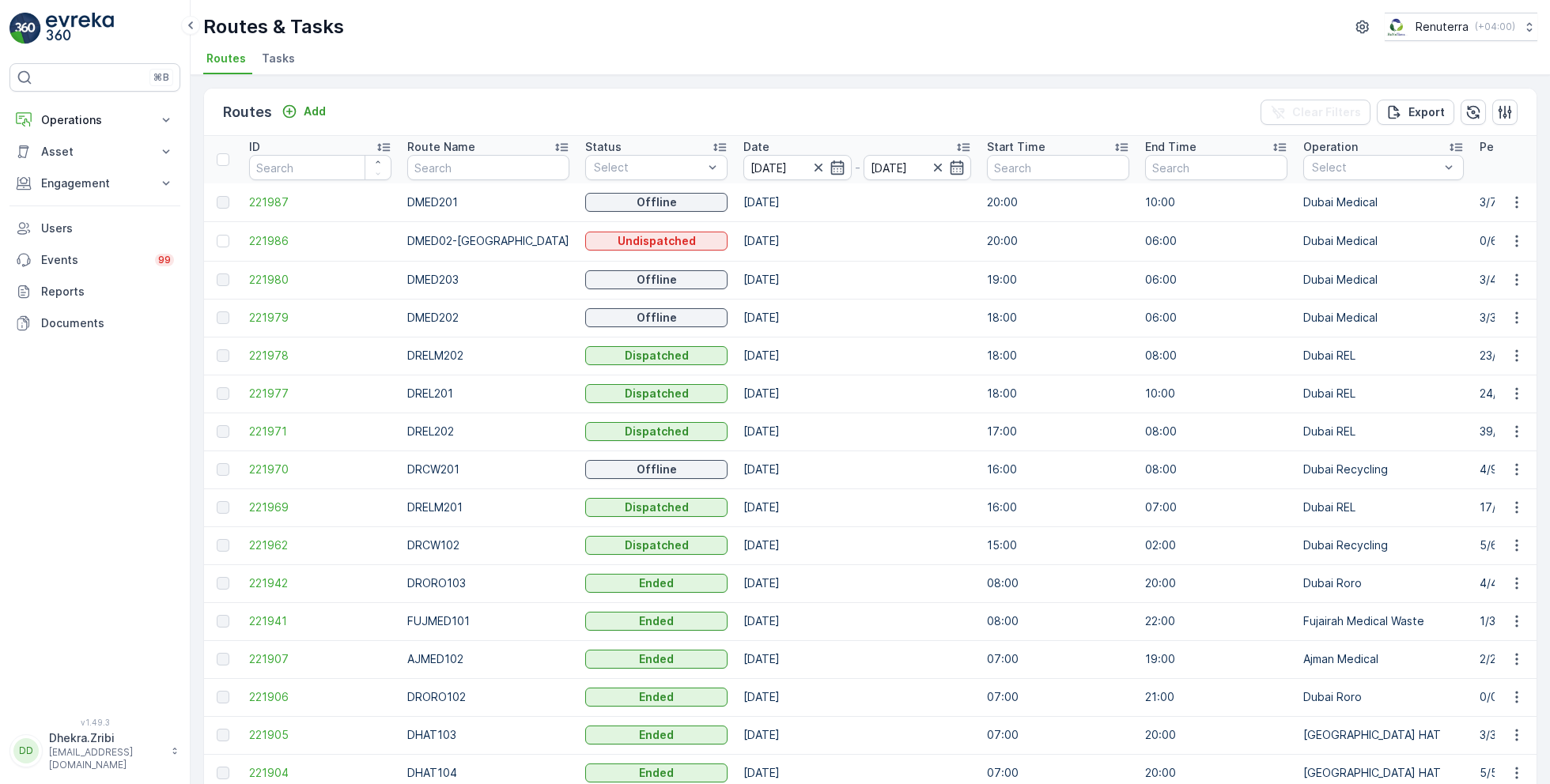
click at [772, 48] on ul "Routes Tasks" at bounding box center [864, 60] width 1321 height 27
click at [467, 169] on input "text" at bounding box center [488, 168] width 162 height 26
type input "rel"
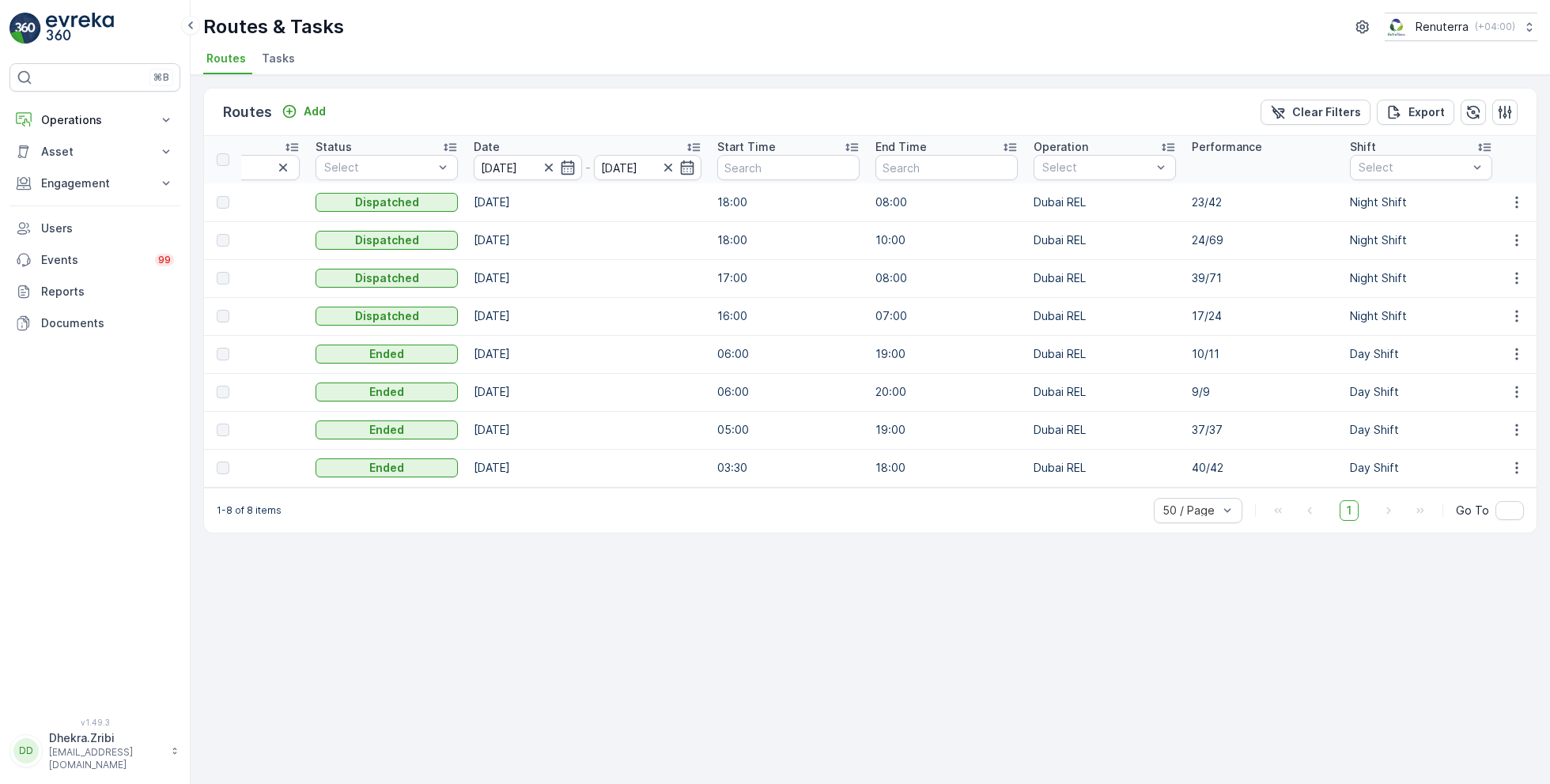
scroll to position [0, 301]
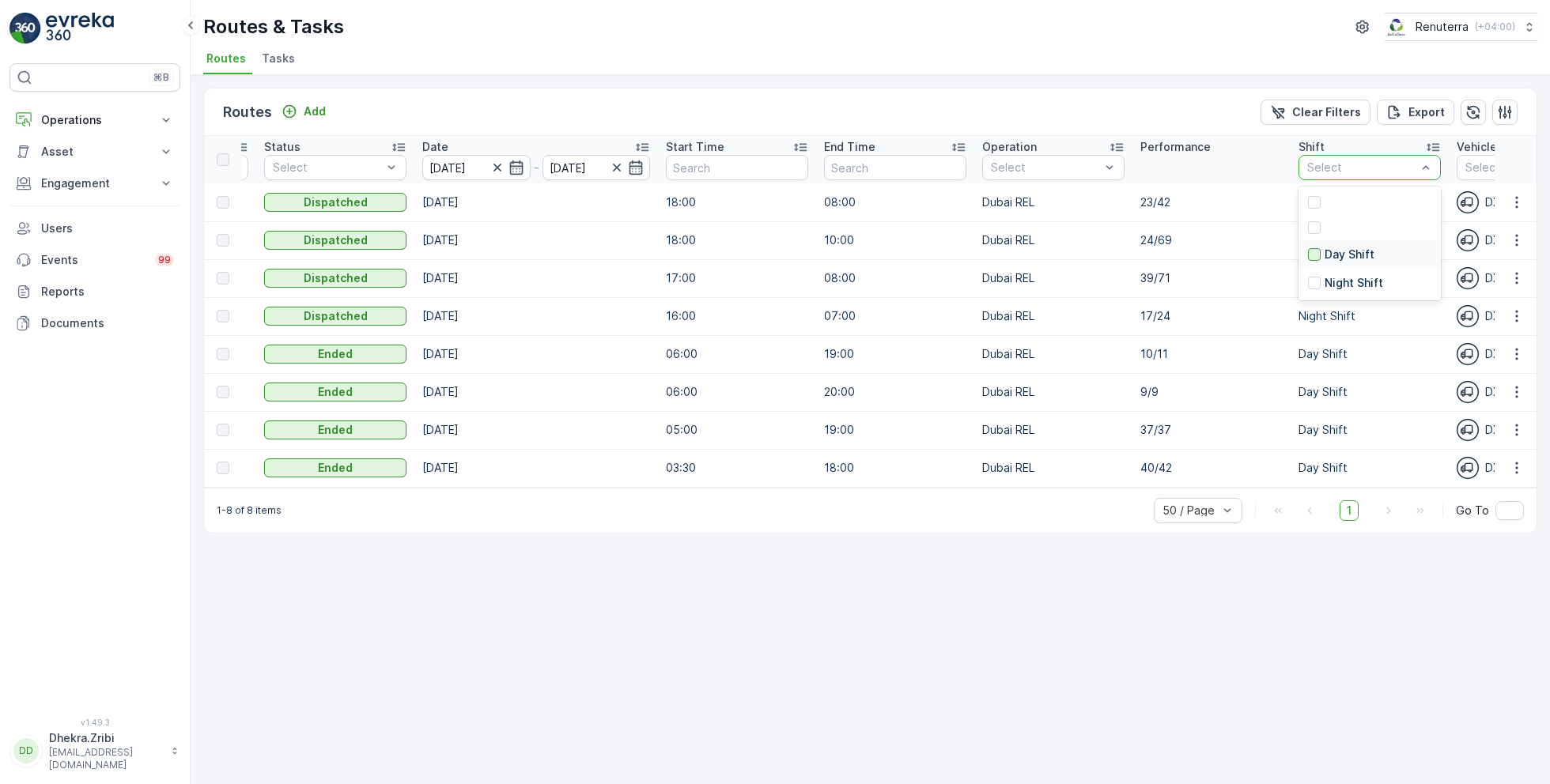
click at [1312, 255] on div at bounding box center [1314, 254] width 13 height 13
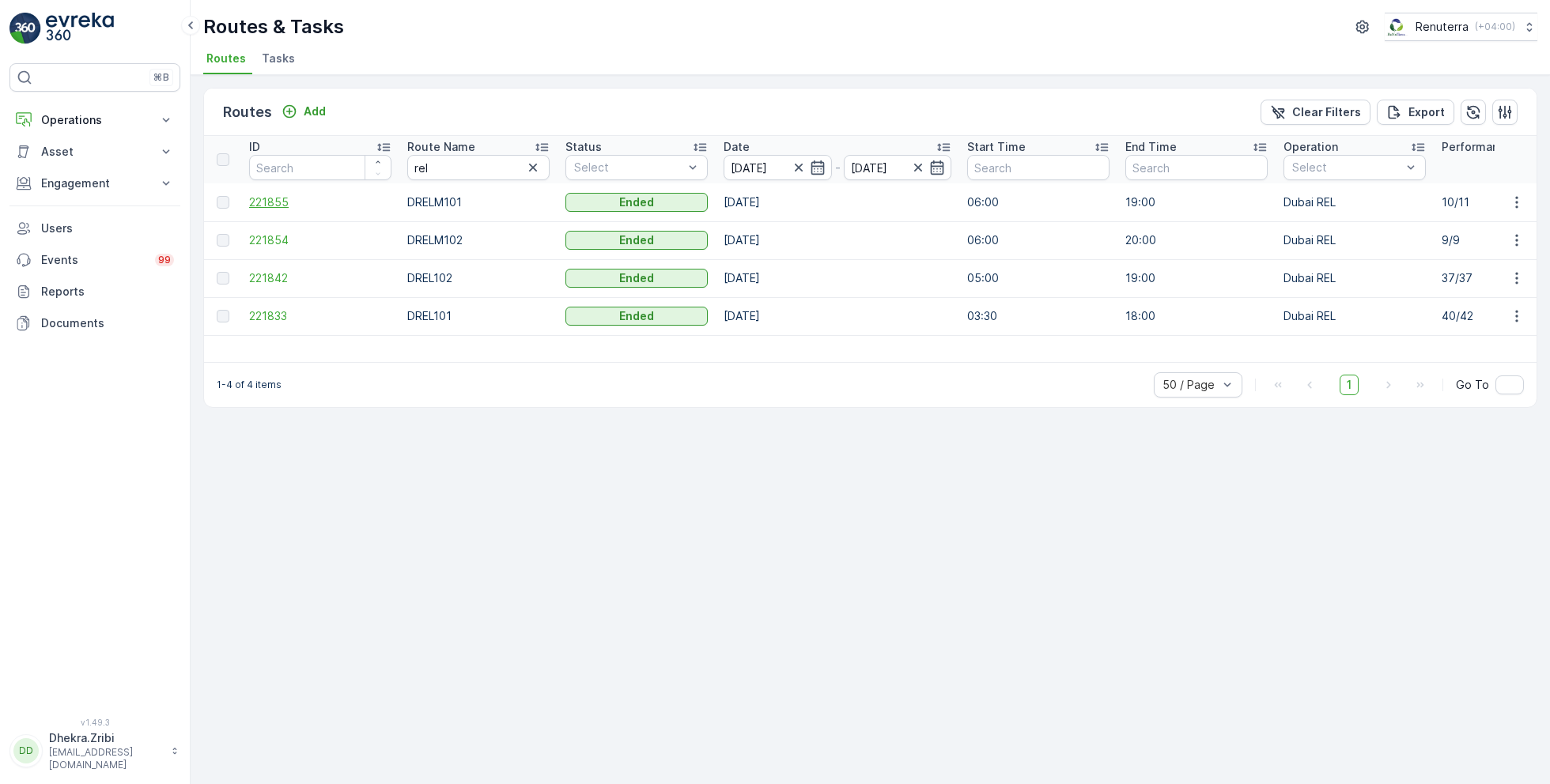
click at [270, 204] on span "221855" at bounding box center [319, 202] width 142 height 16
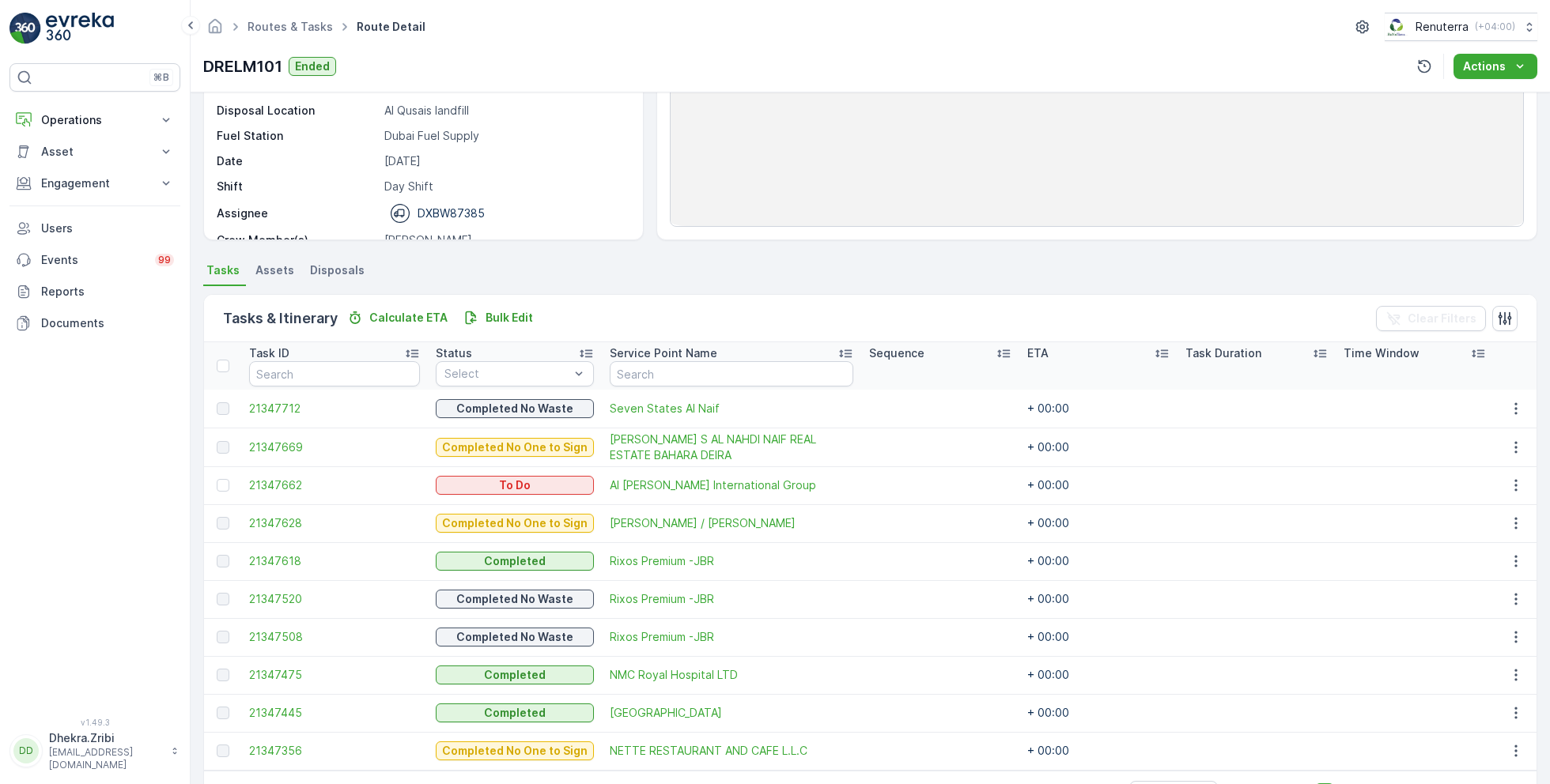
scroll to position [232, 0]
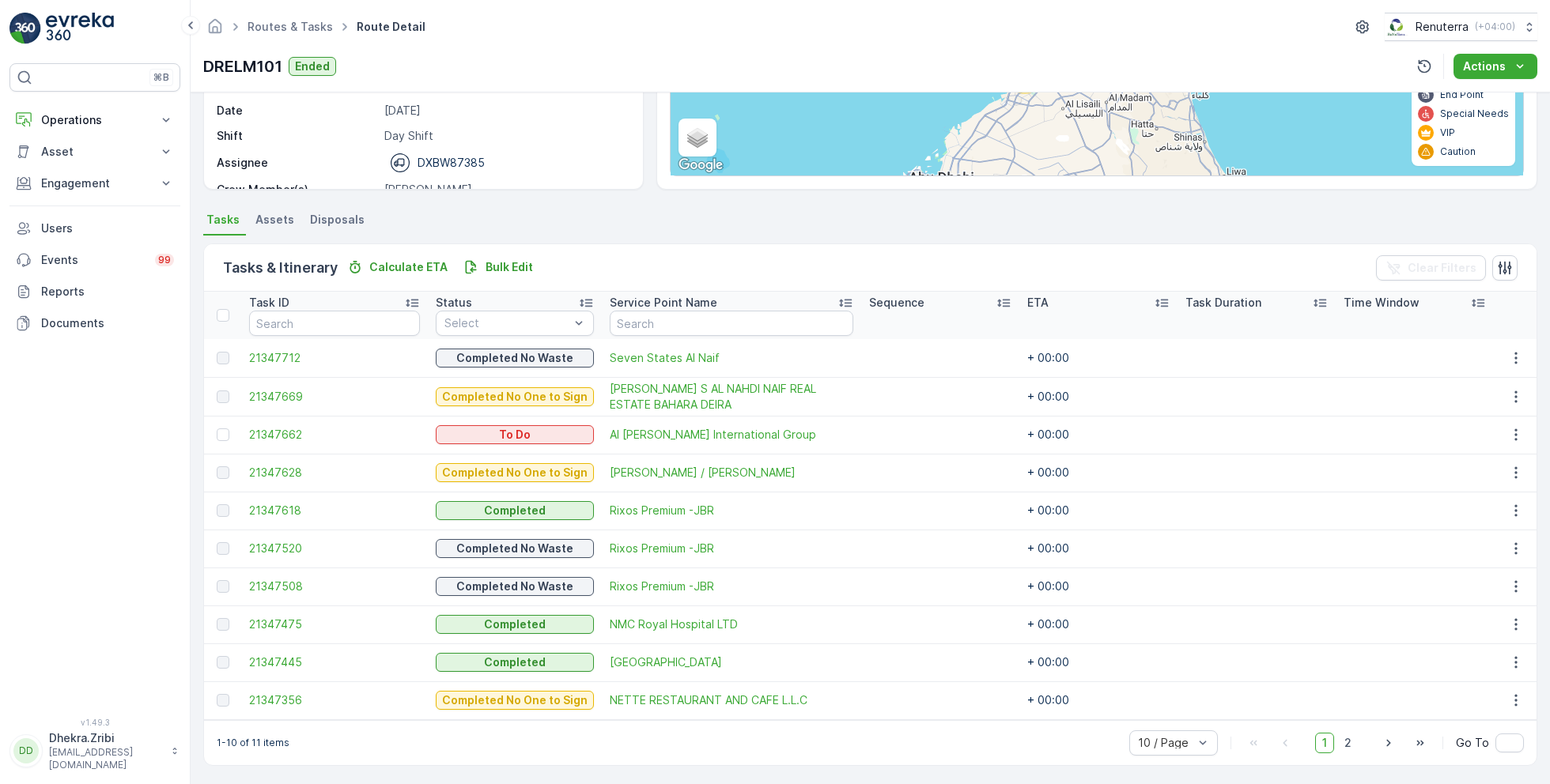
drag, startPoint x: 646, startPoint y: 430, endPoint x: 864, endPoint y: 4, distance: 478.5
click at [0, 0] on div "⌘B Operations Insights Planning Routes & Tasks Cockpit Settings Asset Assets En…" at bounding box center [775, 392] width 1550 height 784
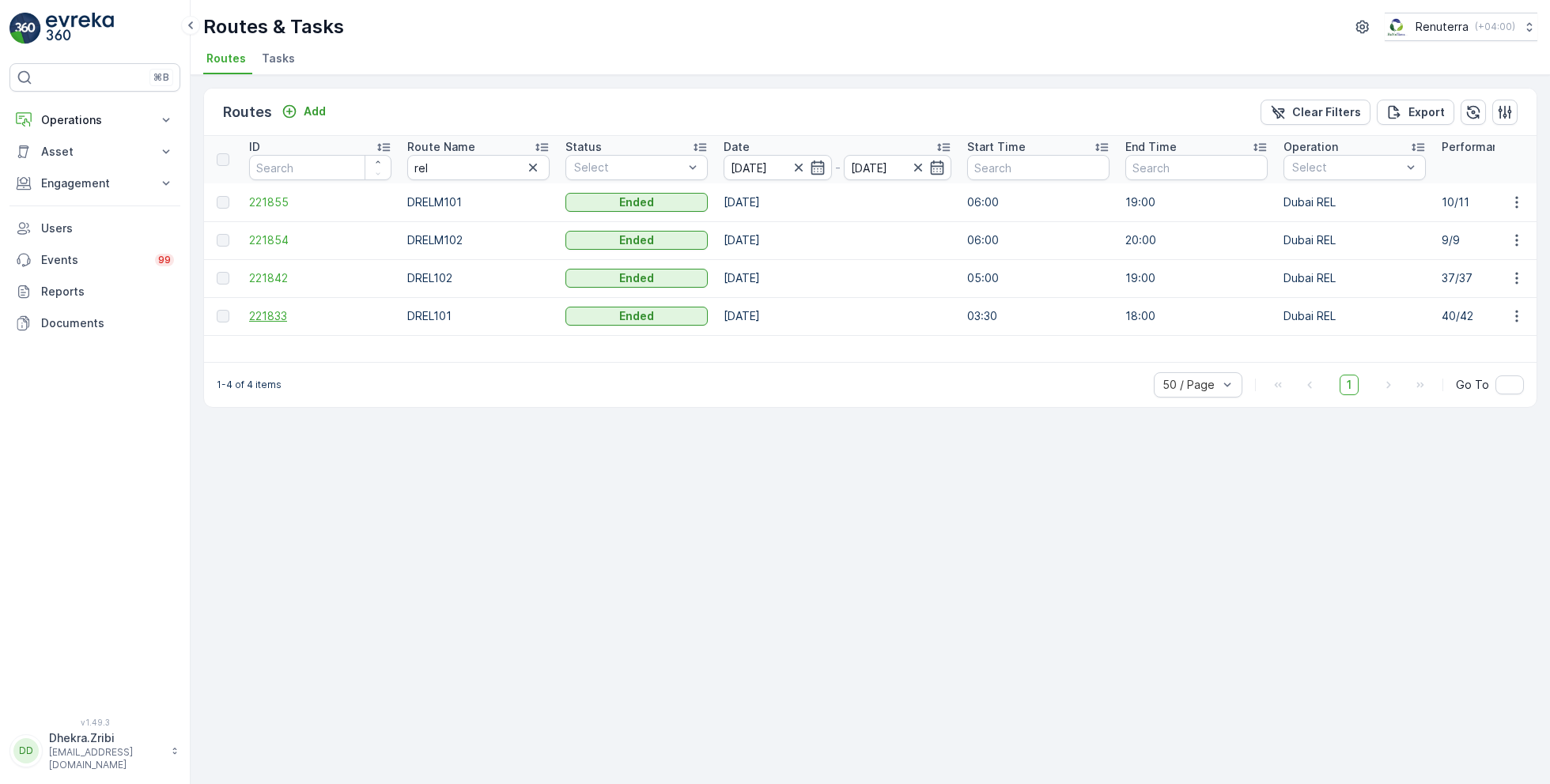
click at [276, 315] on span "221833" at bounding box center [319, 316] width 142 height 16
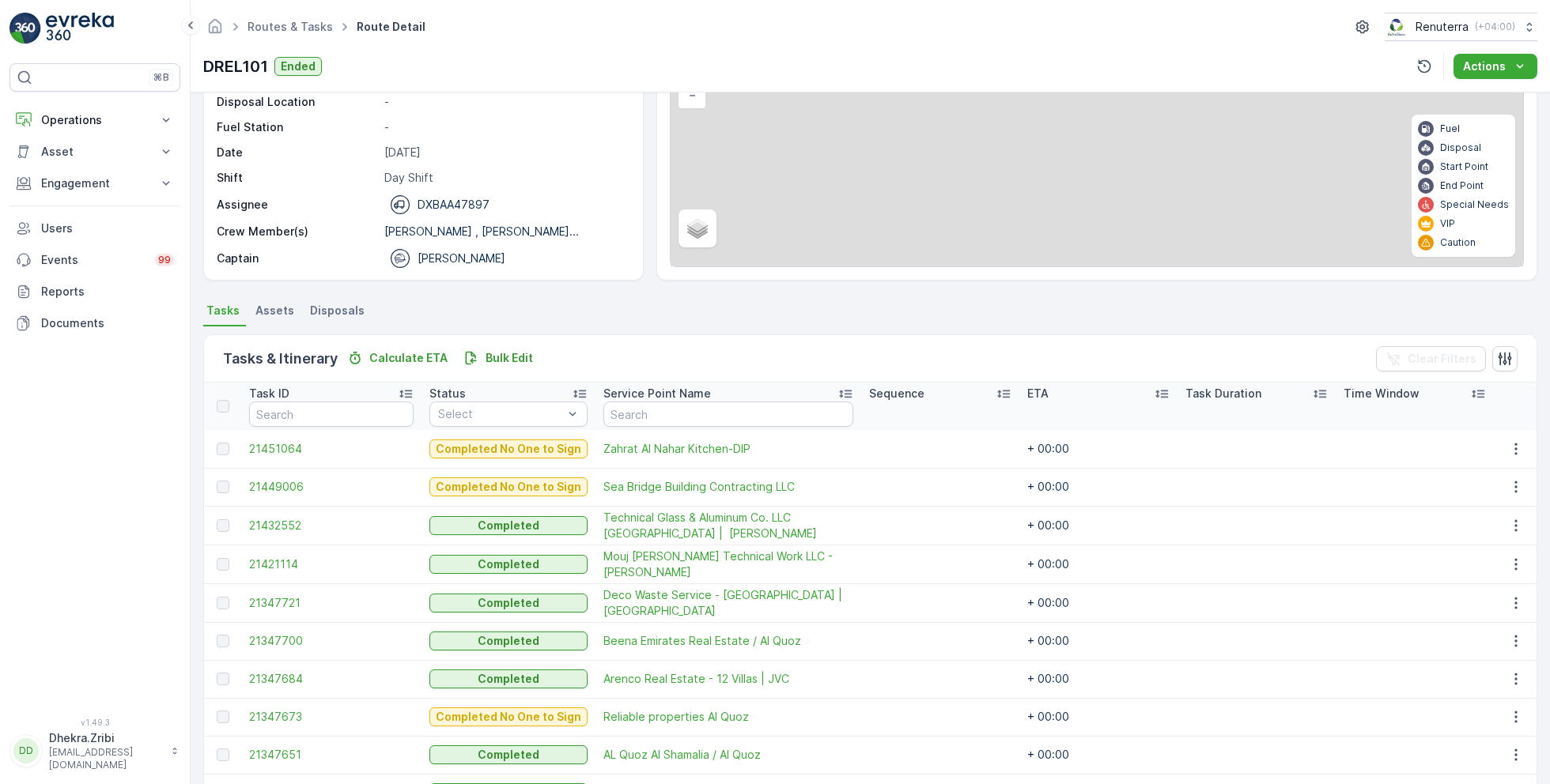
scroll to position [232, 0]
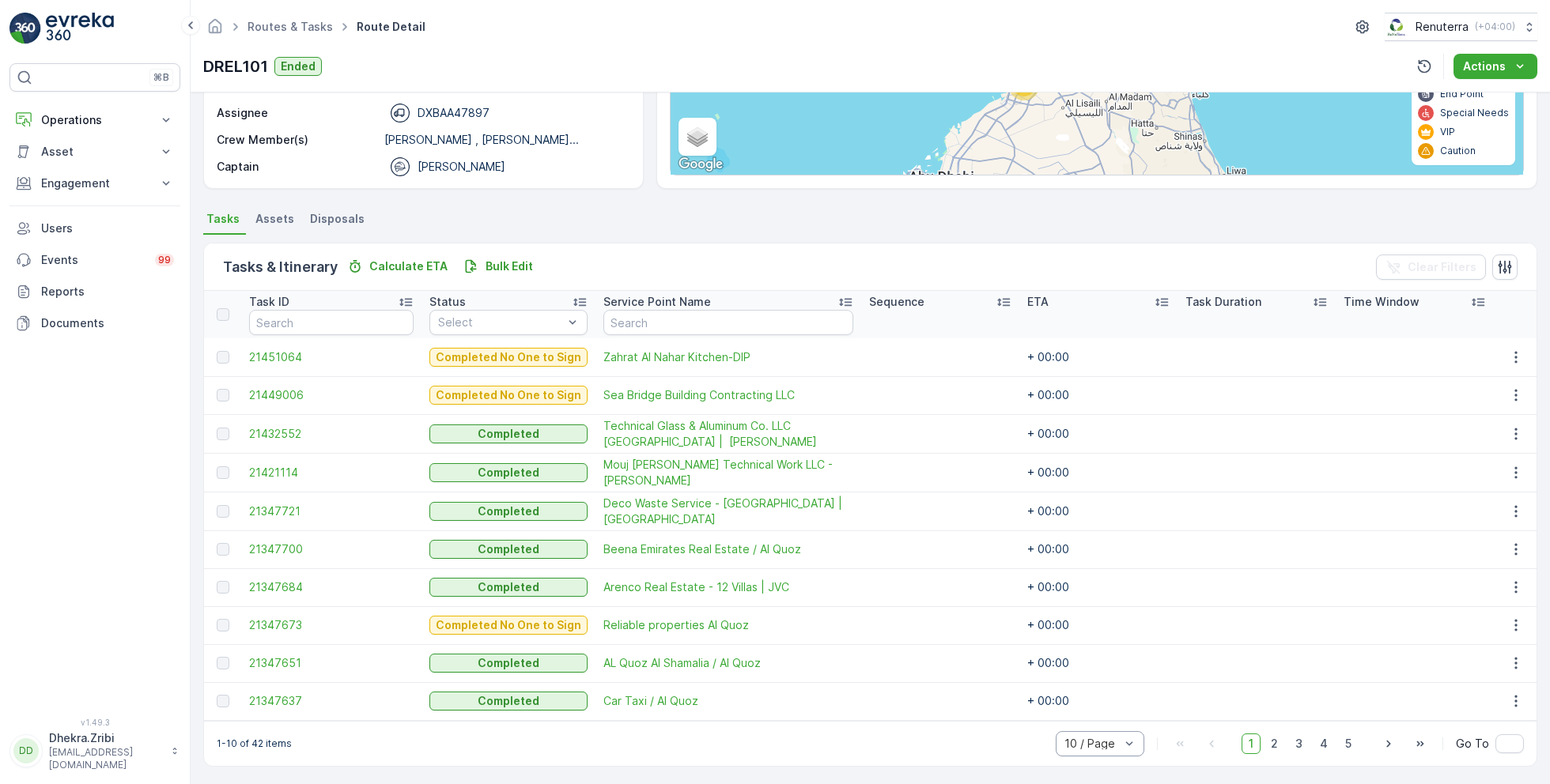
click at [1121, 750] on div "10 / Page" at bounding box center [1099, 743] width 88 height 26
click at [1086, 706] on span "50 / Page" at bounding box center [1091, 709] width 53 height 13
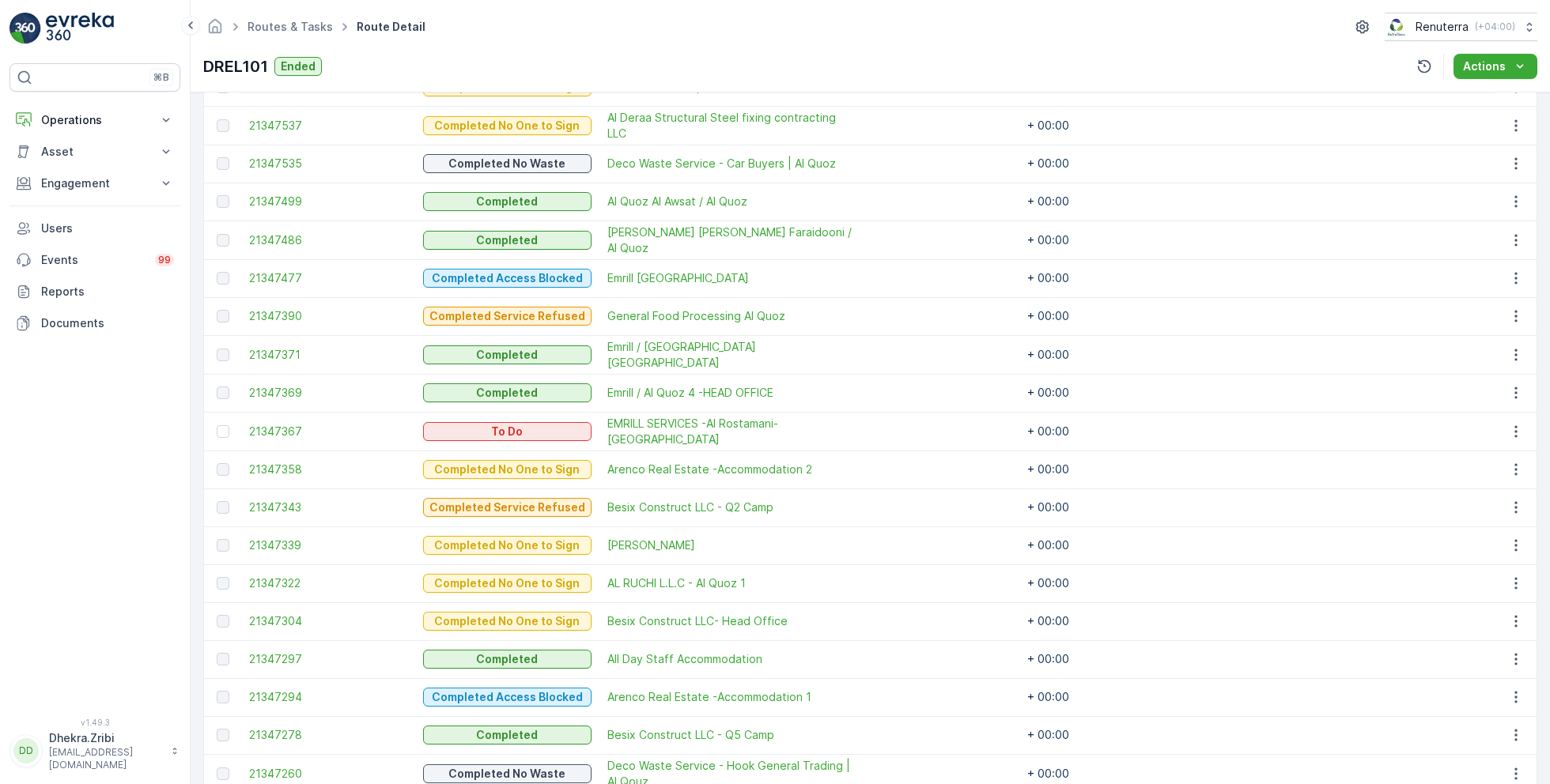
scroll to position [930, 0]
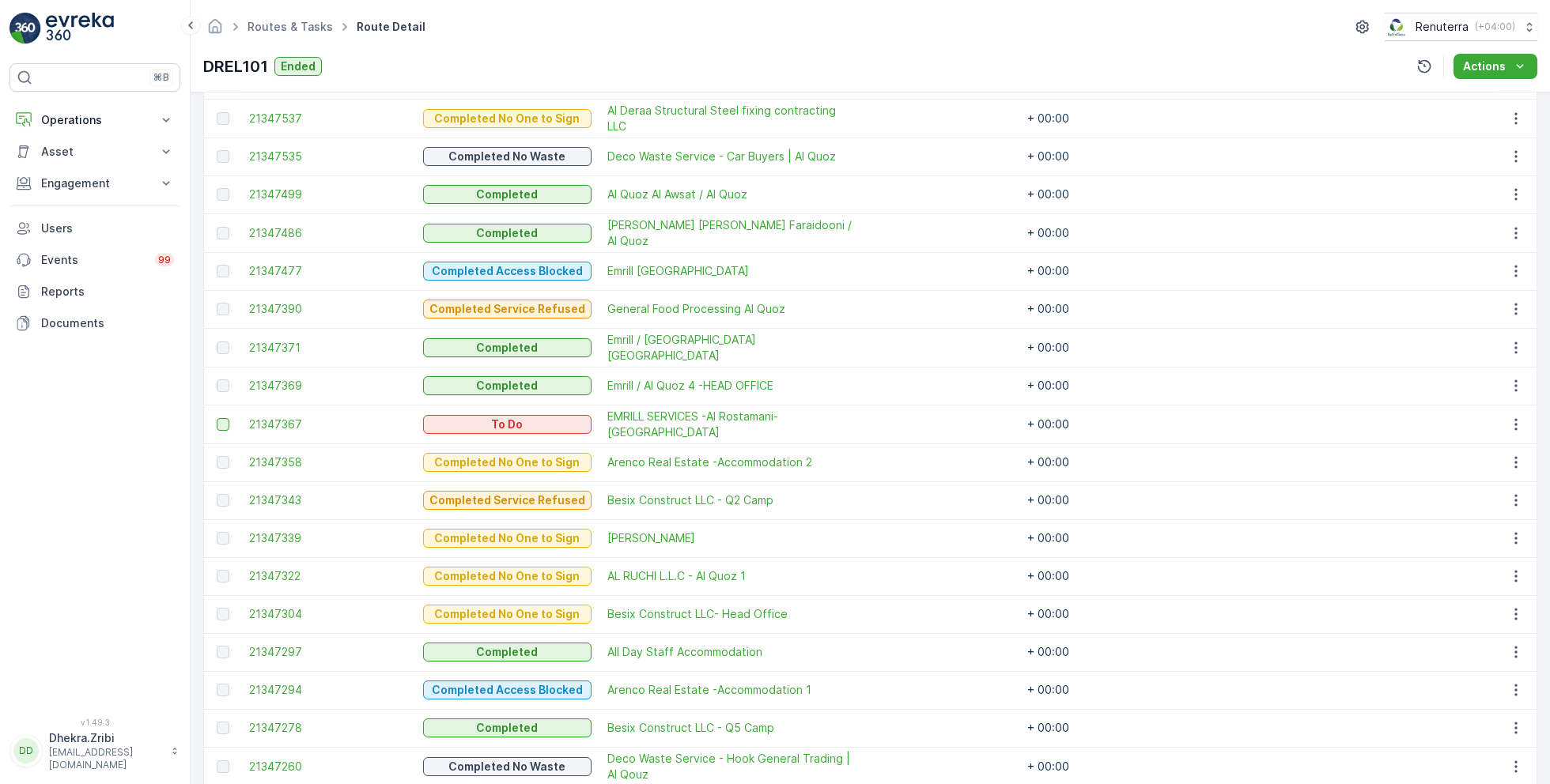
click at [220, 418] on div at bounding box center [222, 424] width 13 height 13
click at [216, 418] on input "checkbox" at bounding box center [216, 418] width 0 height 0
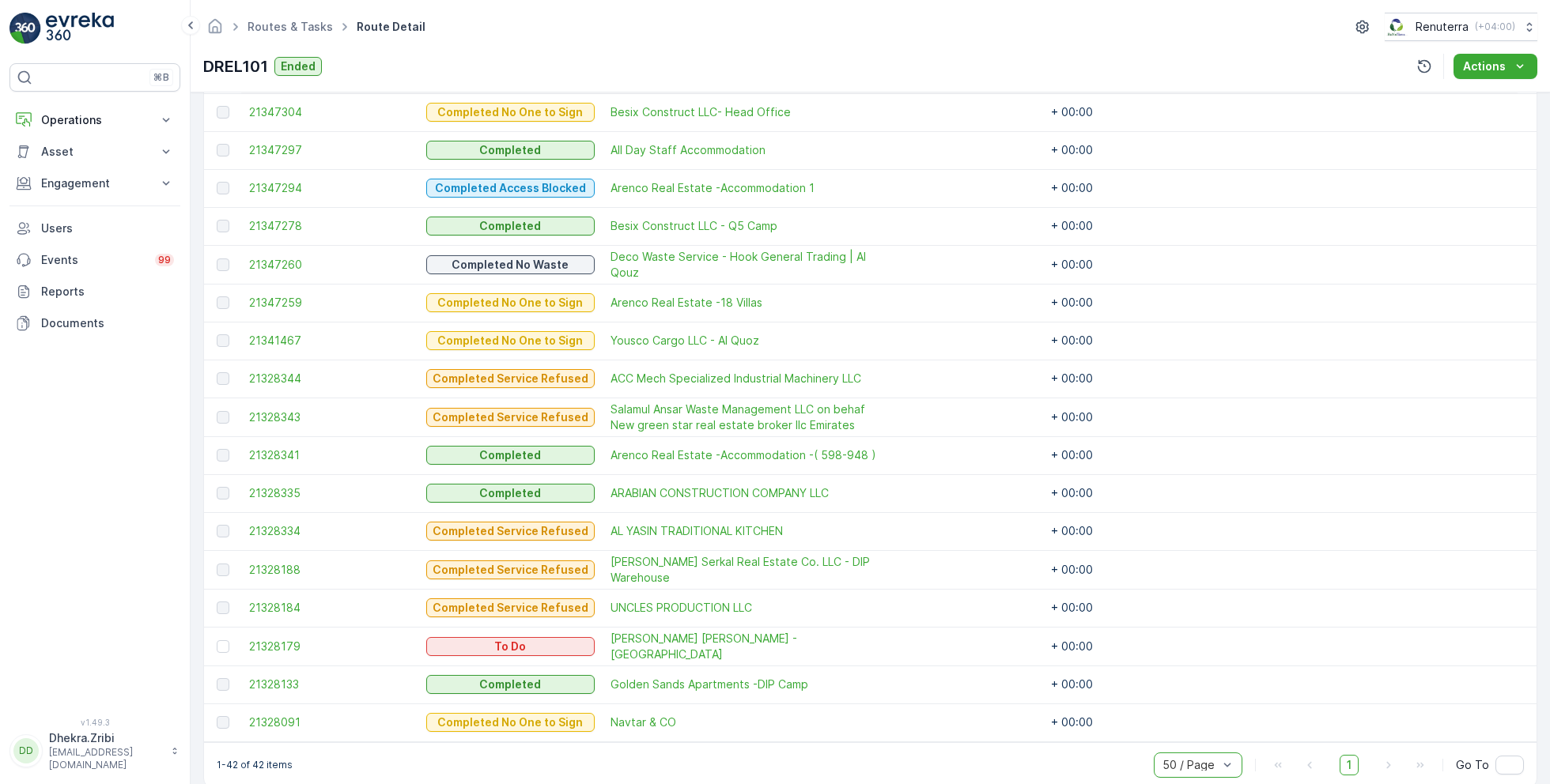
scroll to position [1447, 0]
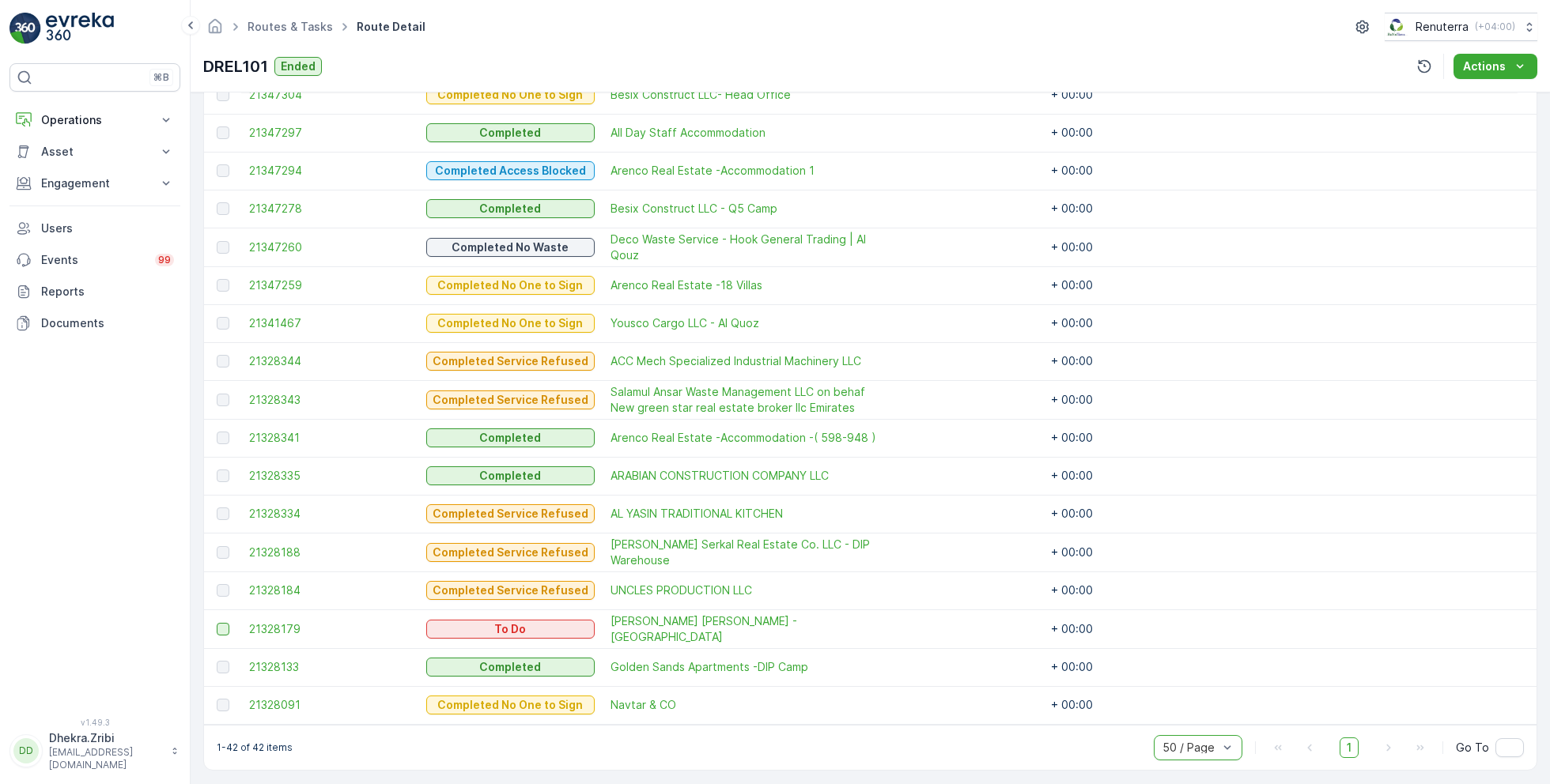
click at [225, 623] on div at bounding box center [222, 628] width 13 height 13
click at [216, 622] on input "checkbox" at bounding box center [216, 622] width 0 height 0
drag, startPoint x: 685, startPoint y: 627, endPoint x: 989, endPoint y: 0, distance: 696.8
click at [0, 0] on div "⌘B Operations Insights Planning Routes & Tasks Cockpit Settings Asset Assets En…" at bounding box center [775, 392] width 1550 height 784
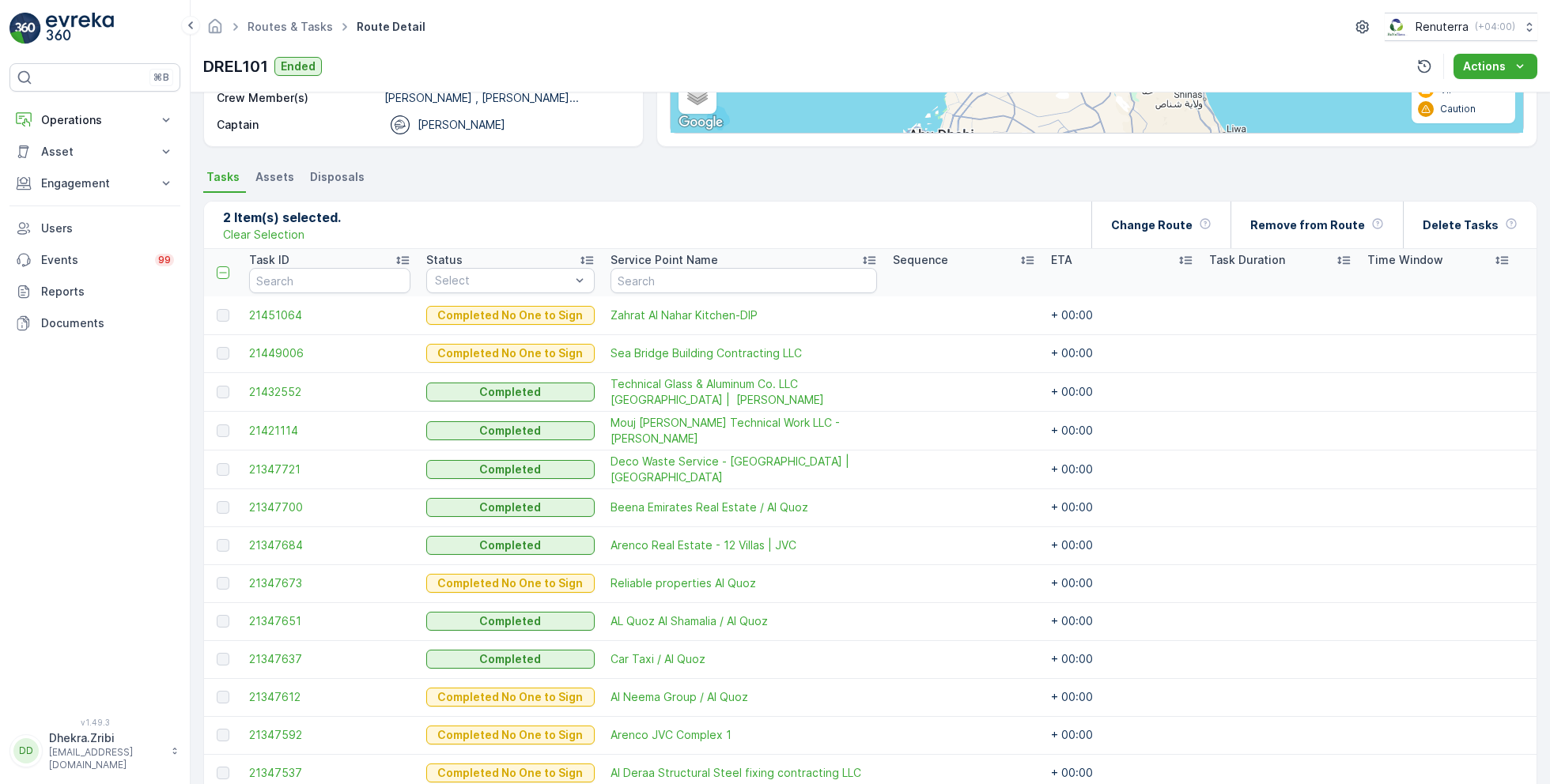
scroll to position [22, 0]
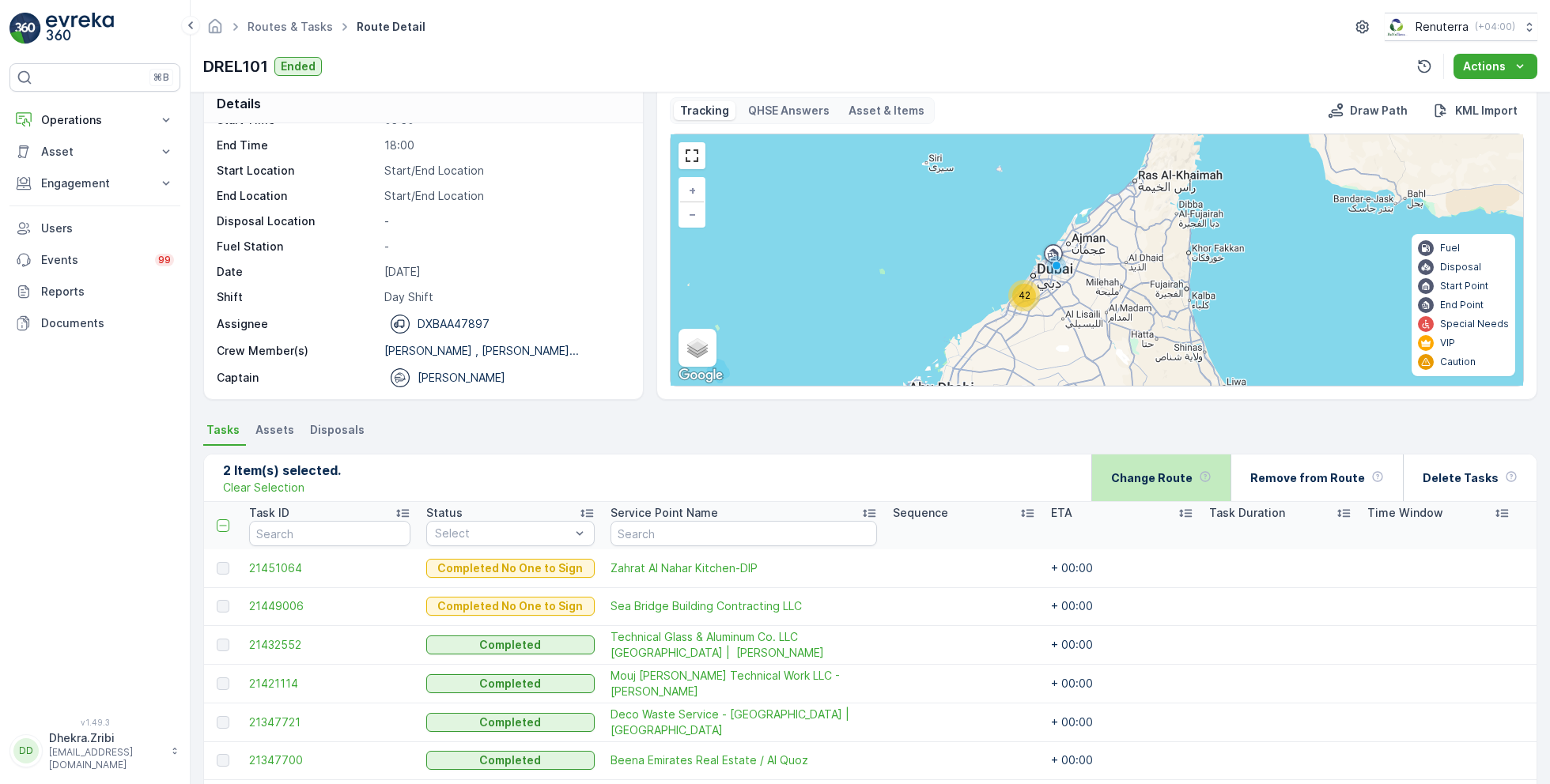
click at [1191, 482] on p "Change Route" at bounding box center [1151, 478] width 81 height 16
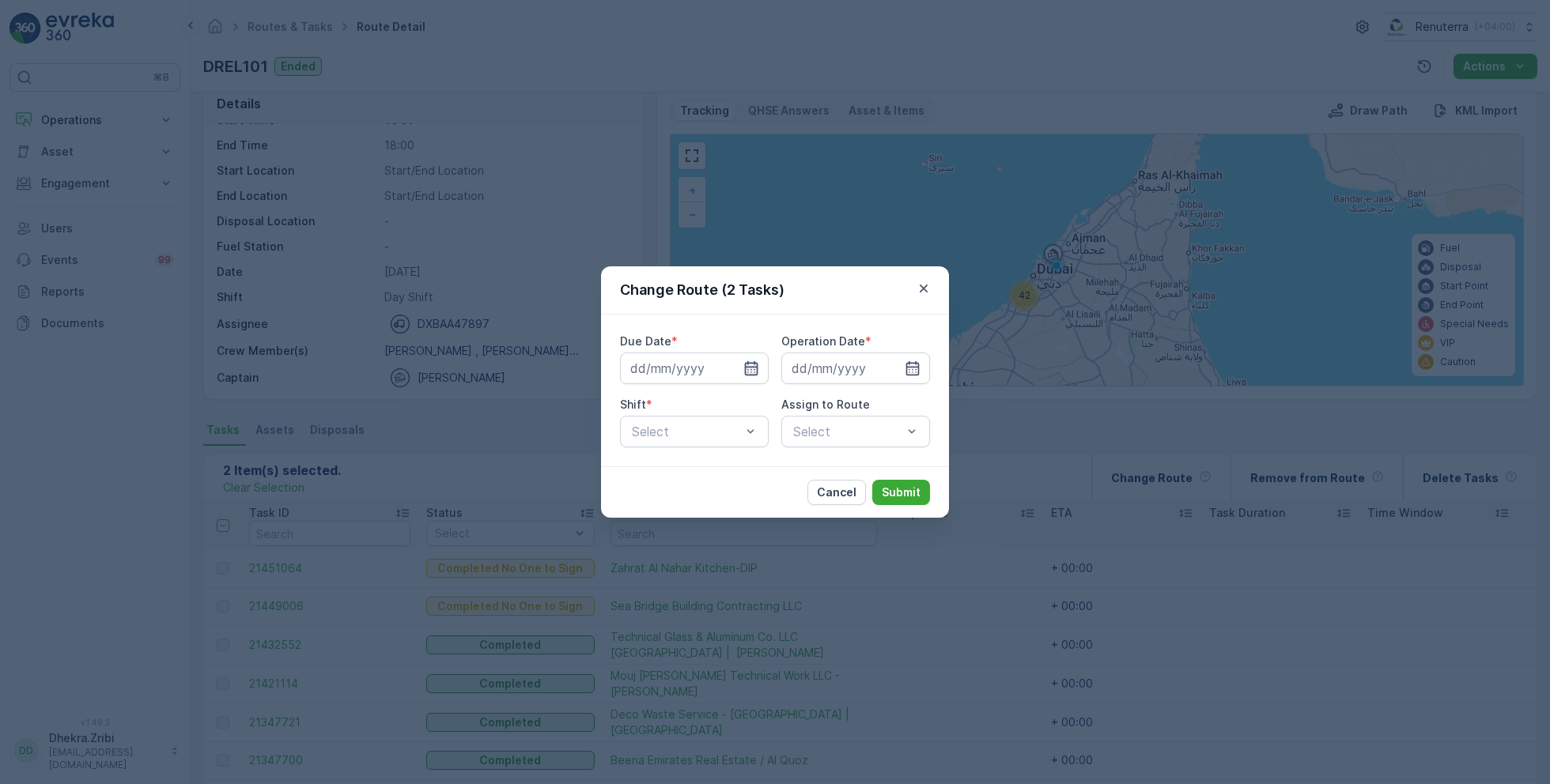
click at [753, 371] on icon "button" at bounding box center [751, 369] width 16 height 16
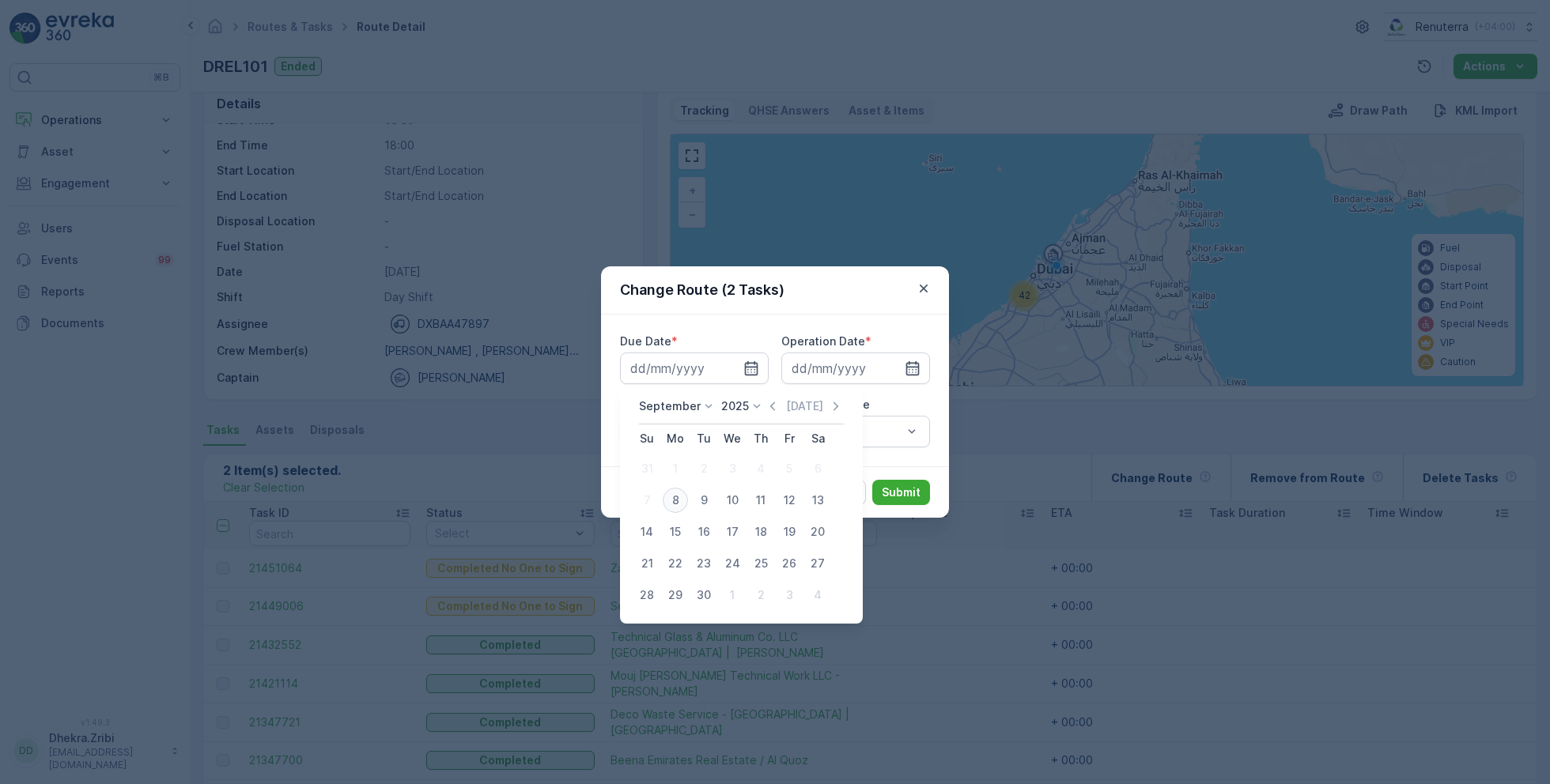
click at [675, 504] on div "8" at bounding box center [675, 501] width 26 height 26
type input "08.09.2025"
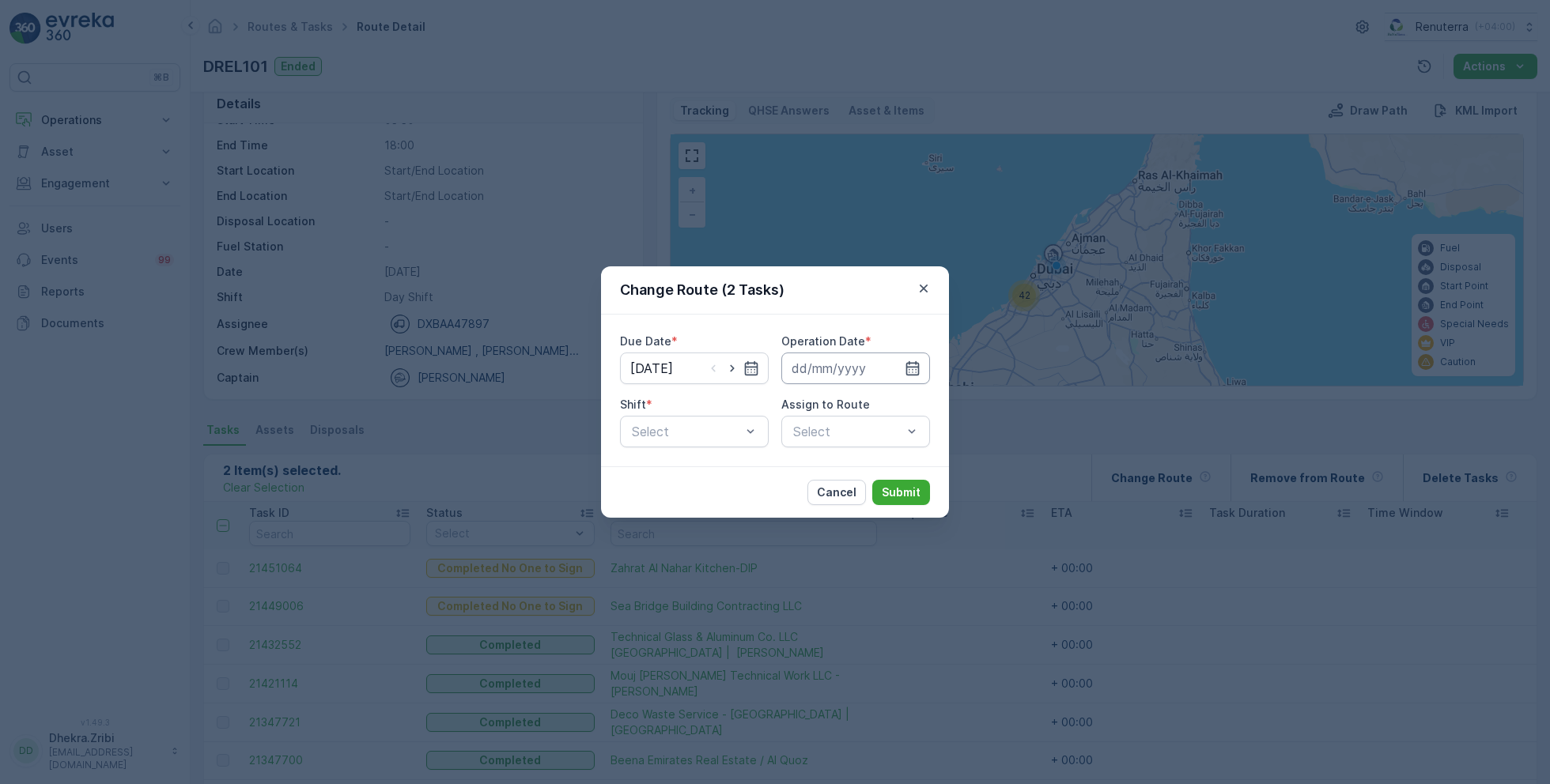
click at [876, 377] on input at bounding box center [856, 369] width 149 height 32
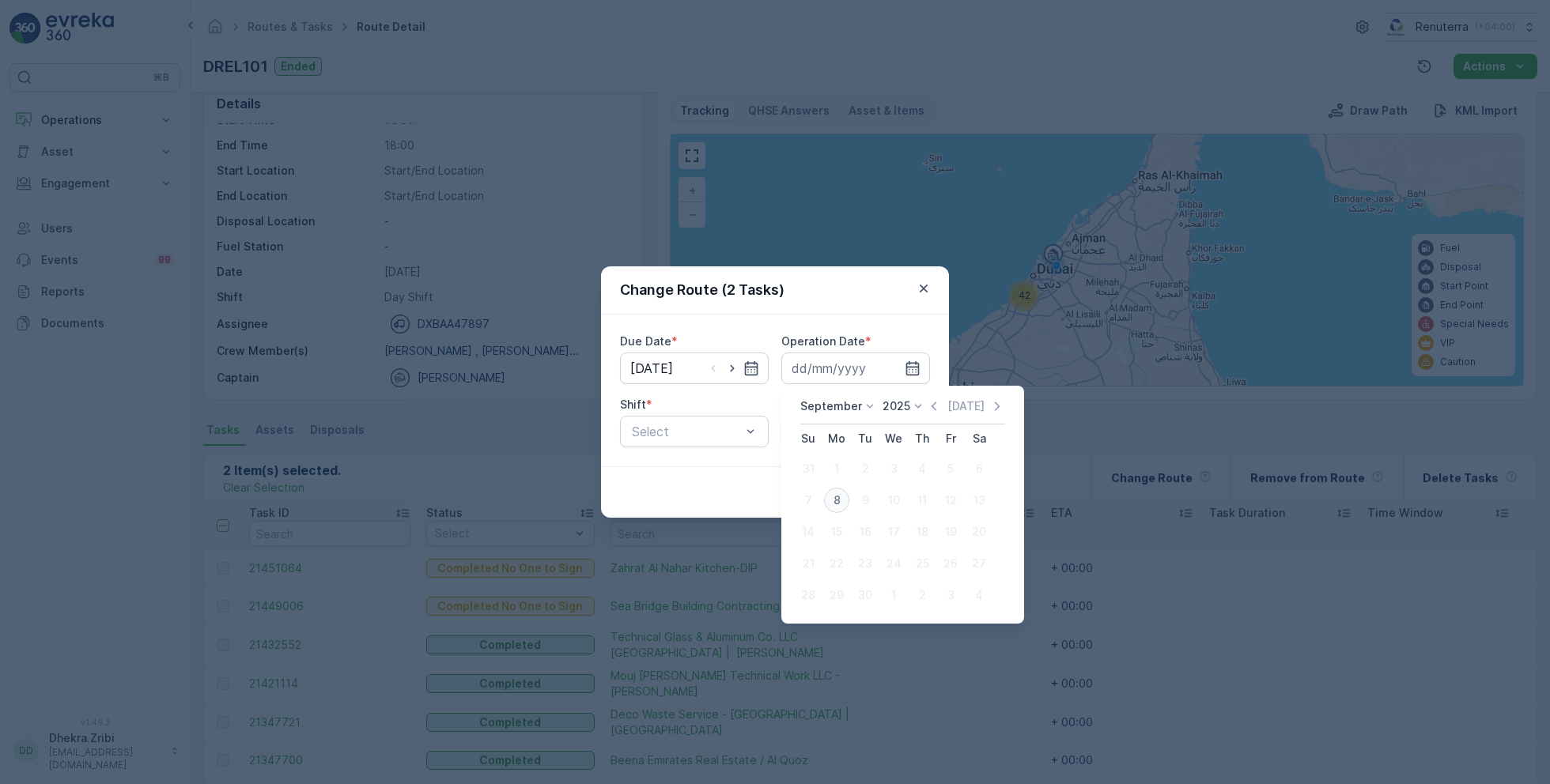
click at [833, 500] on div "8" at bounding box center [837, 501] width 26 height 26
type input "08.09.2025"
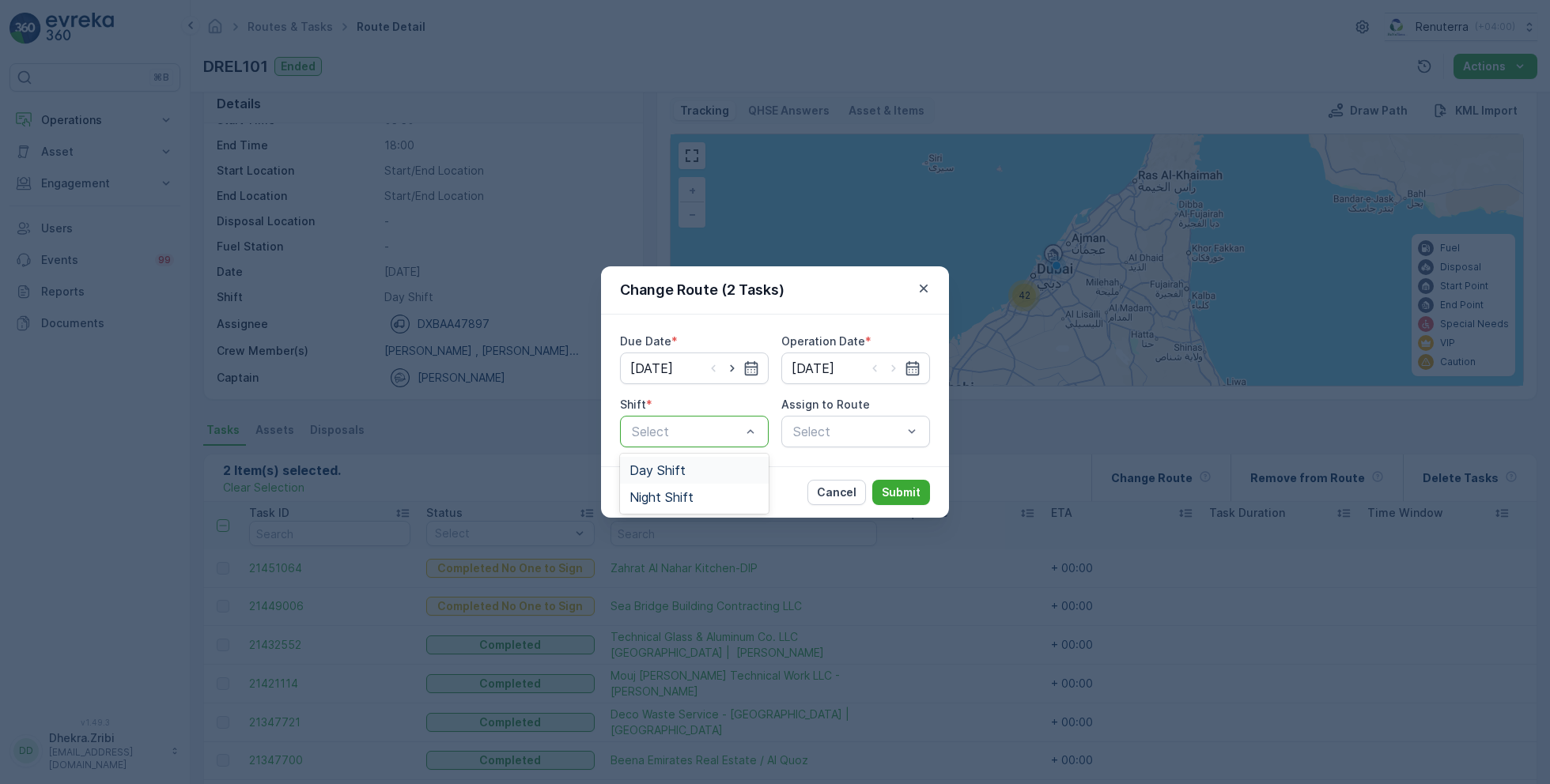
click at [678, 474] on span "Day Shift" at bounding box center [657, 470] width 57 height 14
click at [836, 413] on div "Assign to Route Select" at bounding box center [856, 421] width 149 height 51
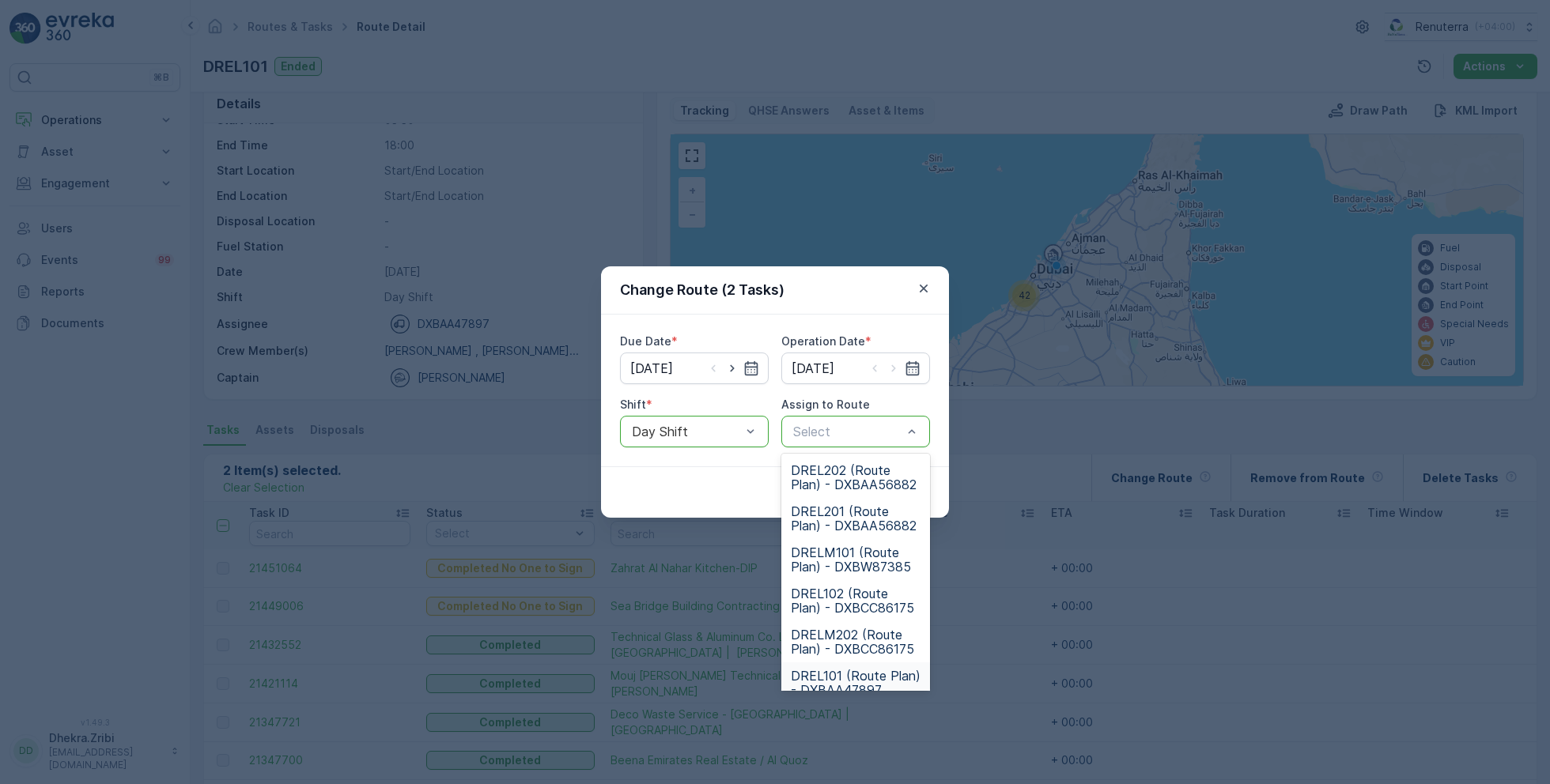
click at [860, 672] on span "DREL101 (Route Plan) - DXBAA47897" at bounding box center [855, 682] width 130 height 29
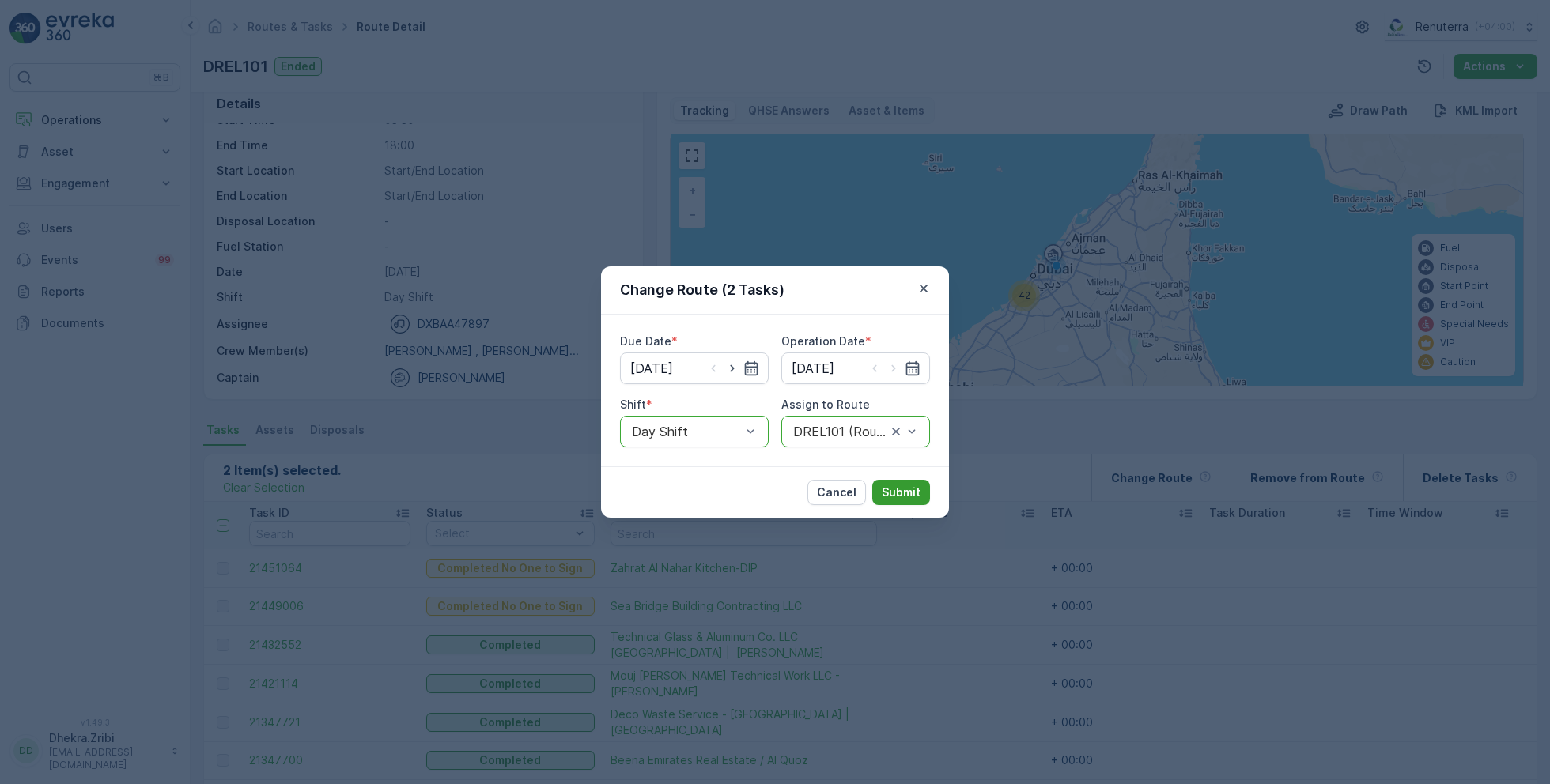
click at [905, 494] on p "Submit" at bounding box center [900, 493] width 39 height 16
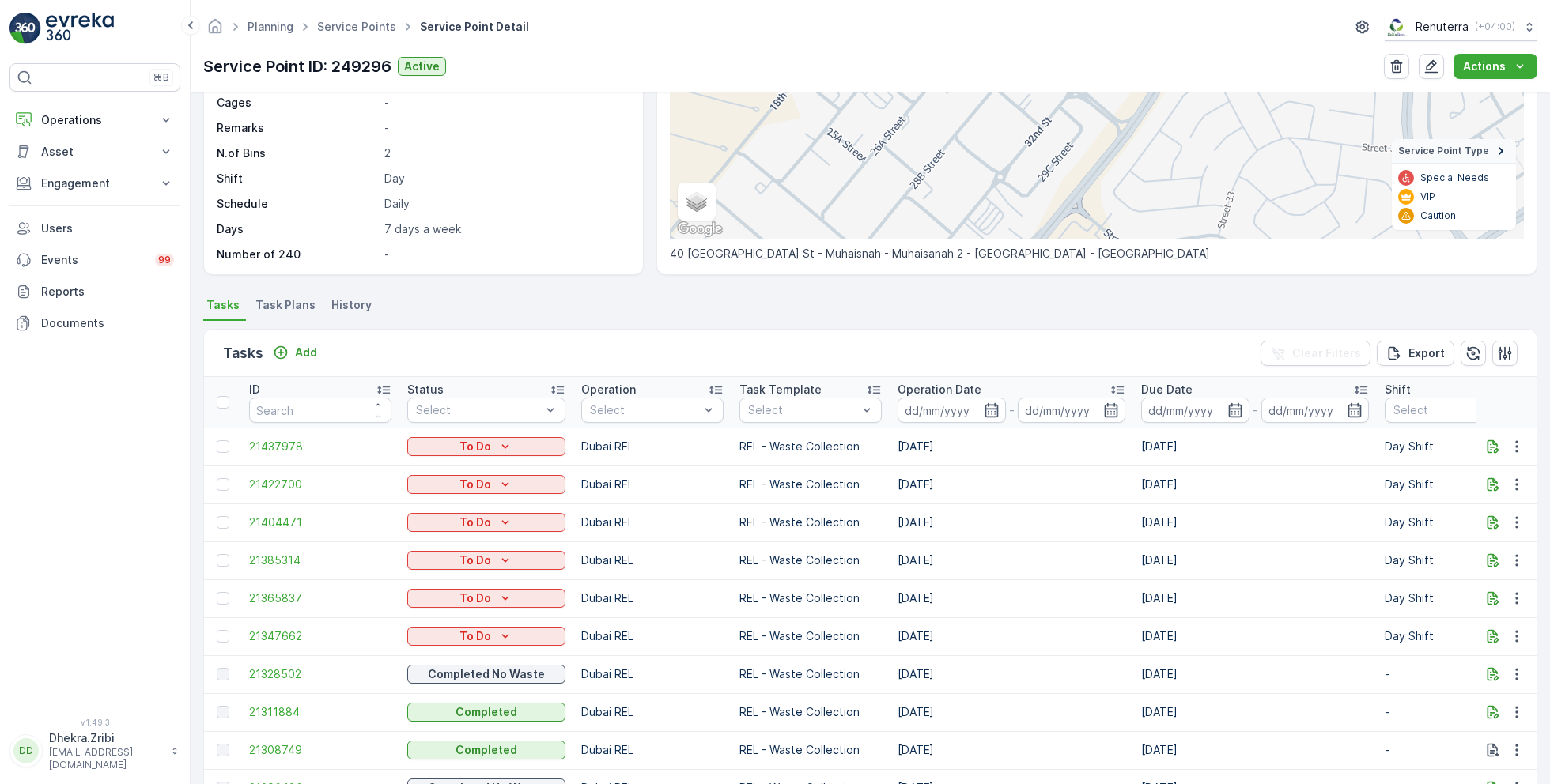
scroll to position [245, 0]
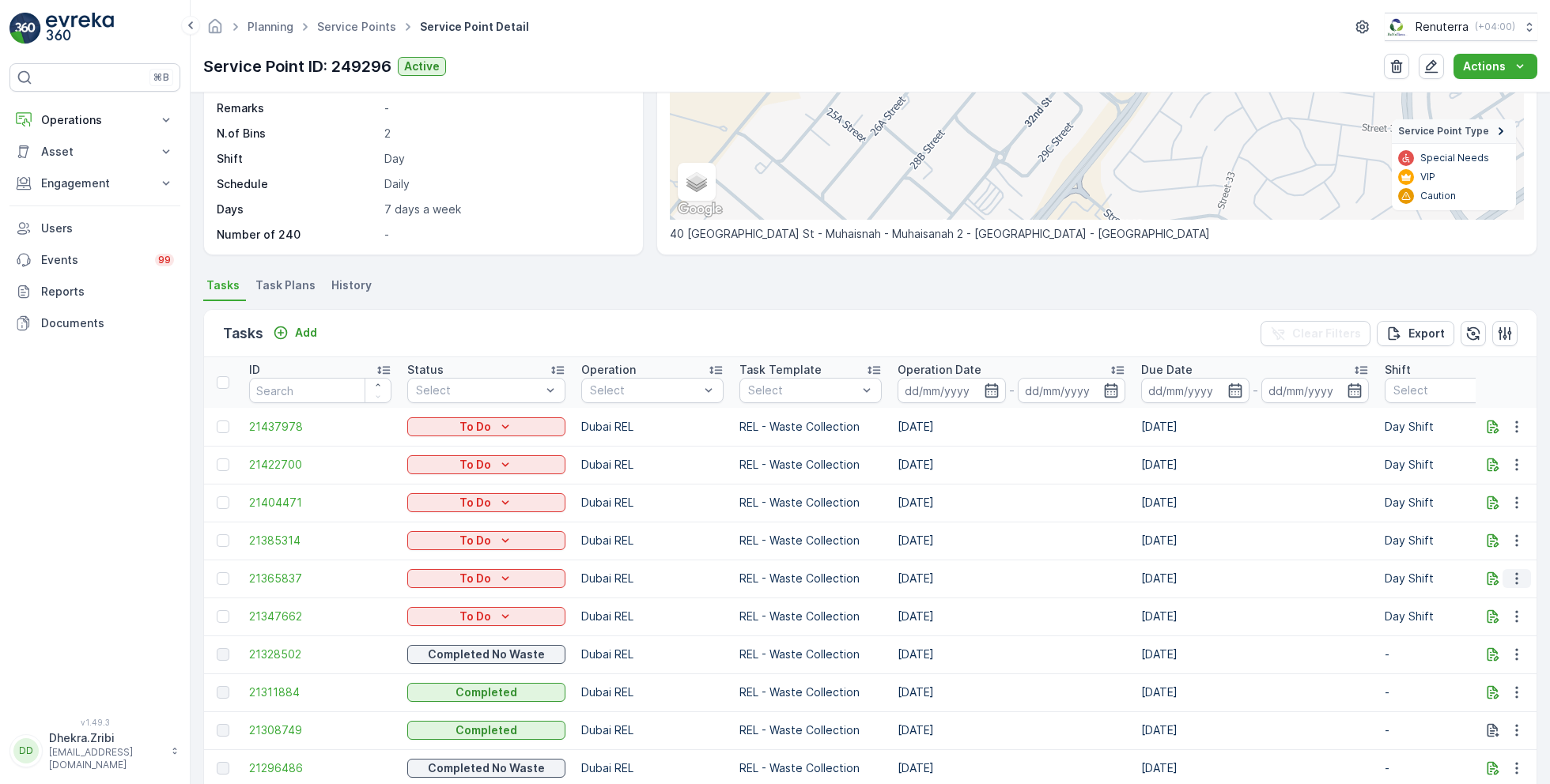
click at [1508, 575] on icon "button" at bounding box center [1516, 579] width 16 height 16
click at [1468, 646] on span "Change Route" at bounding box center [1485, 653] width 76 height 16
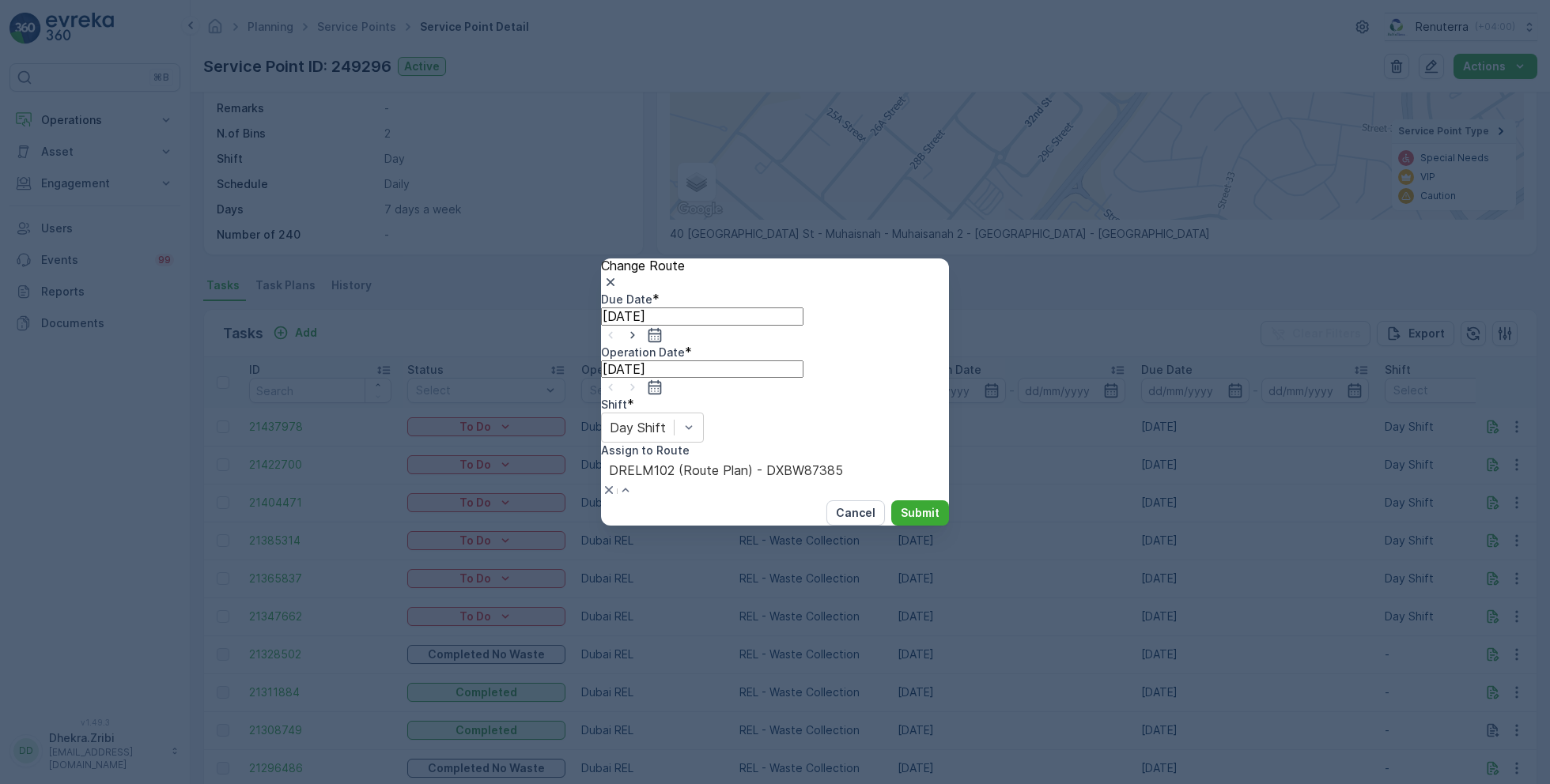
click at [900, 504] on p "Submit" at bounding box center [919, 512] width 39 height 16
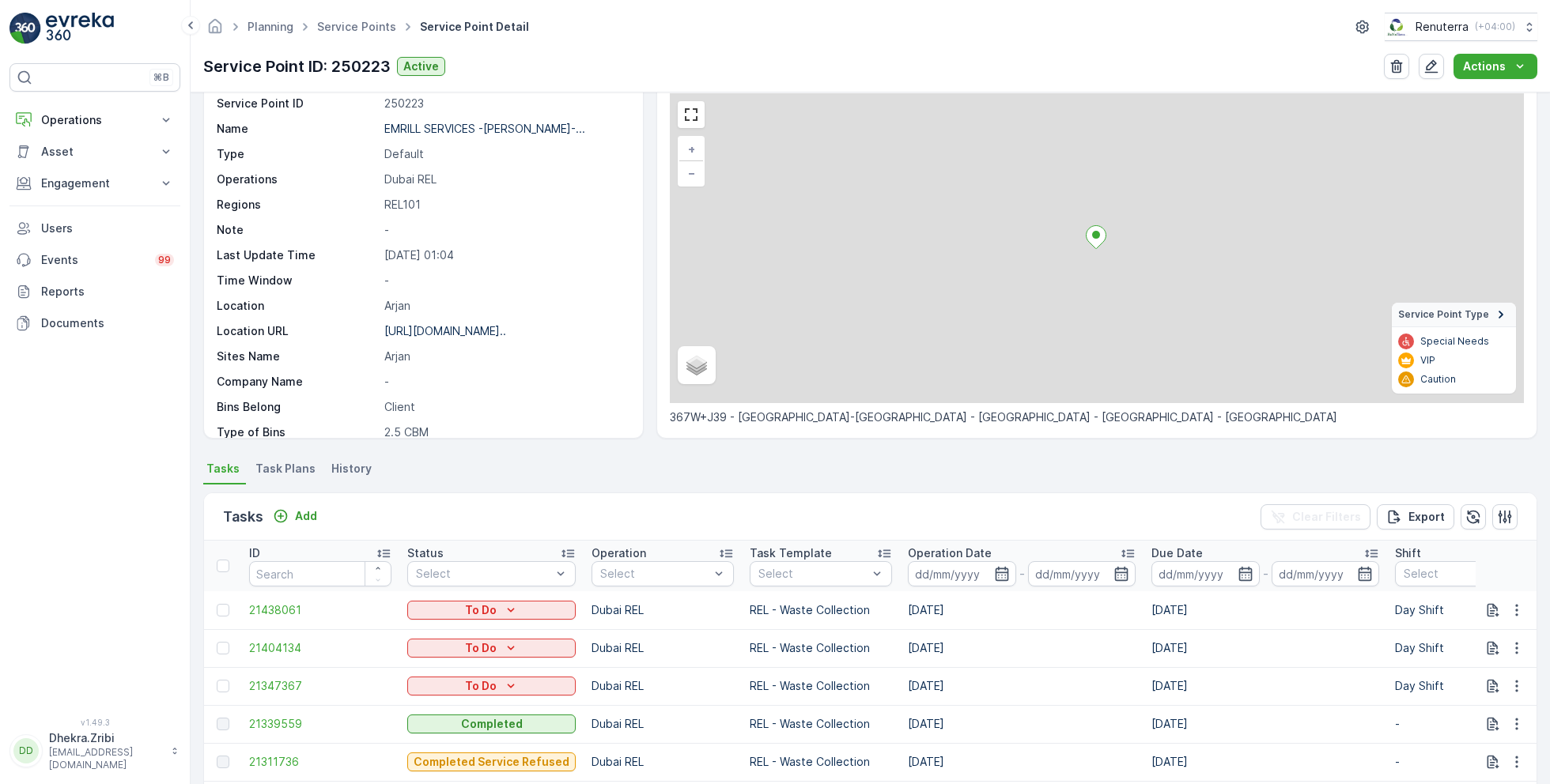
scroll to position [69, 0]
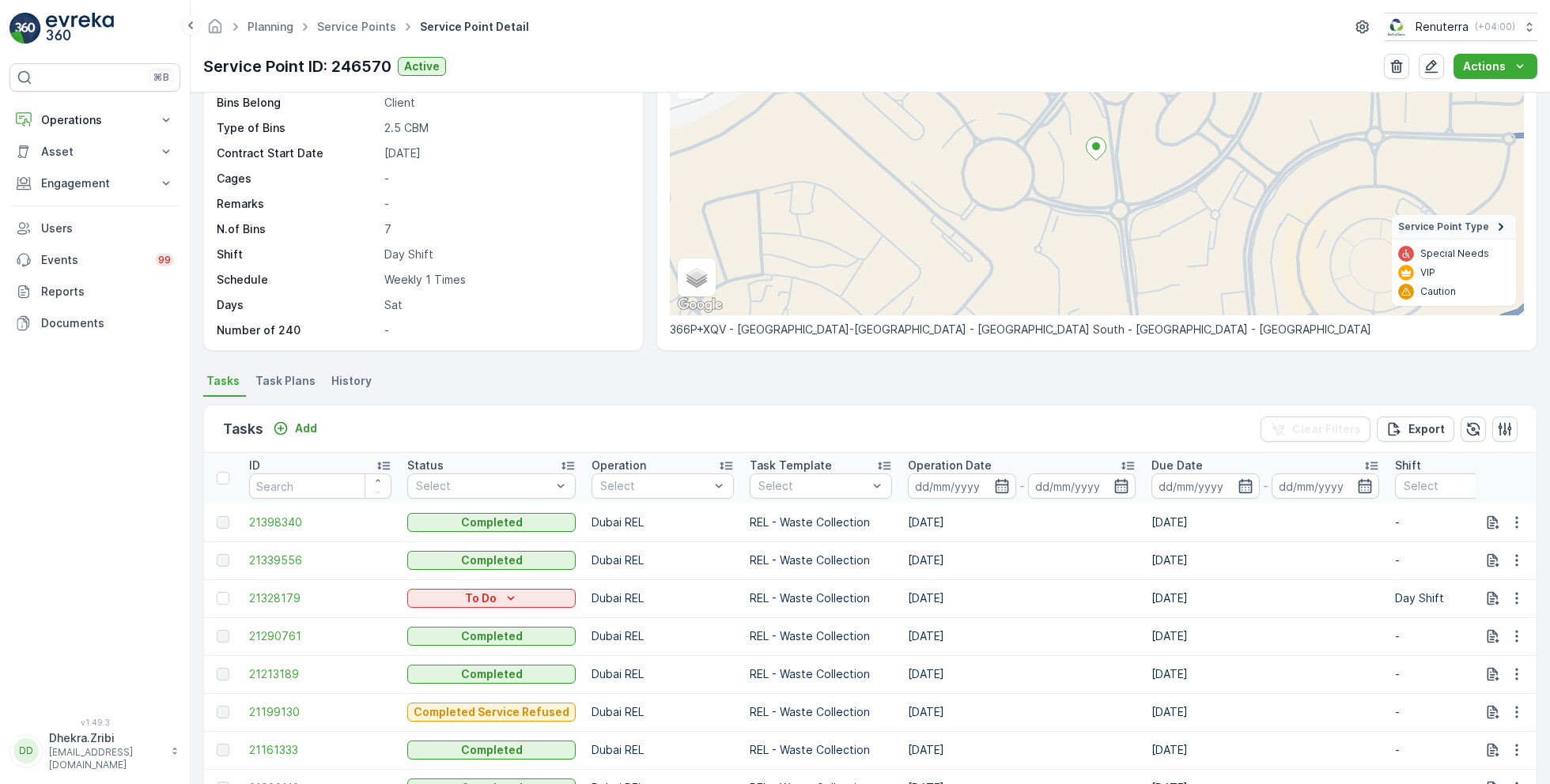
scroll to position [157, 0]
